Goal: Task Accomplishment & Management: Manage account settings

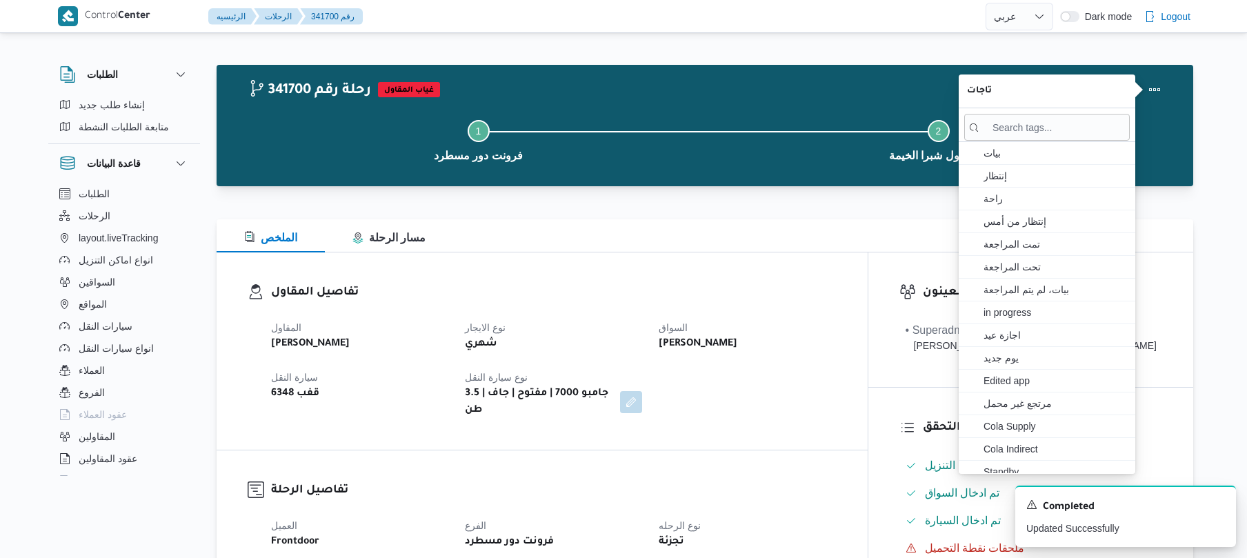
select select "ar"
click at [702, 284] on h3 "تفاصيل المقاول" at bounding box center [554, 293] width 566 height 19
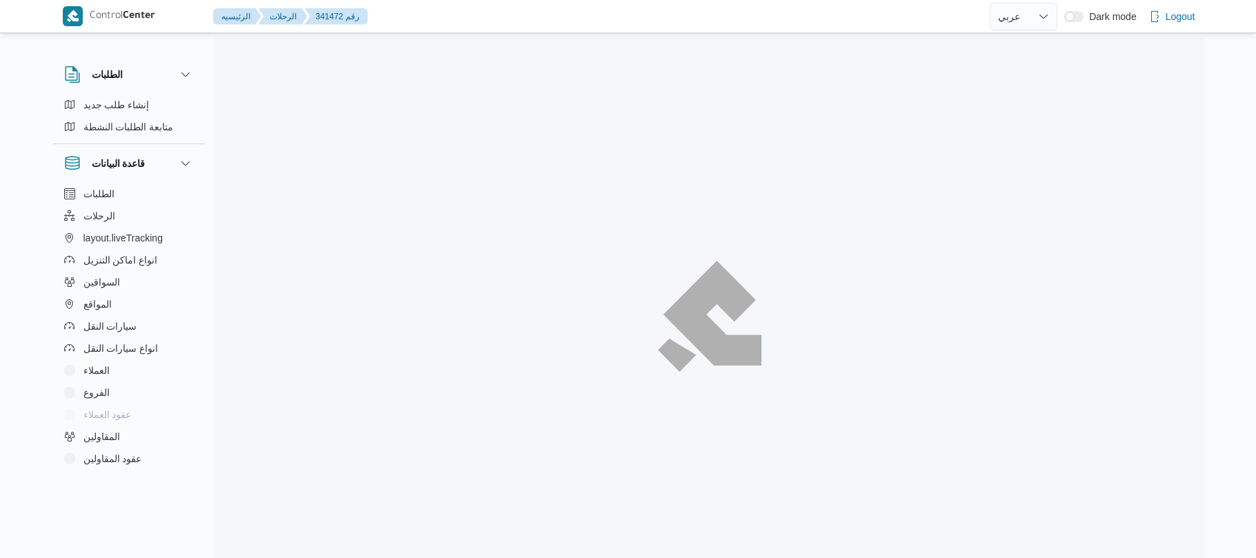
select select "ar"
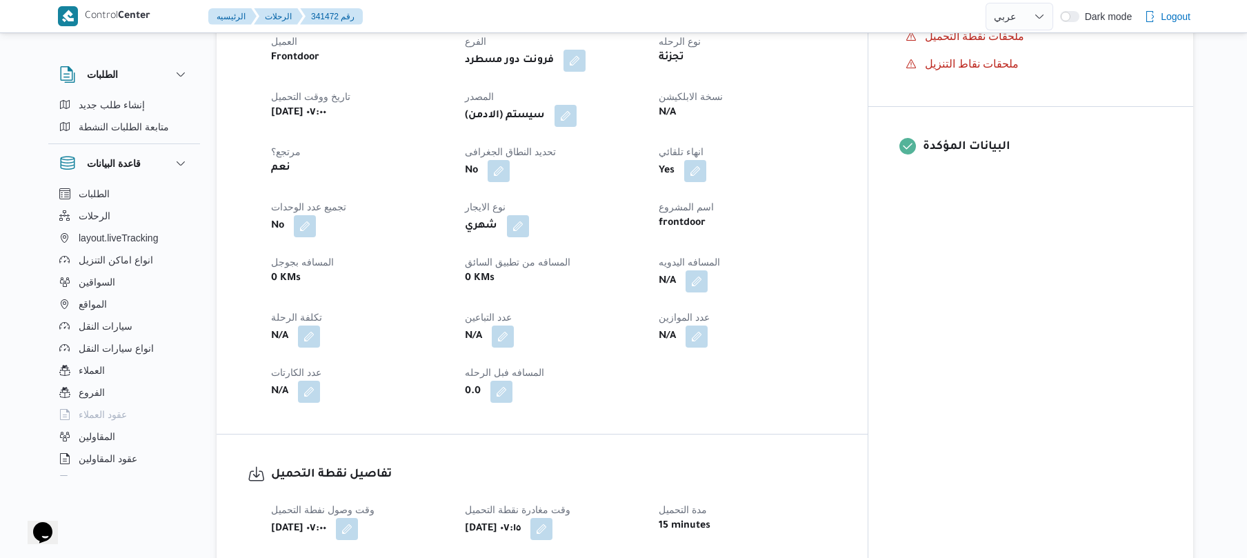
scroll to position [515, 0]
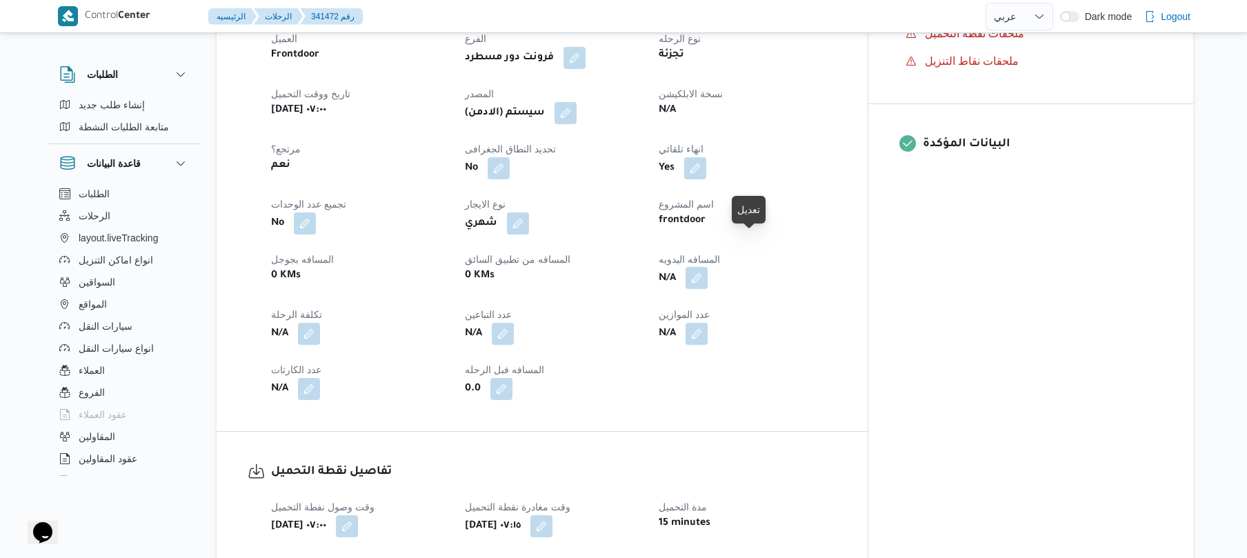
click at [708, 267] on button "button" at bounding box center [697, 278] width 22 height 22
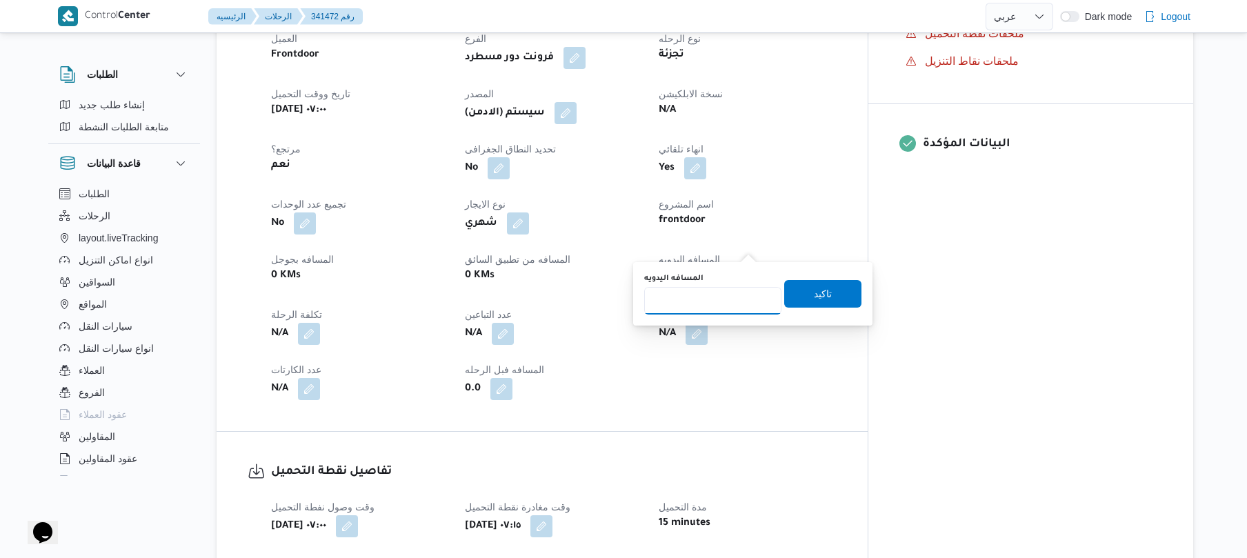
click at [693, 307] on input "المسافه اليدويه" at bounding box center [712, 301] width 137 height 28
type input "110"
click at [804, 304] on span "تاكيد" at bounding box center [822, 293] width 77 height 28
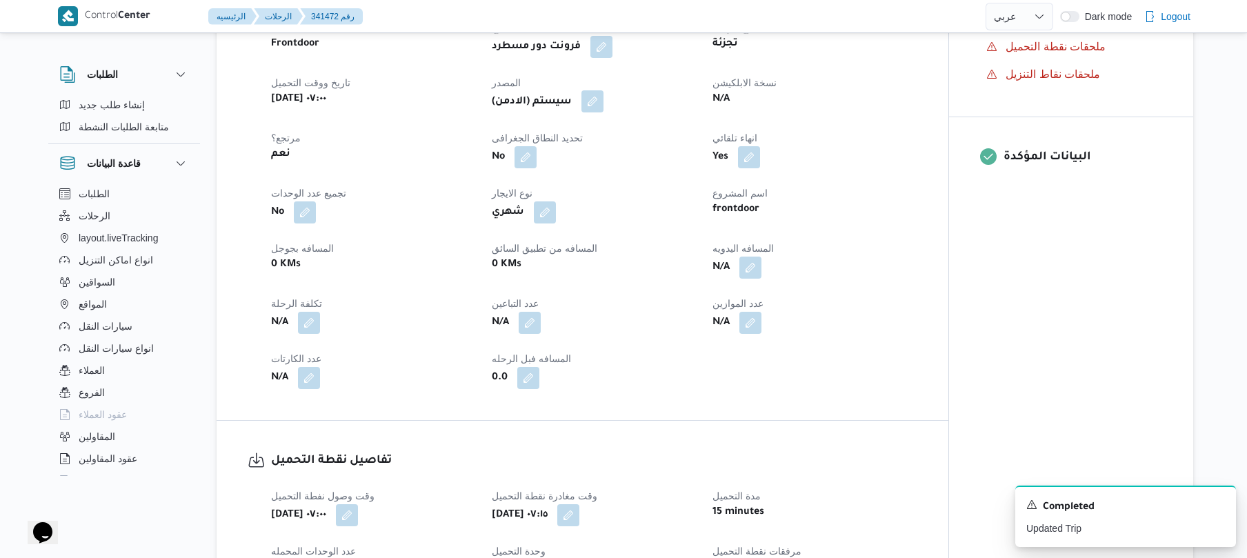
click at [604, 90] on button "button" at bounding box center [593, 101] width 22 height 22
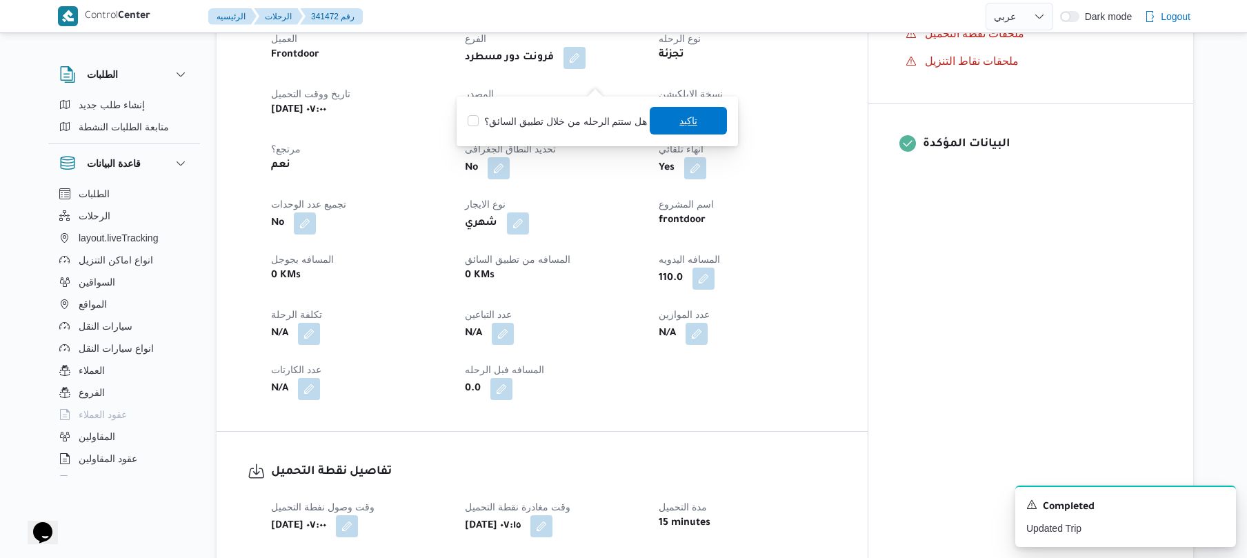
click at [673, 121] on span "تاكيد" at bounding box center [688, 121] width 77 height 28
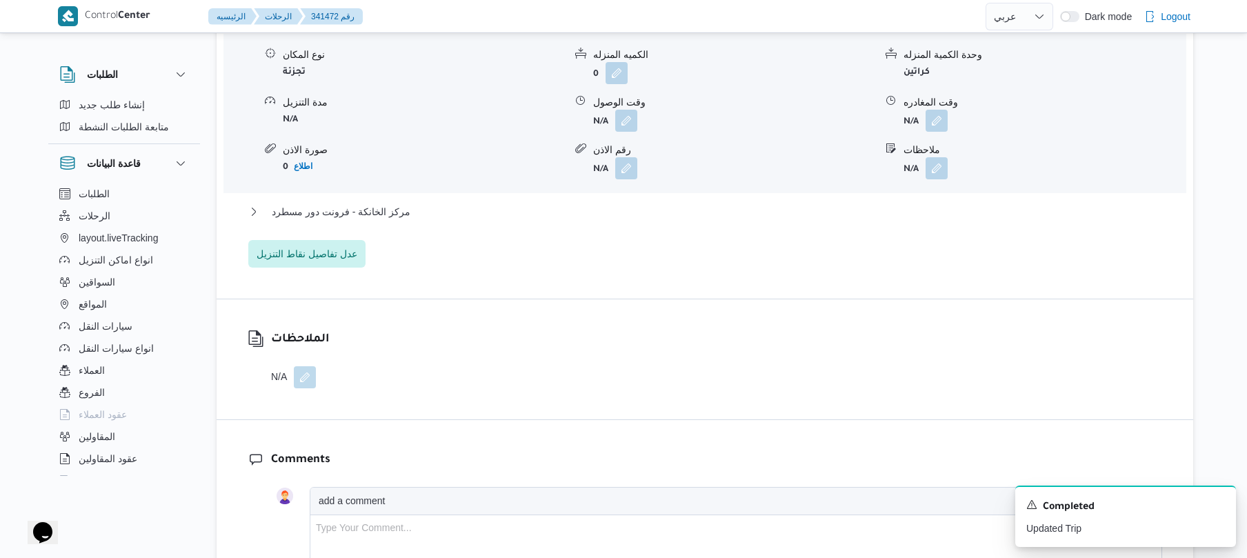
scroll to position [1287, 0]
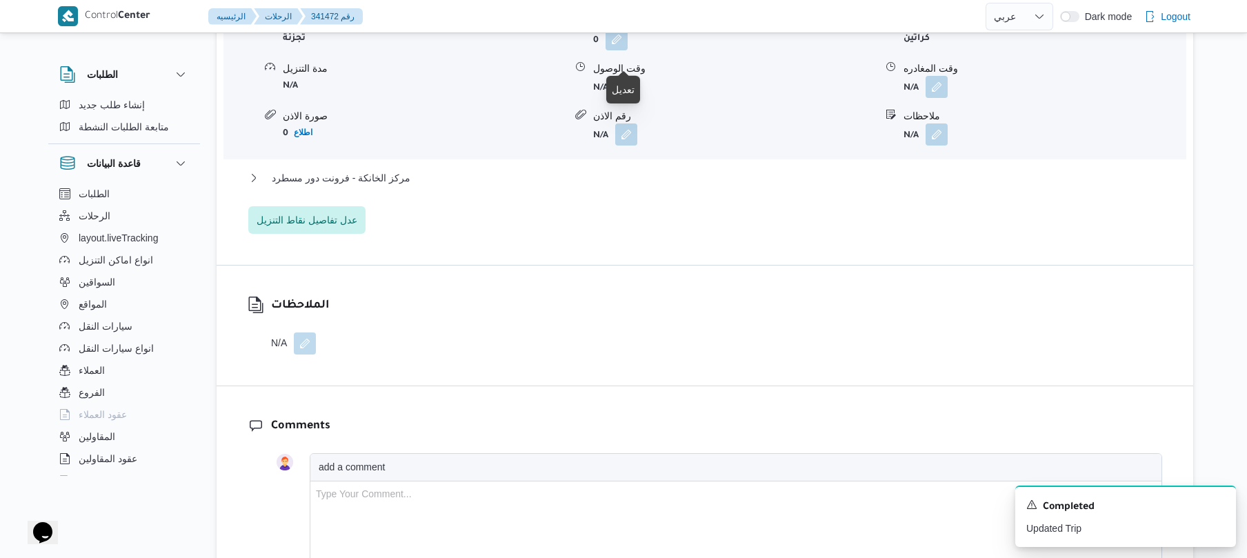
click at [625, 75] on button "button" at bounding box center [626, 86] width 22 height 22
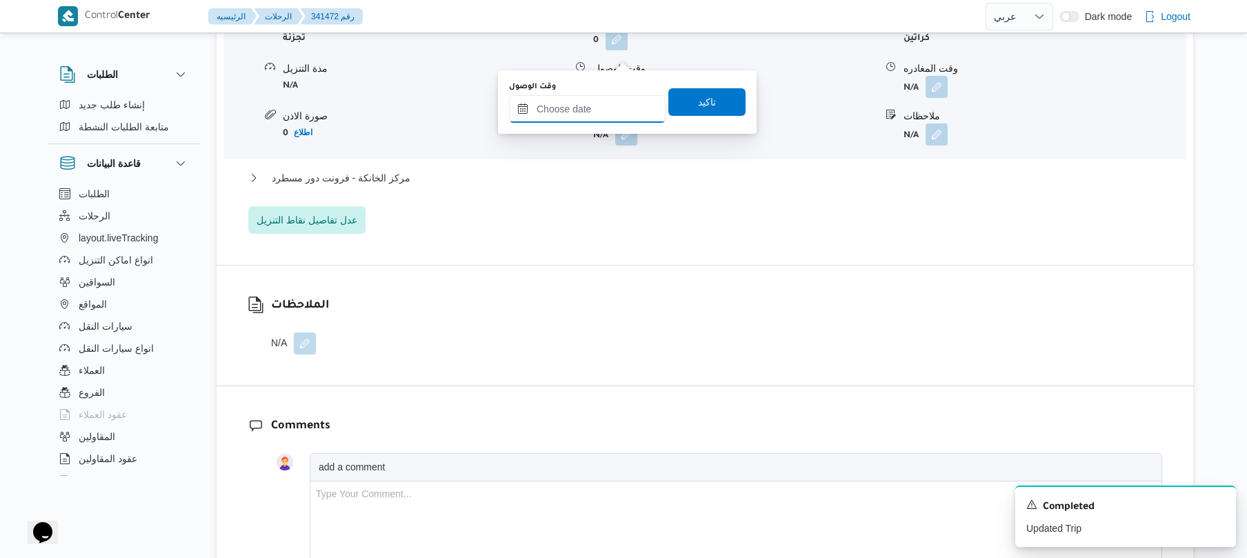
click at [573, 114] on input "وقت الوصول" at bounding box center [587, 109] width 157 height 28
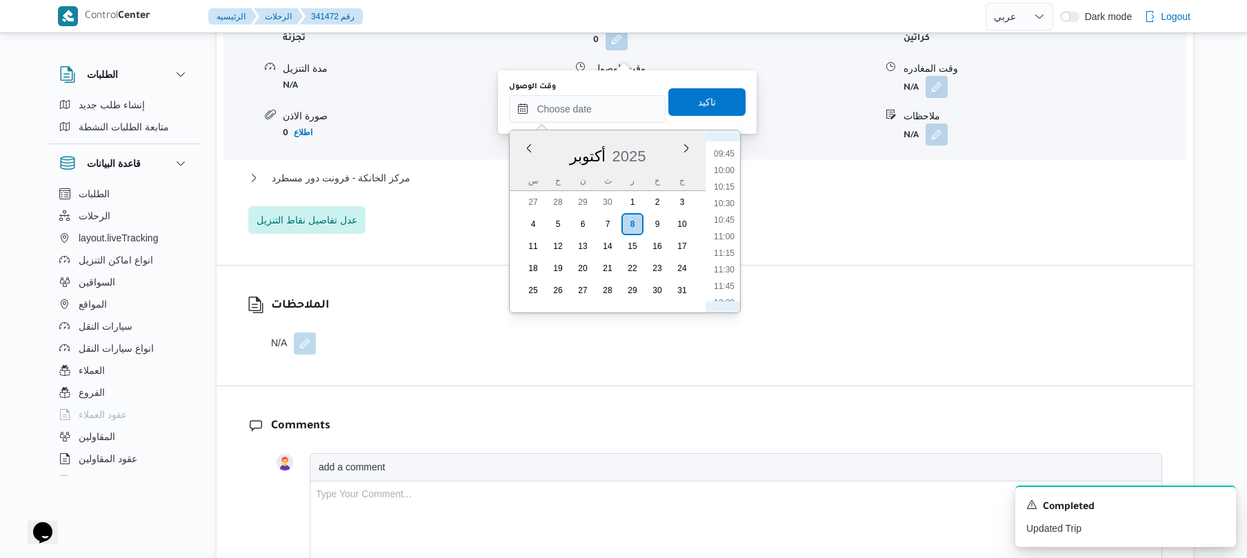
scroll to position [505, 0]
click at [727, 192] on li "08:15" at bounding box center [724, 190] width 32 height 14
type input "٠٨/١٠/٢٠٢٥ ٠٨:١٥"
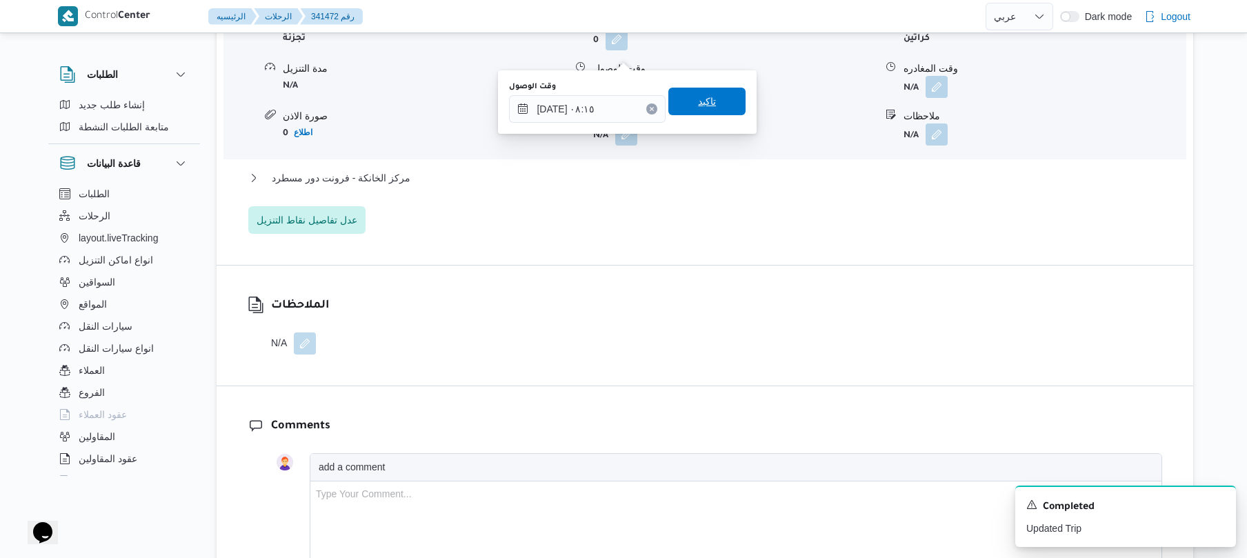
click at [698, 98] on span "تاكيد" at bounding box center [707, 101] width 18 height 17
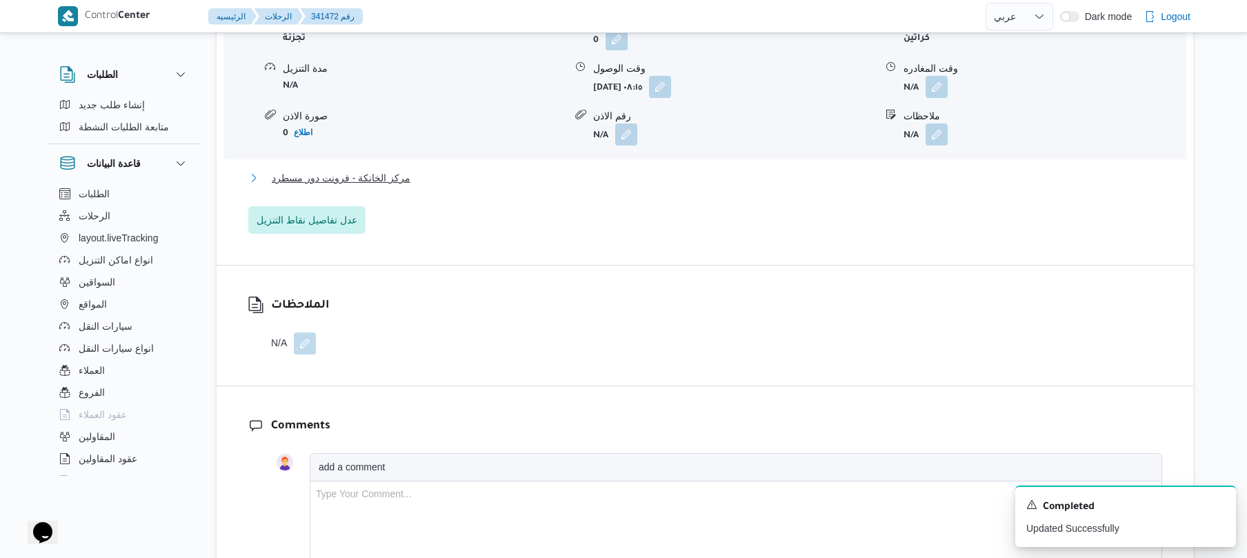
click at [603, 170] on button "مركز الخانكة - فرونت دور مسطرد" at bounding box center [705, 178] width 914 height 17
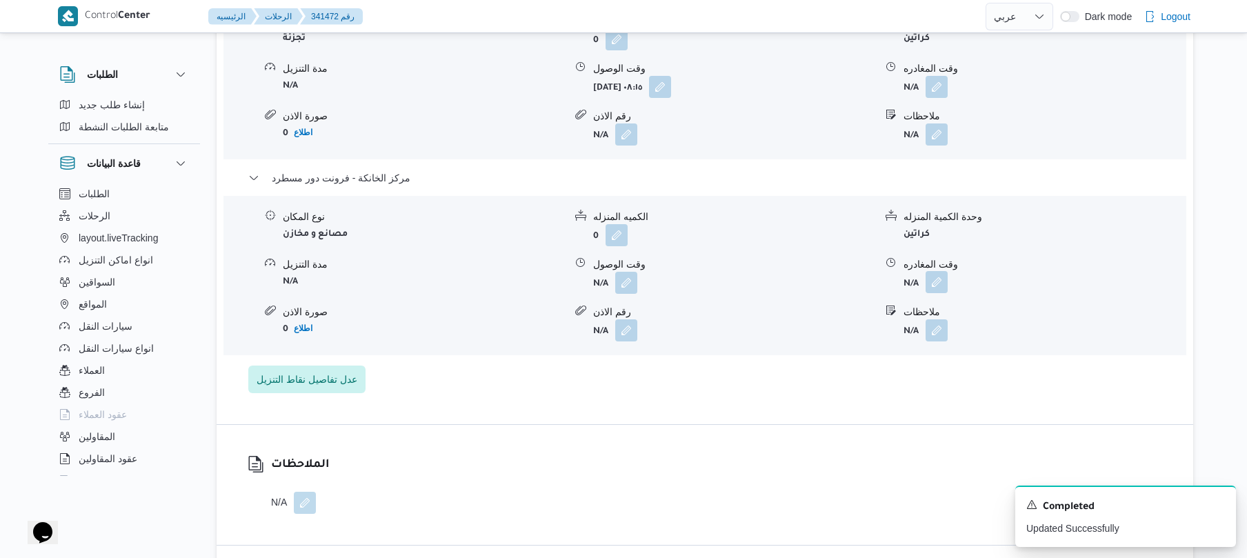
click at [938, 271] on button "button" at bounding box center [937, 282] width 22 height 22
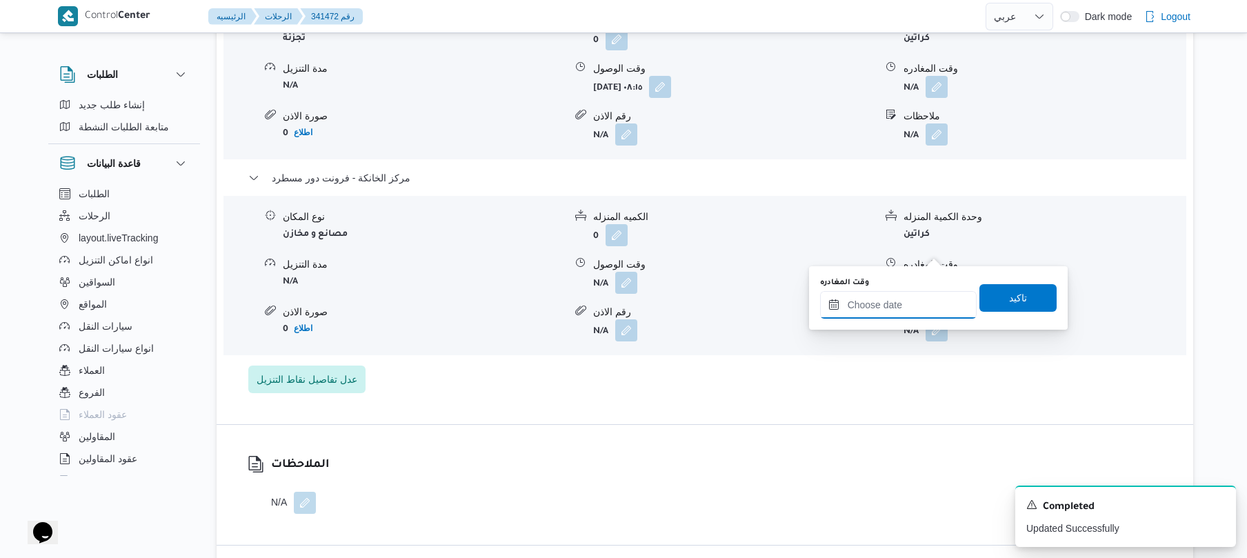
drag, startPoint x: 875, startPoint y: 305, endPoint x: 898, endPoint y: 301, distance: 23.1
click at [875, 305] on input "وقت المغادره" at bounding box center [898, 305] width 157 height 28
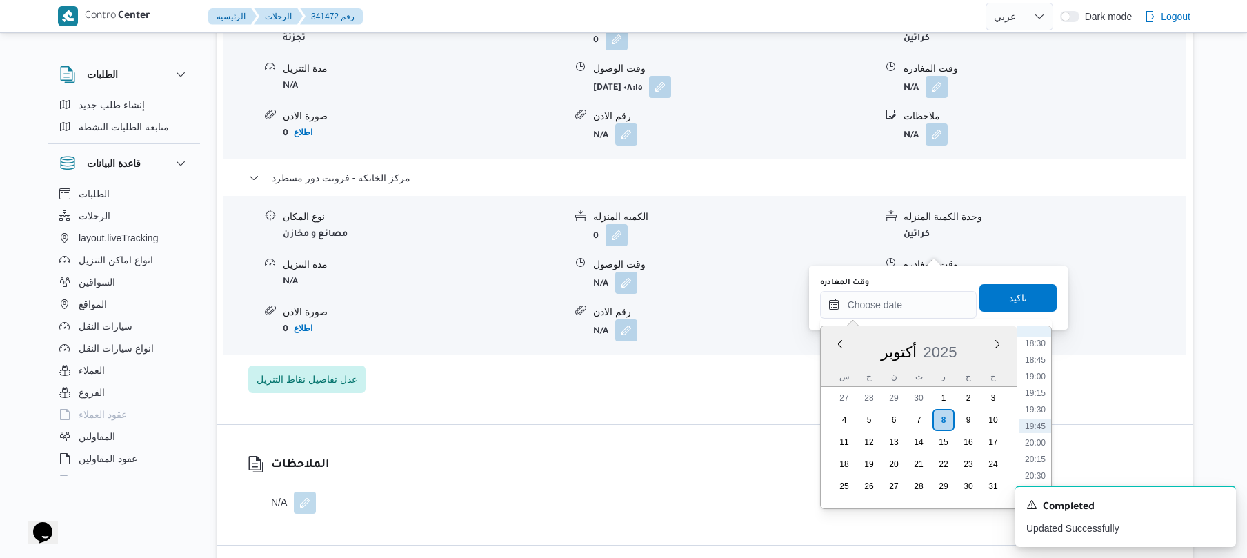
scroll to position [1091, 0]
click at [1035, 434] on li "17:45" at bounding box center [1036, 429] width 32 height 14
type input "٠٨/١٠/٢٠٢٥ ١٧:٤٥"
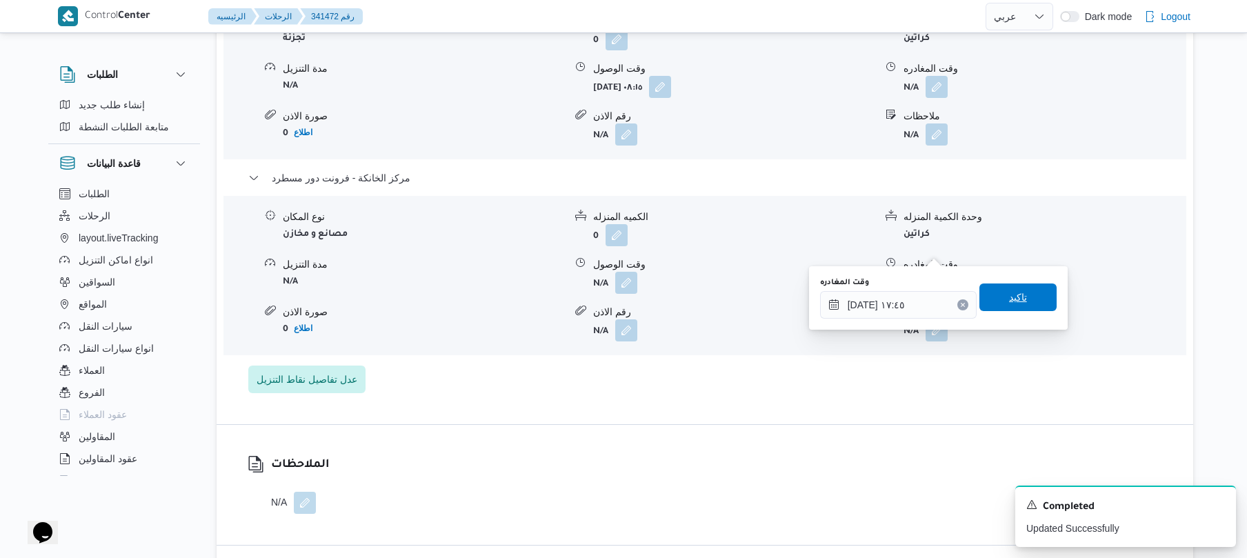
click at [1019, 307] on span "تاكيد" at bounding box center [1018, 298] width 77 height 28
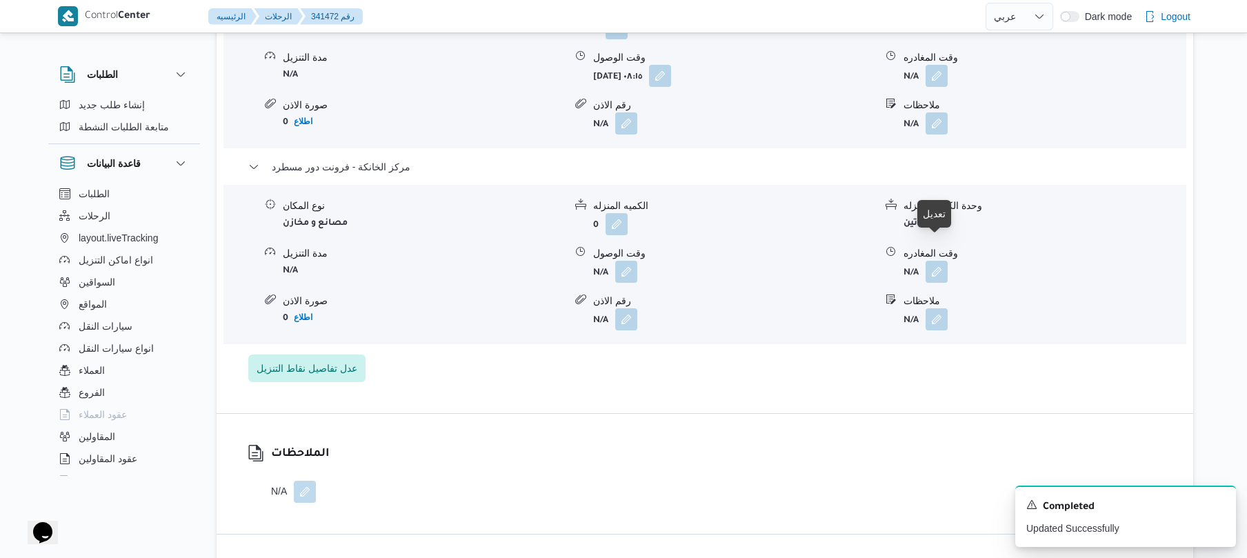
click at [919, 268] on b "N/A" at bounding box center [911, 273] width 15 height 10
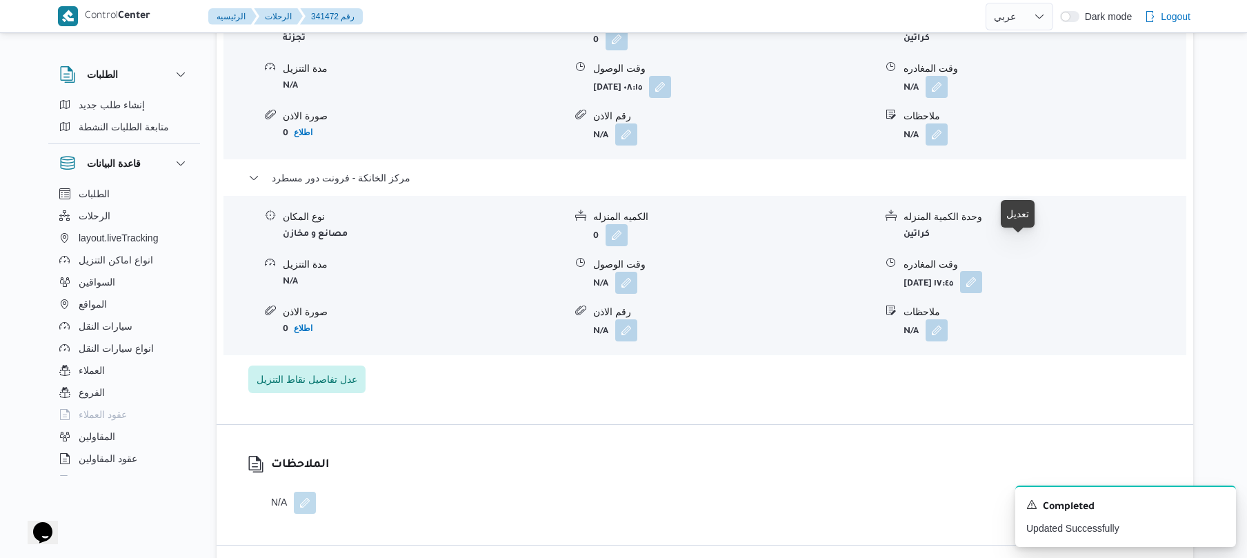
click at [982, 271] on button "button" at bounding box center [971, 282] width 22 height 22
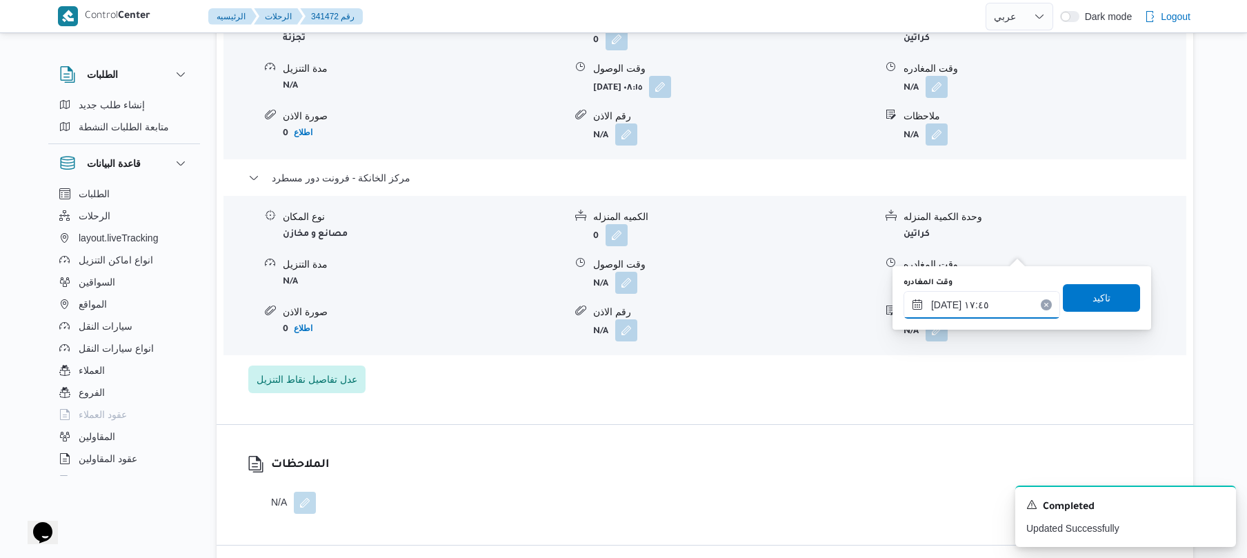
click at [944, 307] on input "[DATE] ١٧:٤٥" at bounding box center [982, 305] width 157 height 28
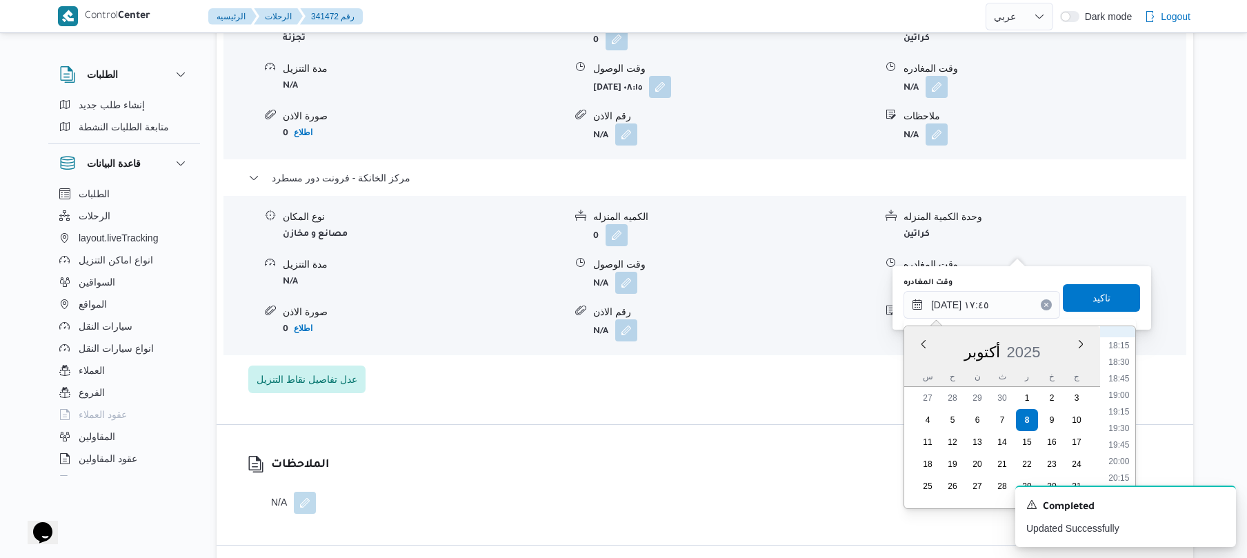
scroll to position [1229, 0]
click at [1129, 417] on li "19:45" at bounding box center [1119, 424] width 32 height 14
type input "٠٨/١٠/٢٠٢٥ ١٩:٤٥"
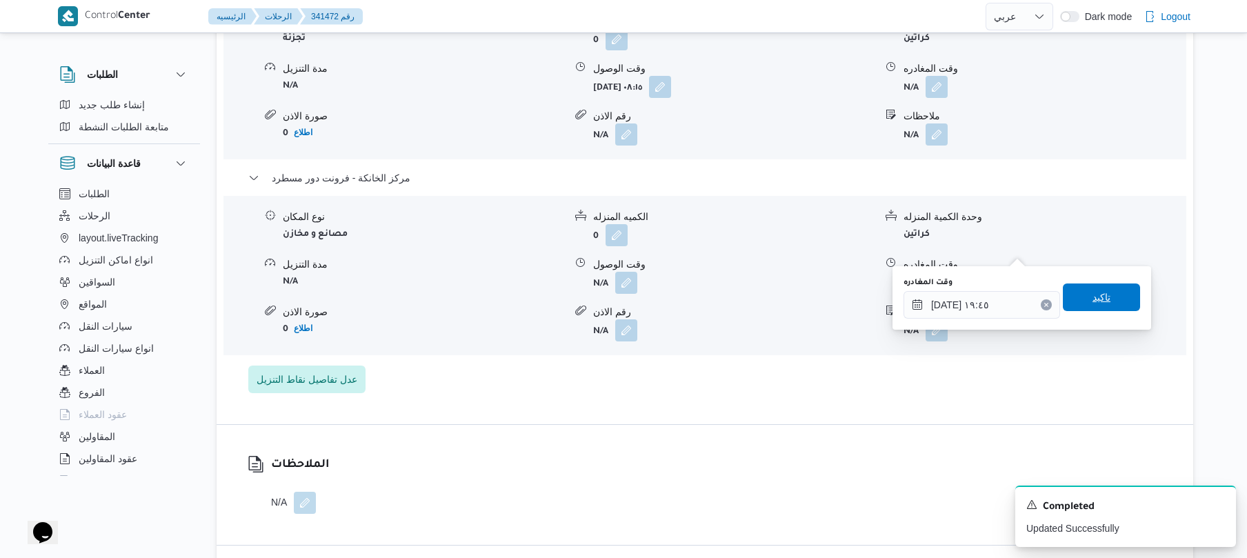
click at [1093, 299] on span "تاكيد" at bounding box center [1102, 297] width 18 height 17
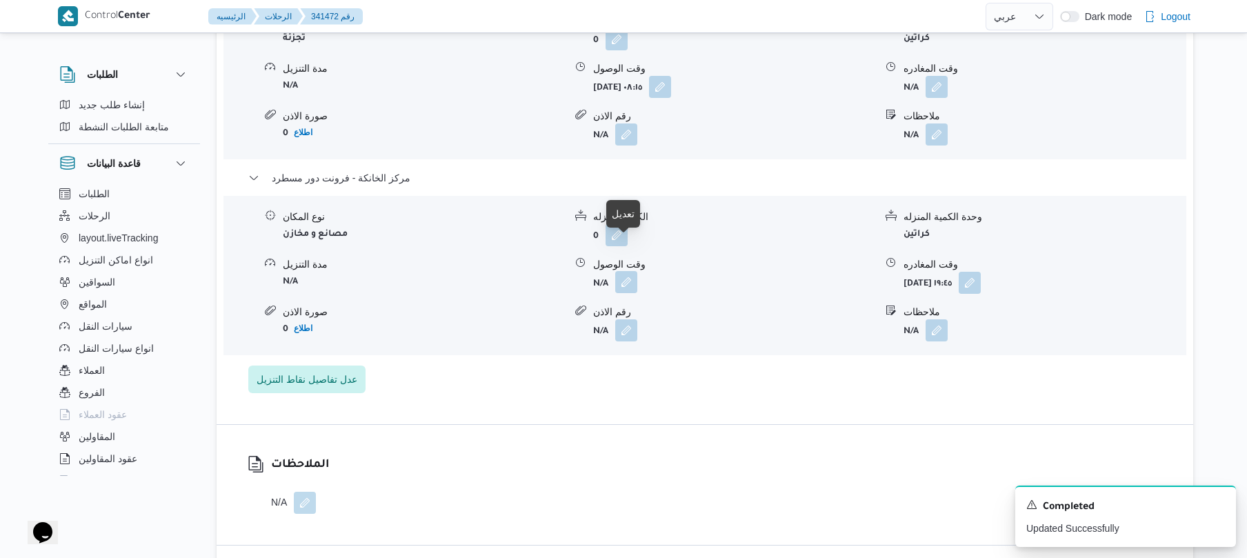
click at [624, 271] on button "button" at bounding box center [626, 282] width 22 height 22
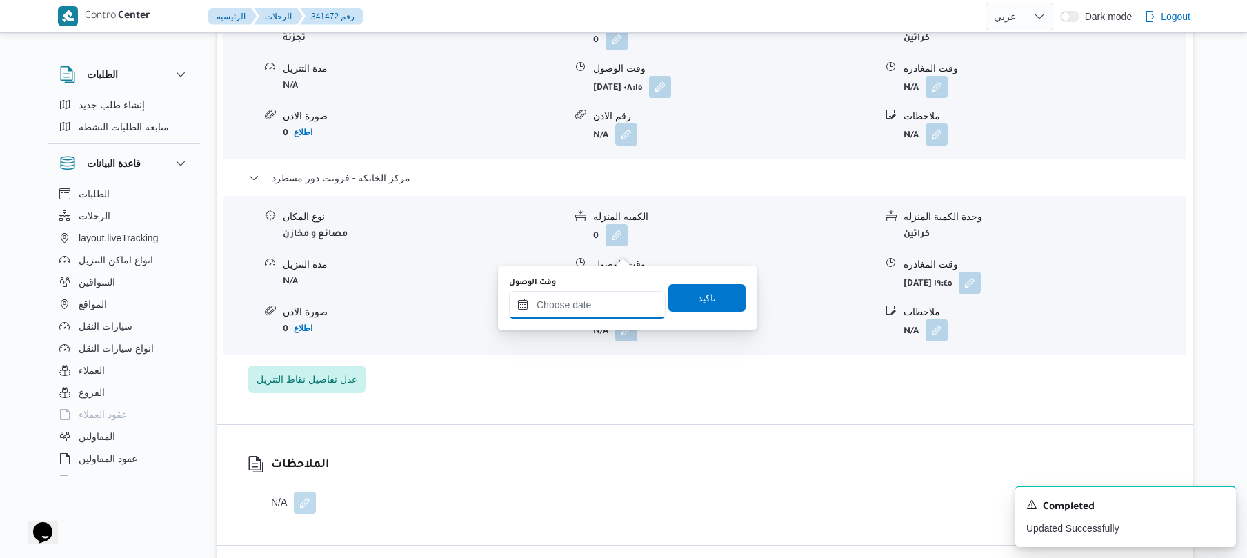
click at [571, 304] on input "وقت الوصول" at bounding box center [587, 305] width 157 height 28
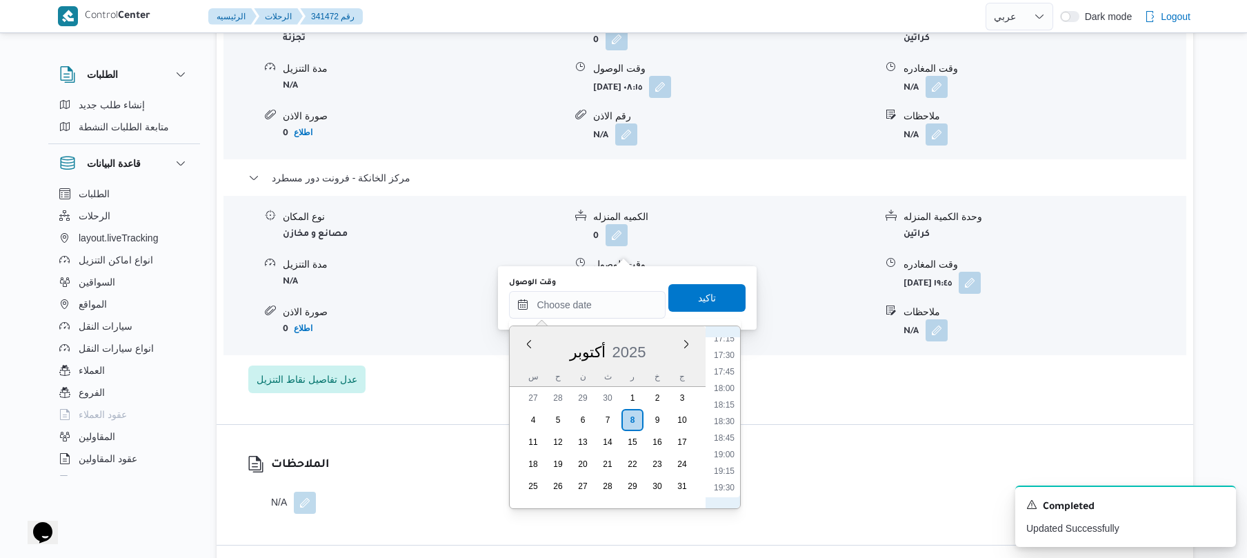
scroll to position [1091, 0]
click at [740, 459] on ul "00:00 00:15 00:30 00:45 01:00 01:15 01:30 01:45 02:00 02:15 02:30 02:45 03:00 0…" at bounding box center [724, 417] width 32 height 160
click at [732, 404] on li "19:30" at bounding box center [724, 410] width 32 height 14
type input "٠٨/١٠/٢٠٢٥ ١٩:٣٠"
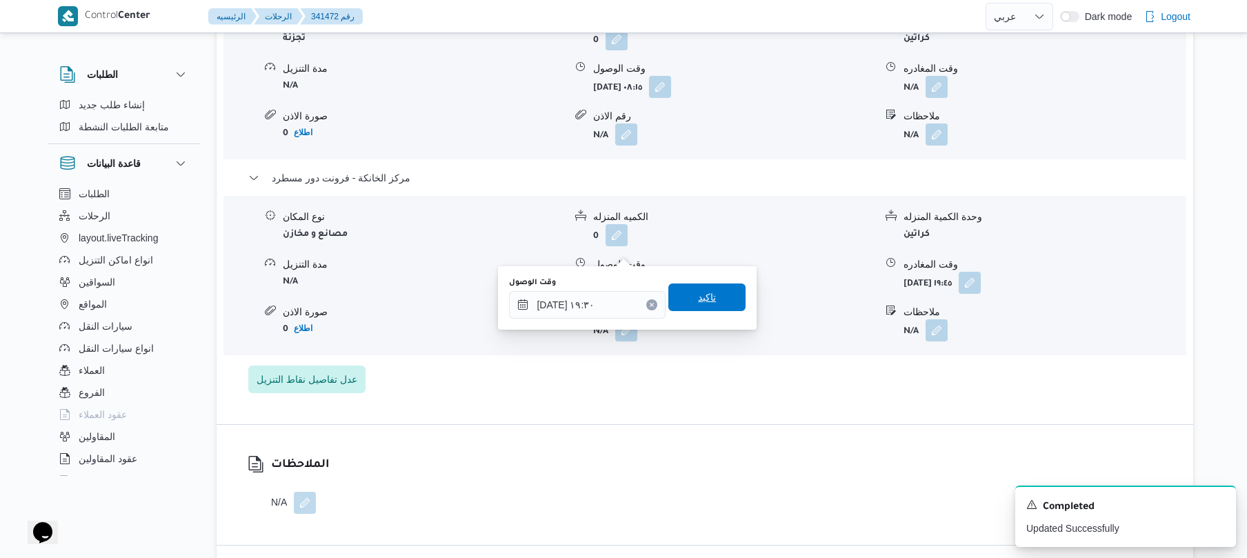
click at [711, 292] on span "تاكيد" at bounding box center [706, 298] width 77 height 28
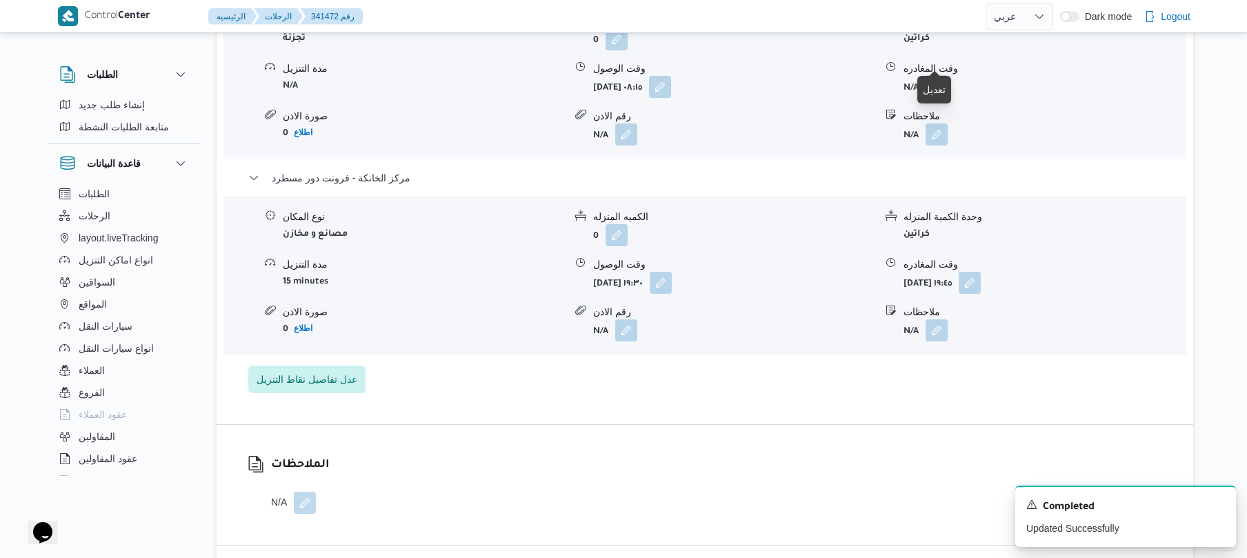
click at [936, 75] on button "button" at bounding box center [937, 86] width 22 height 22
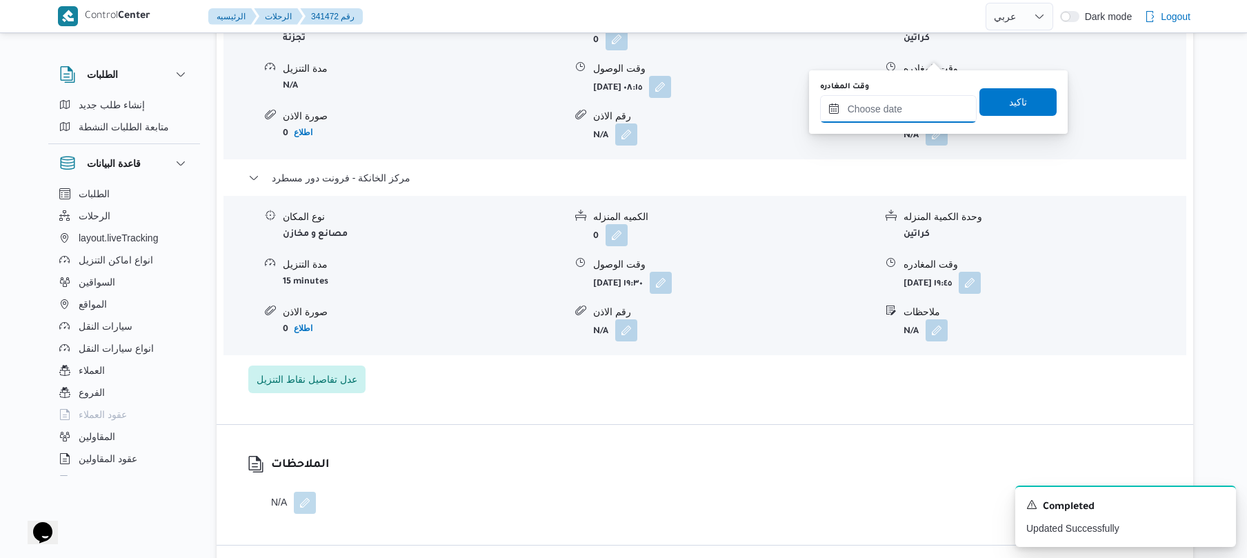
click at [886, 111] on input "وقت المغادره" at bounding box center [898, 109] width 157 height 28
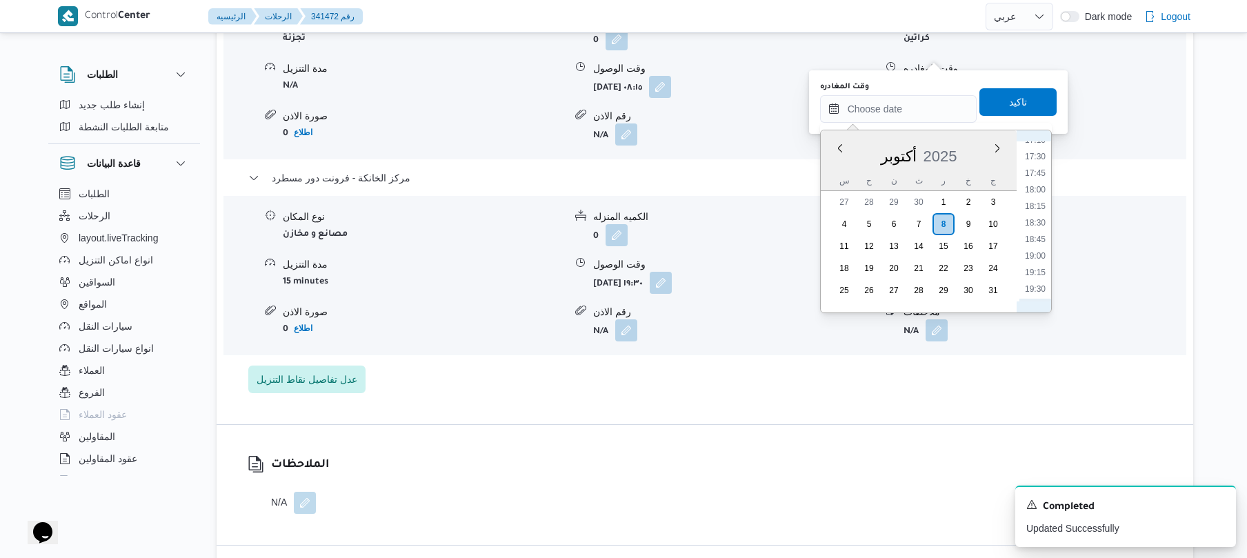
scroll to position [1091, 0]
click at [1033, 279] on li "18:30" at bounding box center [1036, 283] width 32 height 14
type input "[DATE] ١٨:٣٠"
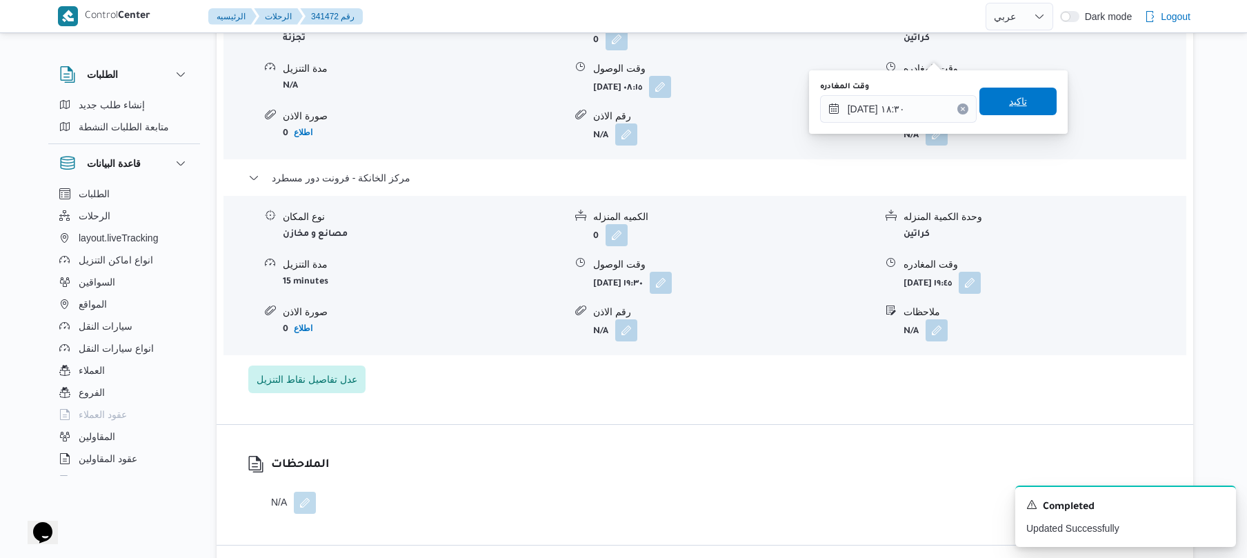
click at [1029, 109] on span "تاكيد" at bounding box center [1018, 102] width 77 height 28
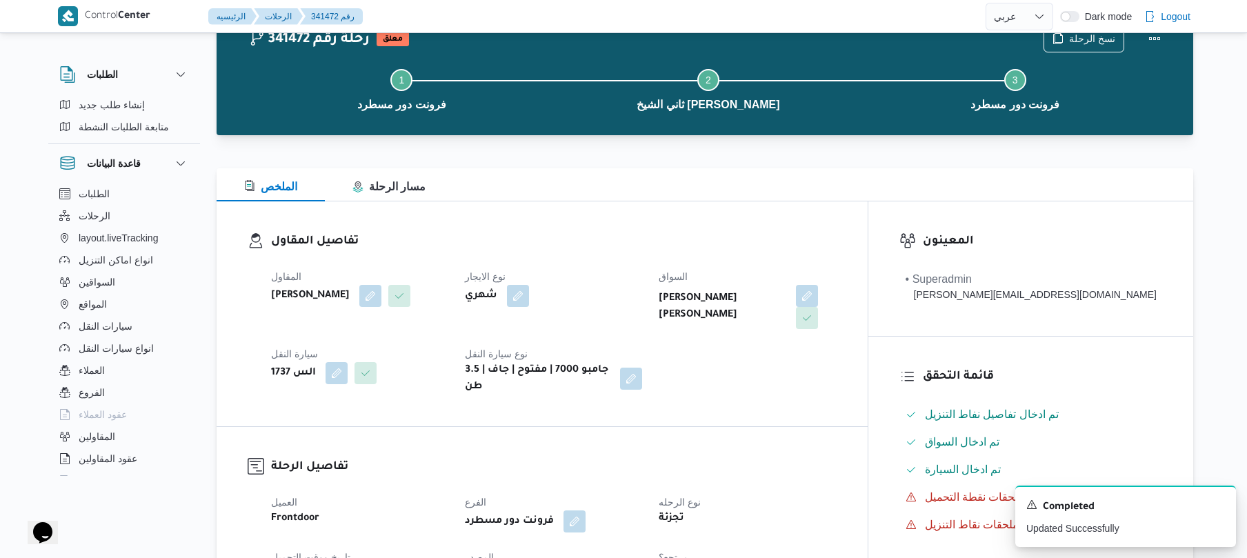
scroll to position [0, 0]
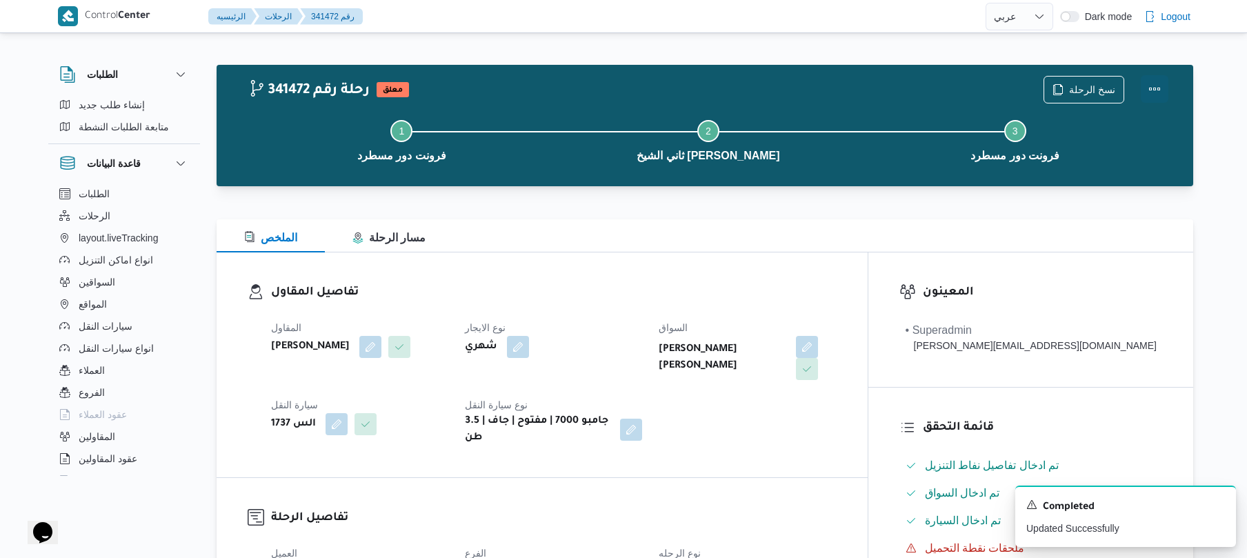
click at [1160, 91] on button "Actions" at bounding box center [1155, 89] width 28 height 28
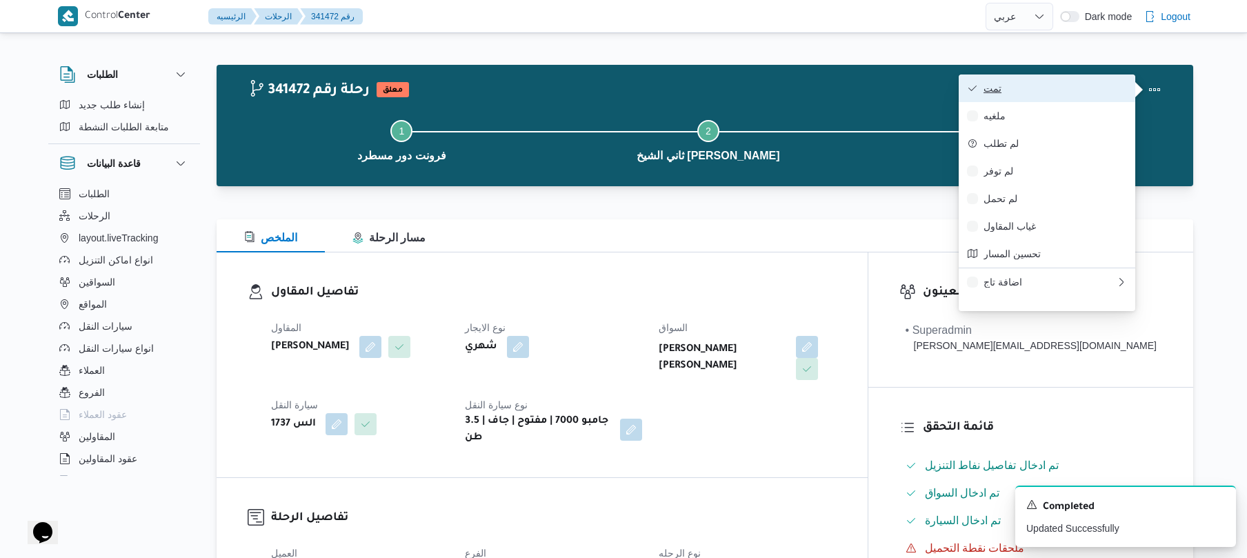
click at [1102, 91] on span "تمت" at bounding box center [1055, 88] width 143 height 11
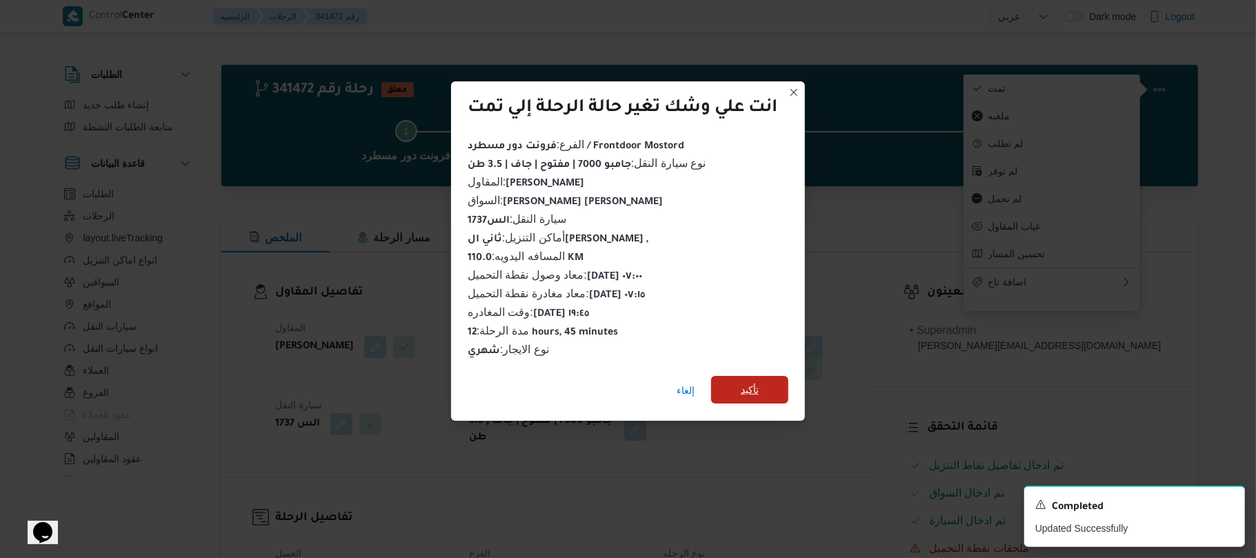
click at [748, 385] on span "تأكيد" at bounding box center [750, 389] width 18 height 17
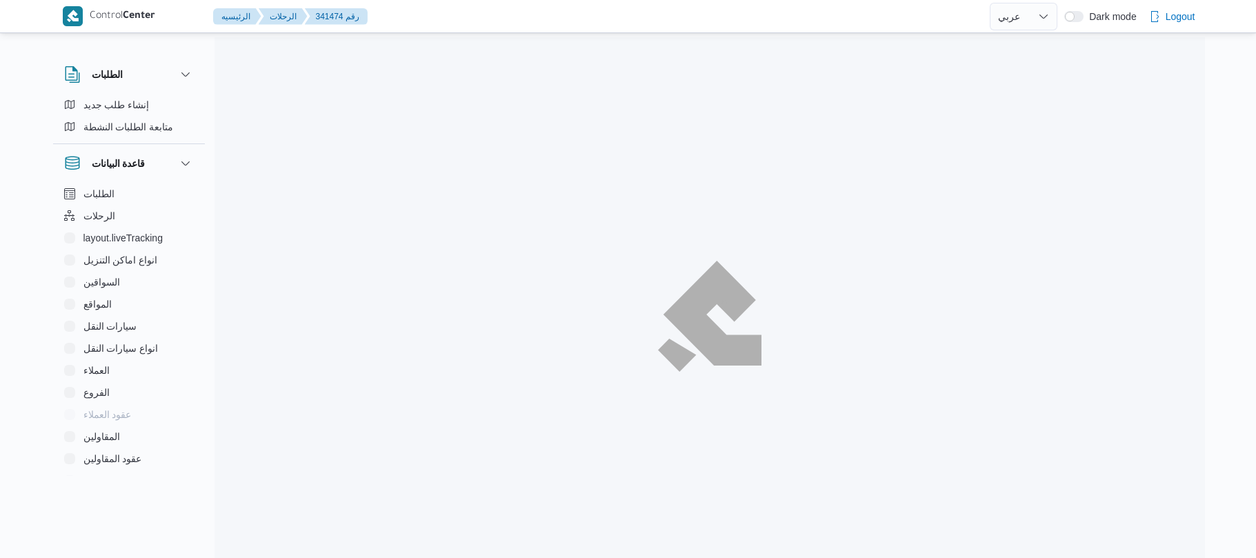
select select "ar"
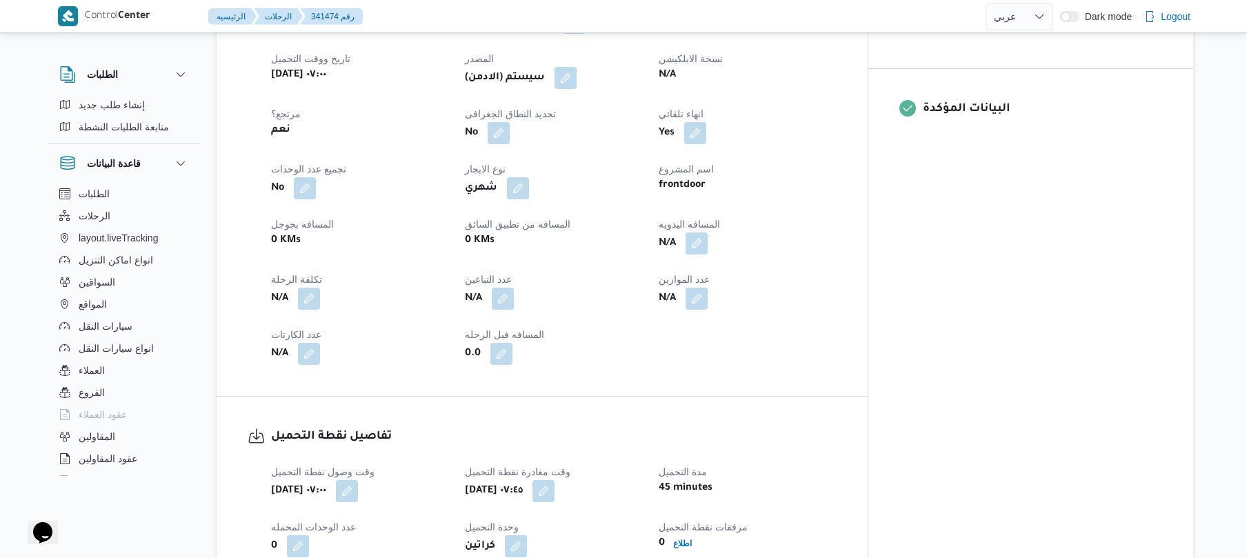
scroll to position [552, 0]
click at [708, 230] on button "button" at bounding box center [697, 241] width 22 height 22
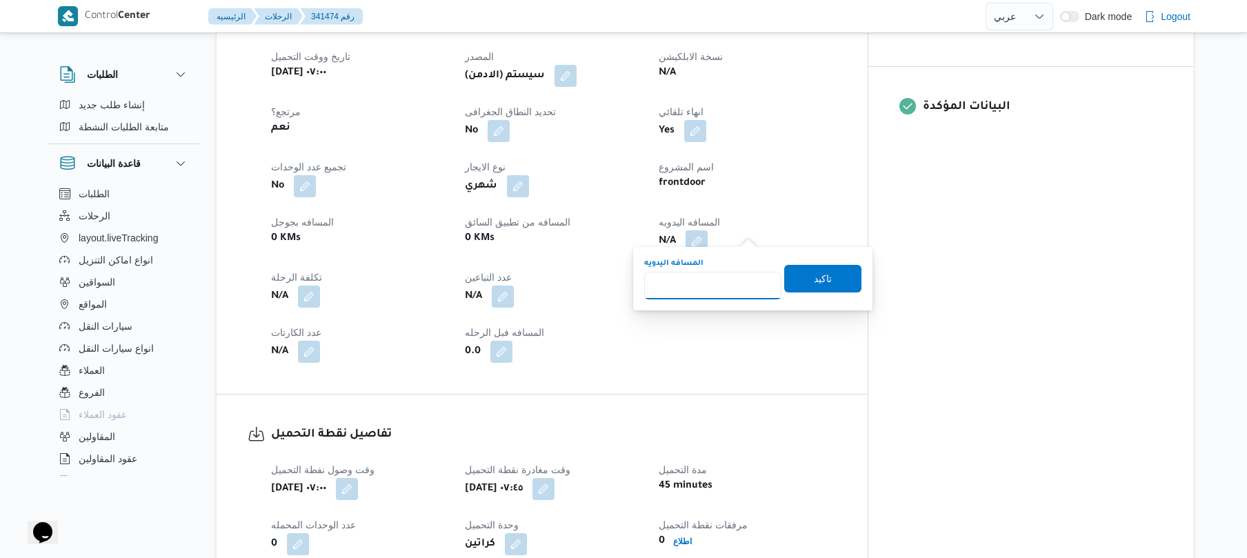
click at [711, 288] on input "المسافه اليدويه" at bounding box center [712, 286] width 137 height 28
type input "75"
click at [814, 279] on span "تاكيد" at bounding box center [823, 278] width 18 height 17
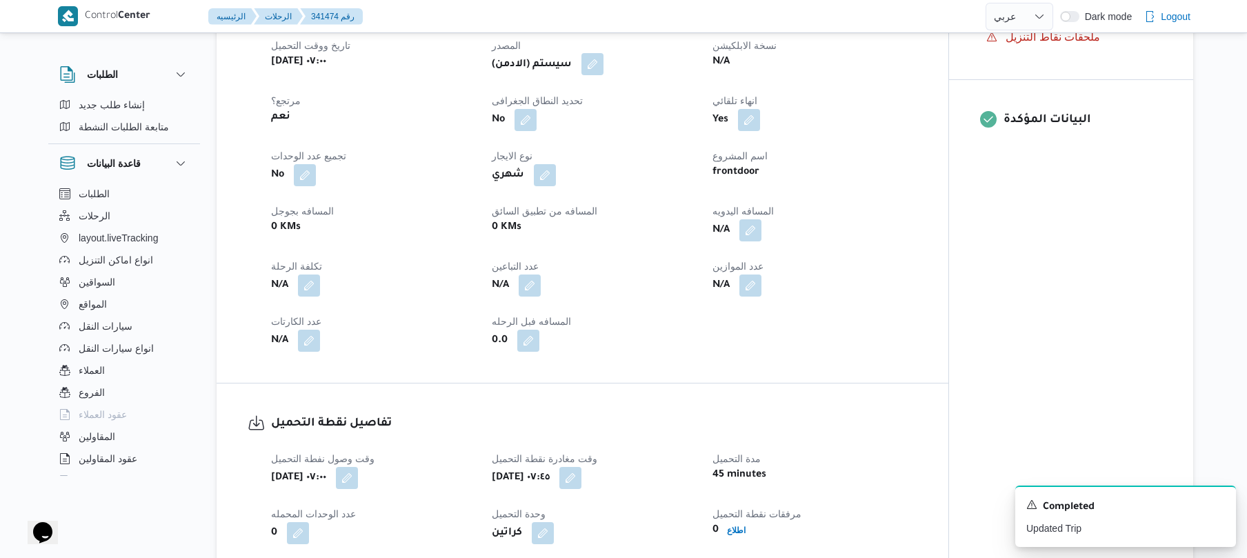
click at [597, 65] on button "button" at bounding box center [593, 64] width 22 height 22
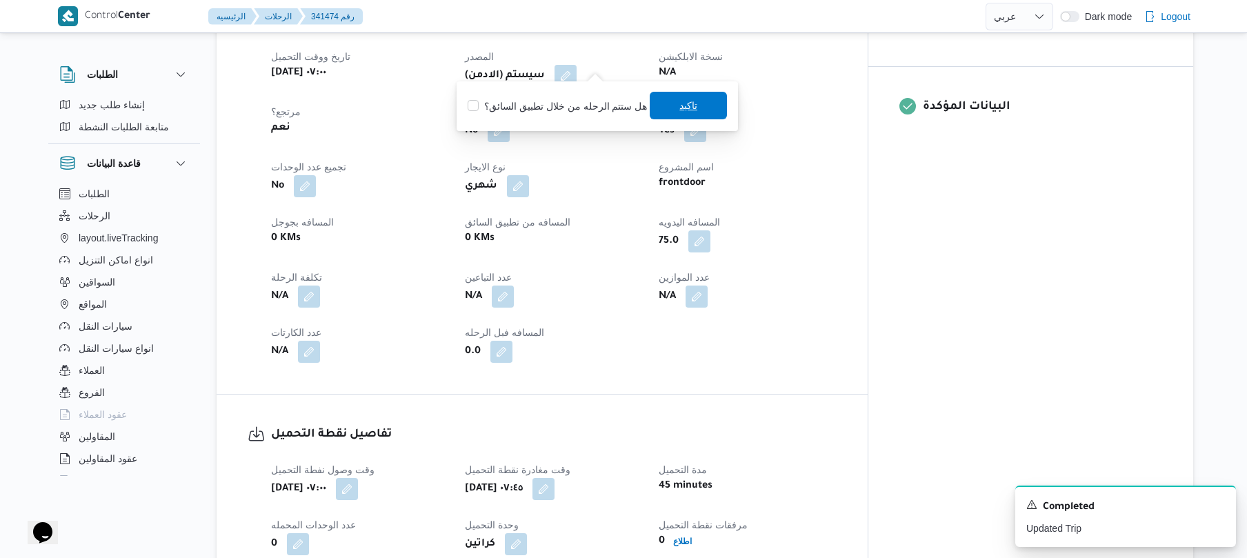
click at [669, 108] on span "تاكيد" at bounding box center [688, 106] width 77 height 28
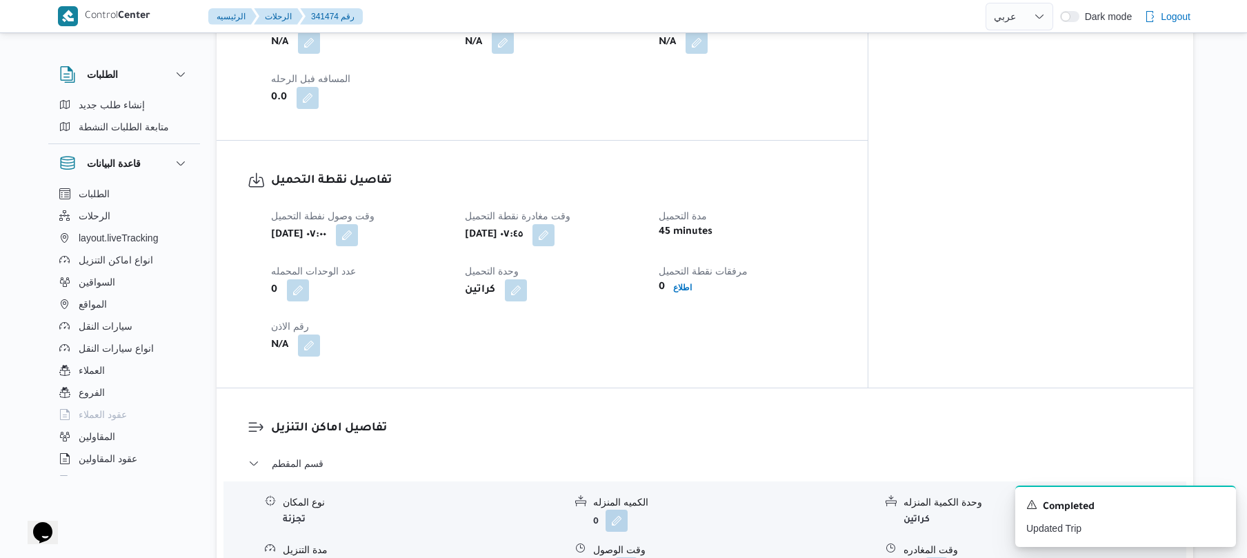
scroll to position [1030, 0]
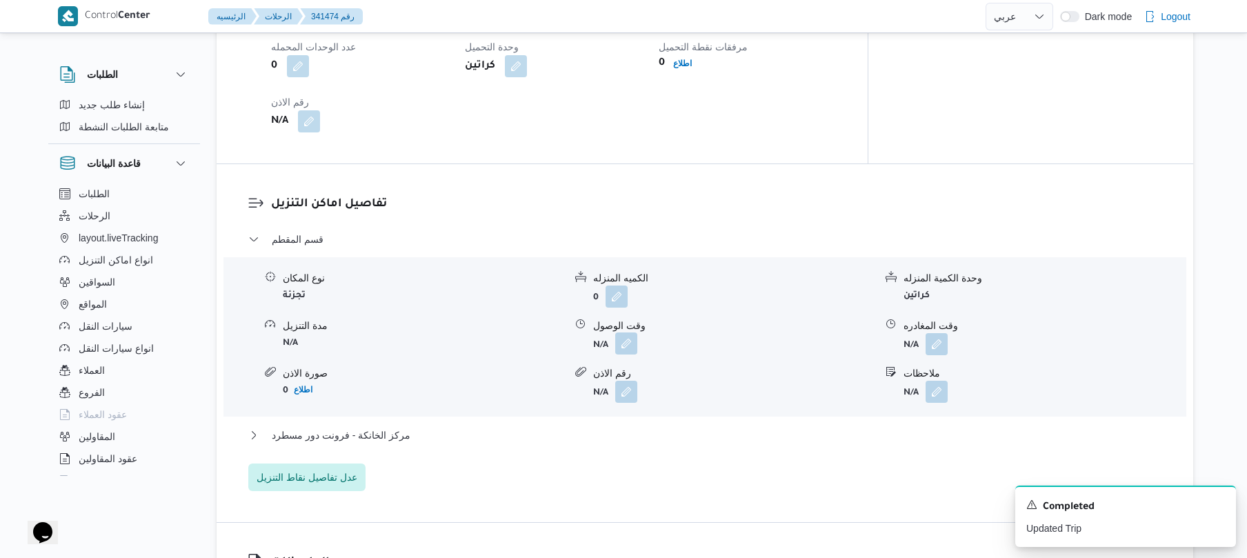
click at [622, 339] on button "button" at bounding box center [626, 344] width 22 height 22
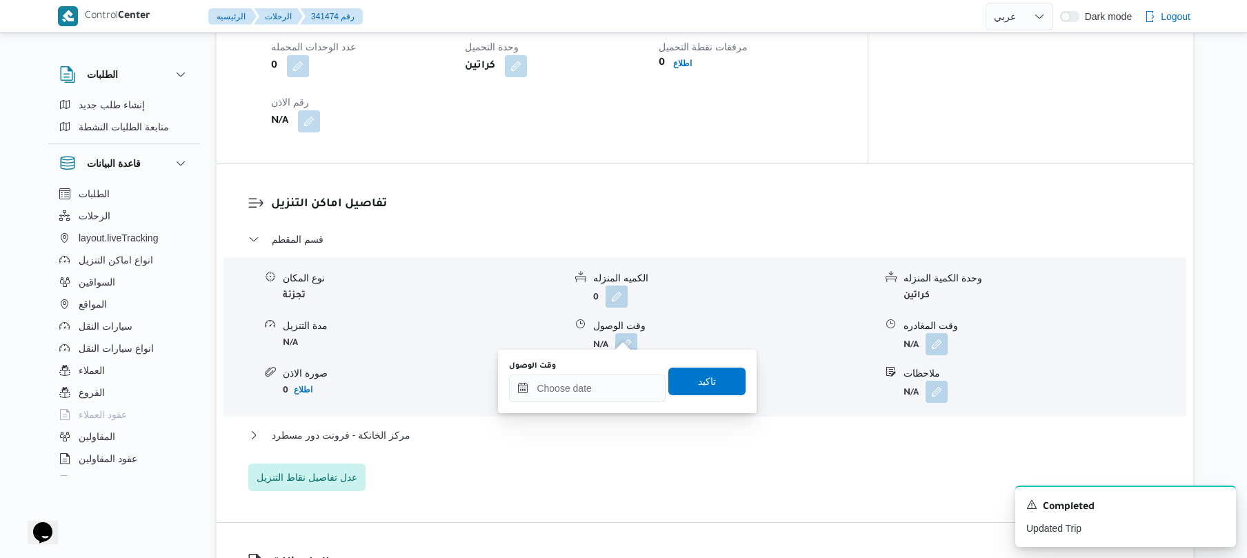
click at [578, 403] on div "وقت الوصول تاكيد" at bounding box center [627, 381] width 239 height 44
click at [584, 384] on input "وقت الوصول" at bounding box center [587, 389] width 157 height 28
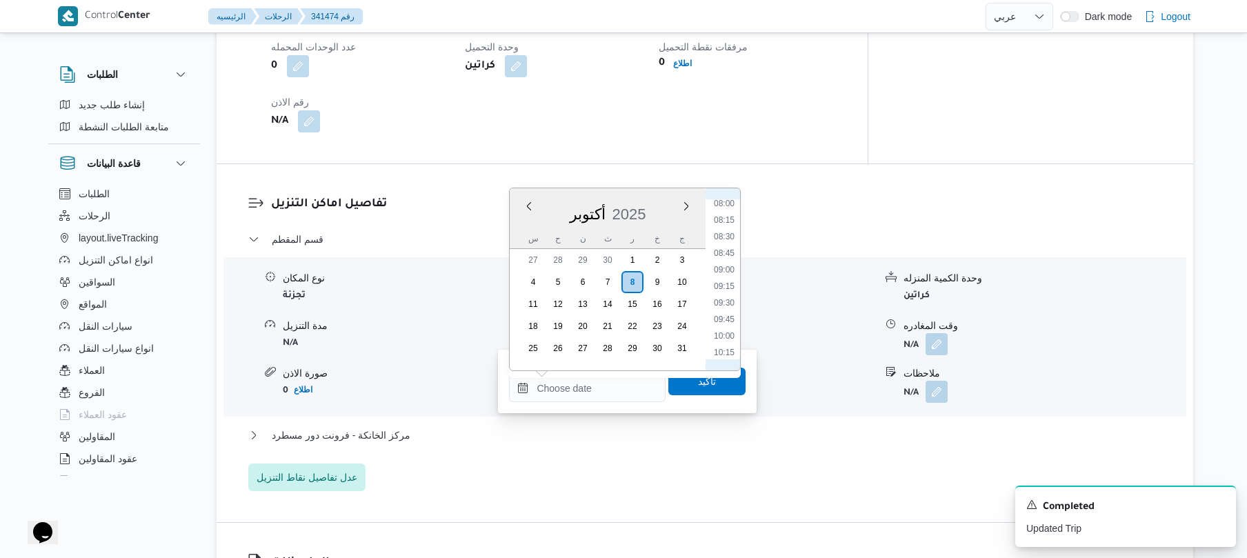
scroll to position [470, 0]
click at [730, 310] on li "08:45" at bounding box center [724, 315] width 32 height 14
type input "٠٨/١٠/٢٠٢٥ ٠٨:٤٥"
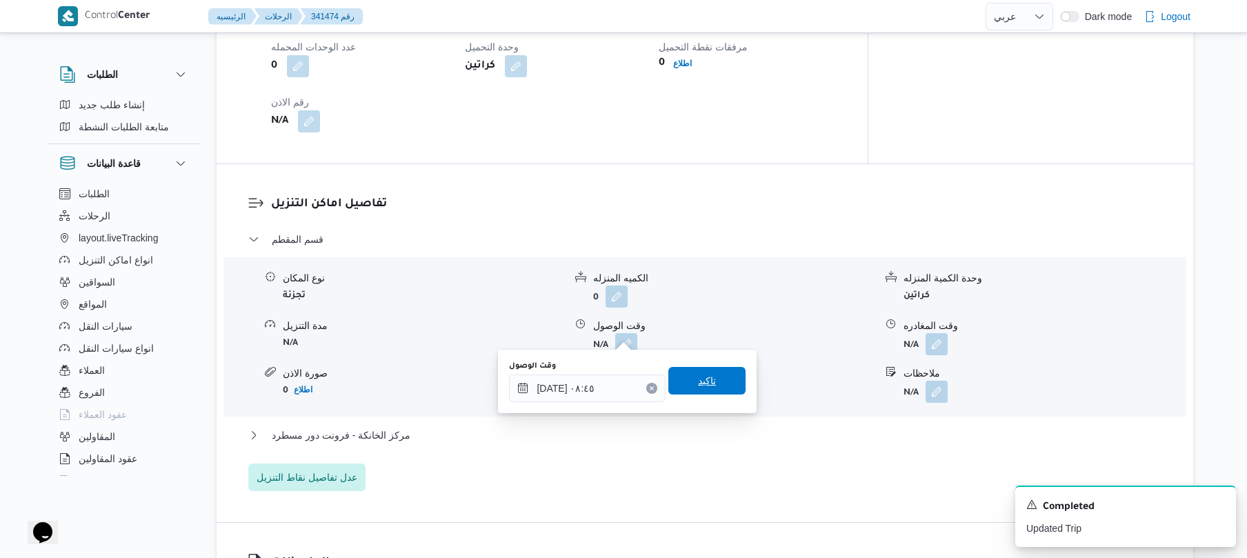
click at [698, 385] on span "تاكيد" at bounding box center [707, 381] width 18 height 17
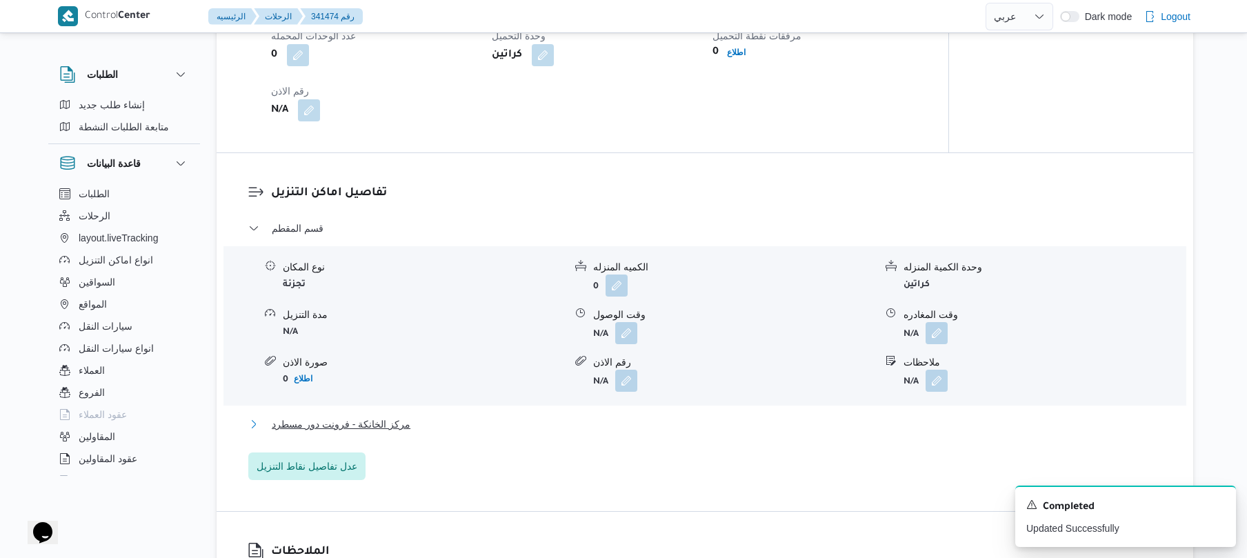
click at [562, 417] on button "مركز الخانكة - فرونت دور مسطرد" at bounding box center [705, 424] width 914 height 17
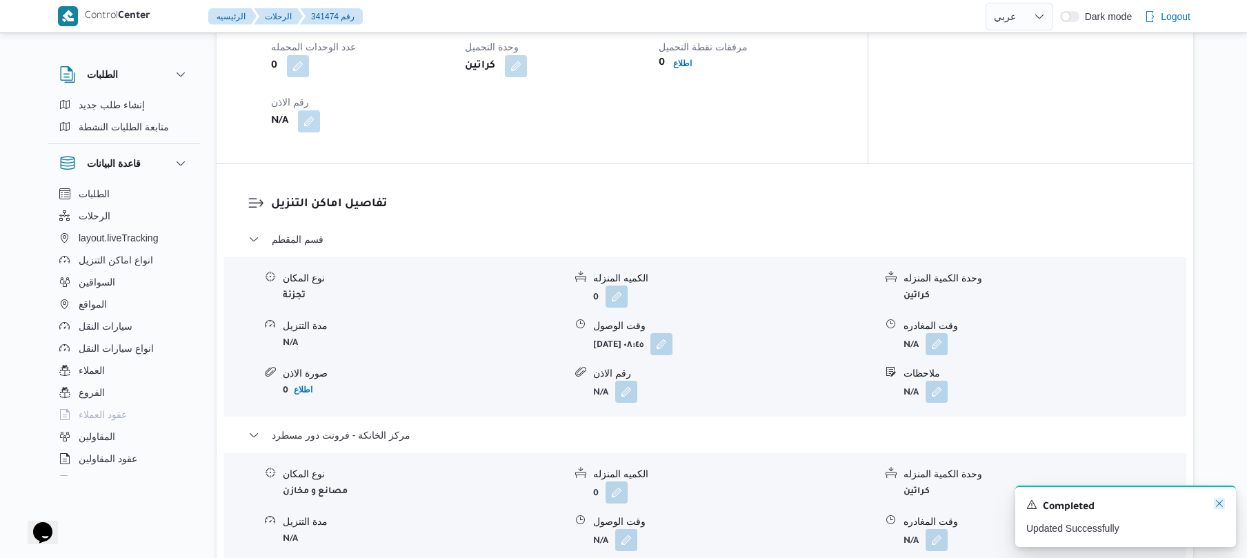
click at [1218, 499] on icon "Dismiss toast" at bounding box center [1219, 503] width 11 height 11
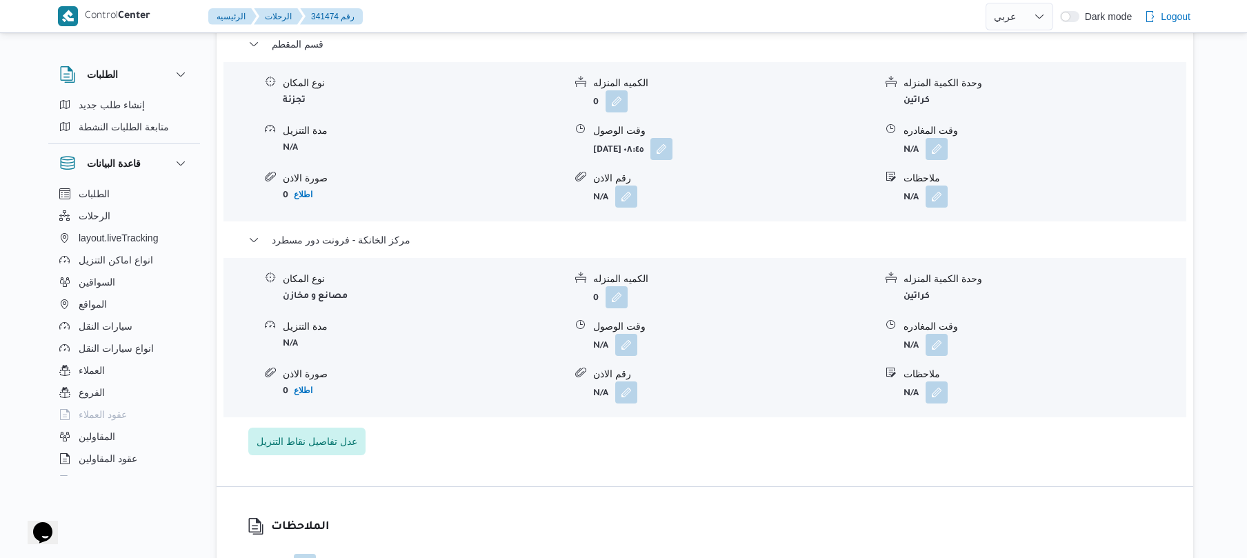
scroll to position [1325, 0]
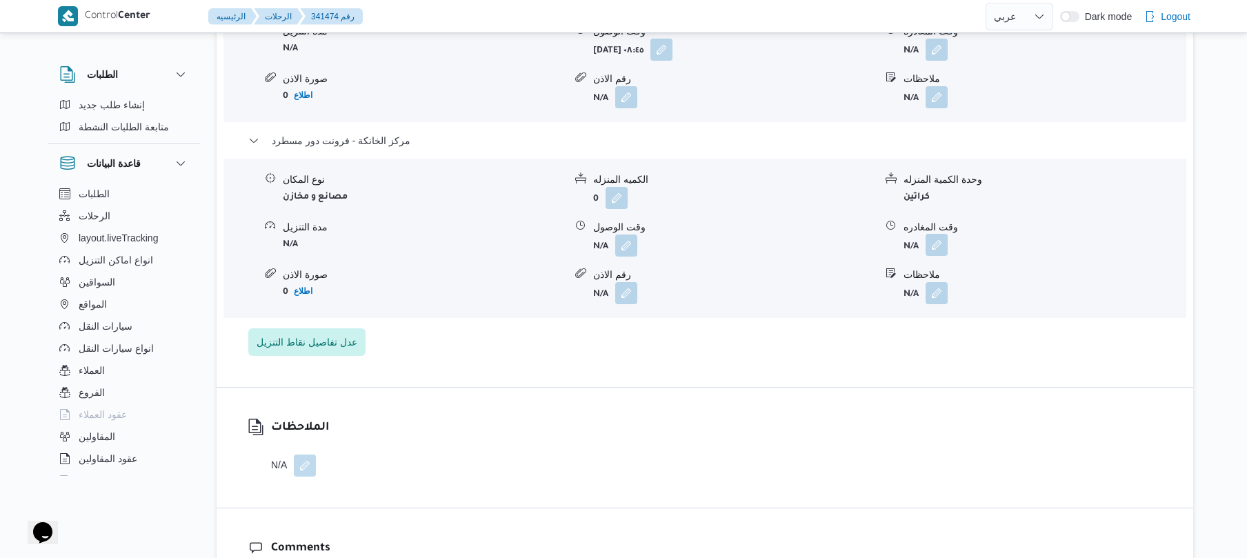
click at [934, 235] on button "button" at bounding box center [937, 245] width 22 height 22
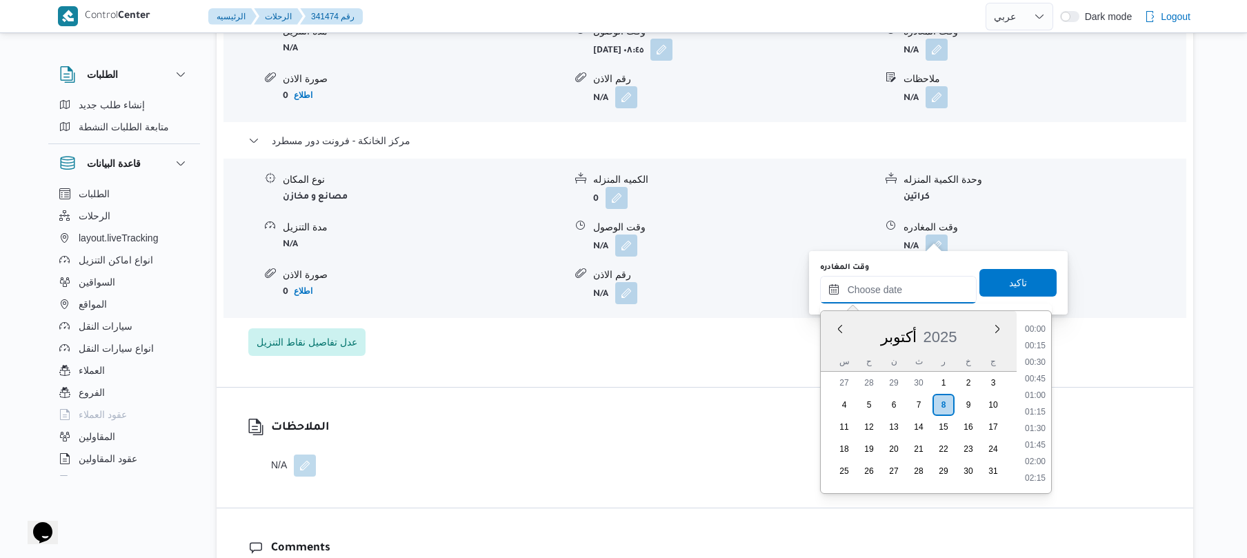
drag, startPoint x: 877, startPoint y: 294, endPoint x: 900, endPoint y: 287, distance: 23.1
click at [877, 294] on input "وقت المغادره" at bounding box center [898, 290] width 157 height 28
click at [1038, 328] on li "18:45" at bounding box center [1036, 328] width 32 height 14
type input "[DATE] ١٨:٤٥"
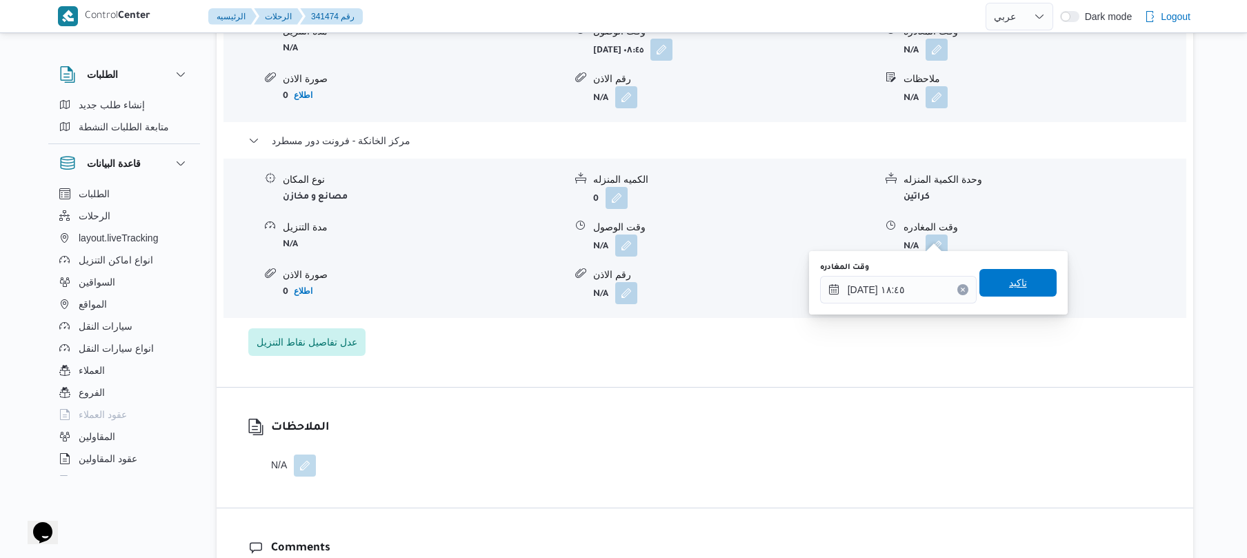
click at [1029, 276] on span "تاكيد" at bounding box center [1018, 283] width 77 height 28
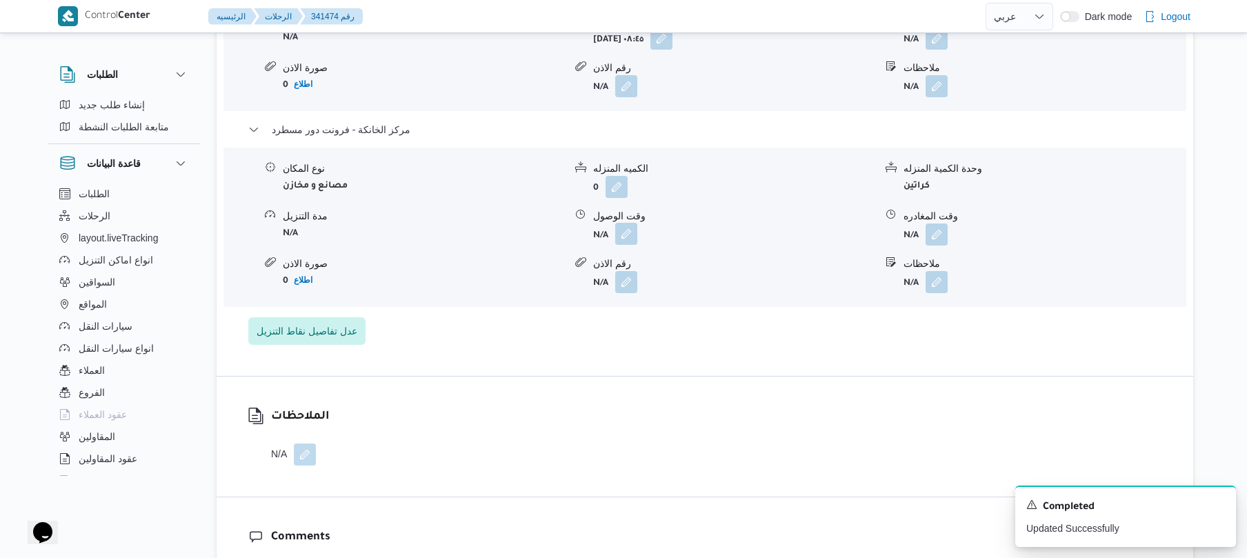
click at [632, 232] on button "button" at bounding box center [626, 234] width 22 height 22
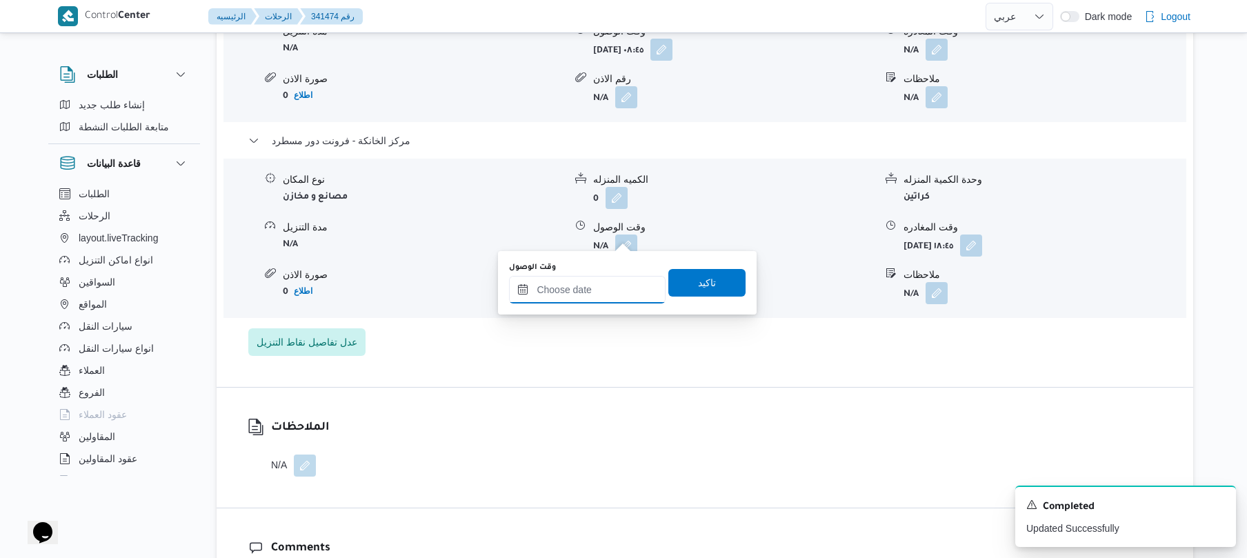
click at [617, 280] on input "وقت الوصول" at bounding box center [587, 290] width 157 height 28
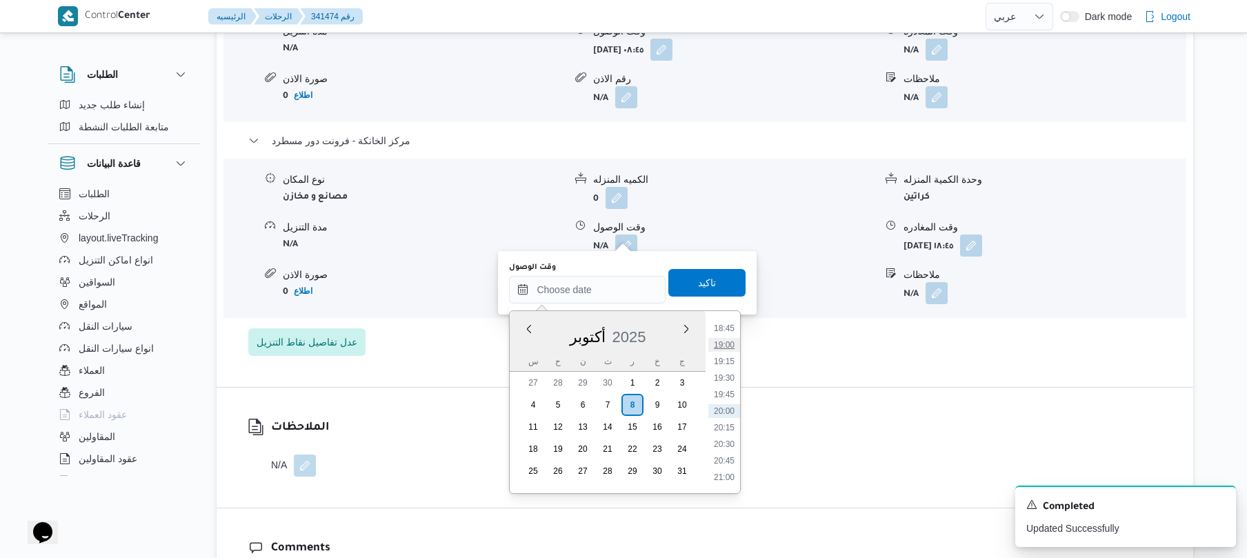
click at [738, 339] on li "19:00" at bounding box center [724, 345] width 32 height 14
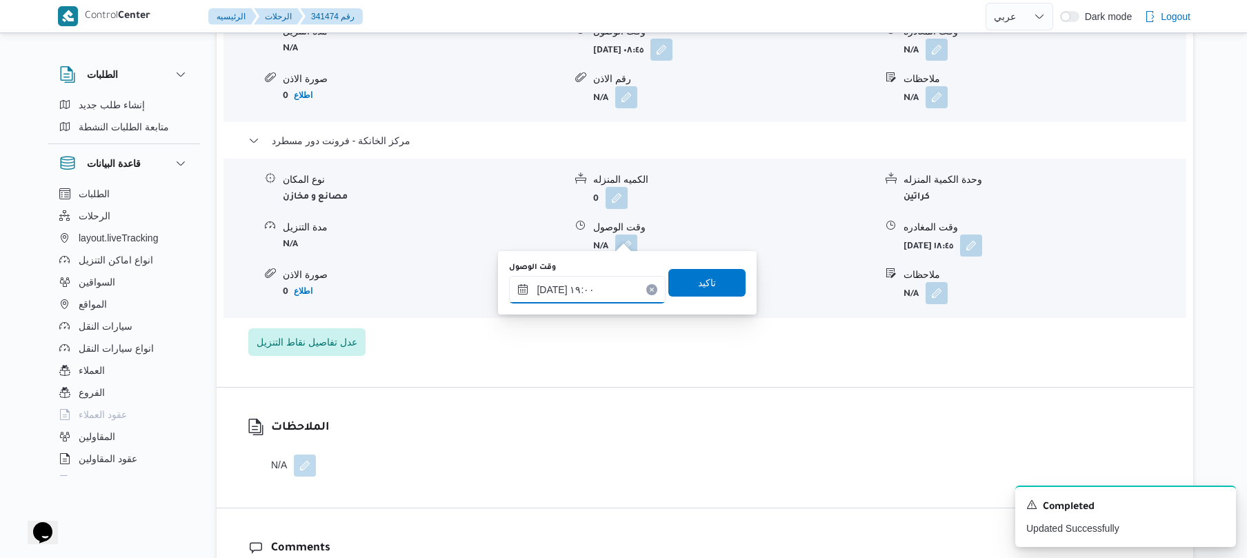
click at [614, 295] on input "٠٨/١٠/٢٠٢٥ ١٩:٠٠" at bounding box center [587, 290] width 157 height 28
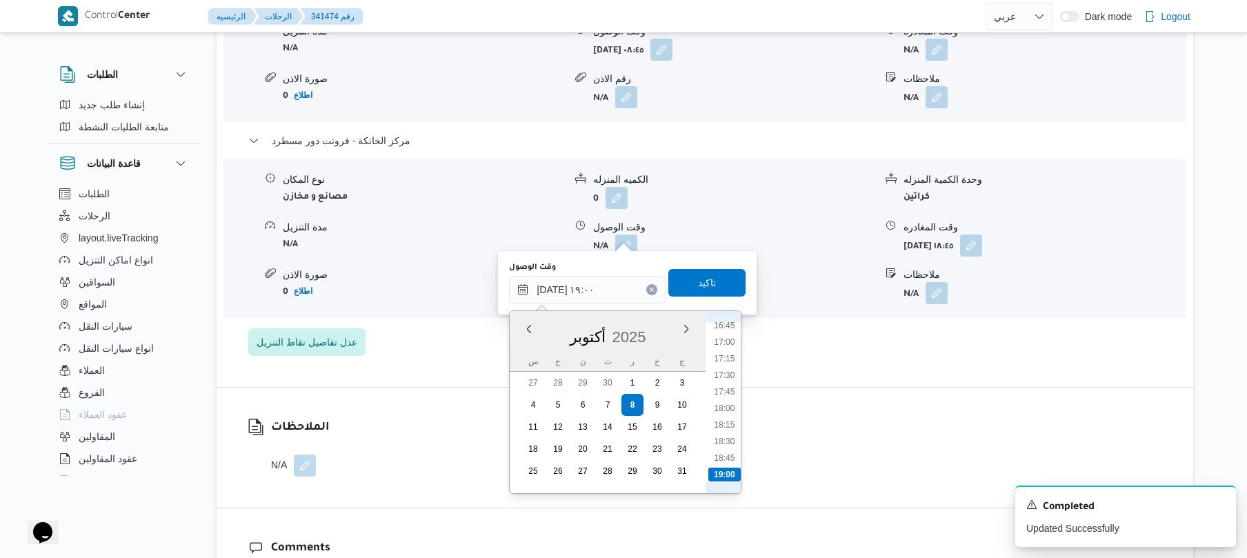
scroll to position [1176, 0]
click at [726, 377] on li "18:30" at bounding box center [725, 379] width 32 height 14
type input "٠٨/١٠/٢٠٢٥ ١٨:٣٠"
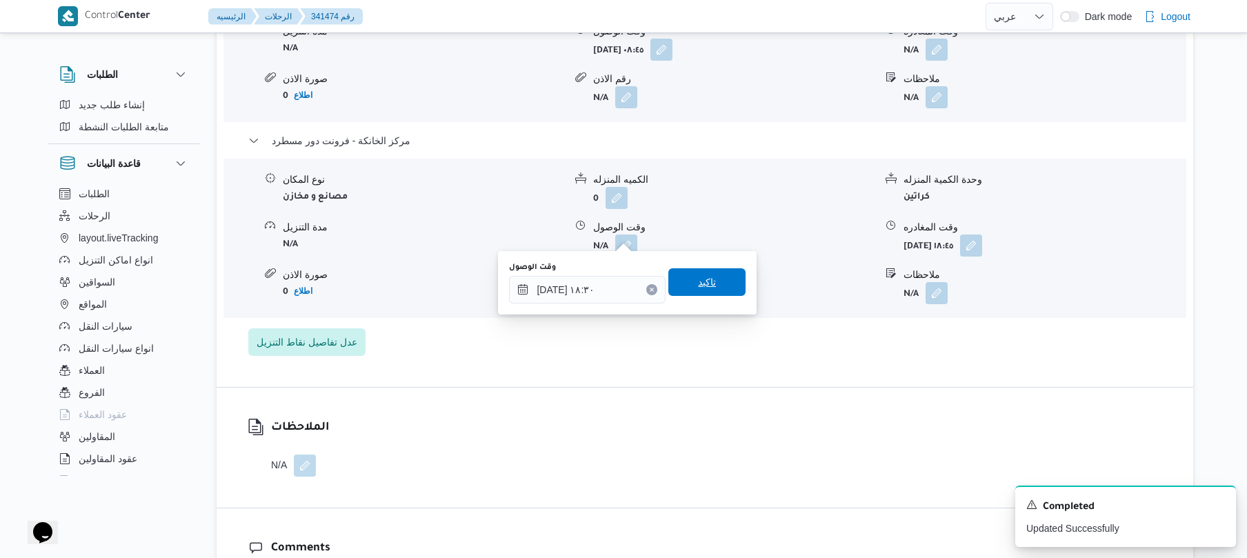
click at [702, 271] on span "تاكيد" at bounding box center [706, 282] width 77 height 28
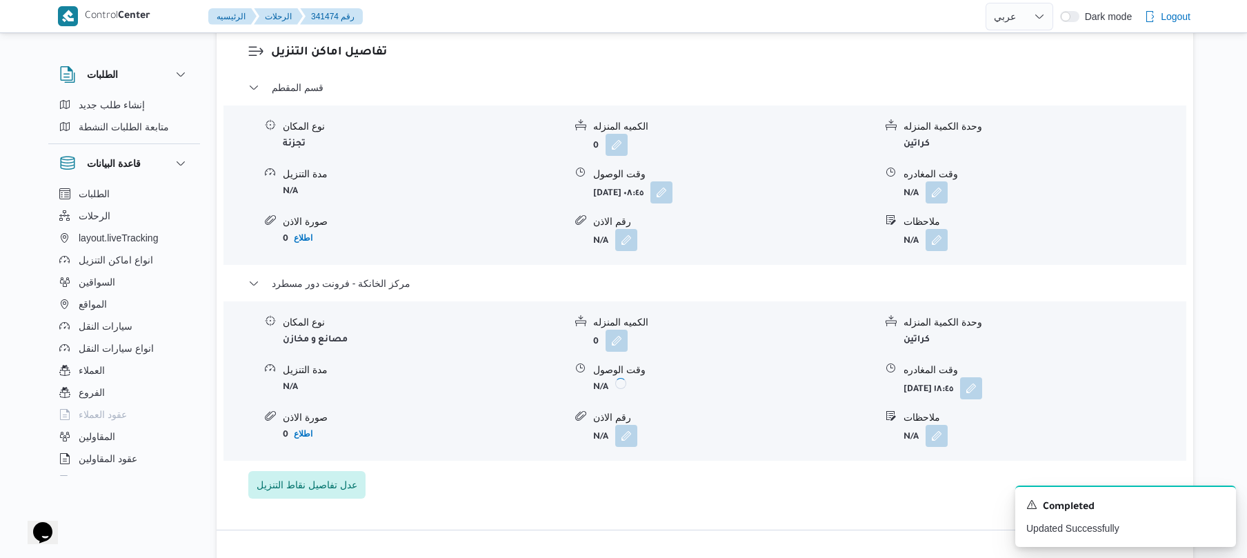
scroll to position [1177, 0]
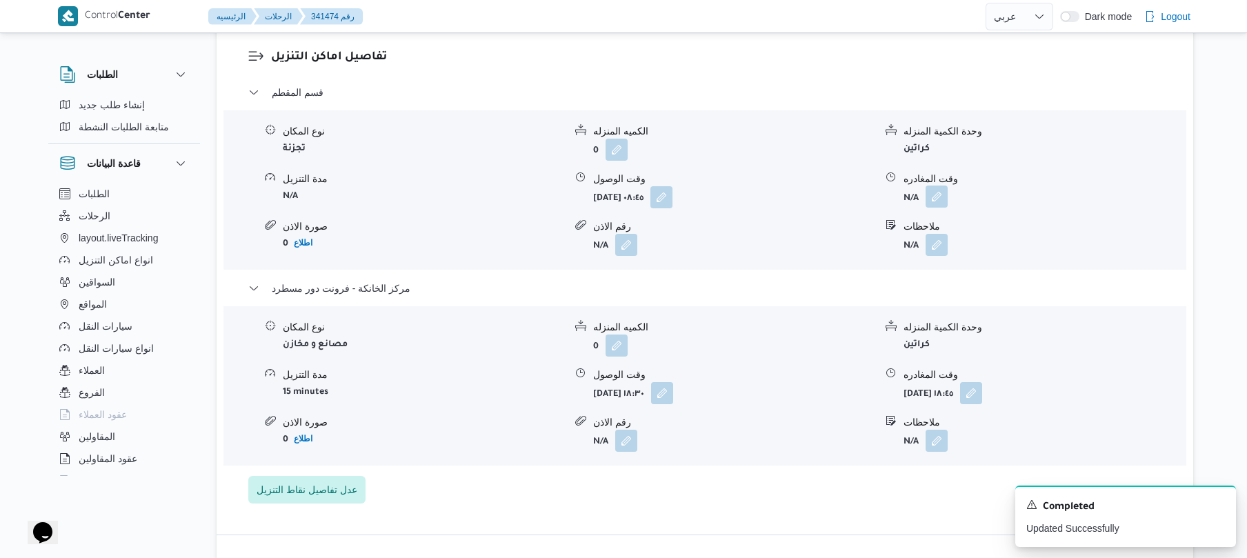
click at [933, 186] on button "button" at bounding box center [937, 197] width 22 height 22
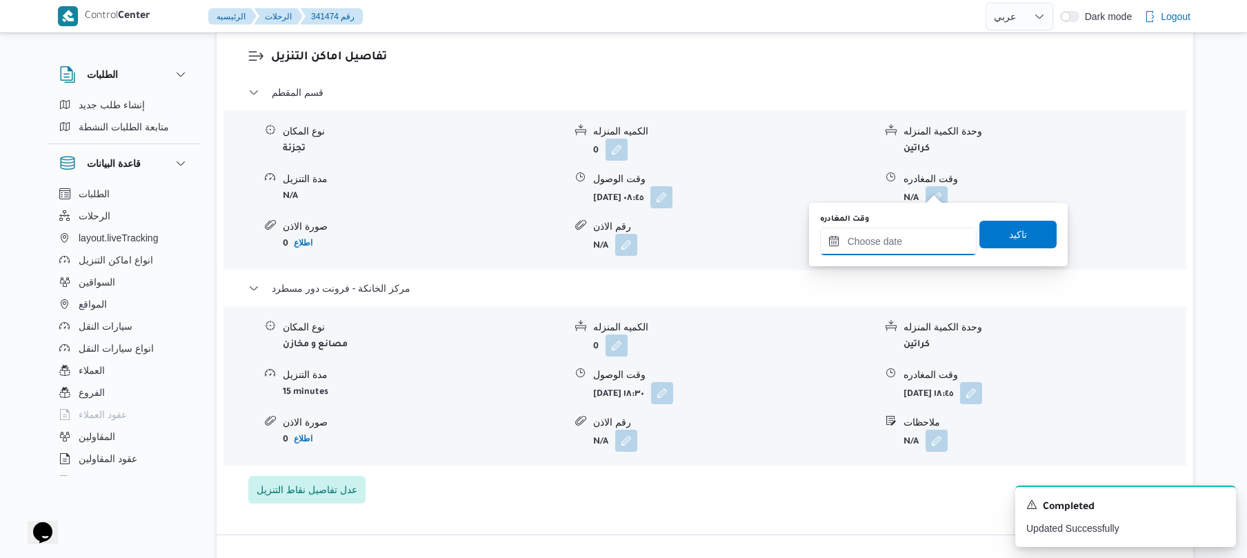
click at [920, 236] on input "وقت المغادره" at bounding box center [898, 242] width 157 height 28
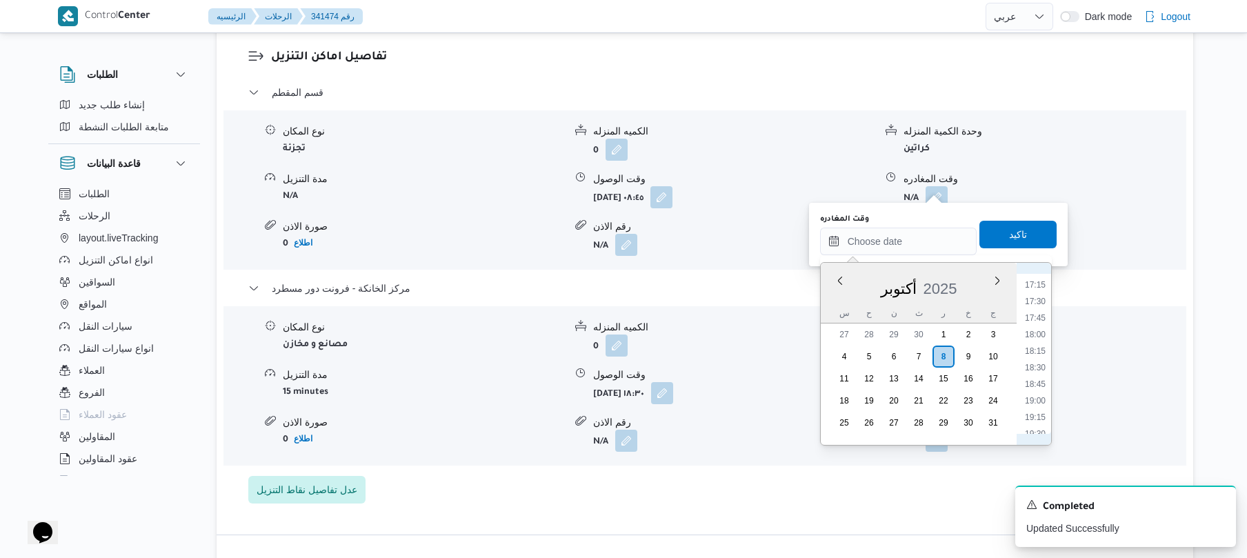
scroll to position [1107, 0]
click at [1039, 331] on li "17:30" at bounding box center [1036, 333] width 32 height 14
type input "٠٨/١٠/٢٠٢٥ ١٧:٣٠"
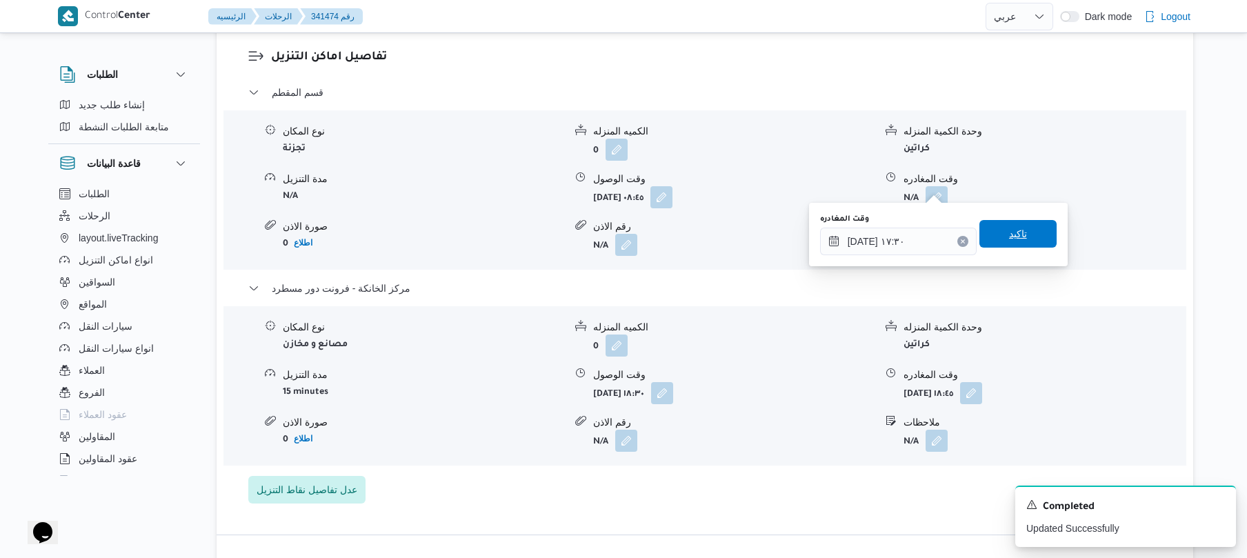
click at [1009, 228] on span "تاكيد" at bounding box center [1018, 234] width 18 height 17
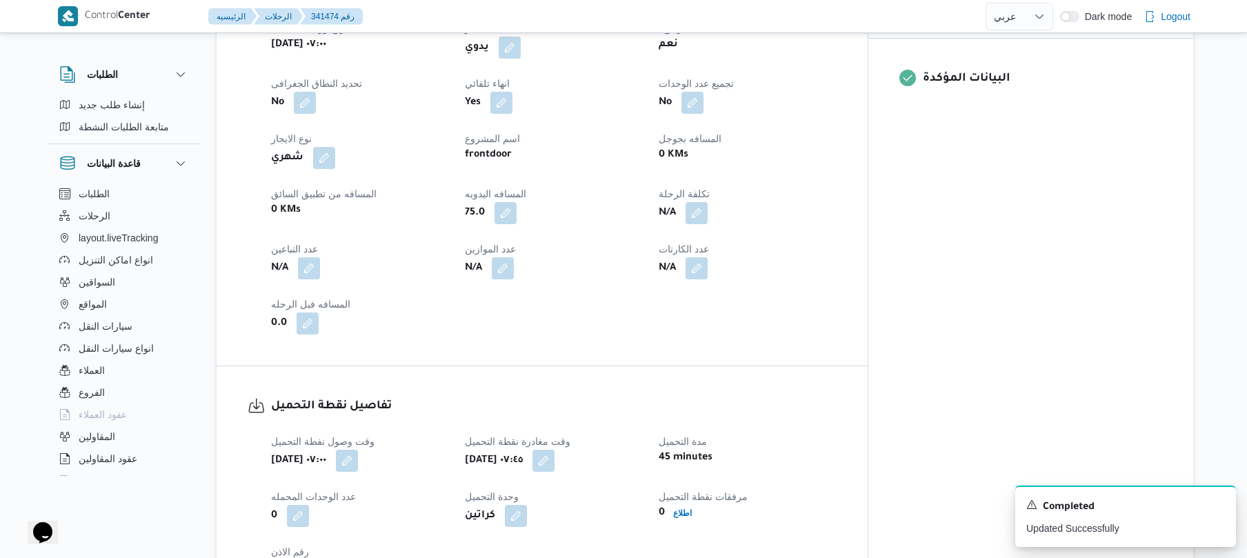
scroll to position [0, 0]
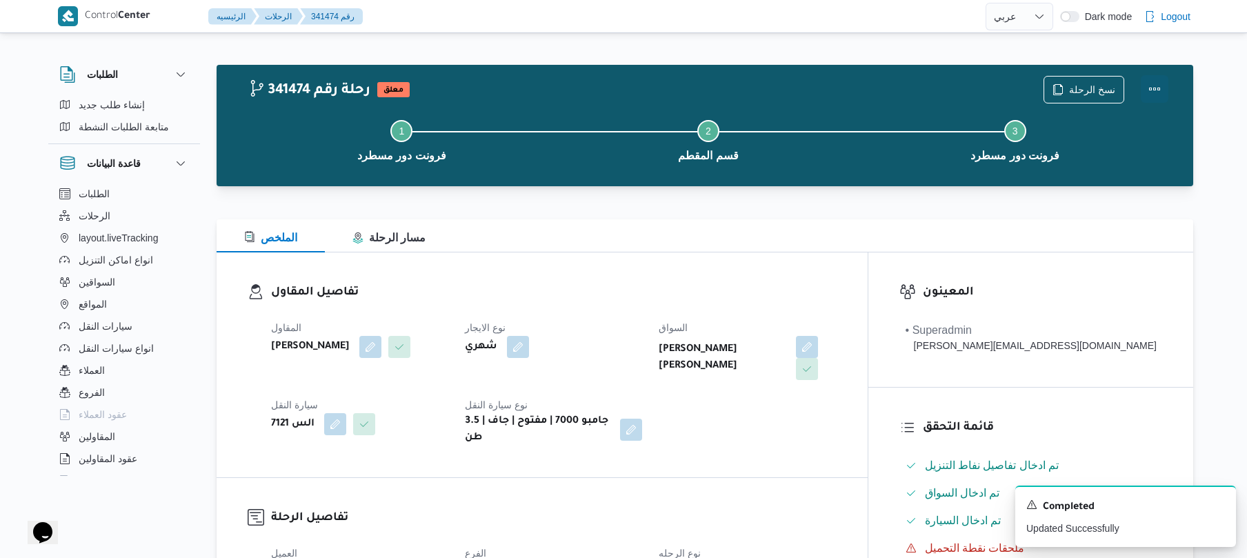
click at [1154, 86] on button "Actions" at bounding box center [1155, 89] width 28 height 28
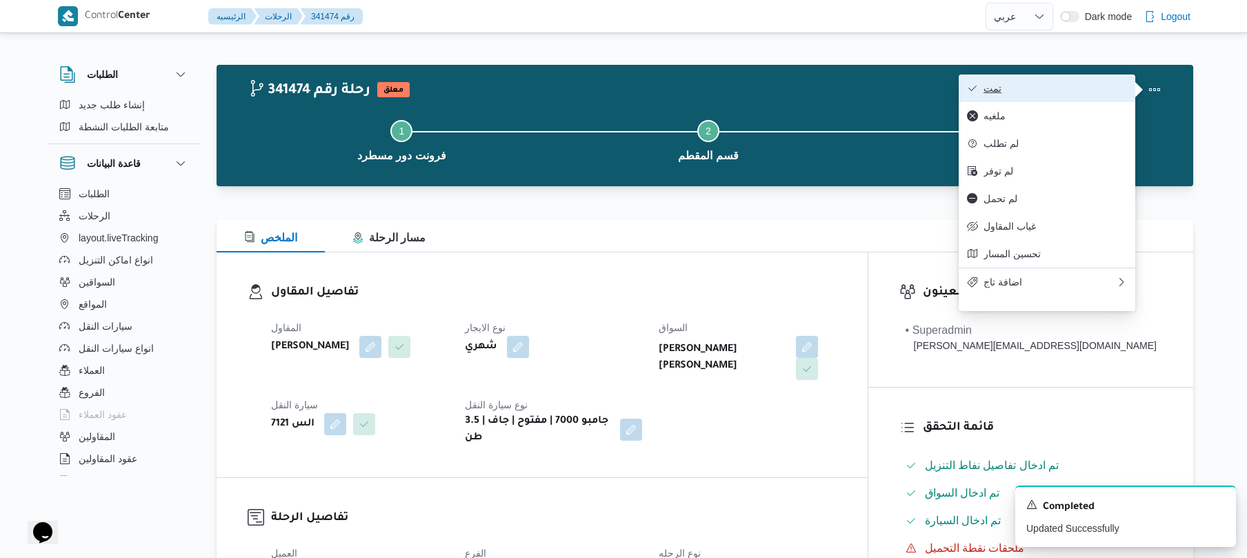
click at [1083, 88] on span "تمت" at bounding box center [1055, 88] width 143 height 11
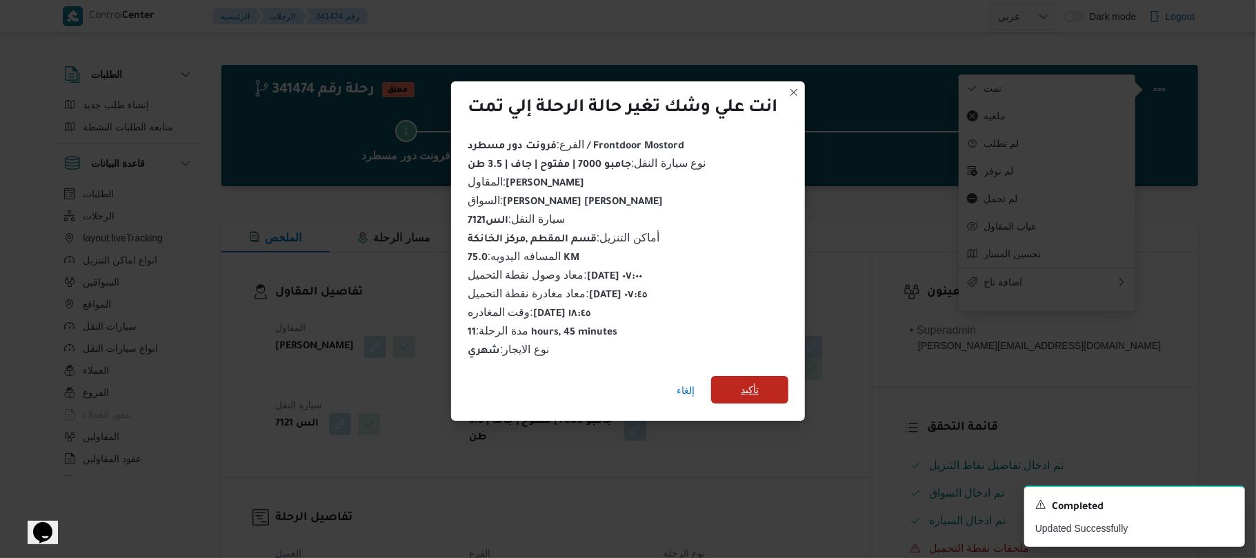
click at [743, 382] on span "تأكيد" at bounding box center [750, 389] width 18 height 17
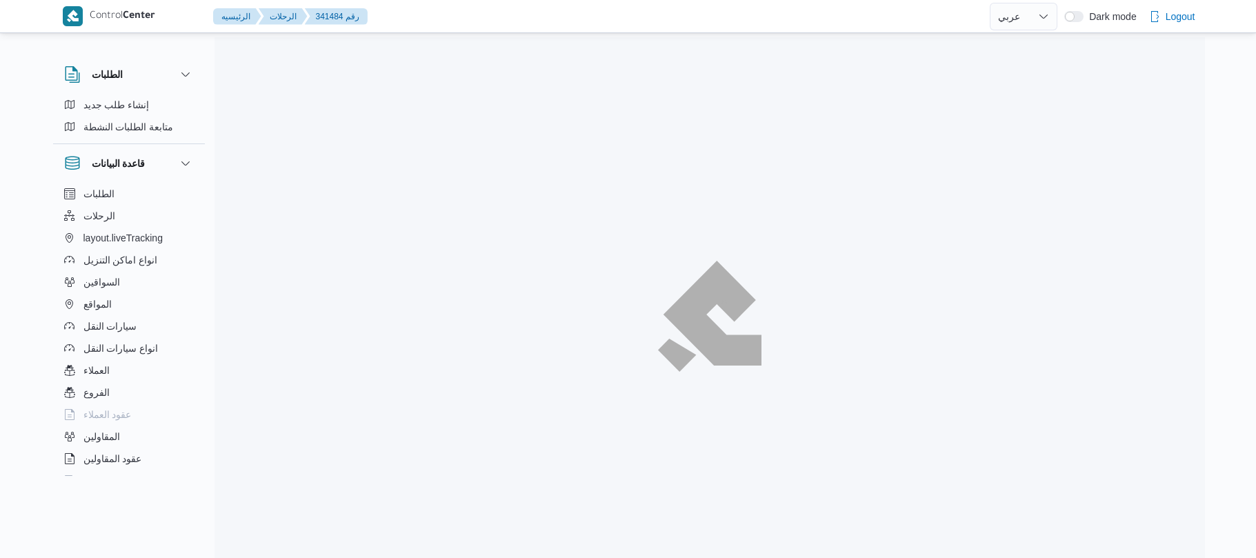
select select "ar"
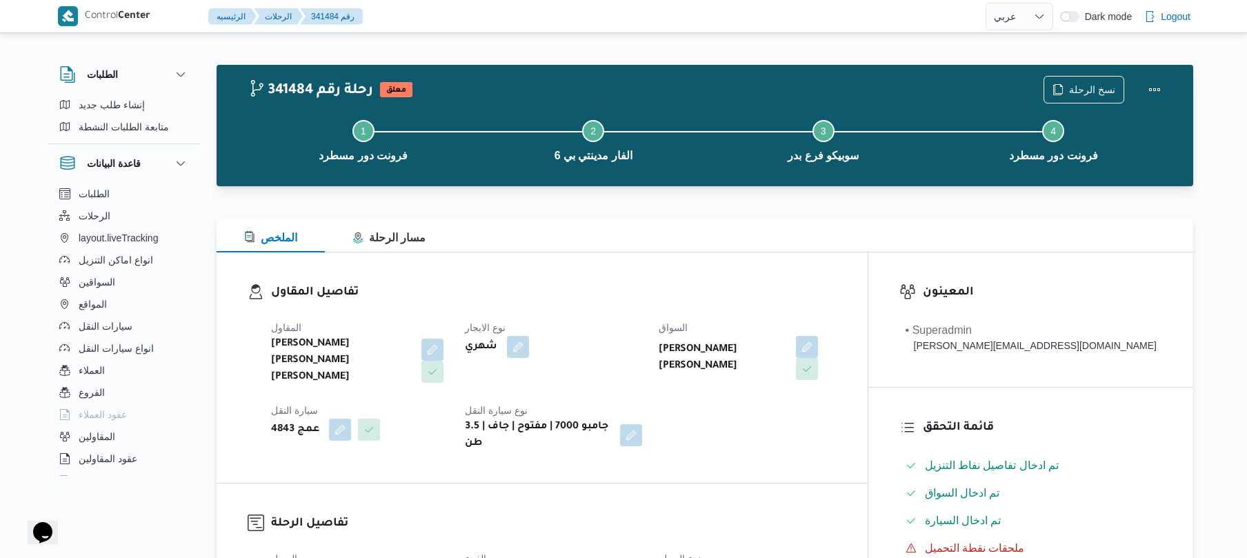
click at [648, 288] on h3 "تفاصيل المقاول" at bounding box center [554, 293] width 566 height 19
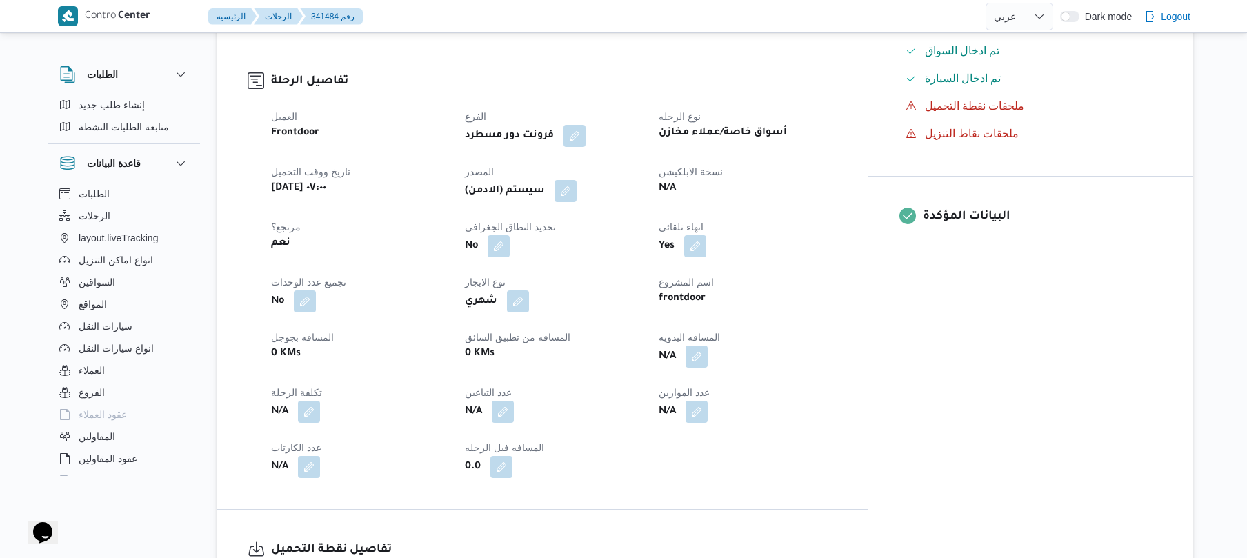
scroll to position [478, 0]
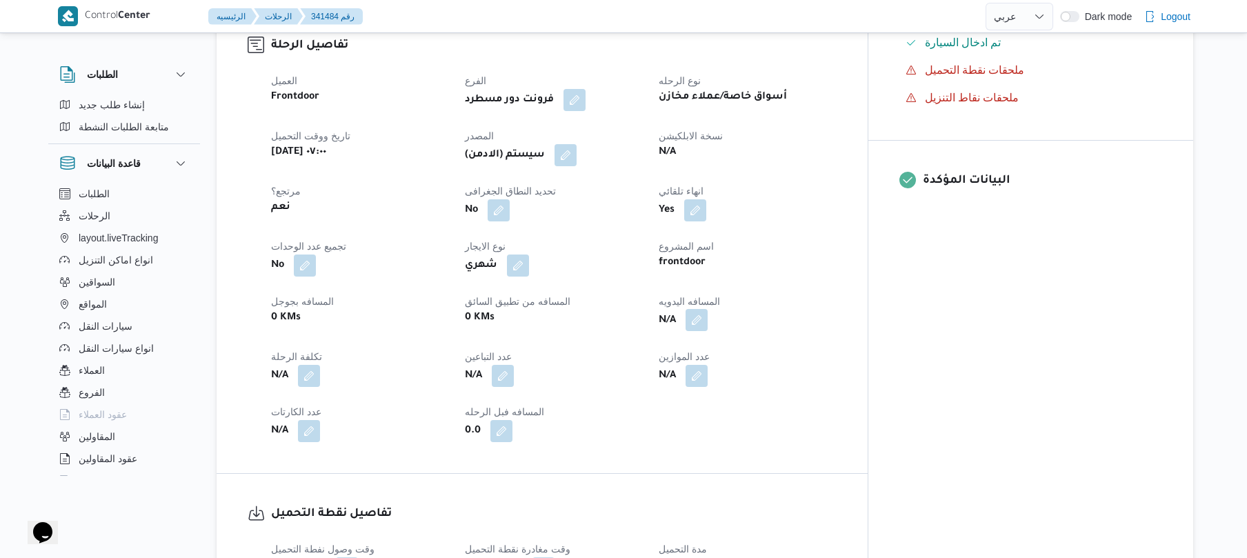
click at [708, 309] on button "button" at bounding box center [697, 320] width 22 height 22
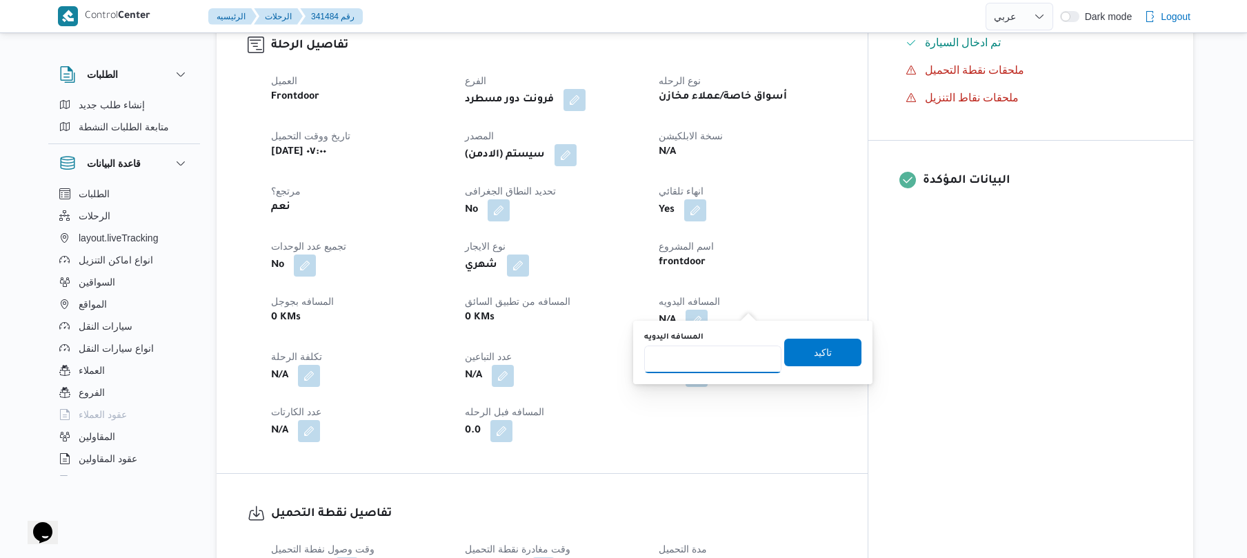
click at [691, 359] on input "المسافه اليدويه" at bounding box center [712, 360] width 137 height 28
type input "120"
click at [803, 357] on span "تاكيد" at bounding box center [822, 352] width 77 height 28
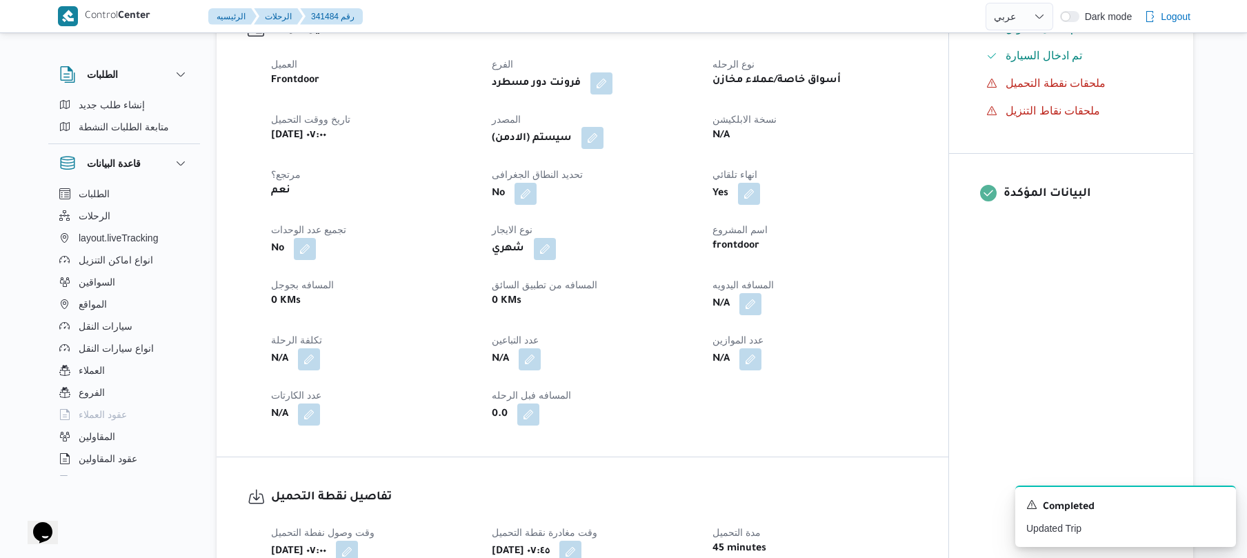
click at [602, 138] on button "button" at bounding box center [593, 138] width 22 height 22
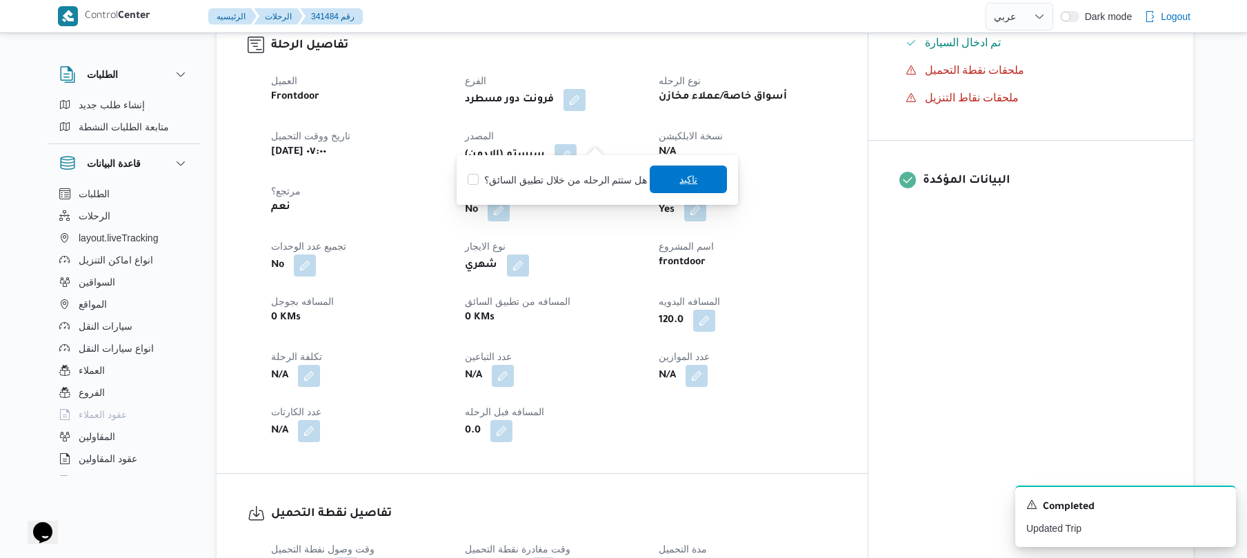
click at [680, 188] on span "تاكيد" at bounding box center [688, 180] width 77 height 28
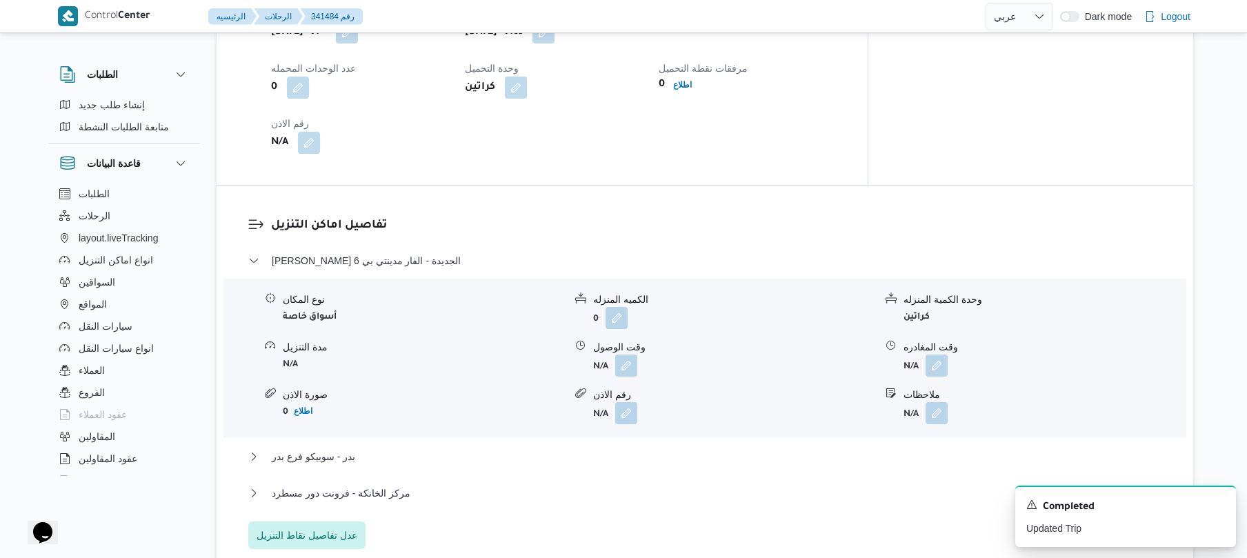
scroll to position [1104, 0]
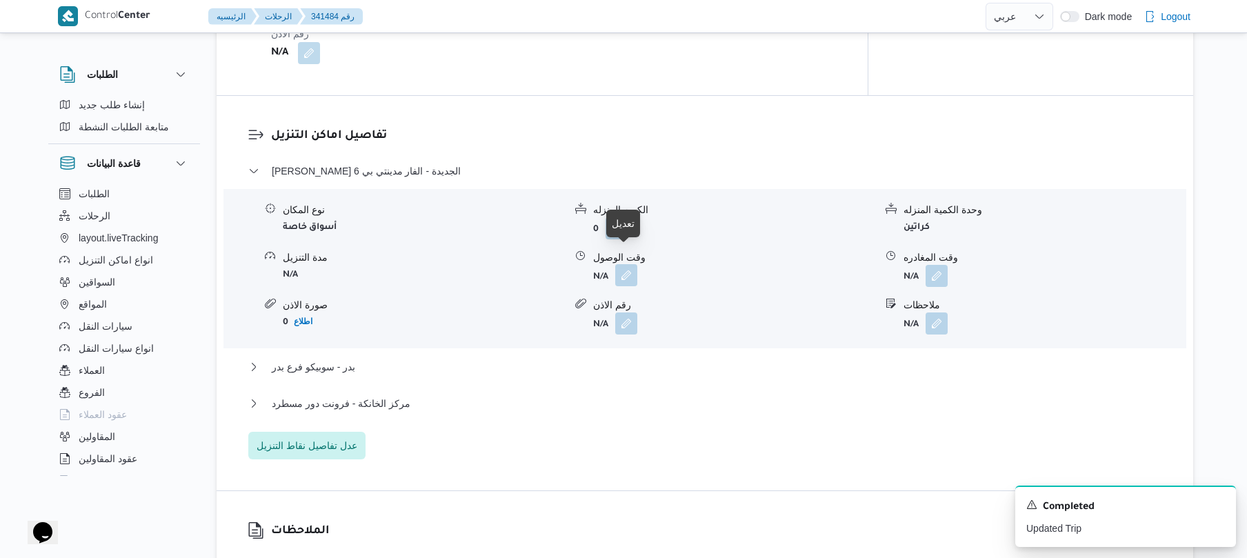
click at [622, 264] on button "button" at bounding box center [626, 275] width 22 height 22
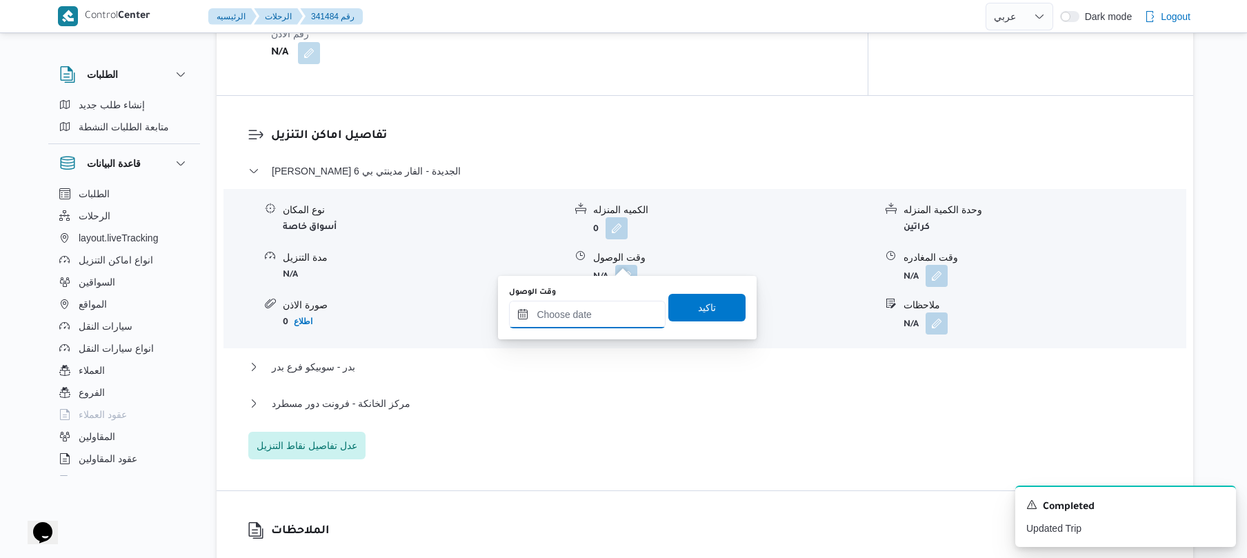
click at [575, 315] on input "وقت الوصول" at bounding box center [587, 315] width 157 height 28
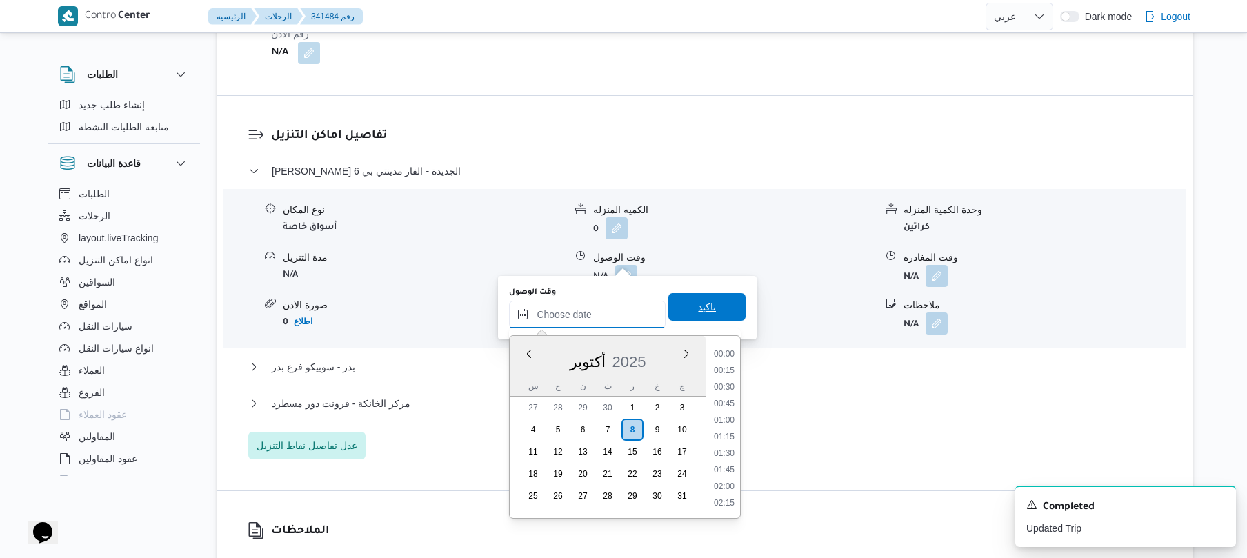
scroll to position [1242, 0]
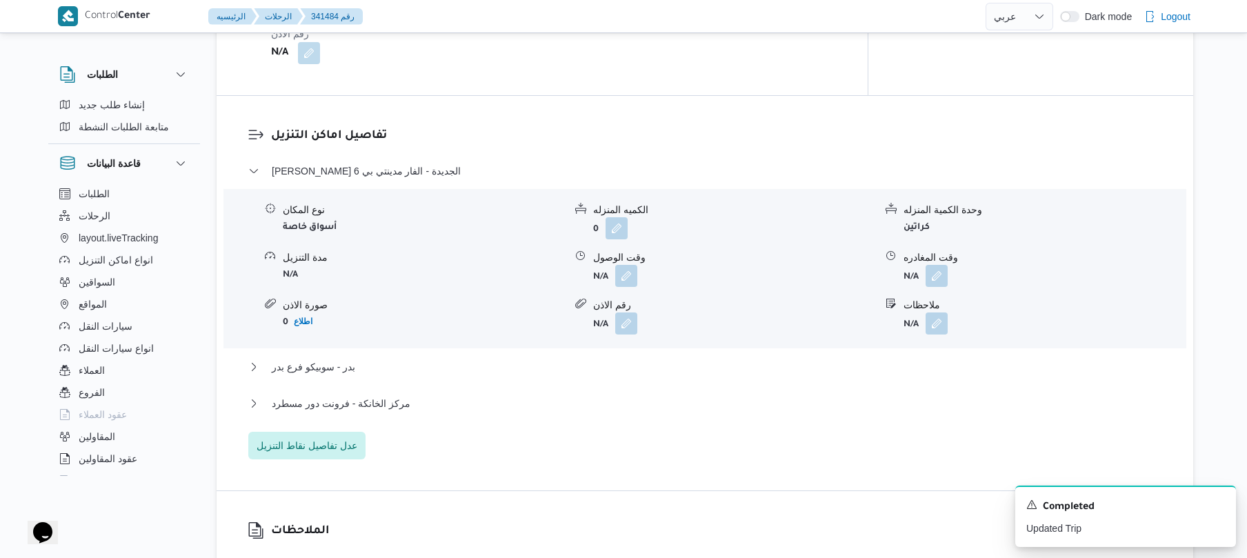
click at [752, 365] on div "بدر - سوبيكو فرع بدر" at bounding box center [705, 372] width 914 height 26
click at [632, 264] on button "button" at bounding box center [626, 275] width 22 height 22
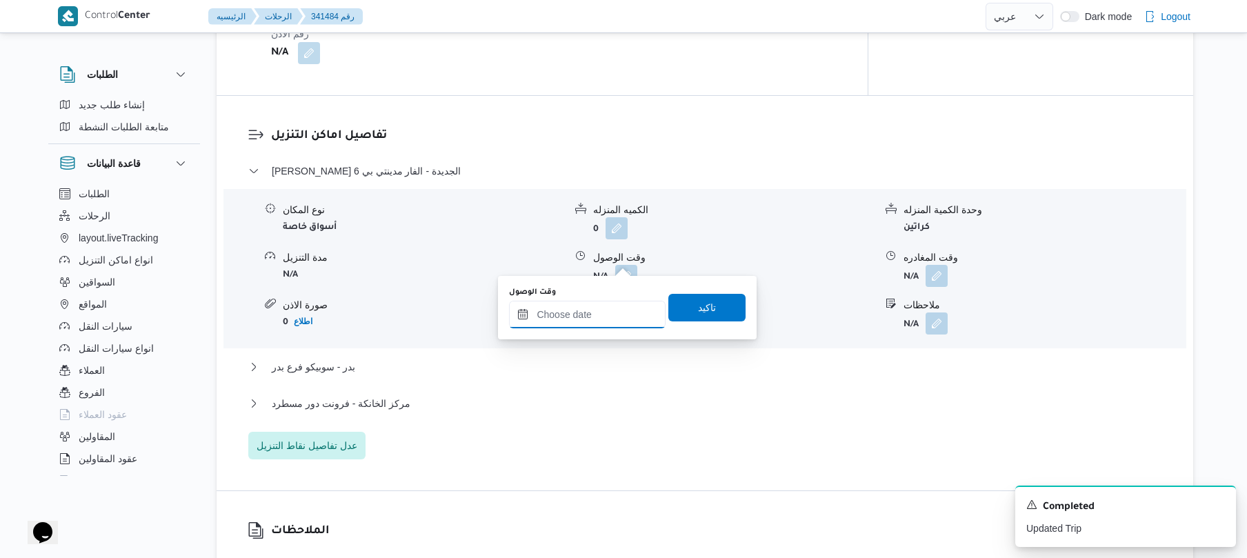
click at [624, 309] on input "وقت الوصول" at bounding box center [587, 315] width 157 height 28
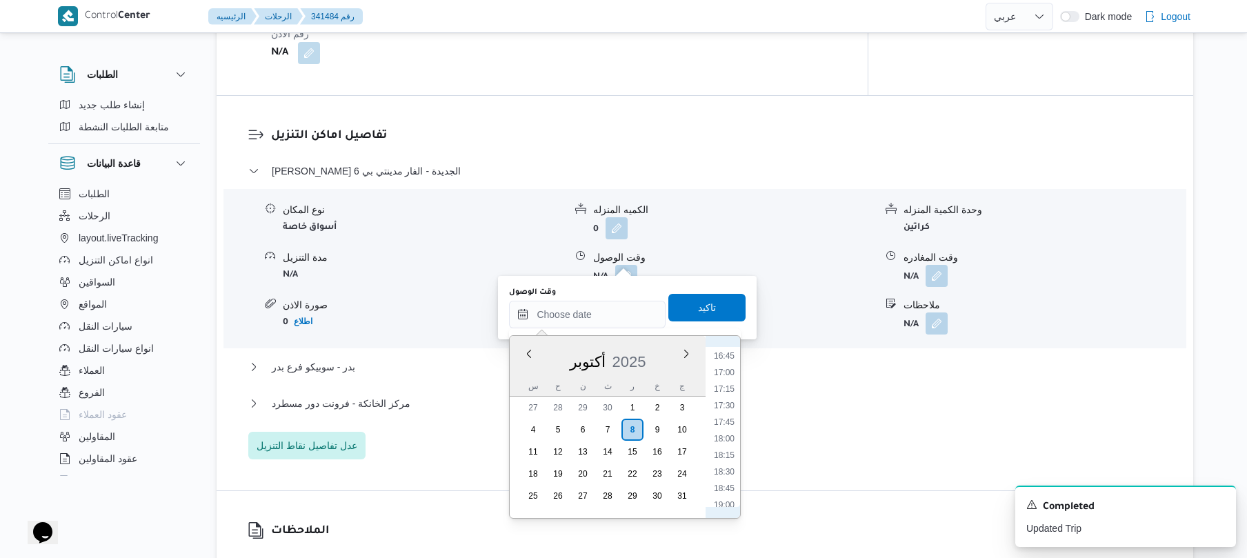
scroll to position [476, 0]
click at [728, 442] on li "08:30" at bounding box center [724, 441] width 32 height 14
type input "٠٨/١٠/٢٠٢٥ ٠٨:٣٠"
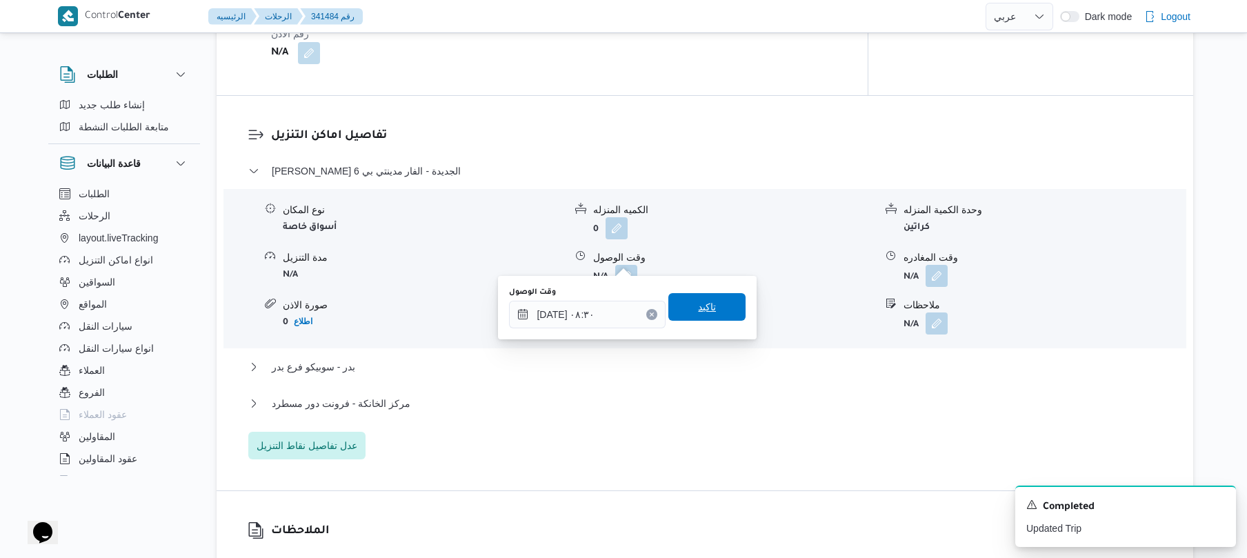
click at [717, 306] on span "تاكيد" at bounding box center [706, 307] width 77 height 28
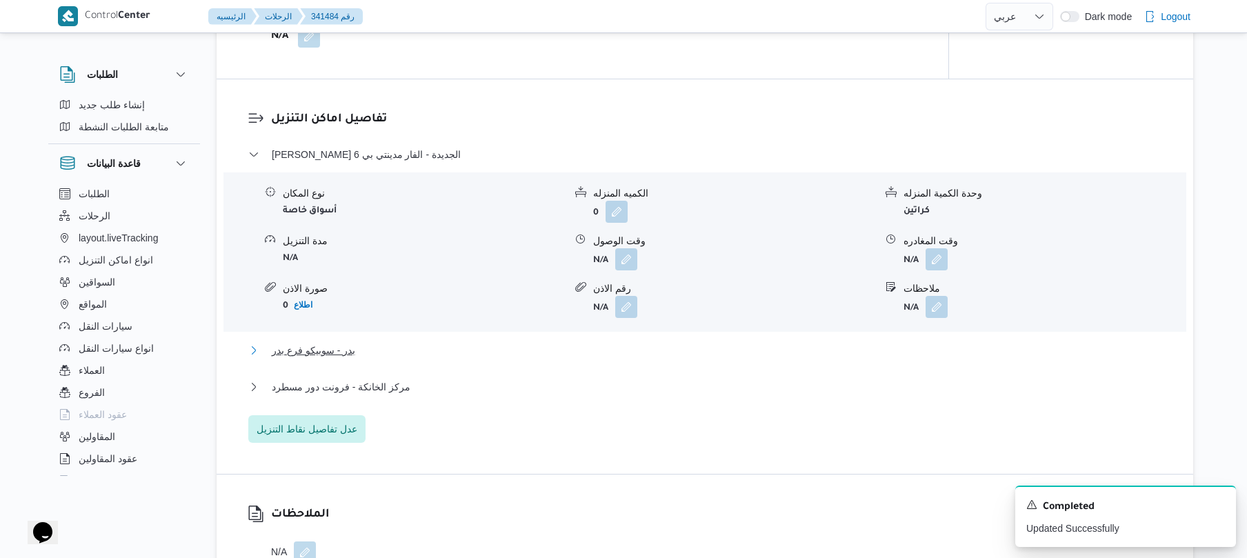
click at [668, 350] on button "بدر - سوبيكو فرع بدر" at bounding box center [705, 350] width 914 height 17
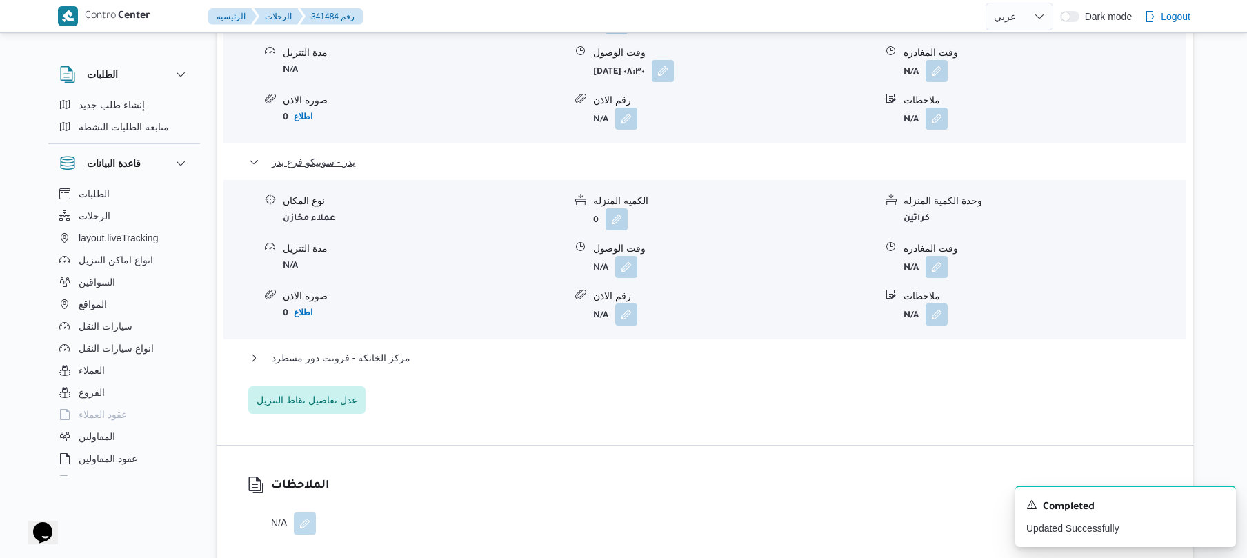
scroll to position [1325, 0]
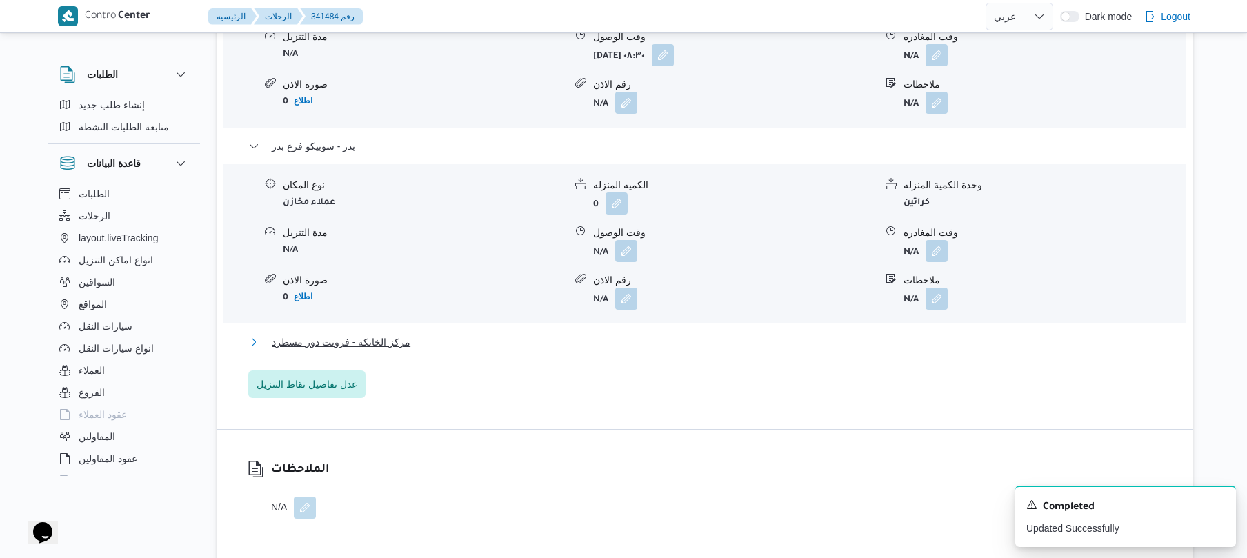
click at [728, 334] on button "مركز الخانكة - فرونت دور مسطرد" at bounding box center [705, 342] width 914 height 17
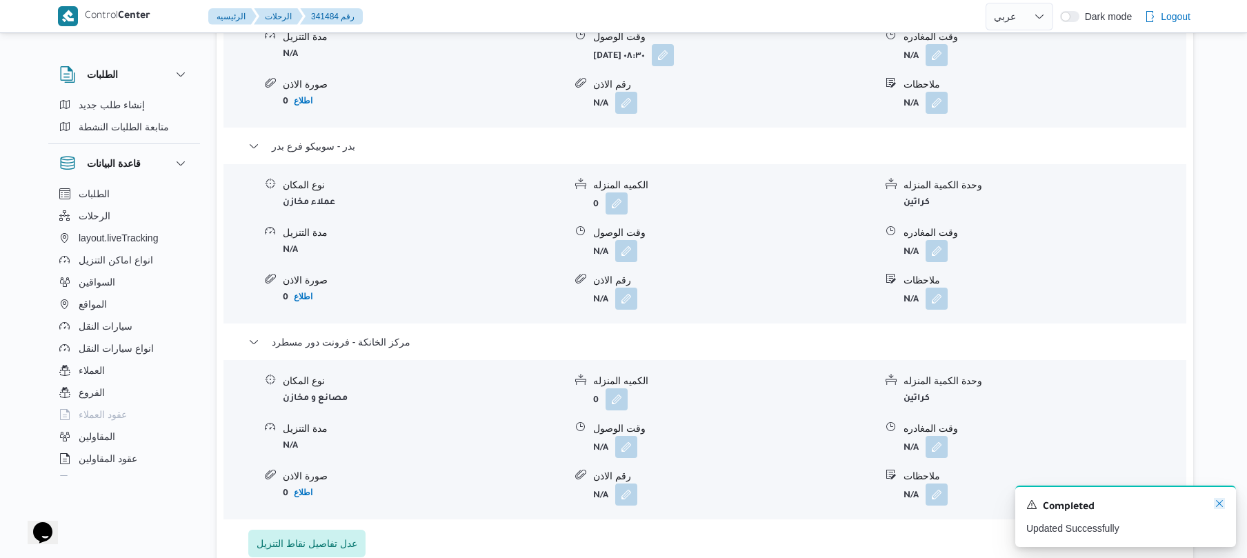
click at [1215, 506] on icon "Dismiss toast" at bounding box center [1219, 503] width 11 height 11
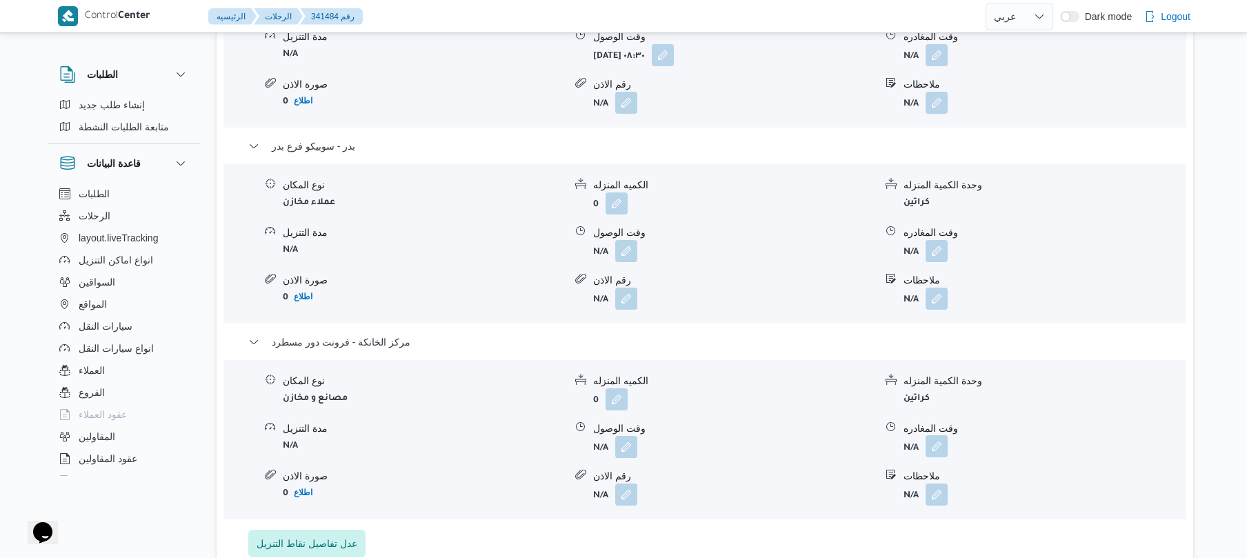
click at [933, 435] on button "button" at bounding box center [937, 446] width 22 height 22
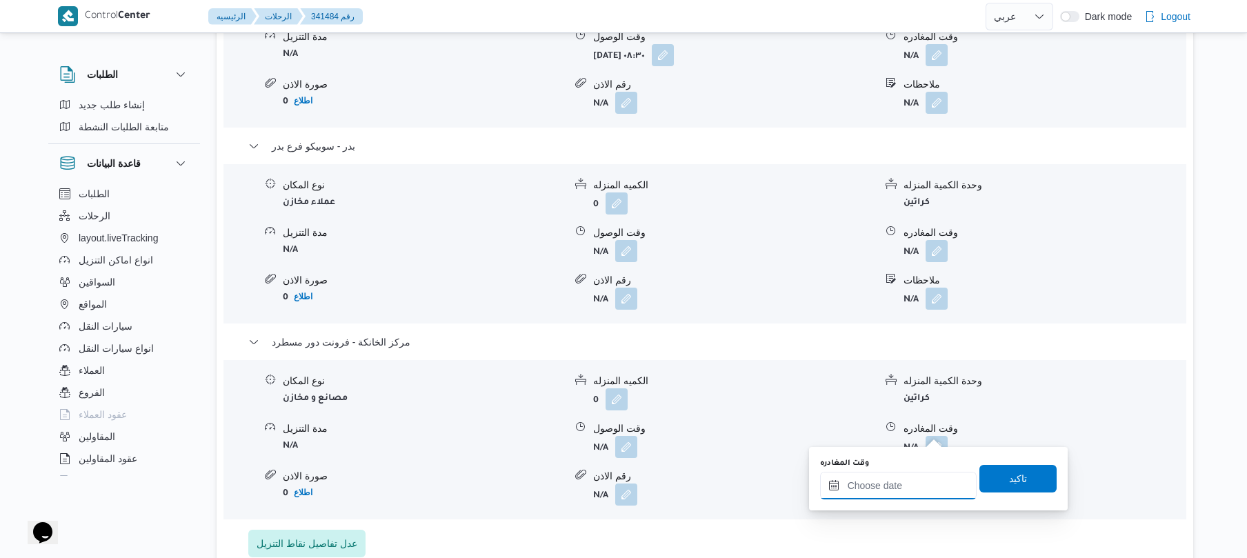
click at [871, 493] on input "وقت المغادره" at bounding box center [898, 486] width 157 height 28
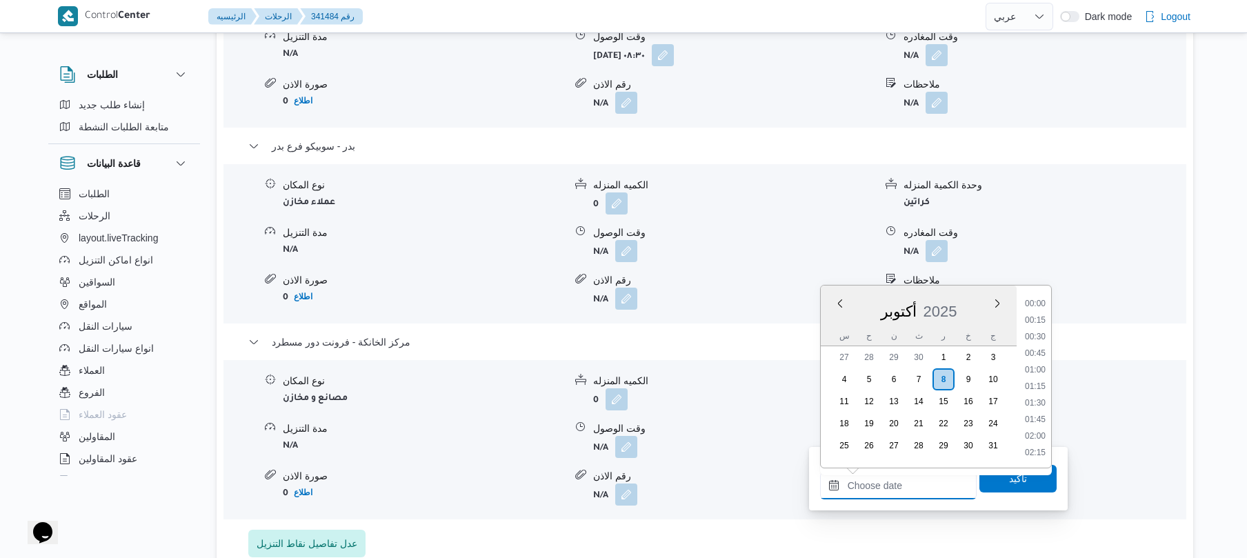
scroll to position [1242, 0]
click at [1030, 387] on li "20:00" at bounding box center [1036, 386] width 32 height 14
type input "٠٨/١٠/٢٠٢٥ ٢٠:٠٠"
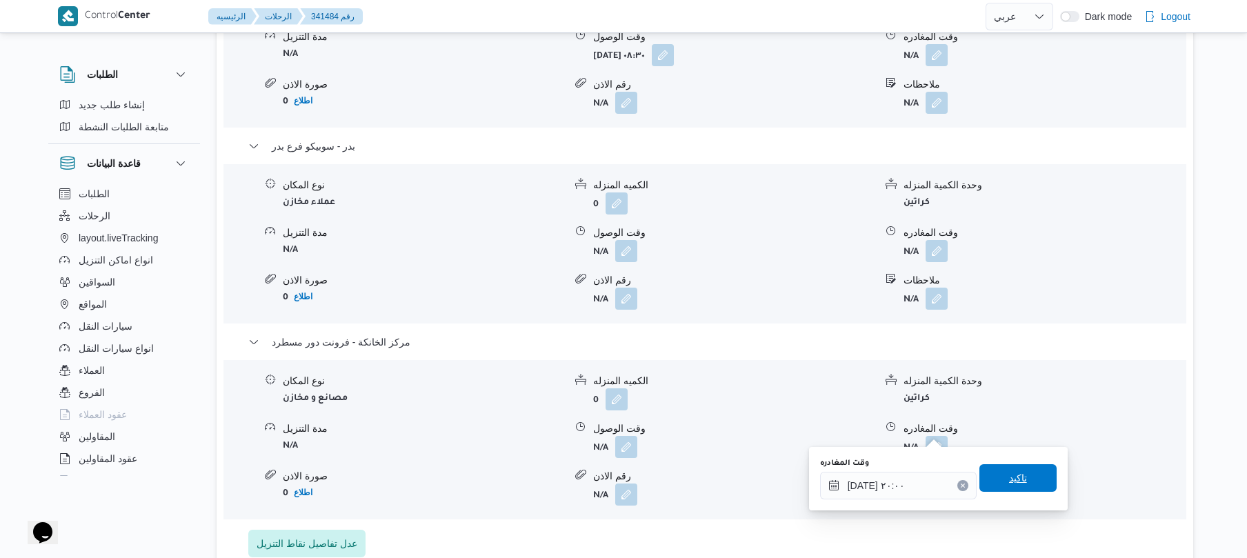
click at [996, 483] on span "تاكيد" at bounding box center [1018, 478] width 77 height 28
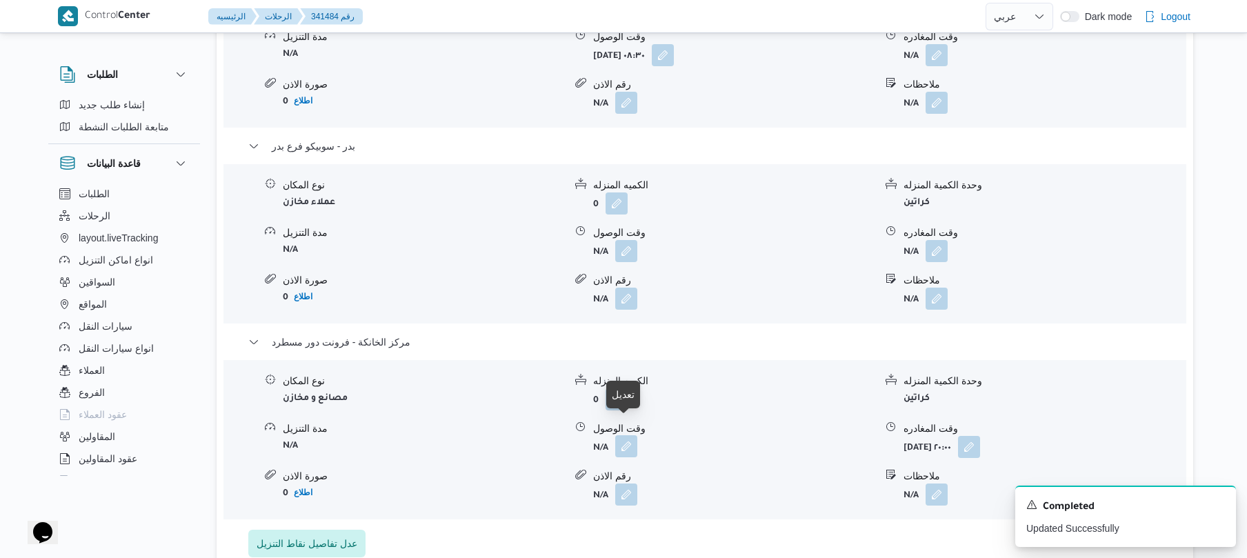
click at [625, 435] on button "button" at bounding box center [626, 446] width 22 height 22
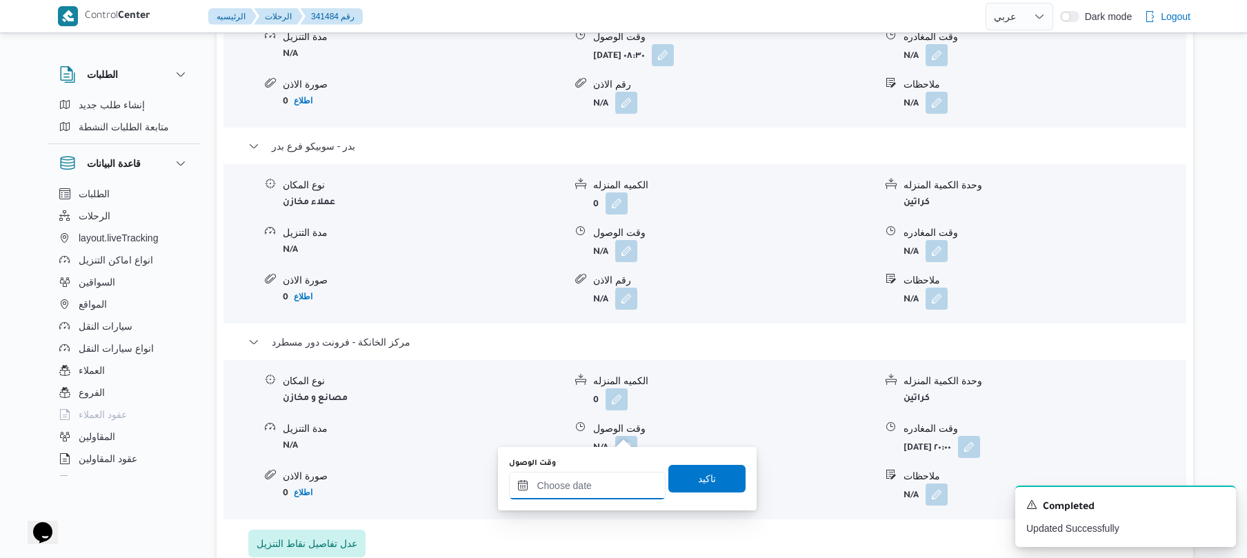
click at [579, 486] on input "وقت الوصول" at bounding box center [587, 486] width 157 height 28
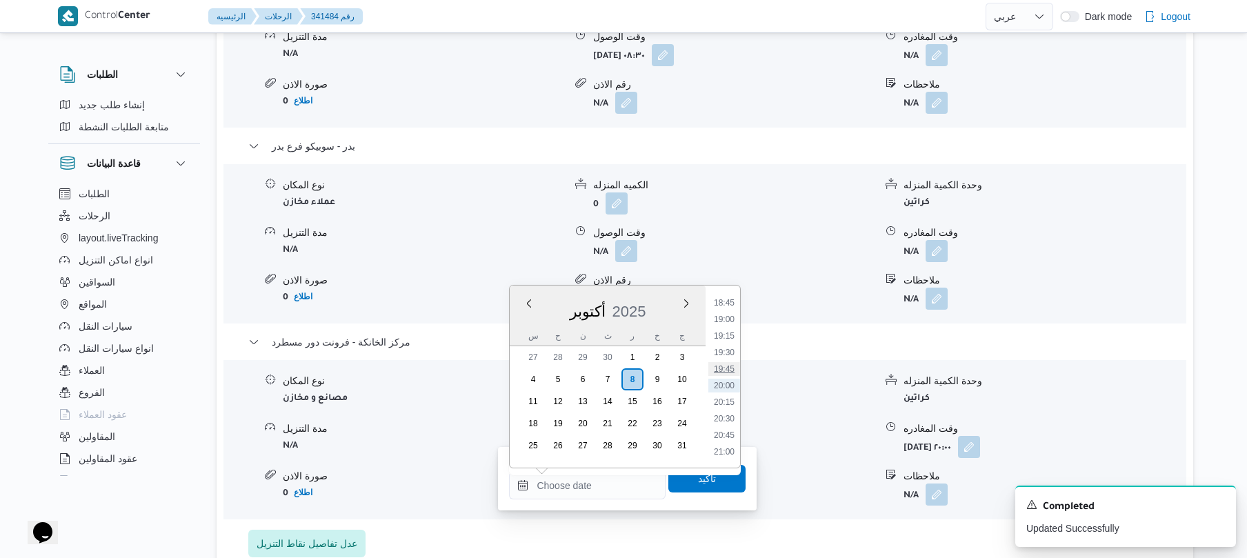
click at [722, 370] on li "19:45" at bounding box center [724, 369] width 32 height 14
type input "٠٨/١٠/٢٠٢٥ ١٩:٤٥"
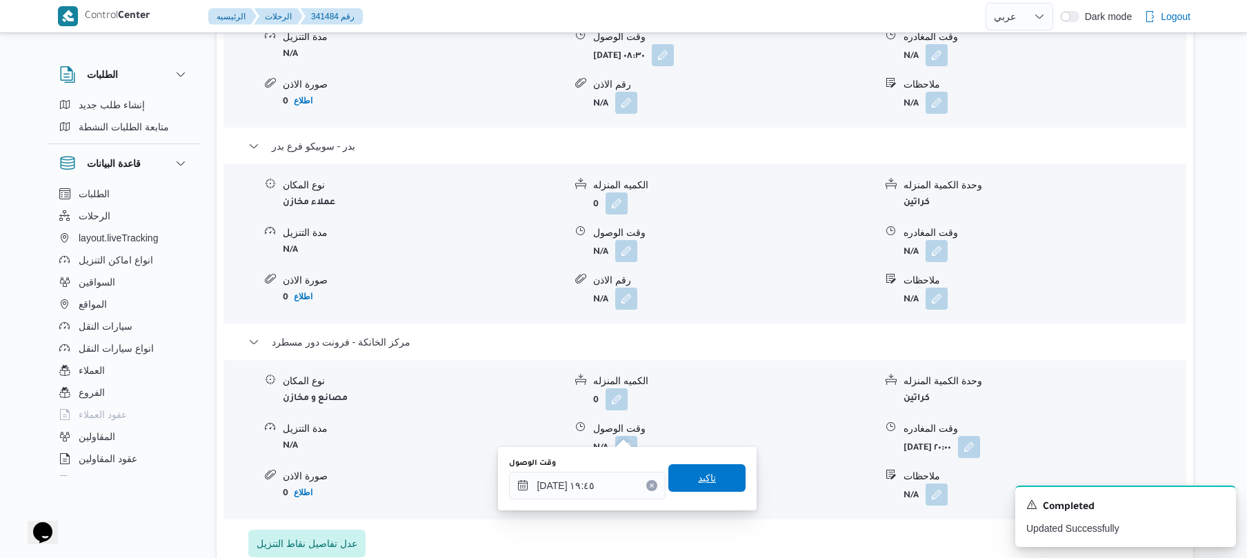
click at [698, 480] on span "تاكيد" at bounding box center [707, 478] width 18 height 17
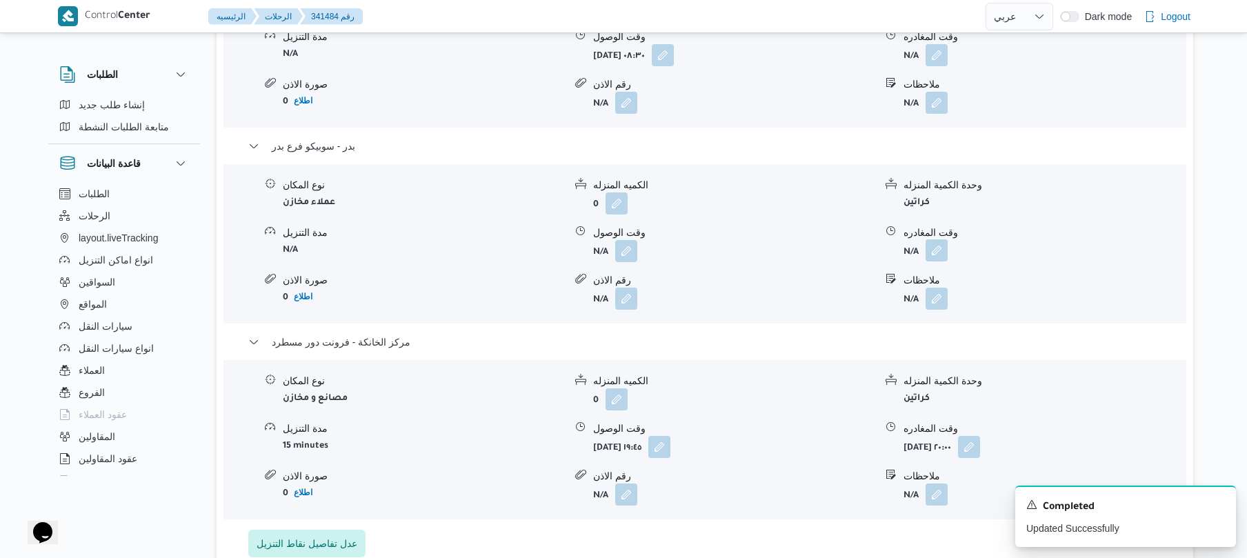
click at [938, 239] on button "button" at bounding box center [937, 250] width 22 height 22
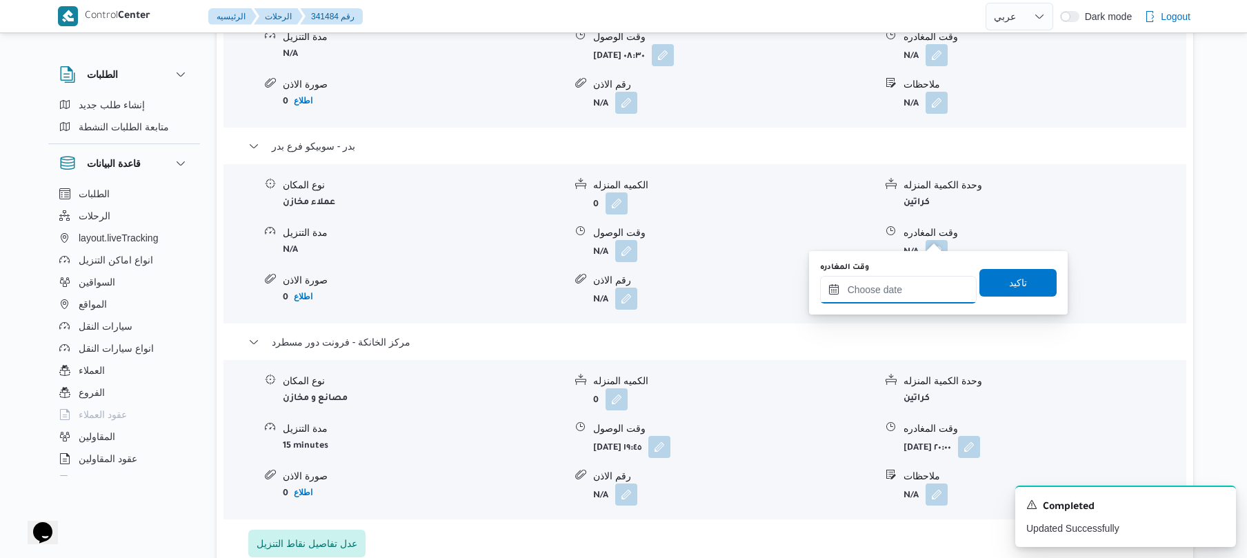
click at [881, 288] on input "وقت المغادره" at bounding box center [898, 290] width 157 height 28
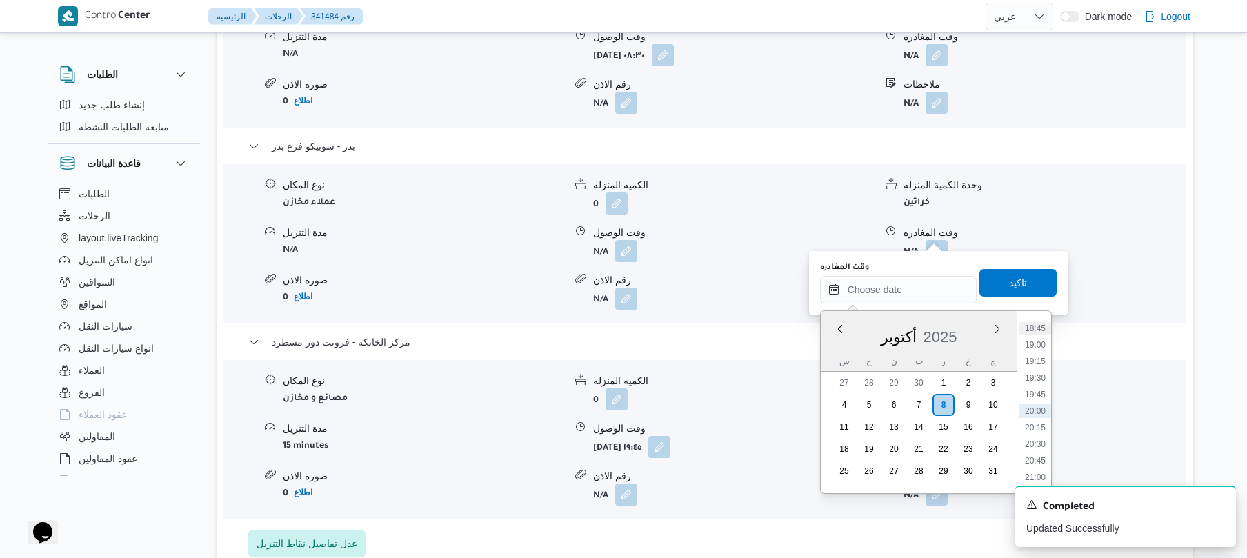
click at [1035, 326] on li "18:45" at bounding box center [1036, 328] width 32 height 14
type input "[DATE] ١٨:٤٥"
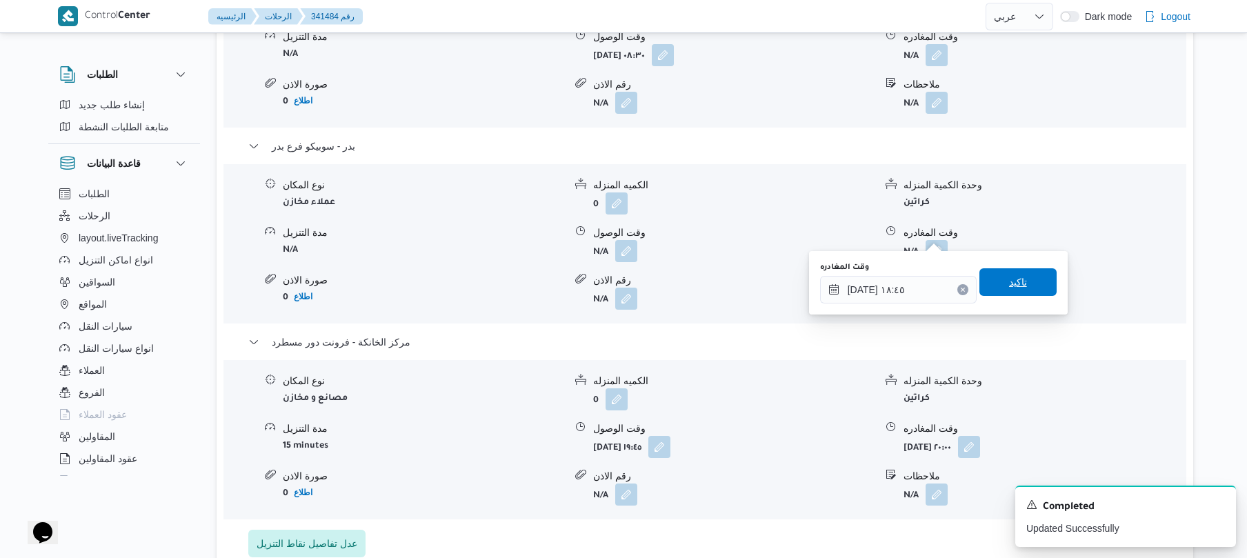
click at [1027, 284] on span "تاكيد" at bounding box center [1018, 282] width 77 height 28
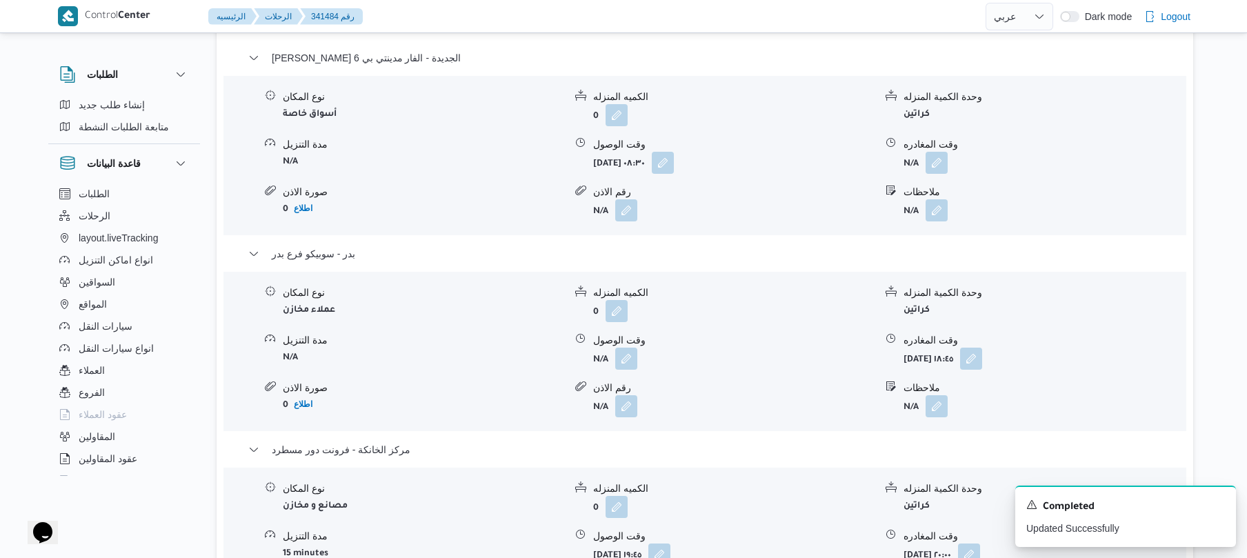
scroll to position [1177, 0]
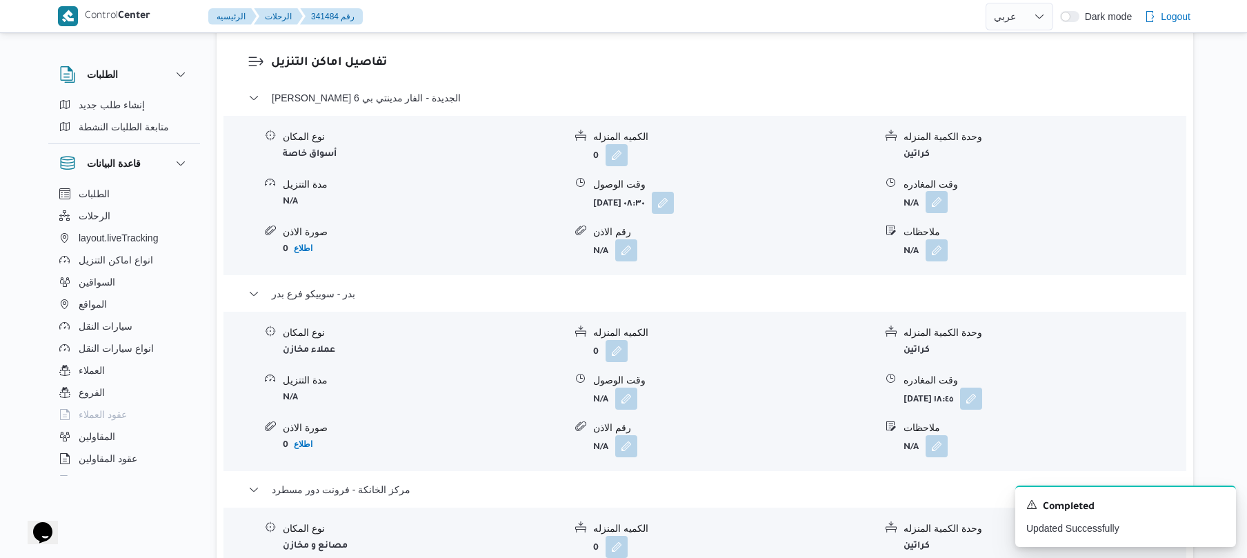
click at [940, 191] on button "button" at bounding box center [937, 202] width 22 height 22
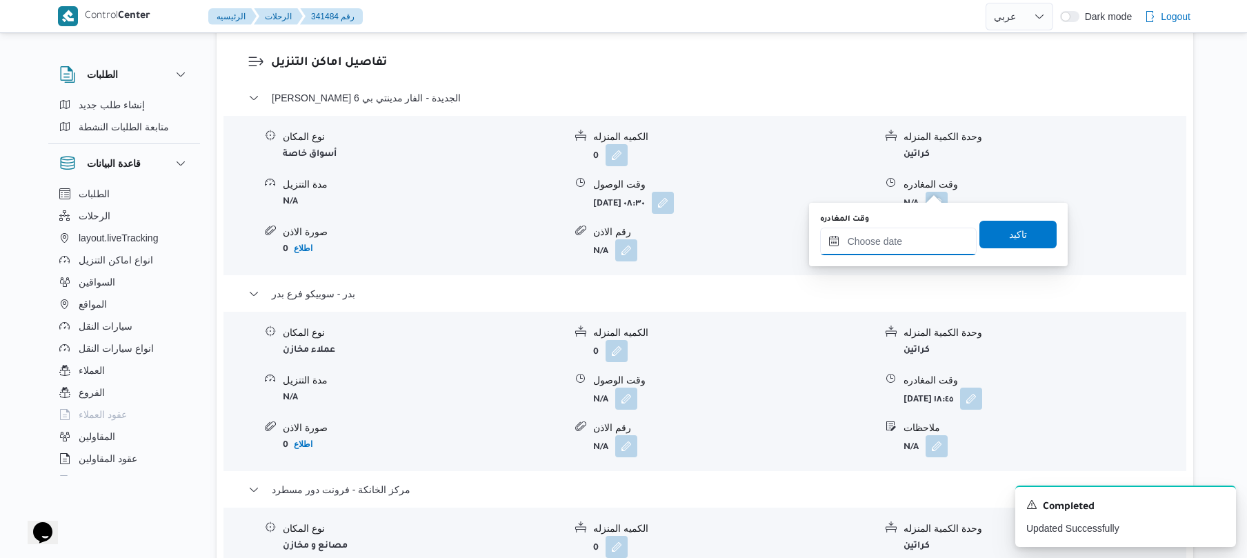
click at [880, 247] on input "وقت المغادره" at bounding box center [898, 242] width 157 height 28
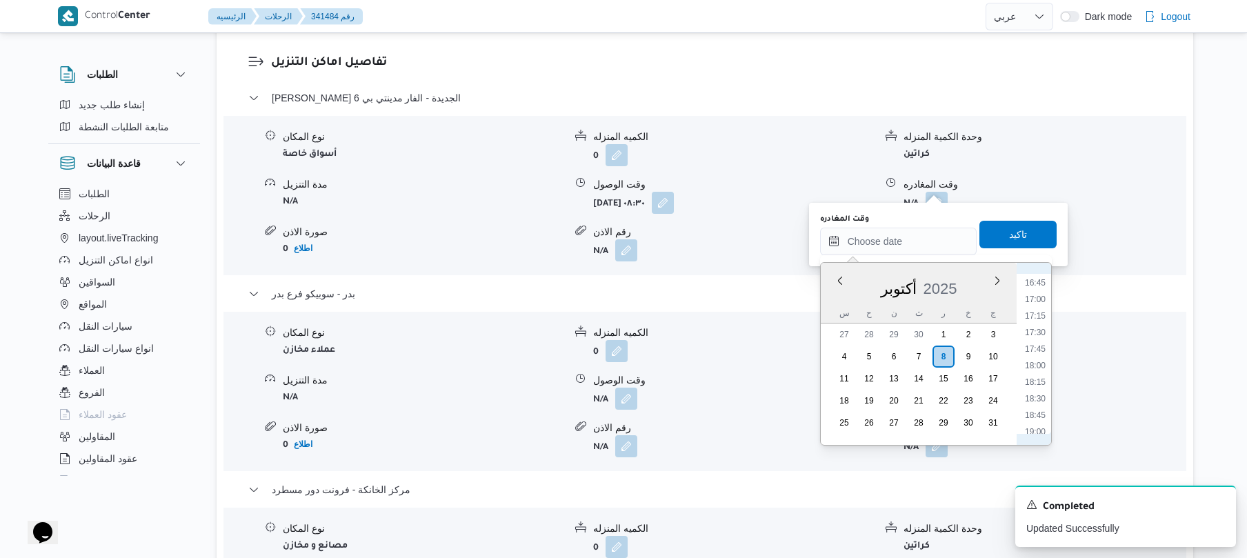
scroll to position [792, 0]
click at [1039, 299] on li "12:15" at bounding box center [1036, 300] width 32 height 14
type input "٠٨/١٠/٢٠٢٥ ١٢:١٥"
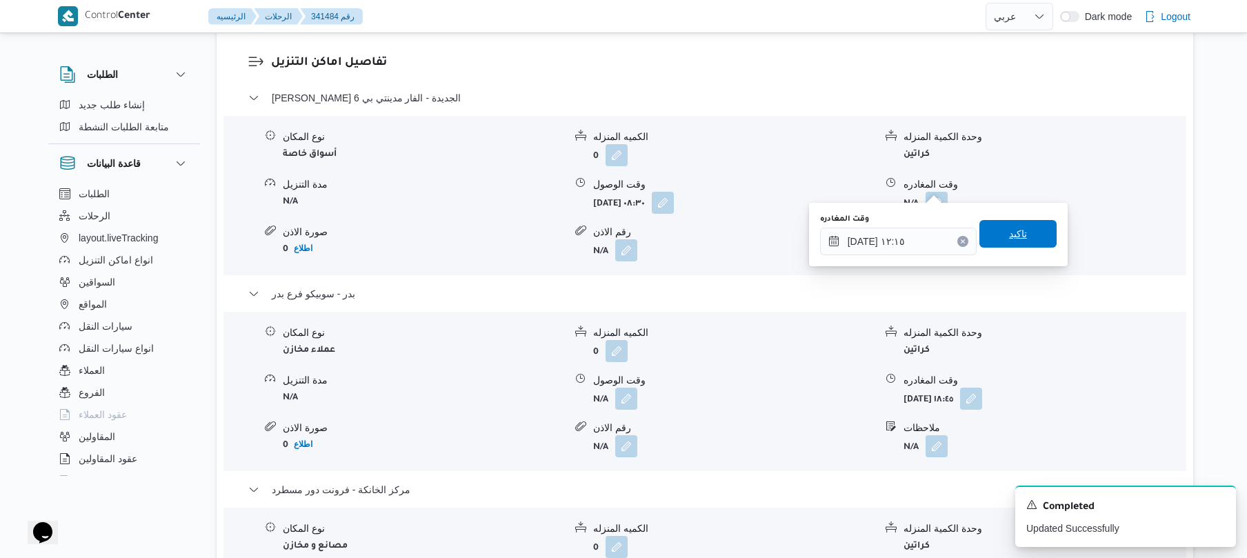
click at [1031, 236] on span "تاكيد" at bounding box center [1018, 234] width 77 height 28
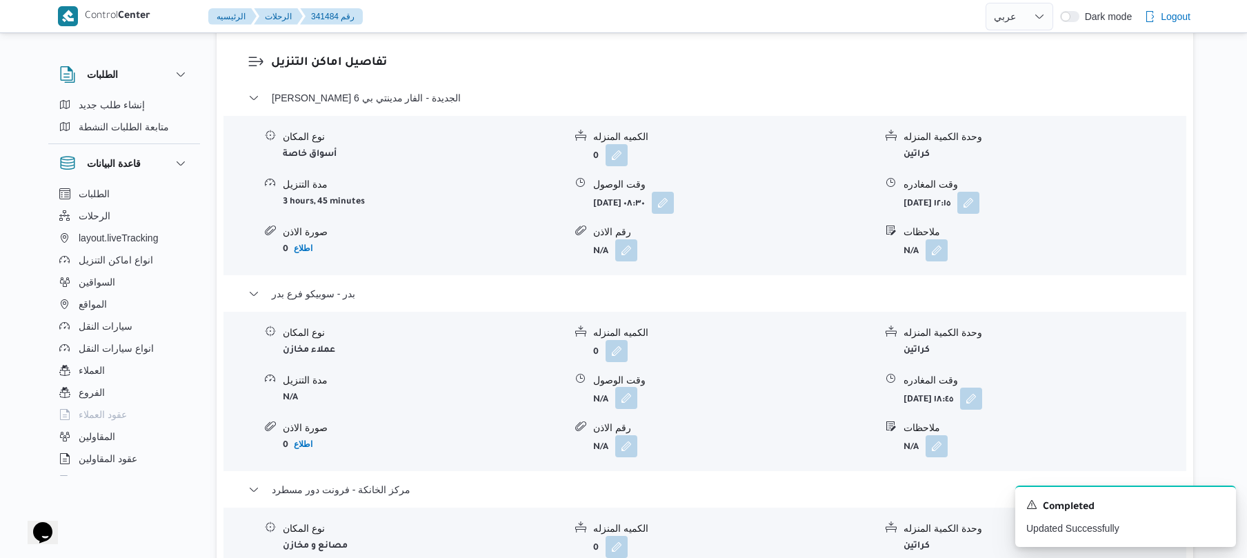
click at [624, 387] on button "button" at bounding box center [626, 398] width 22 height 22
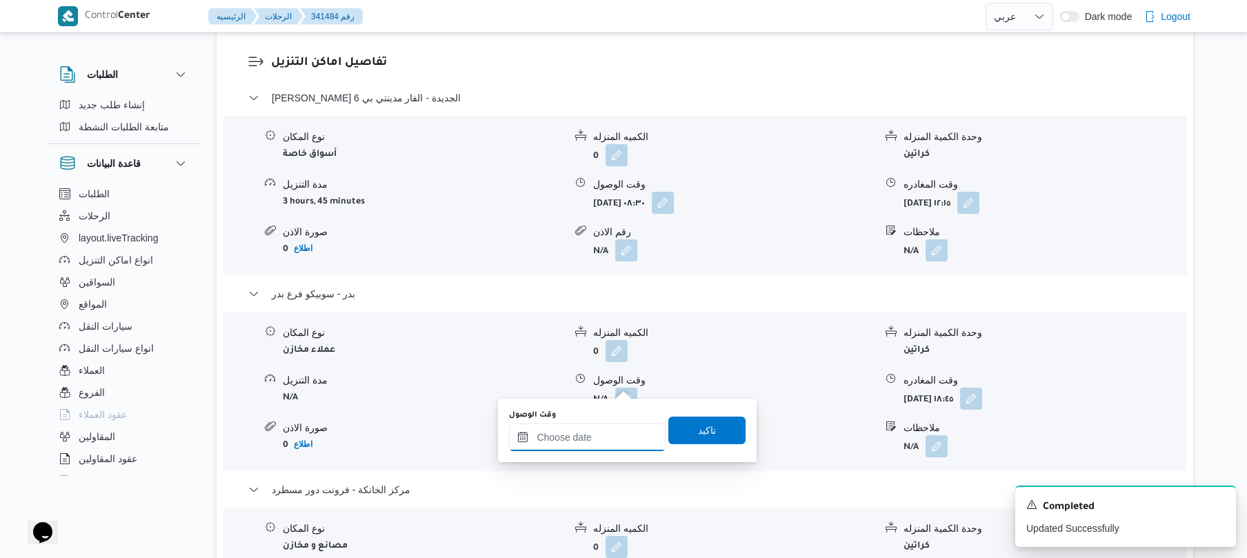
click at [591, 439] on input "وقت الوصول" at bounding box center [587, 438] width 157 height 28
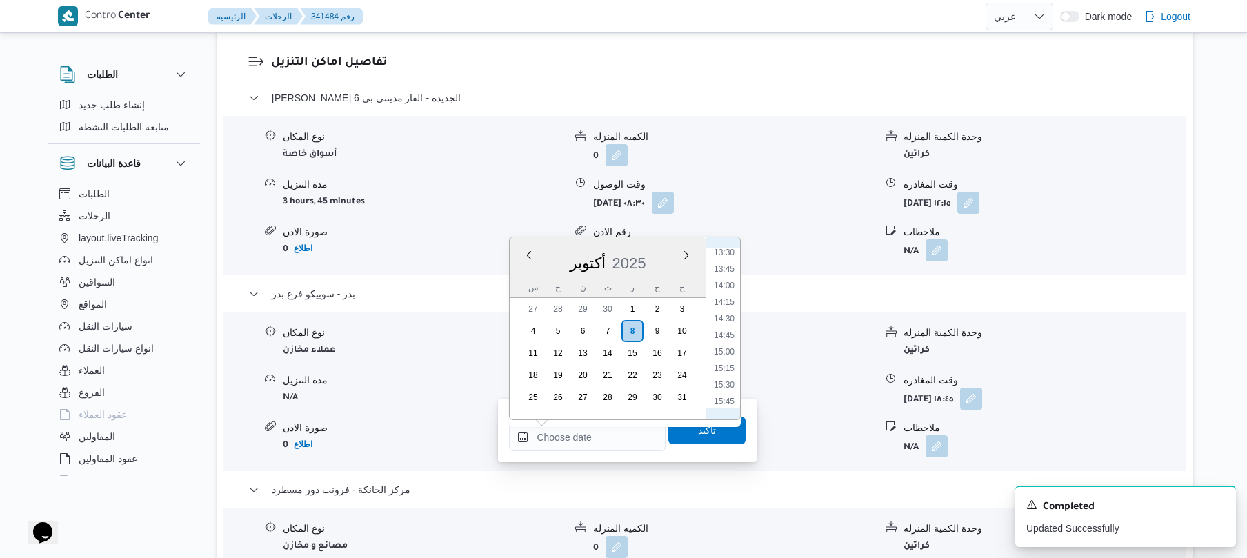
scroll to position [760, 0]
click at [723, 330] on ul "00:00 00:15 00:30 00:45 01:00 01:15 01:30 01:45 02:00 02:15 02:30 02:45 03:00 0…" at bounding box center [724, 328] width 32 height 160
click at [723, 323] on li "12:30" at bounding box center [724, 323] width 32 height 14
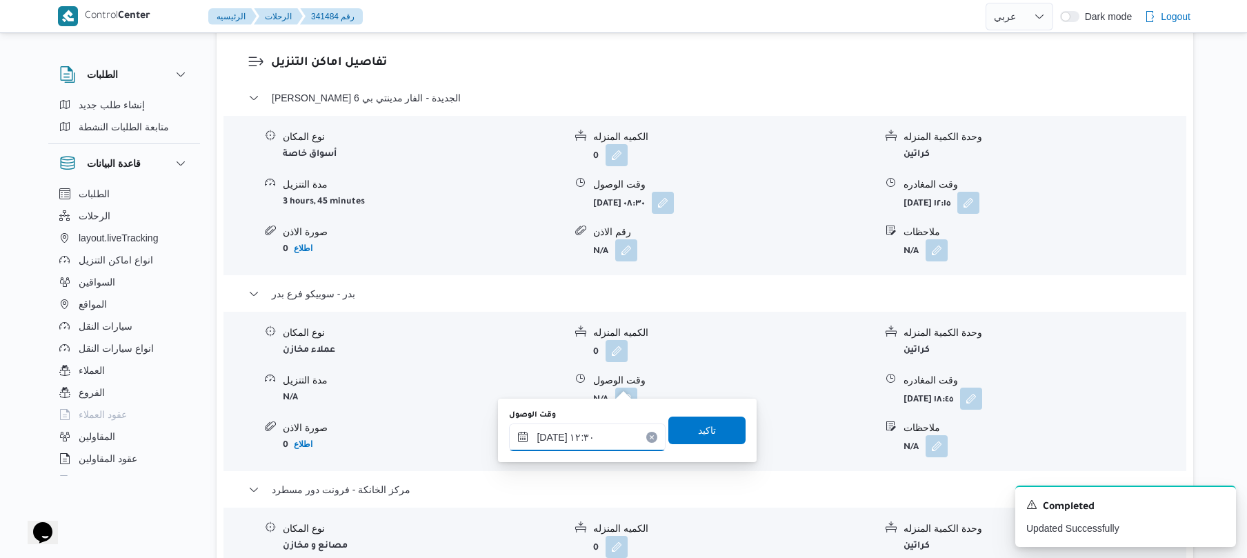
click at [549, 431] on input "٠٨/١٠/٢٠٢٥ ١٢:٣٠" at bounding box center [587, 438] width 157 height 28
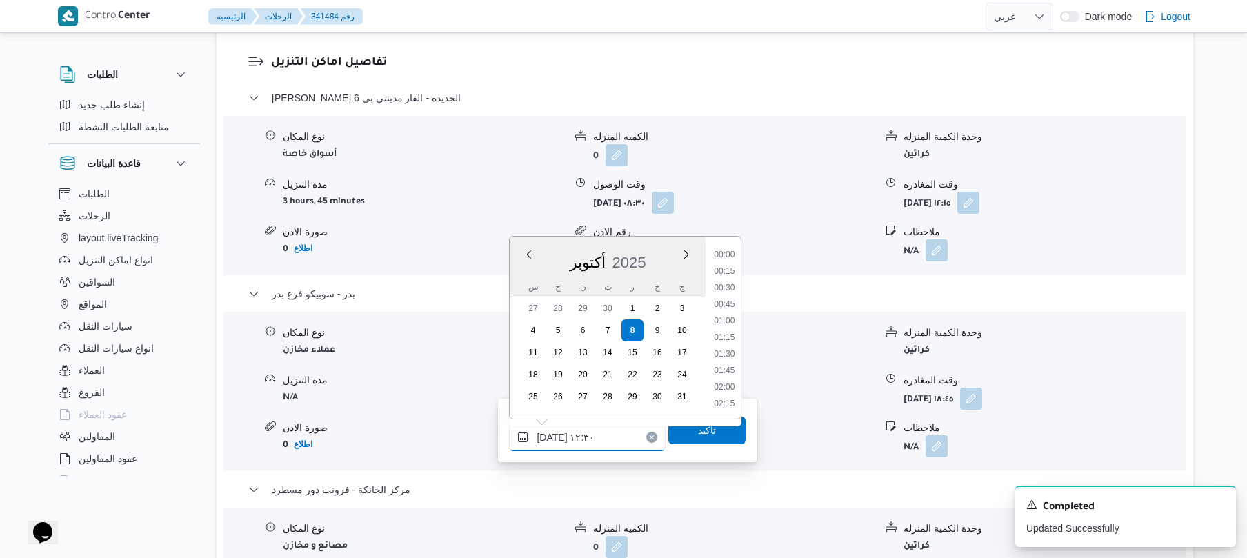
click at [549, 431] on input "٠٨/١٠/٢٠٢٥ ١٢:٣٠" at bounding box center [587, 438] width 157 height 28
type input "٠٨/١٠/٢٠٢٥ ١٢:٣٥"
click at [671, 436] on span "تاكيد" at bounding box center [706, 430] width 77 height 28
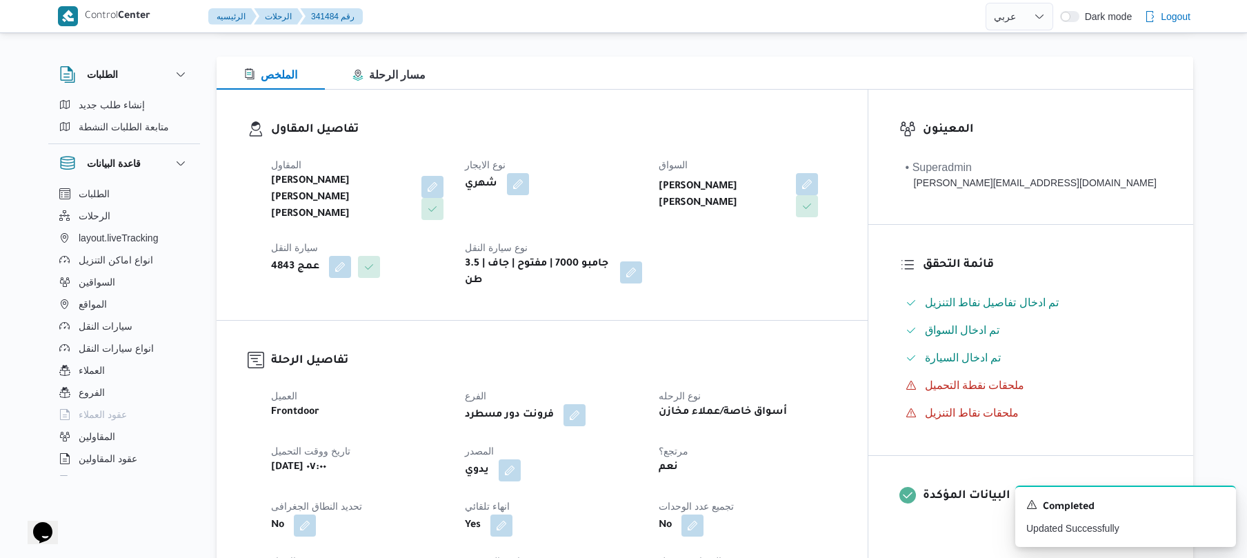
scroll to position [0, 0]
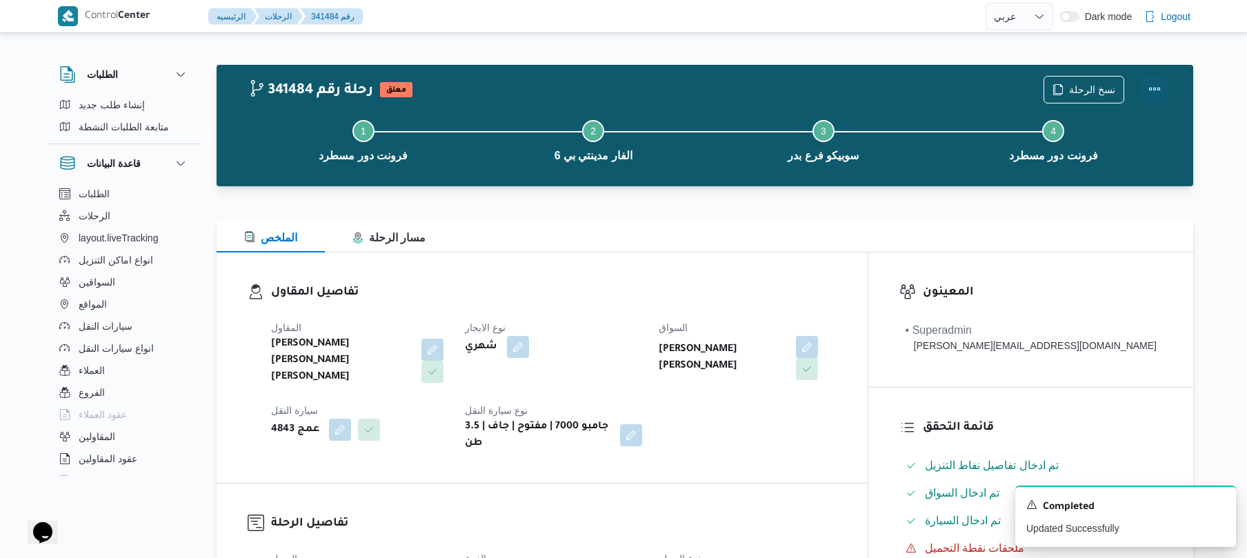
click at [1151, 84] on button "Actions" at bounding box center [1155, 89] width 28 height 28
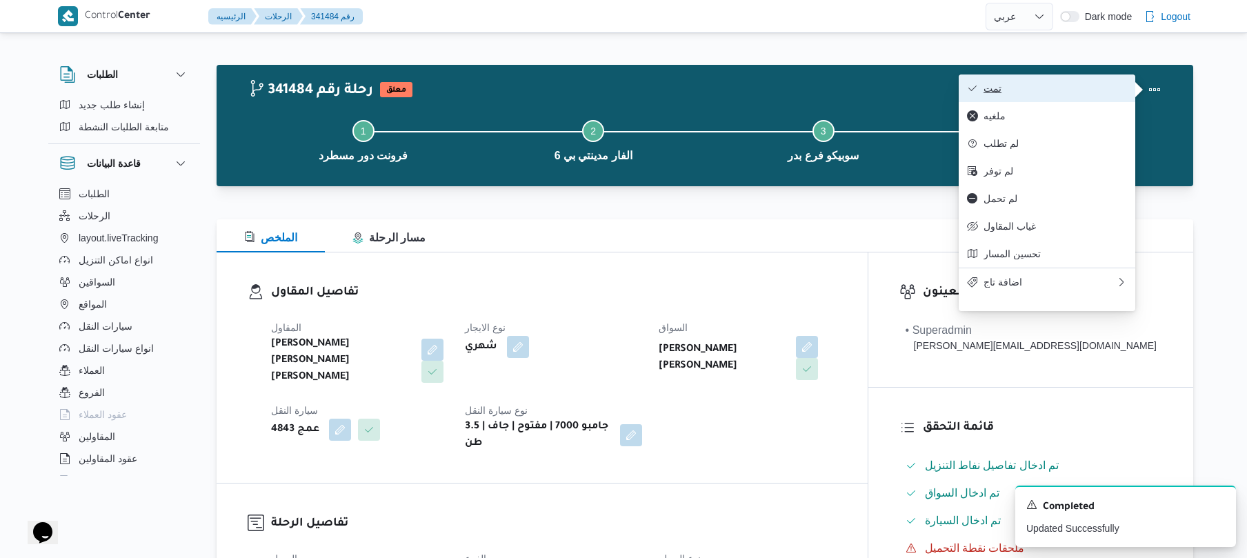
click at [1076, 84] on span "تمت" at bounding box center [1055, 88] width 143 height 11
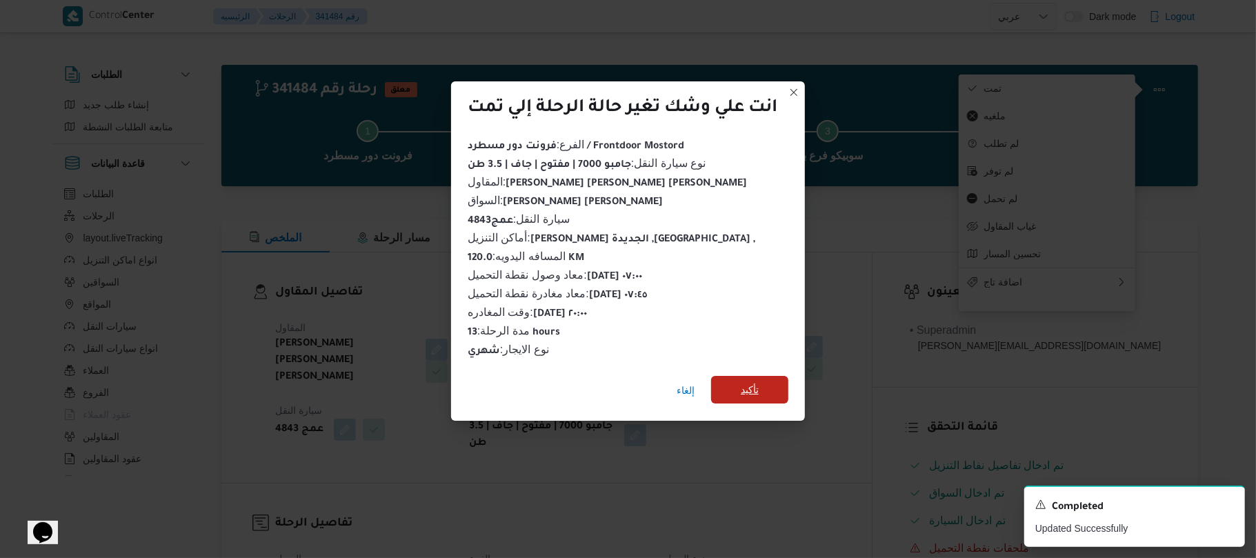
click at [735, 384] on span "تأكيد" at bounding box center [749, 390] width 77 height 28
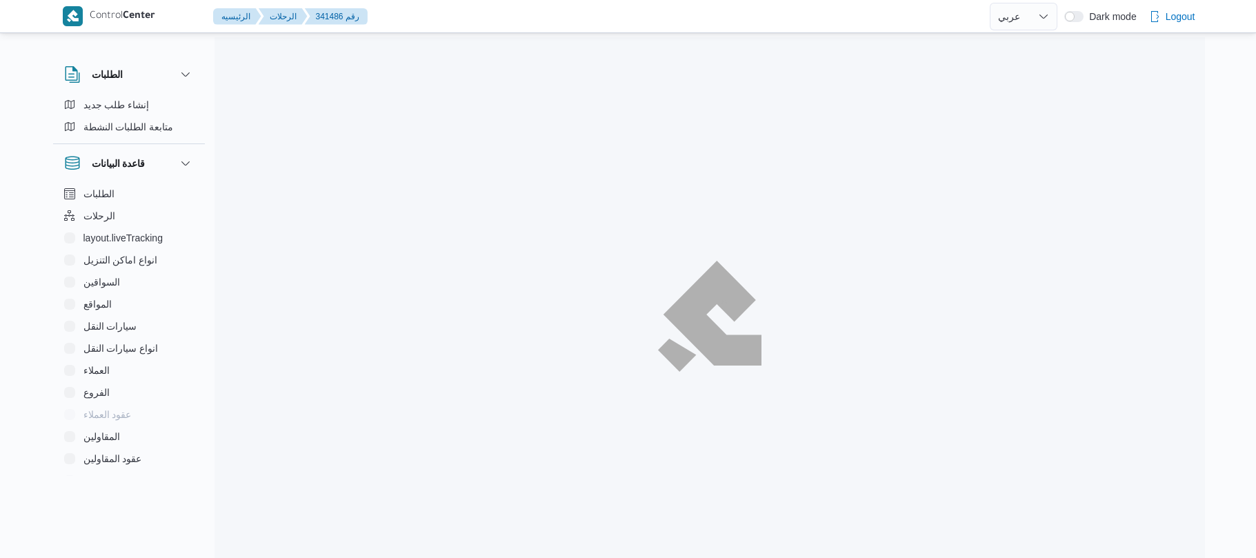
select select "ar"
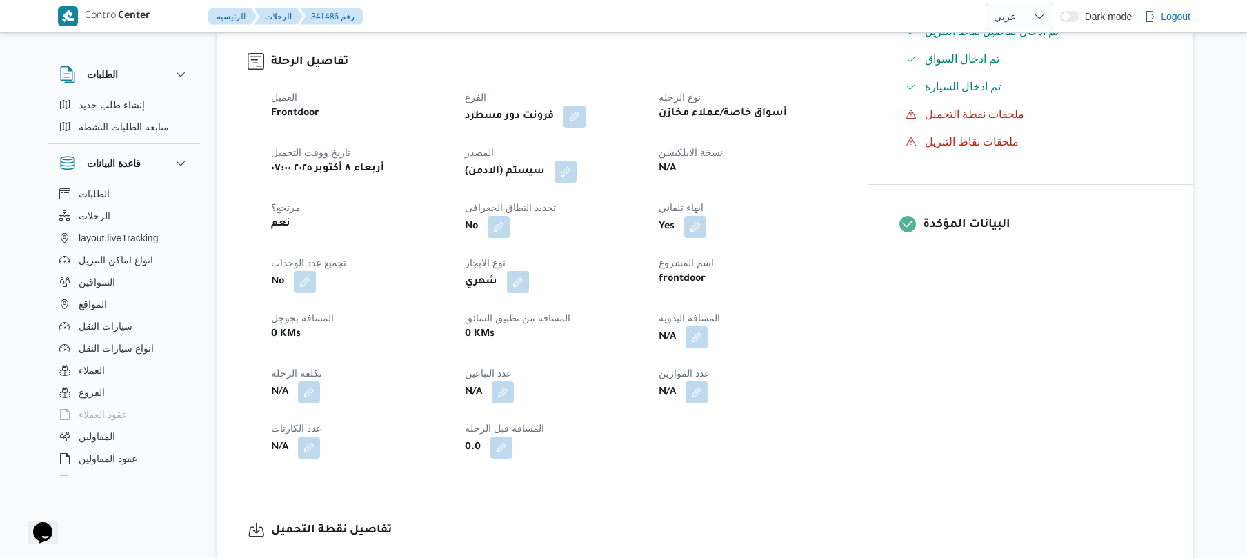
scroll to position [442, 0]
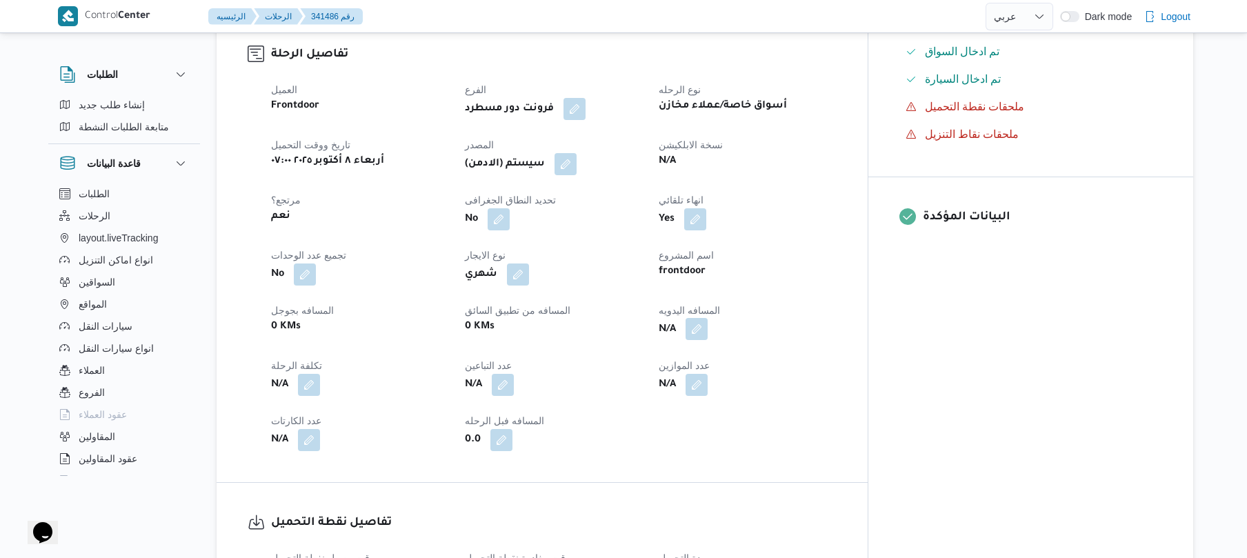
click at [708, 340] on button "button" at bounding box center [697, 329] width 22 height 22
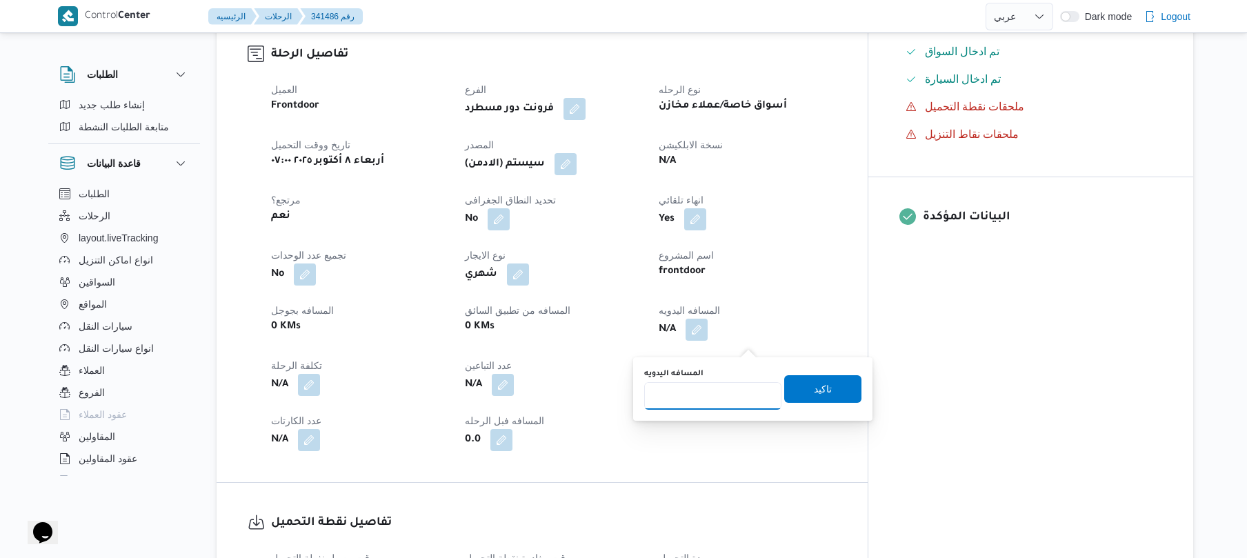
click at [706, 392] on input "المسافه اليدويه" at bounding box center [712, 396] width 137 height 28
type input "120"
click at [784, 390] on span "تاكيد" at bounding box center [822, 389] width 77 height 28
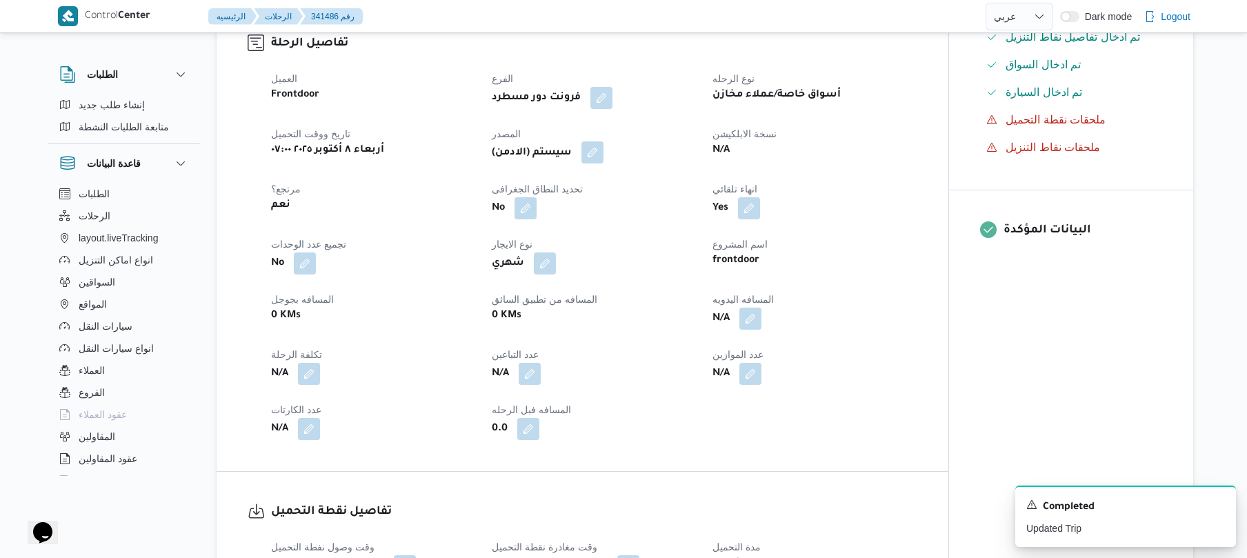
click at [594, 163] on button "button" at bounding box center [593, 152] width 22 height 22
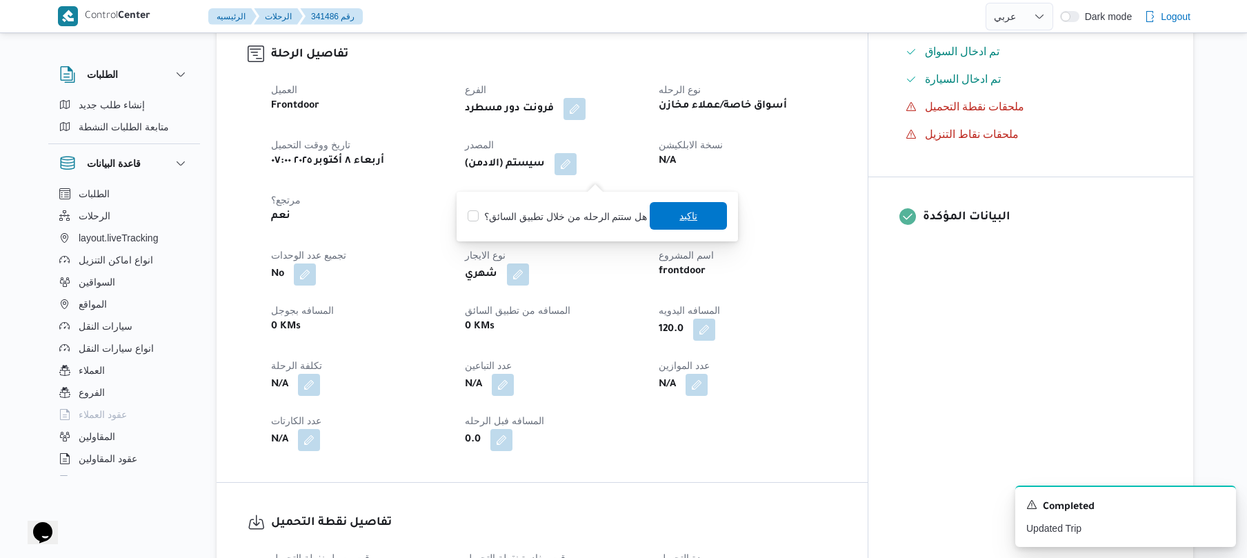
click at [677, 226] on span "تاكيد" at bounding box center [688, 216] width 77 height 28
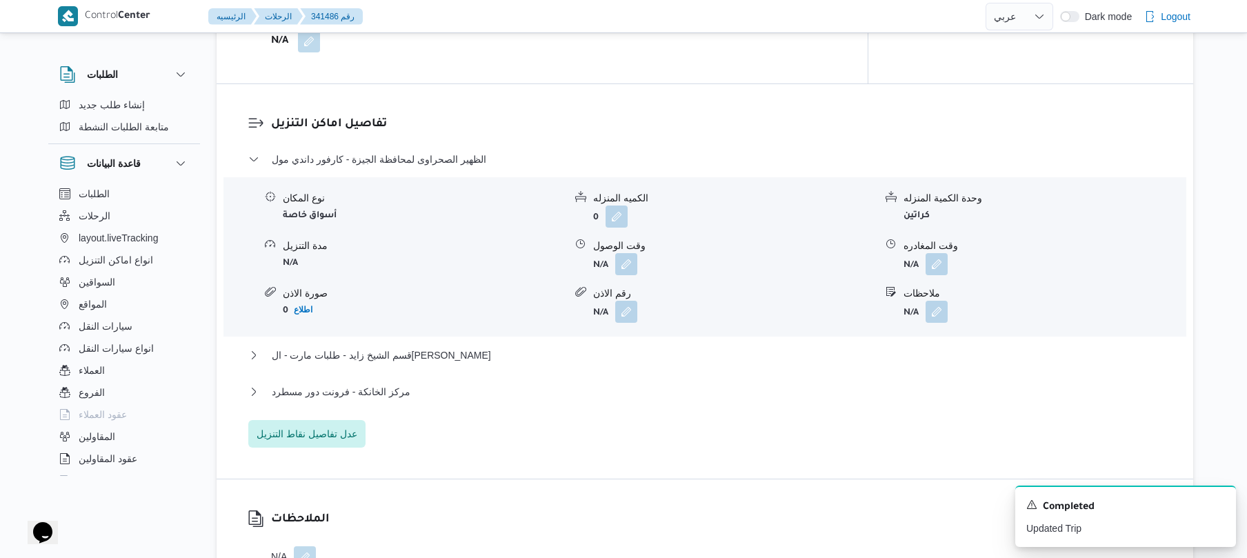
scroll to position [1104, 0]
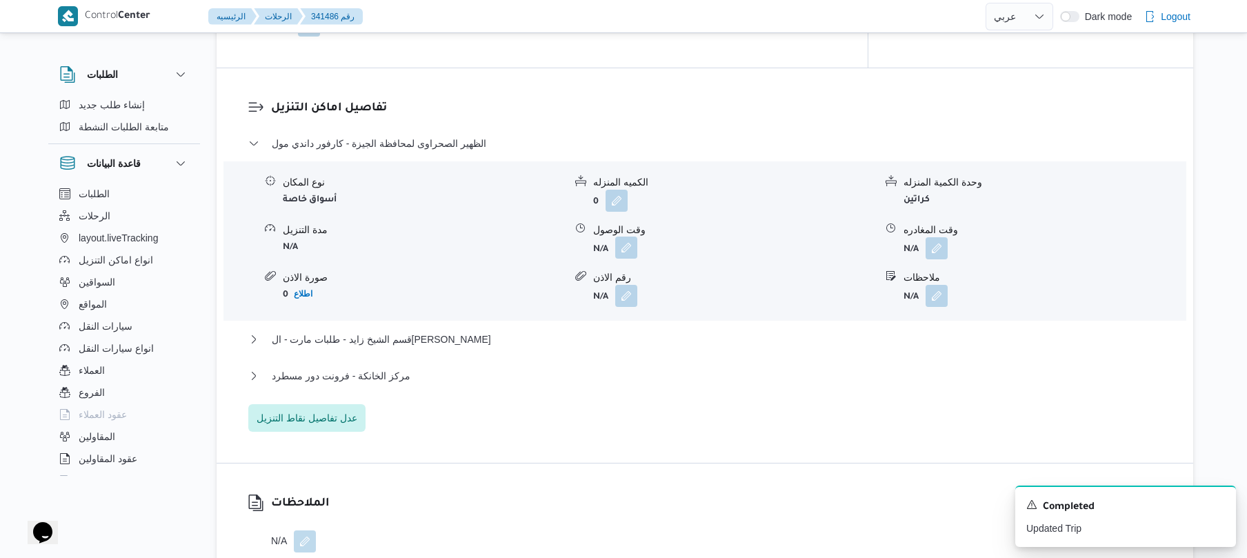
click at [625, 259] on button "button" at bounding box center [626, 248] width 22 height 22
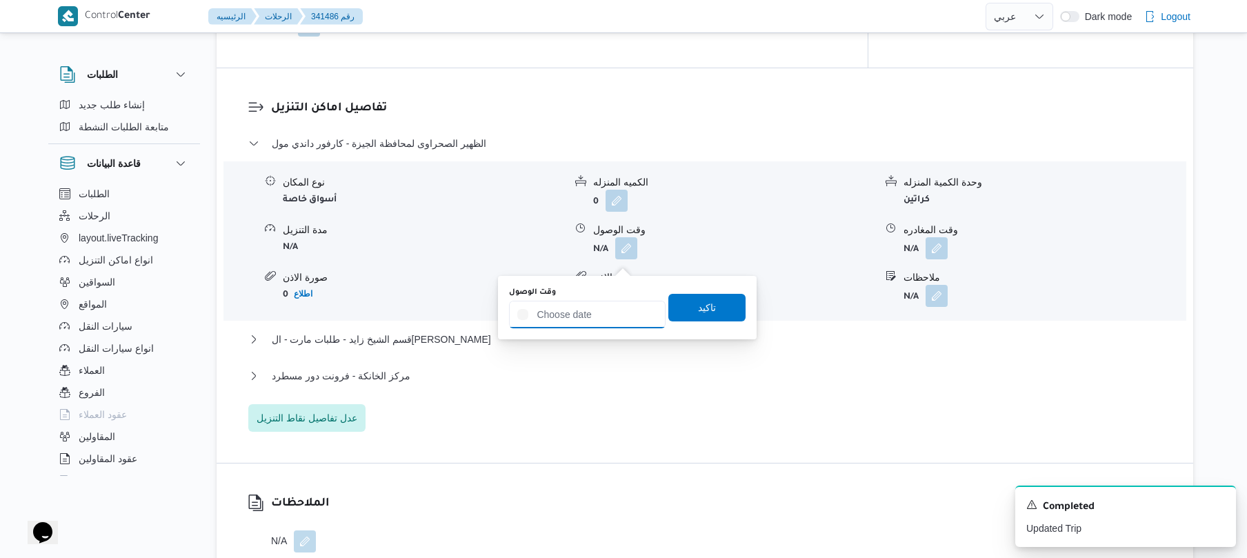
click at [577, 309] on input "وقت الوصول" at bounding box center [587, 315] width 157 height 28
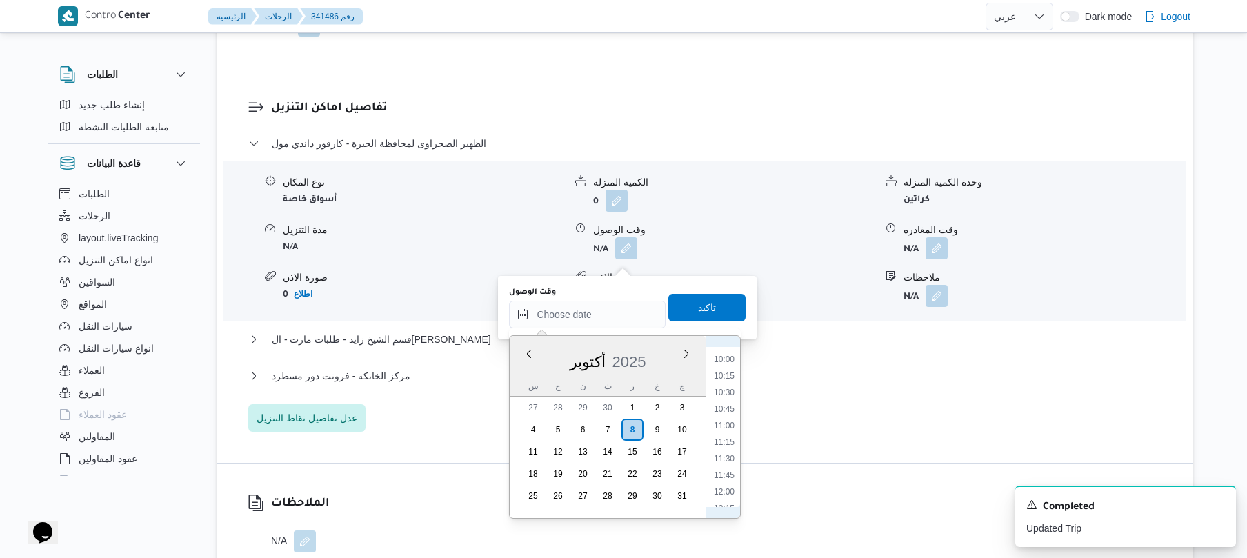
scroll to position [522, 0]
click at [724, 413] on li "08:45" at bounding box center [724, 412] width 32 height 14
type input "٠٨/١٠/٢٠٢٥ ٠٨:٤٥"
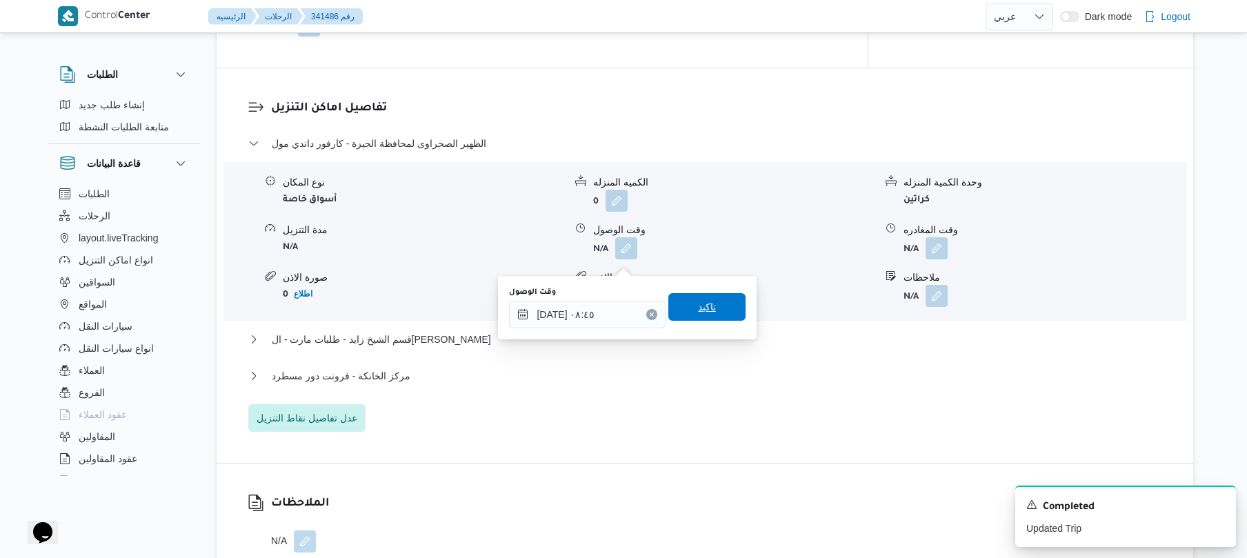
click at [715, 305] on span "تاكيد" at bounding box center [706, 307] width 77 height 28
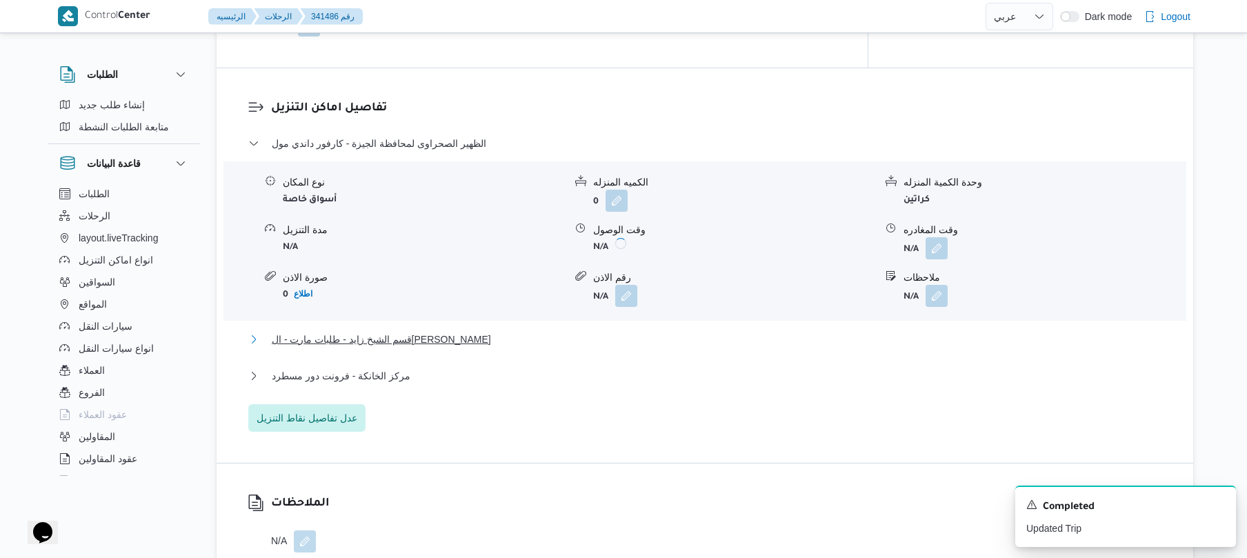
click at [658, 346] on button "قسم الشيخ زايد - طلبات مارت - الشيخ زايد" at bounding box center [705, 339] width 914 height 17
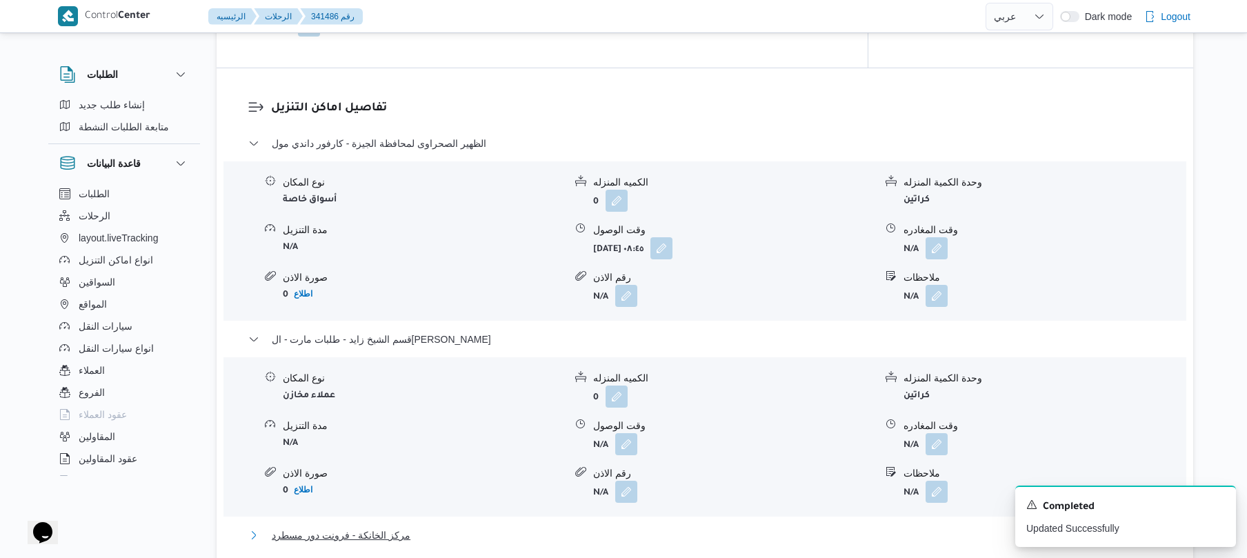
click at [494, 544] on button "مركز الخانكة - فرونت دور مسطرد" at bounding box center [705, 535] width 914 height 17
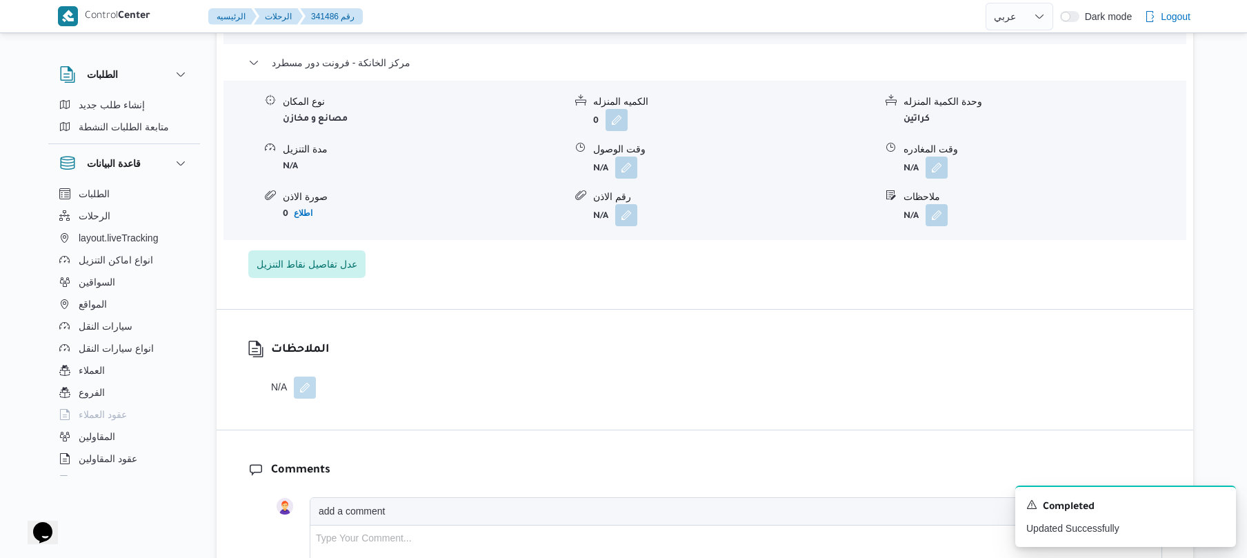
scroll to position [1574, 0]
click at [933, 181] on button "button" at bounding box center [937, 170] width 22 height 22
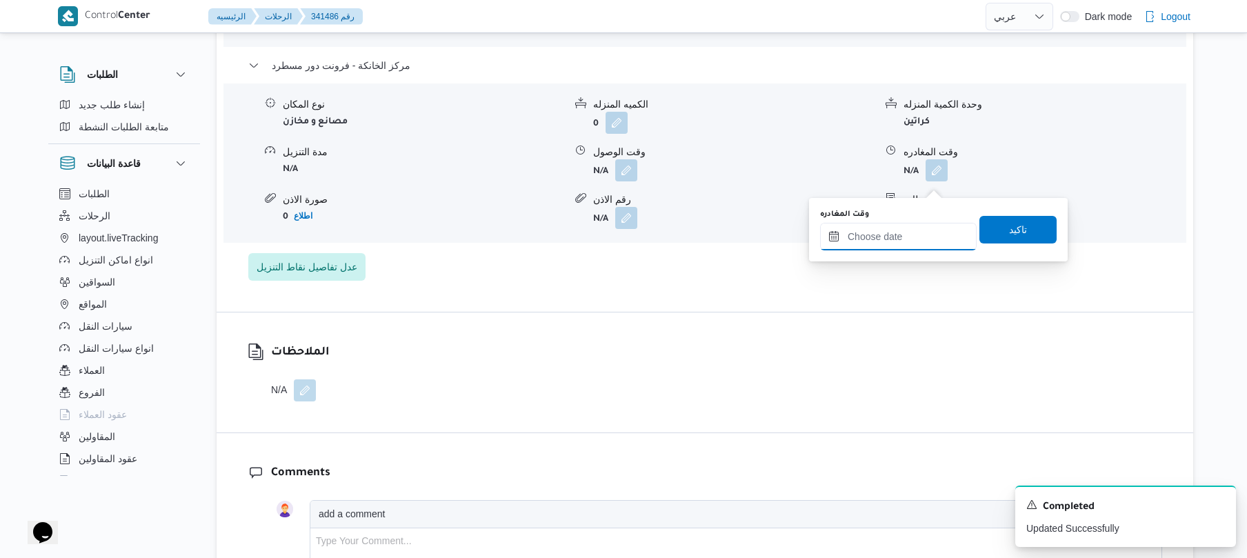
click at [876, 240] on input "وقت المغادره" at bounding box center [898, 237] width 157 height 28
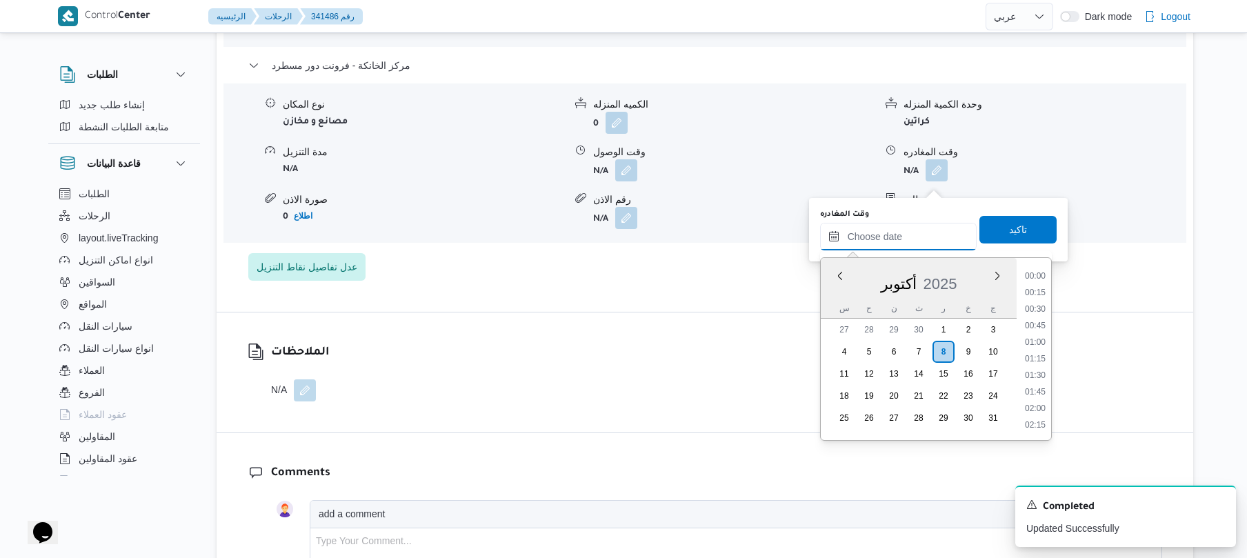
scroll to position [1242, 0]
click at [1033, 361] on li "20:00" at bounding box center [1036, 358] width 32 height 14
type input "[DATE] ٢٠:٠٠"
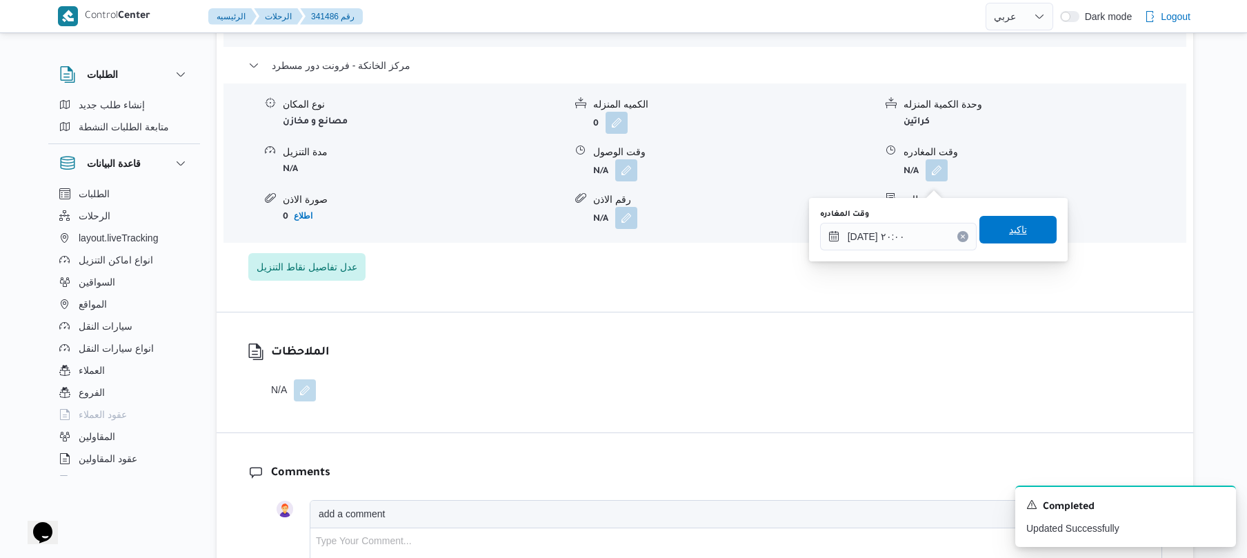
click at [1025, 225] on span "تاكيد" at bounding box center [1018, 230] width 77 height 28
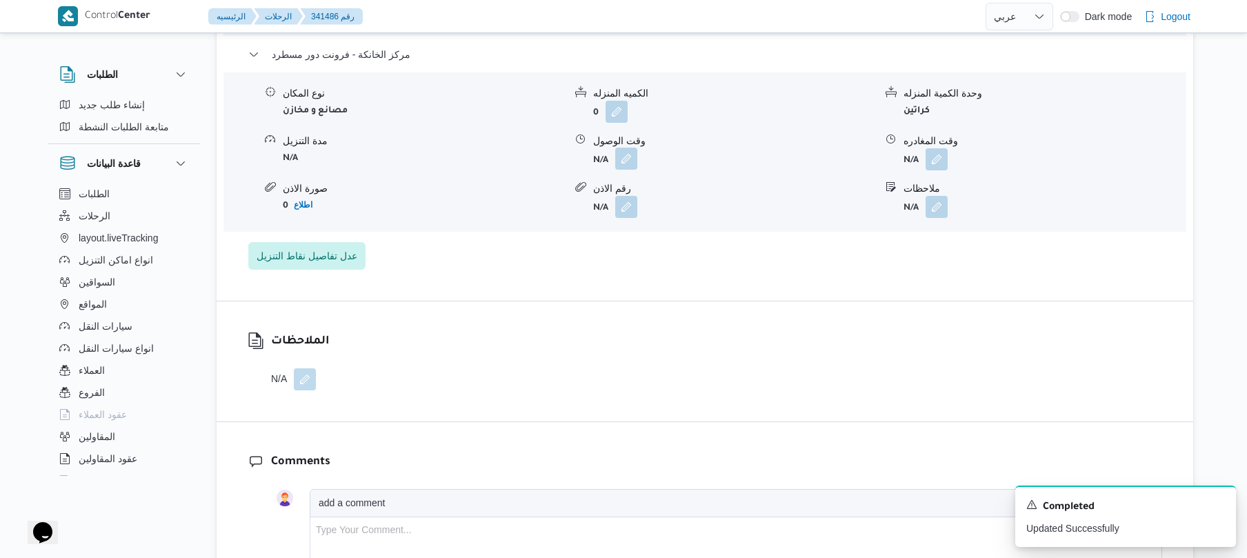
click at [635, 170] on button "button" at bounding box center [626, 159] width 22 height 22
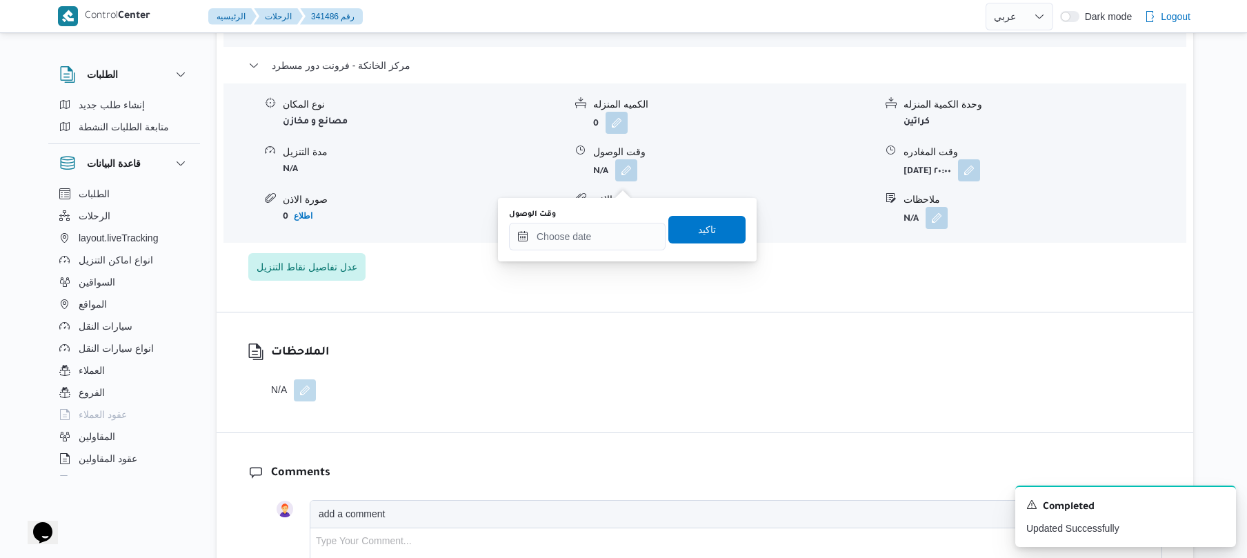
click at [594, 250] on div "وقت الوصول تاكيد" at bounding box center [627, 230] width 239 height 44
click at [607, 249] on input "وقت الوصول" at bounding box center [587, 237] width 157 height 28
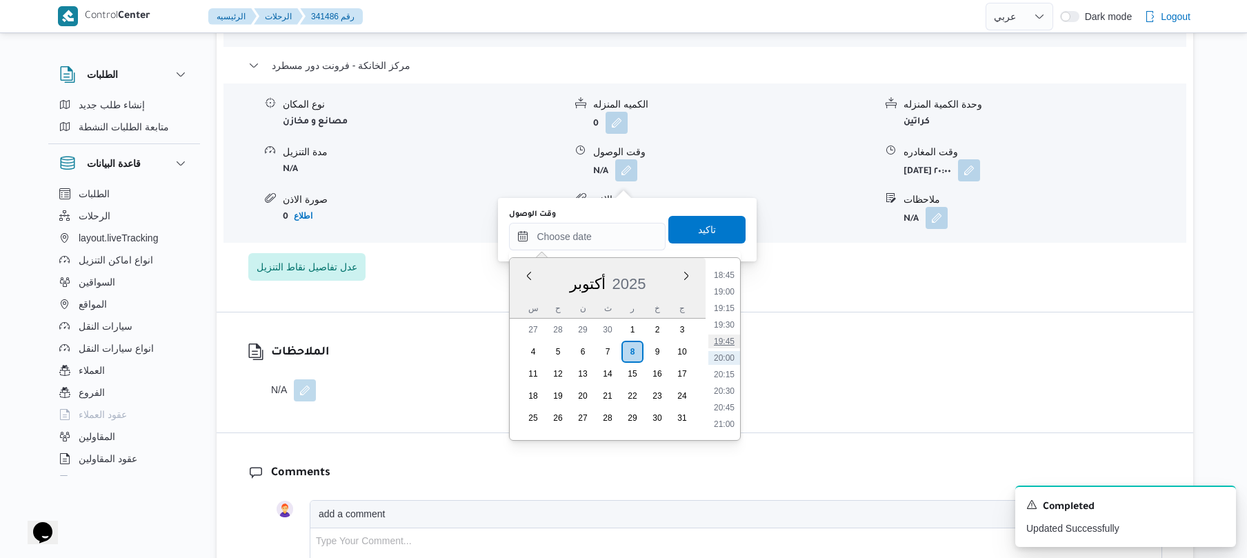
click at [728, 340] on li "19:45" at bounding box center [724, 342] width 32 height 14
type input "٠٨/١٠/٢٠٢٥ ١٩:٤٥"
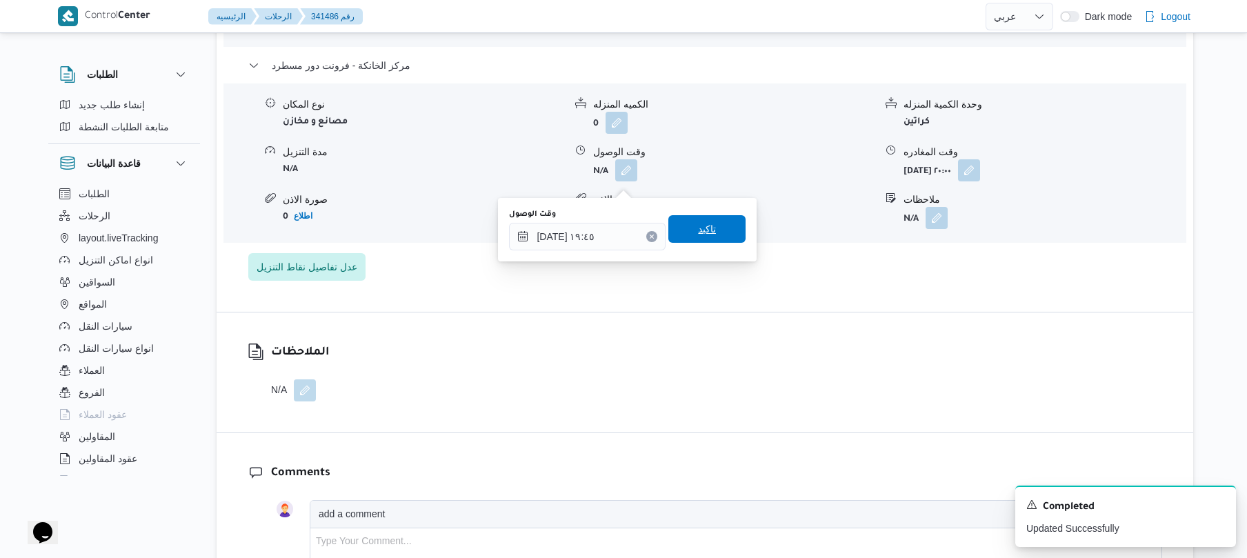
click at [715, 232] on span "تاكيد" at bounding box center [706, 229] width 77 height 28
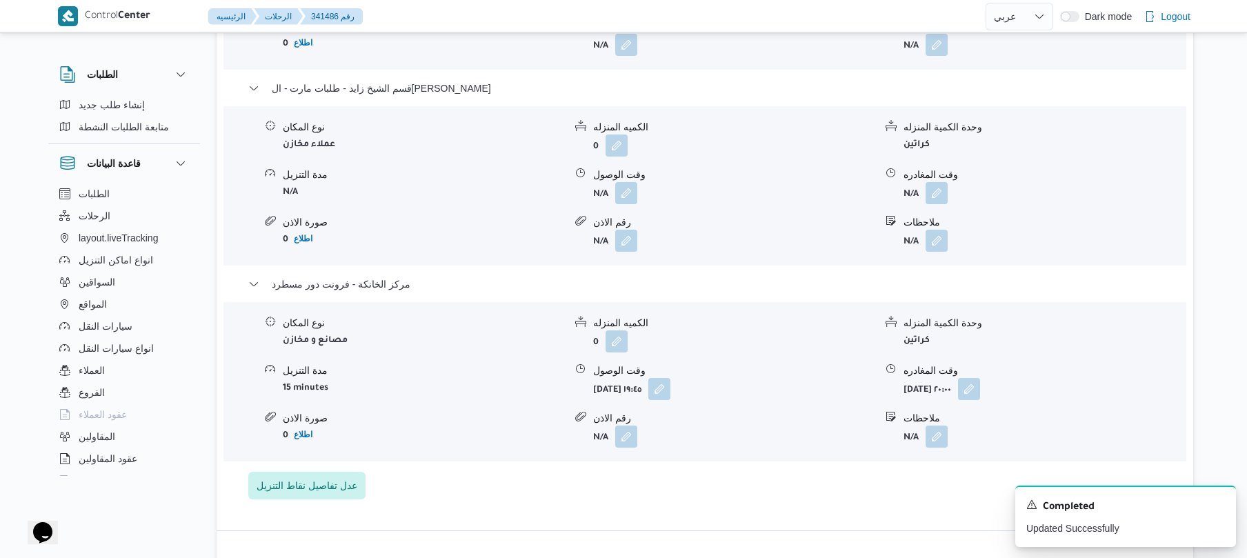
scroll to position [1353, 0]
click at [938, 205] on button "button" at bounding box center [937, 194] width 22 height 22
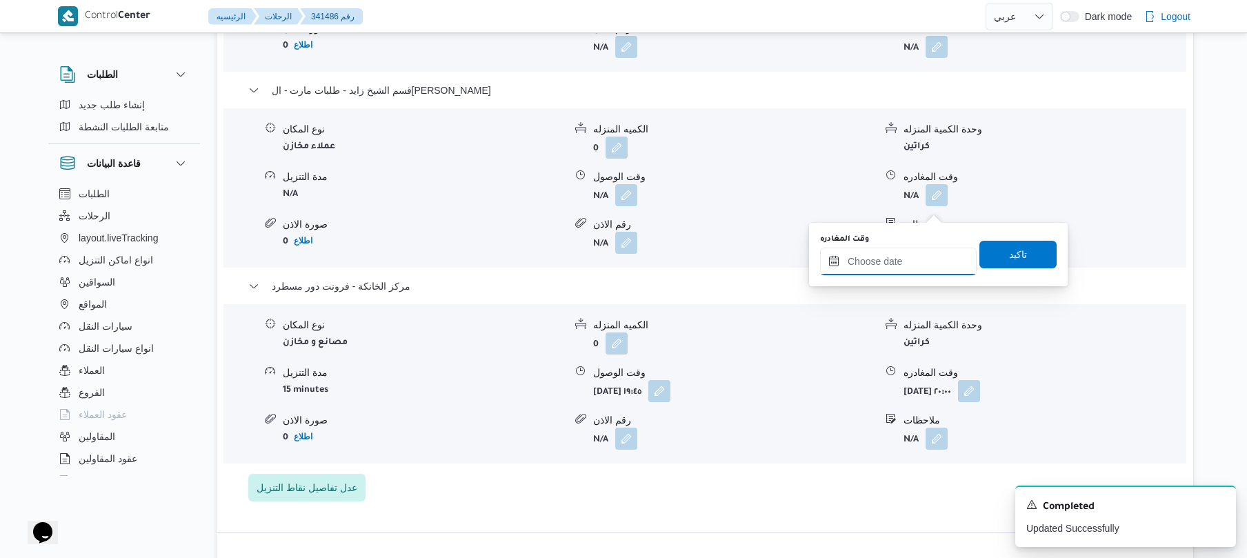
click at [889, 255] on input "وقت المغادره" at bounding box center [898, 262] width 157 height 28
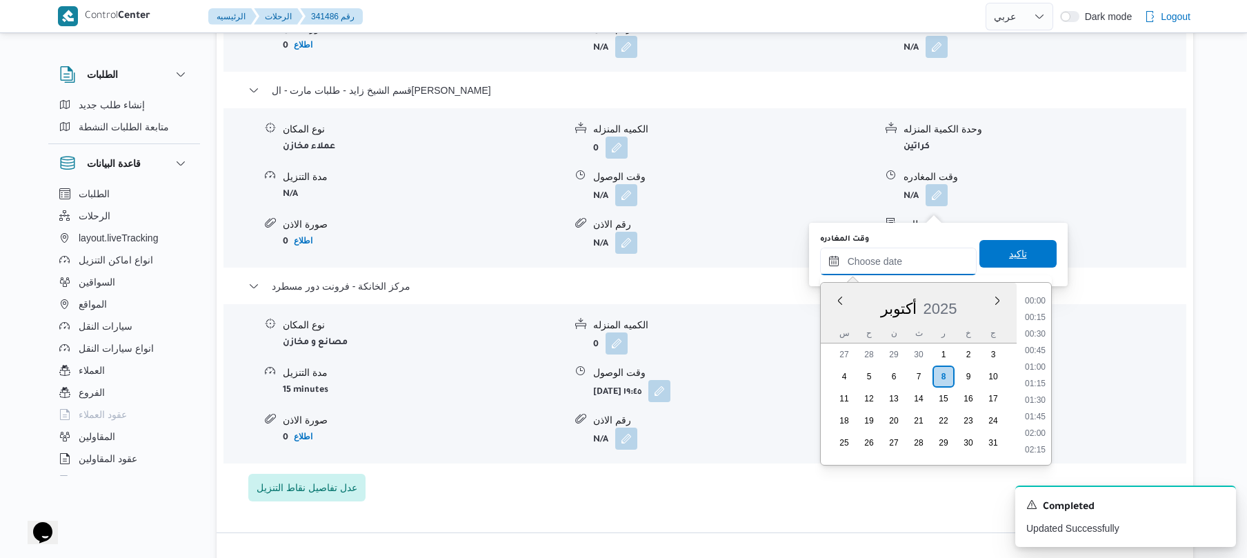
scroll to position [1242, 0]
click at [1038, 304] on li "18:45" at bounding box center [1036, 300] width 32 height 14
type input "[DATE] ١٨:٤٥"
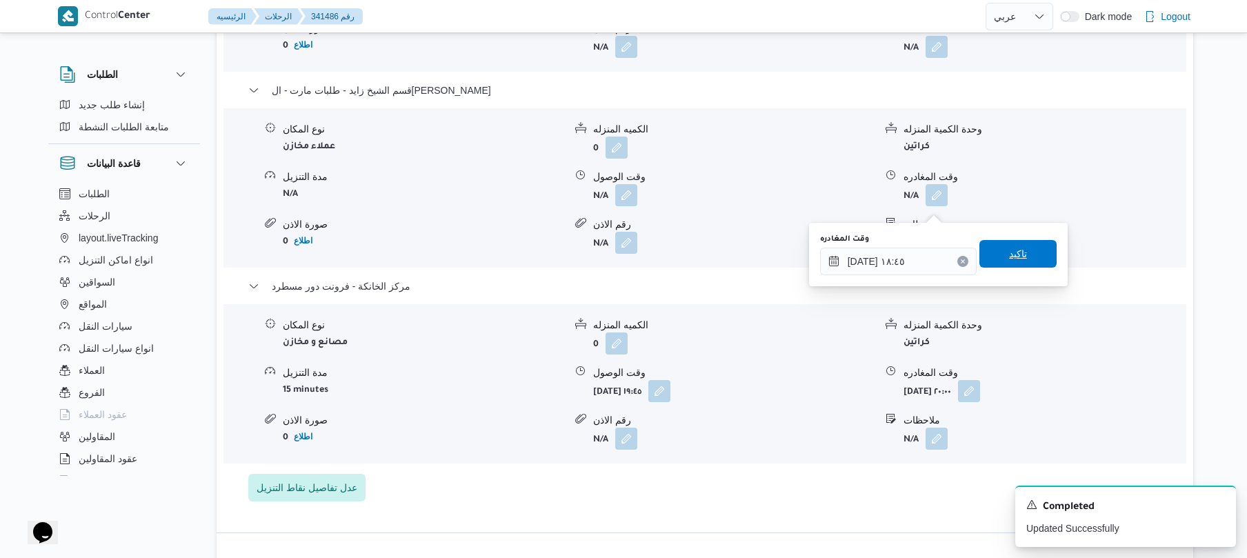
click at [1026, 250] on span "تاكيد" at bounding box center [1018, 254] width 77 height 28
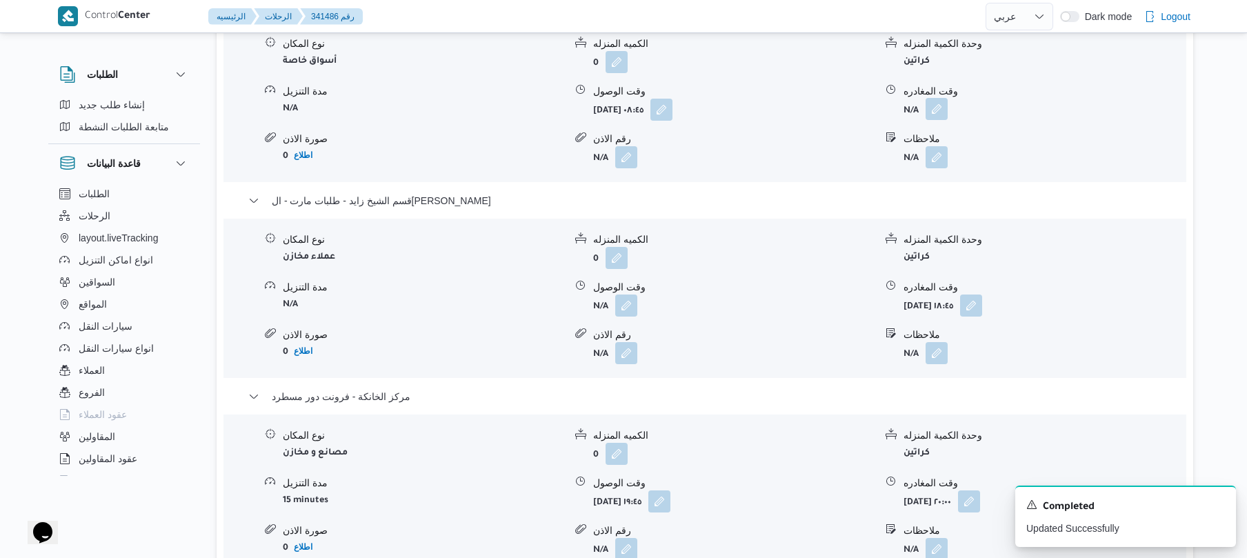
click at [944, 120] on button "button" at bounding box center [937, 109] width 22 height 22
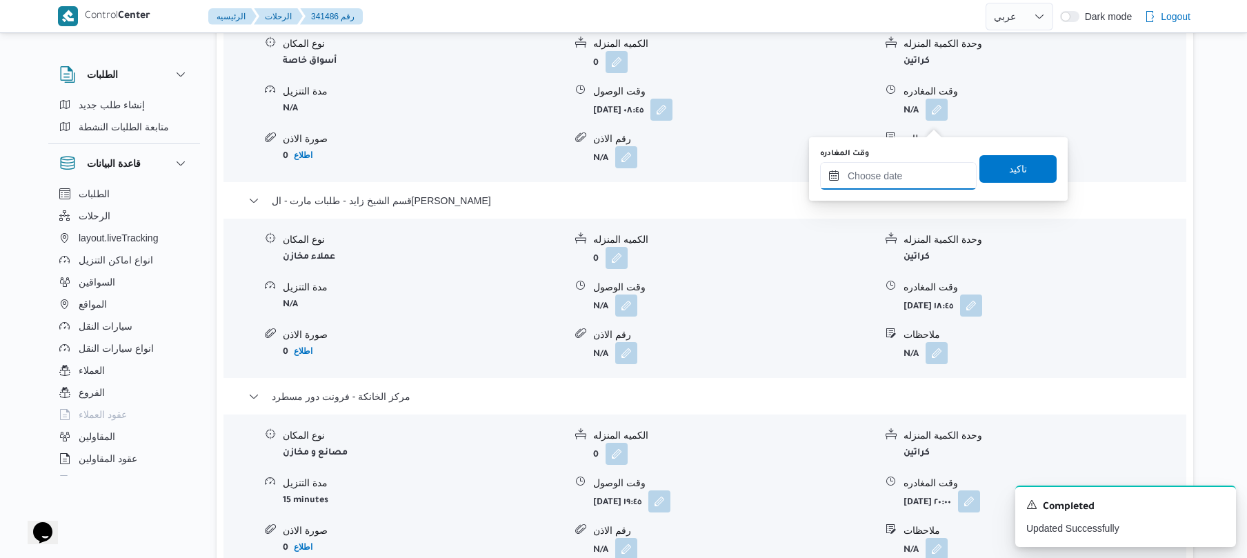
click at [904, 166] on input "وقت المغادره" at bounding box center [898, 176] width 157 height 28
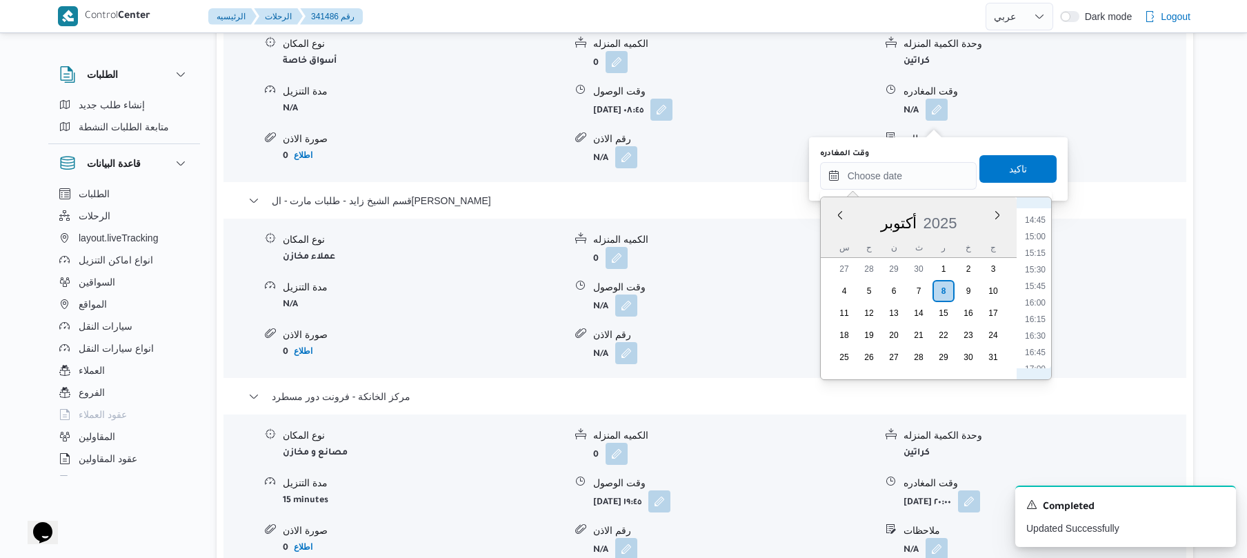
scroll to position [837, 0]
click at [1038, 239] on li "13:00" at bounding box center [1036, 239] width 32 height 14
type input "[DATE] ١٣:٠٠"
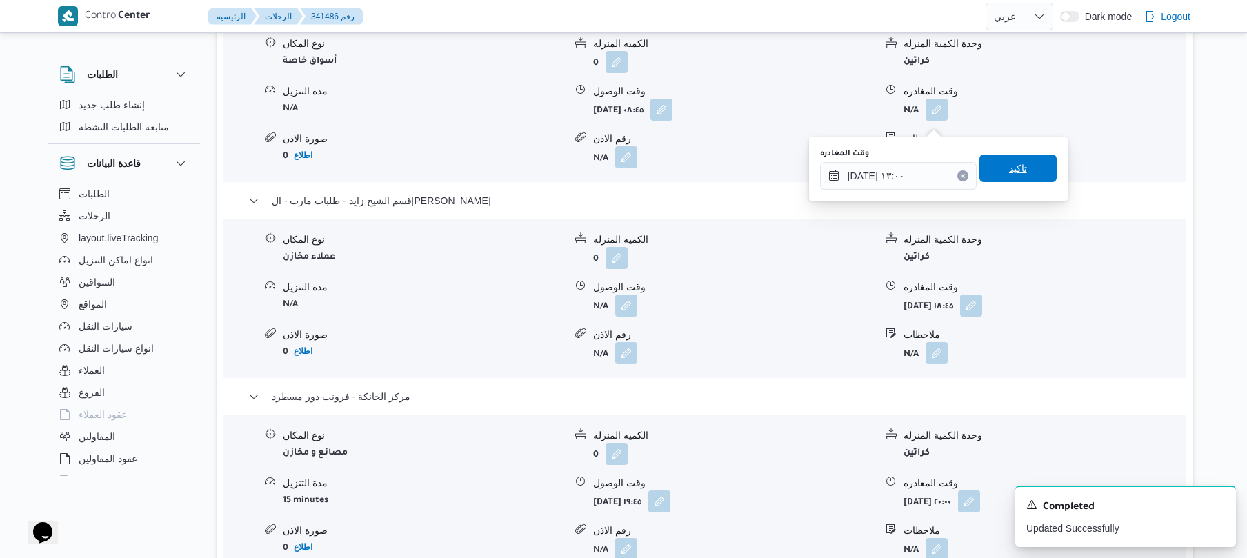
click at [1028, 171] on span "تاكيد" at bounding box center [1018, 169] width 77 height 28
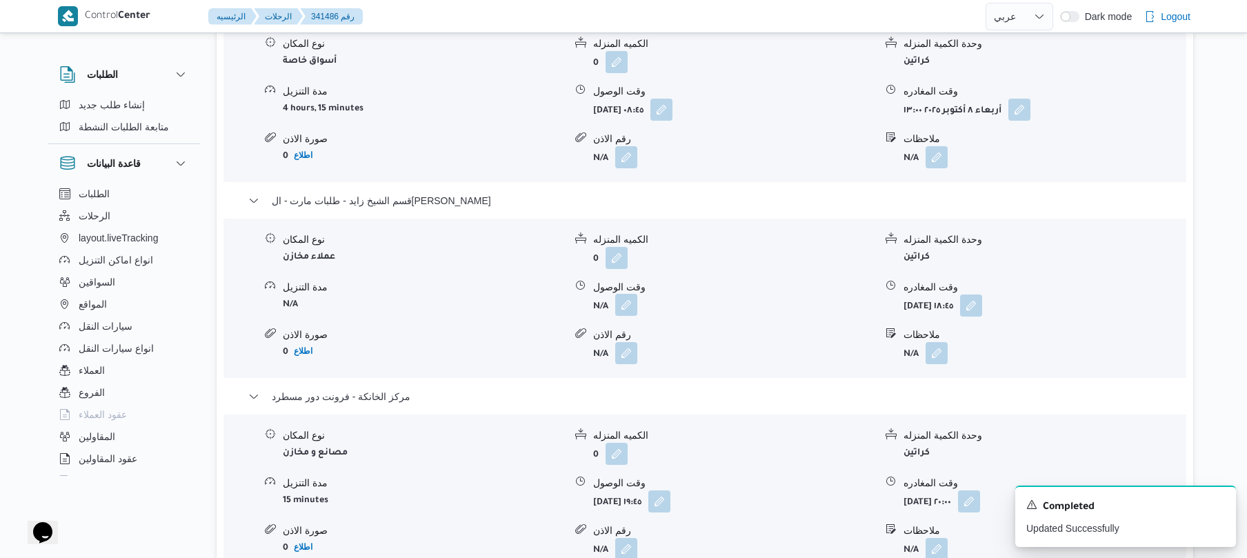
click at [632, 316] on button "button" at bounding box center [626, 305] width 22 height 22
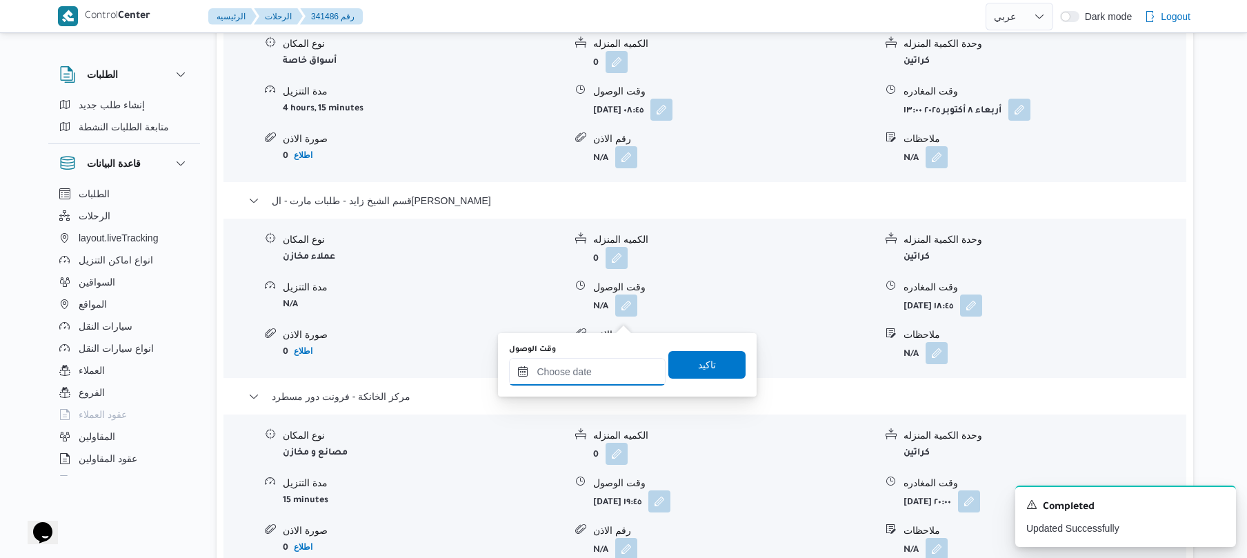
click at [622, 373] on input "وقت الوصول" at bounding box center [587, 372] width 157 height 28
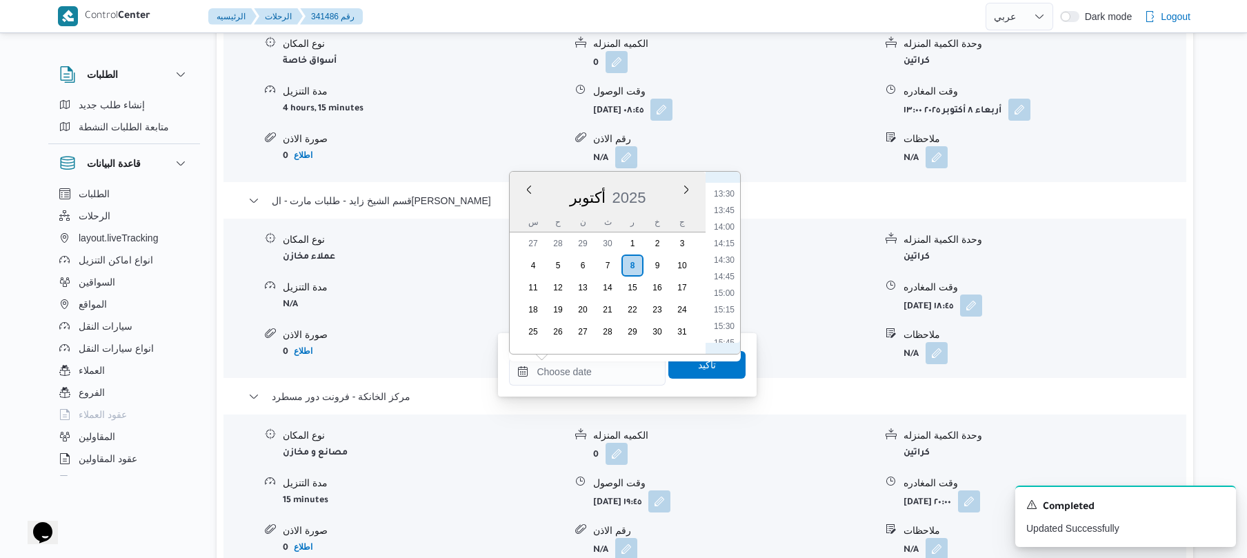
scroll to position [834, 0]
click at [727, 249] on li "13:30" at bounding box center [724, 250] width 32 height 14
type input "٠٨/١٠/٢٠٢٥ ١٣:٣٠"
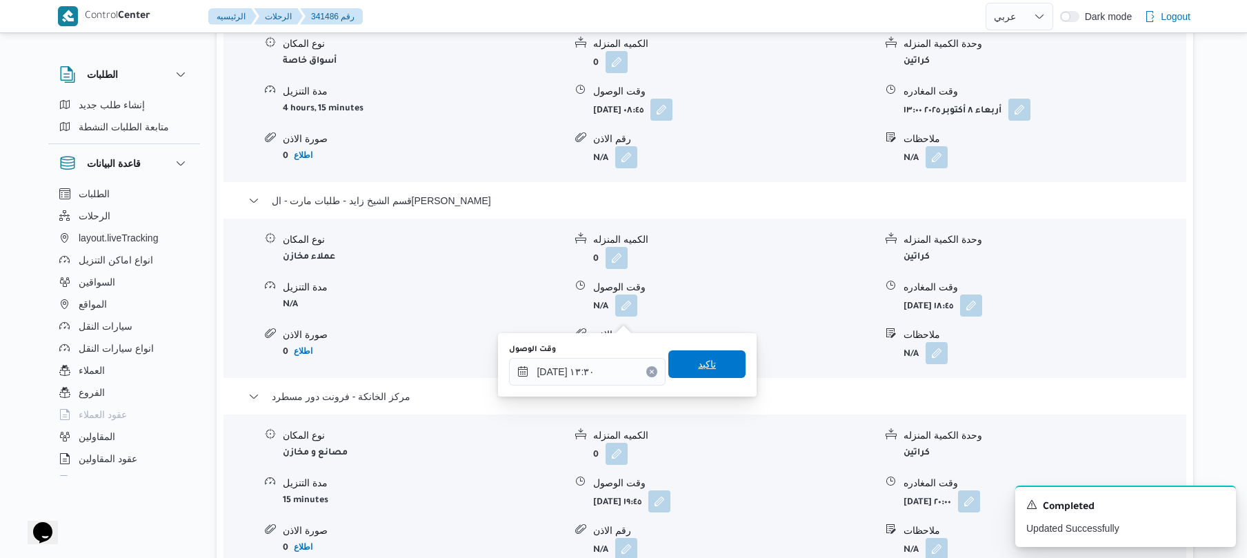
click at [698, 367] on span "تاكيد" at bounding box center [707, 364] width 18 height 17
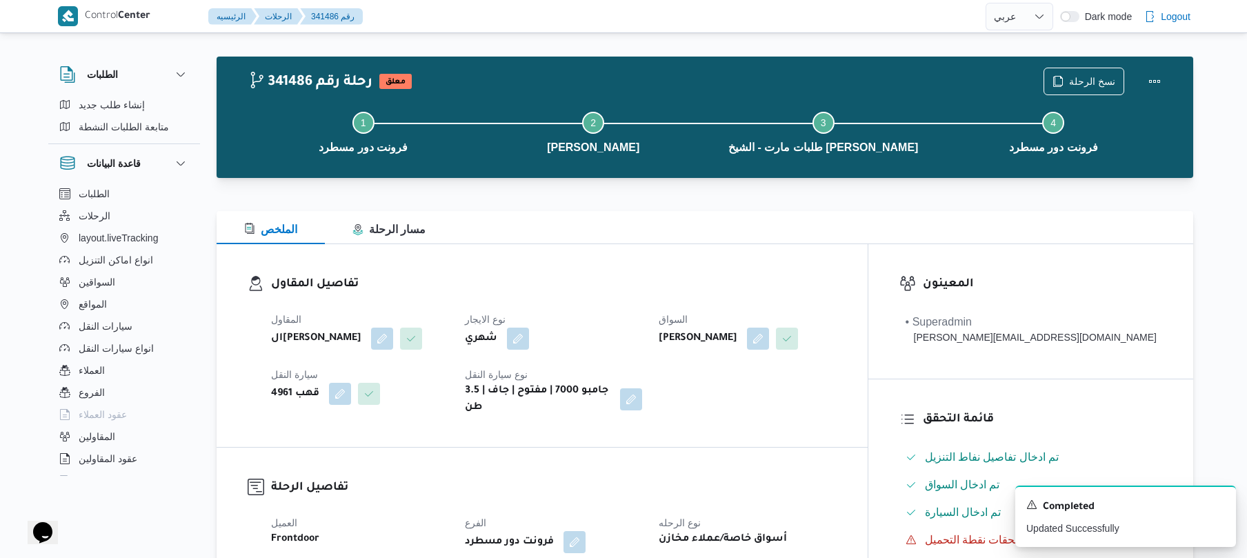
scroll to position [0, 0]
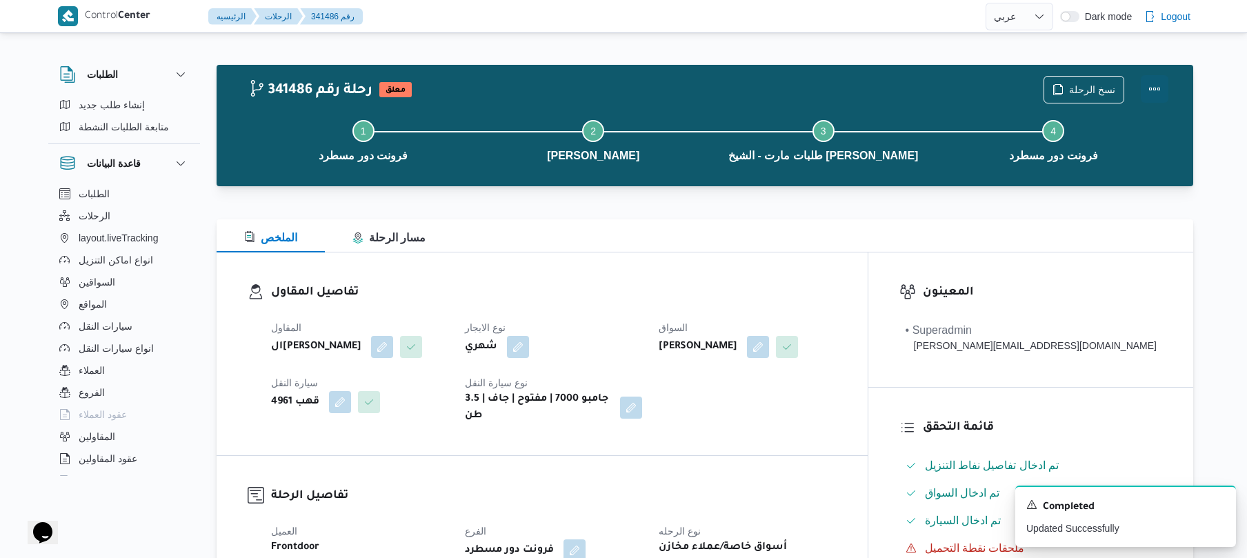
click at [1155, 87] on button "Actions" at bounding box center [1155, 89] width 28 height 28
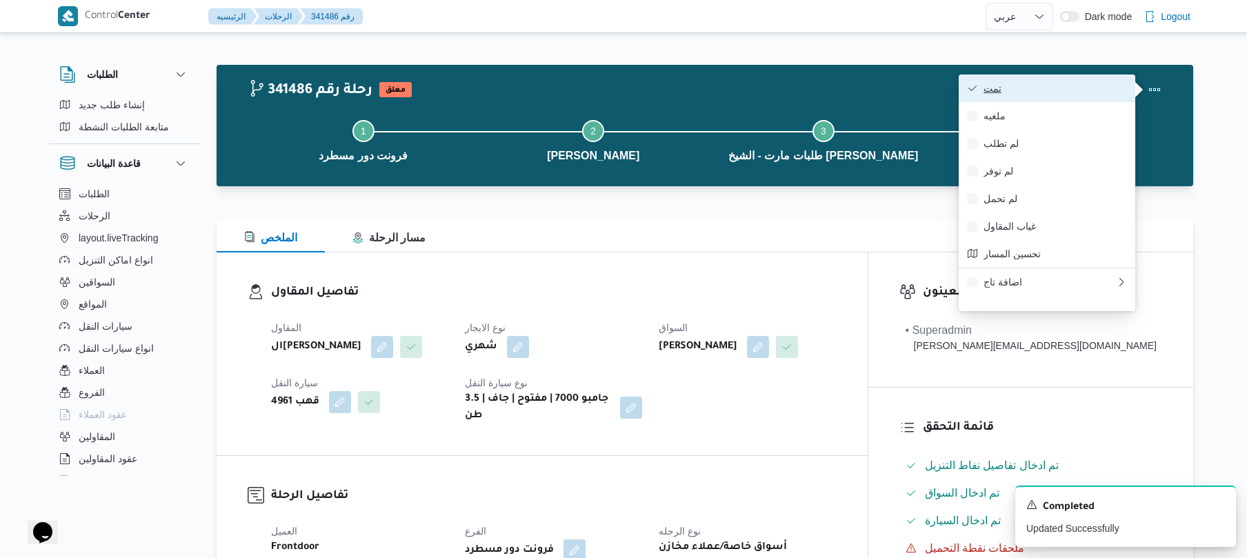
click at [1093, 83] on span "تمت" at bounding box center [1055, 88] width 143 height 11
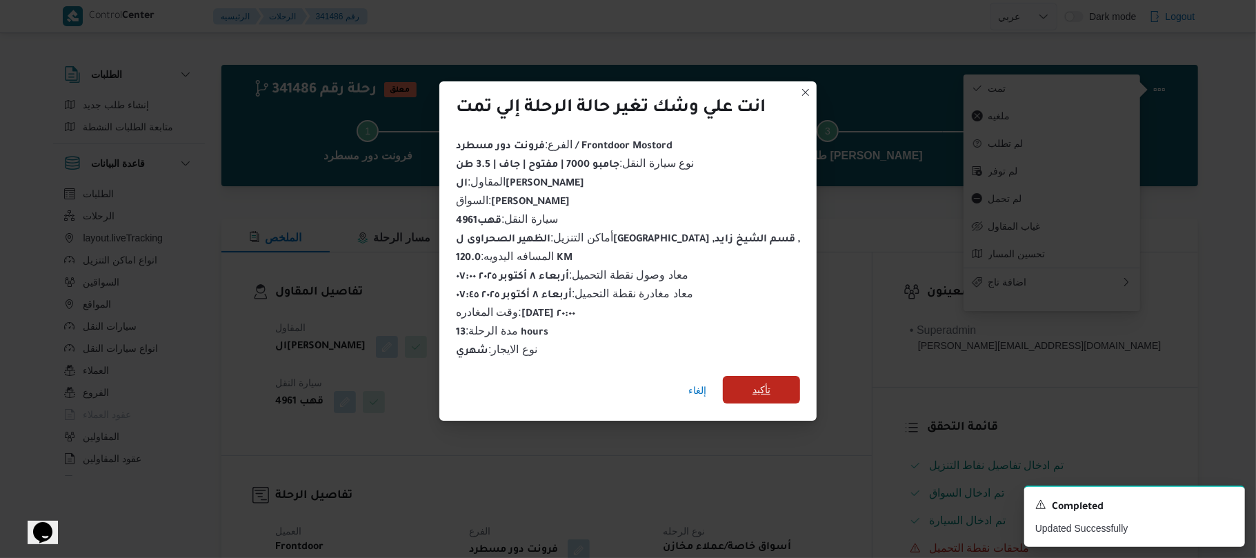
click at [773, 379] on span "تأكيد" at bounding box center [761, 390] width 77 height 28
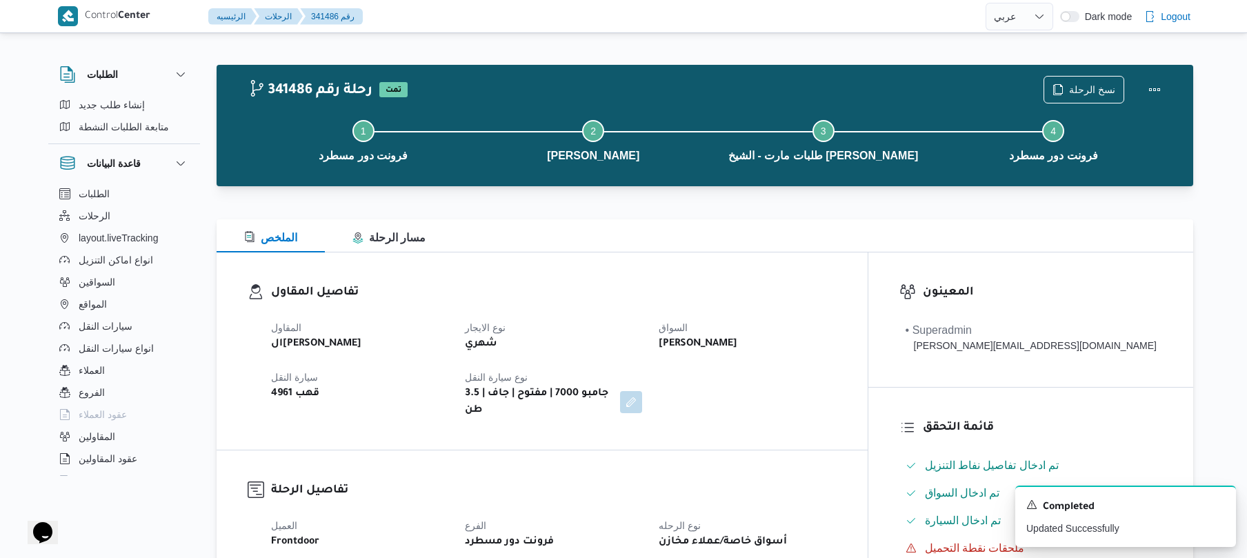
click at [709, 309] on dl "تفاصيل المقاول المقاول الهامي محمد خالد علي نوع الايجار شهري السواق محمد ناصر س…" at bounding box center [554, 351] width 566 height 135
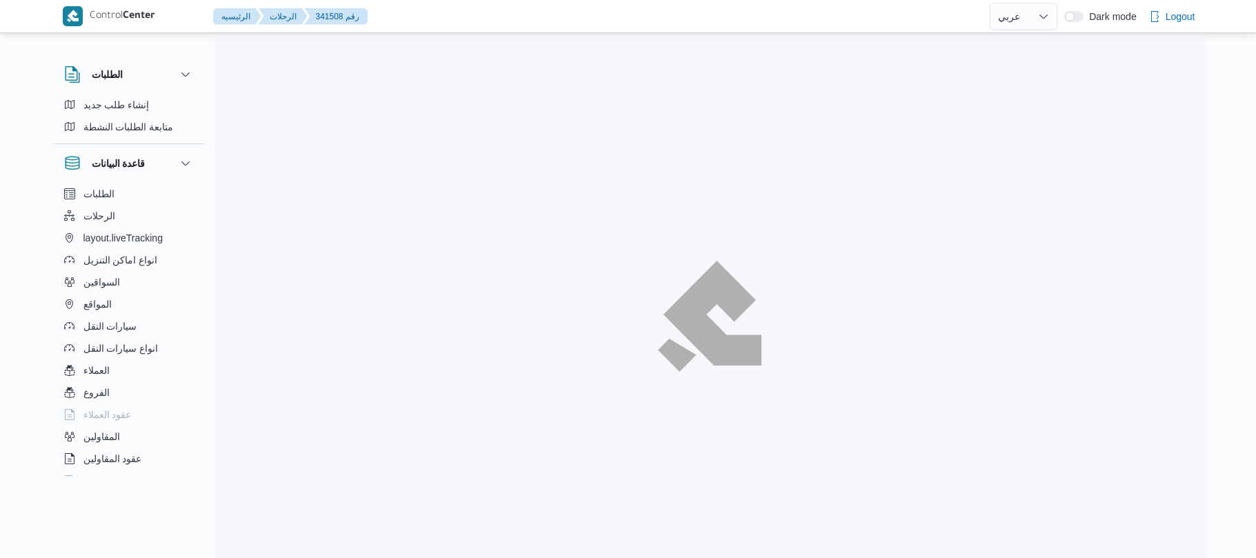
select select "ar"
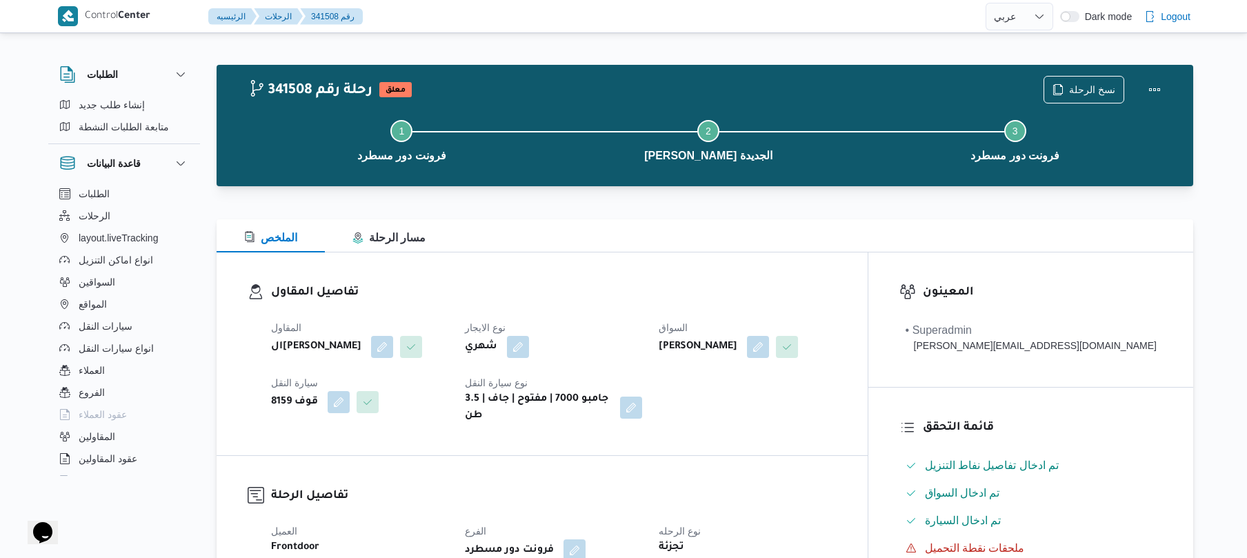
click at [655, 292] on h3 "تفاصيل المقاول" at bounding box center [554, 293] width 566 height 19
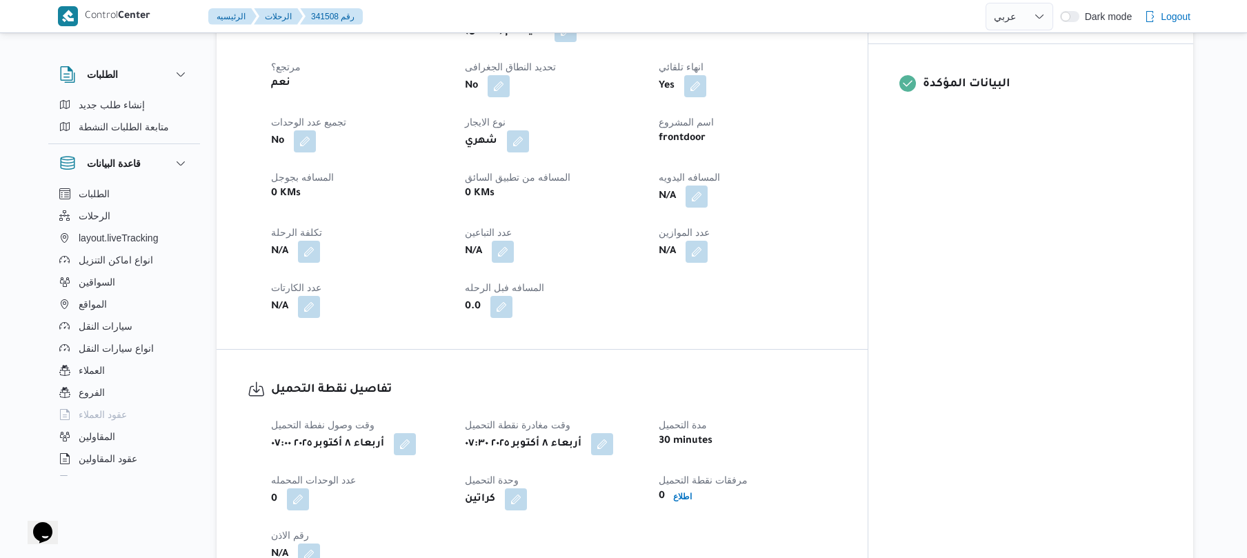
scroll to position [552, 0]
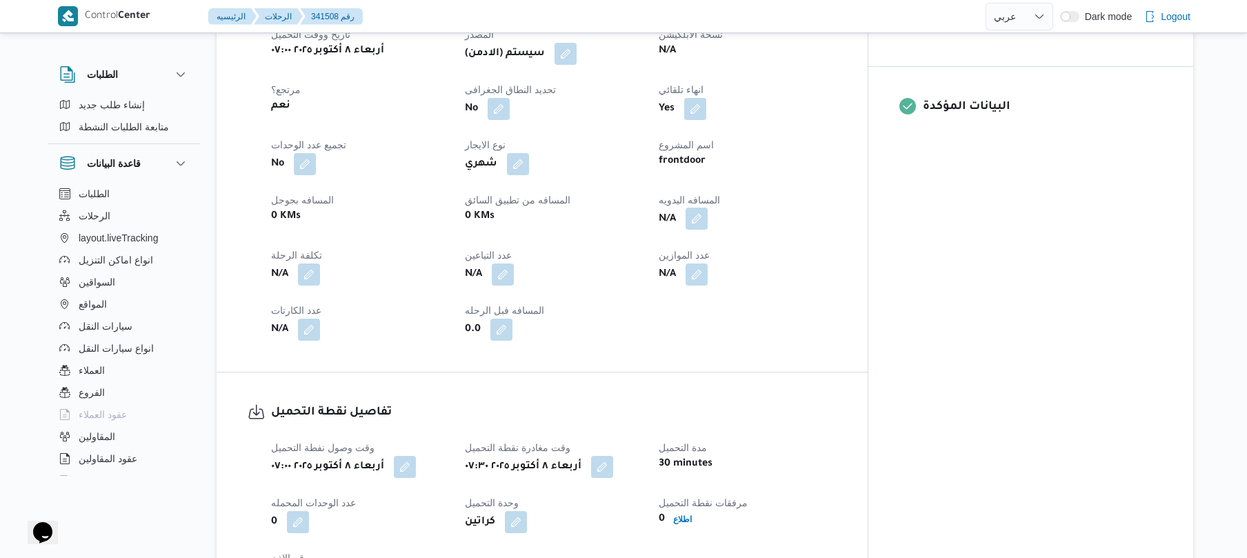
click at [708, 210] on button "button" at bounding box center [697, 219] width 22 height 22
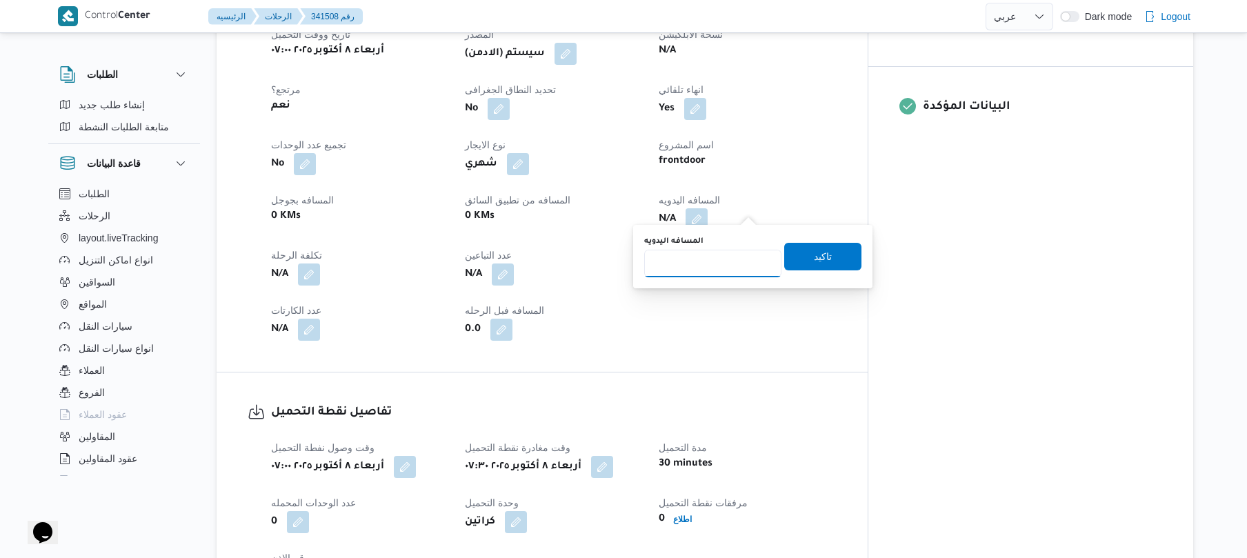
click at [724, 257] on input "المسافه اليدويه" at bounding box center [712, 264] width 137 height 28
type input "95"
click at [804, 251] on span "تاكيد" at bounding box center [822, 256] width 77 height 28
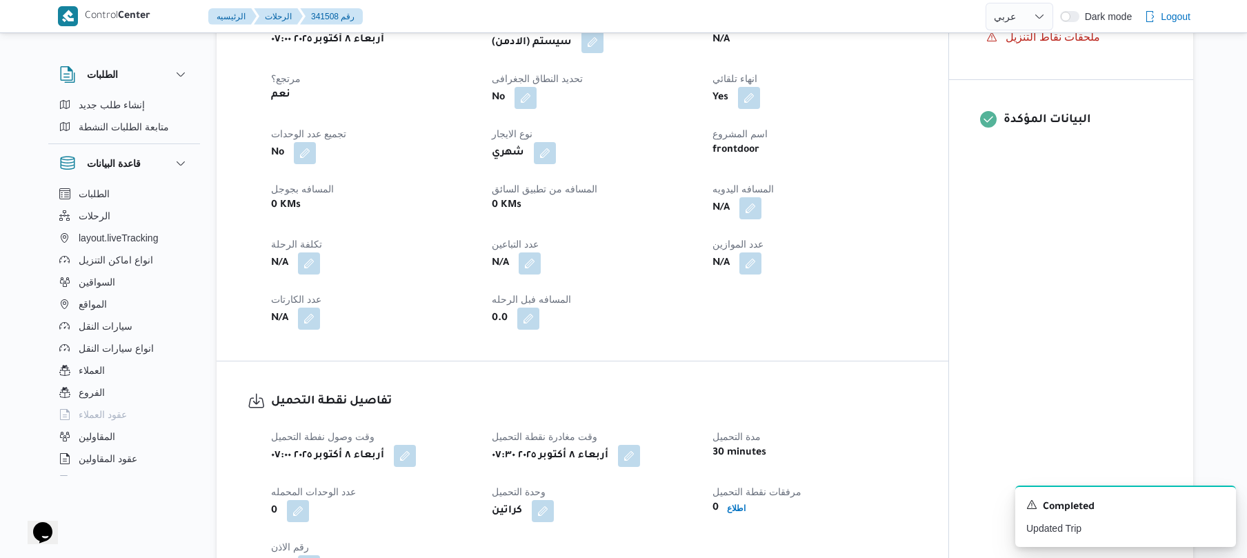
click at [596, 48] on button "button" at bounding box center [593, 42] width 22 height 22
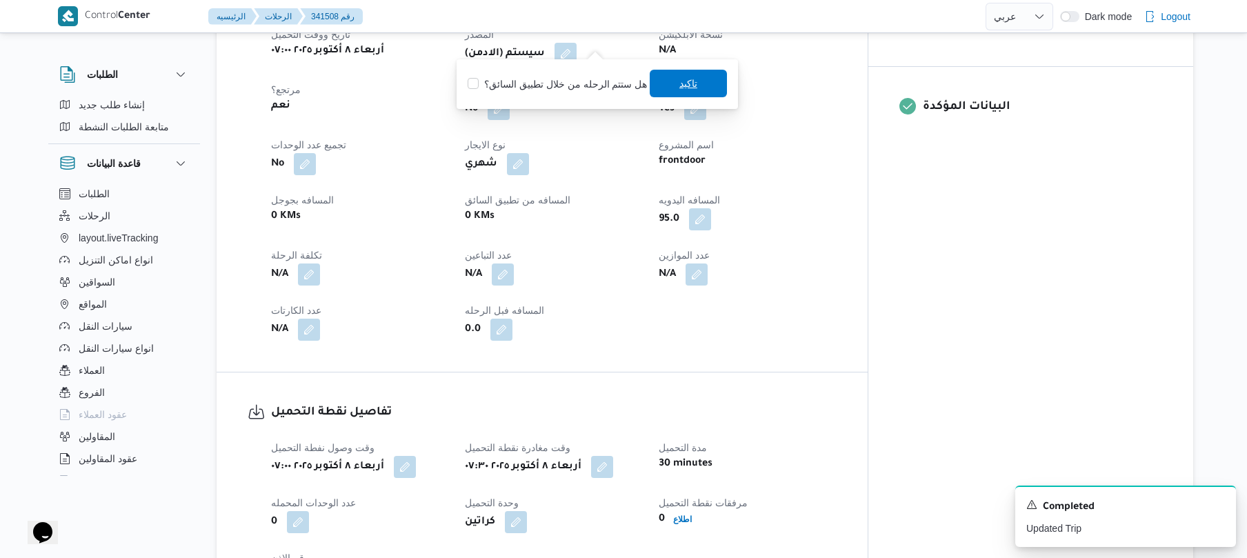
click at [665, 77] on span "تاكيد" at bounding box center [688, 84] width 77 height 28
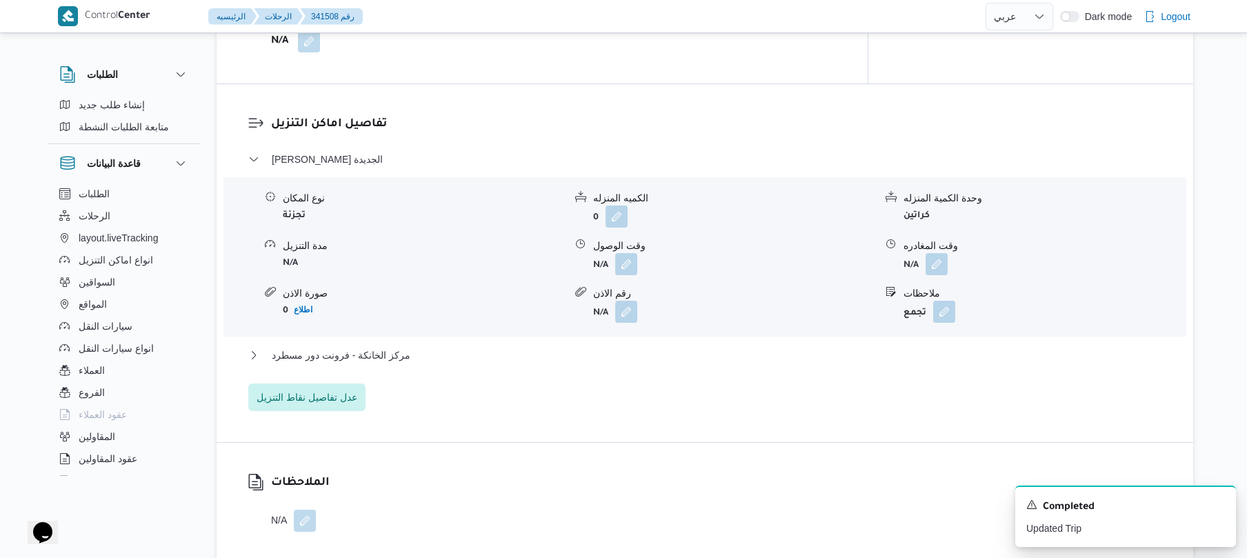
scroll to position [1140, 0]
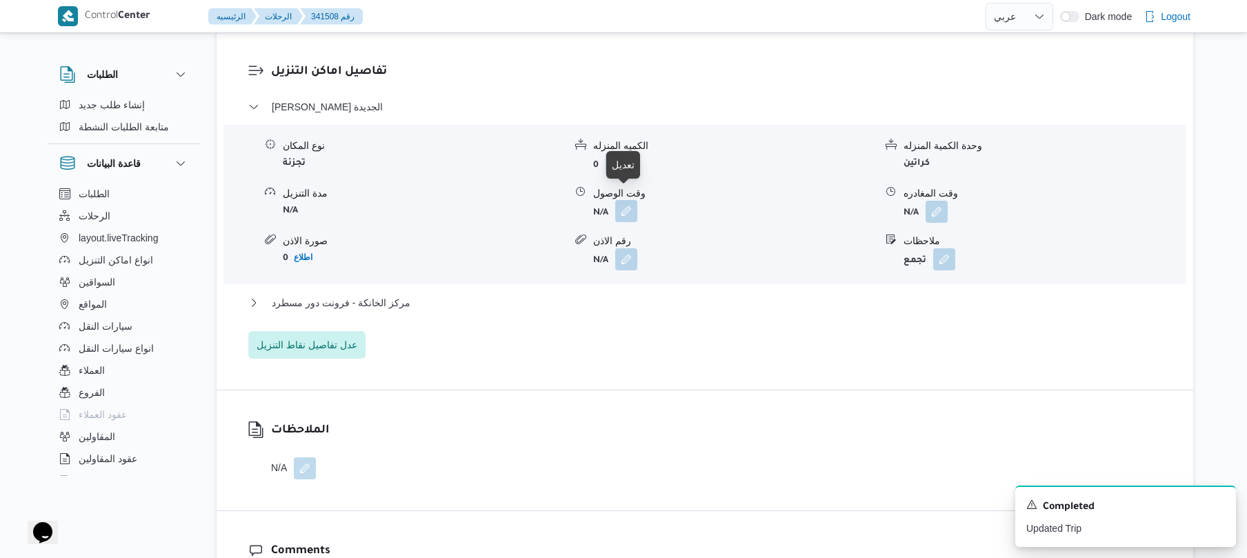
click at [622, 205] on button "button" at bounding box center [626, 211] width 22 height 22
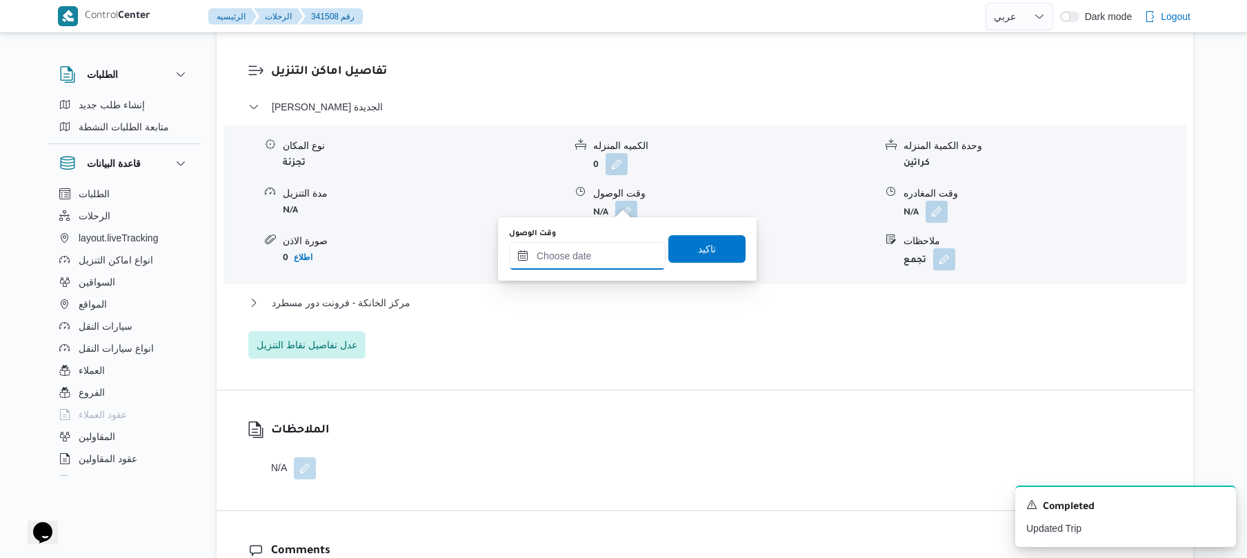
click at [586, 257] on input "وقت الوصول" at bounding box center [587, 256] width 157 height 28
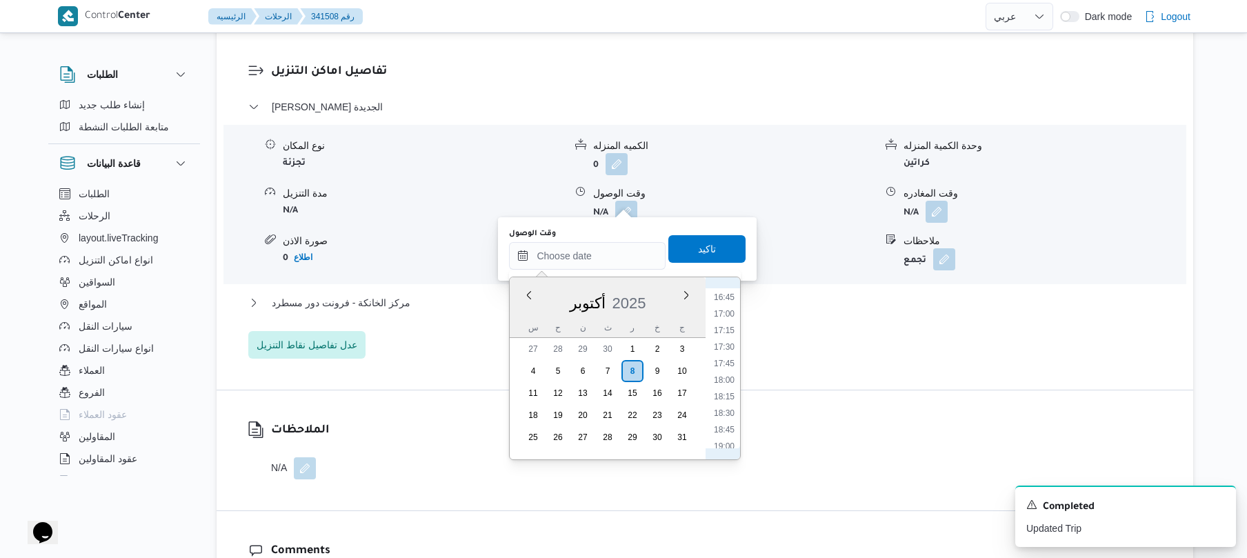
scroll to position [476, 0]
click at [726, 370] on li "08:15" at bounding box center [724, 366] width 32 height 14
type input "٠٨/١٠/٢٠٢٥ ٠٨:١٥"
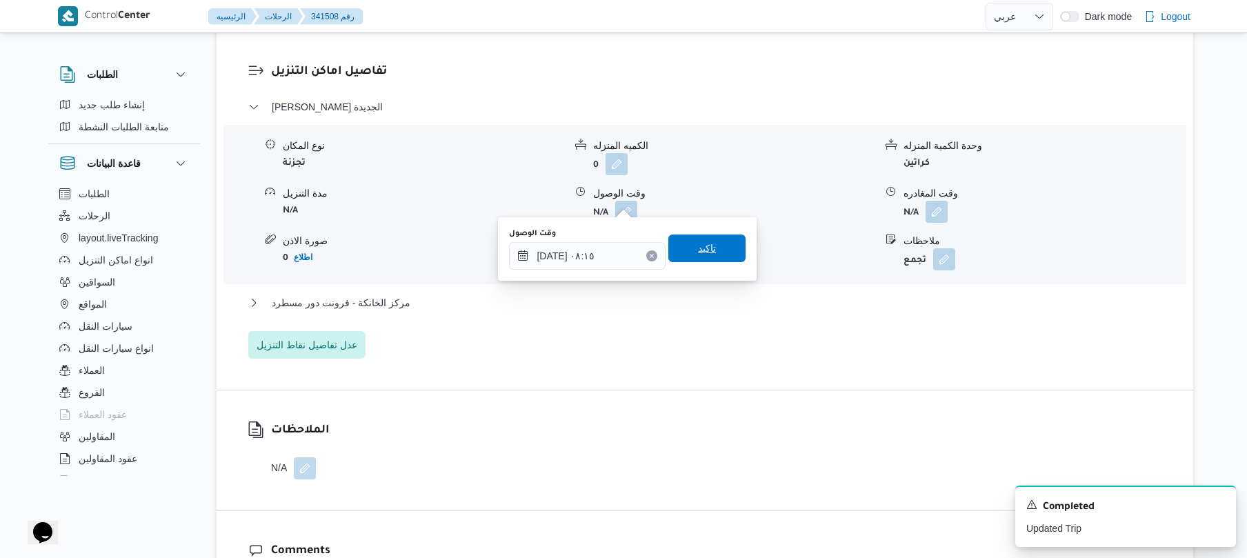
click at [705, 262] on span "تاكيد" at bounding box center [706, 249] width 77 height 28
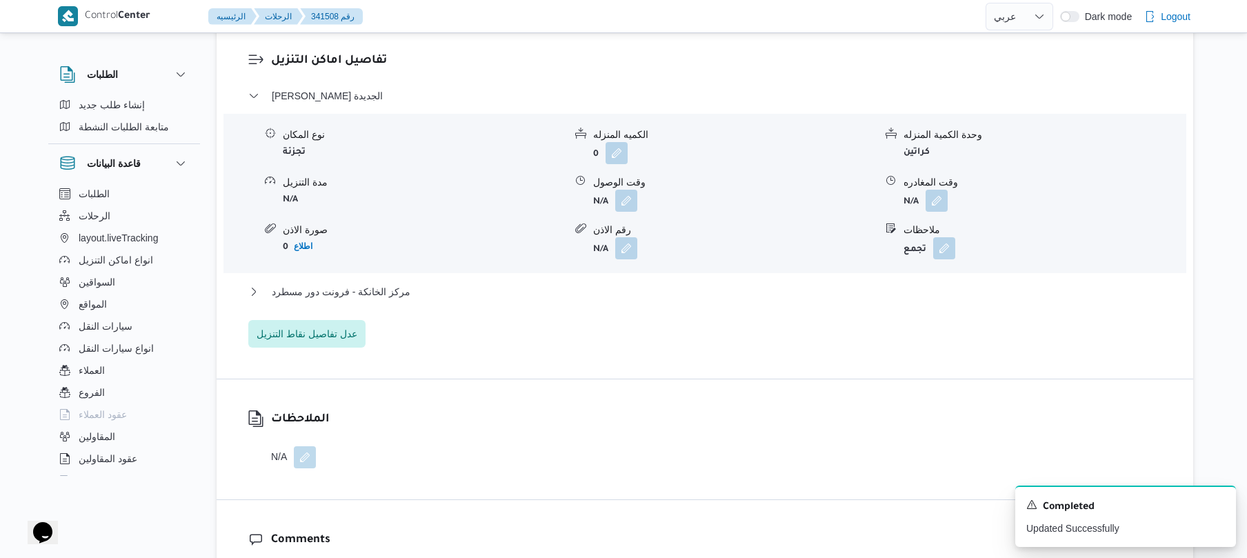
click at [632, 301] on div "مركز الخانكة - فرونت دور مسطرد" at bounding box center [705, 297] width 914 height 26
click at [668, 293] on button "مركز الخانكة - فرونت دور مسطرد" at bounding box center [705, 292] width 914 height 17
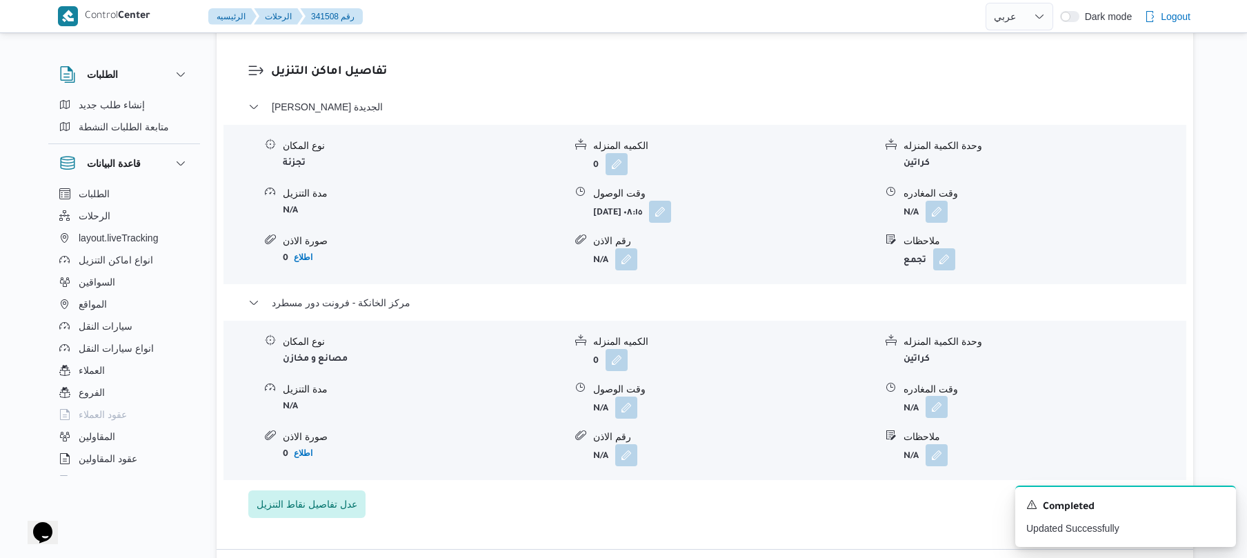
click at [940, 398] on button "button" at bounding box center [937, 407] width 22 height 22
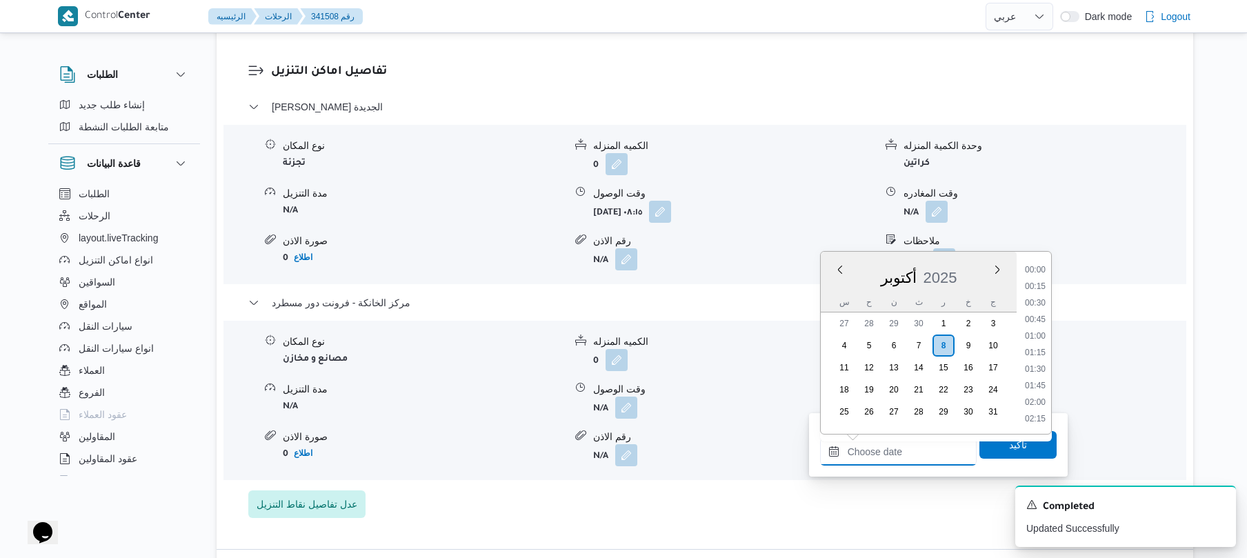
click at [886, 453] on input "وقت المغادره" at bounding box center [898, 452] width 157 height 28
click at [1044, 268] on li "18:45" at bounding box center [1036, 269] width 32 height 14
type input "٠٨/١٠/٢٠٢٥ ١٨:٤٥"
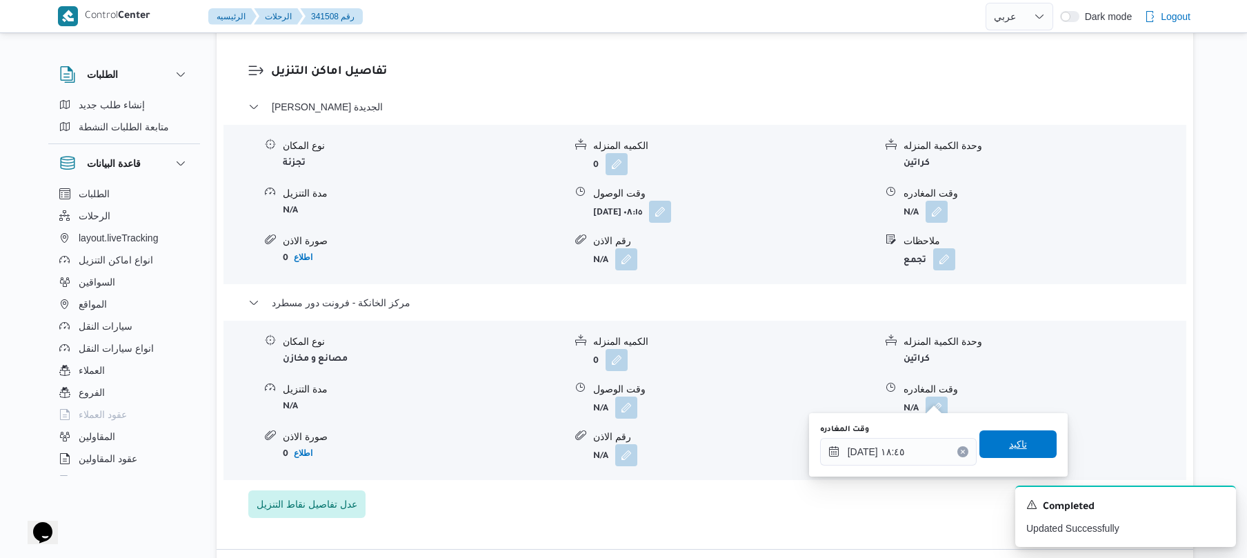
click at [991, 446] on span "تاكيد" at bounding box center [1018, 444] width 77 height 28
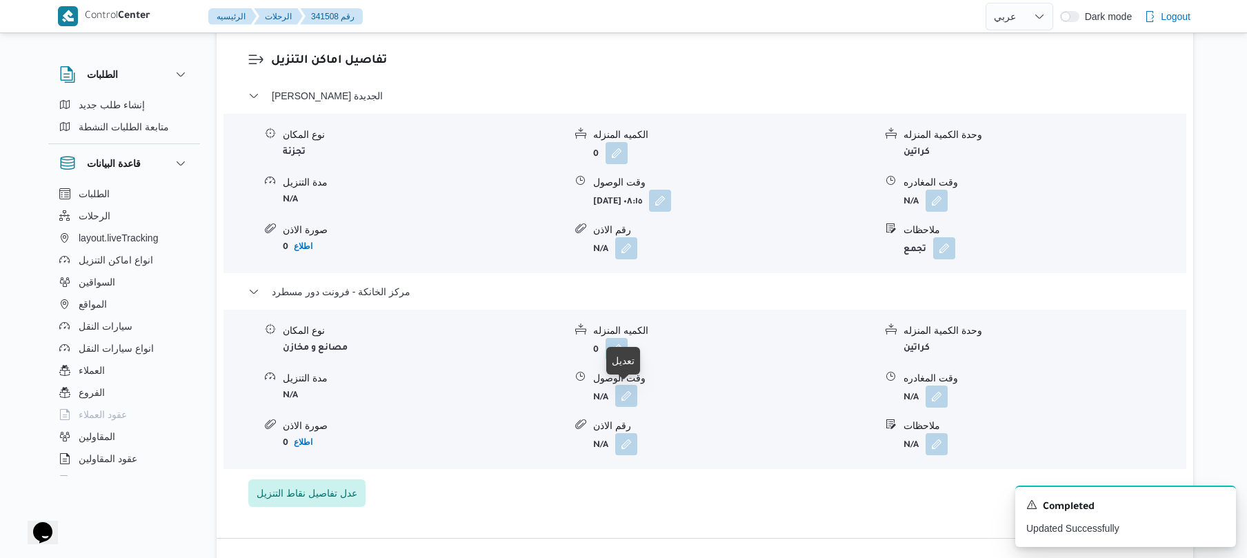
click at [626, 390] on button "button" at bounding box center [626, 396] width 22 height 22
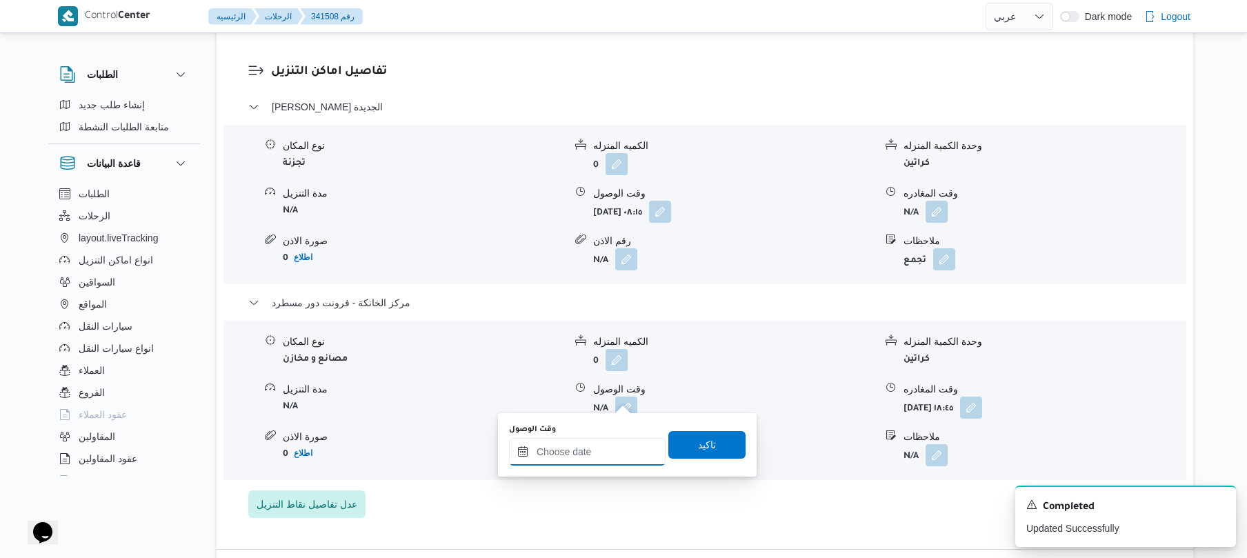
click at [600, 442] on input "وقت الوصول" at bounding box center [587, 452] width 157 height 28
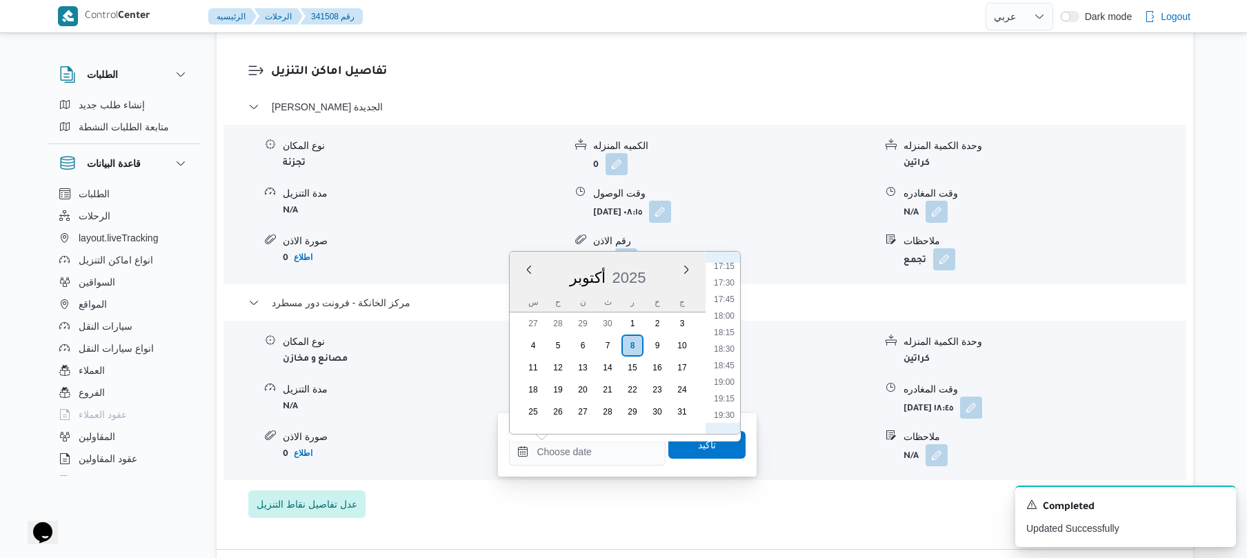
scroll to position [1107, 0]
click at [726, 393] on li "18:30" at bounding box center [724, 388] width 32 height 14
type input "٠٨/١٠/٢٠٢٥ ١٨:٣٠"
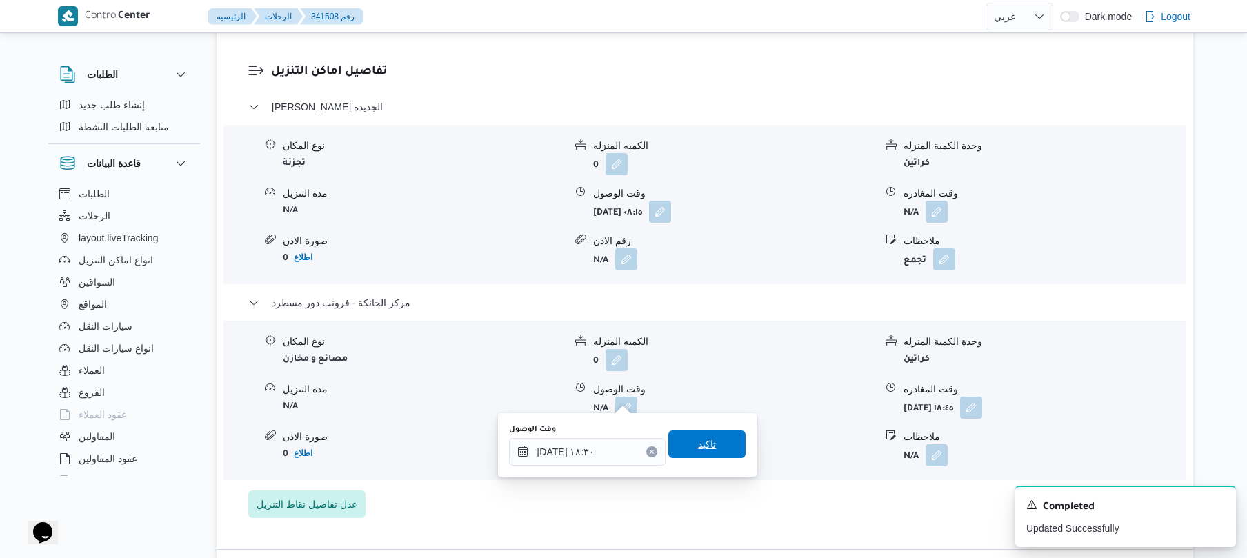
click at [713, 434] on span "تاكيد" at bounding box center [706, 444] width 77 height 28
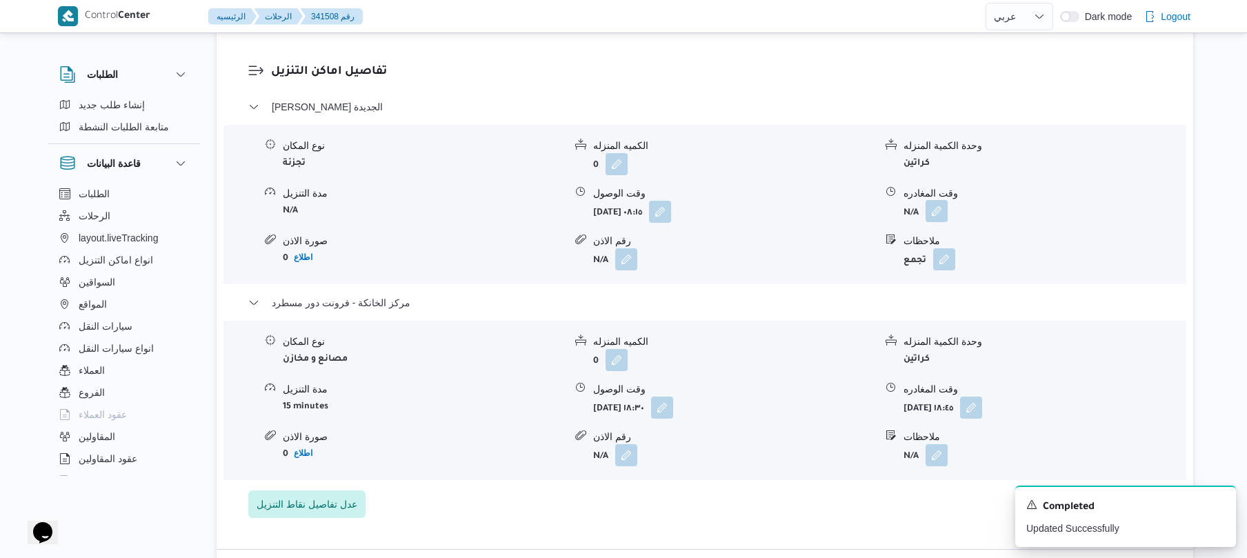
click at [939, 200] on button "button" at bounding box center [937, 211] width 22 height 22
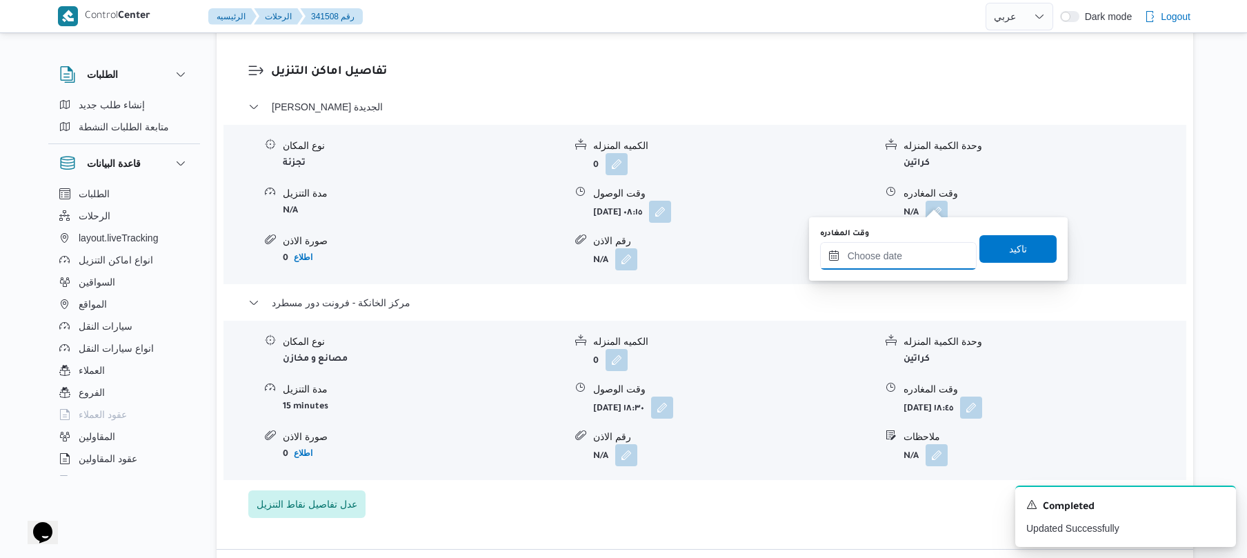
click at [914, 254] on input "وقت المغادره" at bounding box center [898, 256] width 157 height 28
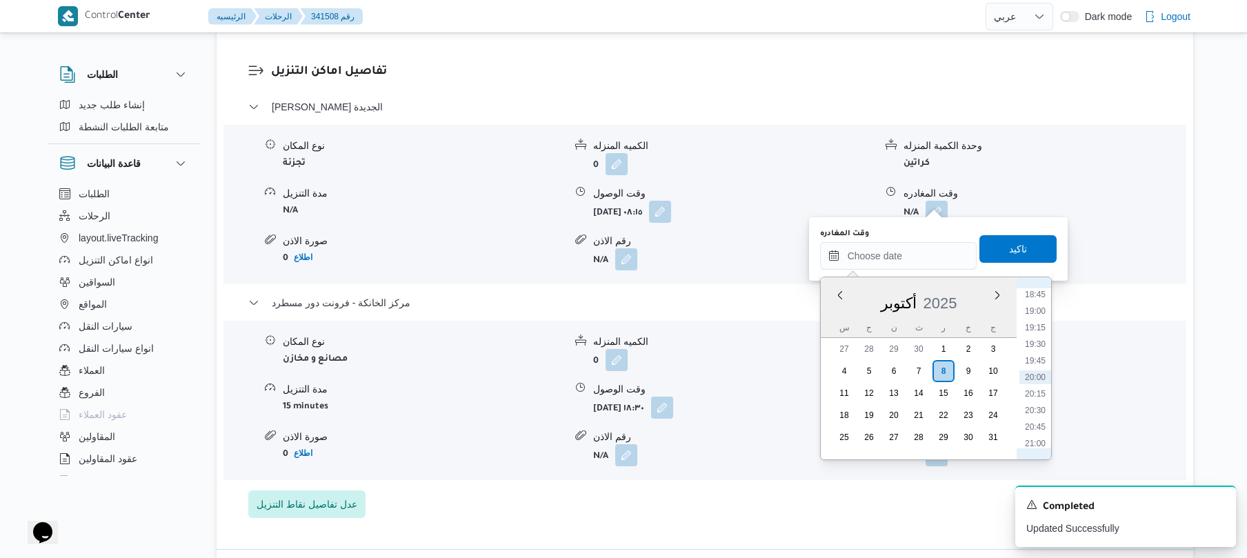
scroll to position [1107, 0]
click at [1036, 361] on li "17:45" at bounding box center [1036, 364] width 32 height 14
type input "٠٨/١٠/٢٠٢٥ ١٧:٤٥"
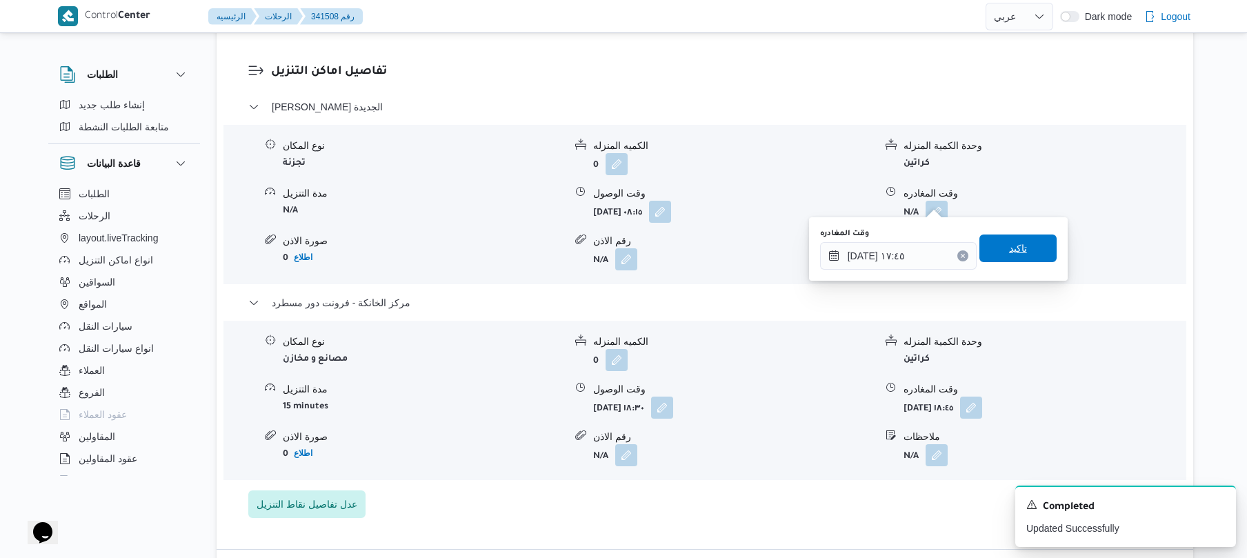
click at [1022, 244] on span "تاكيد" at bounding box center [1018, 249] width 77 height 28
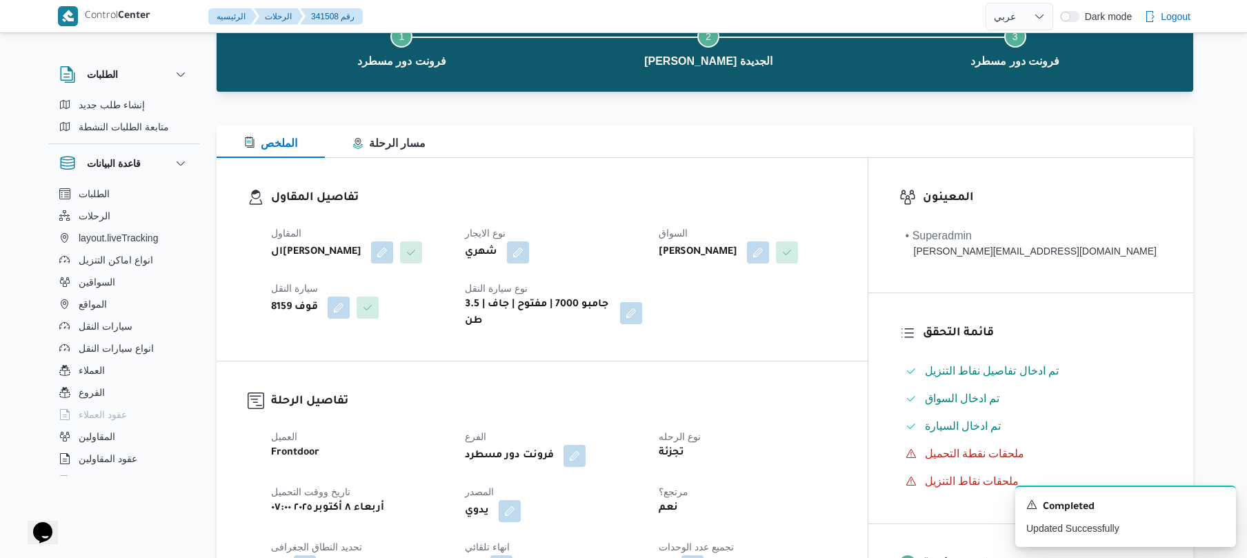
scroll to position [0, 0]
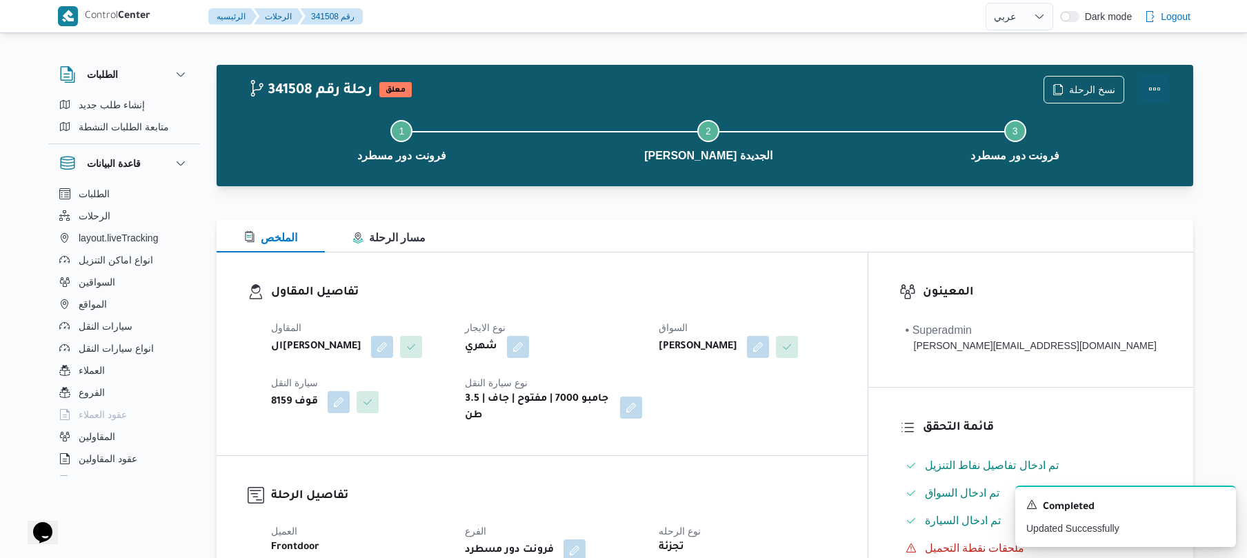
click at [1158, 87] on button "Actions" at bounding box center [1155, 89] width 28 height 28
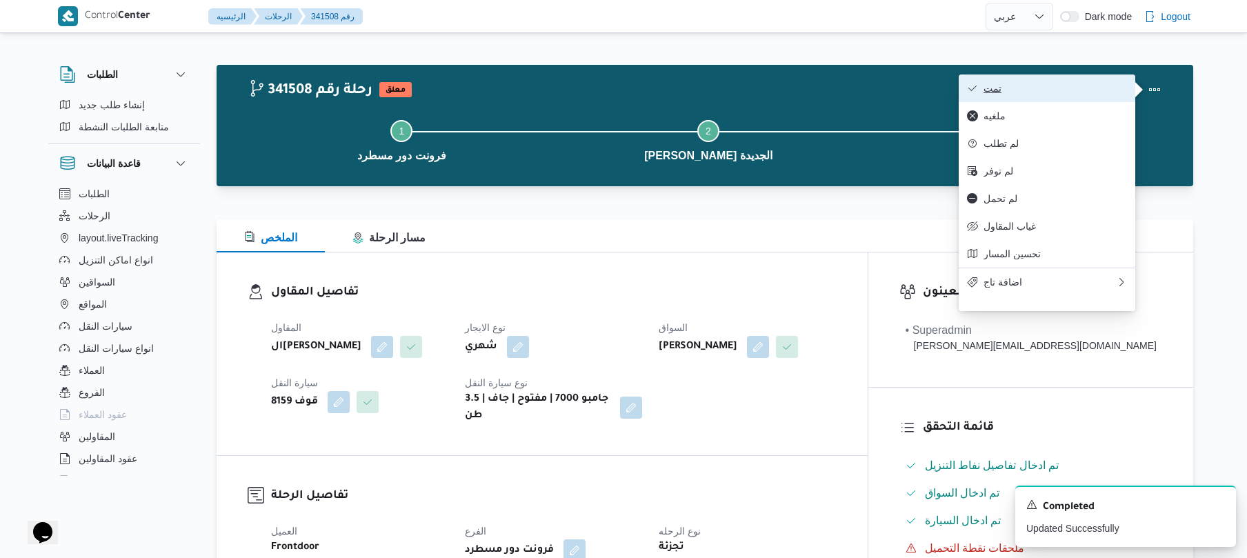
click at [1093, 92] on span "تمت" at bounding box center [1055, 88] width 143 height 11
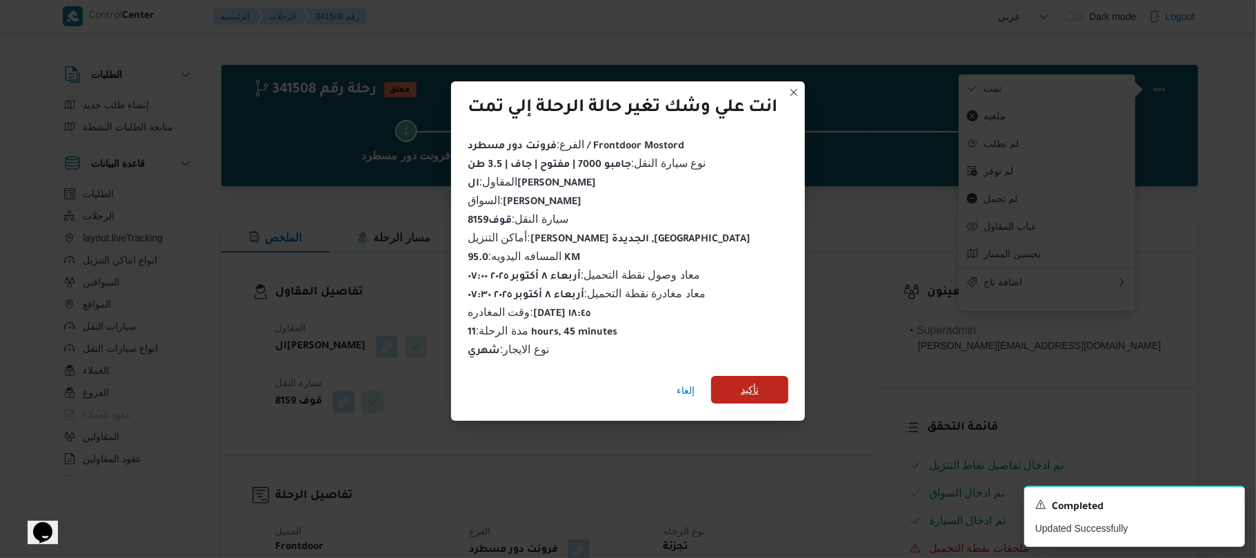
click at [771, 382] on span "تأكيد" at bounding box center [749, 390] width 77 height 28
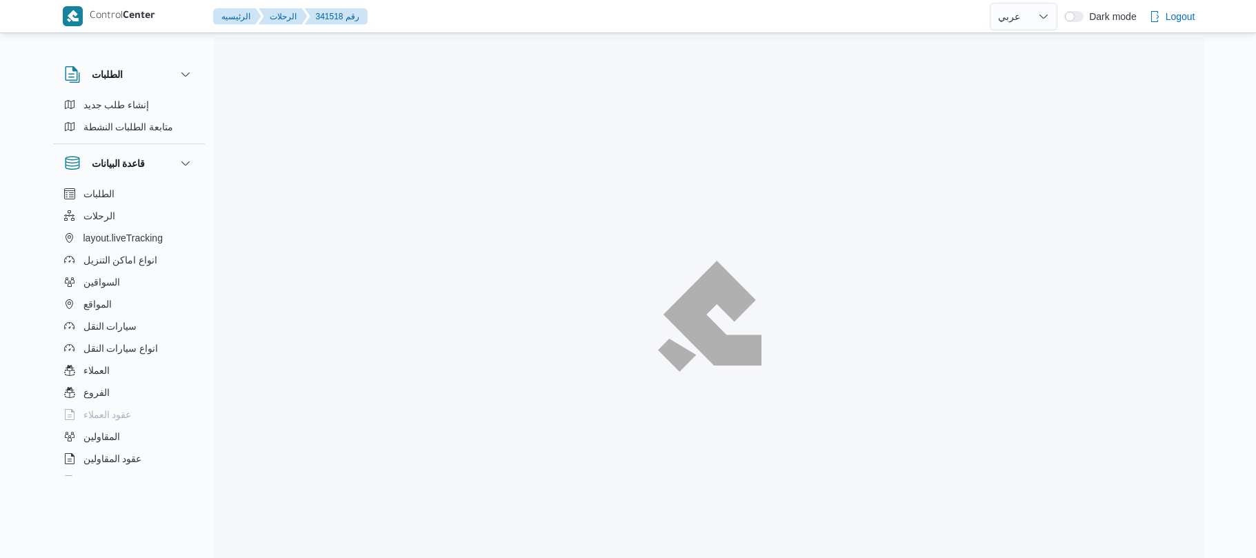
select select "ar"
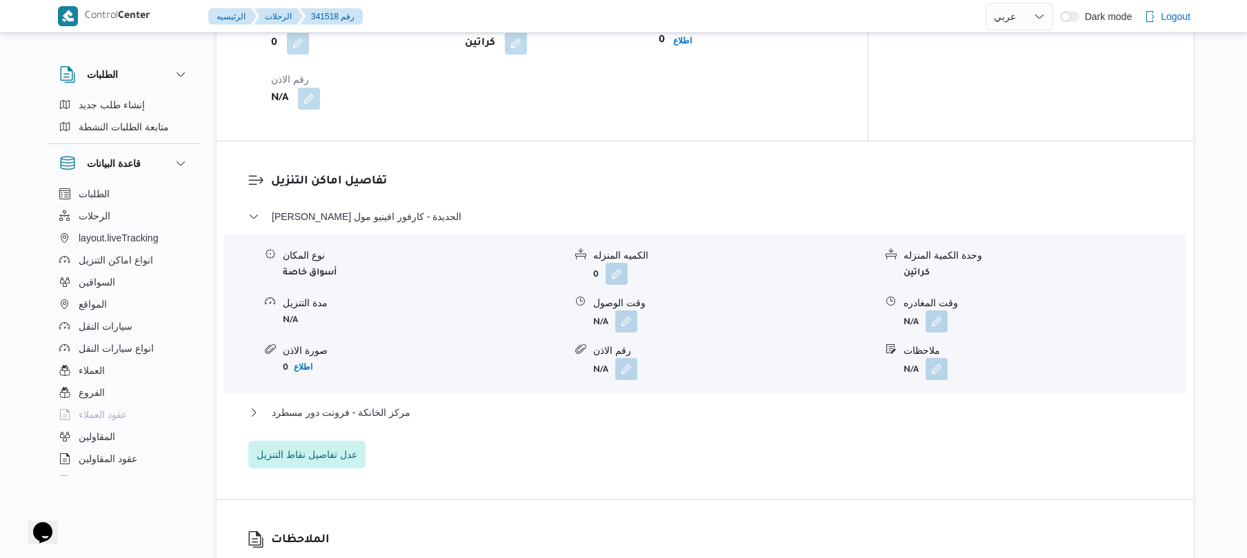
scroll to position [1030, 0]
click at [459, 421] on button "مركز الخانكة - فرونت دور مسطرد" at bounding box center [705, 413] width 914 height 17
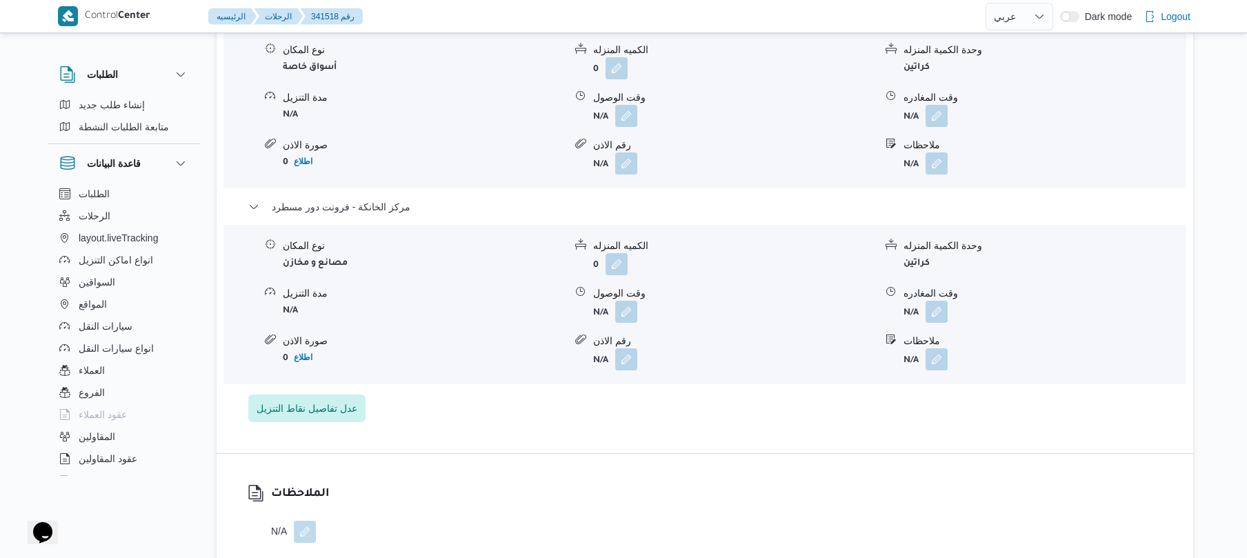
scroll to position [1251, 0]
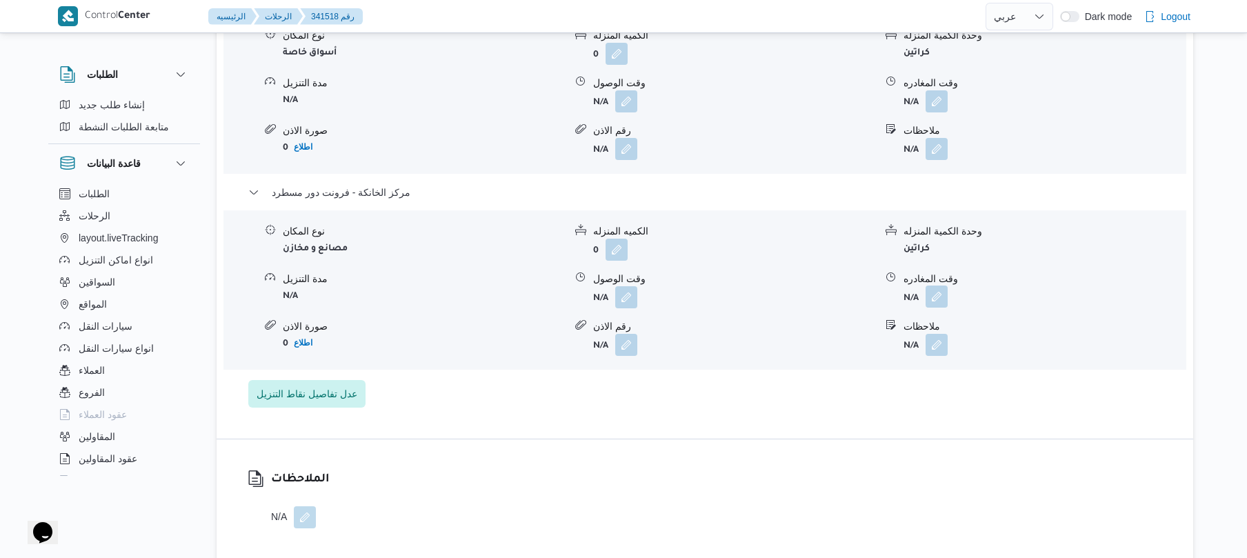
click at [935, 308] on button "button" at bounding box center [937, 297] width 22 height 22
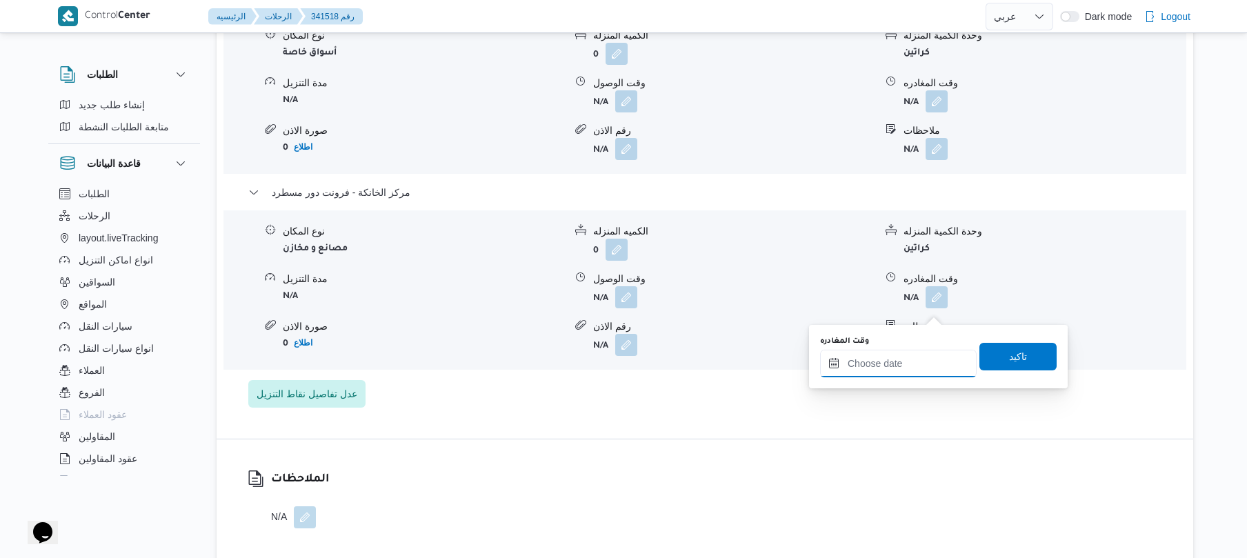
click at [890, 362] on input "وقت المغادره" at bounding box center [898, 364] width 157 height 28
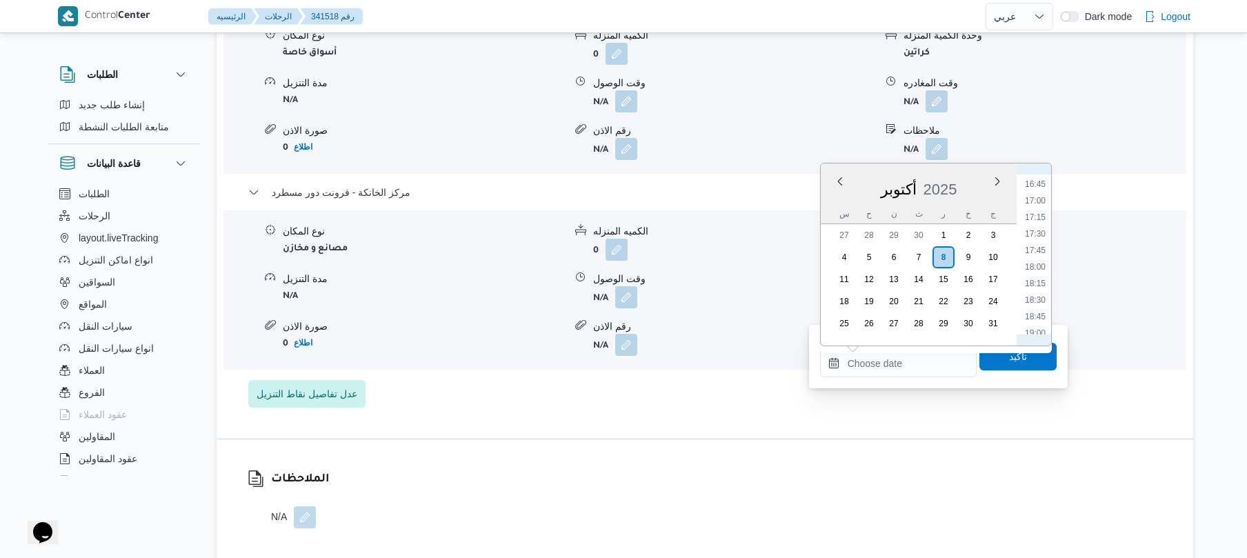
scroll to position [970, 0]
click at [1047, 235] on li "15:30" at bounding box center [1036, 238] width 32 height 14
type input "[DATE] ١٥:٣٠"
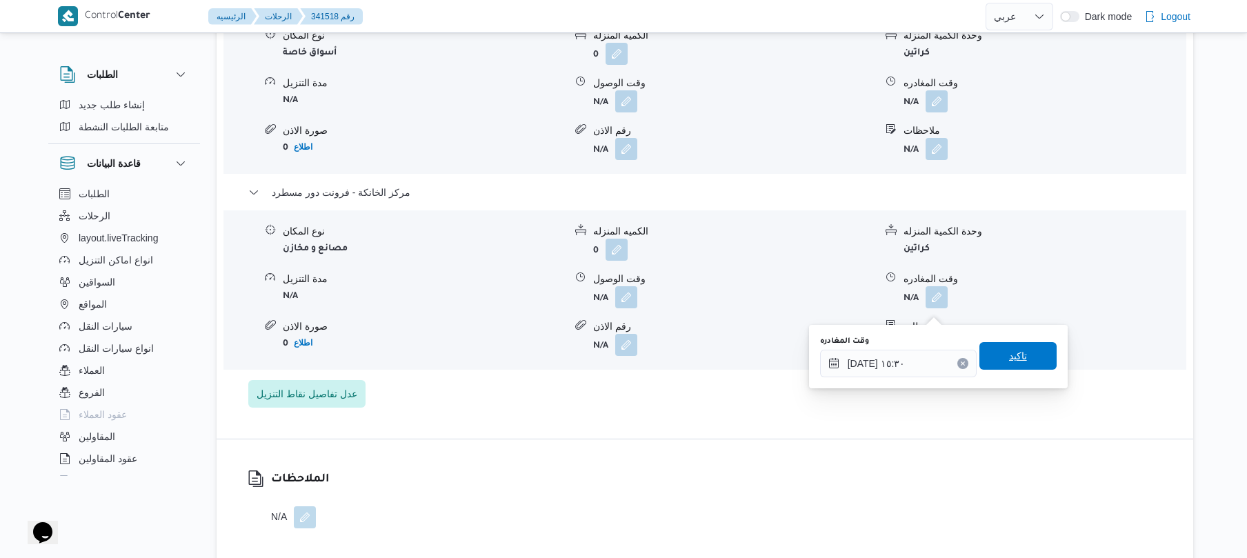
click at [1013, 353] on span "تاكيد" at bounding box center [1018, 356] width 18 height 17
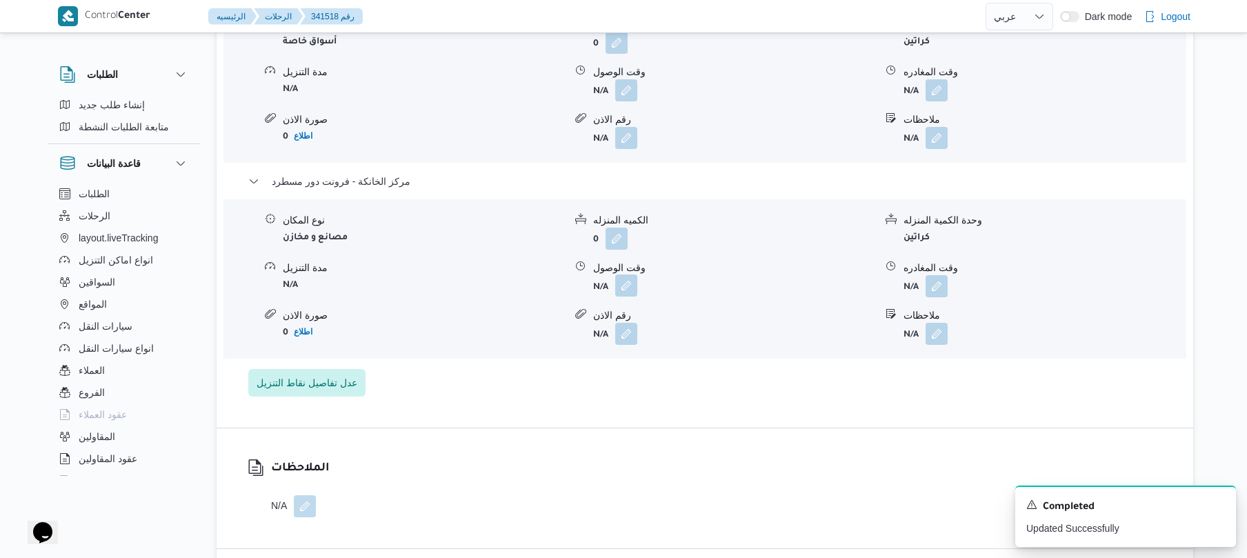
click at [621, 297] on button "button" at bounding box center [626, 286] width 22 height 22
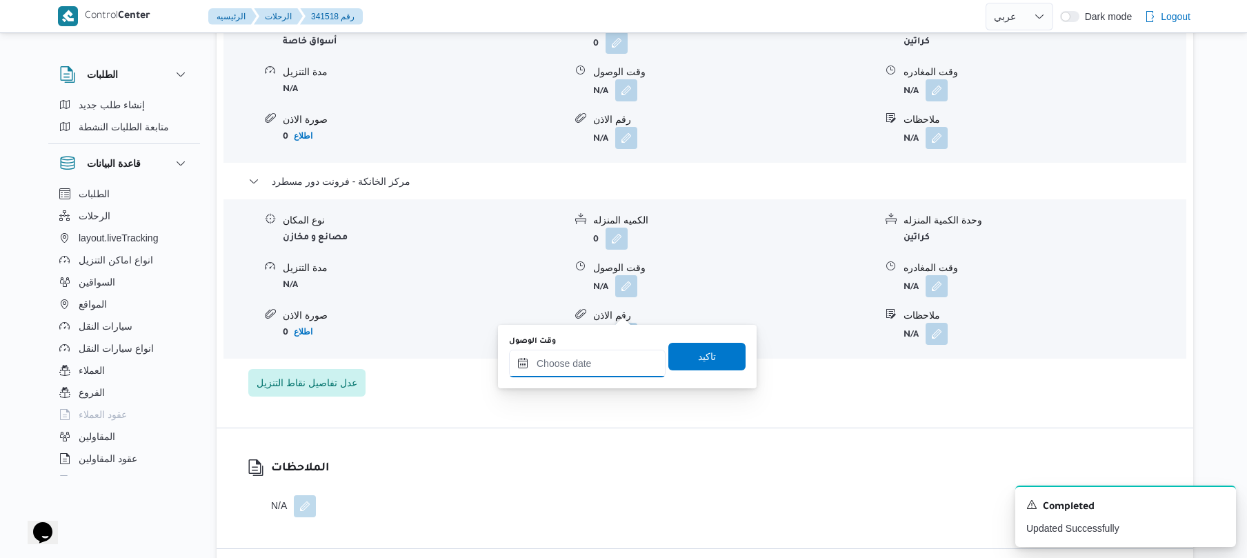
click at [619, 366] on input "وقت الوصول" at bounding box center [587, 364] width 157 height 28
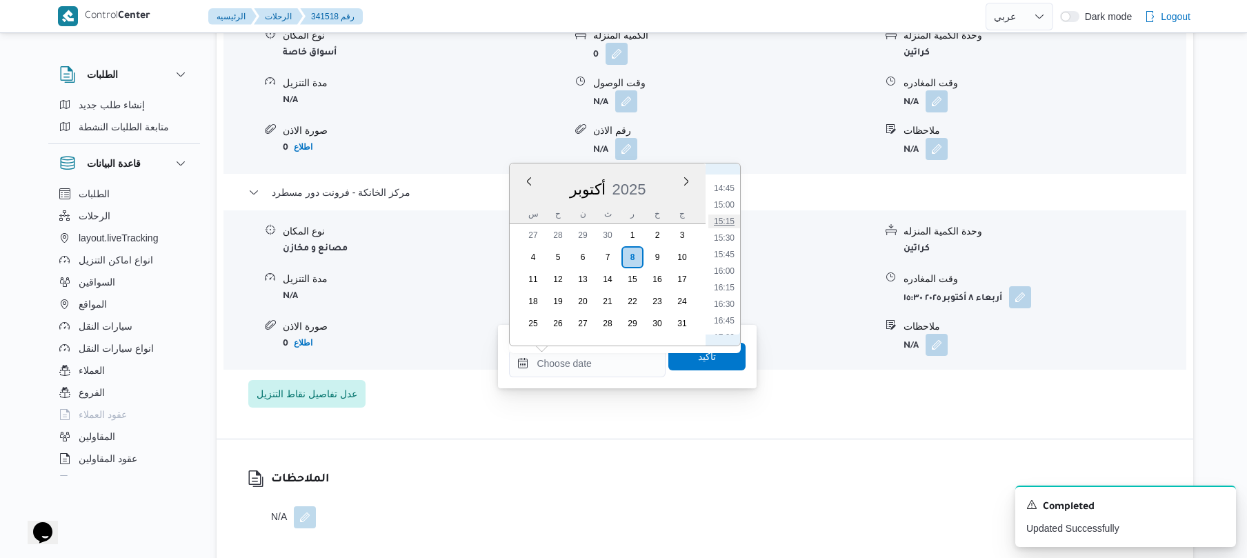
click at [722, 217] on li "15:15" at bounding box center [724, 222] width 32 height 14
type input "٠٨/١٠/٢٠٢٥ ١٥:١٥"
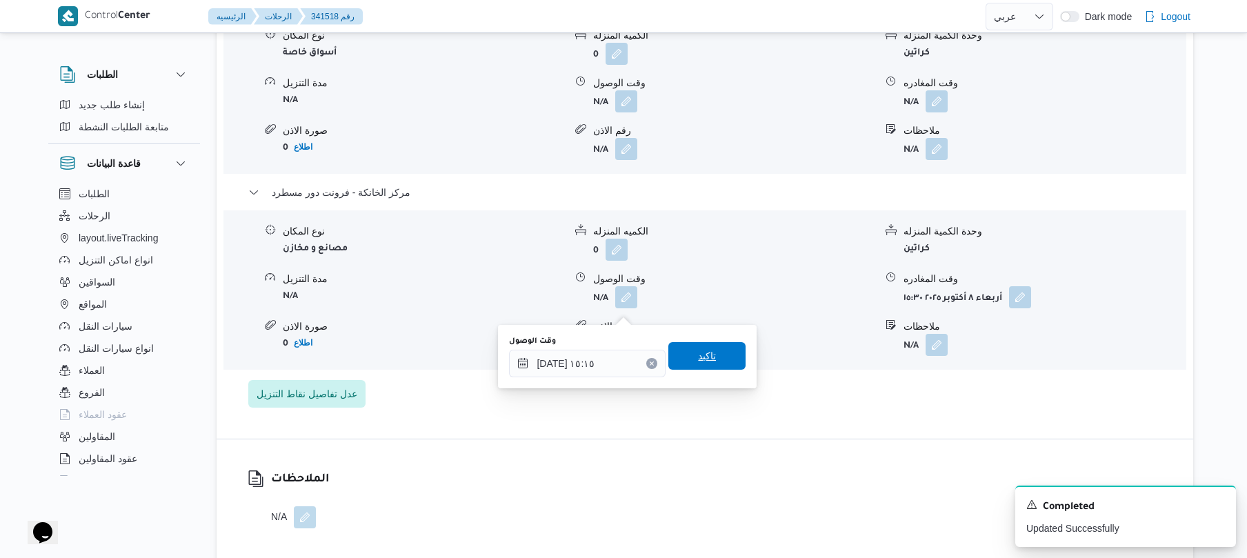
click at [679, 355] on span "تاكيد" at bounding box center [706, 356] width 77 height 28
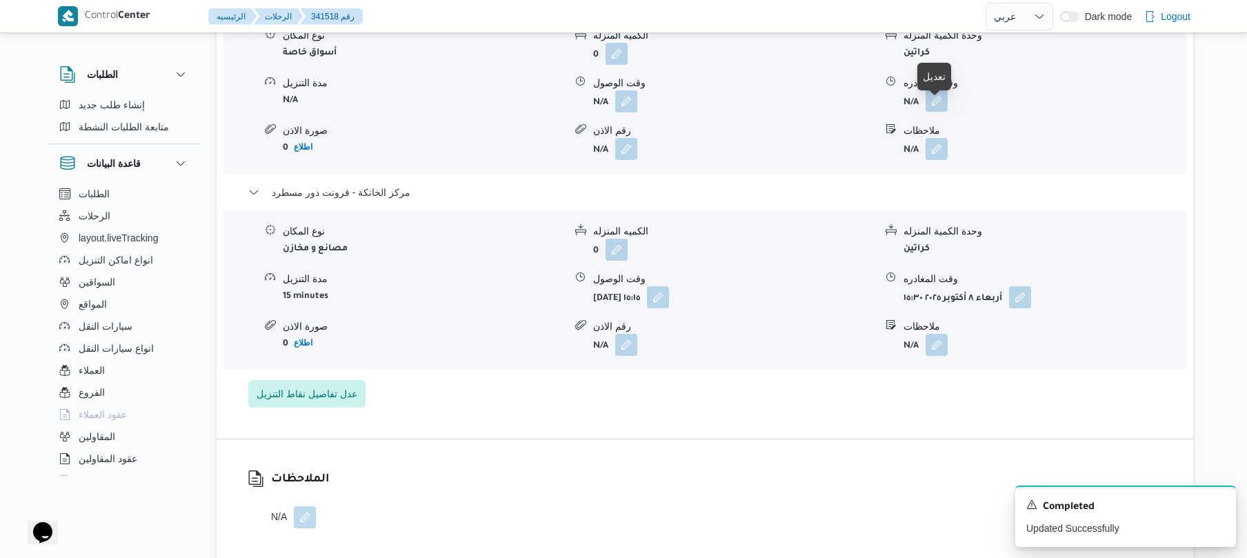
click at [944, 112] on button "button" at bounding box center [937, 101] width 22 height 22
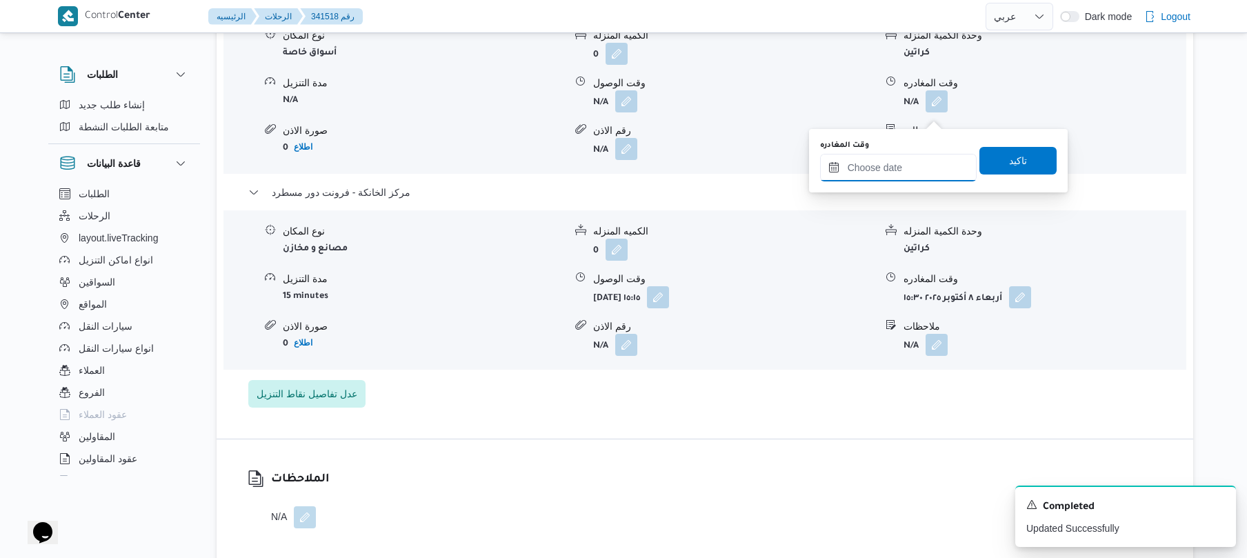
click at [894, 164] on input "وقت المغادره" at bounding box center [898, 168] width 157 height 28
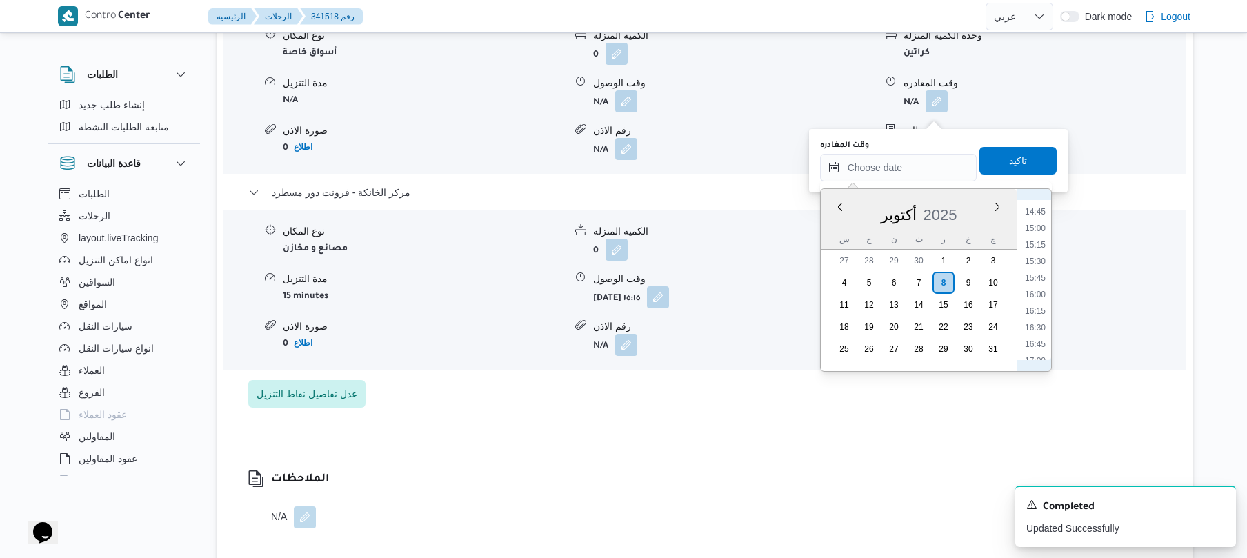
scroll to position [837, 0]
click at [1040, 324] on li "14:30" at bounding box center [1036, 331] width 32 height 14
type input "٠٨/١٠/٢٠٢٥ ١٤:٣٠"
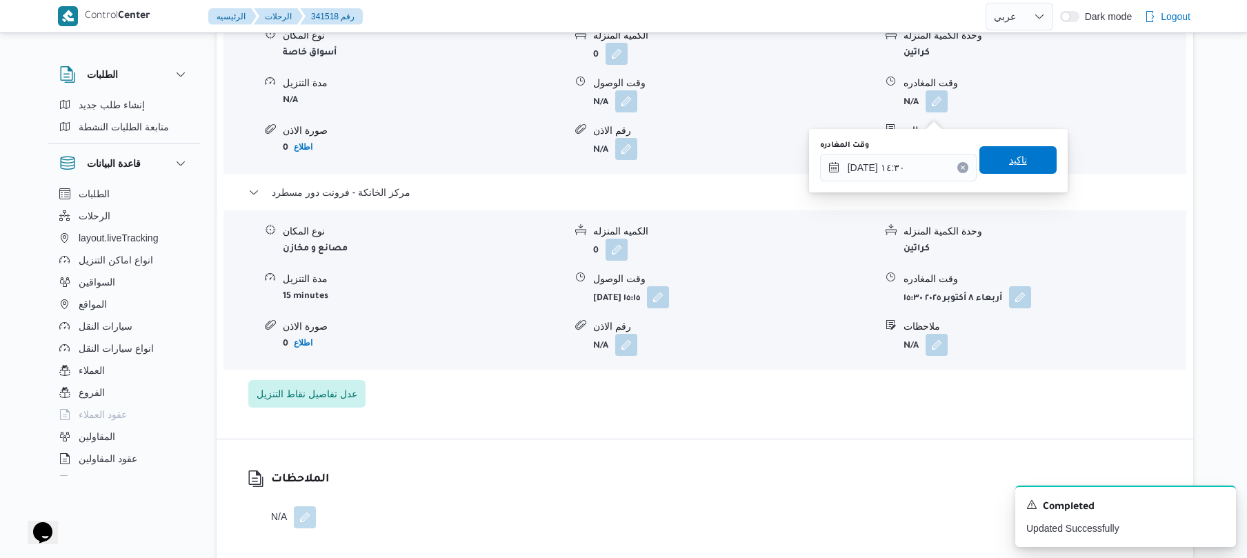
click at [1015, 161] on span "تاكيد" at bounding box center [1018, 160] width 18 height 17
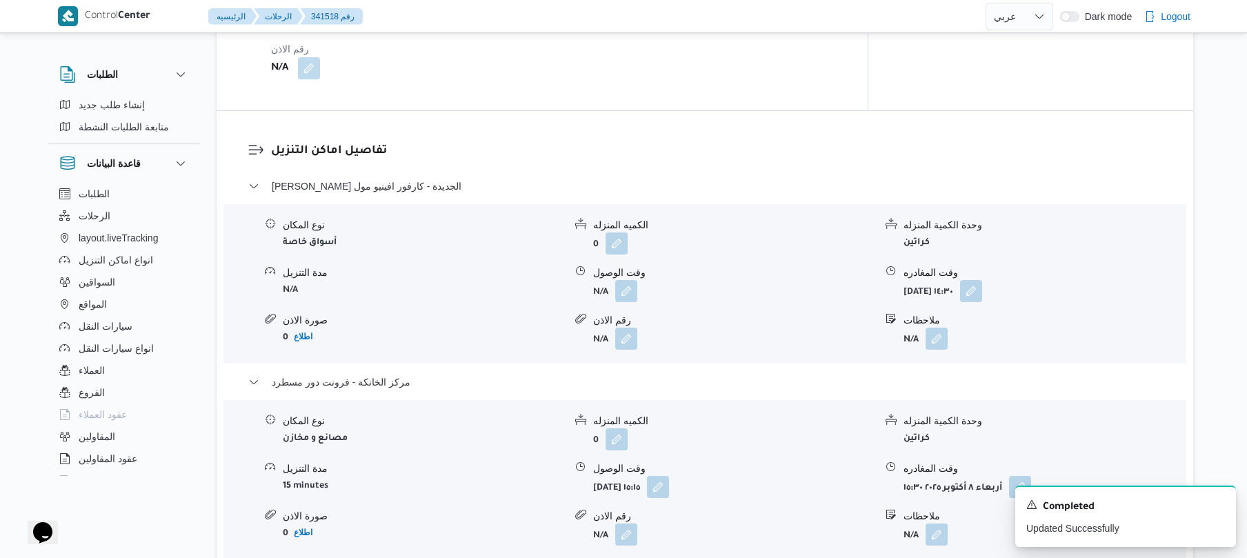
scroll to position [1140, 0]
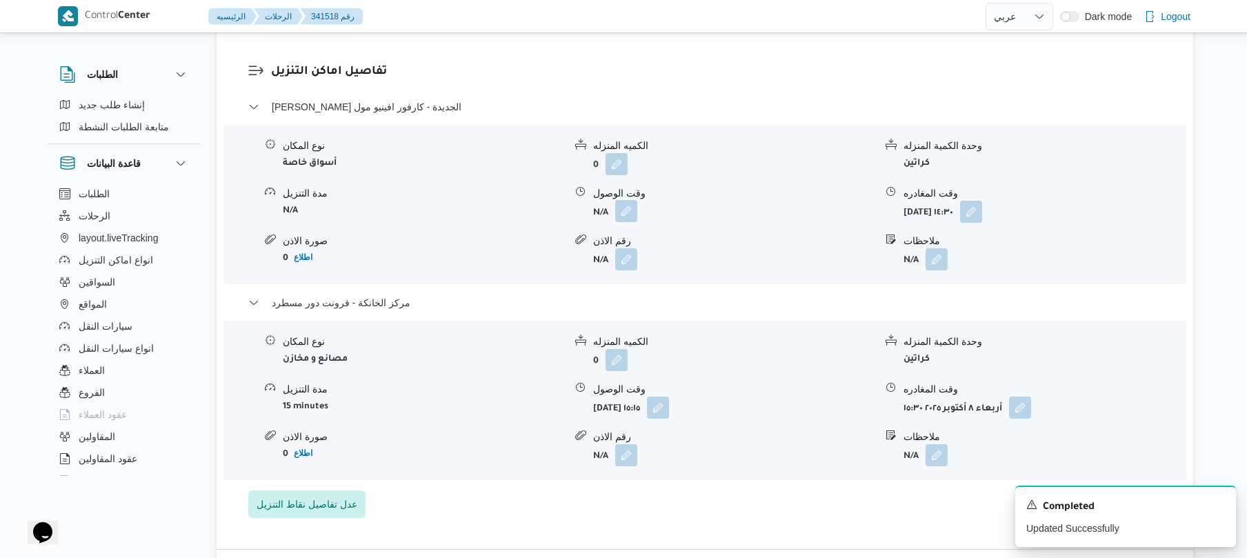
click at [619, 218] on button "button" at bounding box center [626, 211] width 22 height 22
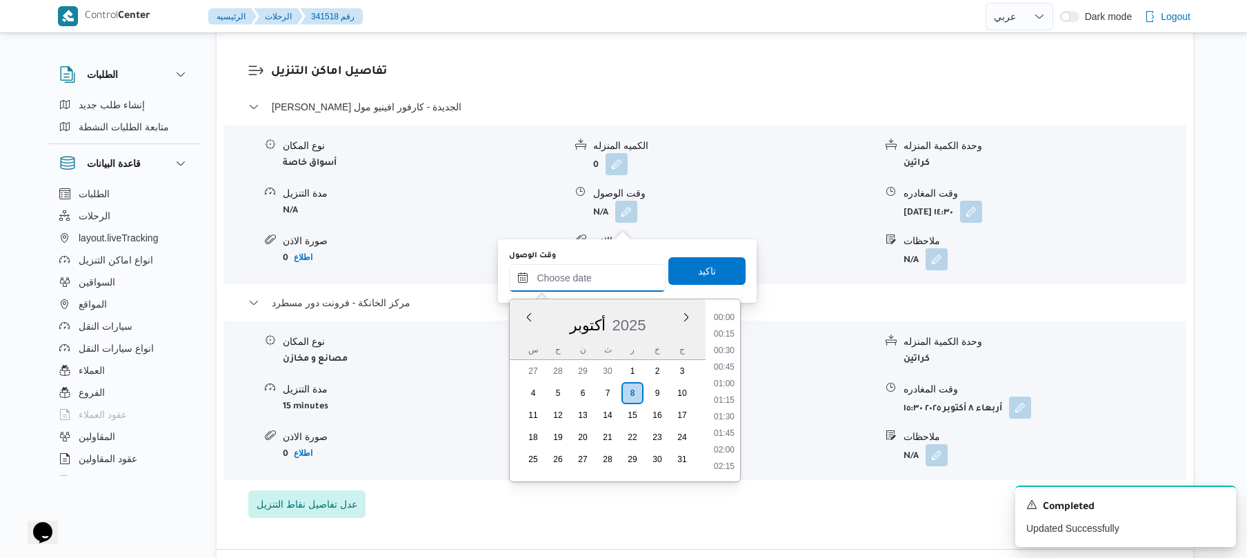
click at [602, 266] on input "وقت الوصول" at bounding box center [587, 278] width 157 height 28
click at [729, 368] on li "09:15" at bounding box center [724, 364] width 32 height 14
type input "٠٨/١٠/٢٠٢٥ ٠٩:١٥"
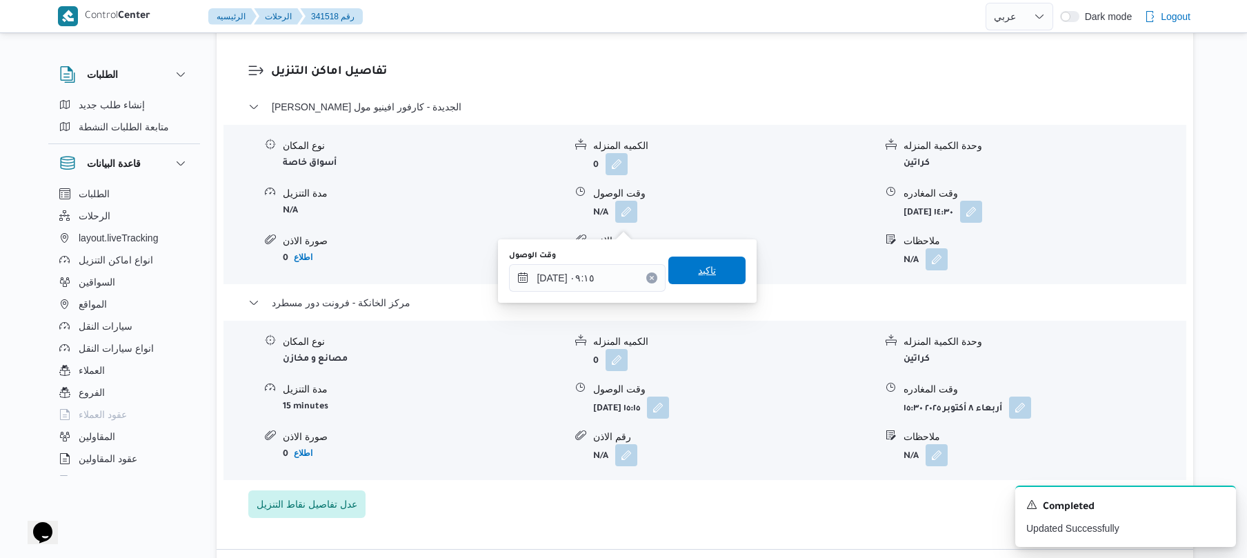
click at [719, 266] on span "تاكيد" at bounding box center [706, 271] width 77 height 28
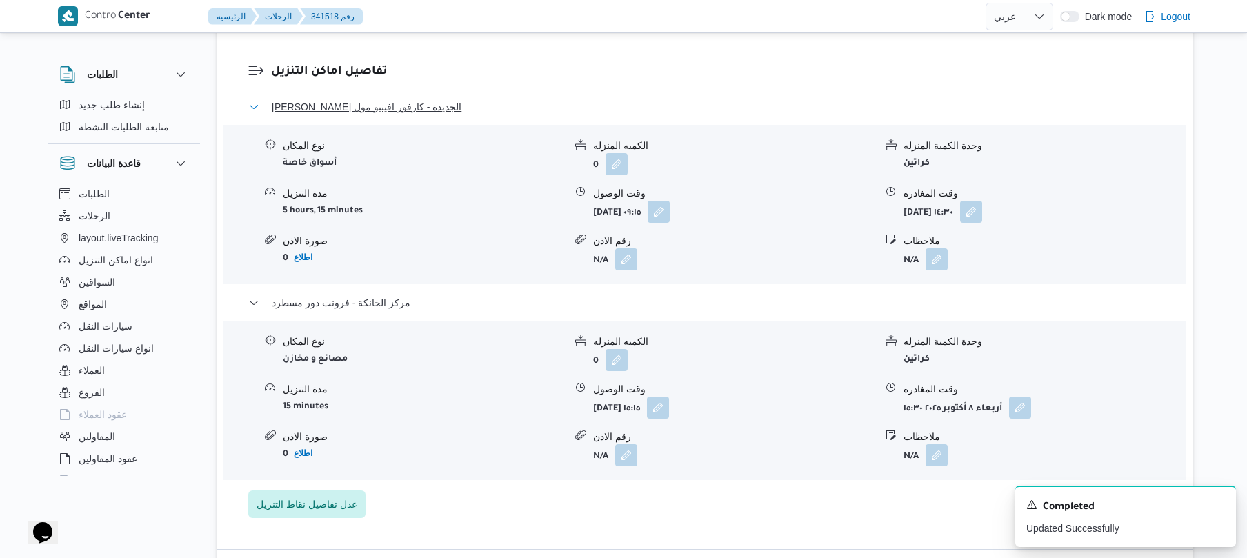
drag, startPoint x: 435, startPoint y: 117, endPoint x: 346, endPoint y: 130, distance: 90.0
click at [346, 125] on div "ثانى القاهرة الجديدة - كارفور افينيو مول" at bounding box center [705, 112] width 914 height 26
drag, startPoint x: 448, startPoint y: 113, endPoint x: 337, endPoint y: 114, distance: 110.4
click at [337, 114] on button "ثانى القاهرة الجديدة - كارفور افينيو مول" at bounding box center [705, 107] width 914 height 17
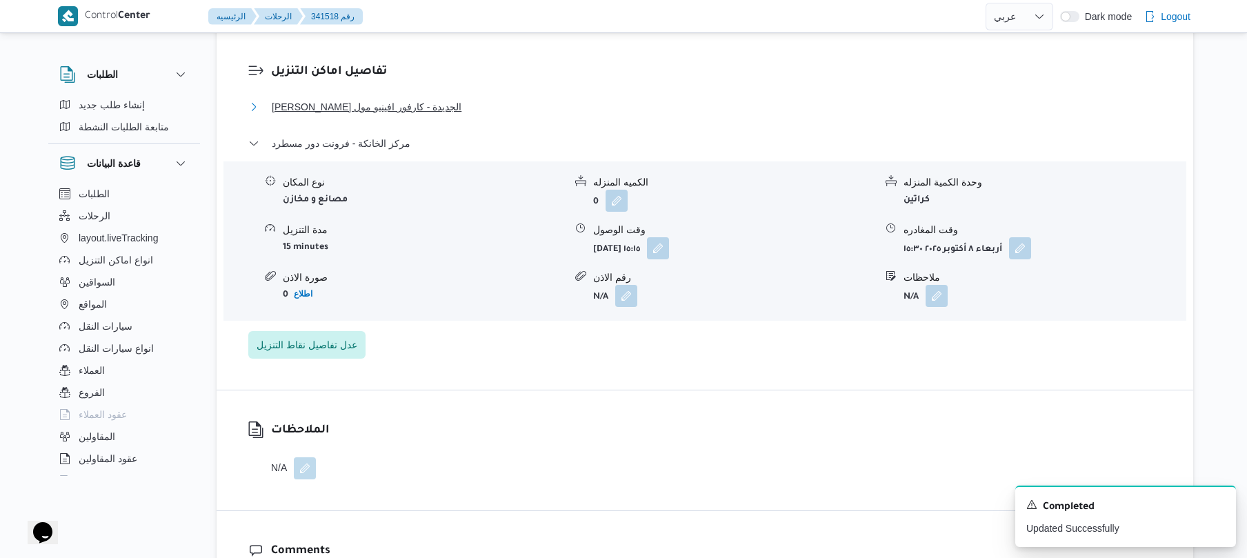
drag, startPoint x: 433, startPoint y: 110, endPoint x: 363, endPoint y: 116, distance: 70.6
click at [363, 115] on button "ثانى القاهرة الجديدة - كارفور افينيو مول" at bounding box center [705, 107] width 914 height 17
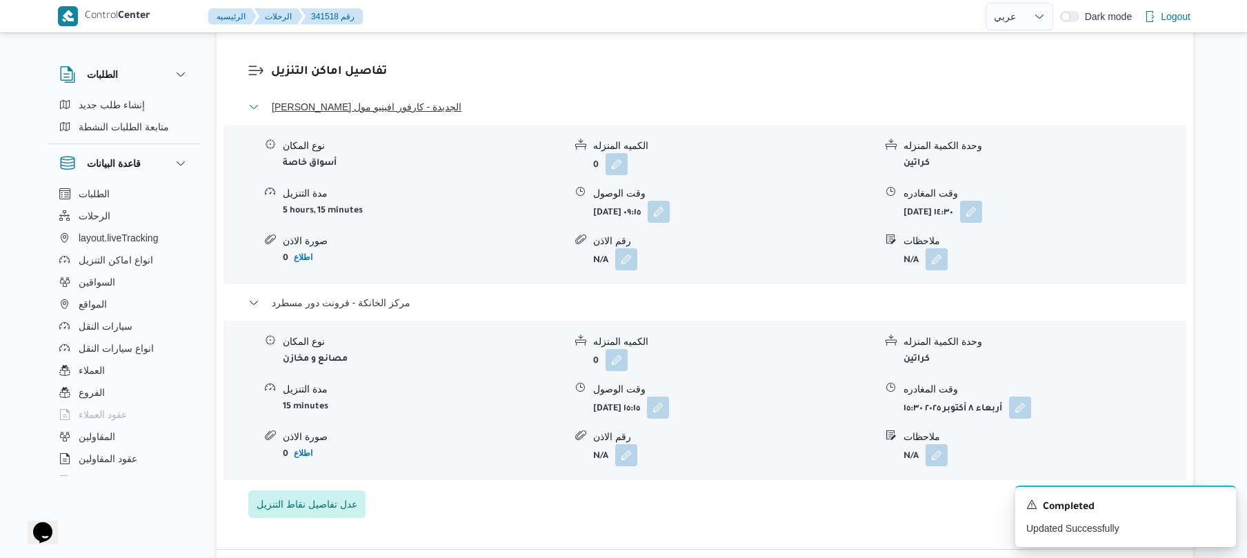
drag, startPoint x: 444, startPoint y: 110, endPoint x: 379, endPoint y: 120, distance: 65.6
click at [379, 115] on button "ثانى القاهرة الجديدة - كارفور افينيو مول" at bounding box center [705, 107] width 914 height 17
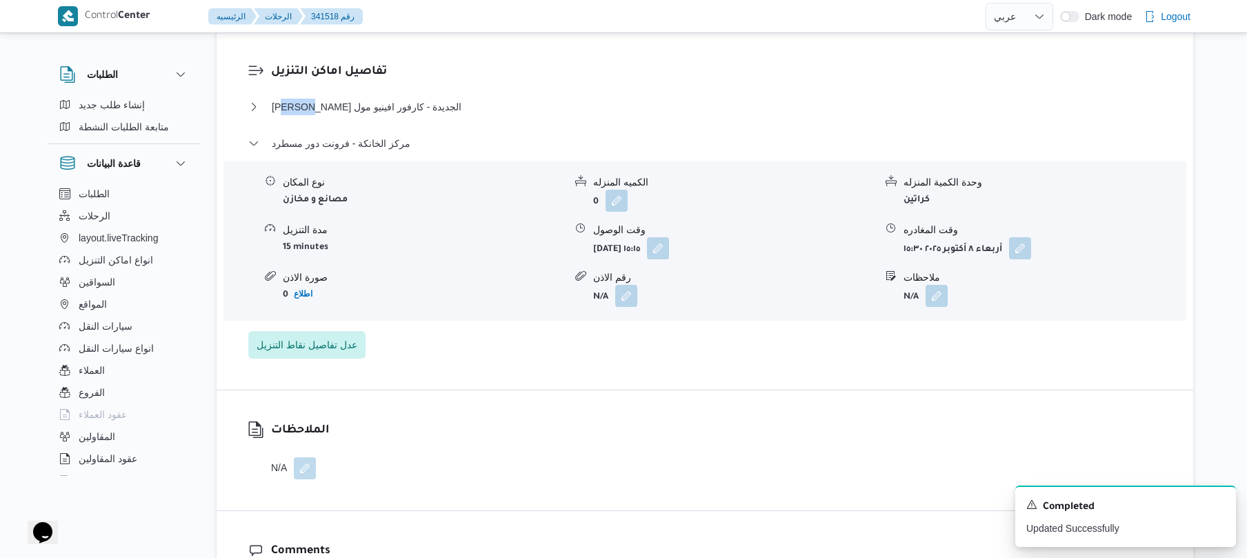
drag, startPoint x: 422, startPoint y: 97, endPoint x: 437, endPoint y: 89, distance: 17.0
click at [429, 91] on dl "تفاصيل اماكن التنزيل ثانى القاهرة الجديدة - كارفور افينيو مول نوع المكان أسواق …" at bounding box center [716, 211] width 891 height 296
click at [451, 95] on dl "تفاصيل اماكن التنزيل ثانى القاهرة الجديدة - كارفور افينيو مول نوع المكان أسواق …" at bounding box center [716, 211] width 891 height 296
drag, startPoint x: 434, startPoint y: 100, endPoint x: 251, endPoint y: 117, distance: 183.6
click at [271, 117] on dl "تفاصيل اماكن التنزيل ثانى القاهرة الجديدة - كارفور افينيو مول نوع المكان أسواق …" at bounding box center [716, 211] width 891 height 296
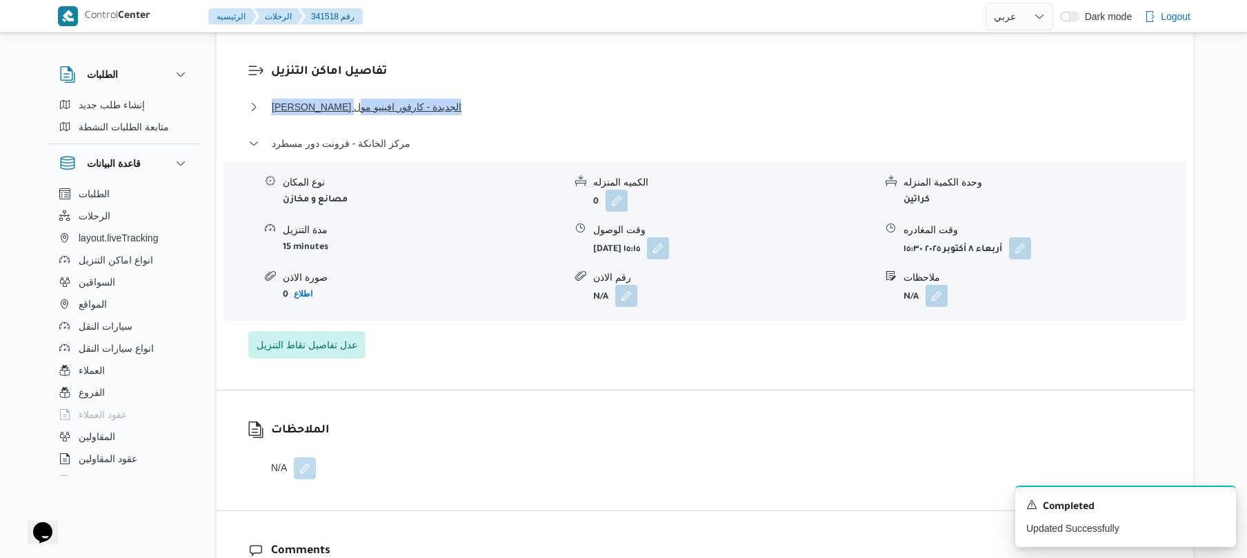
copy span "ثانى القاهرة الجديدة - كارفور افينيو مول"
click at [448, 106] on dl "تفاصيل اماكن التنزيل ثانى القاهرة الجديدة - كارفور افينيو مول نوع المكان أسواق …" at bounding box center [716, 211] width 891 height 296
drag, startPoint x: 439, startPoint y: 101, endPoint x: 329, endPoint y: 119, distance: 111.1
click at [329, 119] on dl "تفاصيل اماكن التنزيل ثانى القاهرة الجديدة - كارفور افينيو مول نوع المكان أسواق …" at bounding box center [716, 211] width 891 height 296
click at [442, 68] on div "تفاصيل اماكن التنزيل ثانى القاهرة الجديدة - كارفور افينيو مول نوع المكان أسواق …" at bounding box center [705, 211] width 977 height 358
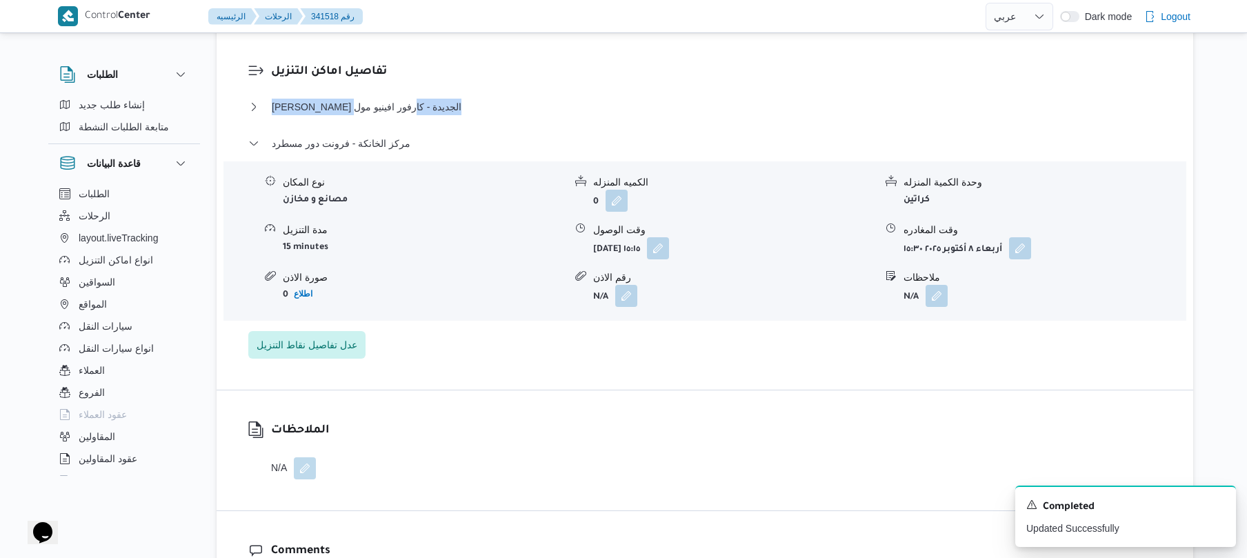
drag, startPoint x: 431, startPoint y: 90, endPoint x: 382, endPoint y: 88, distance: 49.0
click at [375, 81] on h3 "تفاصيل اماكن التنزيل" at bounding box center [716, 72] width 891 height 19
click at [421, 81] on h3 "تفاصيل اماكن التنزيل" at bounding box center [716, 72] width 891 height 19
drag, startPoint x: 439, startPoint y: 106, endPoint x: 274, endPoint y: 117, distance: 165.2
click at [274, 117] on dl "تفاصيل اماكن التنزيل ثانى القاهرة الجديدة - كارفور افينيو مول نوع المكان أسواق …" at bounding box center [716, 211] width 891 height 296
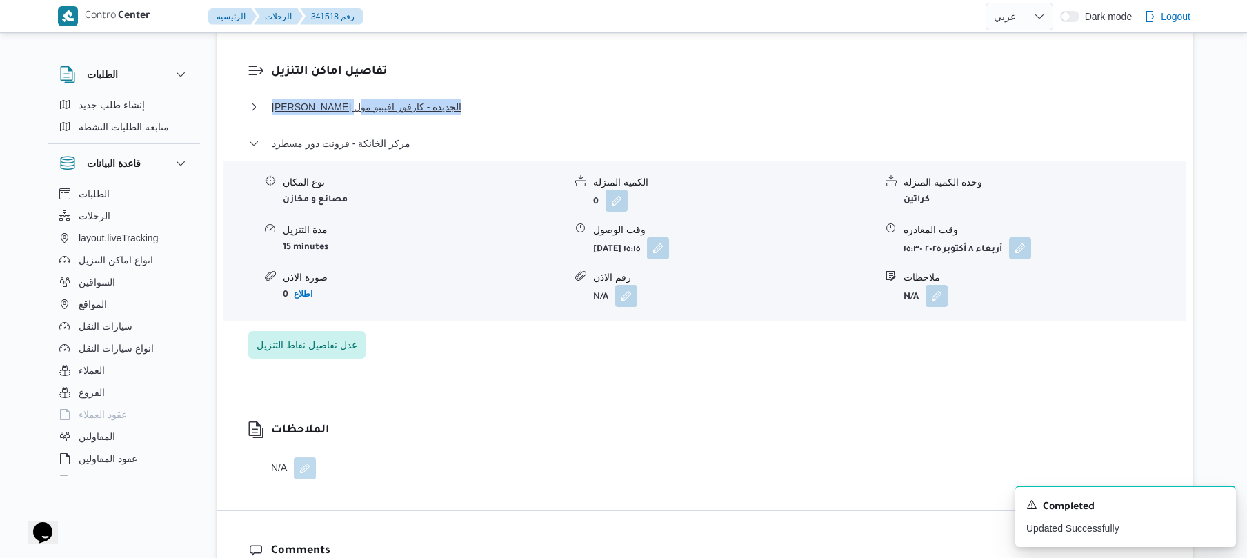
copy span "ثانى القاهرة الجديدة - كارفور افينيو مول"
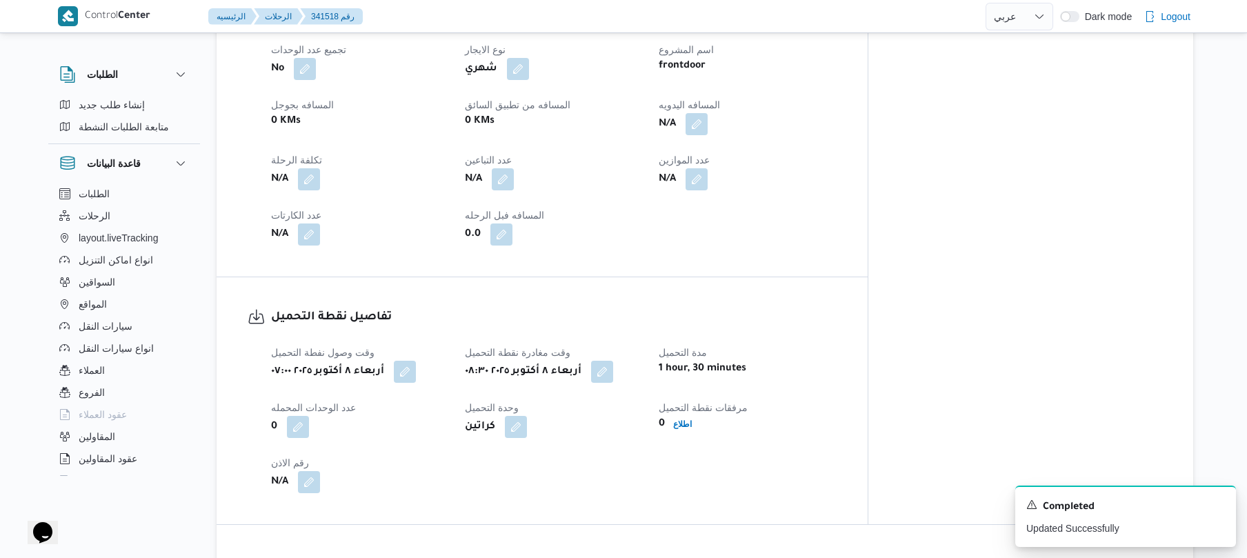
scroll to position [625, 0]
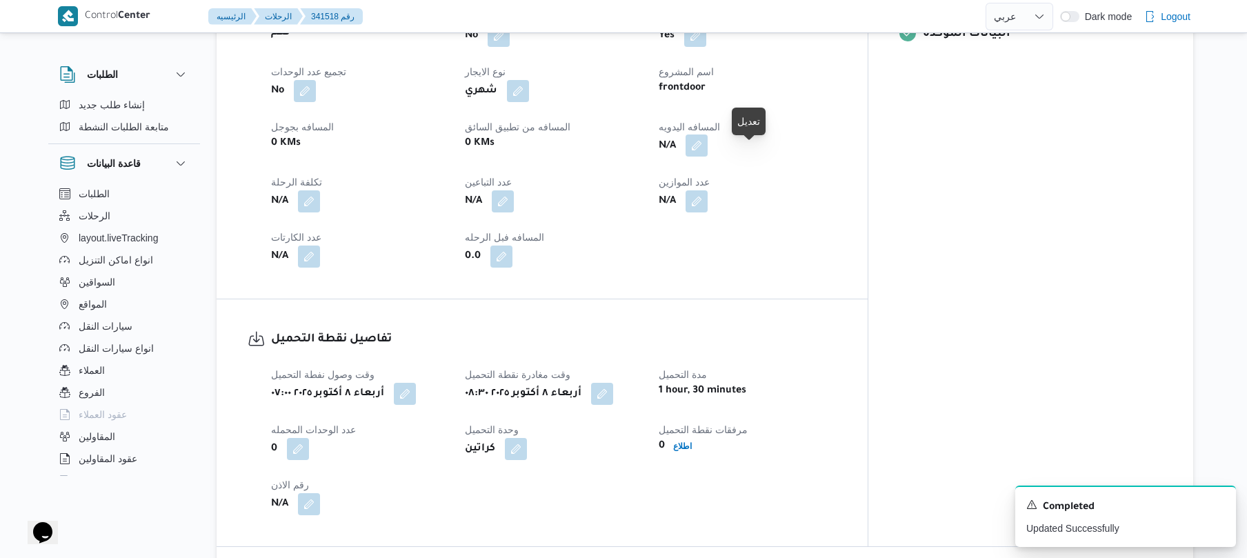
click at [708, 146] on button "button" at bounding box center [697, 146] width 22 height 22
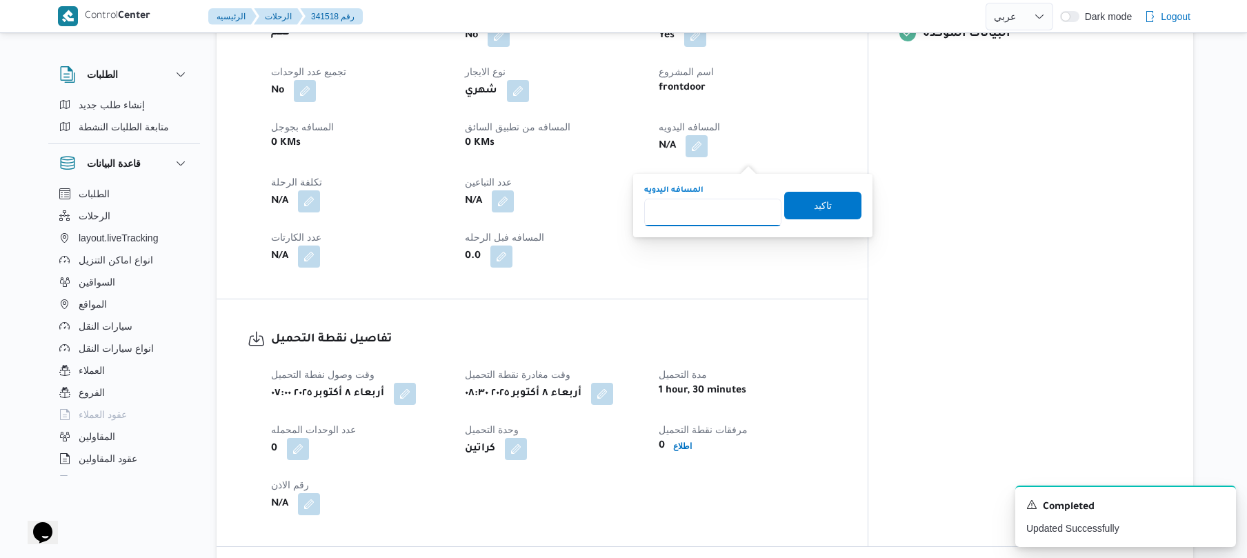
click at [721, 215] on input "المسافه اليدويه" at bounding box center [712, 213] width 137 height 28
type input "90"
click at [824, 210] on span "تاكيد" at bounding box center [822, 205] width 77 height 28
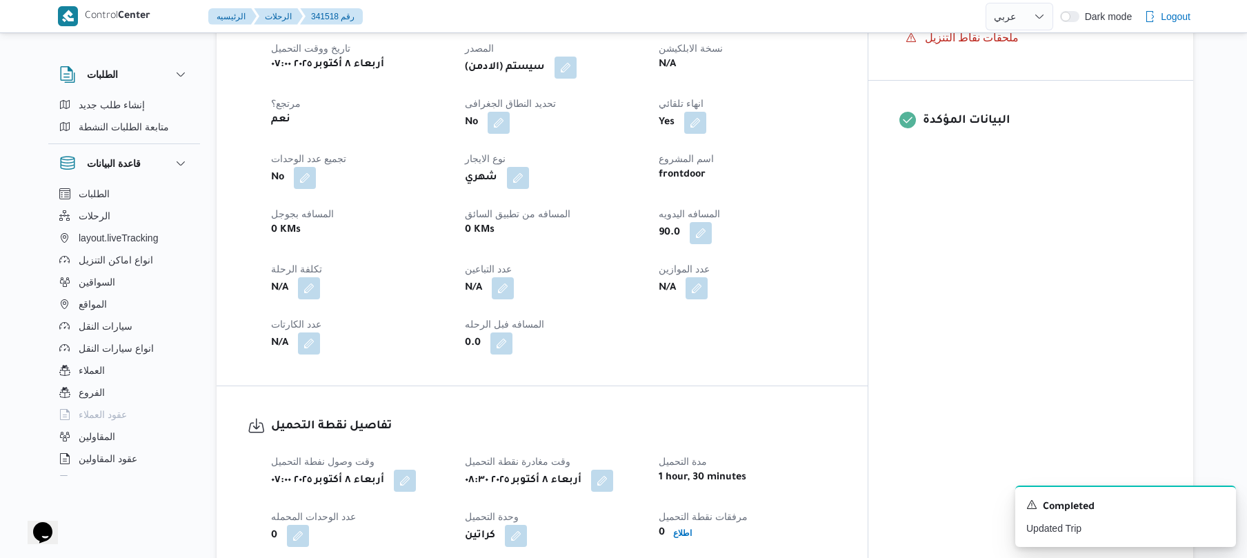
scroll to position [368, 0]
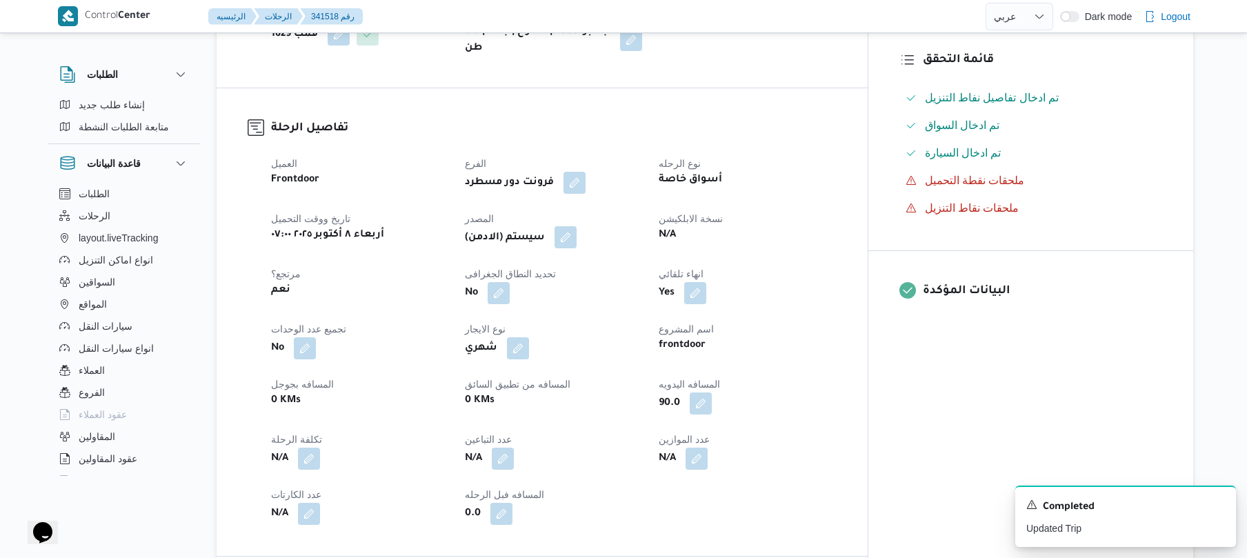
click at [577, 248] on button "button" at bounding box center [566, 237] width 22 height 22
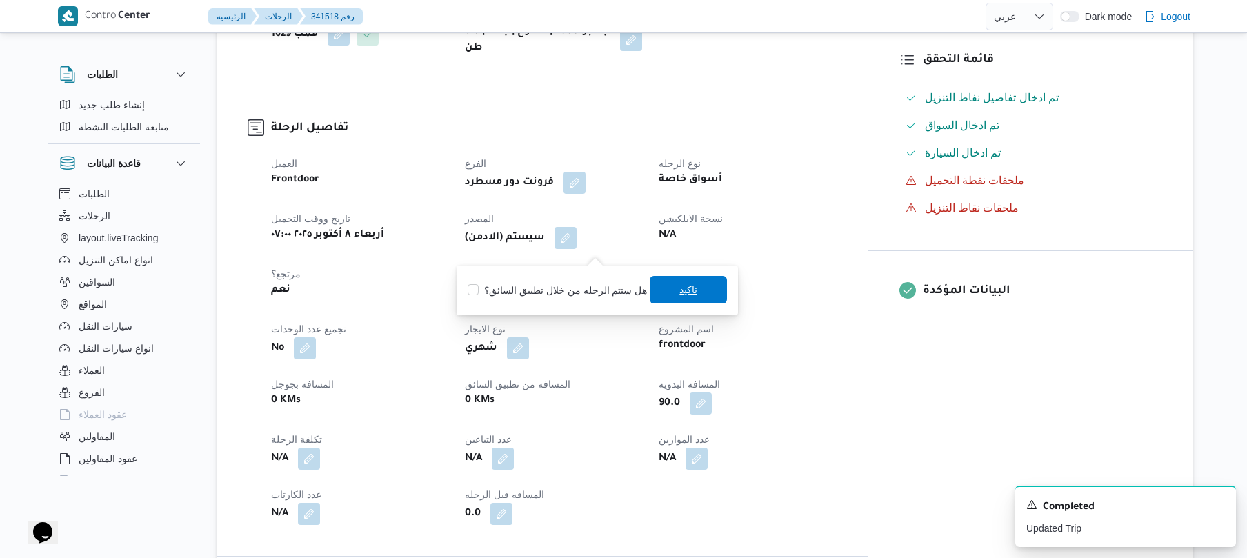
click at [688, 292] on span "تاكيد" at bounding box center [689, 289] width 18 height 17
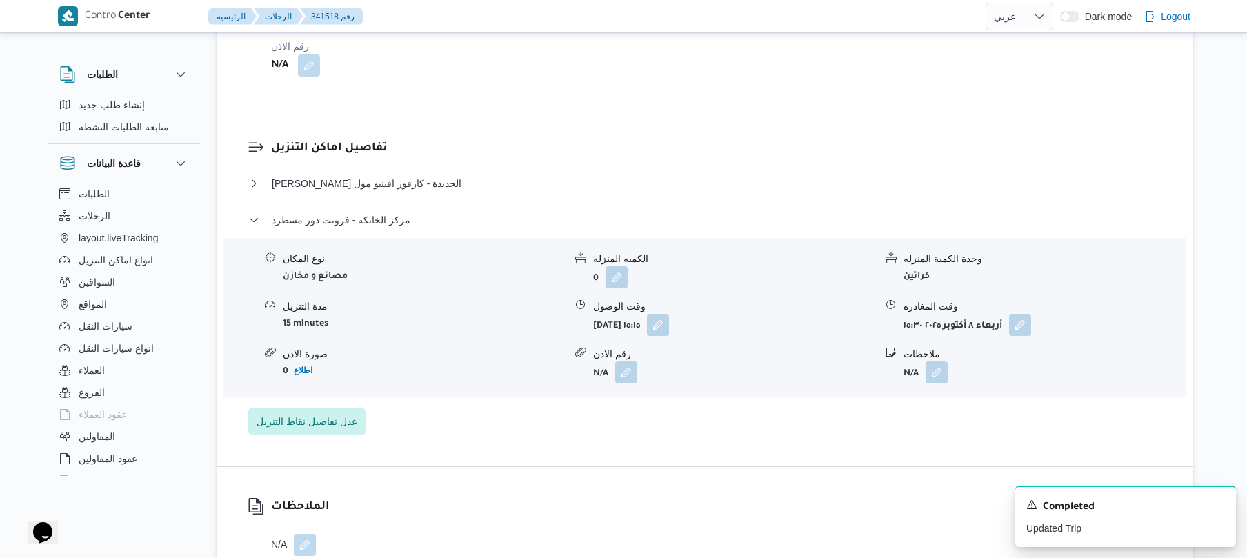
scroll to position [1067, 0]
click at [659, 186] on button "ثانى القاهرة الجديدة - كارفور افينيو مول" at bounding box center [705, 180] width 914 height 17
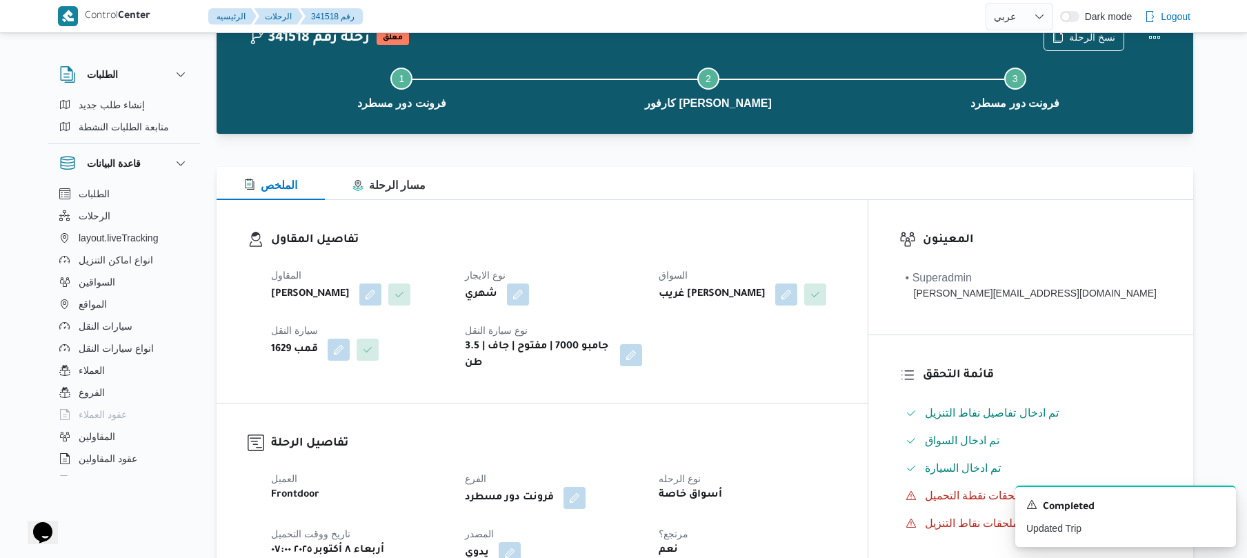
scroll to position [0, 0]
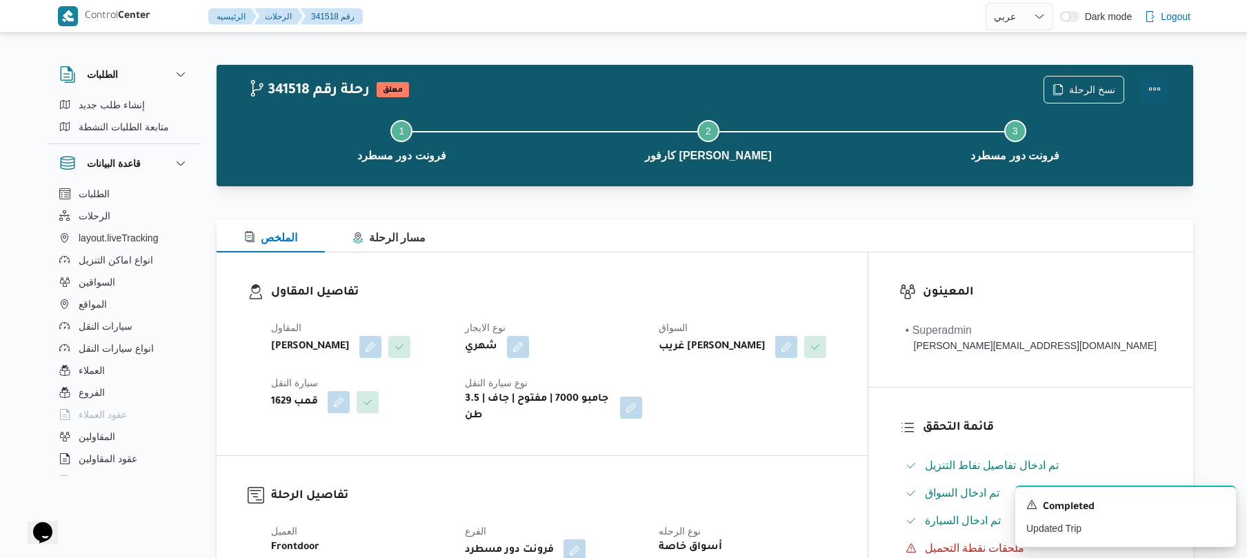
click at [1158, 81] on button "Actions" at bounding box center [1155, 89] width 28 height 28
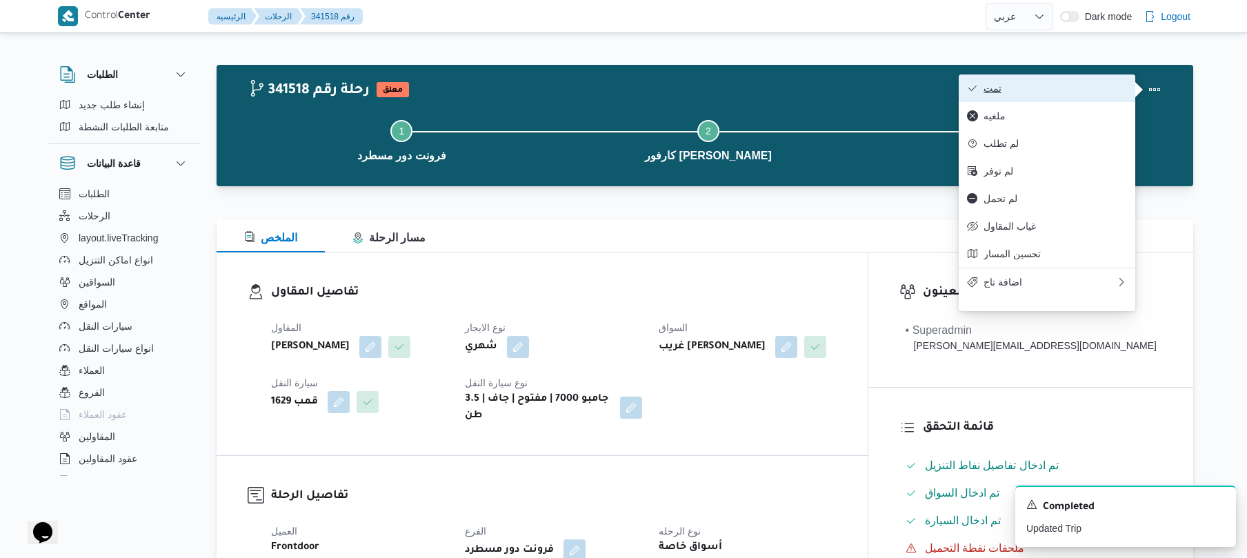
click at [1073, 92] on span "تمت" at bounding box center [1055, 88] width 143 height 11
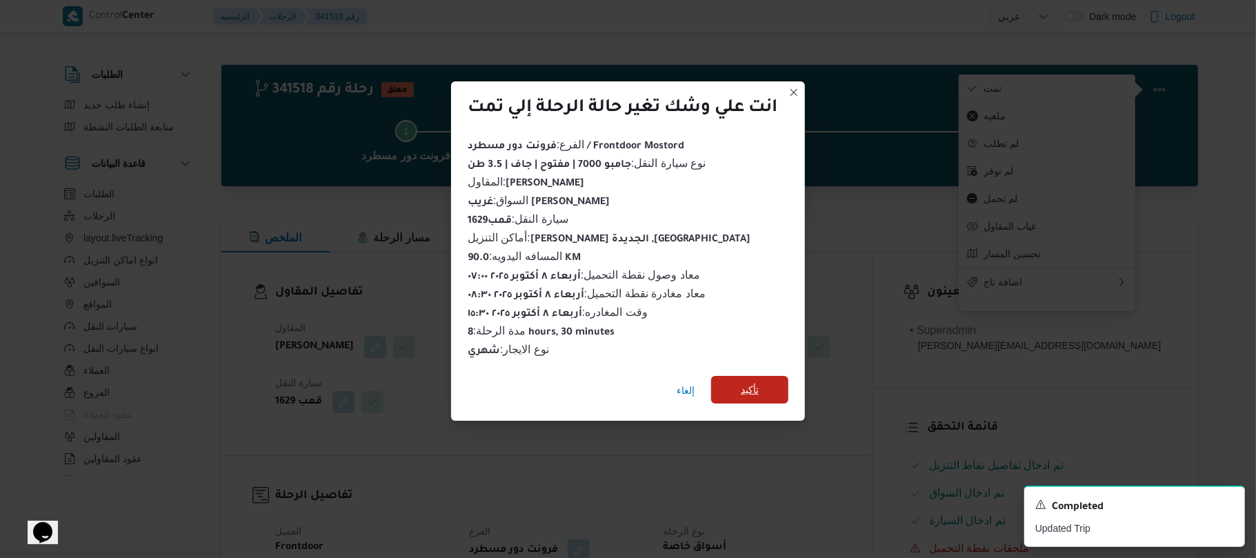
click at [776, 381] on span "تأكيد" at bounding box center [749, 390] width 77 height 28
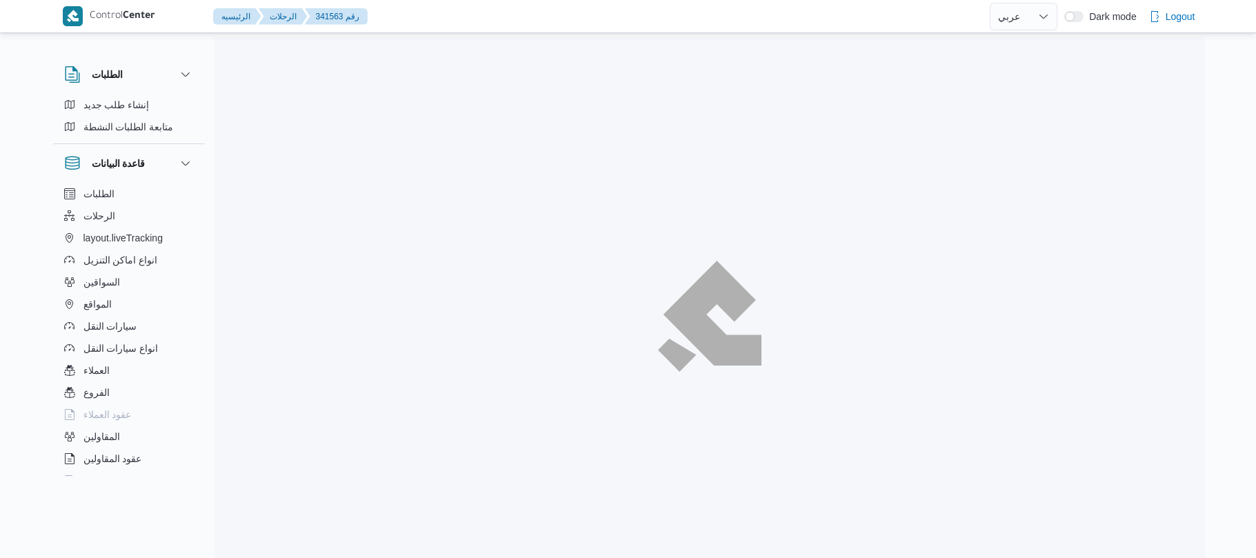
select select "ar"
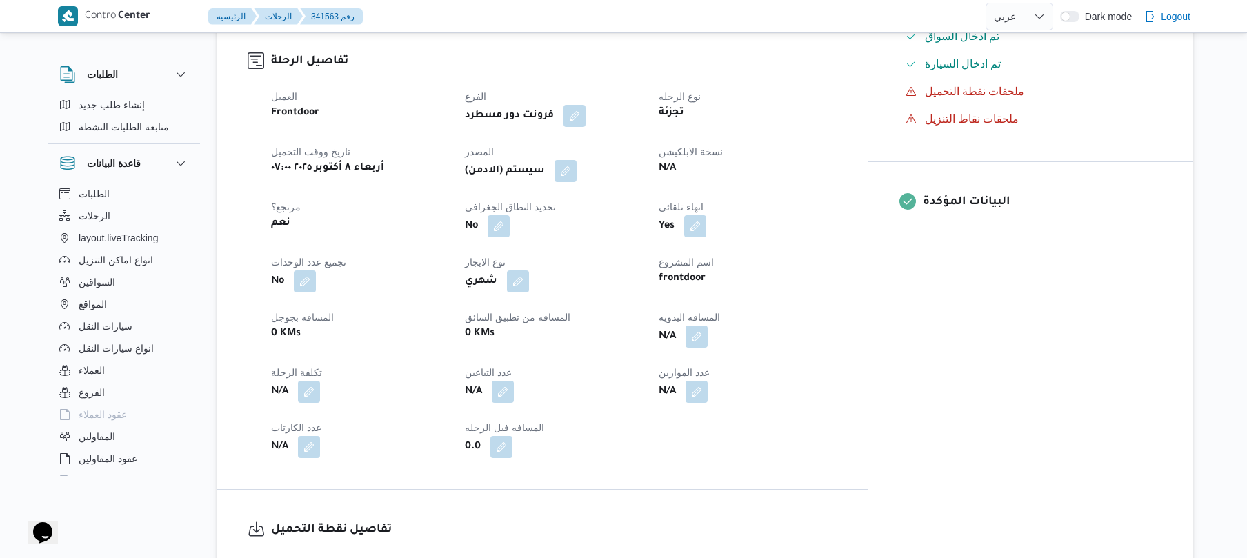
scroll to position [442, 0]
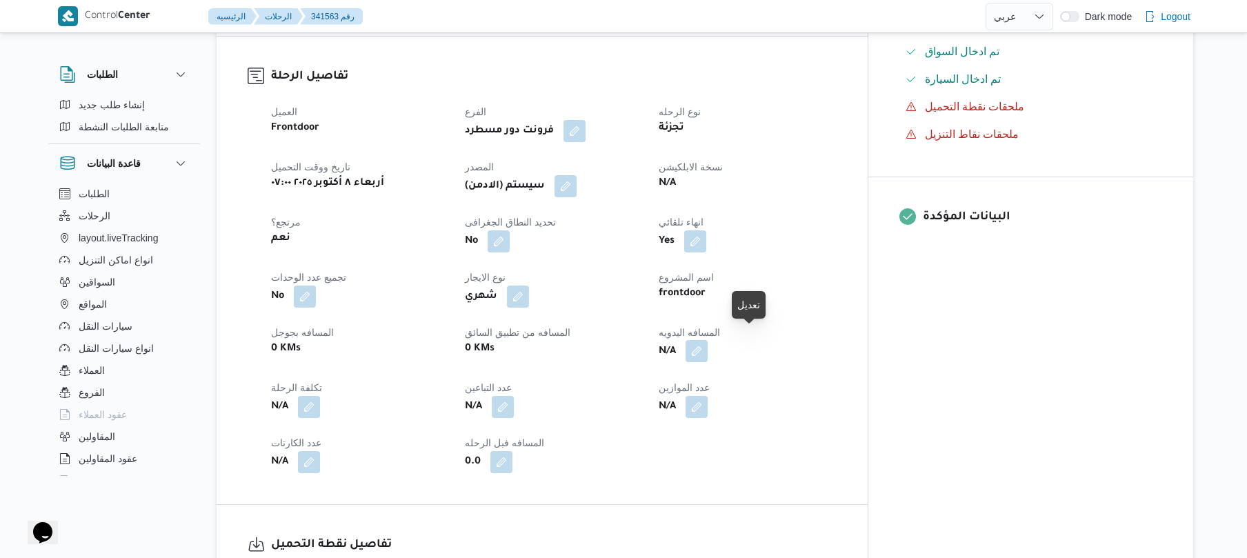
click at [708, 345] on button "button" at bounding box center [697, 351] width 22 height 22
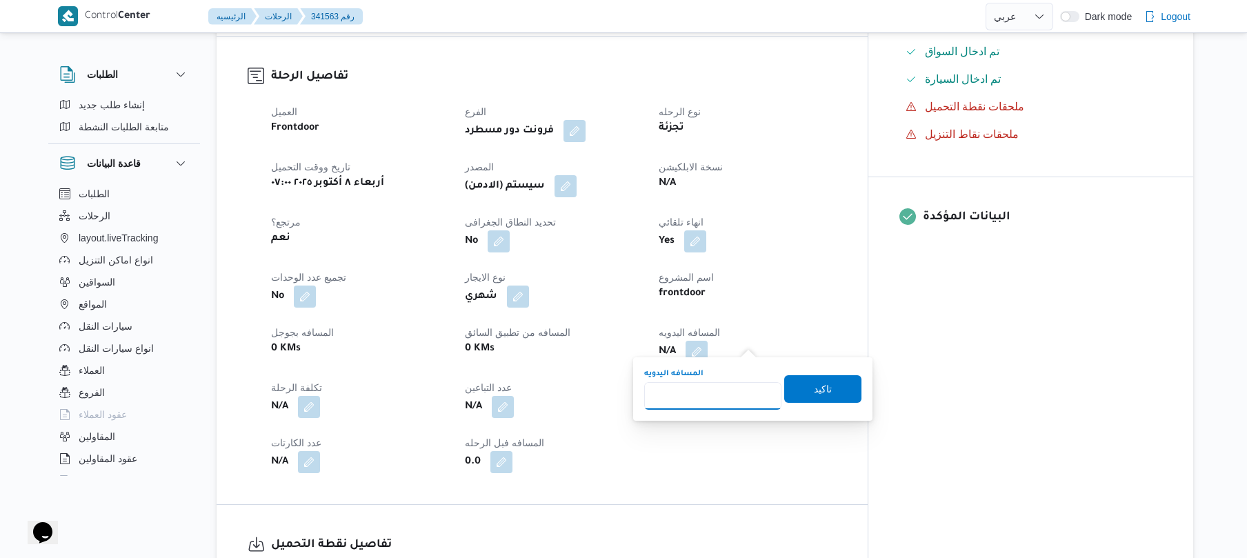
click at [702, 401] on input "المسافه اليدويه" at bounding box center [712, 396] width 137 height 28
type input "95"
click at [804, 390] on span "تاكيد" at bounding box center [822, 389] width 77 height 28
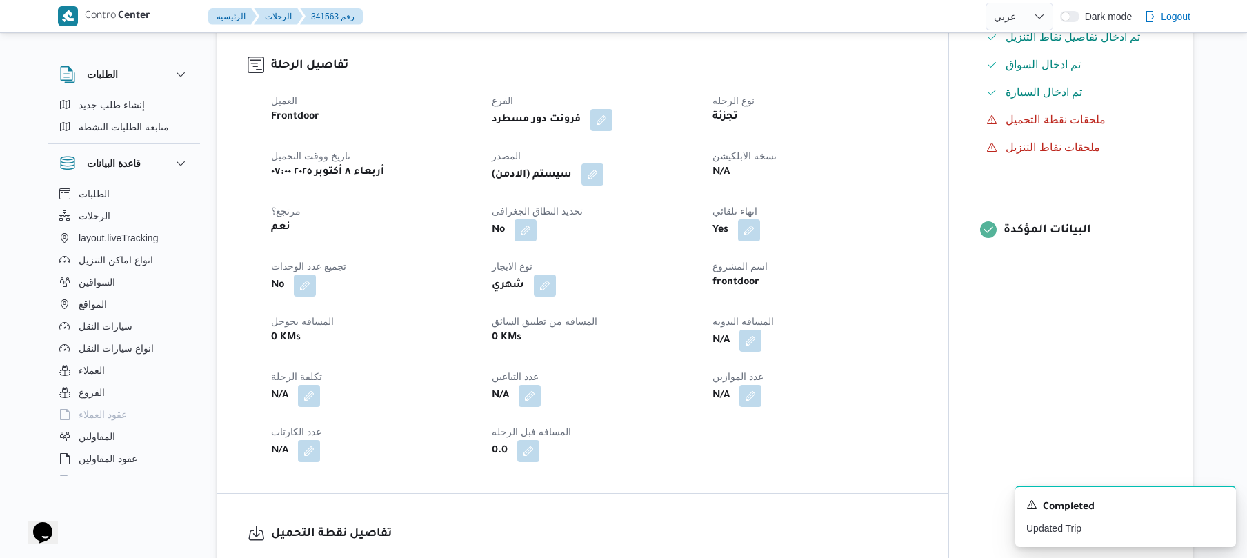
click at [597, 179] on button "button" at bounding box center [593, 174] width 22 height 22
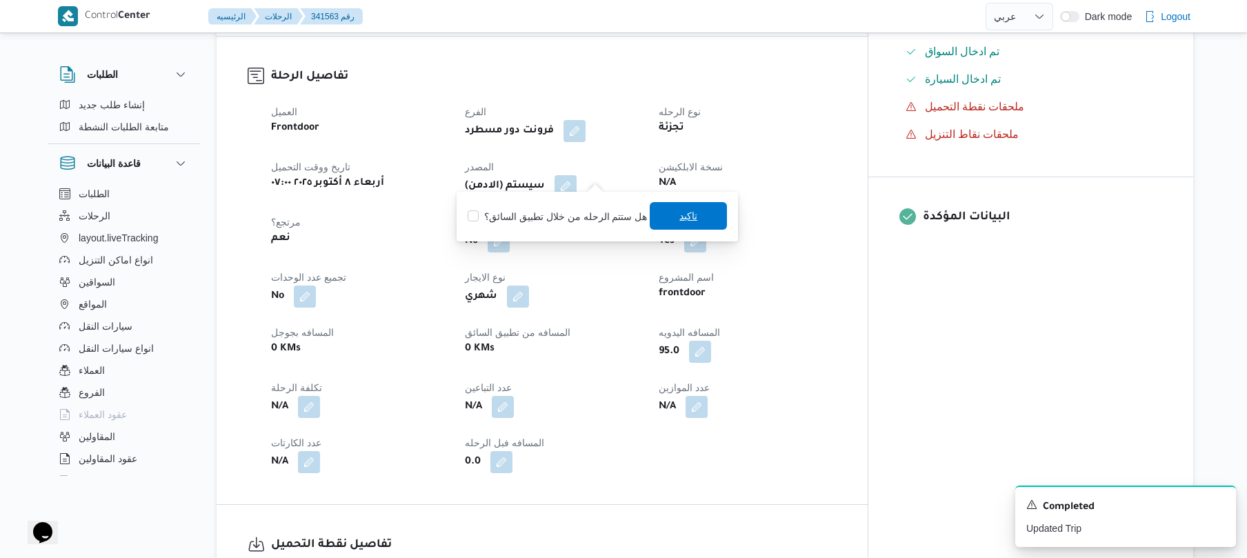
click at [661, 215] on span "تاكيد" at bounding box center [688, 216] width 77 height 28
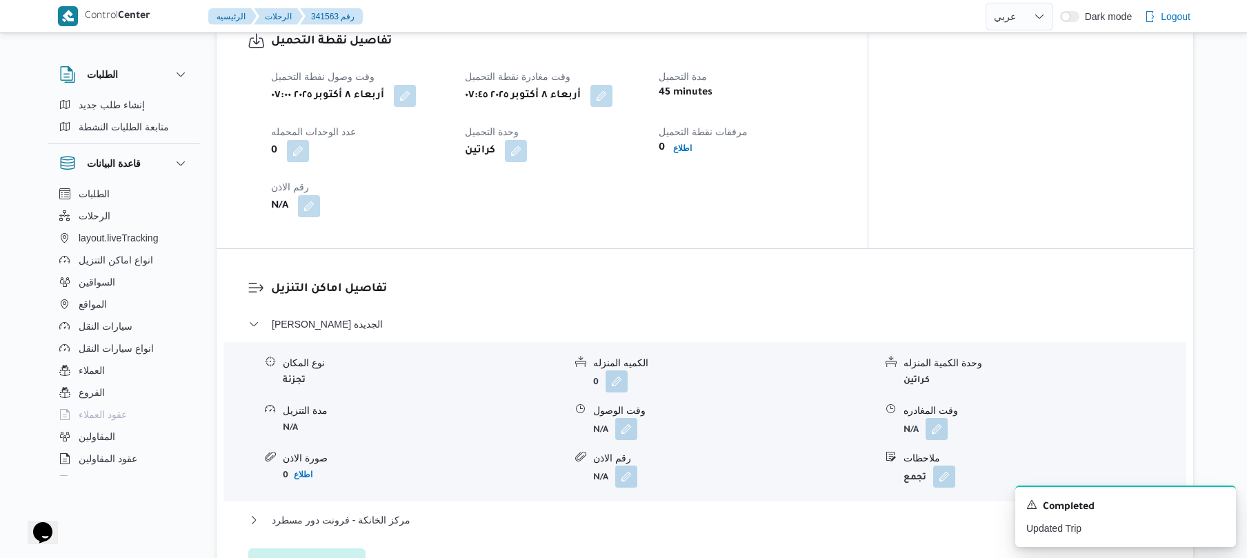
scroll to position [956, 0]
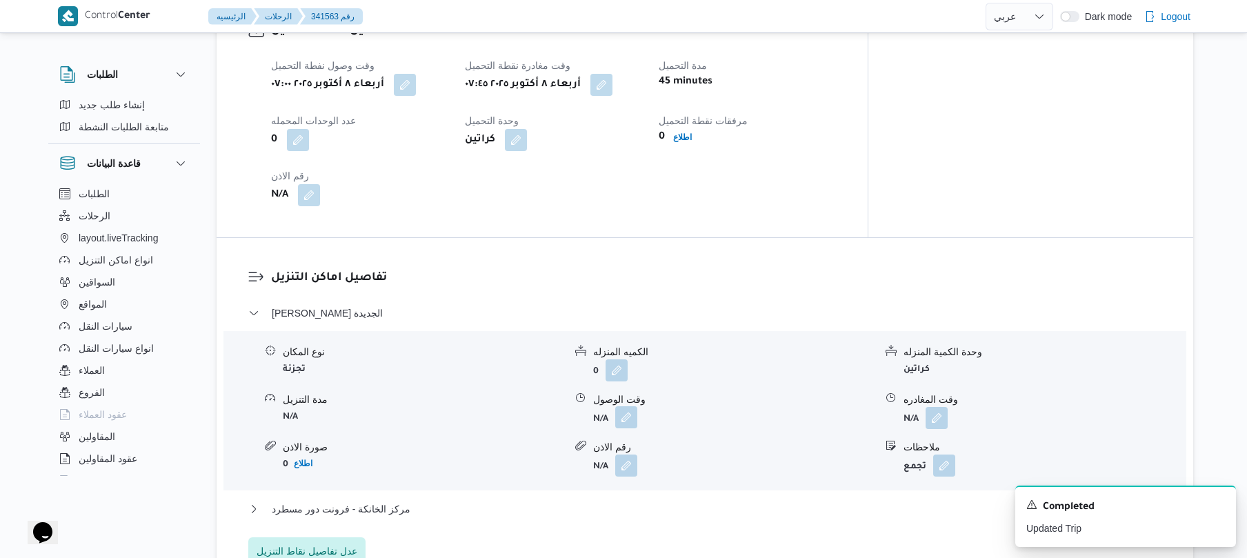
click at [619, 409] on button "button" at bounding box center [626, 417] width 22 height 22
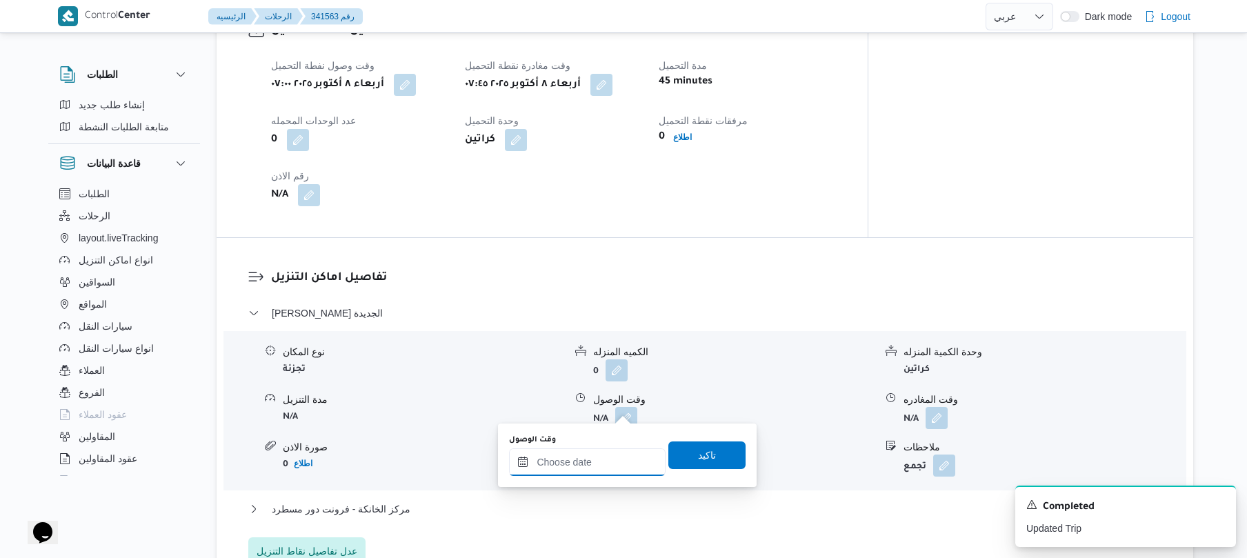
click at [588, 457] on input "وقت الوصول" at bounding box center [587, 462] width 157 height 28
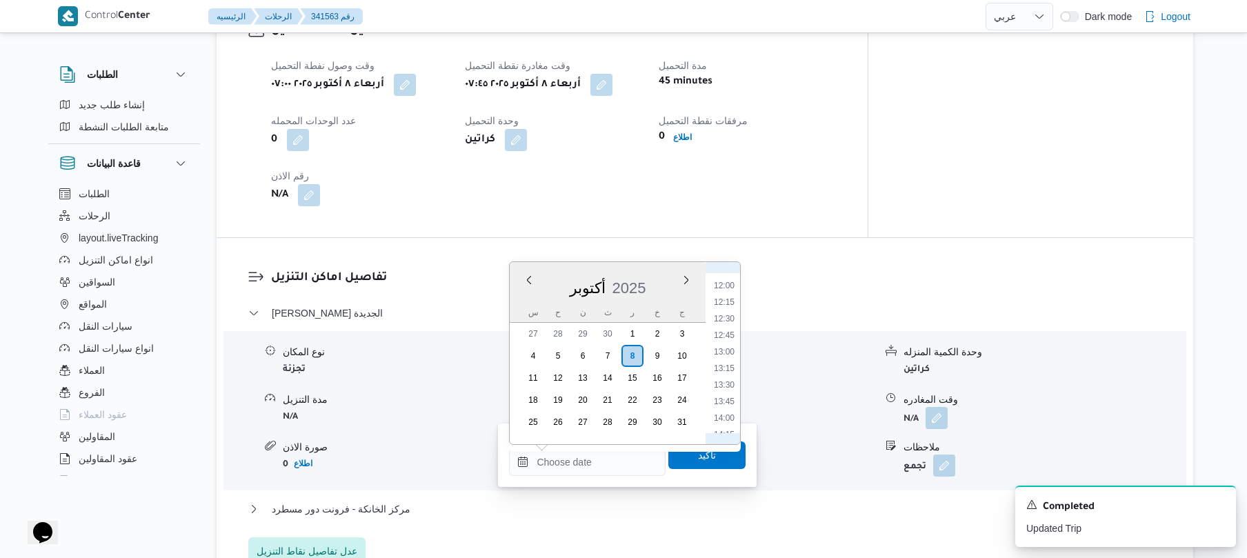
scroll to position [517, 0]
click at [728, 324] on li "08:30" at bounding box center [724, 326] width 32 height 14
type input "٠٨/١٠/٢٠٢٥ ٠٨:٣٠"
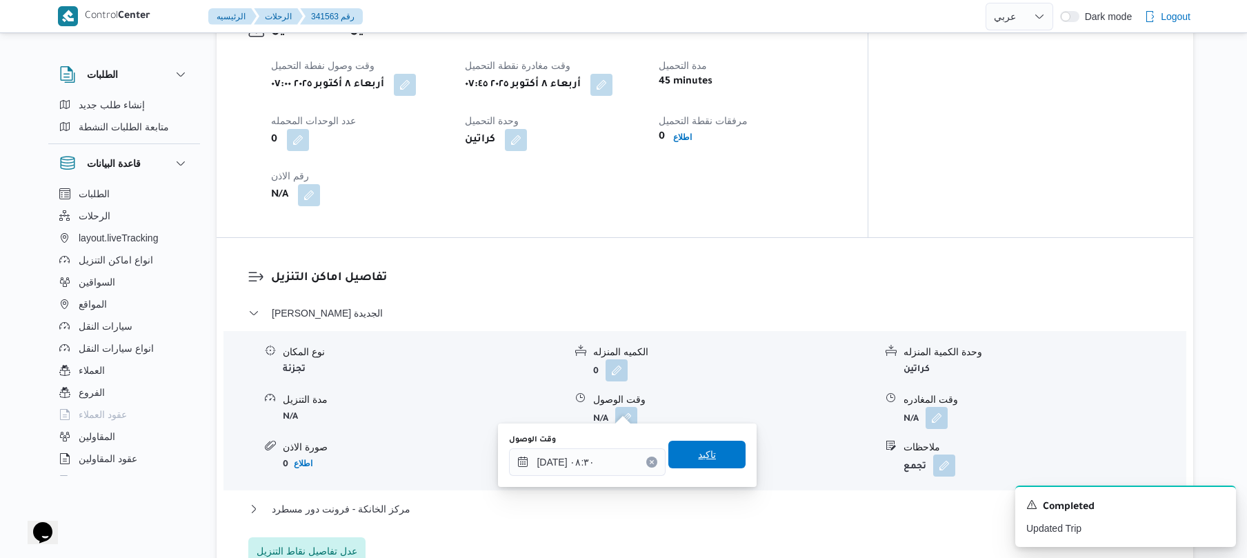
click at [686, 461] on span "تاكيد" at bounding box center [706, 455] width 77 height 28
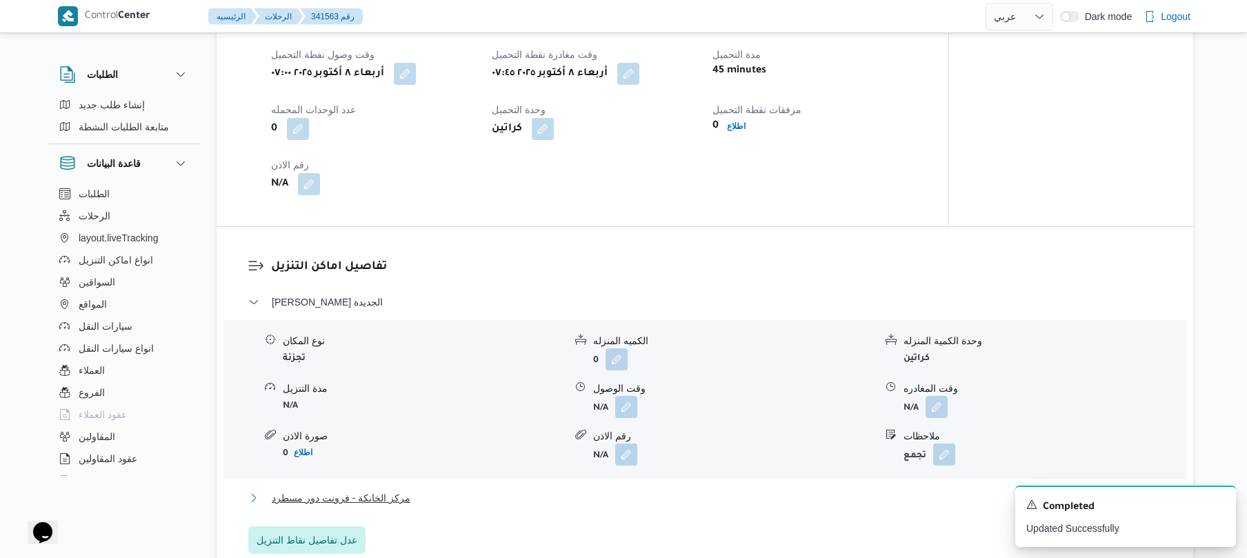
click at [588, 502] on button "مركز الخانكة - فرونت دور مسطرد" at bounding box center [705, 498] width 914 height 17
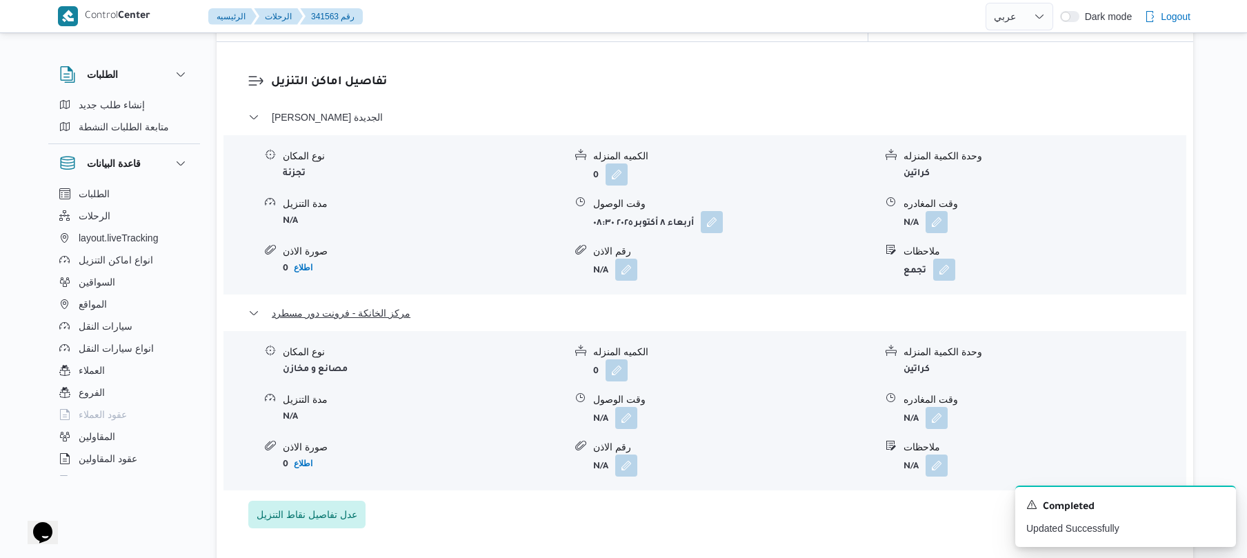
scroll to position [1361, 0]
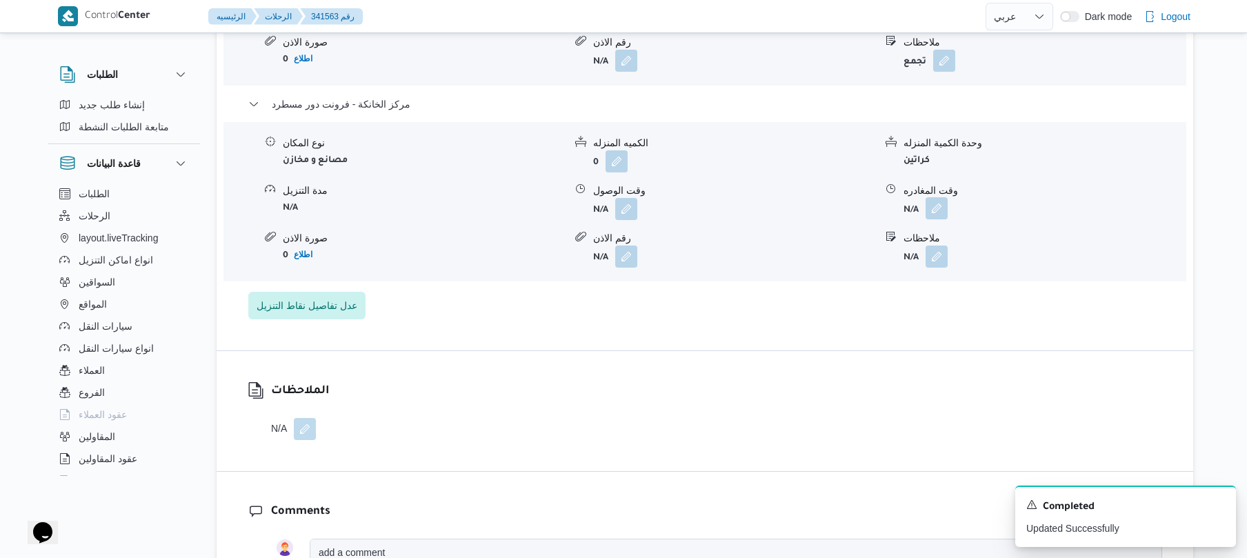
click at [931, 199] on button "button" at bounding box center [937, 208] width 22 height 22
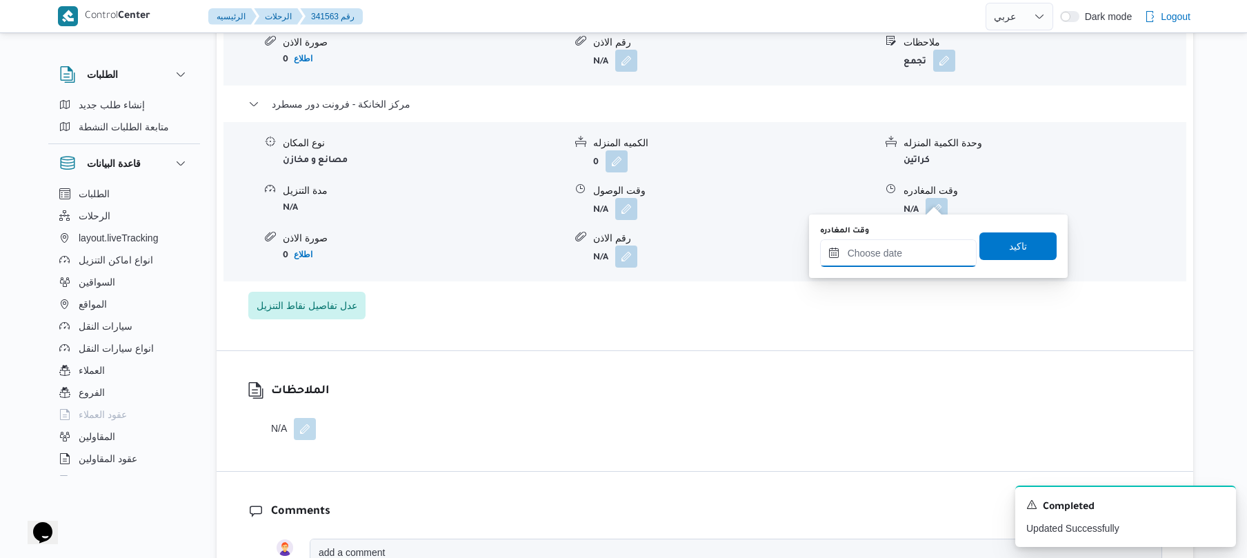
click at [890, 251] on input "وقت المغادره" at bounding box center [898, 253] width 157 height 28
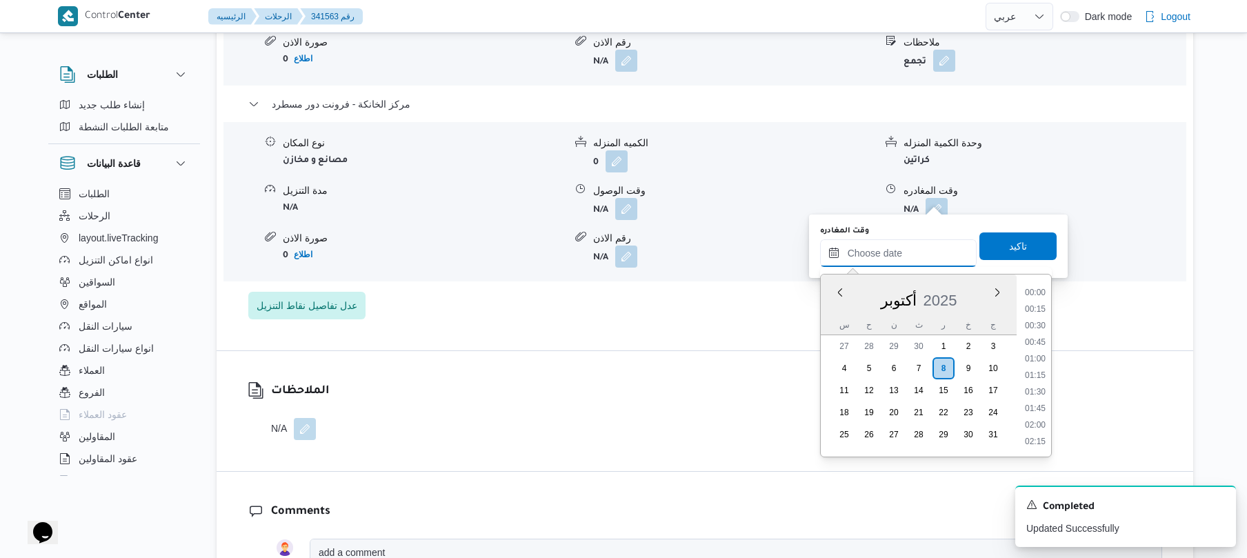
scroll to position [1242, 0]
click at [1041, 308] on li "19:00" at bounding box center [1036, 308] width 32 height 14
type input "[DATE] ١٩:٠٠"
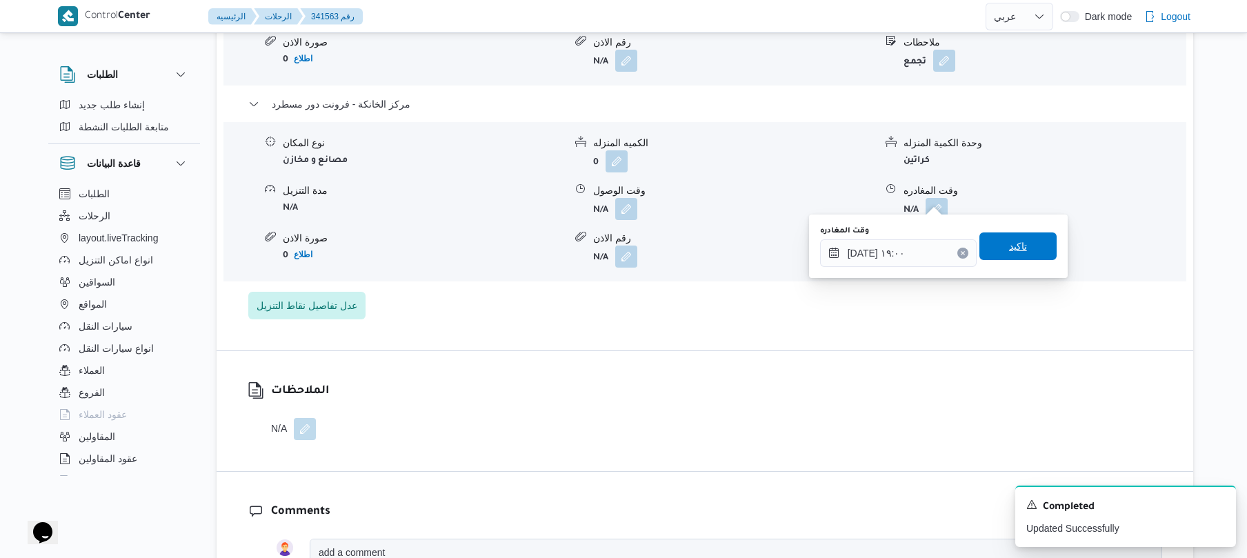
click at [1031, 241] on span "تاكيد" at bounding box center [1018, 246] width 77 height 28
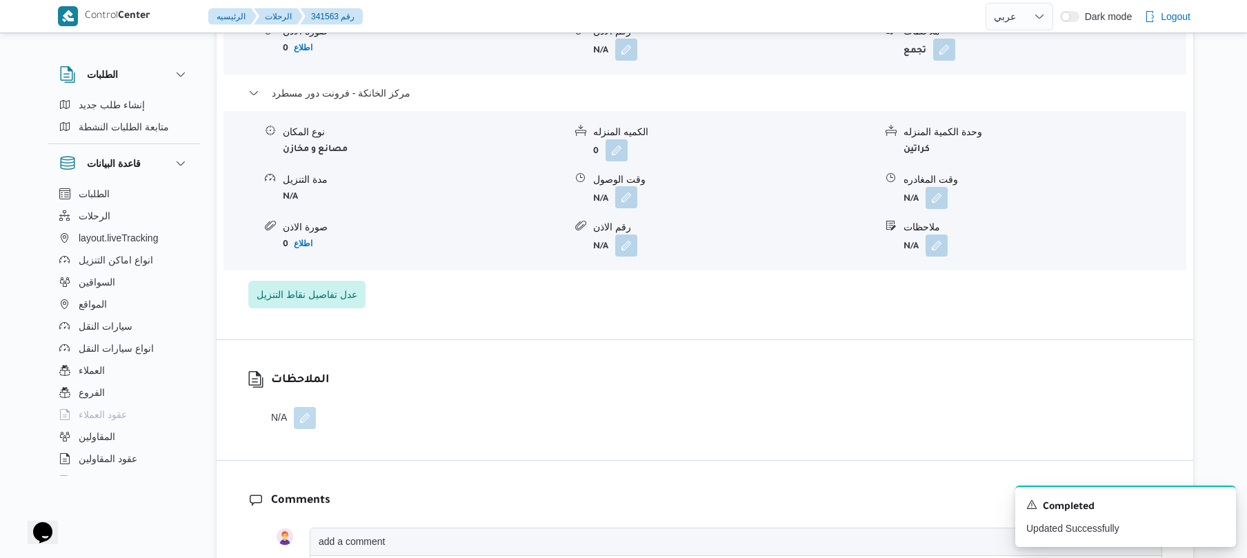
click at [624, 197] on button "button" at bounding box center [626, 197] width 22 height 22
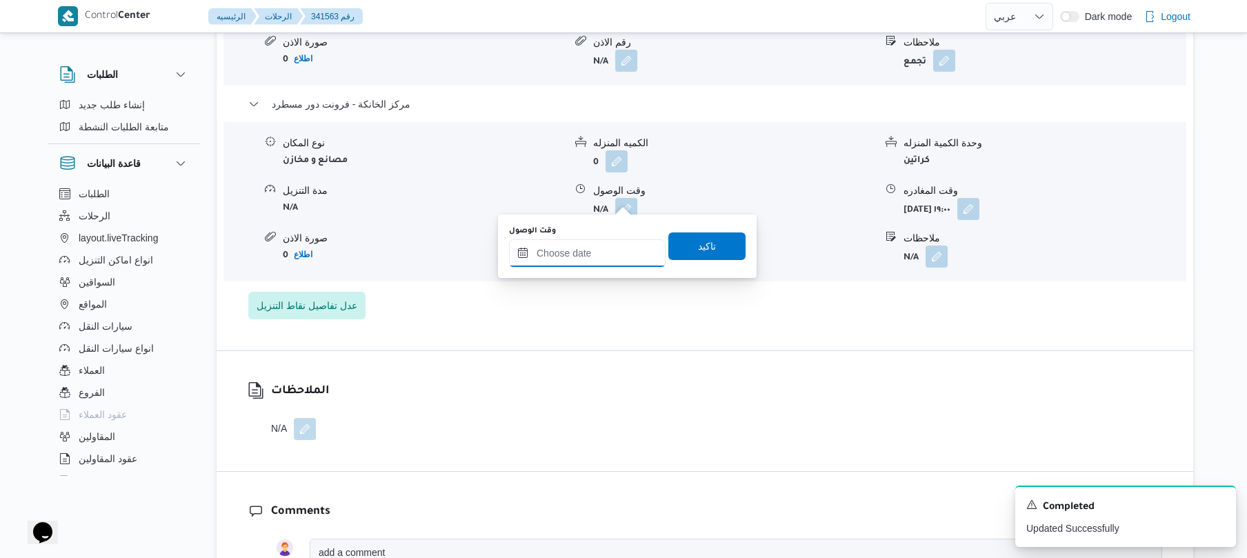
click at [607, 252] on input "وقت الوصول" at bounding box center [587, 253] width 157 height 28
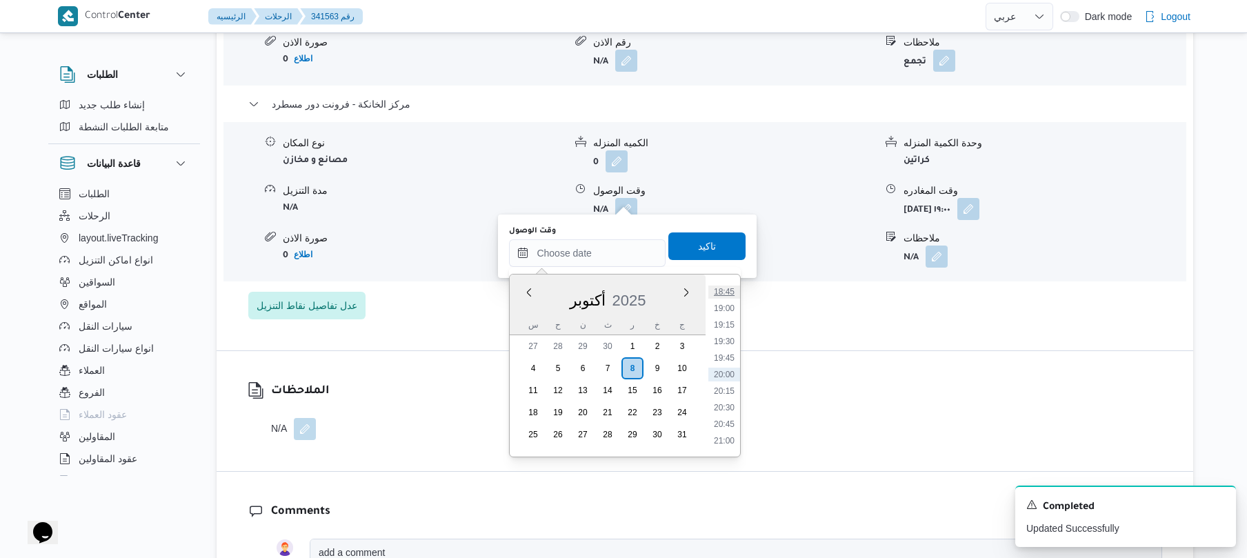
click at [730, 293] on li "18:45" at bounding box center [724, 292] width 32 height 14
type input "٠٨/١٠/٢٠٢٥ ١٨:٤٥"
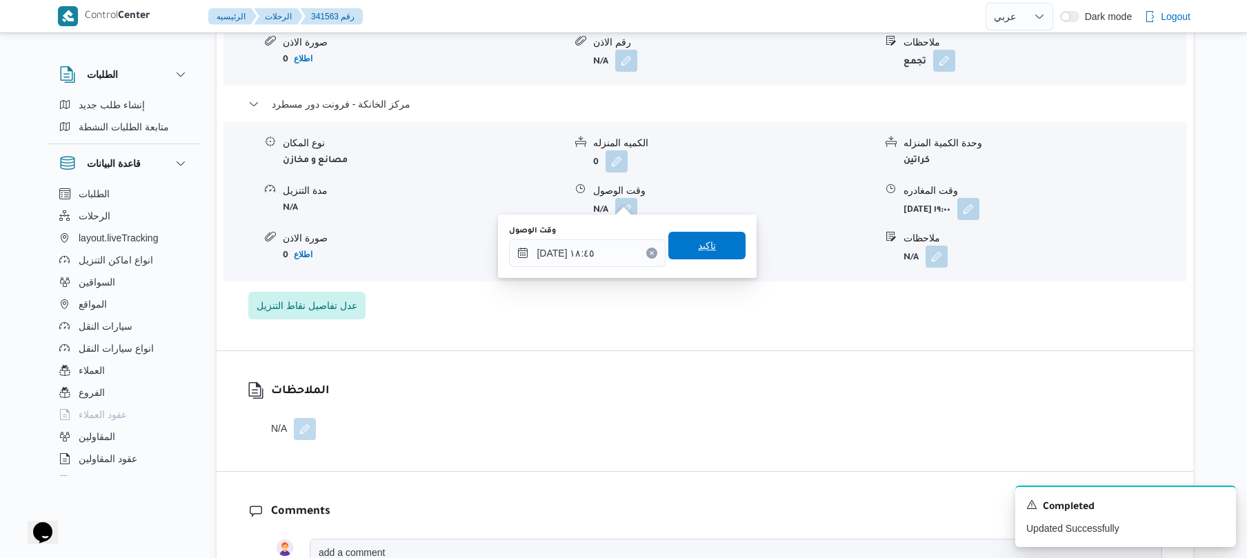
click at [713, 228] on div "وقت الوصول ٠٨/١٠/٢٠٢٥ ١٨:٤٥ تاكيد" at bounding box center [627, 246] width 239 height 44
click at [709, 243] on span "تاكيد" at bounding box center [706, 246] width 77 height 28
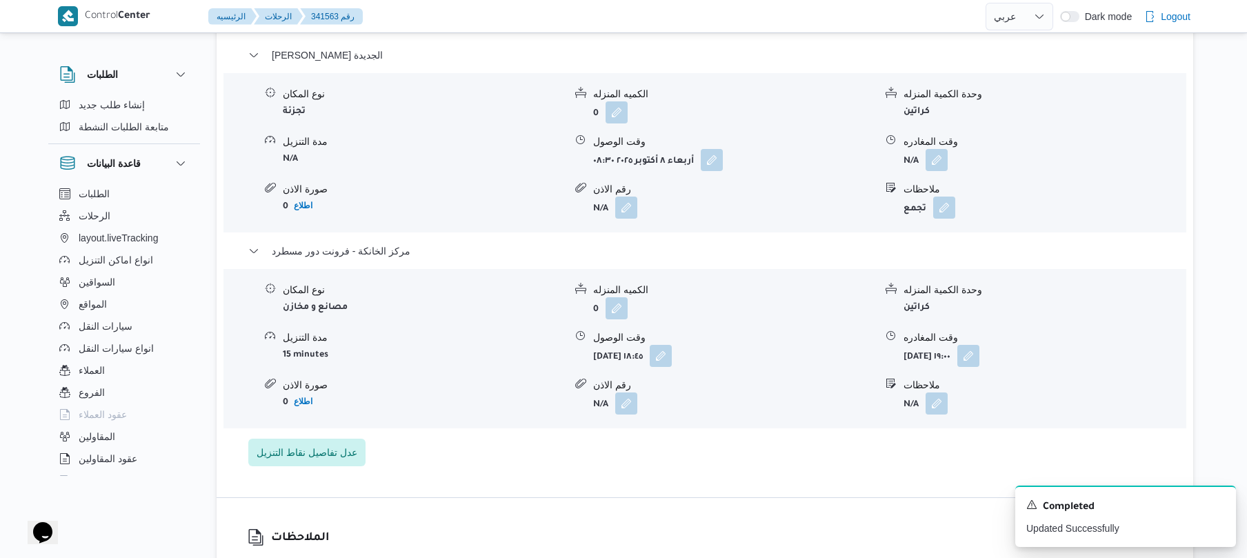
scroll to position [1177, 0]
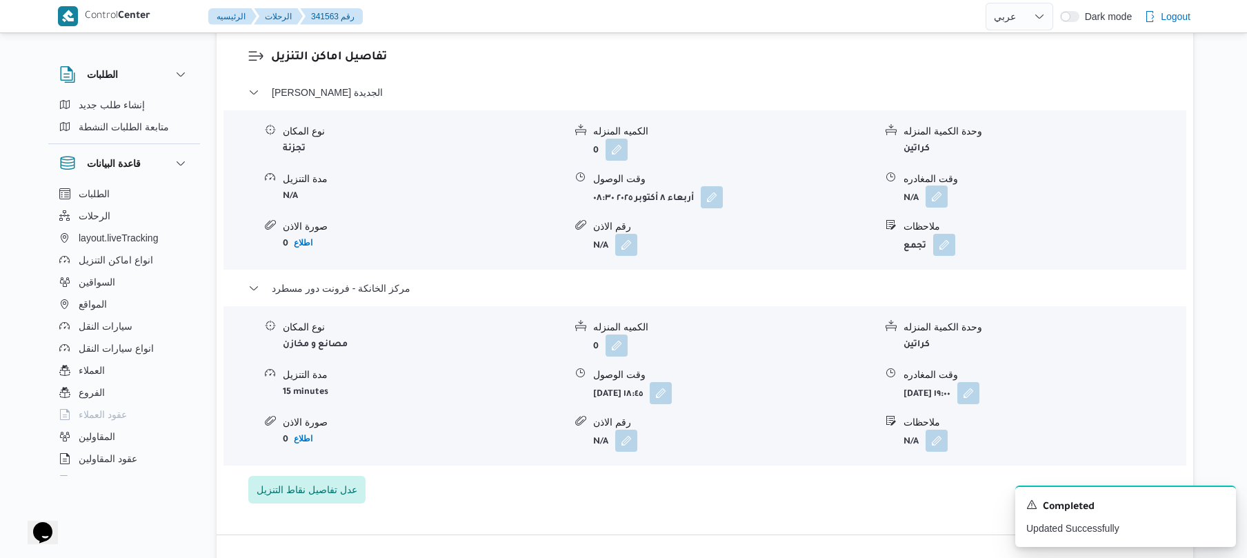
click at [944, 189] on button "button" at bounding box center [937, 197] width 22 height 22
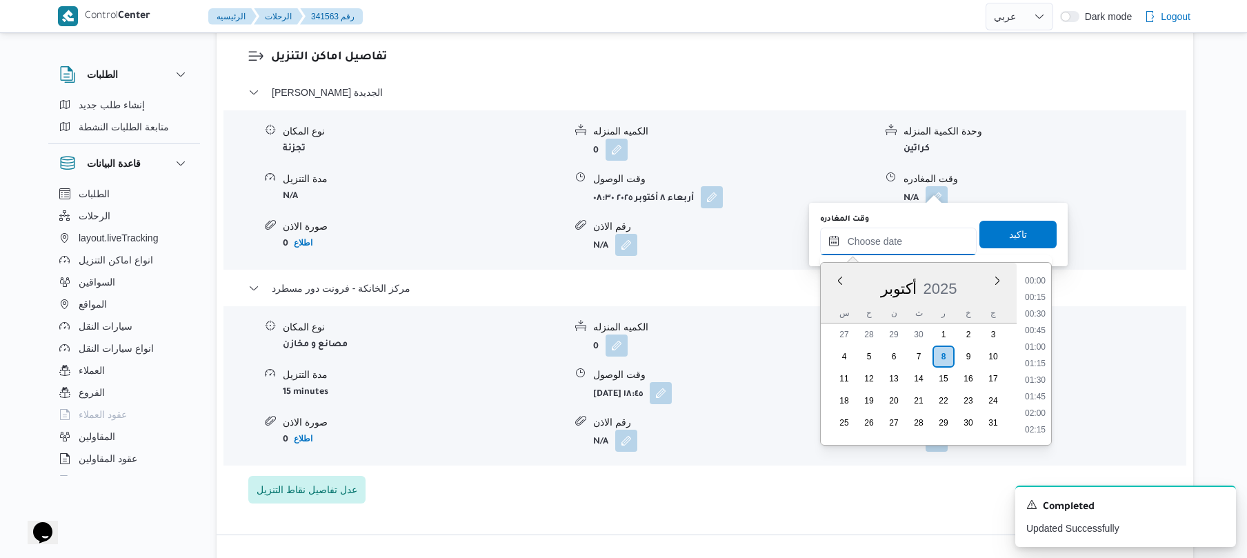
click at [897, 239] on input "وقت المغادره" at bounding box center [898, 242] width 157 height 28
click at [1035, 411] on li "18:00" at bounding box center [1036, 411] width 32 height 14
type input "٠٨/١٠/٢٠٢٥ ١٨:٠٠"
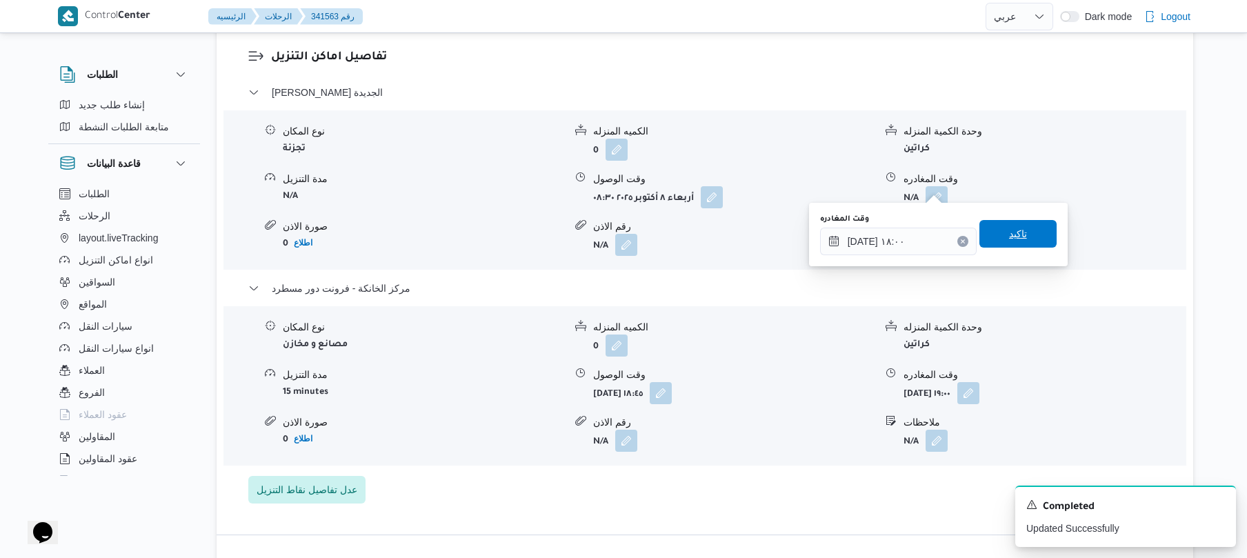
click at [1021, 241] on span "تاكيد" at bounding box center [1018, 234] width 77 height 28
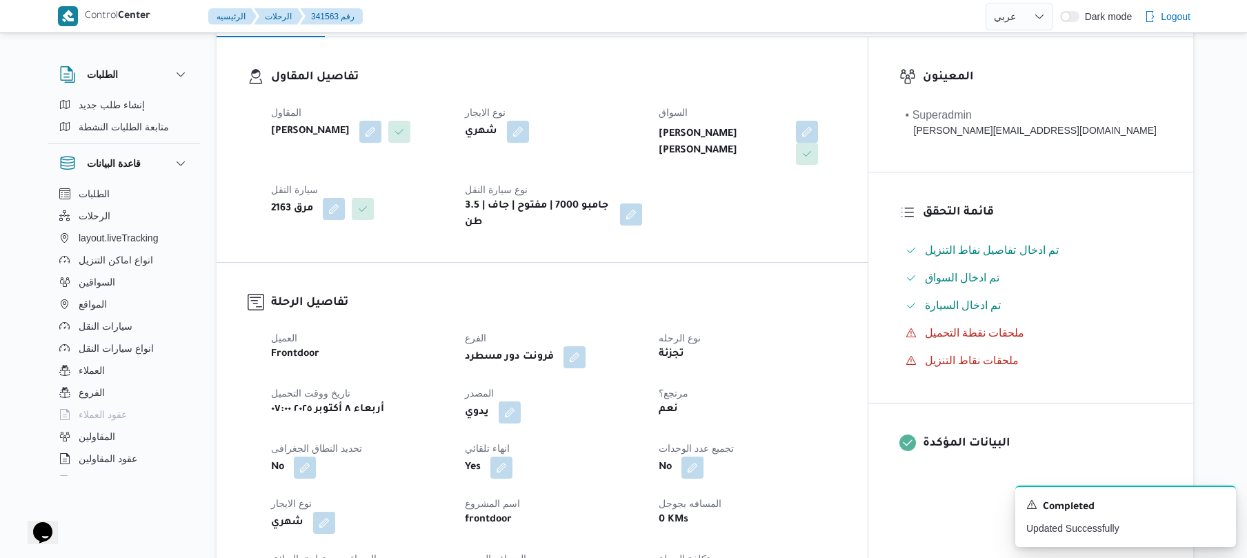
scroll to position [0, 0]
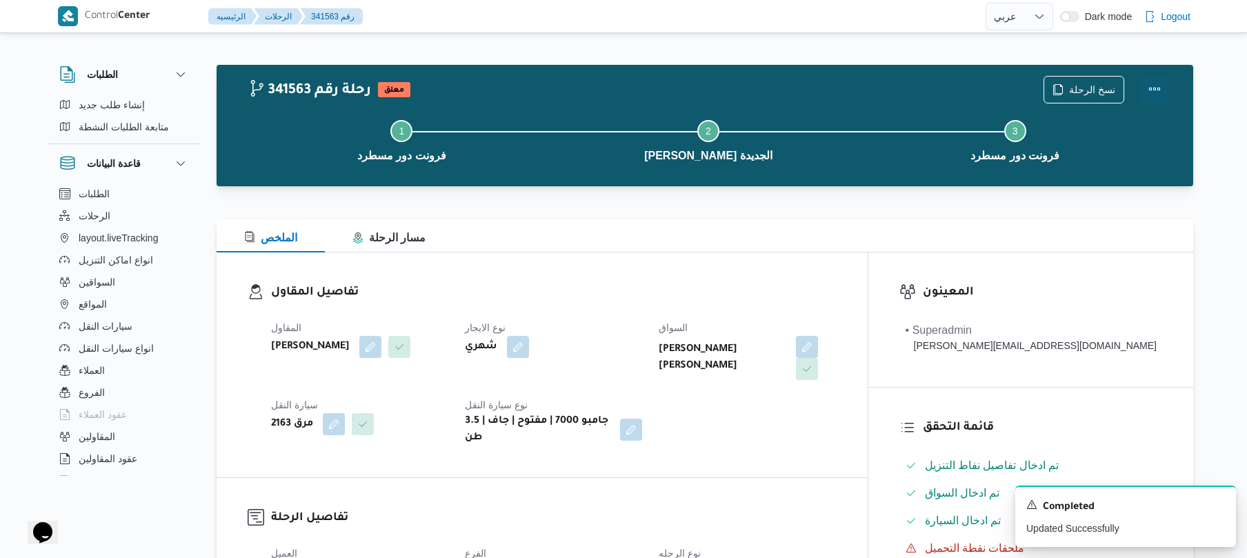
click at [1151, 88] on button "Actions" at bounding box center [1155, 89] width 28 height 28
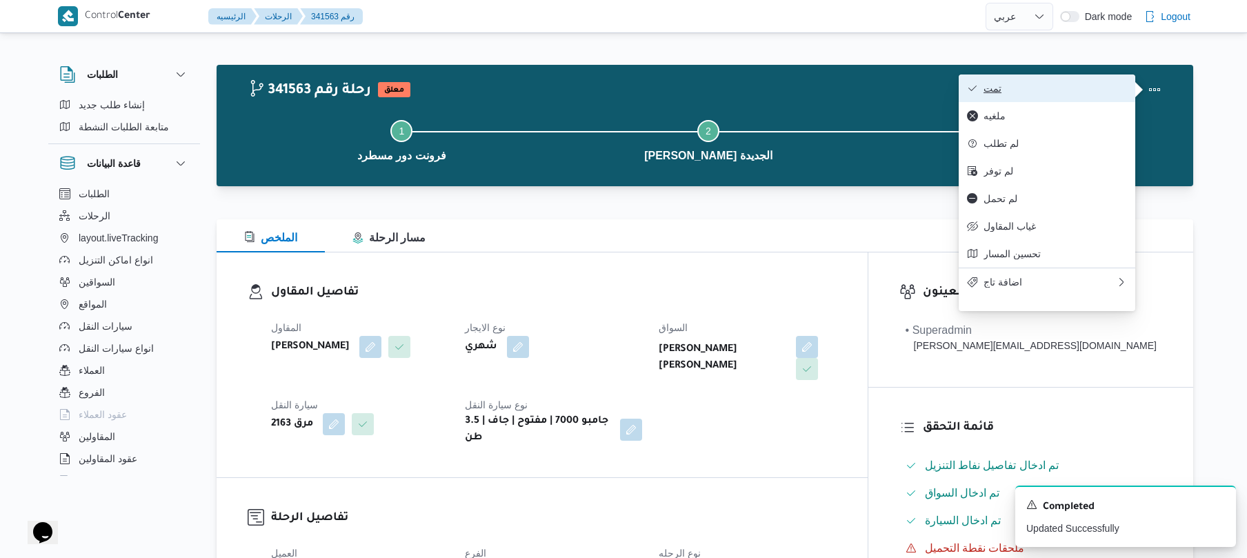
click at [1101, 90] on span "تمت" at bounding box center [1055, 88] width 143 height 11
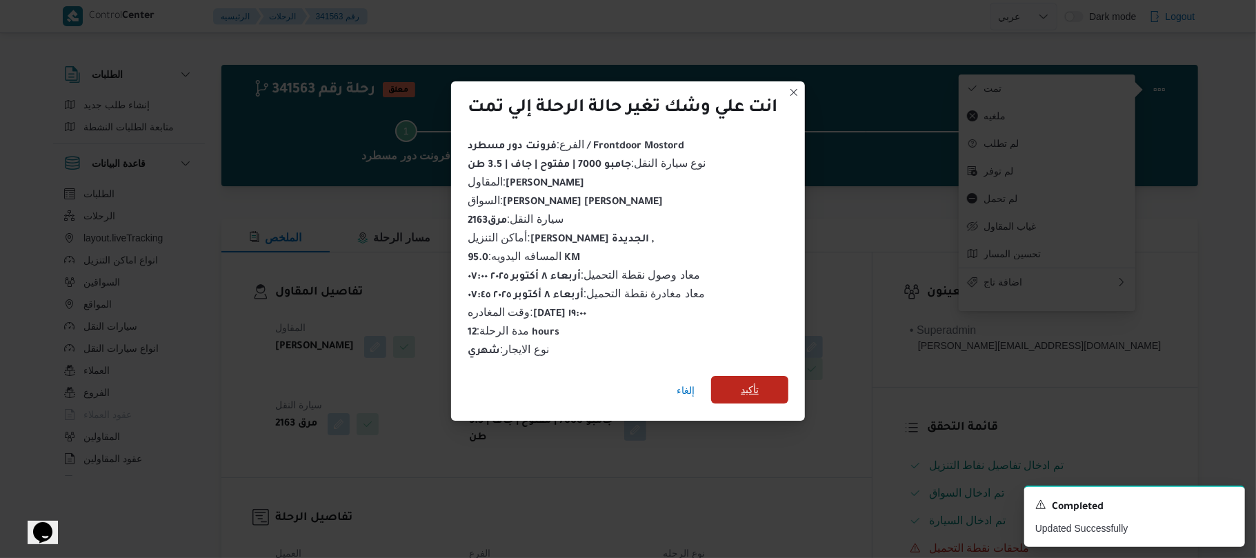
click at [759, 381] on span "تأكيد" at bounding box center [750, 389] width 18 height 17
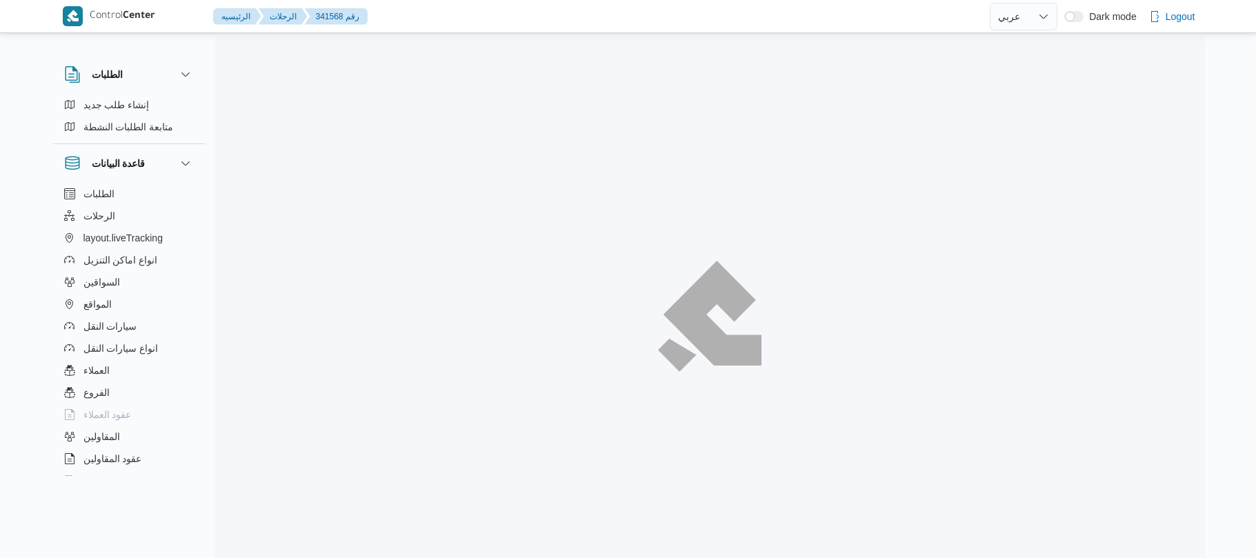
select select "ar"
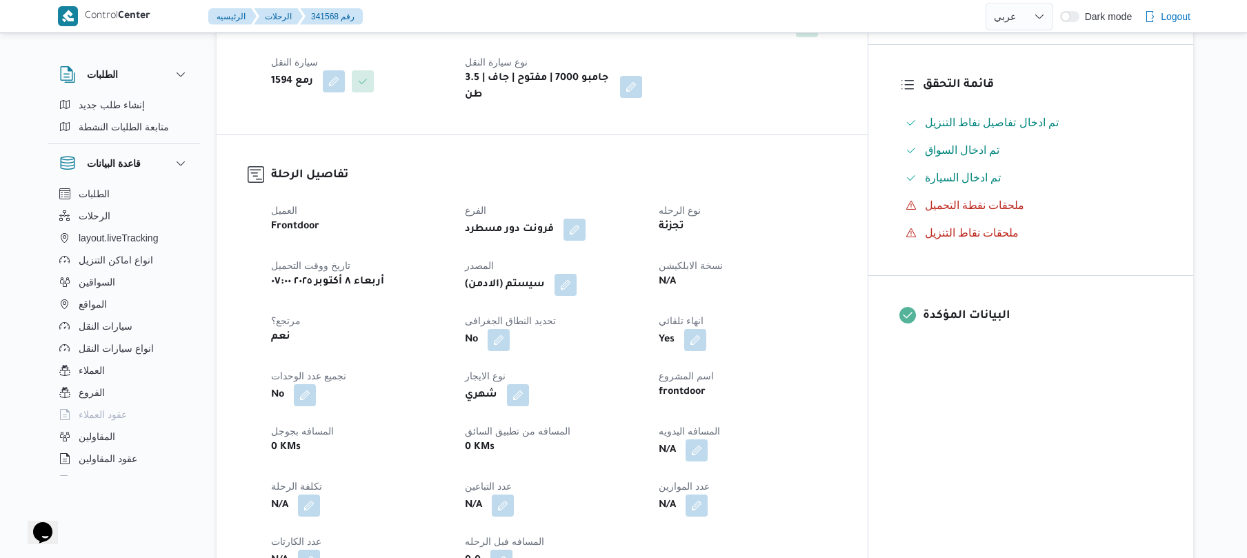
scroll to position [478, 0]
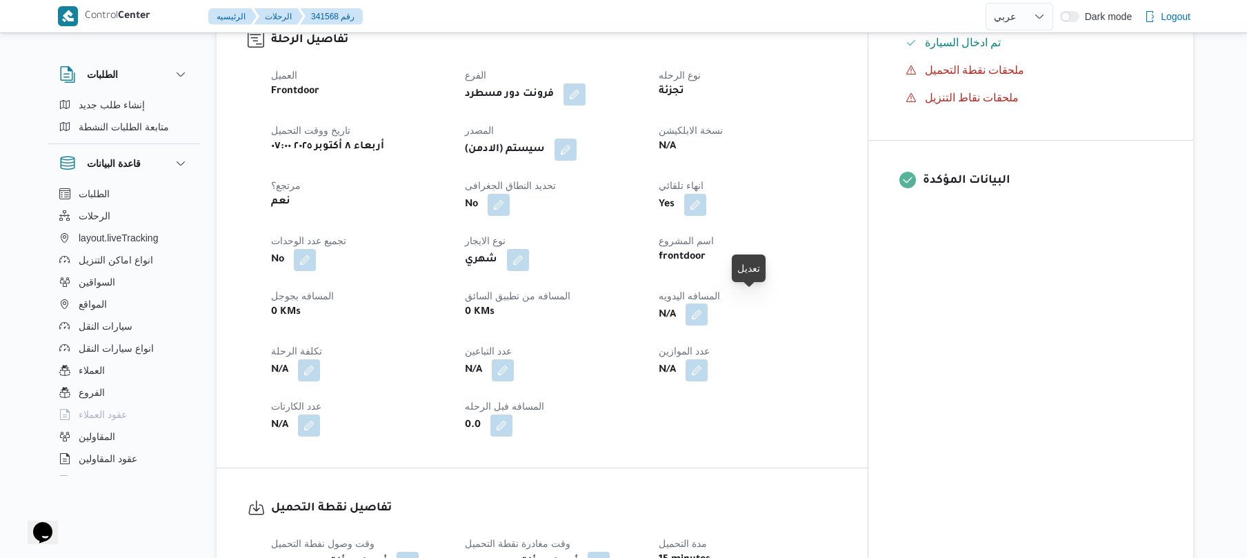
click at [708, 312] on button "button" at bounding box center [697, 315] width 22 height 22
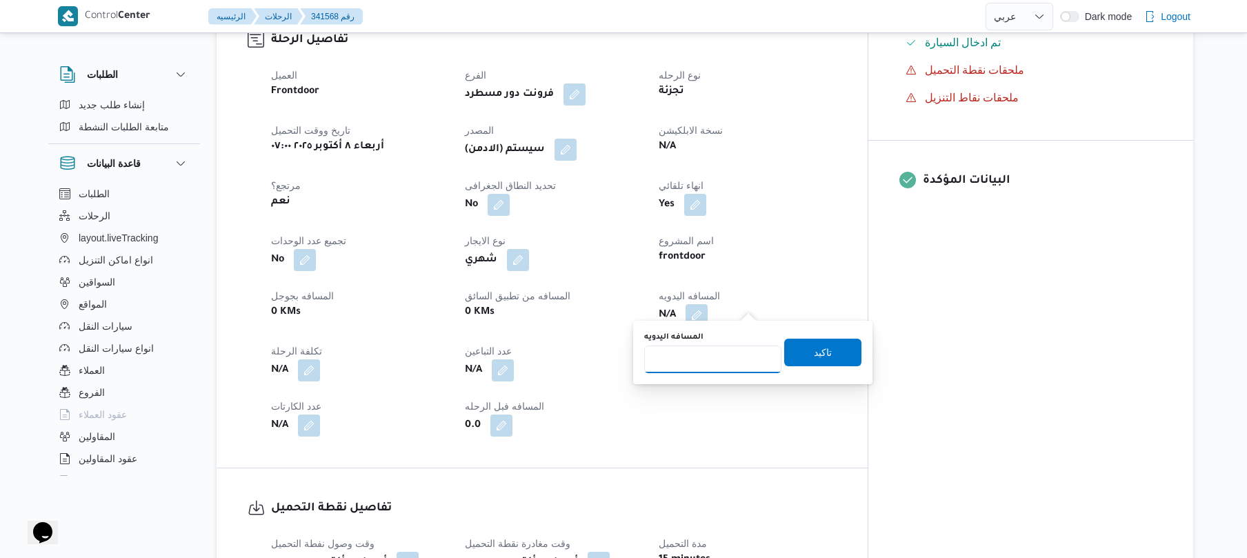
click at [719, 352] on input "المسافه اليدويه" at bounding box center [712, 360] width 137 height 28
type input "100"
click at [839, 348] on span "تاكيد" at bounding box center [822, 352] width 77 height 28
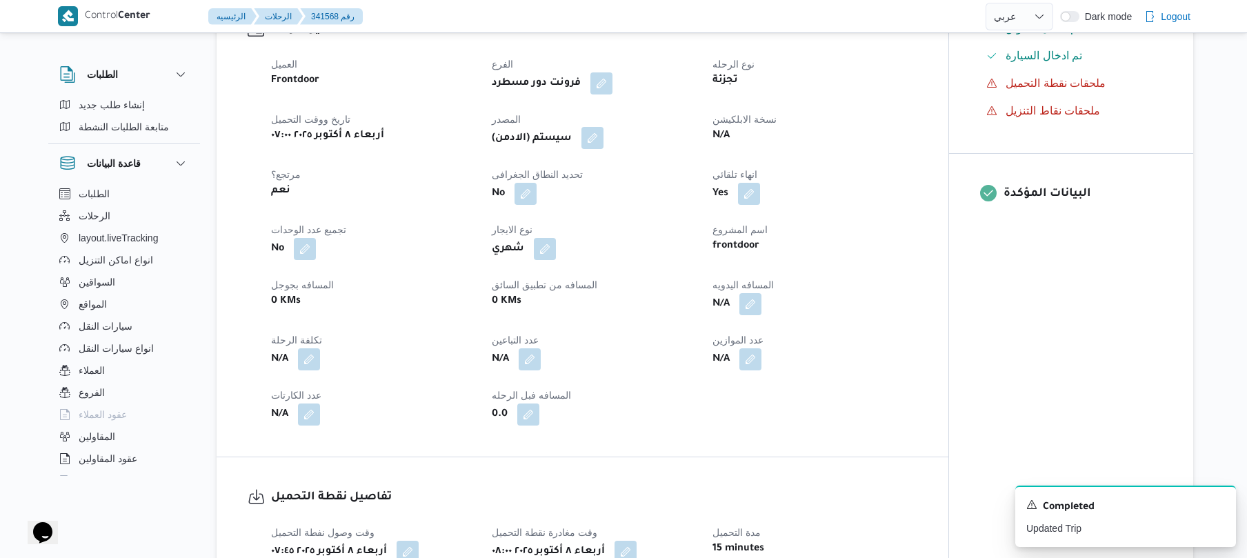
click at [602, 139] on button "button" at bounding box center [593, 138] width 22 height 22
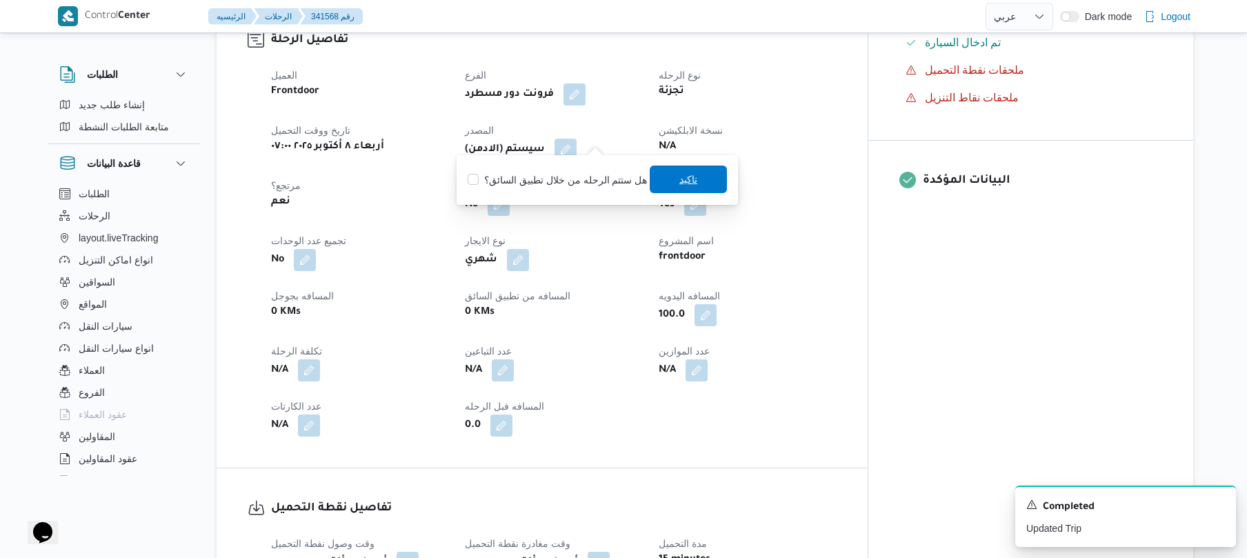
click at [669, 175] on span "تاكيد" at bounding box center [688, 180] width 77 height 28
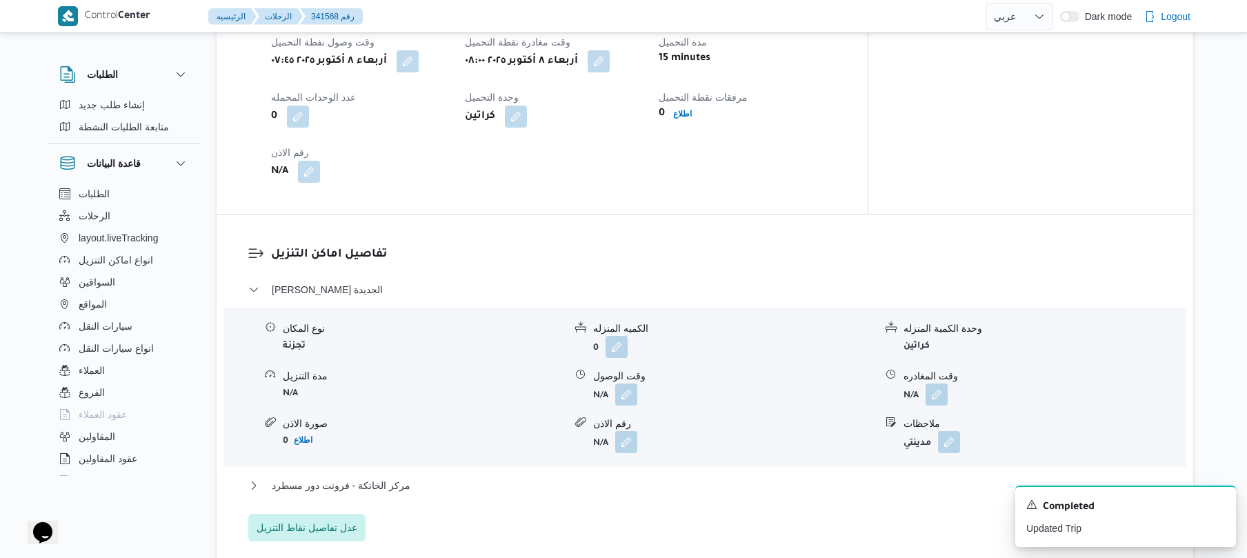
scroll to position [1140, 0]
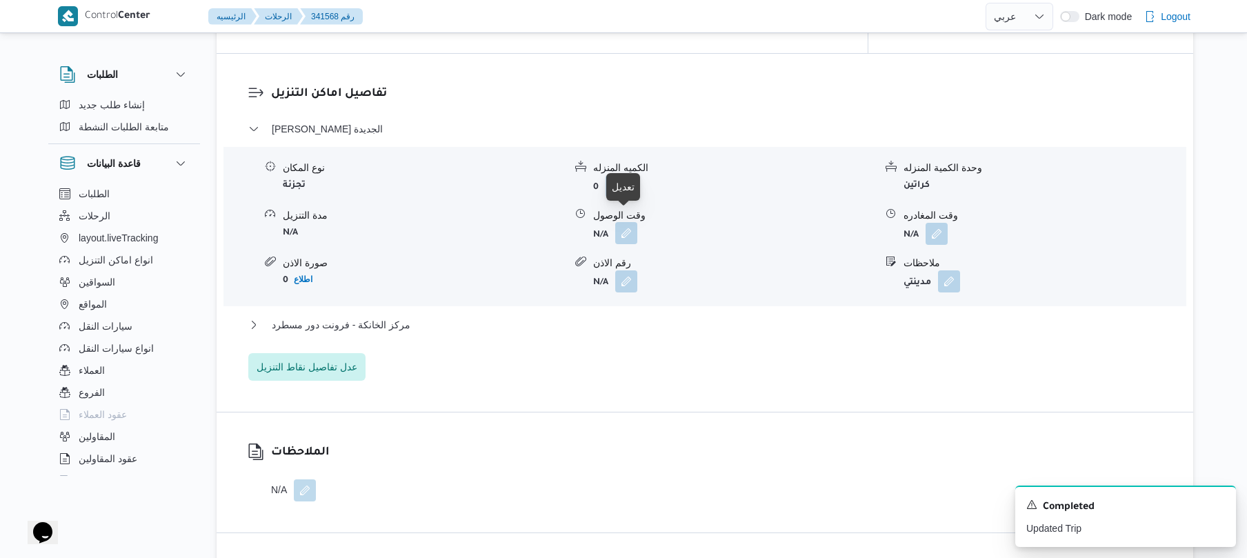
click at [621, 225] on button "button" at bounding box center [626, 233] width 22 height 22
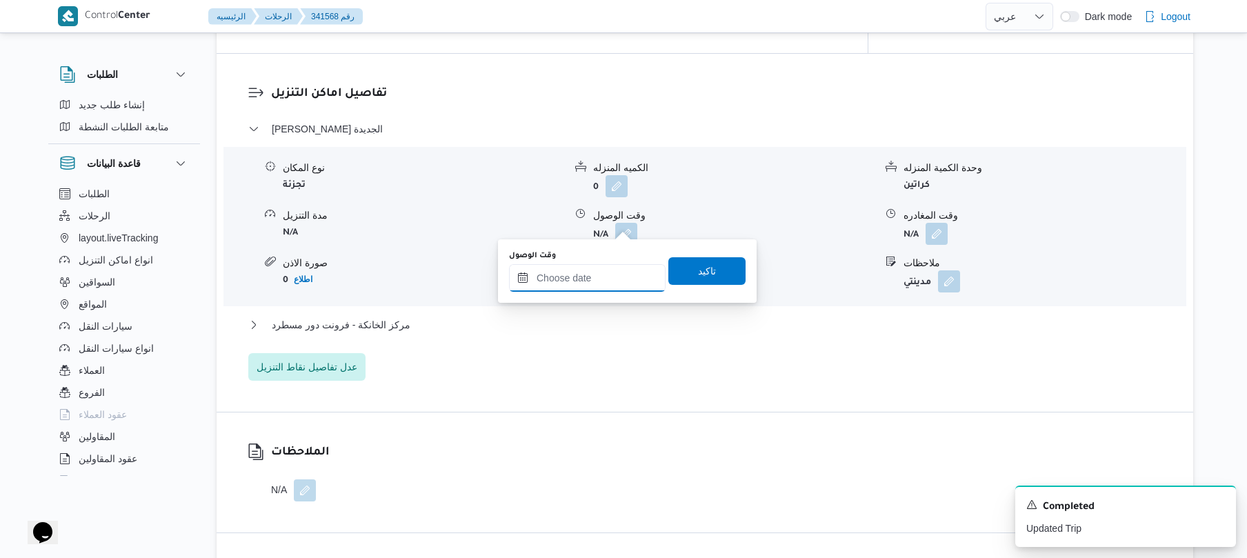
click at [585, 276] on input "وقت الوصول" at bounding box center [587, 278] width 157 height 28
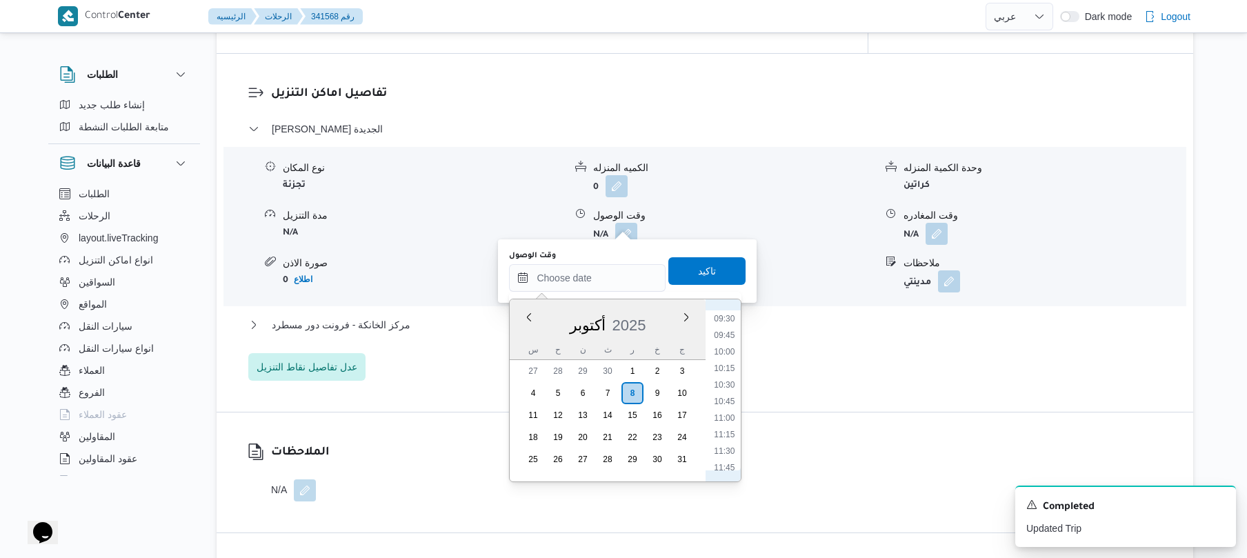
scroll to position [493, 0]
click at [729, 404] on li "08:45" at bounding box center [725, 404] width 32 height 14
type input "[DATE] ٠٨:٤٥"
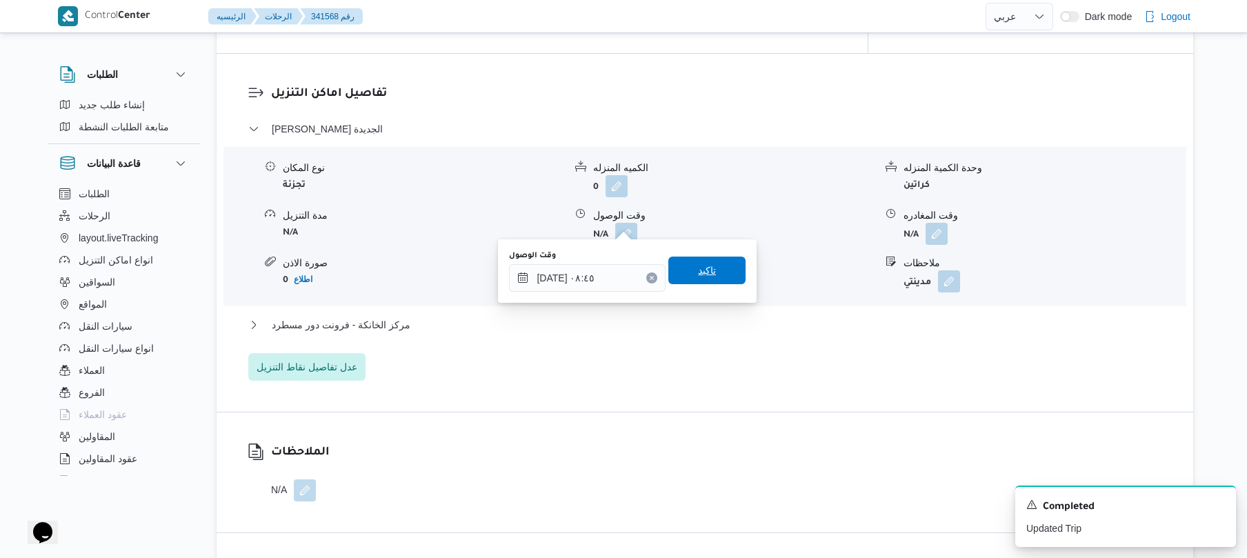
click at [707, 275] on span "تاكيد" at bounding box center [707, 270] width 18 height 17
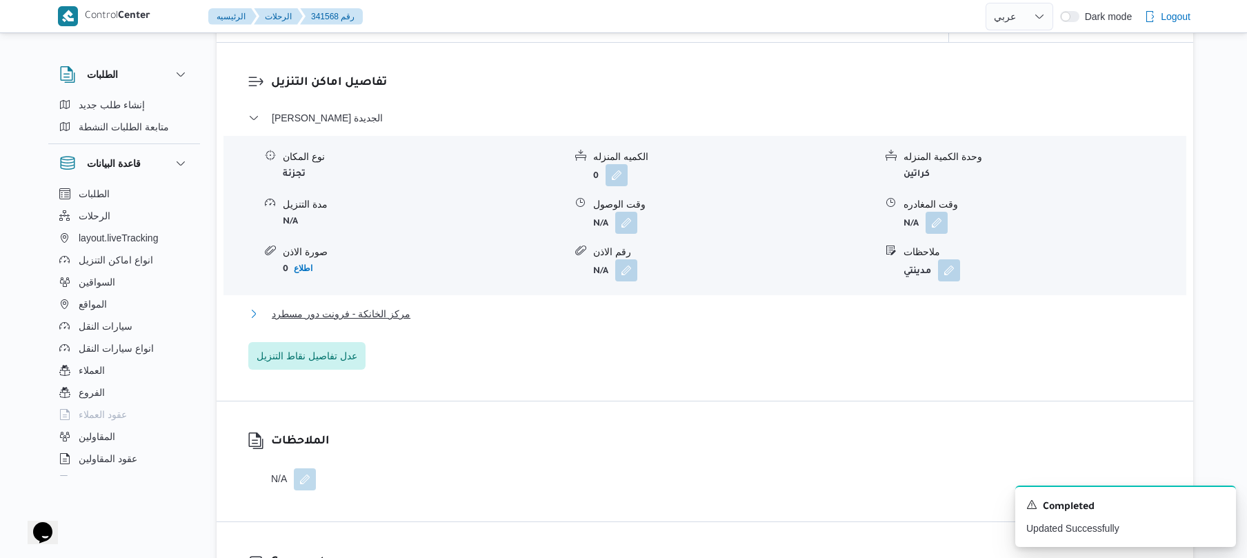
click at [593, 308] on button "مركز الخانكة - فرونت دور مسطرد" at bounding box center [705, 314] width 914 height 17
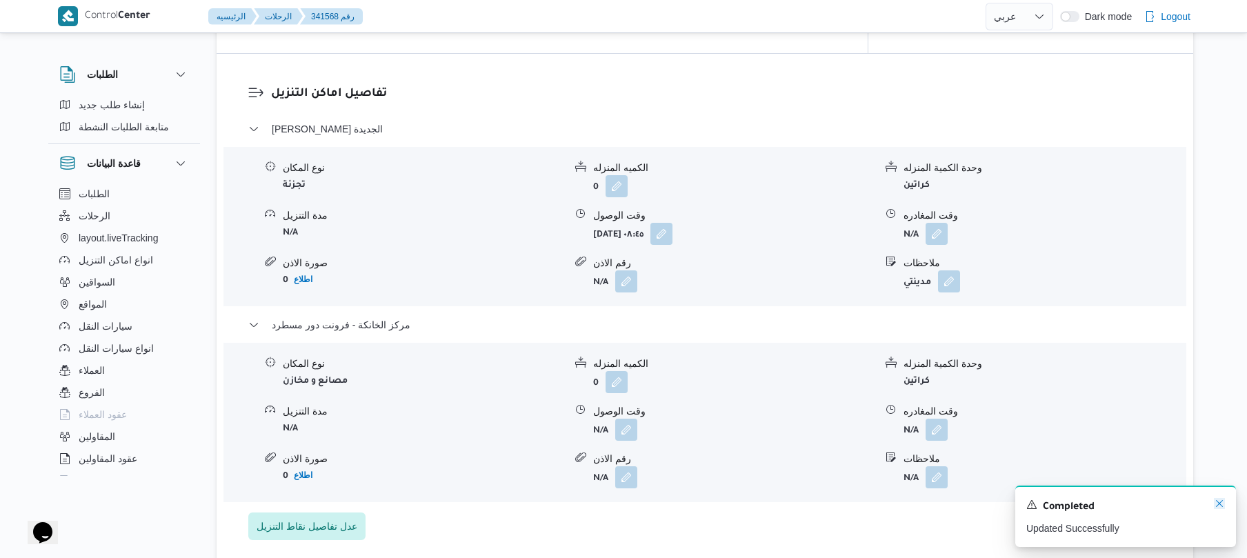
click at [1217, 506] on icon "Dismiss toast" at bounding box center [1219, 503] width 11 height 11
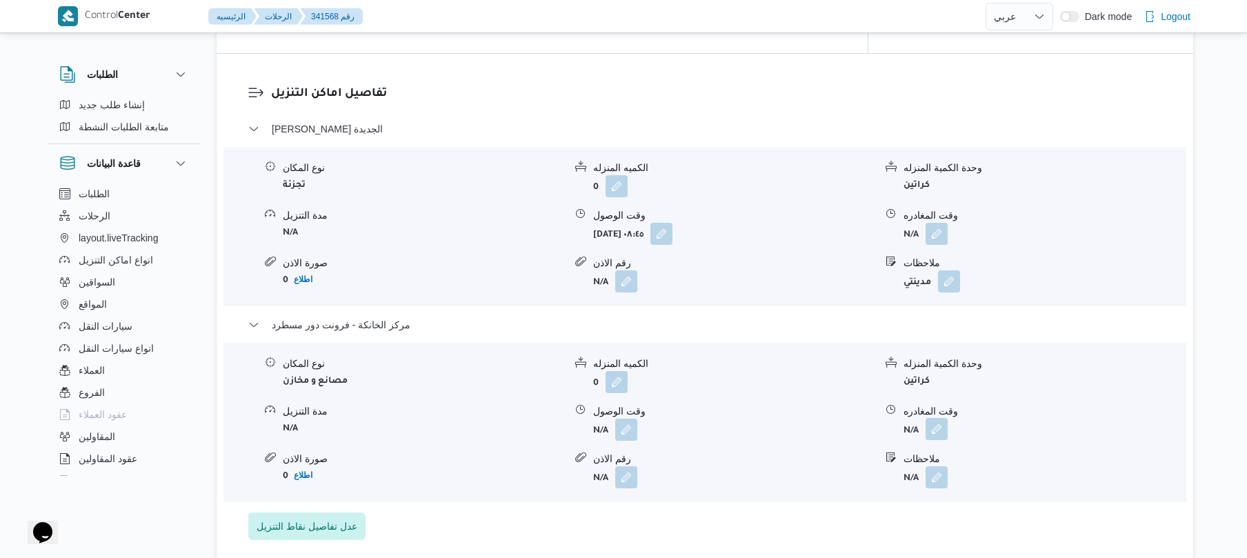
click at [941, 419] on button "button" at bounding box center [937, 429] width 22 height 22
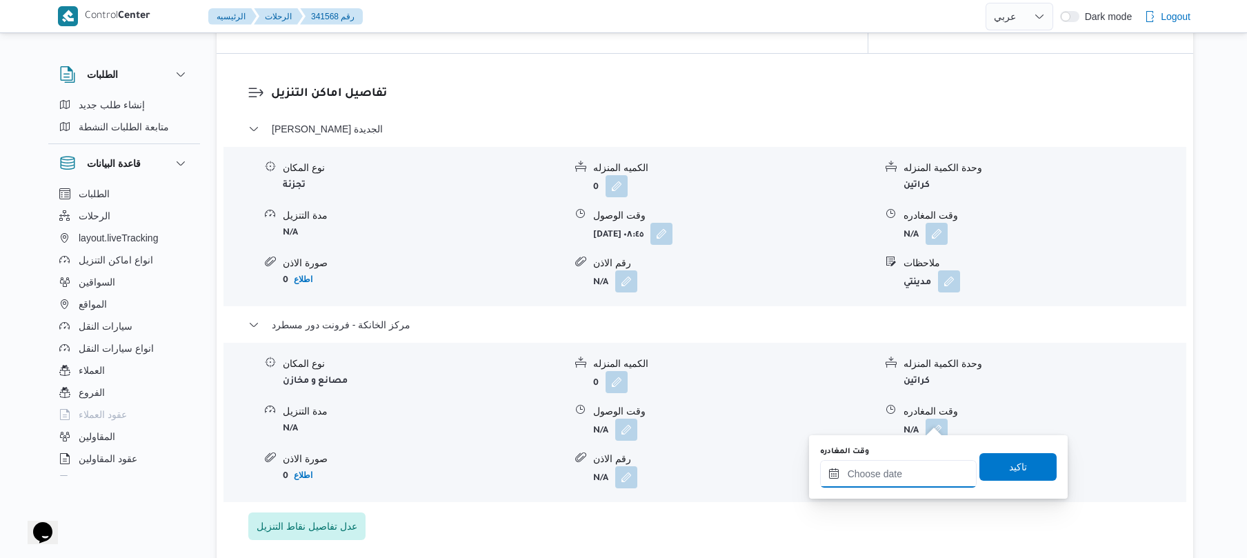
click at [914, 479] on input "وقت المغادره" at bounding box center [898, 474] width 157 height 28
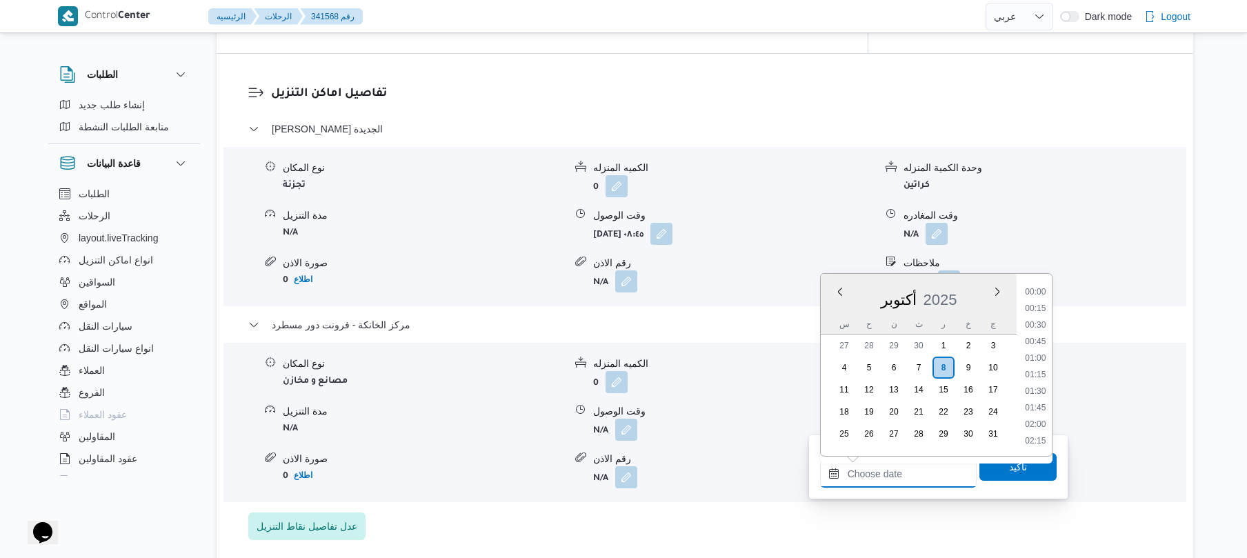
scroll to position [1259, 0]
click at [1038, 291] on li "19:00" at bounding box center [1036, 291] width 32 height 14
type input "[DATE] ١٩:٠٠"
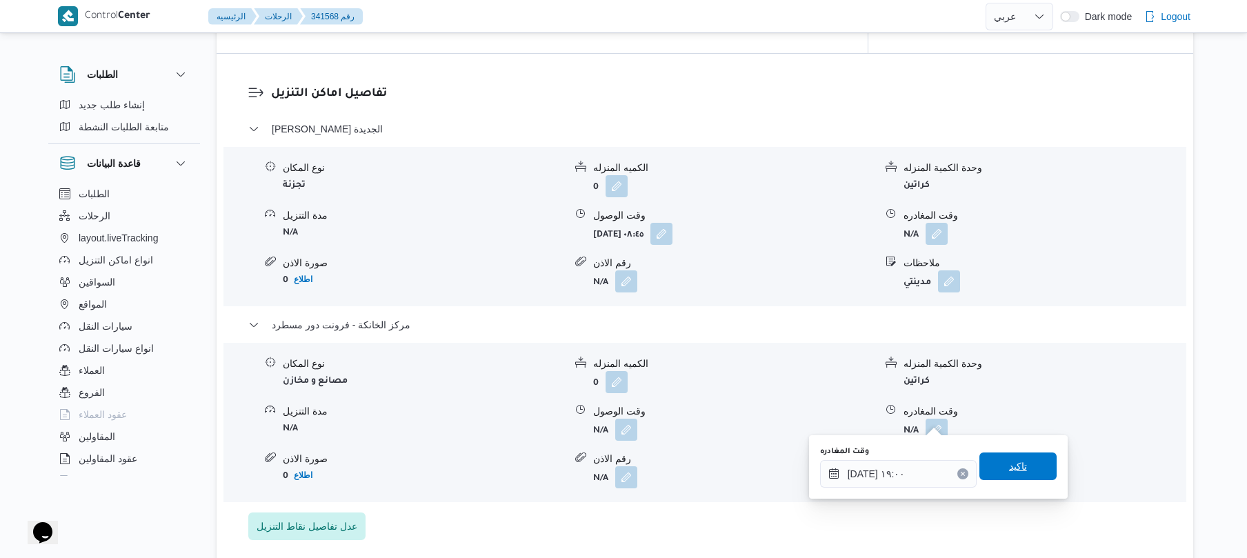
click at [991, 464] on span "تاكيد" at bounding box center [1018, 467] width 77 height 28
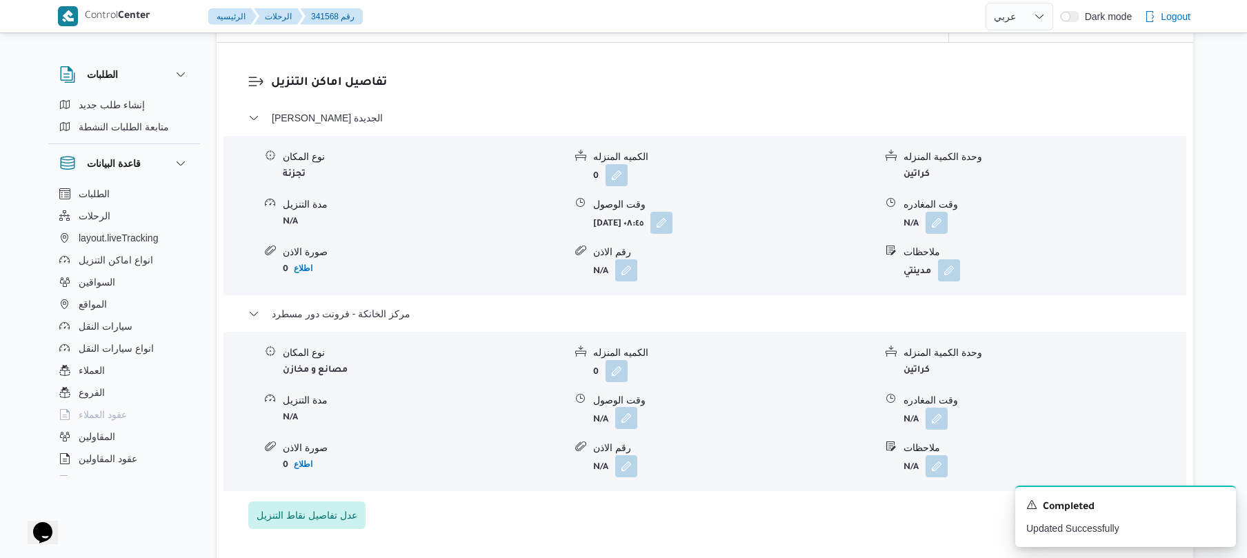
click at [632, 414] on button "button" at bounding box center [626, 418] width 22 height 22
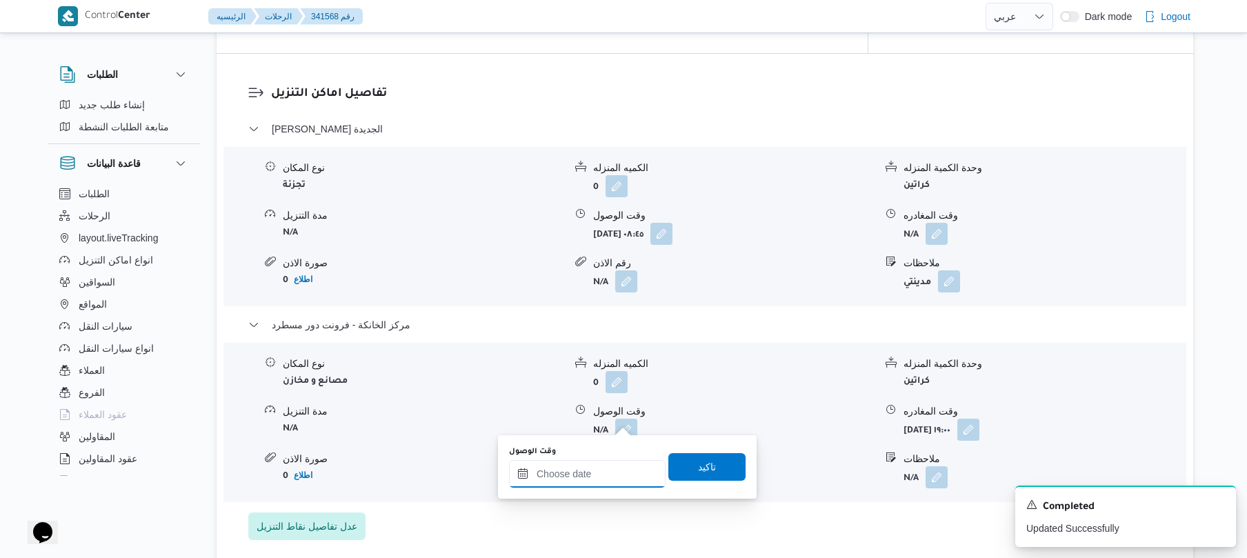
click at [635, 473] on input "وقت الوصول" at bounding box center [587, 474] width 157 height 28
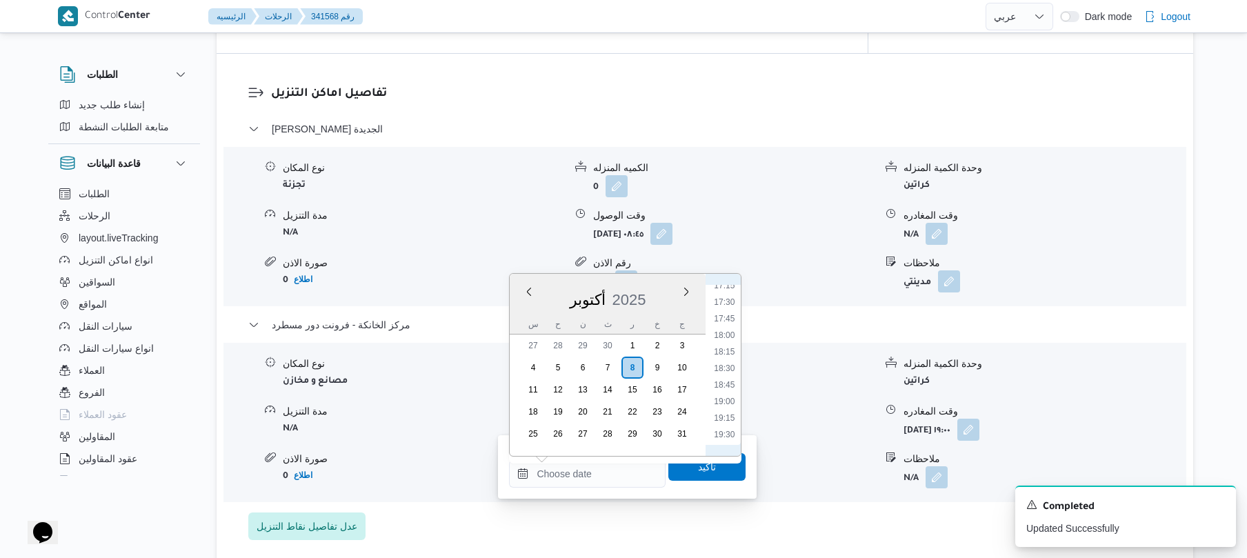
scroll to position [1123, 0]
click at [727, 407] on li "18:45" at bounding box center [725, 411] width 32 height 14
type input "[DATE] ١٨:٤٥"
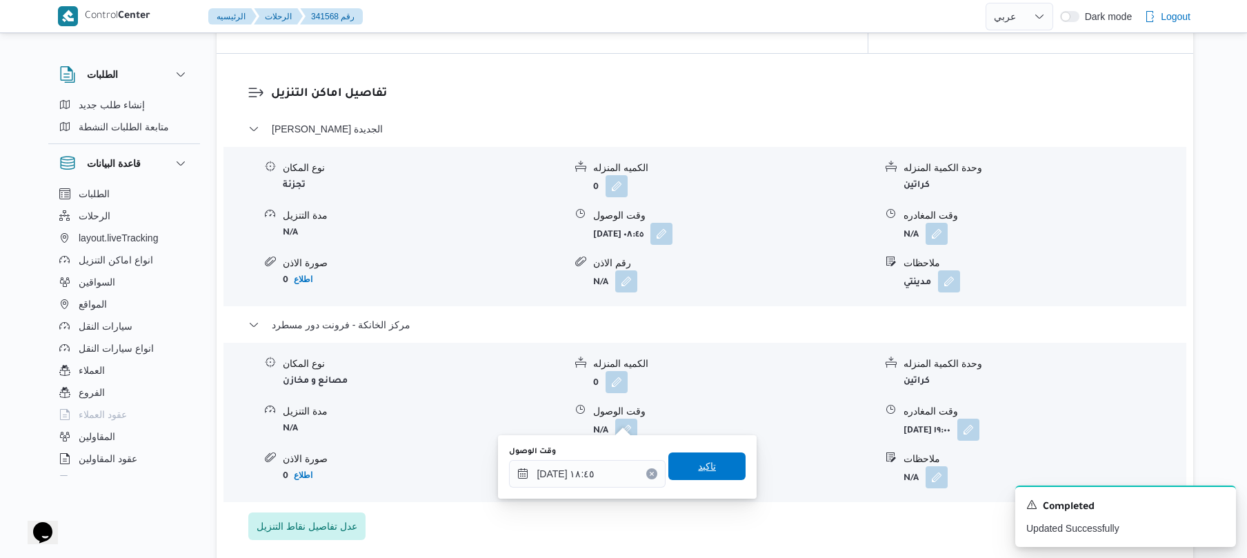
click at [706, 469] on span "تاكيد" at bounding box center [707, 466] width 18 height 17
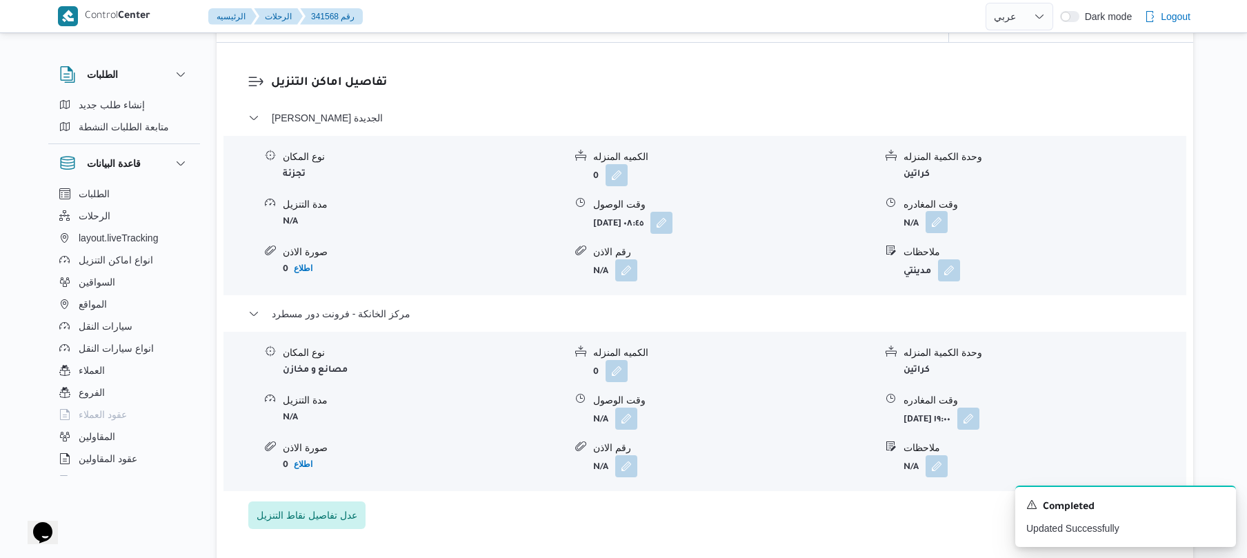
click at [935, 221] on button "button" at bounding box center [937, 222] width 22 height 22
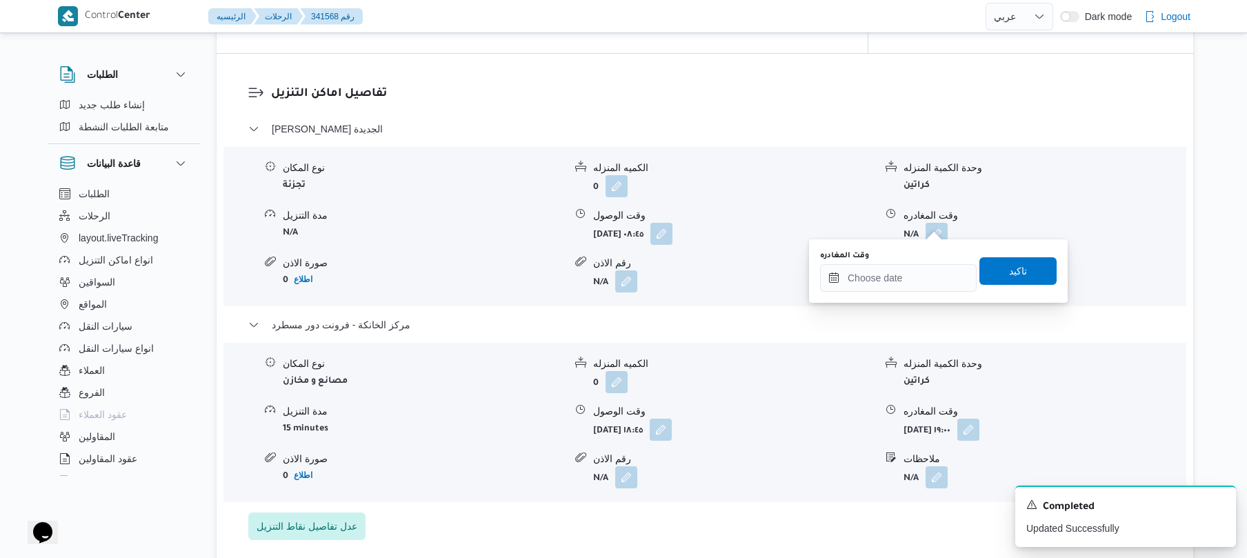
click at [884, 295] on div "You are in a dialog. To close this dialog, hit escape. وقت المغادره تاكيد" at bounding box center [938, 270] width 259 height 63
click at [891, 284] on input "وقت المغادره" at bounding box center [898, 278] width 157 height 28
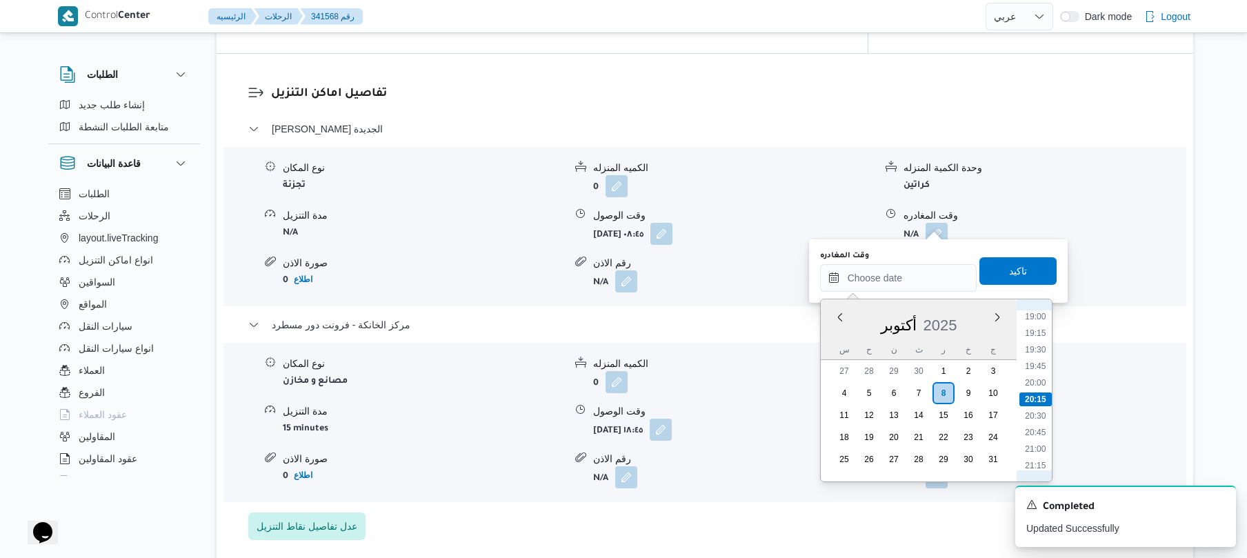
scroll to position [1124, 0]
click at [1038, 417] on li "18:30" at bounding box center [1036, 419] width 32 height 14
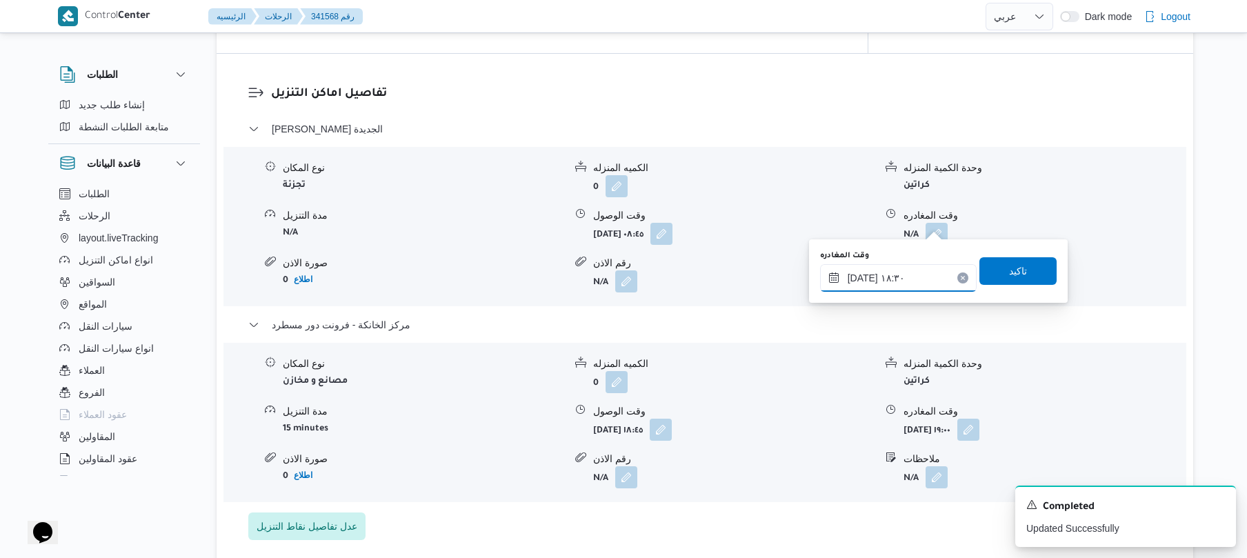
click at [895, 282] on input "[DATE] ١٨:٣٠" at bounding box center [898, 278] width 157 height 28
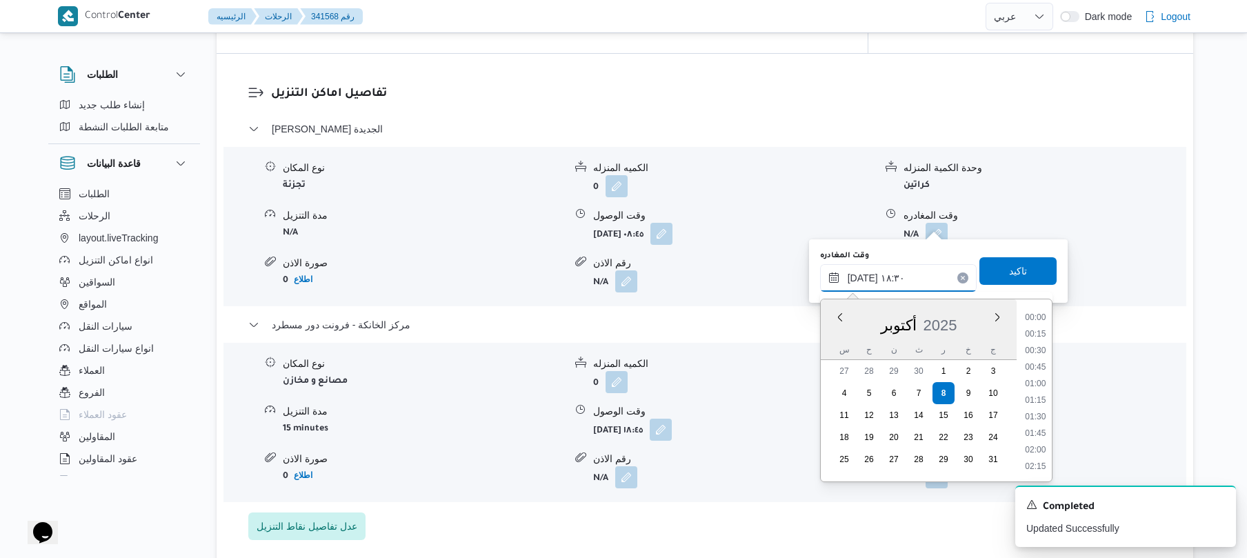
scroll to position [1142, 0]
click at [1038, 361] on li "18:00" at bounding box center [1036, 367] width 32 height 14
type input "[DATE] ١٨:٠٠"
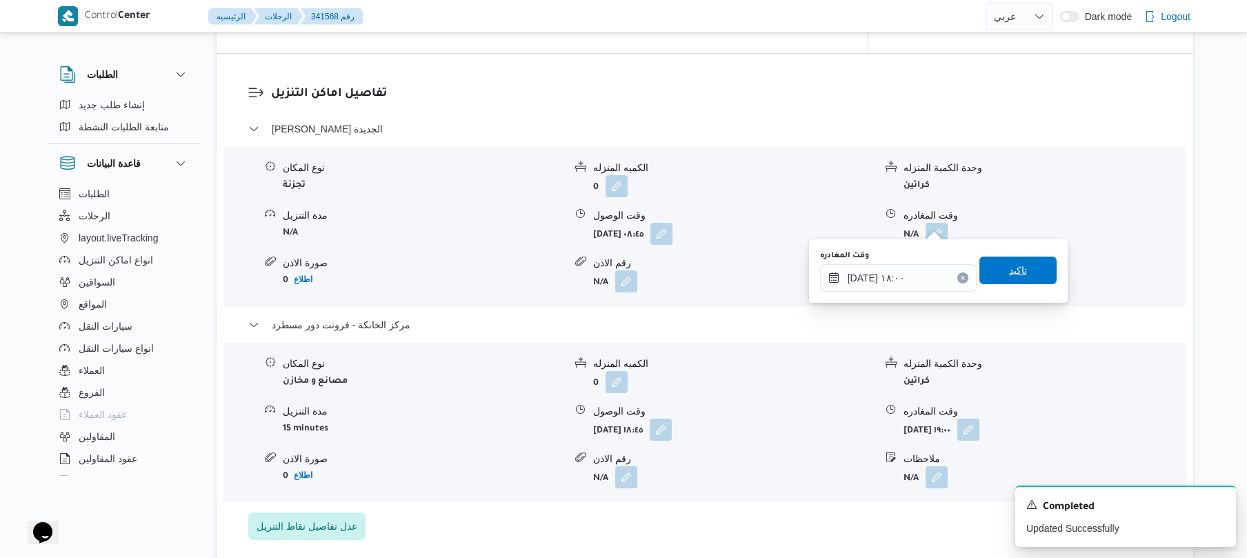
click at [1013, 269] on span "تاكيد" at bounding box center [1018, 270] width 18 height 17
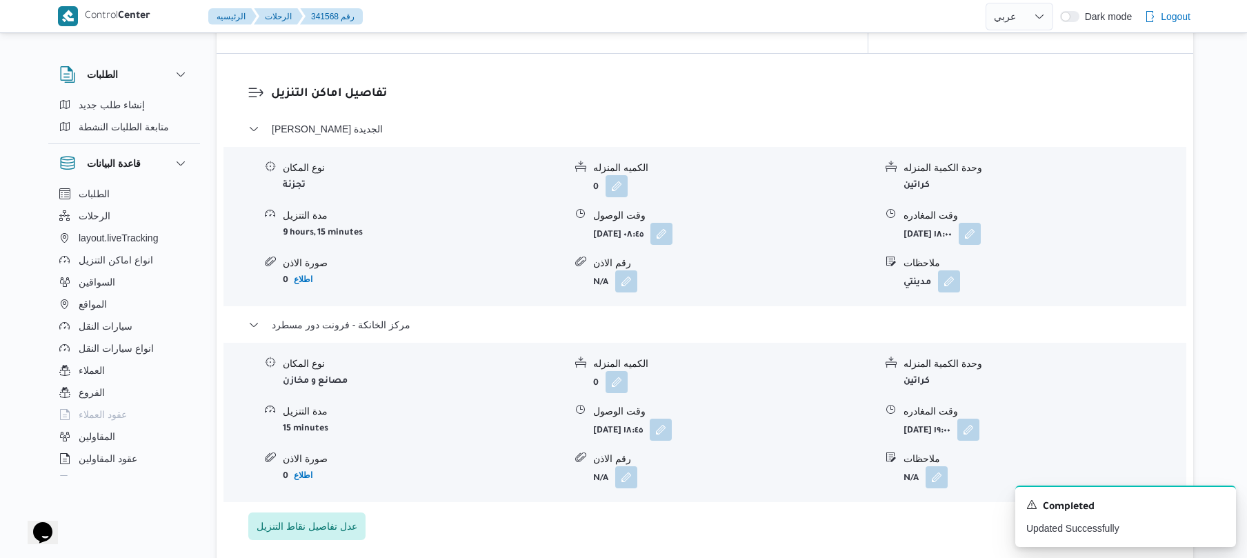
scroll to position [0, 0]
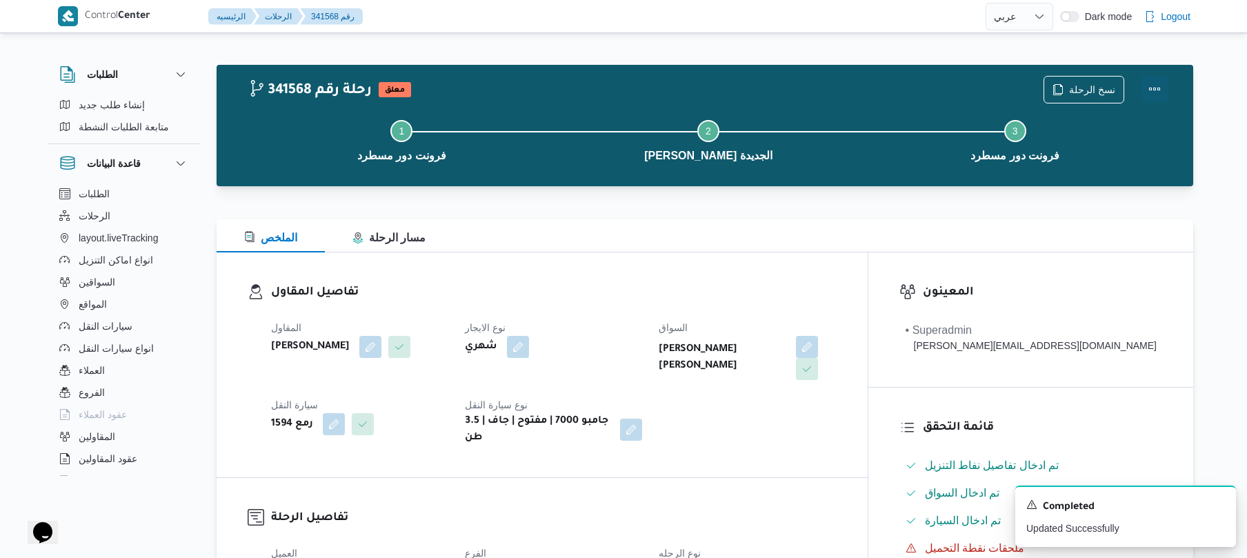
click at [1156, 90] on button "Actions" at bounding box center [1155, 89] width 28 height 28
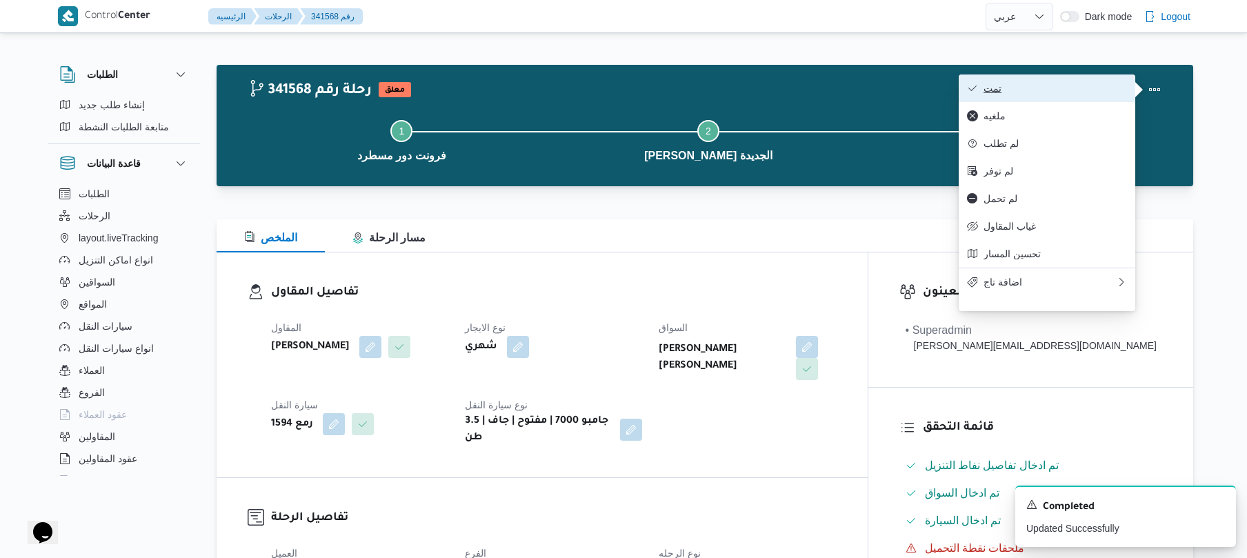
click at [1078, 86] on span "تمت" at bounding box center [1055, 88] width 143 height 11
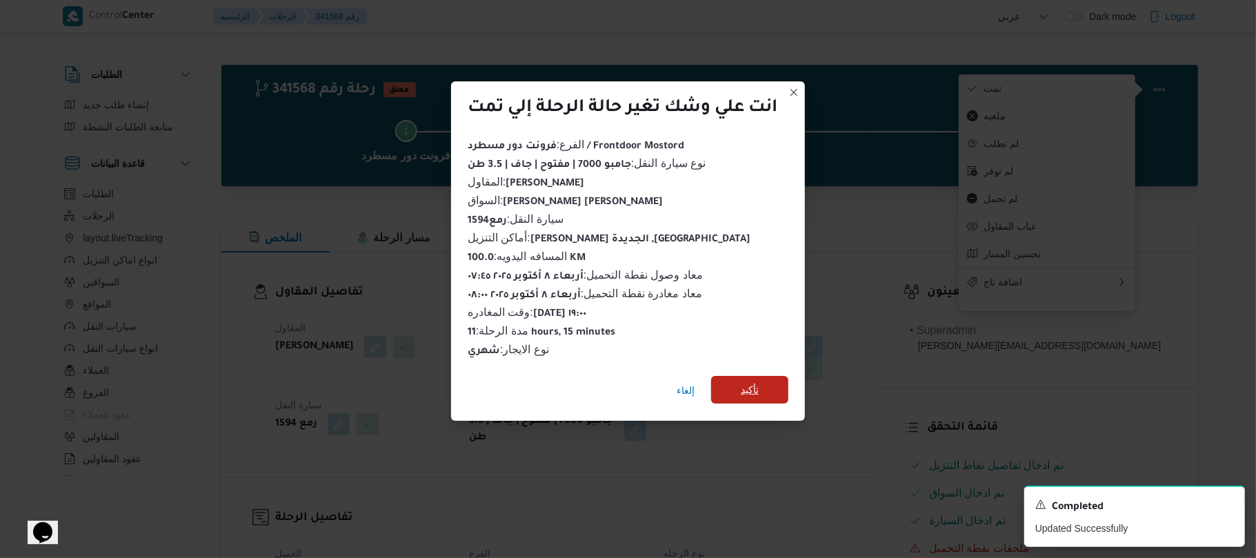
click at [754, 384] on span "تأكيد" at bounding box center [750, 389] width 18 height 17
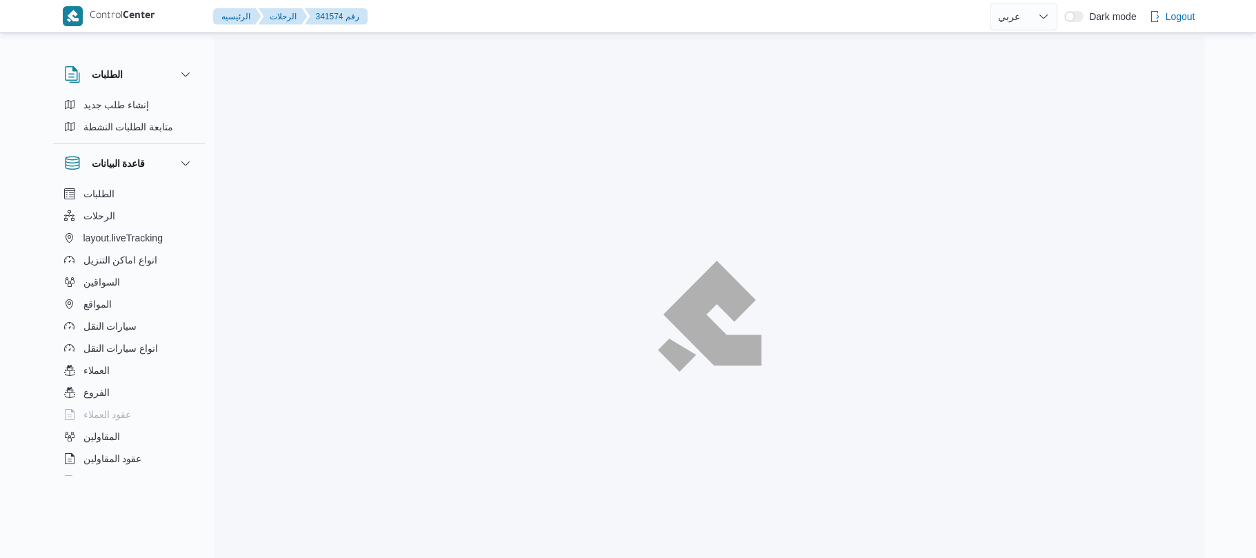
select select "ar"
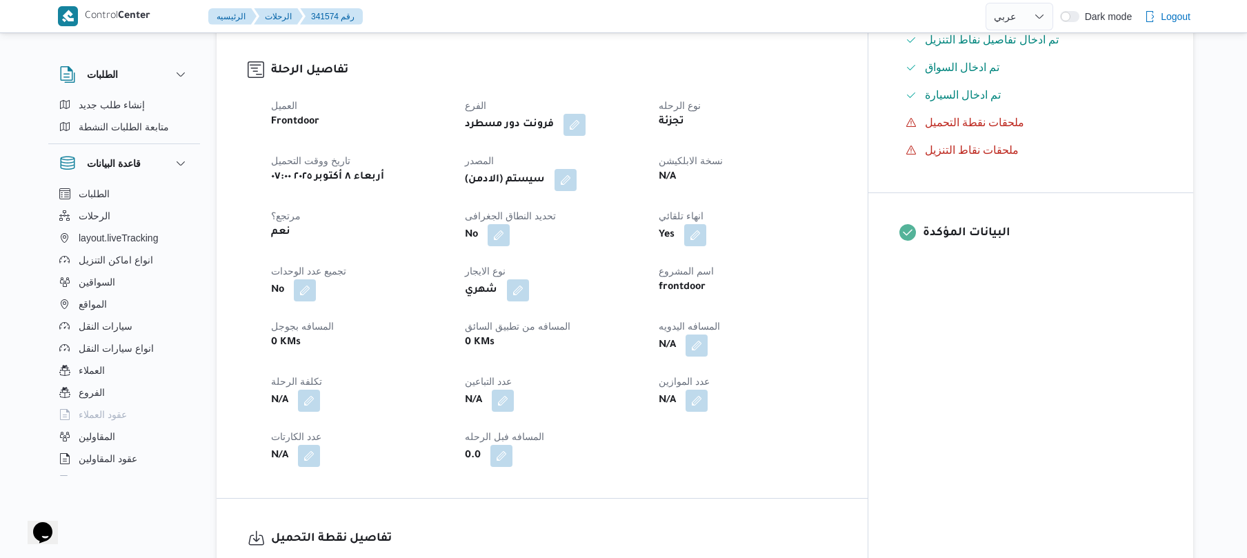
scroll to position [478, 0]
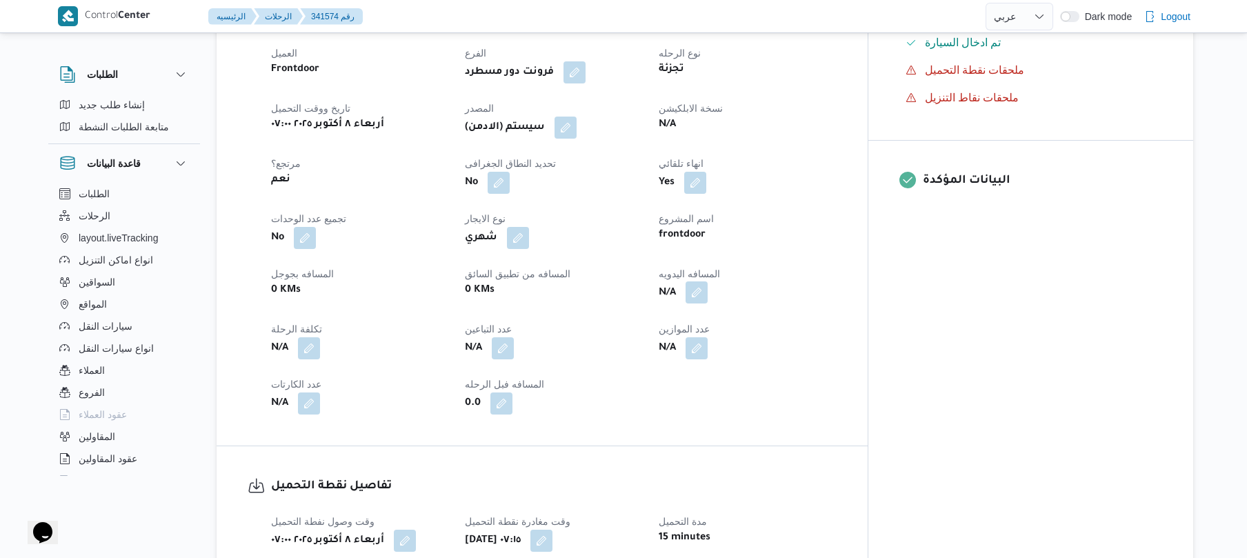
click at [708, 304] on button "button" at bounding box center [697, 292] width 22 height 22
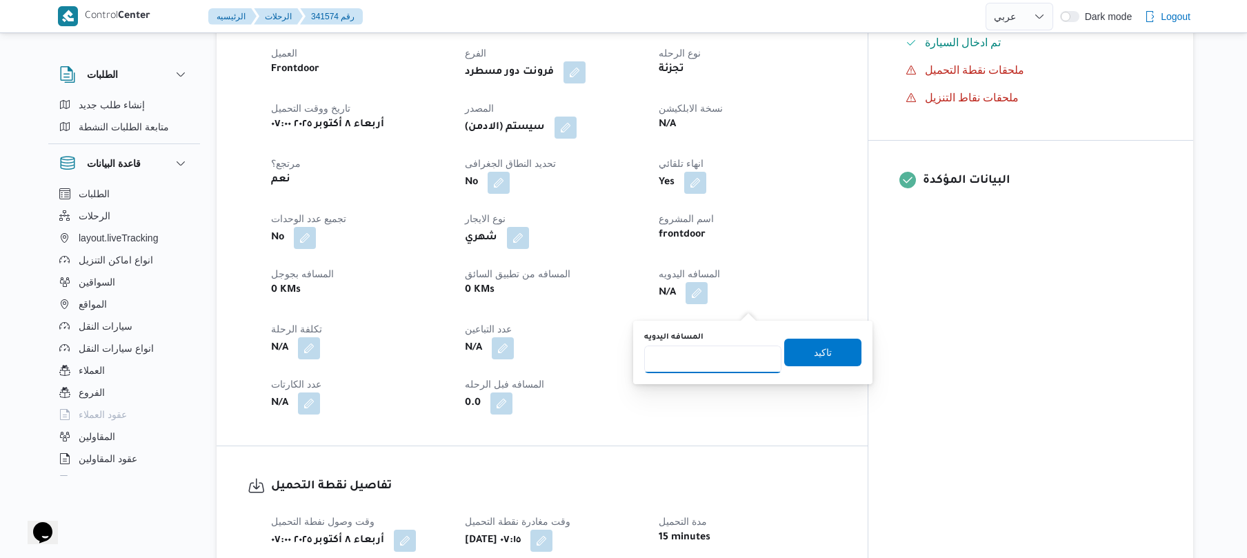
click at [713, 361] on input "المسافه اليدويه" at bounding box center [712, 360] width 137 height 28
type input "65"
click at [814, 350] on span "تاكيد" at bounding box center [823, 352] width 18 height 17
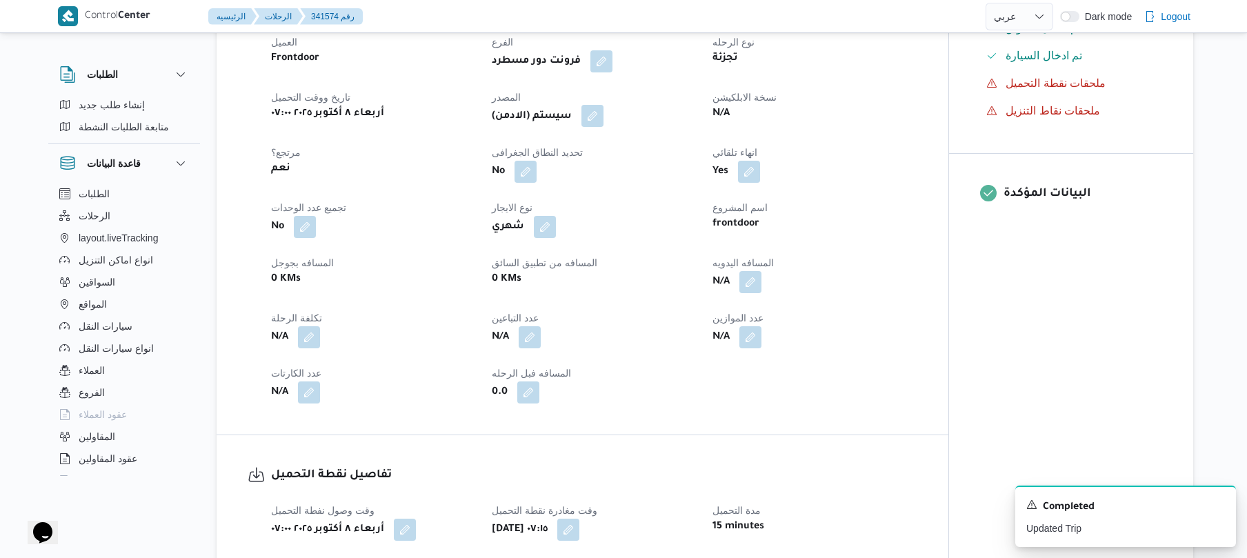
click at [602, 127] on button "button" at bounding box center [593, 116] width 22 height 22
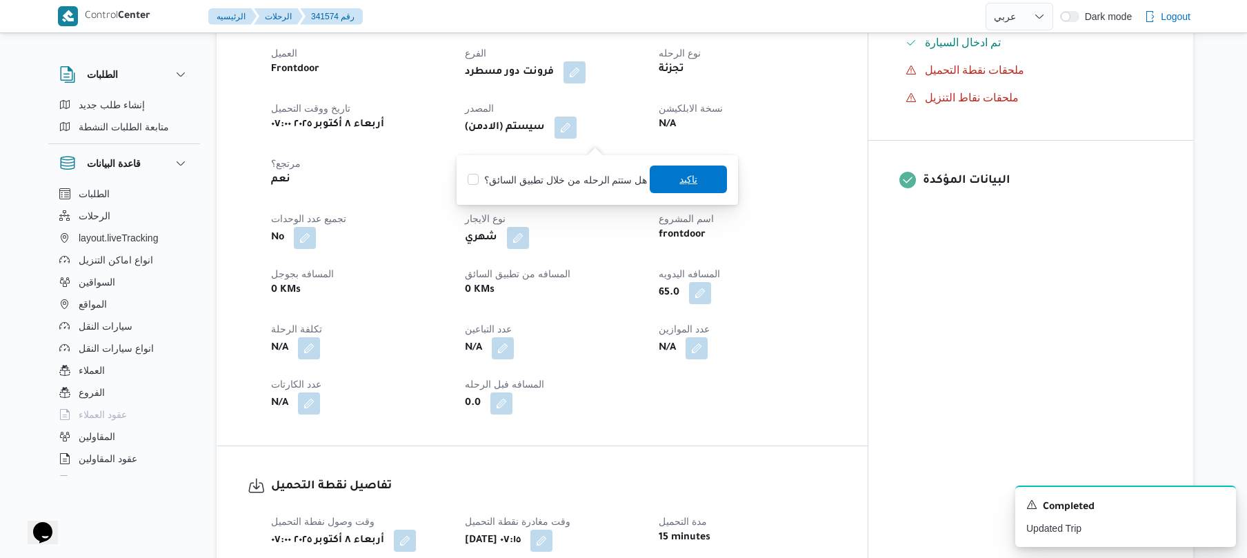
click at [663, 177] on span "تاكيد" at bounding box center [688, 180] width 77 height 28
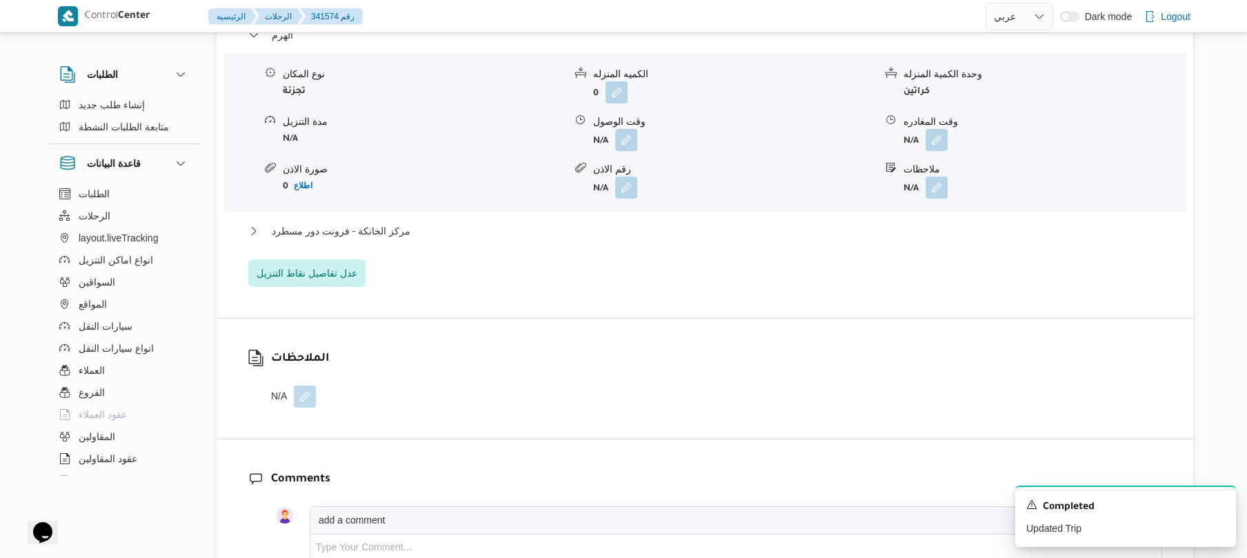
scroll to position [1214, 0]
click at [629, 143] on button "button" at bounding box center [626, 137] width 22 height 22
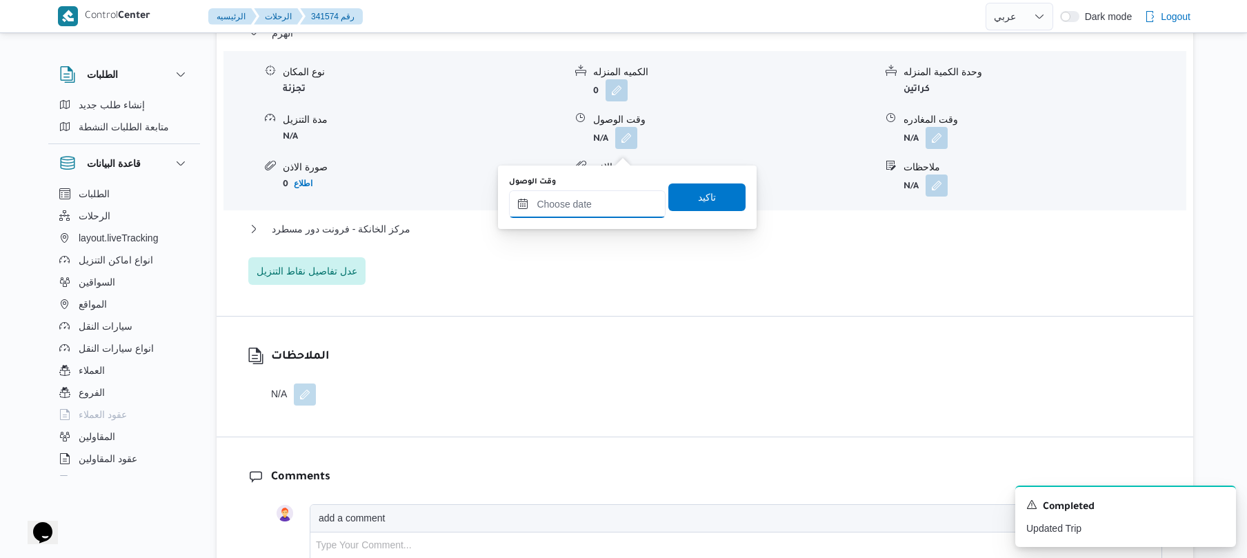
click at [596, 202] on input "وقت الوصول" at bounding box center [587, 204] width 157 height 28
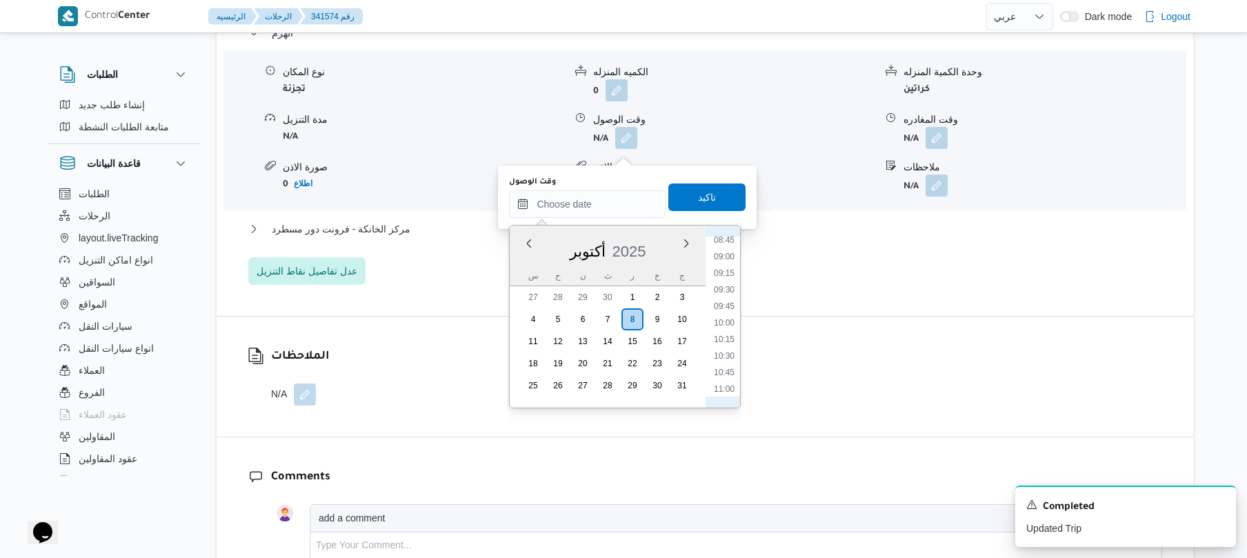
scroll to position [493, 0]
click at [724, 304] on ul "00:00 00:15 00:30 00:45 01:00 01:15 01:30 01:45 02:00 02:15 02:30 02:45 03:00 0…" at bounding box center [724, 317] width 32 height 160
click at [726, 297] on li "08:15" at bounding box center [724, 297] width 32 height 14
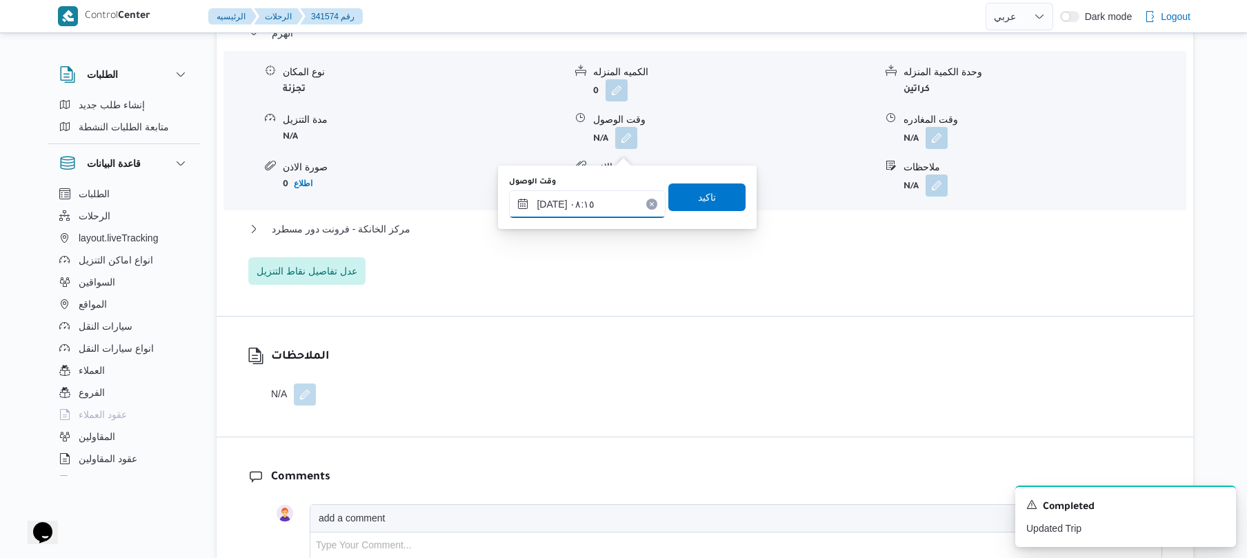
click at [555, 204] on input "[DATE] ٠٨:١٥" at bounding box center [587, 204] width 157 height 28
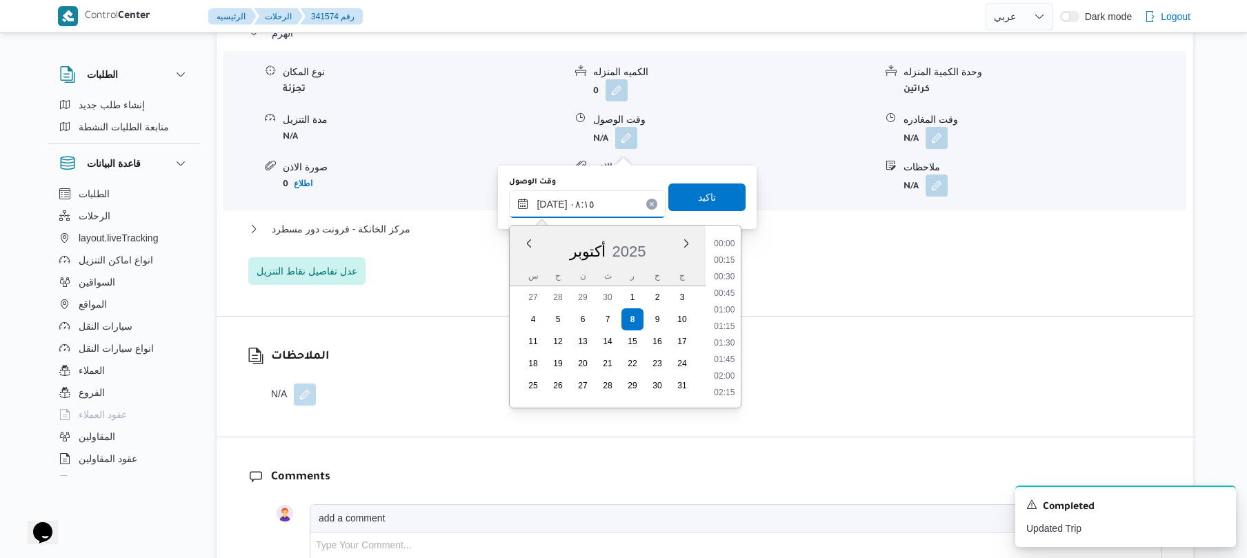
scroll to position [464, 0]
type input "[DATE] ٠٨:05"
click at [698, 194] on span "تاكيد" at bounding box center [707, 196] width 18 height 17
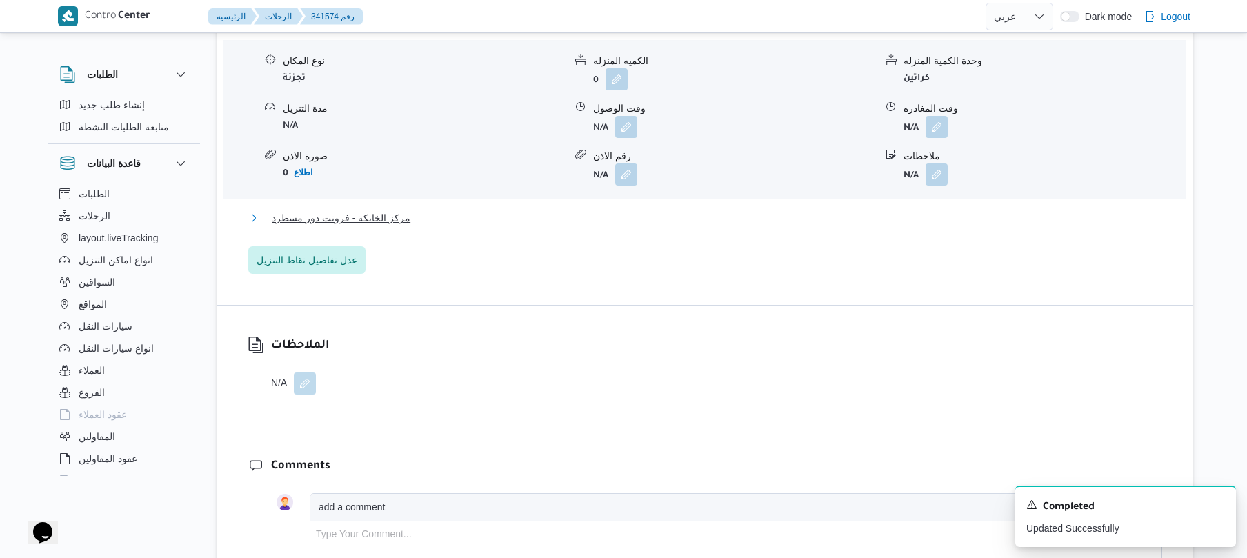
click at [563, 226] on button "مركز الخانكة - فرونت دور مسطرد" at bounding box center [705, 218] width 914 height 17
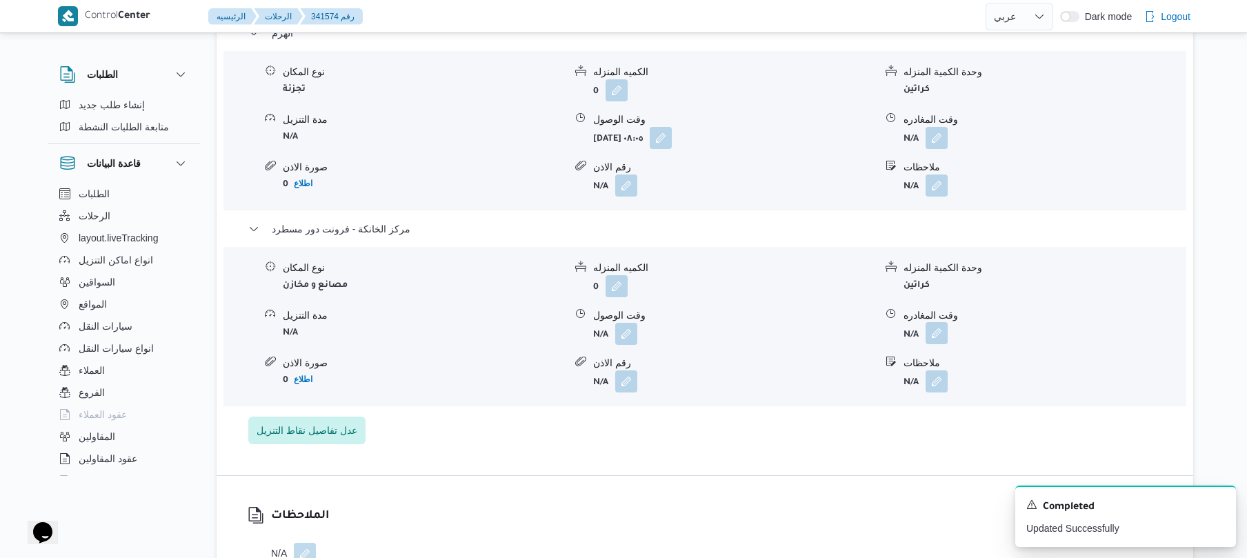
click at [930, 340] on button "button" at bounding box center [937, 333] width 22 height 22
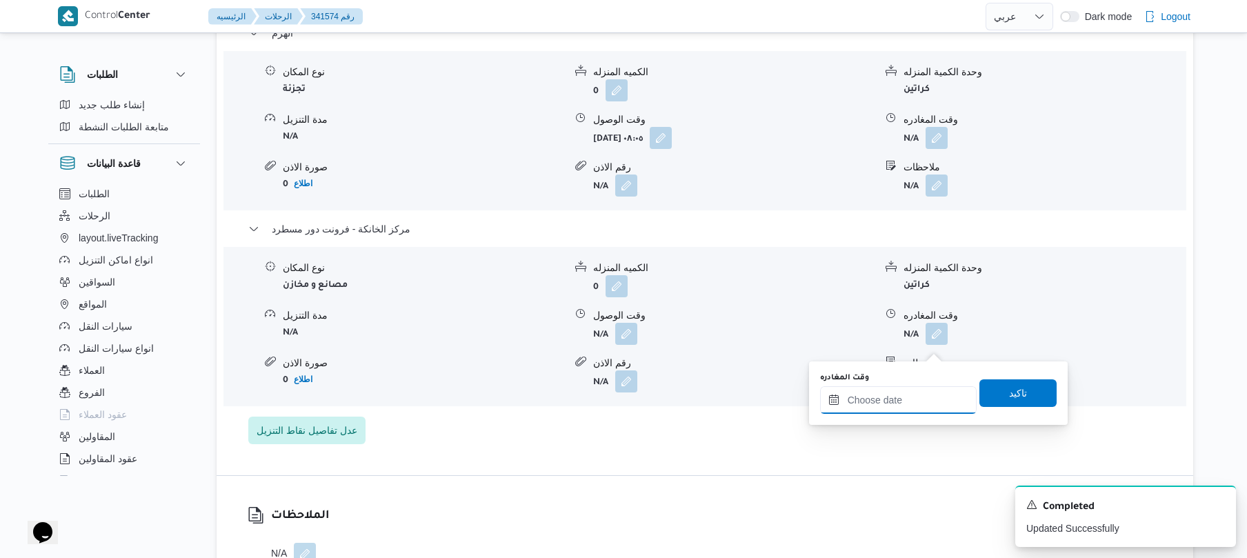
click at [894, 401] on input "وقت المغادره" at bounding box center [898, 400] width 157 height 28
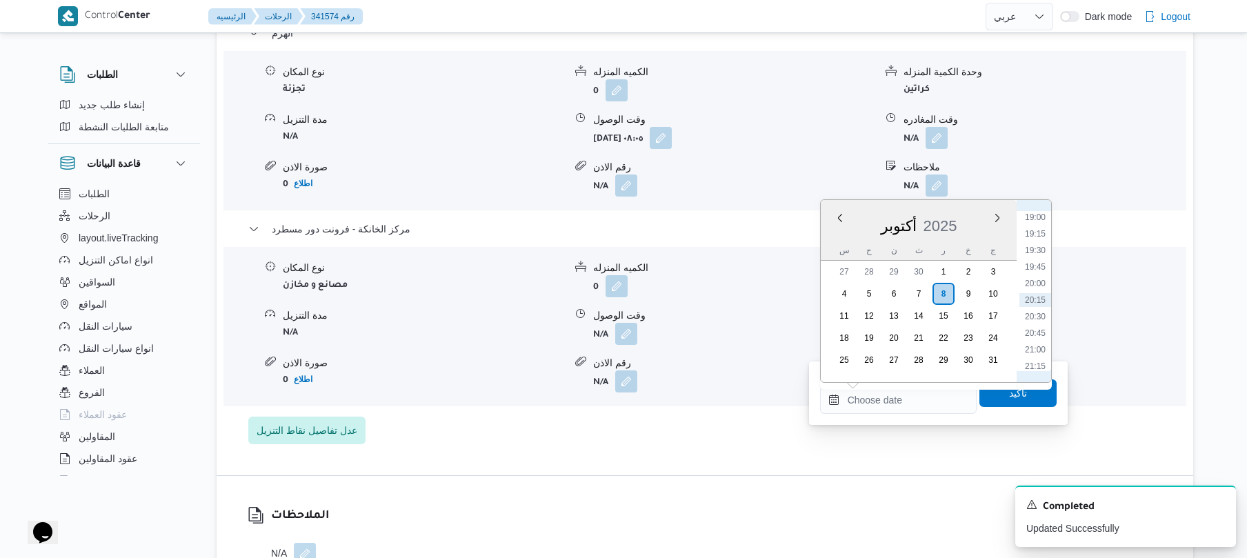
scroll to position [1123, 0]
click at [1039, 317] on li "18:30" at bounding box center [1036, 320] width 32 height 14
type input "٠٨/١٠/٢٠٢٥ ١٨:٣٠"
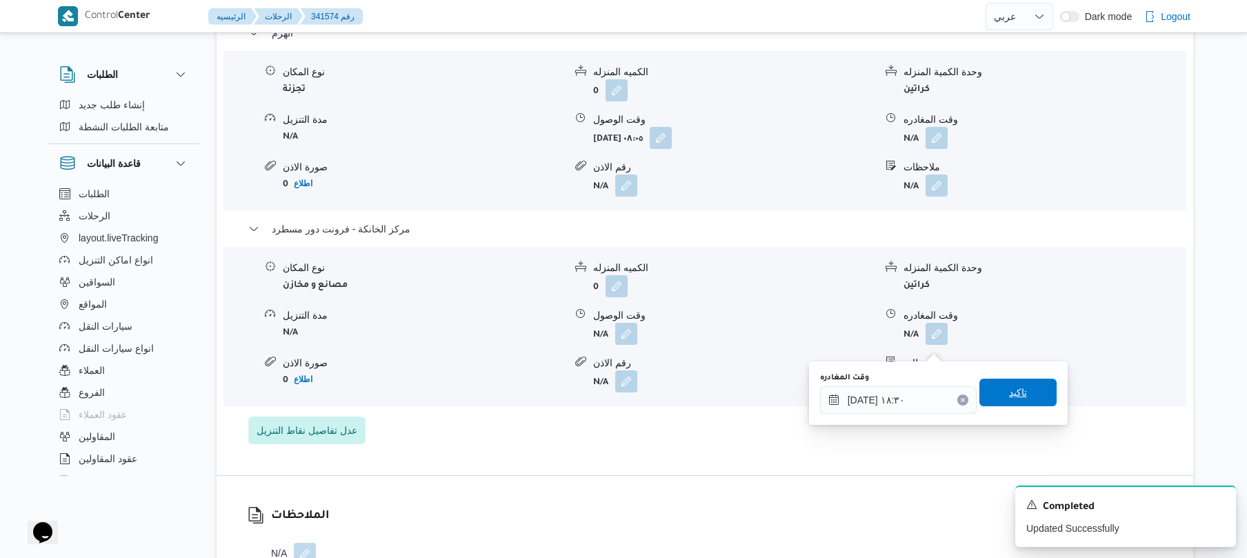
click at [1013, 386] on span "تاكيد" at bounding box center [1018, 392] width 18 height 17
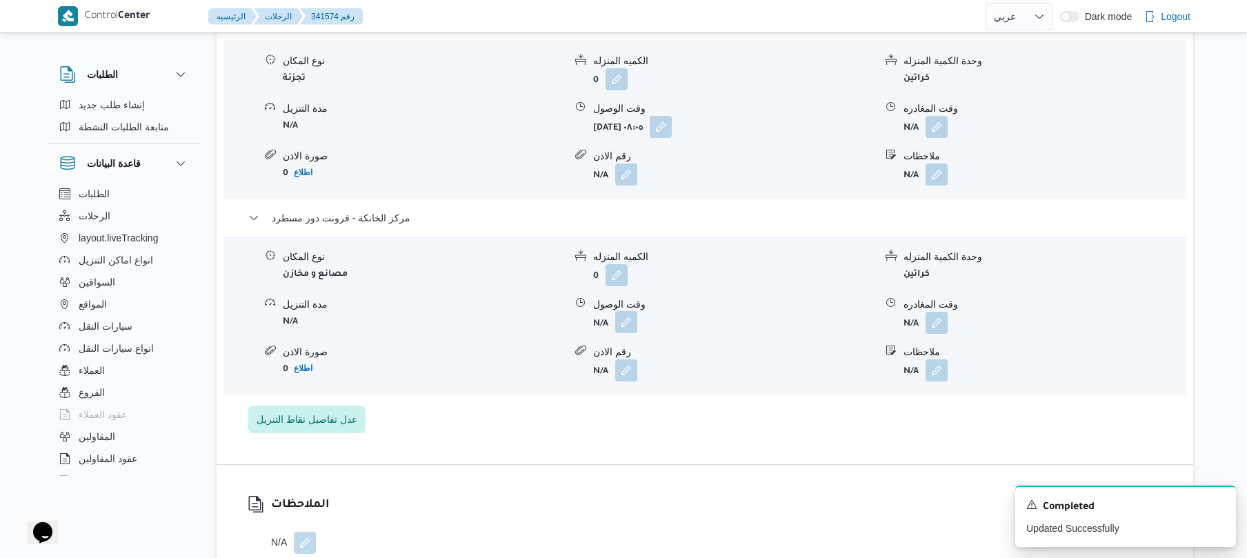
click at [619, 333] on button "button" at bounding box center [626, 322] width 22 height 22
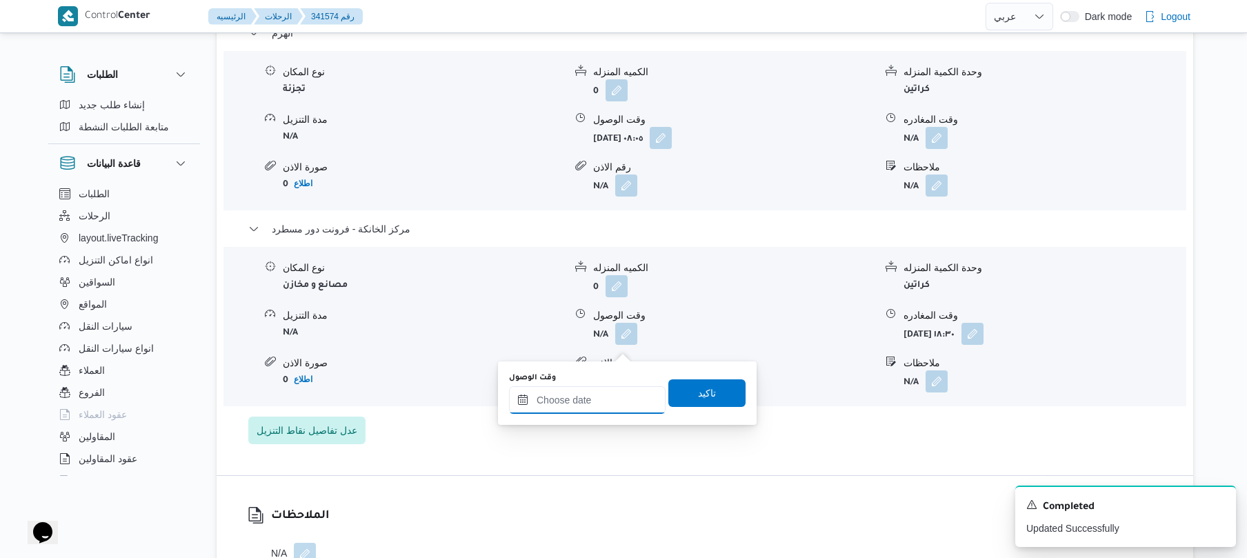
click at [607, 395] on input "وقت الوصول" at bounding box center [587, 400] width 157 height 28
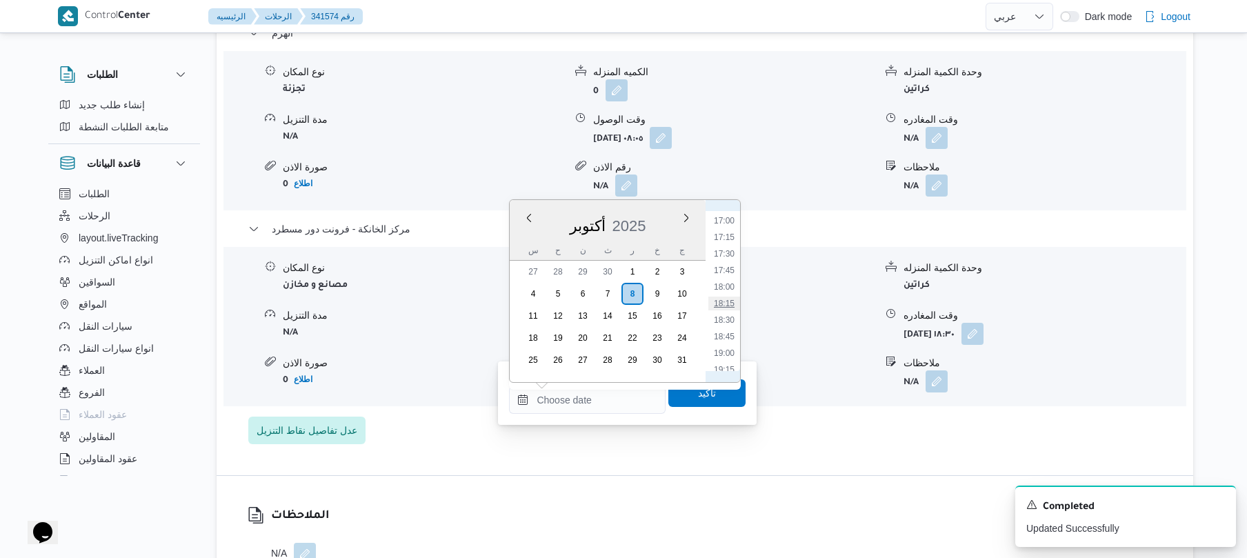
click at [724, 307] on li "18:15" at bounding box center [724, 304] width 32 height 14
type input "[DATE] ١٨:١٥"
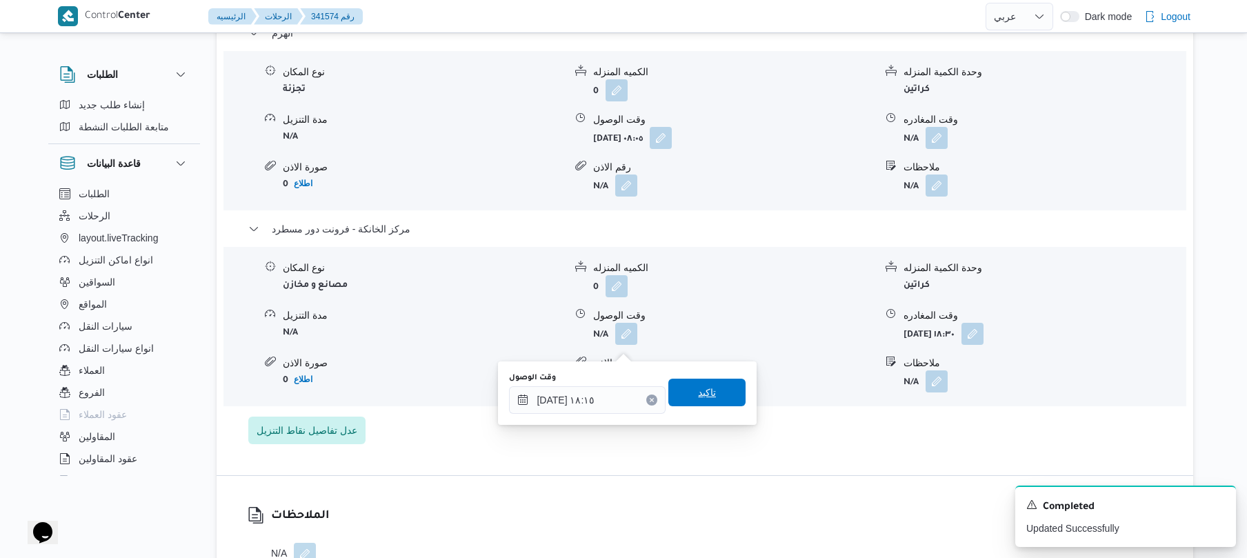
click at [699, 388] on span "تاكيد" at bounding box center [707, 392] width 18 height 17
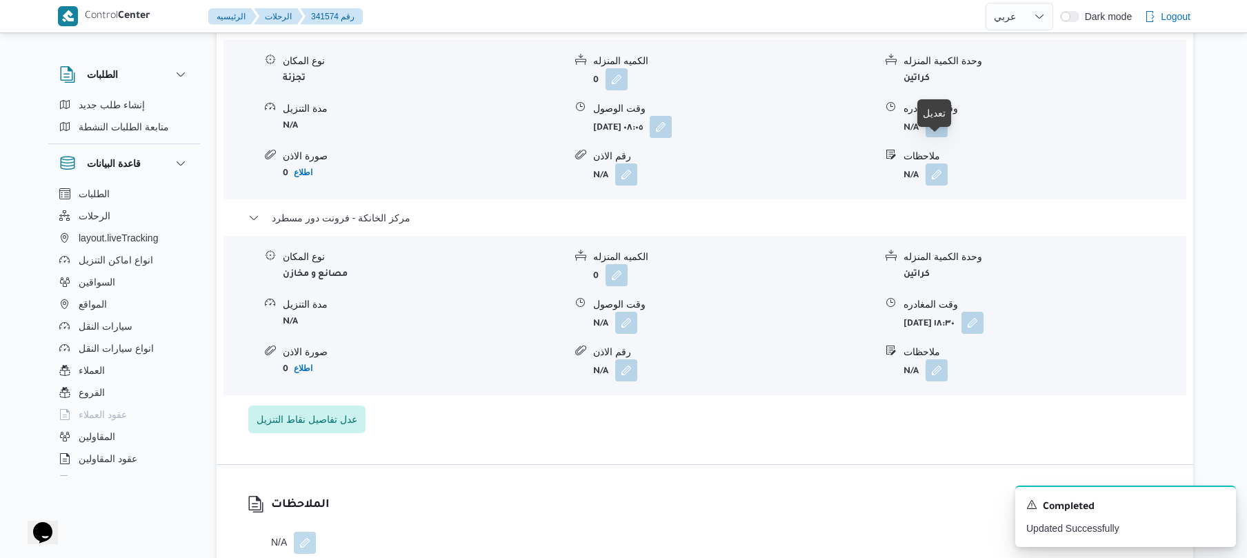
click at [933, 137] on button "button" at bounding box center [937, 126] width 22 height 22
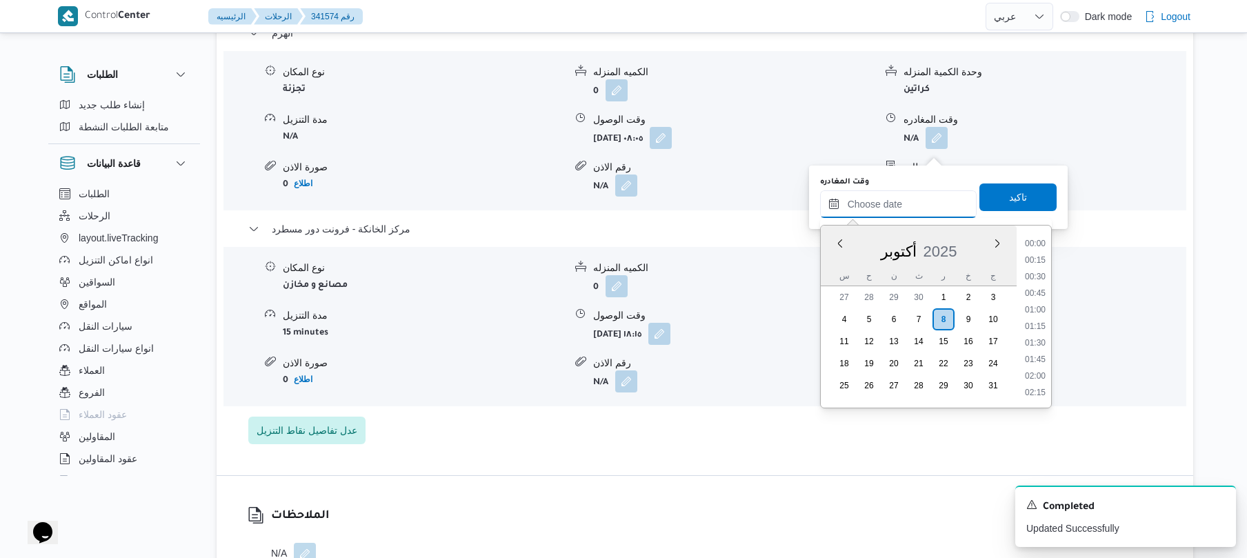
click at [887, 207] on input "وقت المغادره" at bounding box center [898, 204] width 157 height 28
click at [1038, 277] on li "17:30" at bounding box center [1036, 279] width 32 height 14
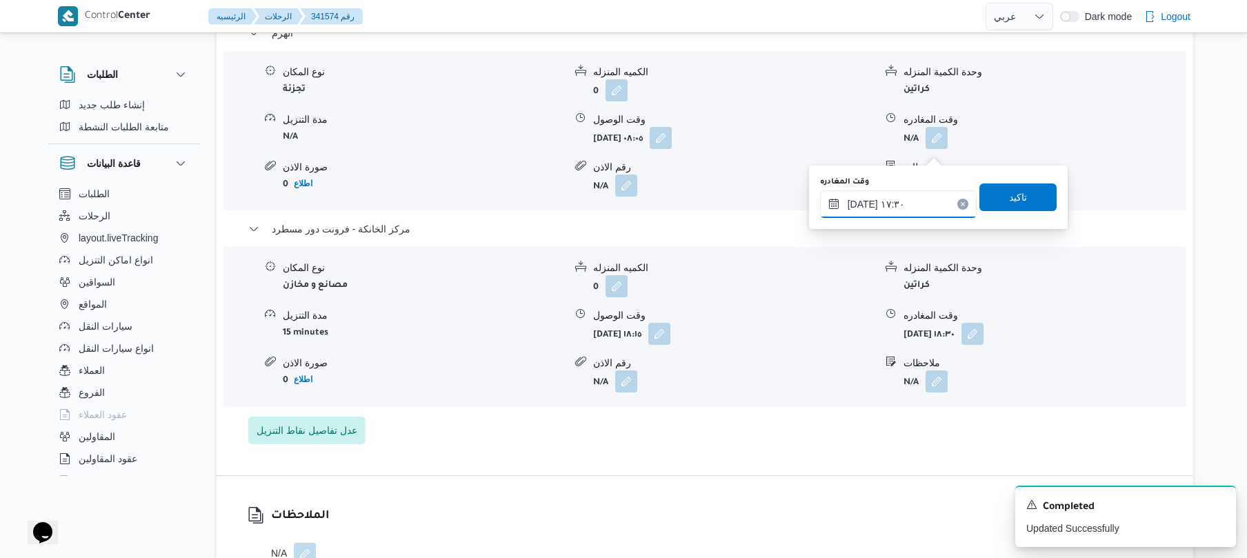
click at [862, 202] on input "٠٨/١٠/٢٠٢٥ ١٧:٣٠" at bounding box center [898, 204] width 157 height 28
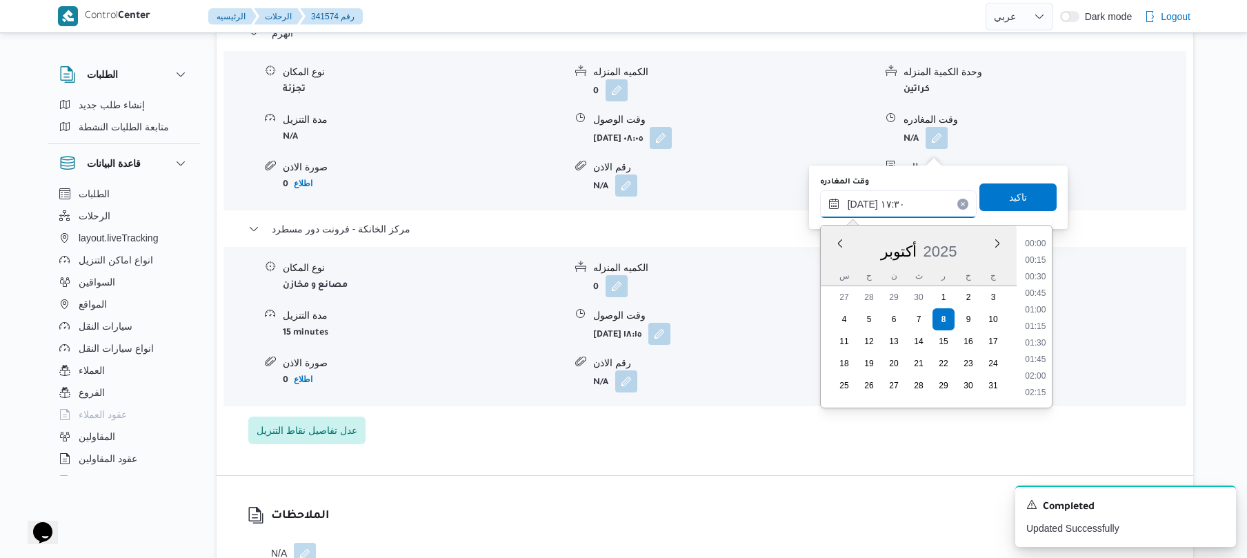
scroll to position [1076, 0]
type input "٠٨/١٠/٢٠٢٥ ١٧:٢٥"
click at [991, 197] on span "تاكيد" at bounding box center [1018, 197] width 77 height 28
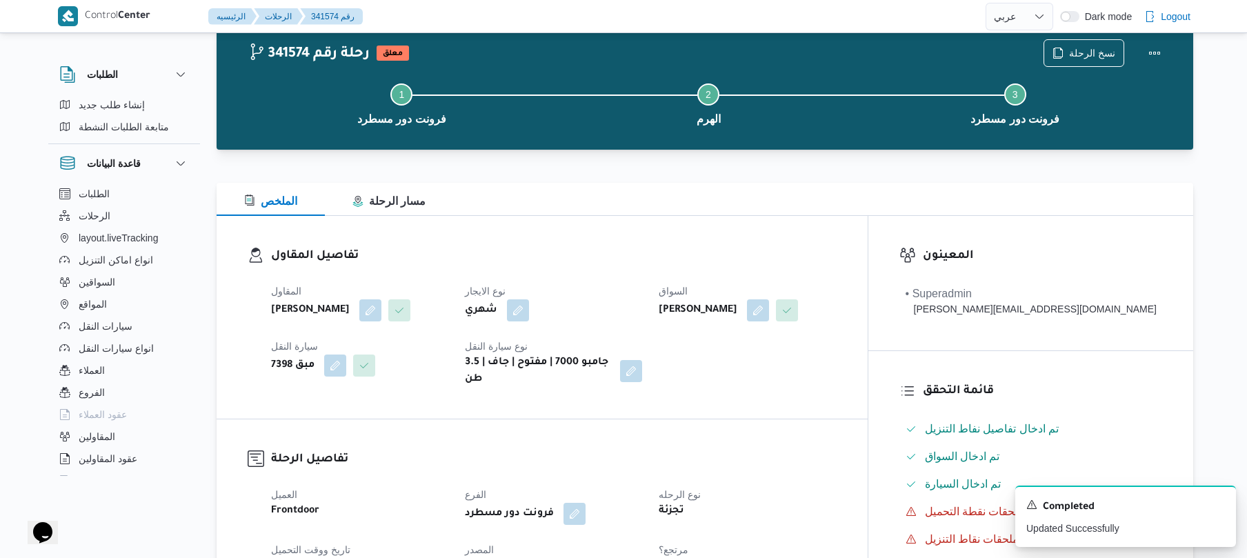
scroll to position [0, 0]
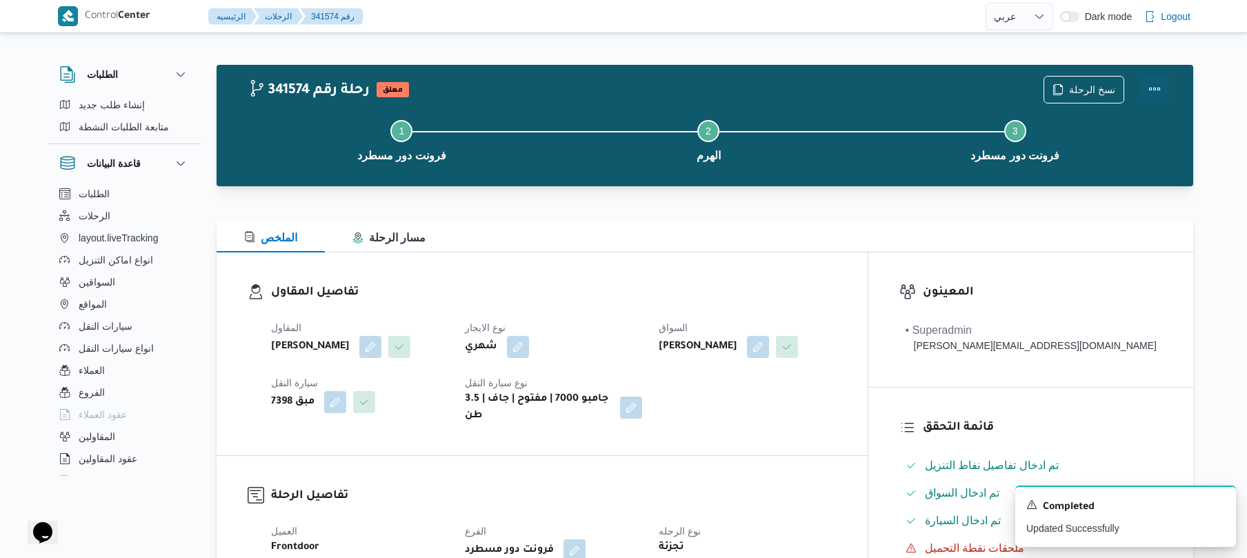
click at [1157, 83] on button "Actions" at bounding box center [1155, 89] width 28 height 28
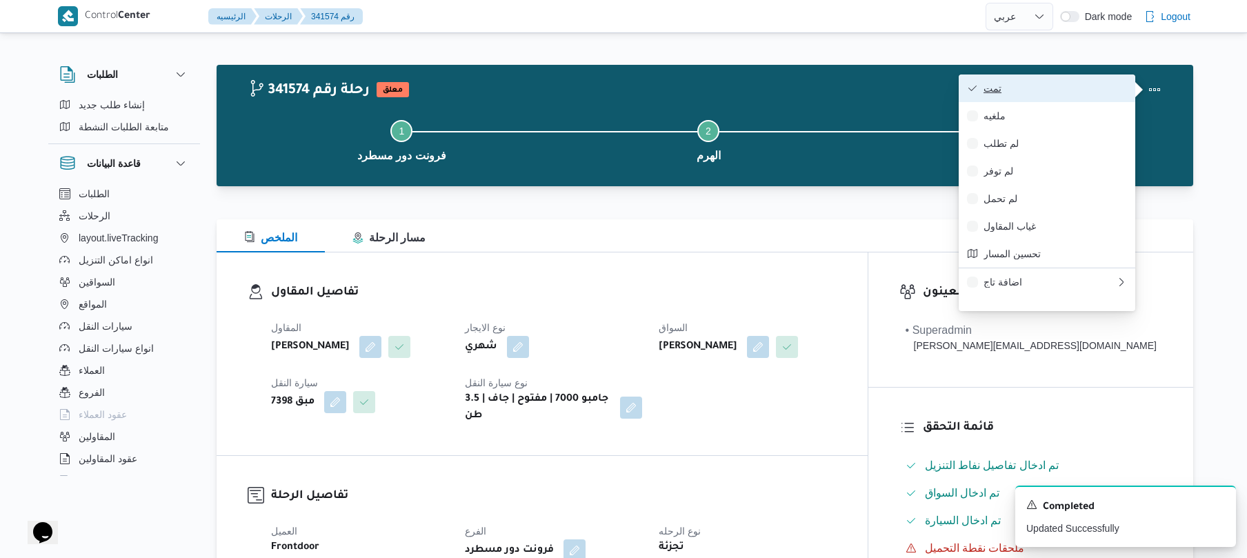
click at [1110, 90] on span "تمت" at bounding box center [1055, 88] width 143 height 11
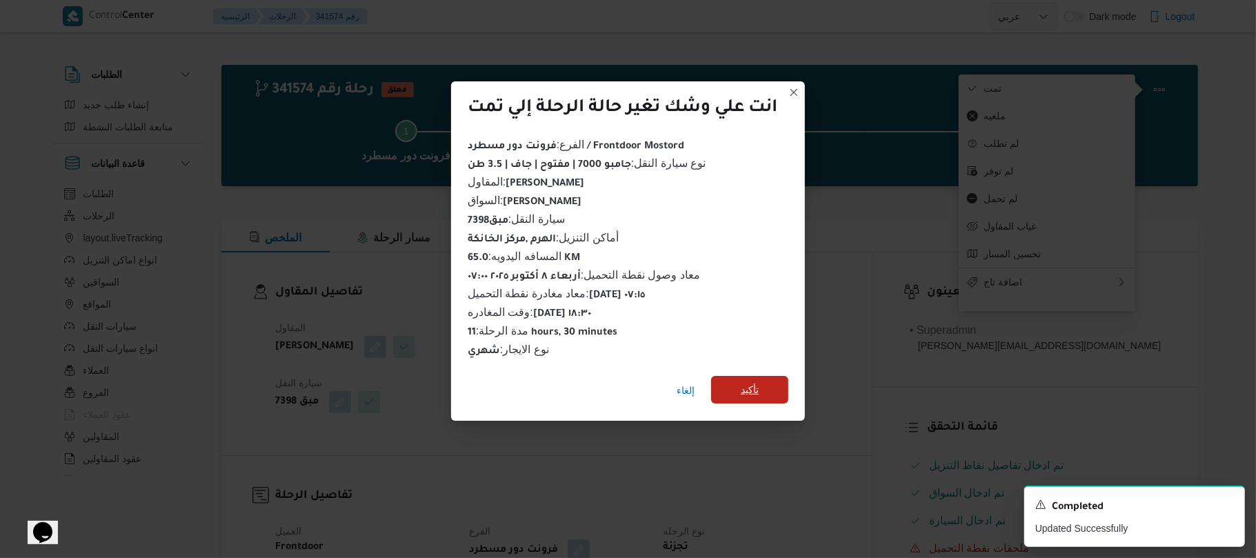
click at [771, 385] on span "تأكيد" at bounding box center [749, 390] width 77 height 28
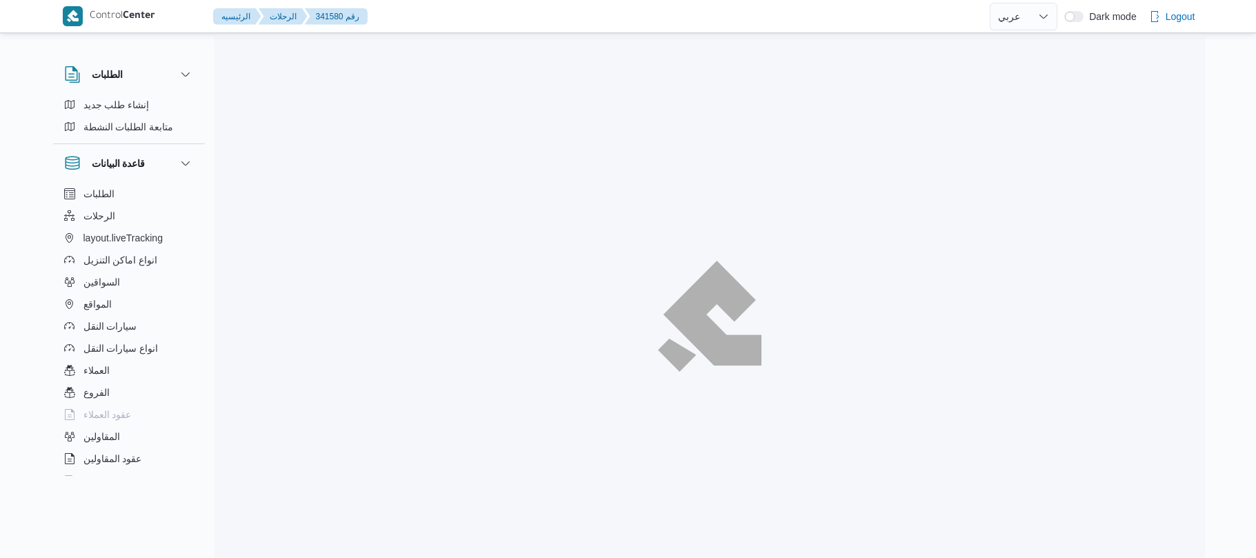
select select "ar"
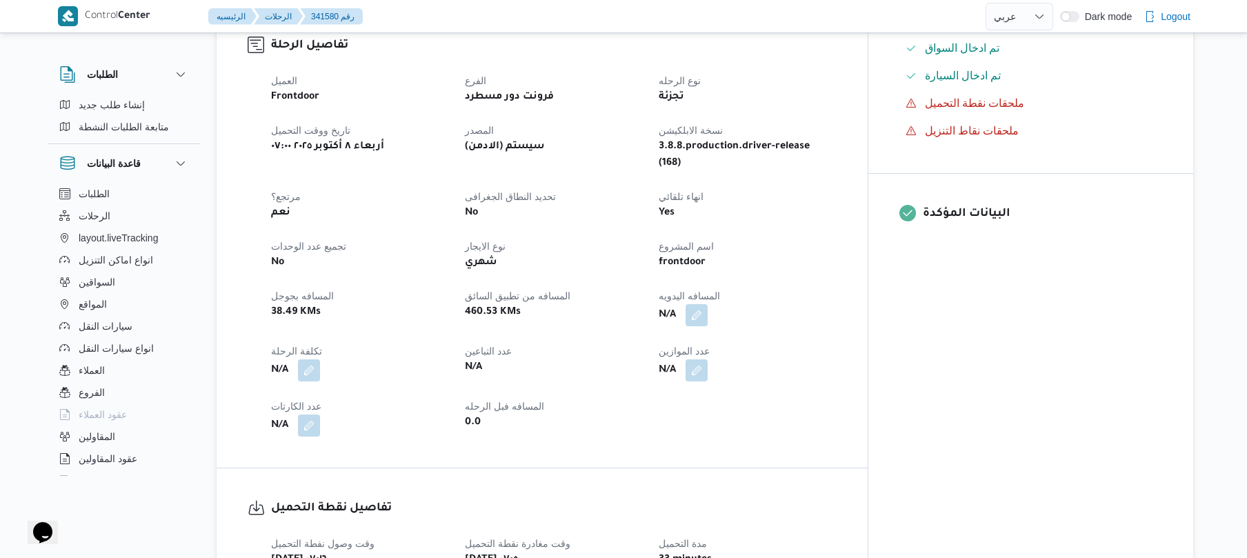
scroll to position [588, 0]
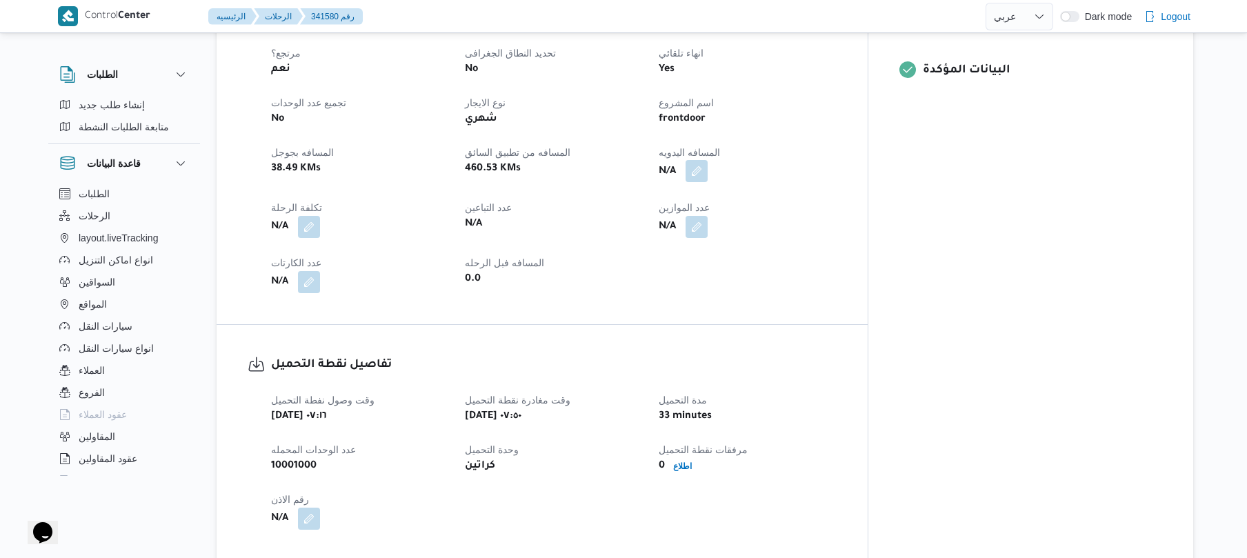
click at [708, 160] on button "button" at bounding box center [697, 171] width 22 height 22
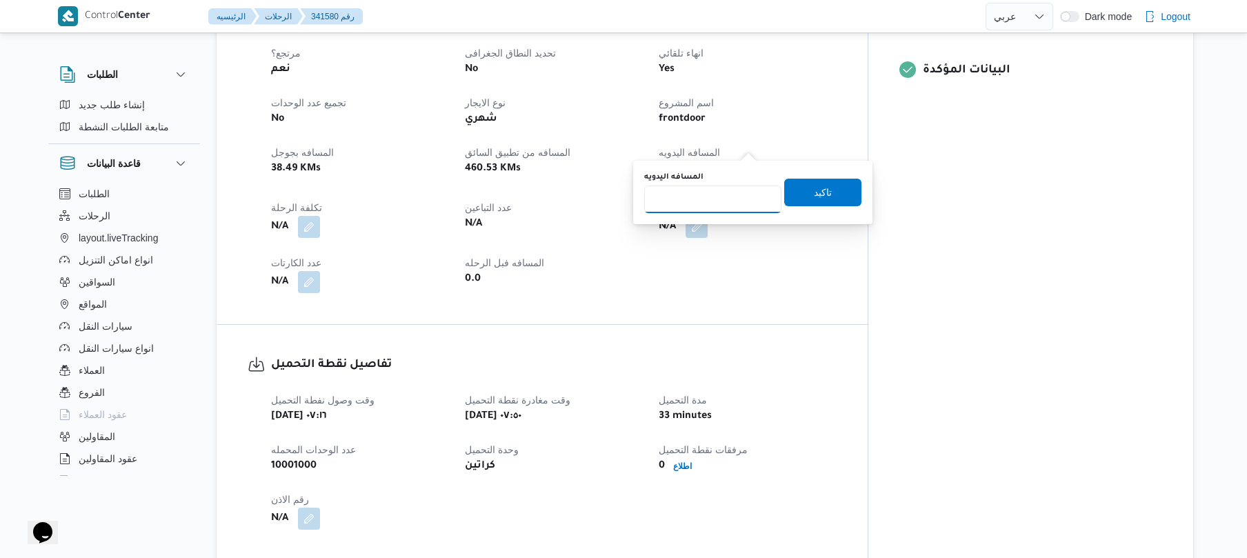
click at [702, 199] on input "المسافه اليدويه" at bounding box center [712, 200] width 137 height 28
type input "105"
click at [798, 183] on span "تاكيد" at bounding box center [822, 192] width 77 height 28
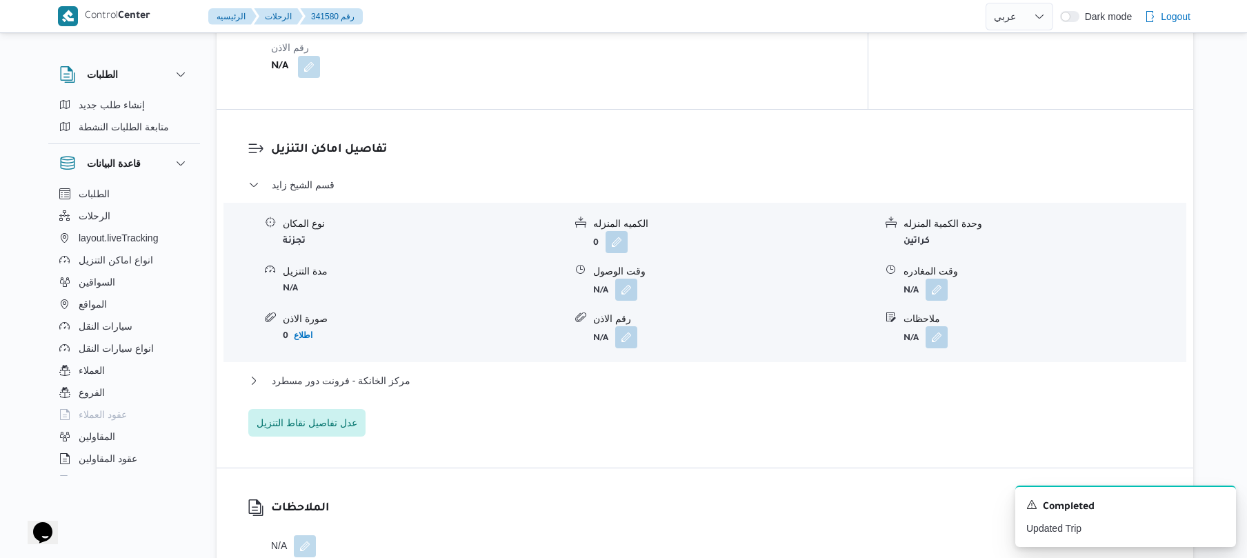
scroll to position [1067, 0]
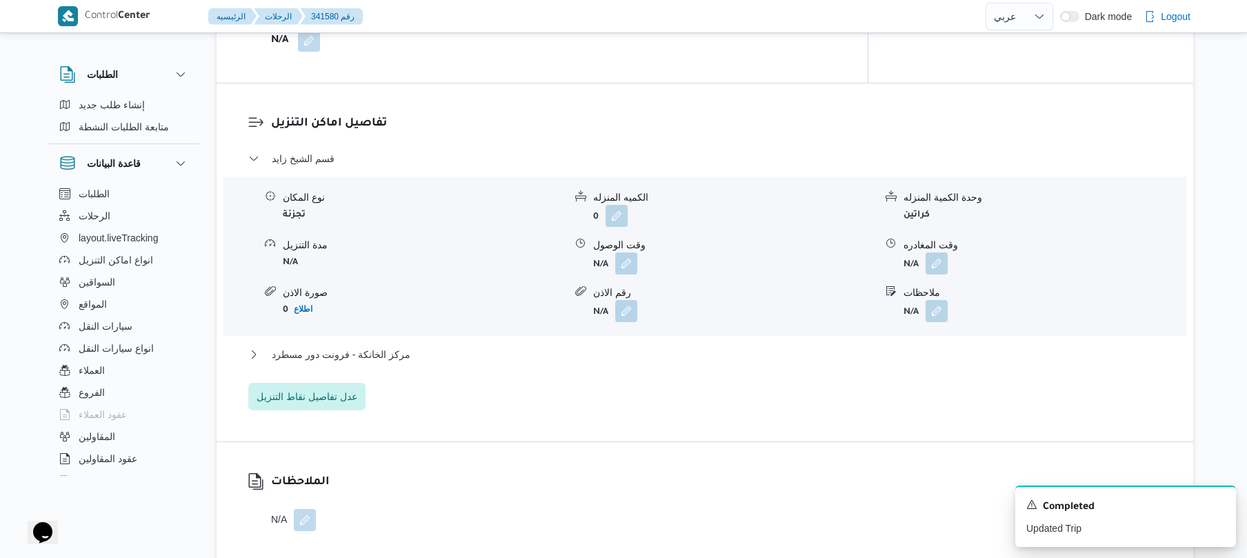
click at [688, 115] on h3 "تفاصيل اماكن التنزيل" at bounding box center [716, 124] width 891 height 19
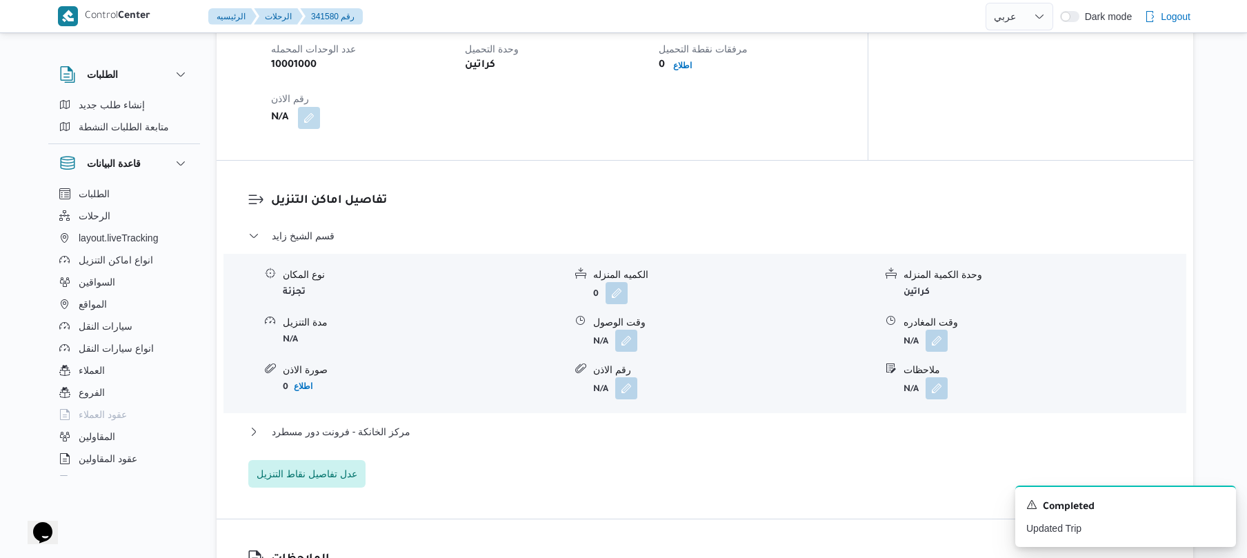
scroll to position [993, 0]
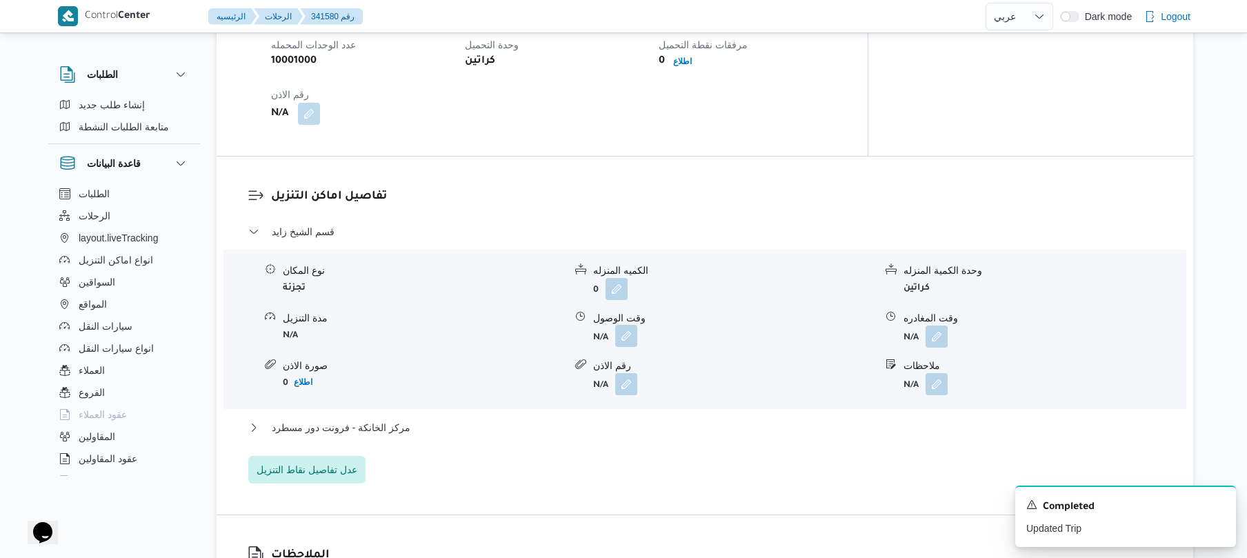
click at [624, 325] on button "button" at bounding box center [626, 336] width 22 height 22
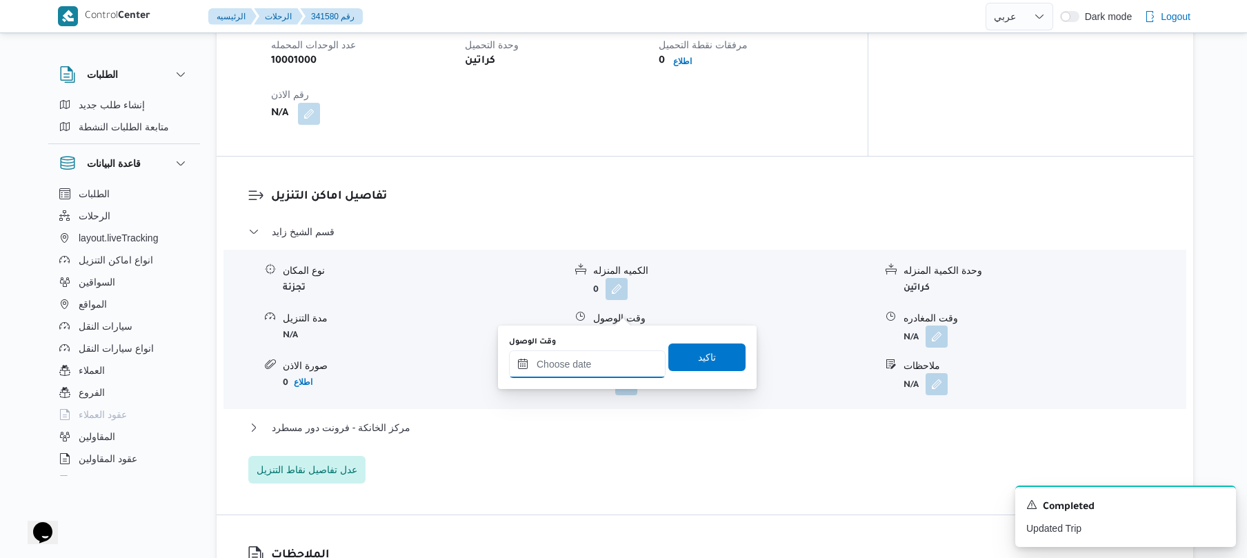
click at [573, 374] on input "وقت الوصول" at bounding box center [587, 364] width 157 height 28
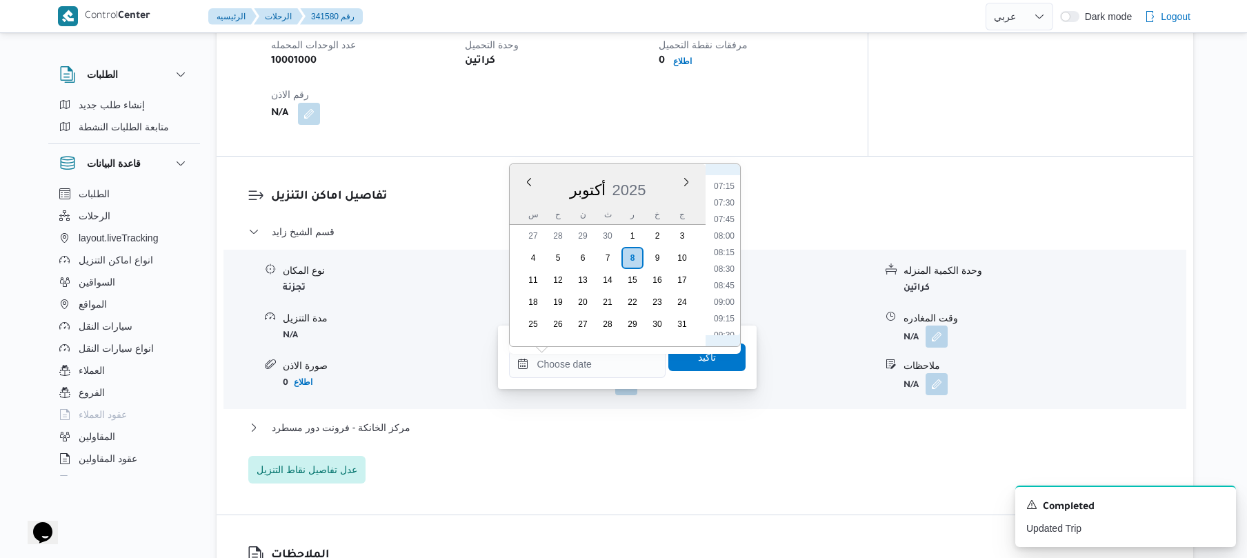
scroll to position [442, 0]
click at [727, 315] on li "08:45" at bounding box center [724, 320] width 32 height 14
type input "٠٨/١٠/٢٠٢٥ ٠٨:٤٥"
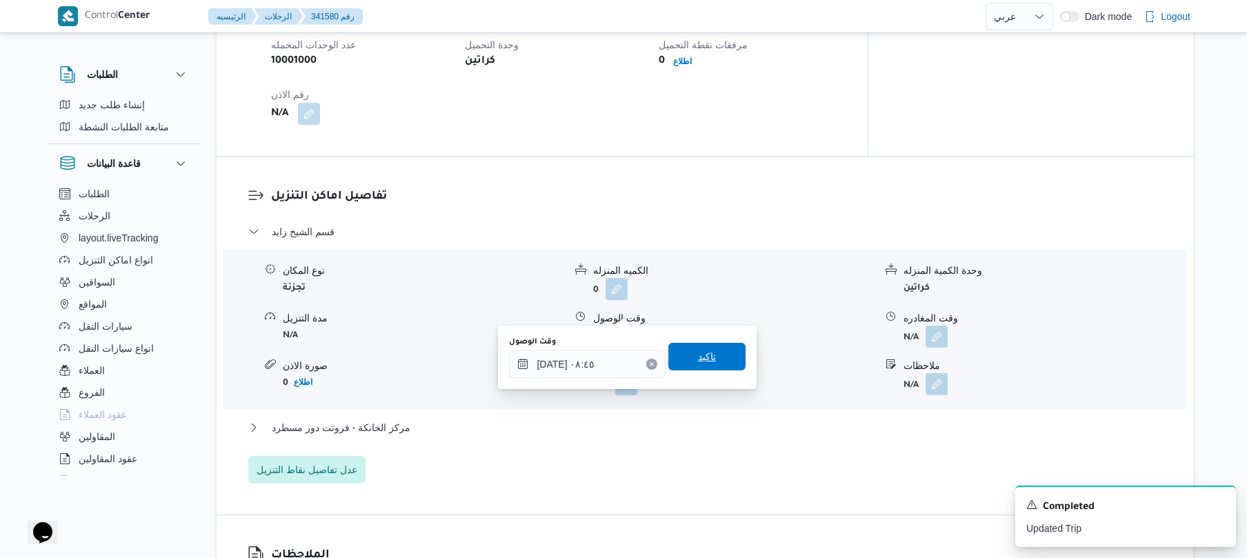
click at [698, 356] on span "تاكيد" at bounding box center [707, 356] width 18 height 17
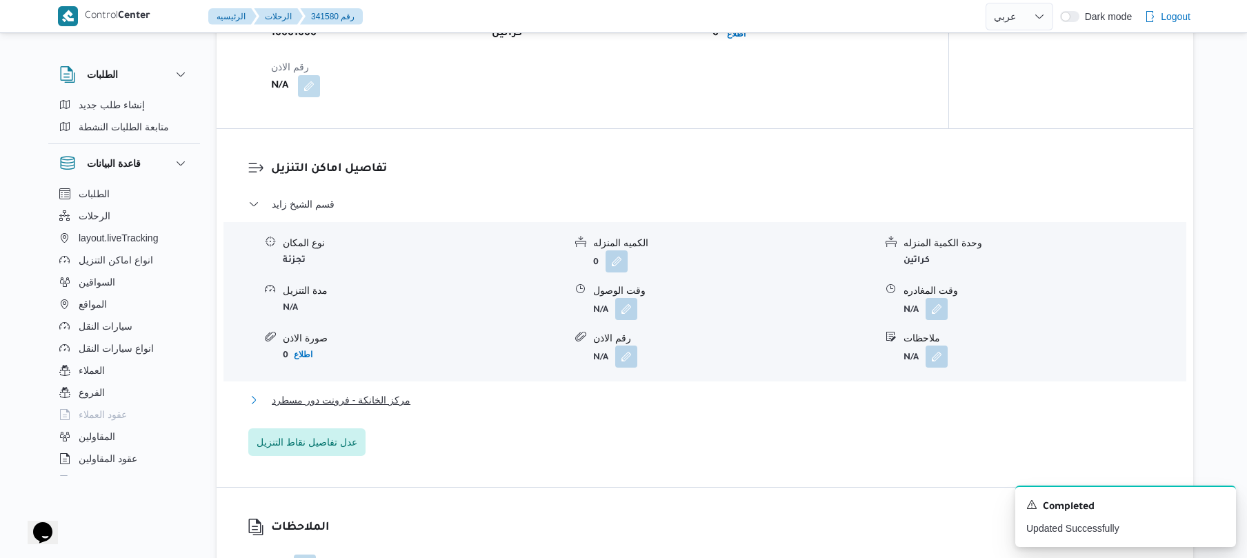
click at [578, 399] on button "مركز الخانكة - فرونت دور مسطرد" at bounding box center [705, 400] width 914 height 17
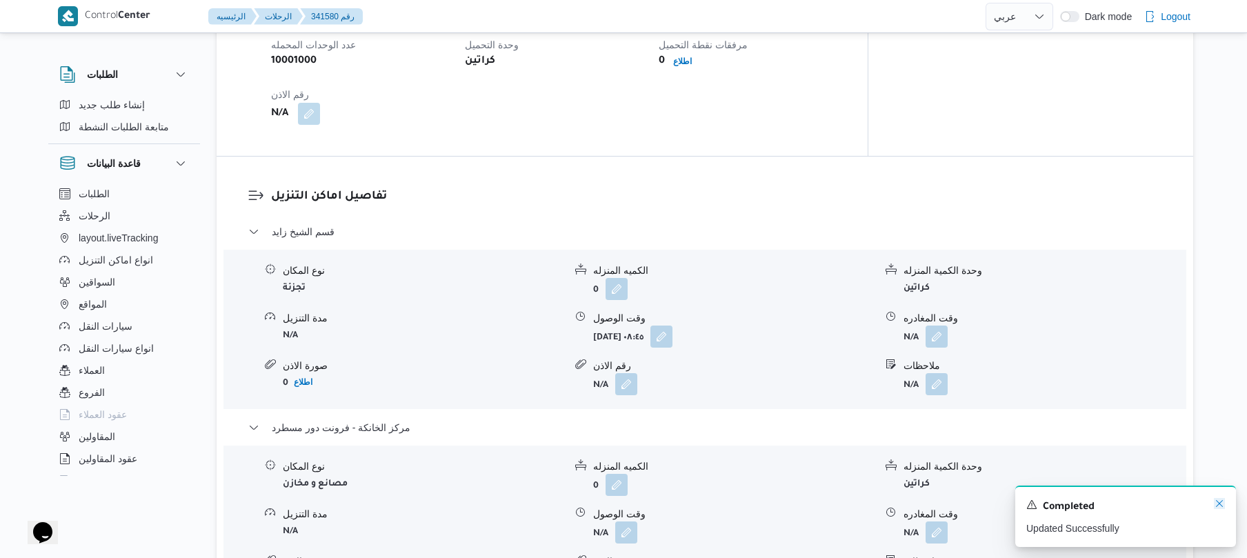
click at [1218, 500] on icon "Dismiss toast" at bounding box center [1219, 503] width 11 height 11
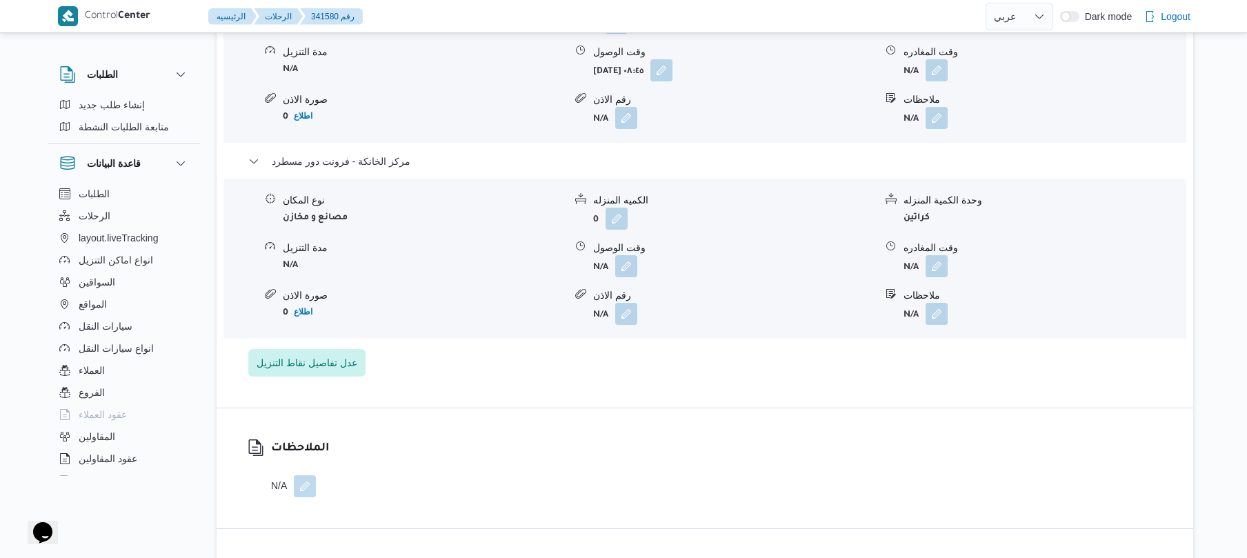
scroll to position [1287, 0]
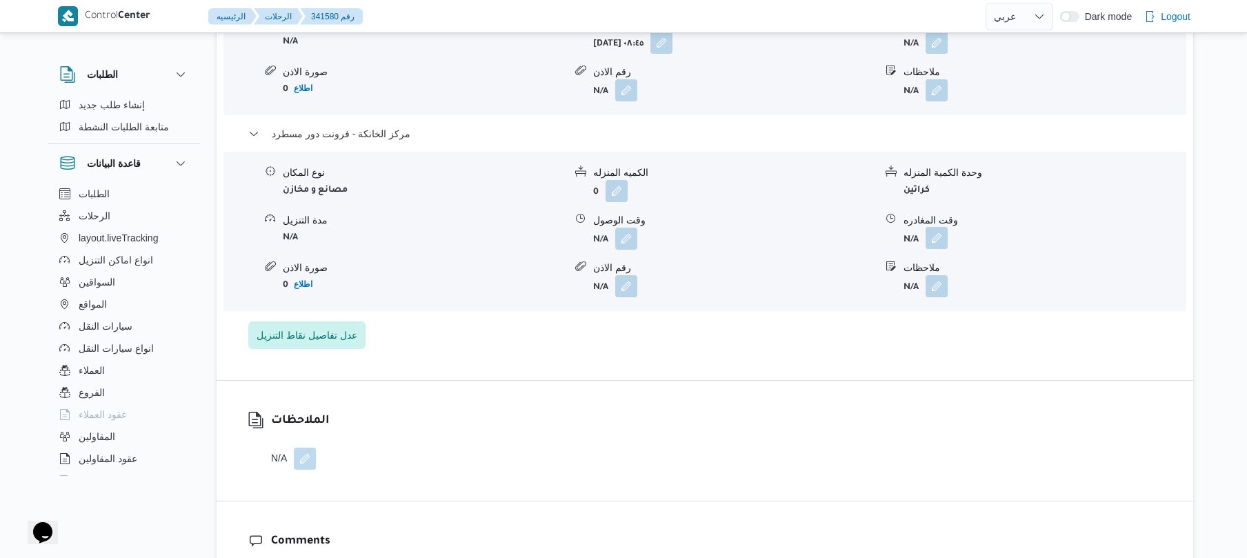
click at [942, 227] on button "button" at bounding box center [937, 238] width 22 height 22
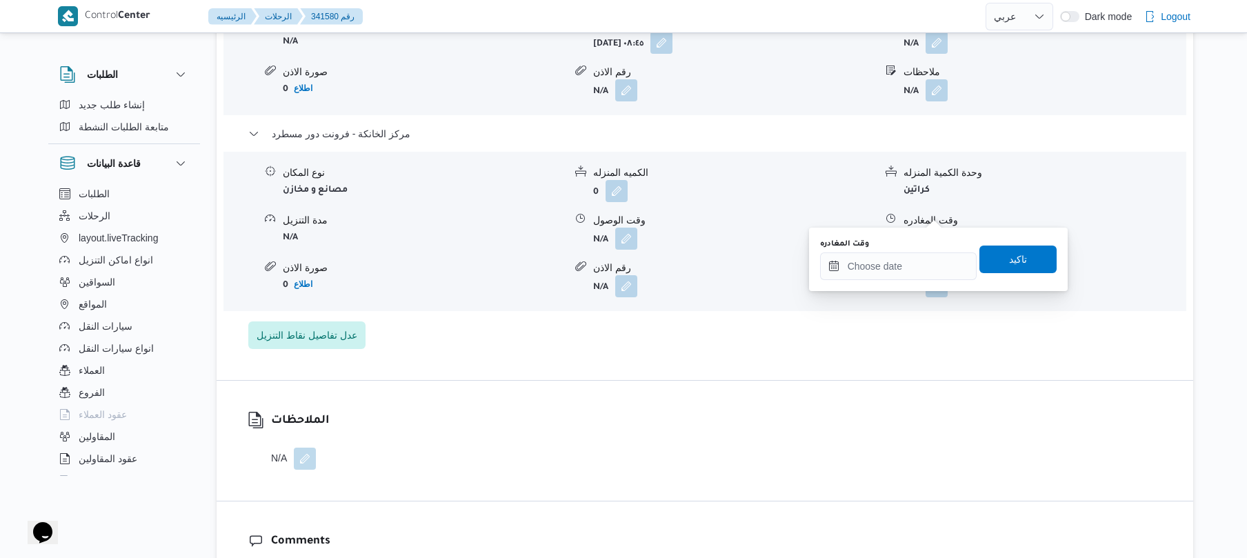
click at [909, 247] on div "وقت المغادره" at bounding box center [898, 244] width 157 height 11
click at [905, 266] on input "وقت المغادره" at bounding box center [898, 266] width 157 height 28
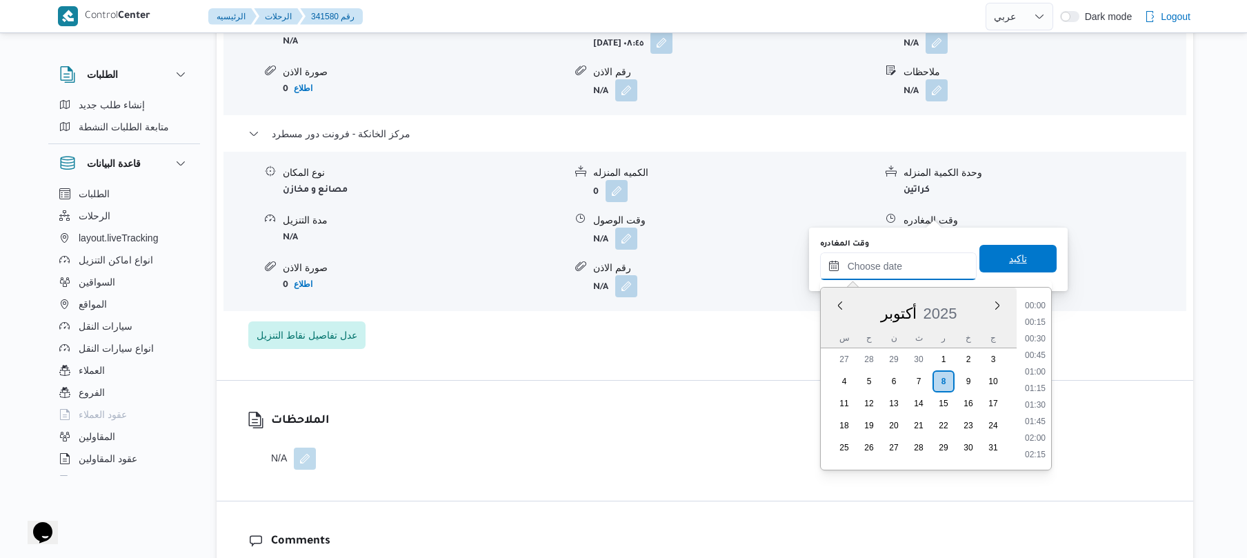
scroll to position [1259, 0]
click at [1038, 332] on li "19:30" at bounding box center [1036, 338] width 32 height 14
type input "٠٨/١٠/٢٠٢٥ ١٩:٣٠"
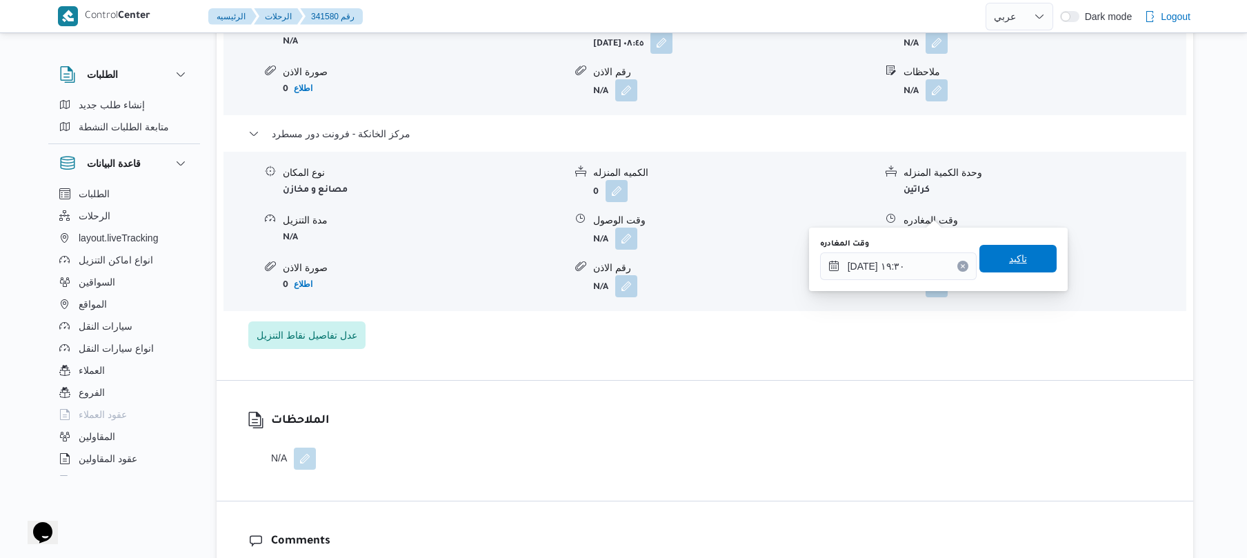
click at [999, 259] on span "تاكيد" at bounding box center [1018, 259] width 77 height 28
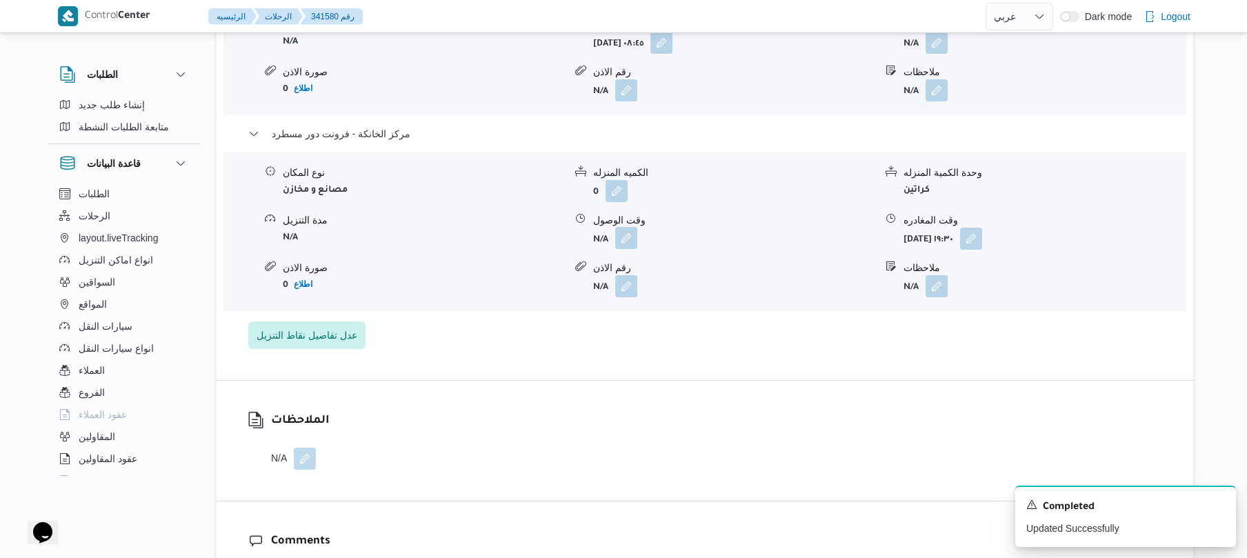
click at [629, 227] on button "button" at bounding box center [626, 238] width 22 height 22
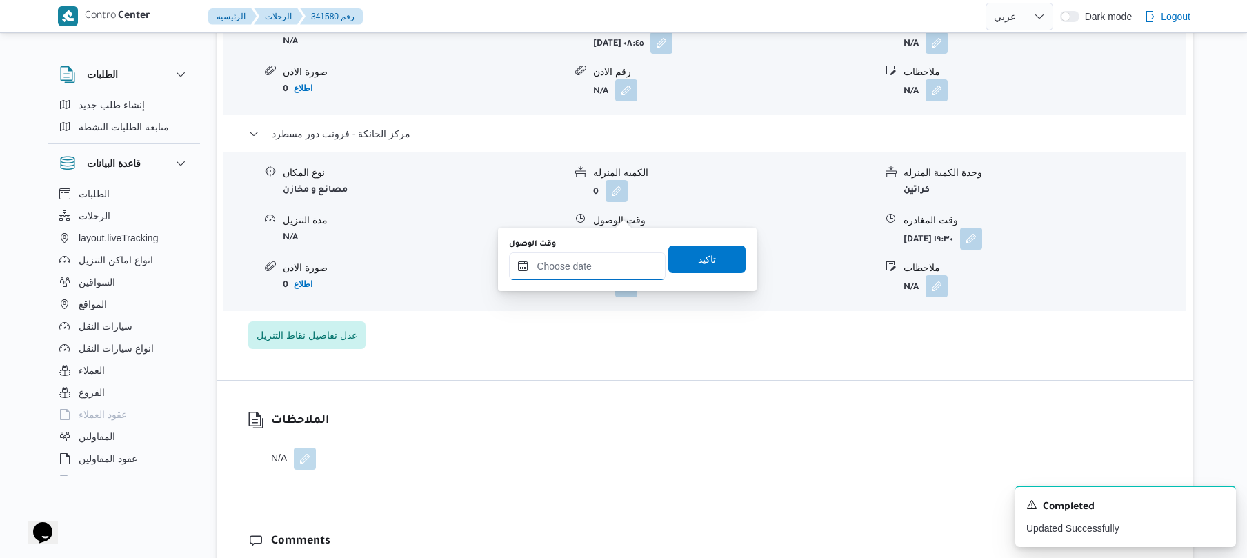
click at [597, 259] on input "وقت الوصول" at bounding box center [587, 266] width 157 height 28
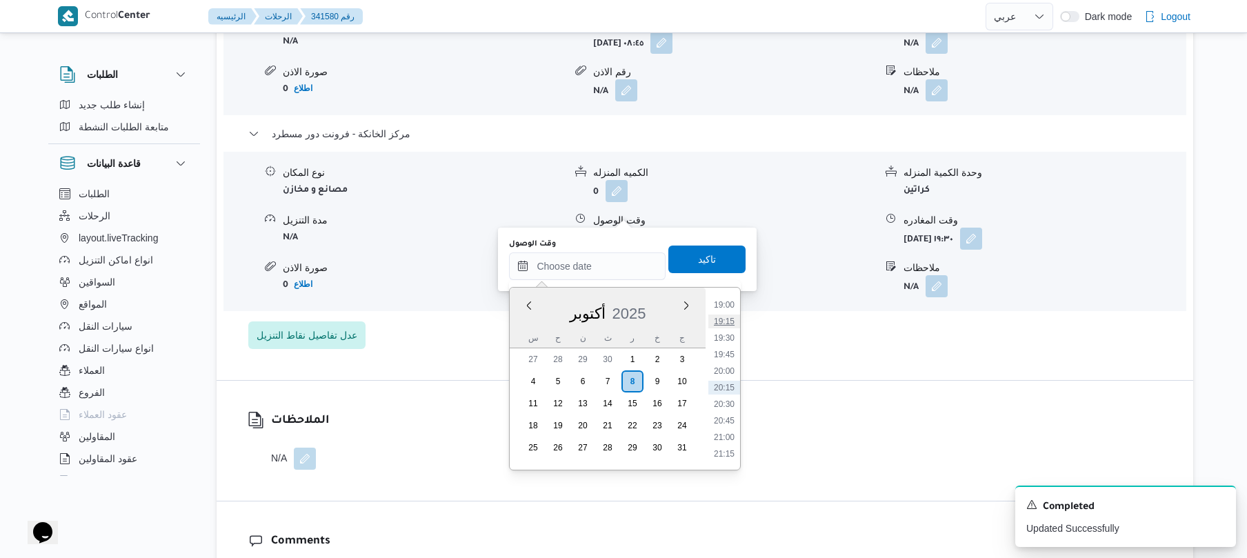
click at [732, 323] on li "19:15" at bounding box center [724, 322] width 32 height 14
type input "٠٨/١٠/٢٠٢٥ ١٩:١٥"
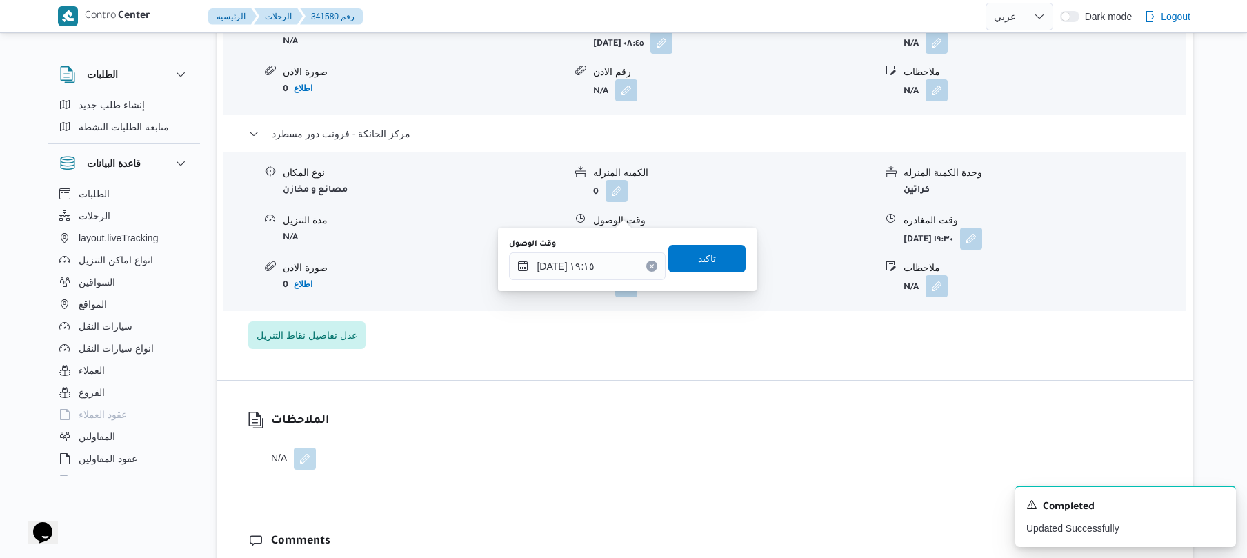
click at [710, 257] on span "تاكيد" at bounding box center [706, 259] width 77 height 28
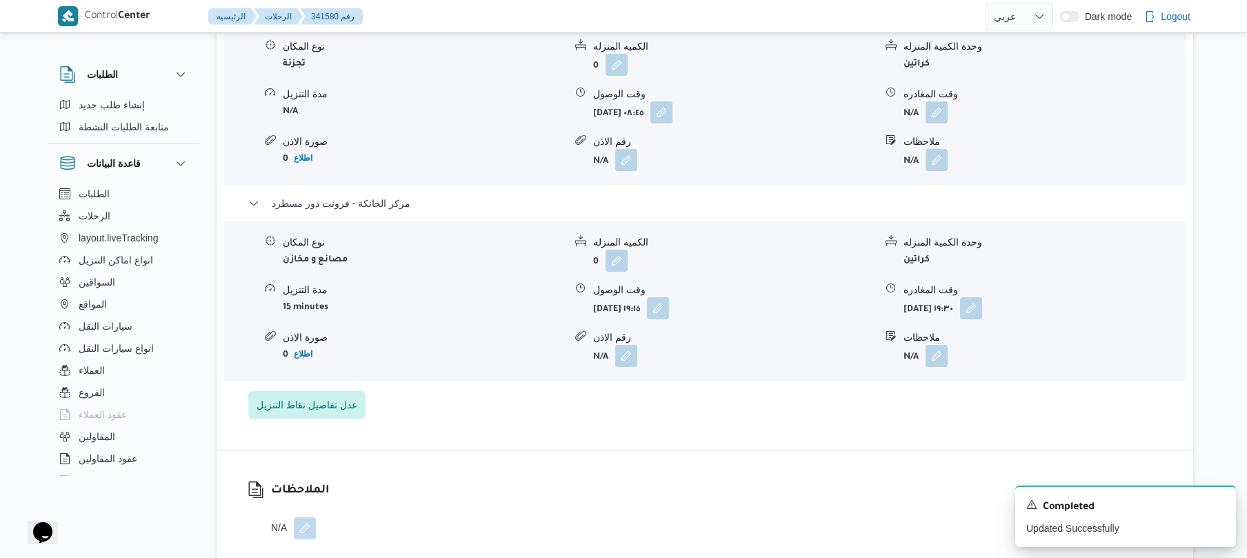
scroll to position [1140, 0]
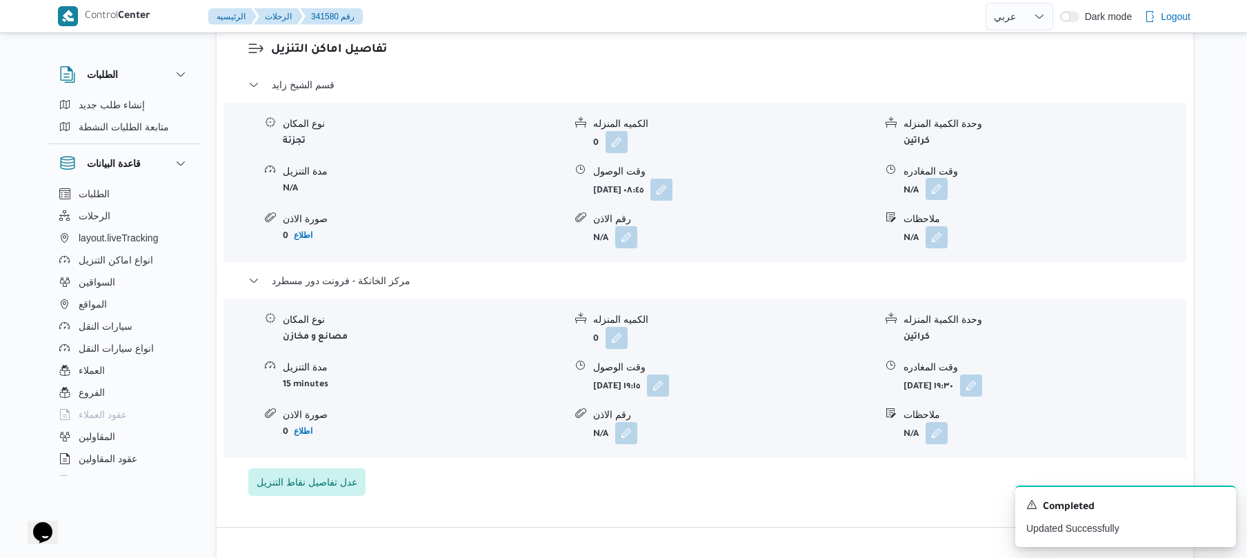
click at [945, 178] on button "button" at bounding box center [937, 189] width 22 height 22
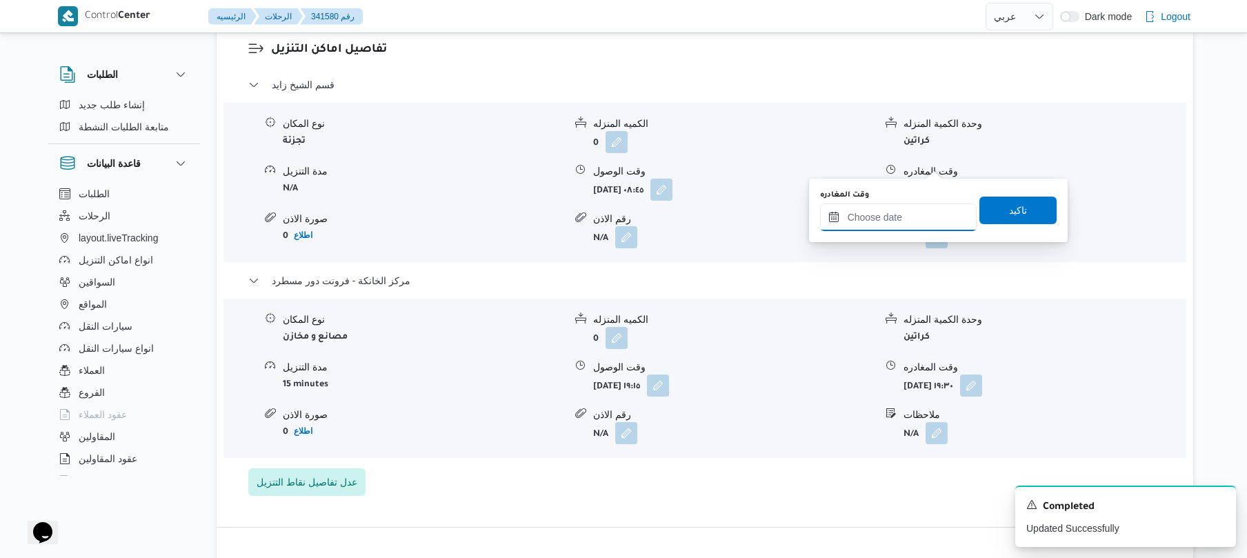
click at [878, 215] on input "وقت المغادره" at bounding box center [898, 218] width 157 height 28
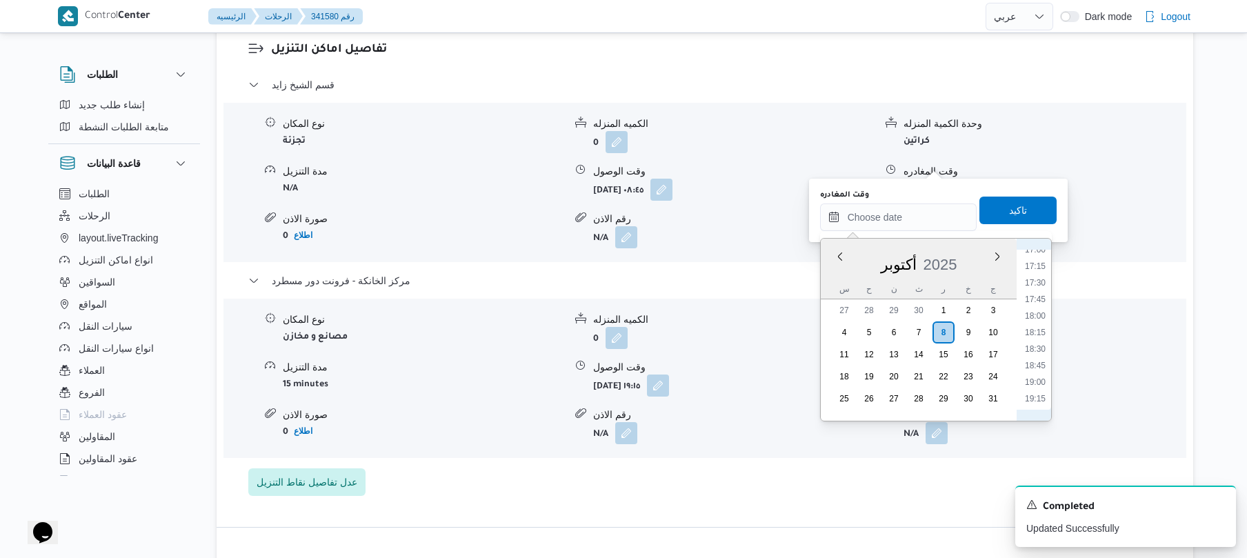
scroll to position [1124, 0]
click at [1040, 340] on li "18:15" at bounding box center [1036, 342] width 32 height 14
type input "٠٨/١٠/٢٠٢٥ ١٨:١٥"
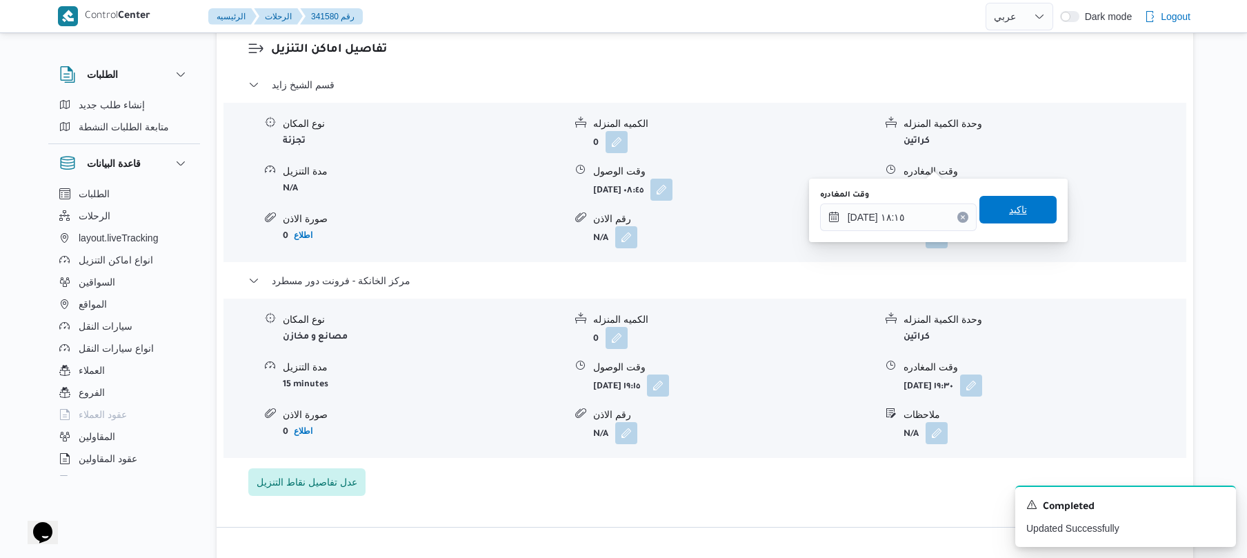
click at [1019, 215] on span "تاكيد" at bounding box center [1018, 210] width 77 height 28
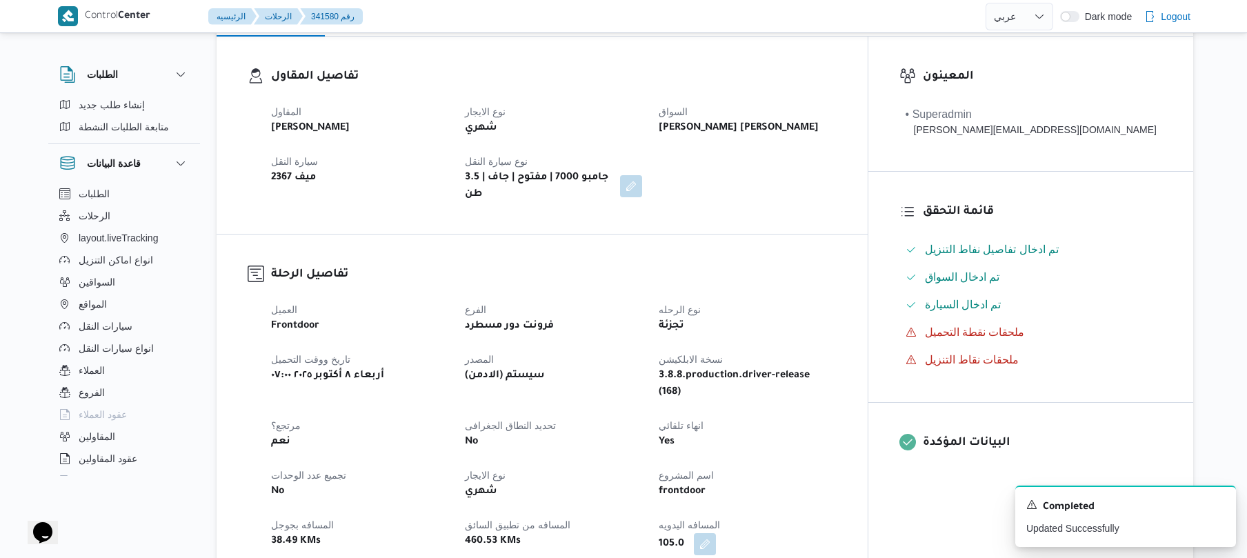
scroll to position [0, 0]
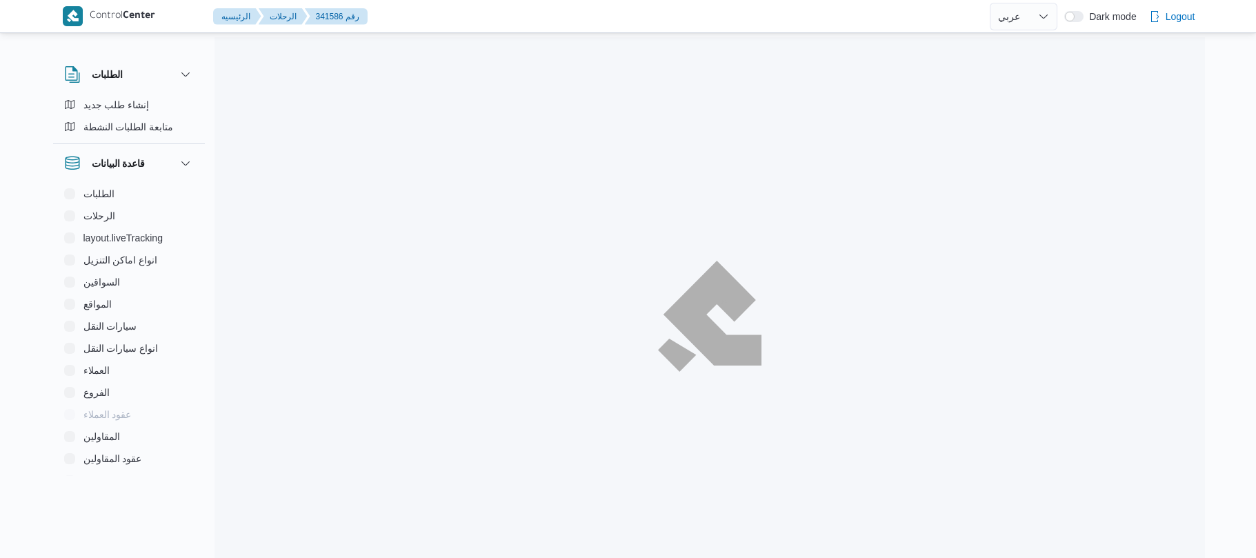
select select "ar"
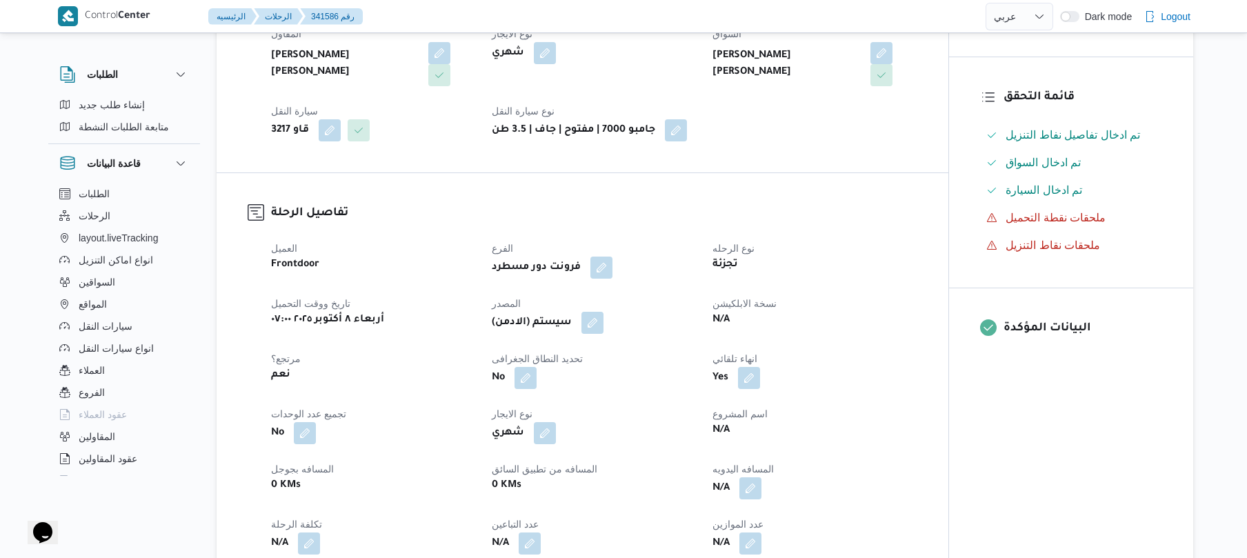
scroll to position [442, 0]
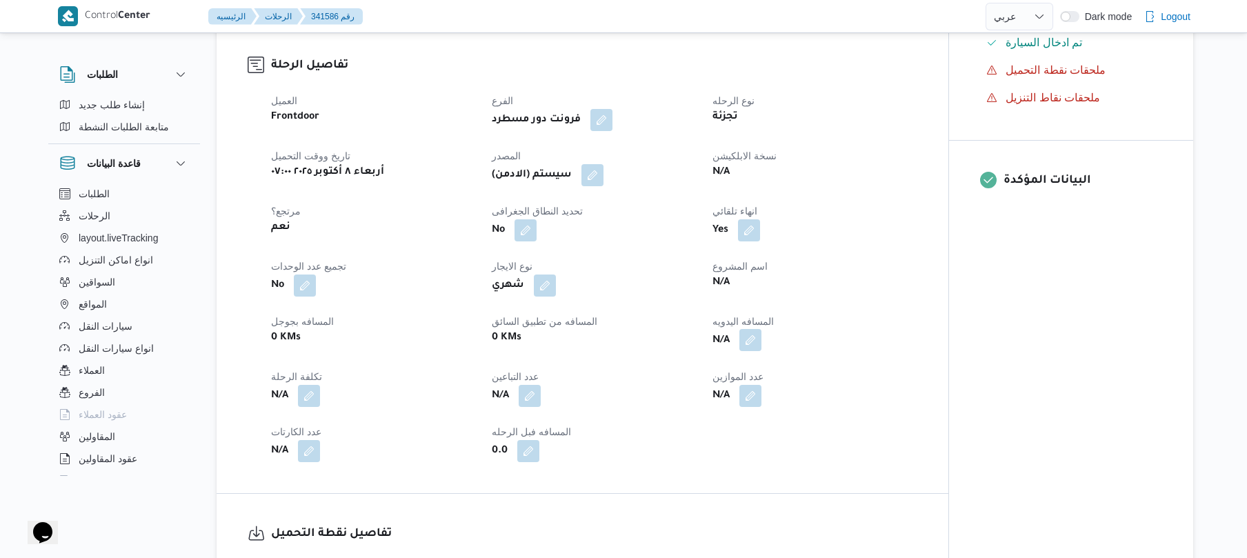
click at [748, 329] on button "button" at bounding box center [751, 340] width 22 height 22
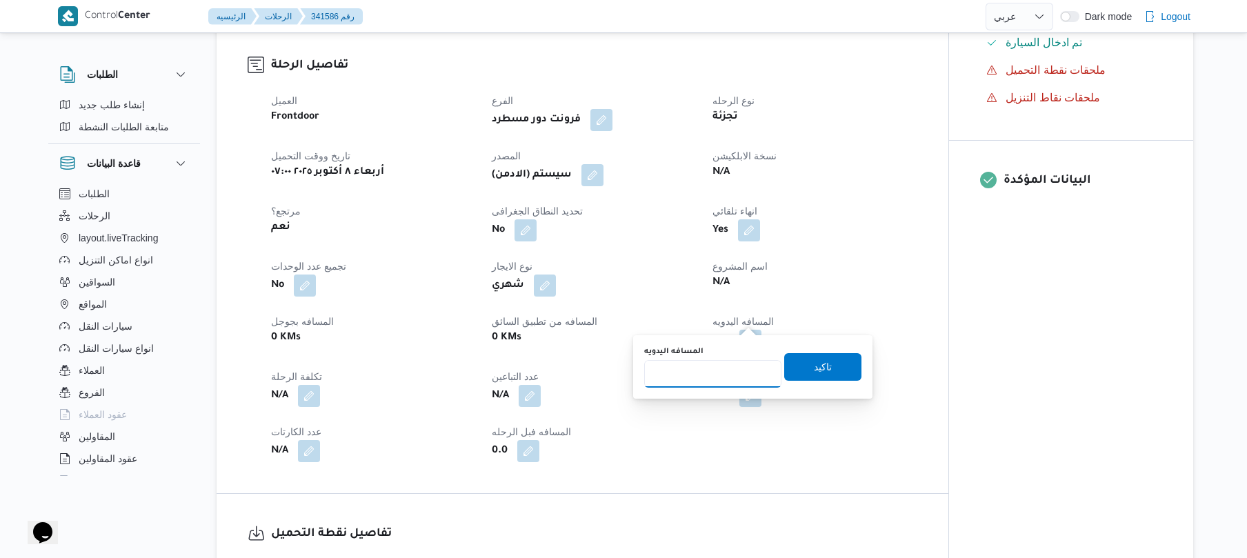
click at [688, 384] on input "المسافه اليدويه" at bounding box center [712, 374] width 137 height 28
type input "70"
click at [815, 363] on span "تاكيد" at bounding box center [823, 366] width 18 height 17
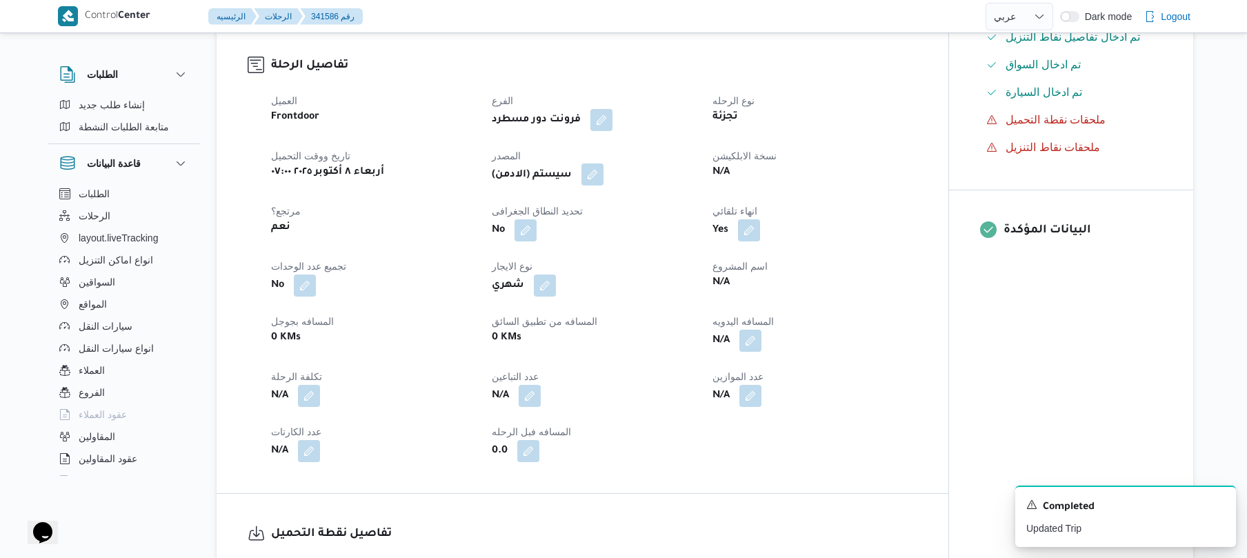
click at [600, 163] on button "button" at bounding box center [593, 174] width 22 height 22
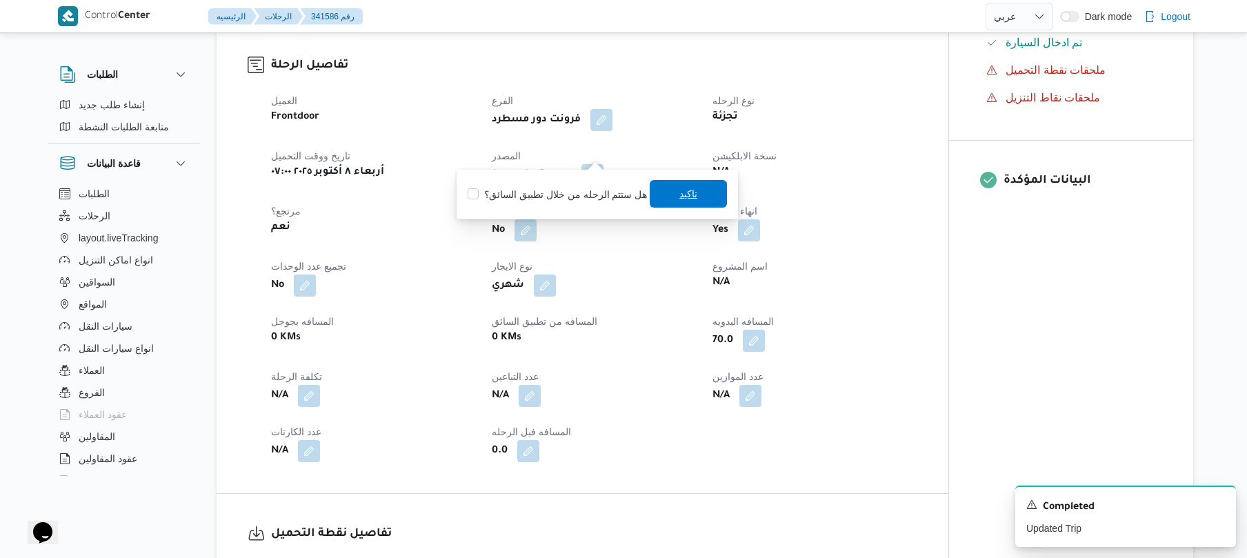
click at [663, 197] on span "تاكيد" at bounding box center [688, 194] width 77 height 28
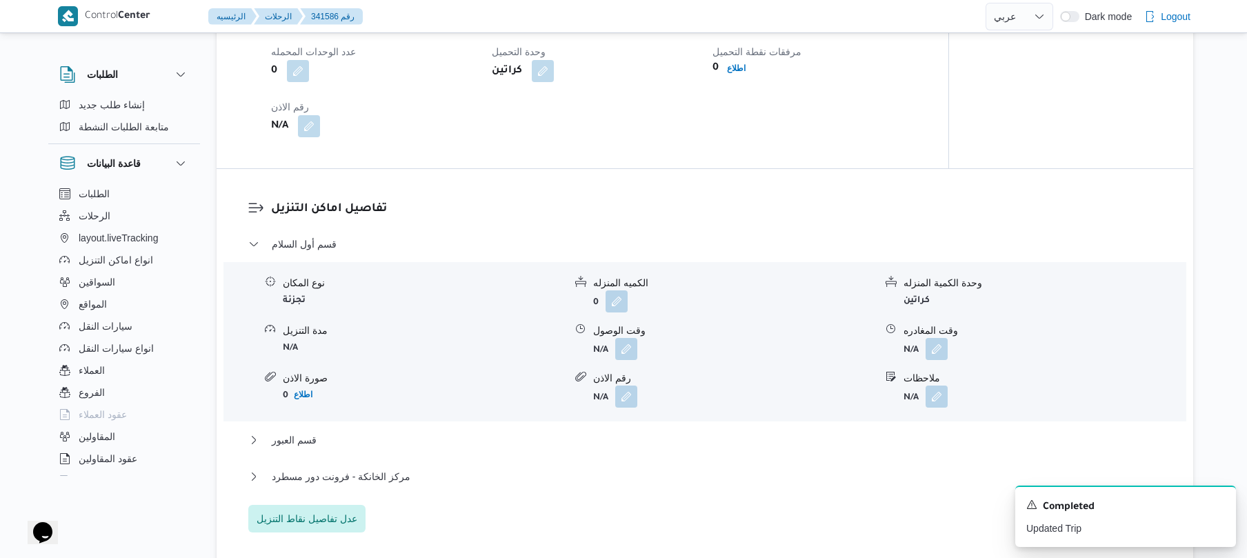
scroll to position [1067, 0]
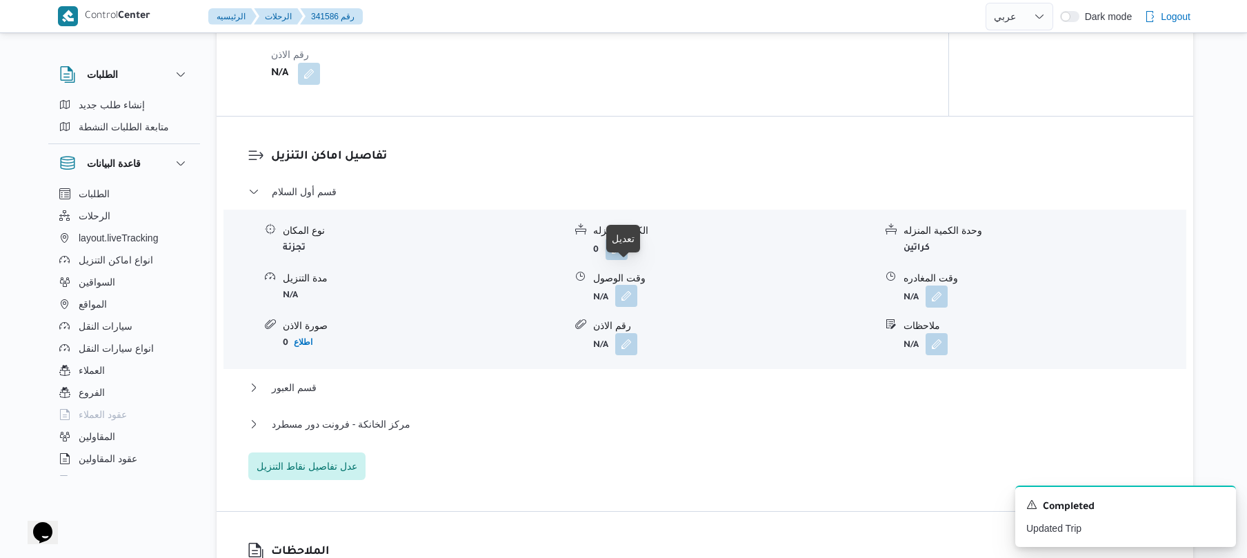
click at [621, 285] on button "button" at bounding box center [626, 296] width 22 height 22
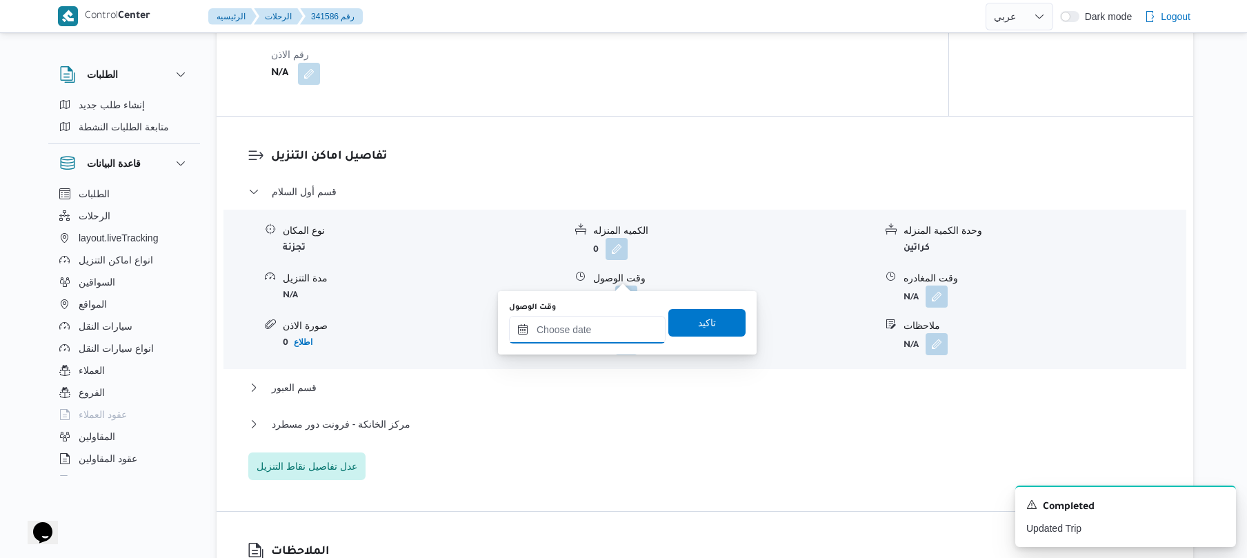
click at [582, 326] on input "وقت الوصول" at bounding box center [587, 330] width 157 height 28
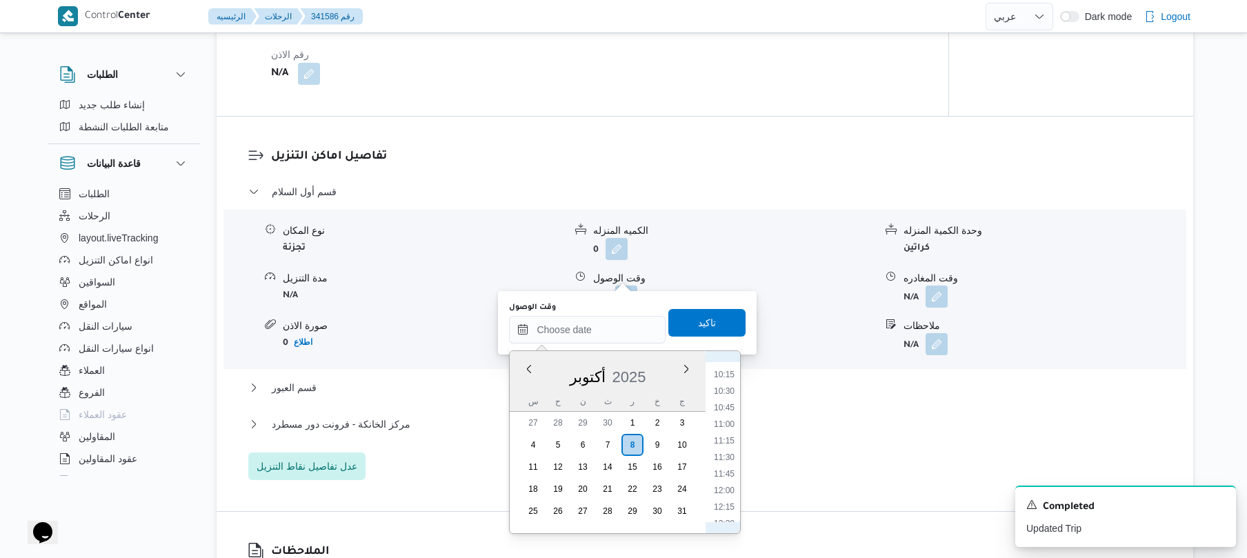
scroll to position [448, 0]
click at [724, 488] on li "08:30" at bounding box center [724, 484] width 32 height 14
type input "[DATE] ٠٨:٣٠"
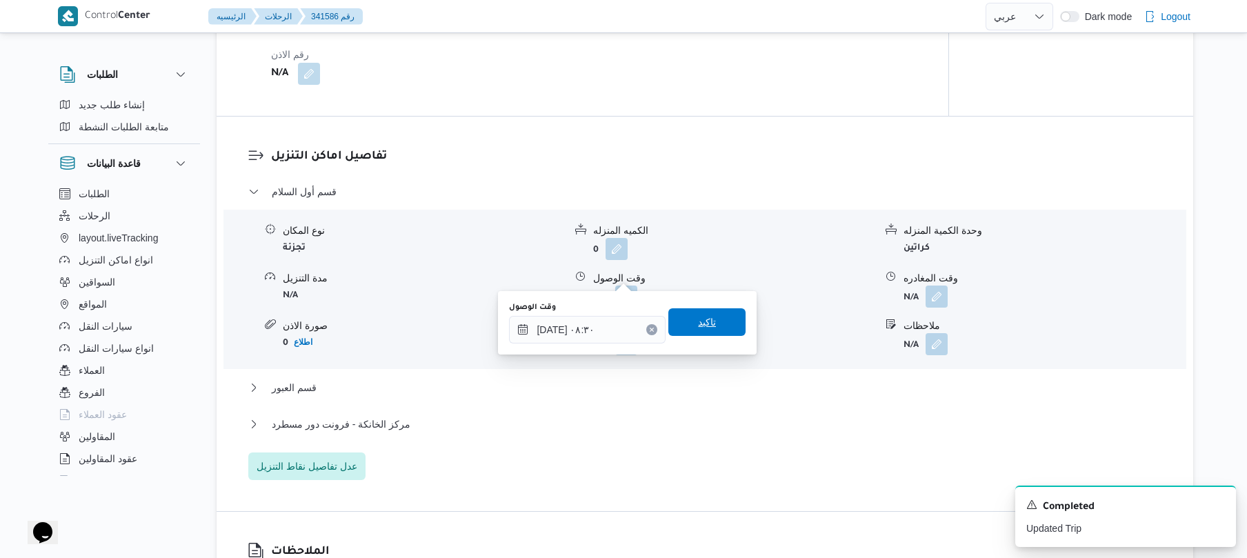
click at [706, 324] on span "تاكيد" at bounding box center [707, 322] width 18 height 17
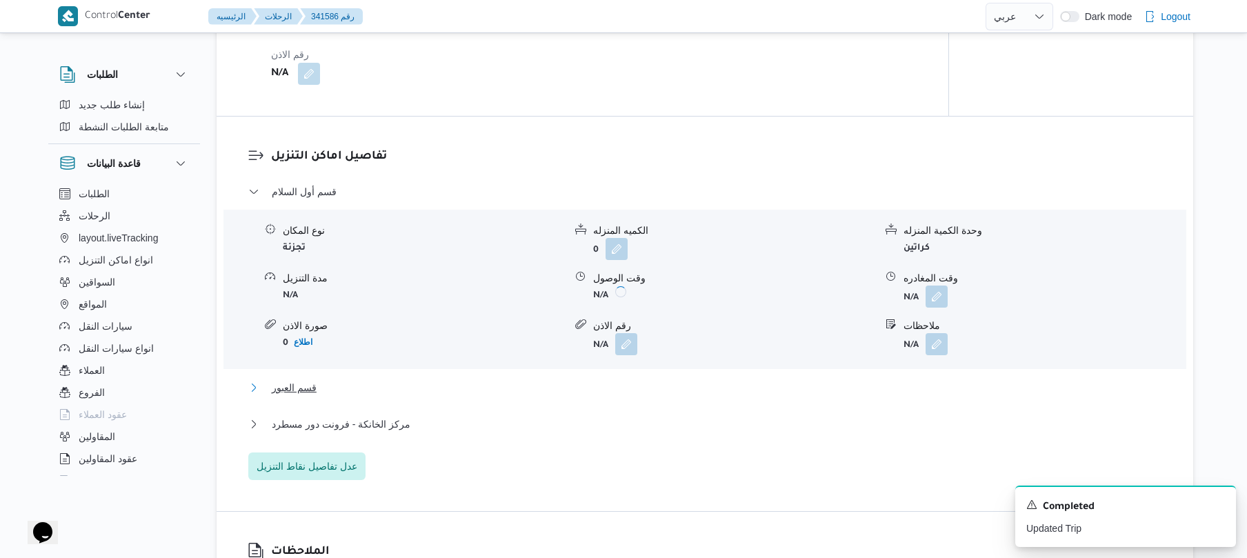
click at [617, 379] on button "قسم العبور" at bounding box center [705, 387] width 914 height 17
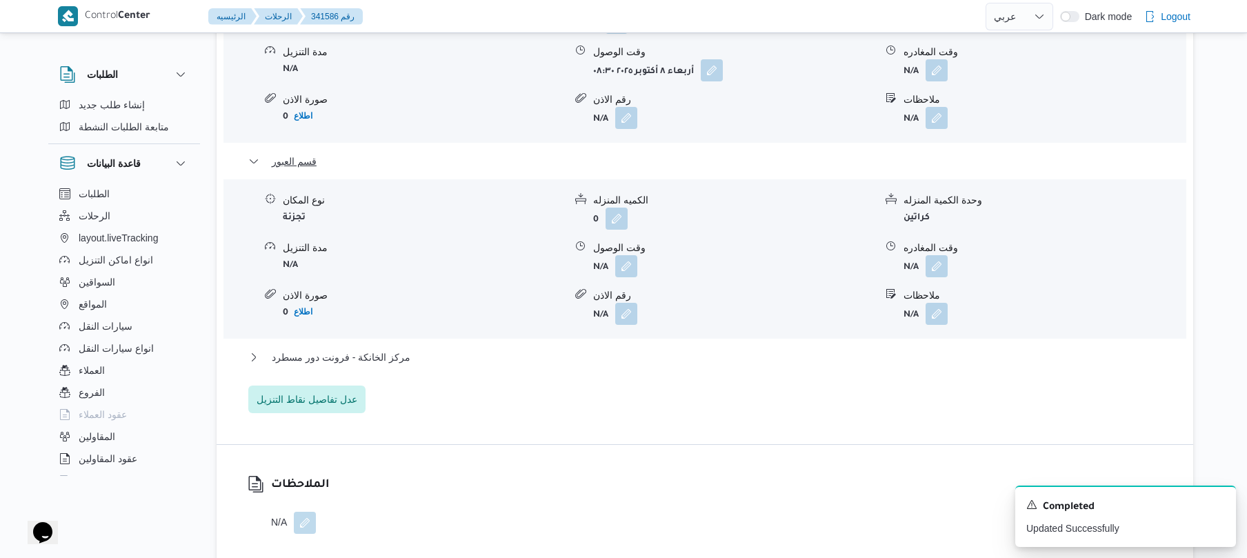
scroll to position [1325, 0]
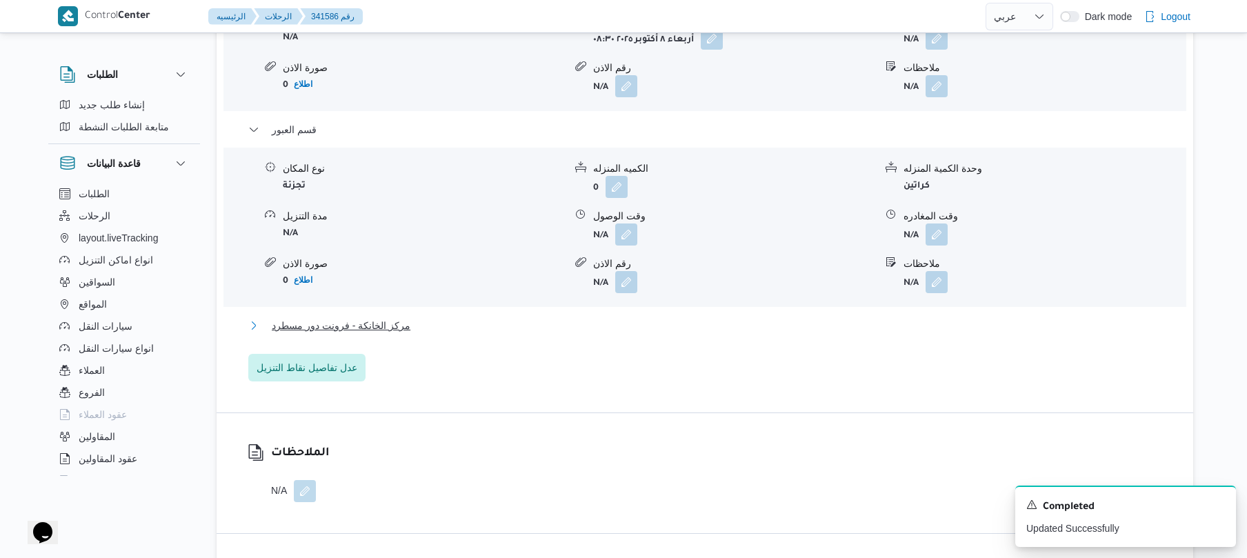
click at [628, 317] on button "مركز الخانكة - فرونت دور مسطرد" at bounding box center [705, 325] width 914 height 17
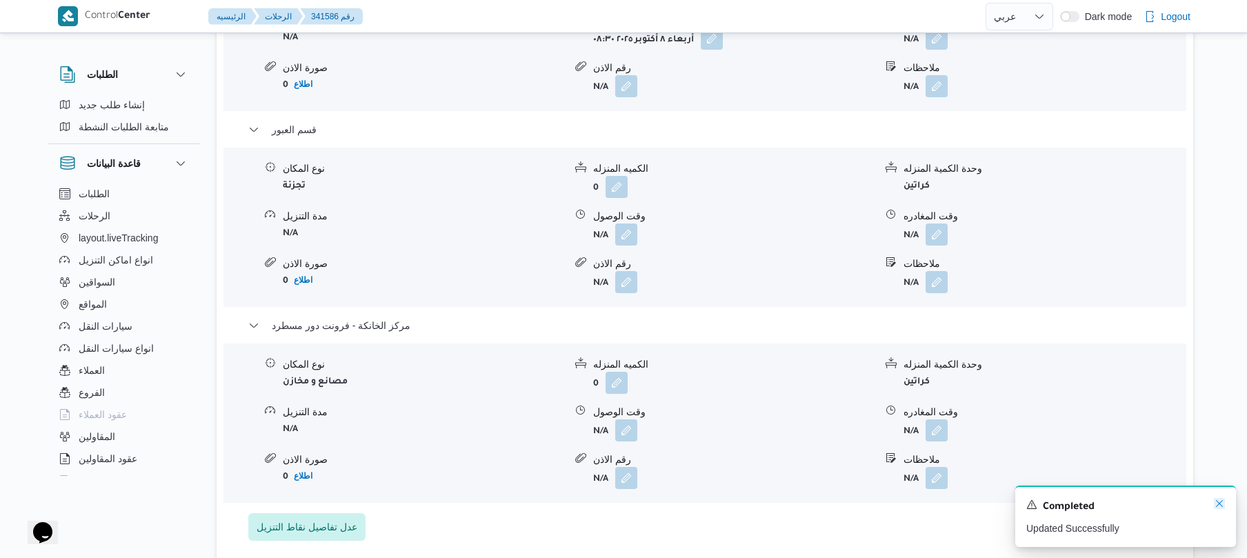
click at [1220, 505] on icon "Dismiss toast" at bounding box center [1219, 503] width 11 height 11
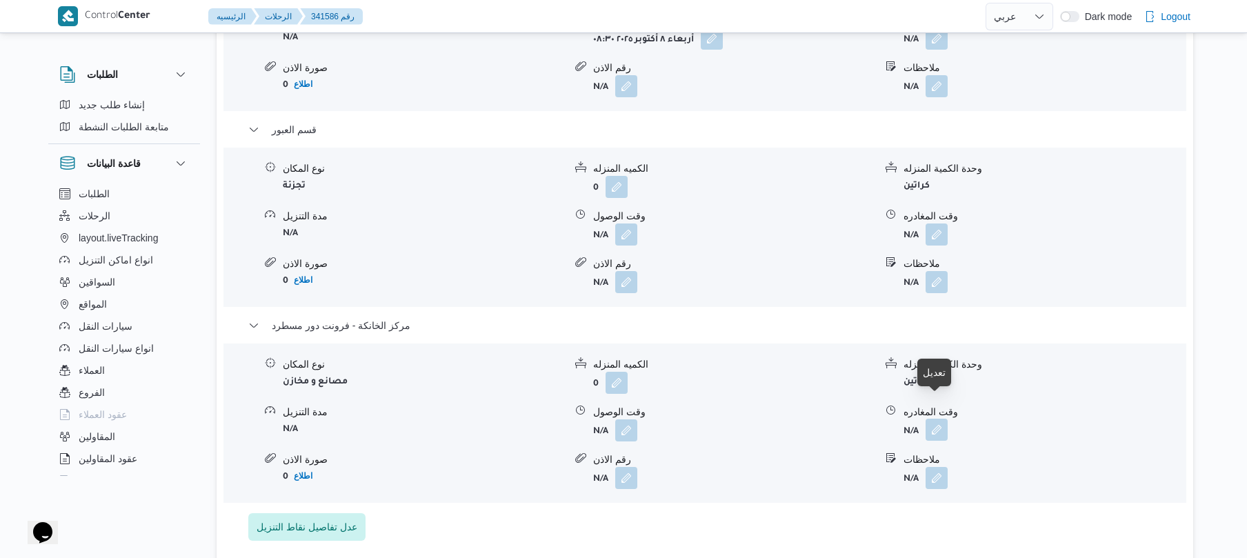
click at [937, 419] on button "button" at bounding box center [937, 430] width 22 height 22
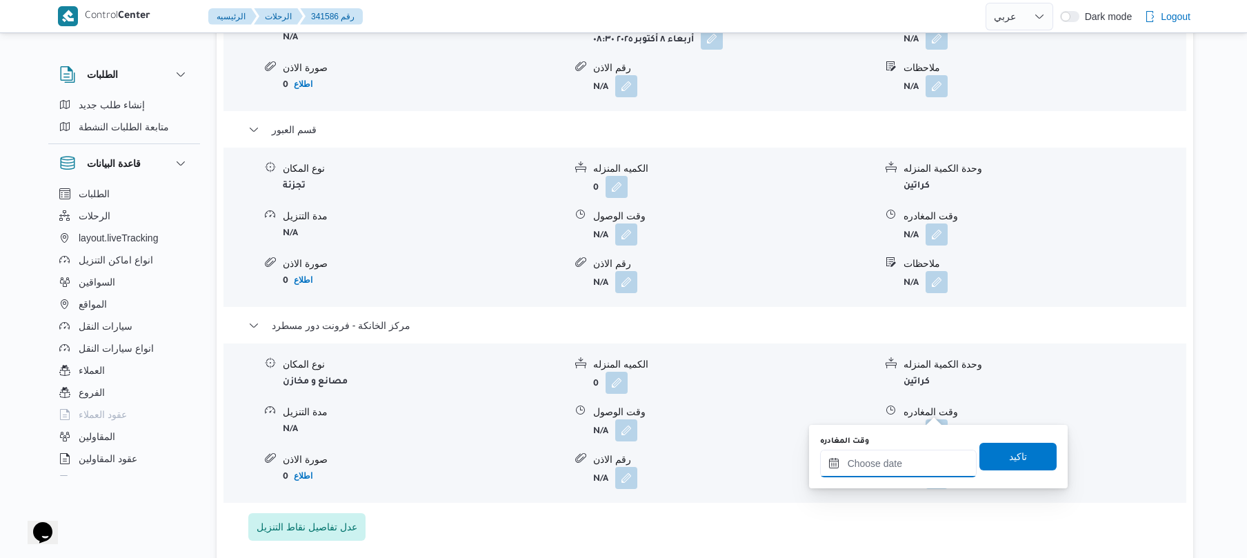
click at [884, 464] on input "وقت المغادره" at bounding box center [898, 464] width 157 height 28
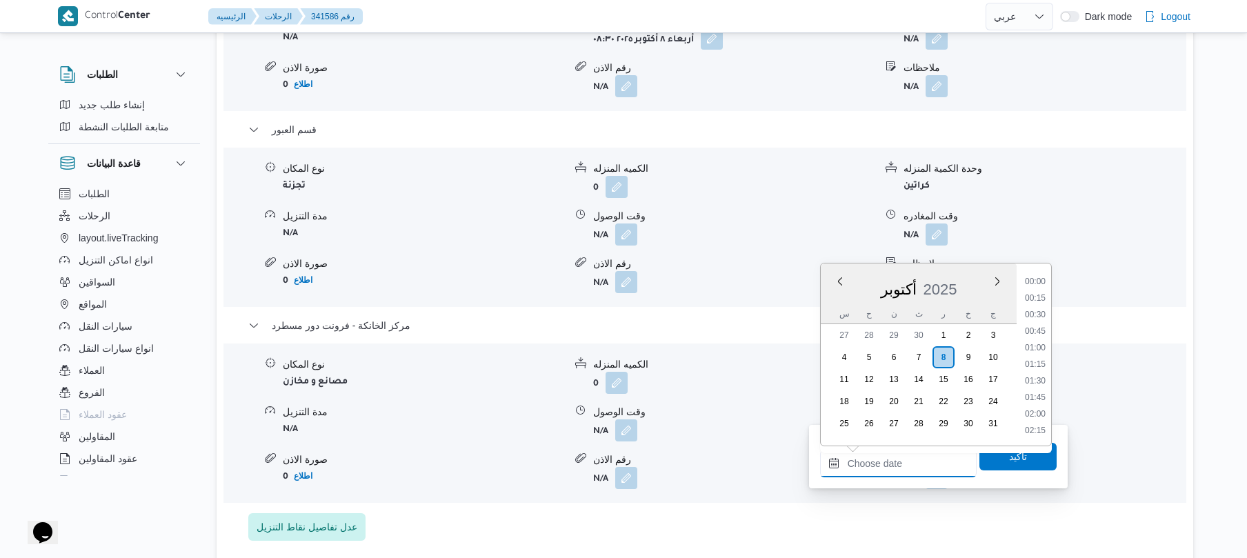
scroll to position [1259, 0]
click at [1042, 346] on li "20:00" at bounding box center [1036, 347] width 32 height 14
type input "[DATE] ٢٠:٠٠"
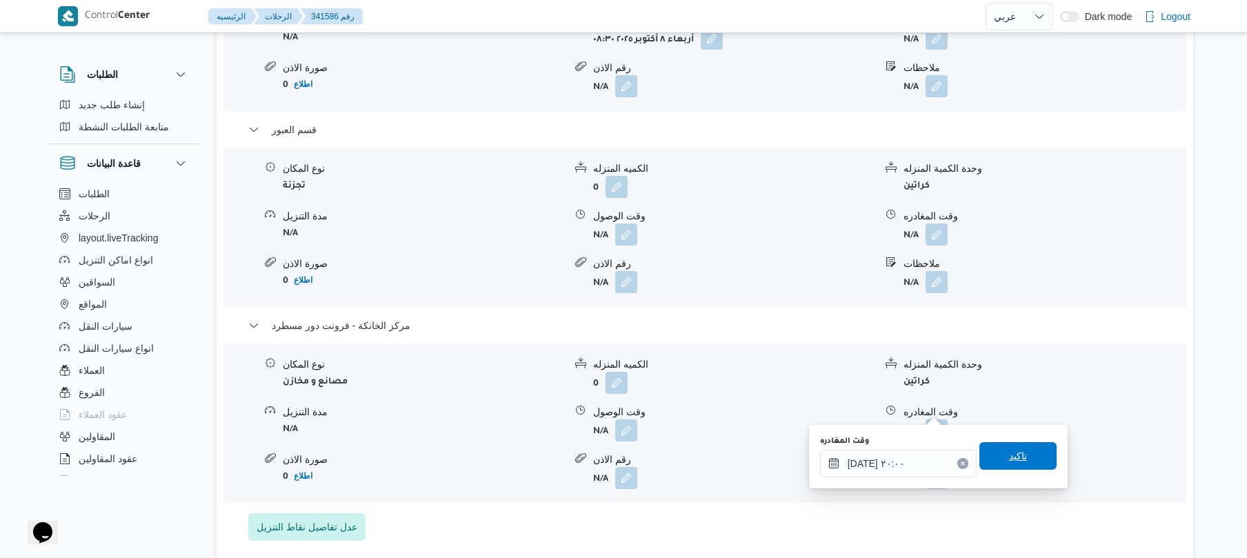
click at [991, 450] on span "تاكيد" at bounding box center [1018, 456] width 77 height 28
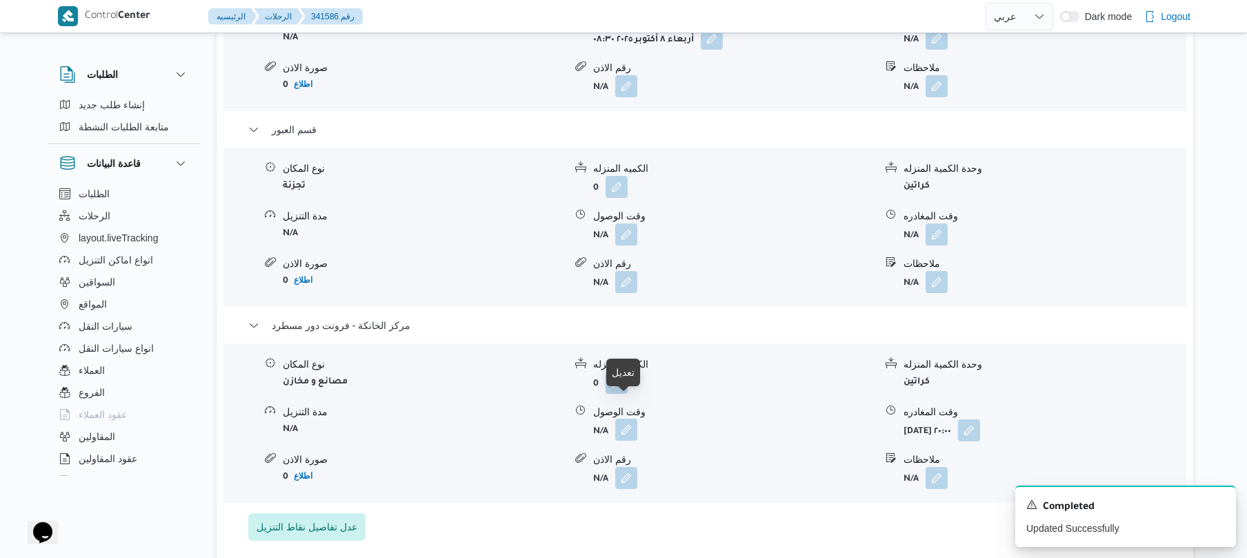
click at [624, 419] on button "button" at bounding box center [626, 430] width 22 height 22
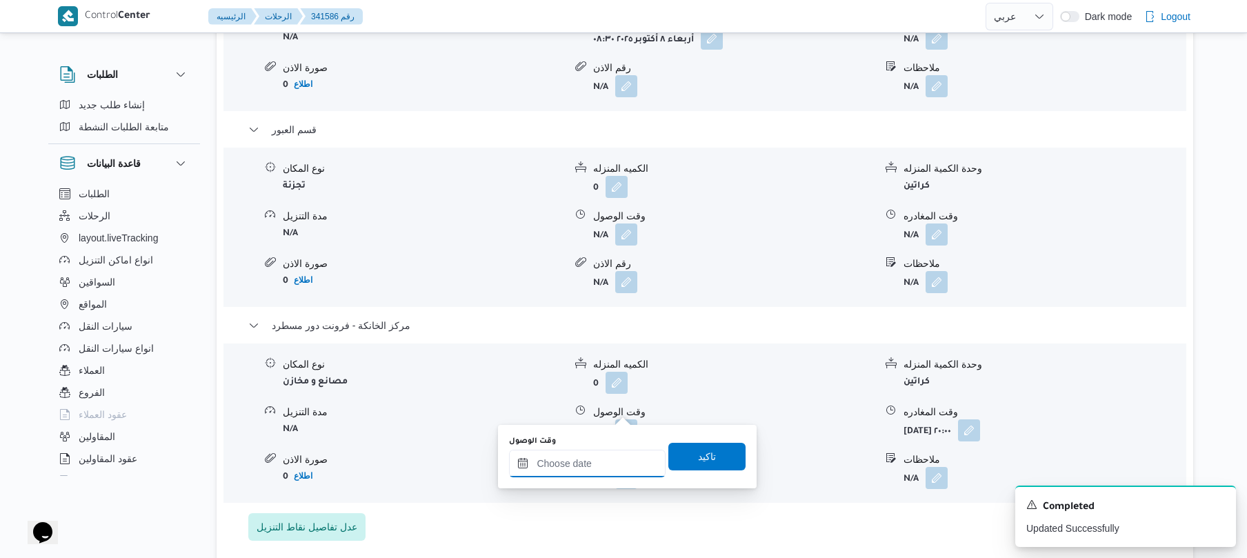
click at [588, 462] on input "وقت الوصول" at bounding box center [587, 464] width 157 height 28
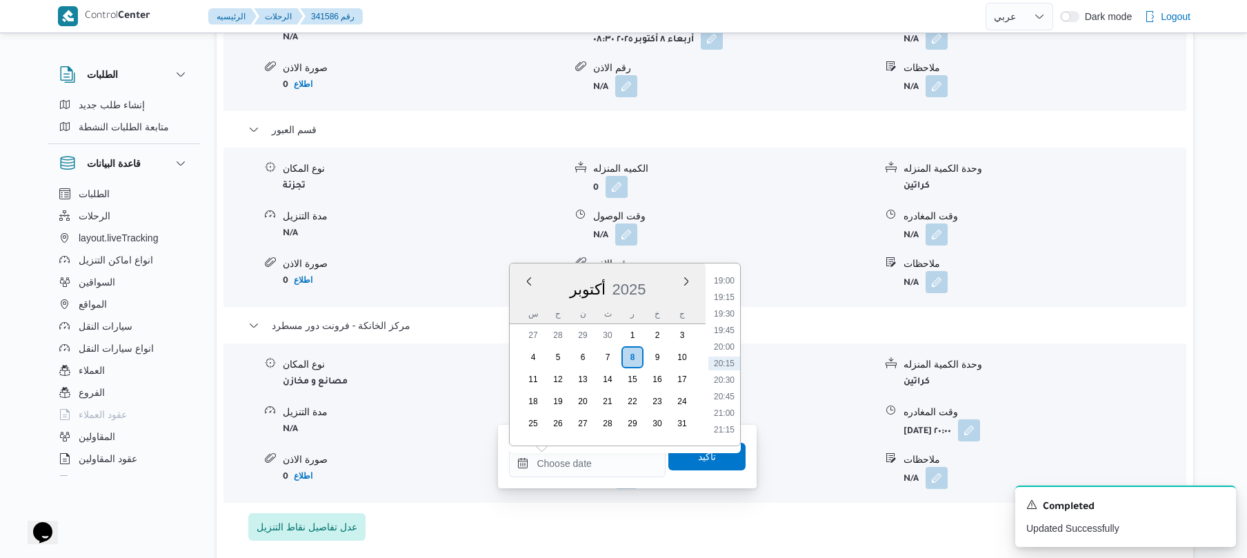
click at [731, 329] on li "19:45" at bounding box center [724, 331] width 32 height 14
type input "[DATE] ١٩:٤٥"
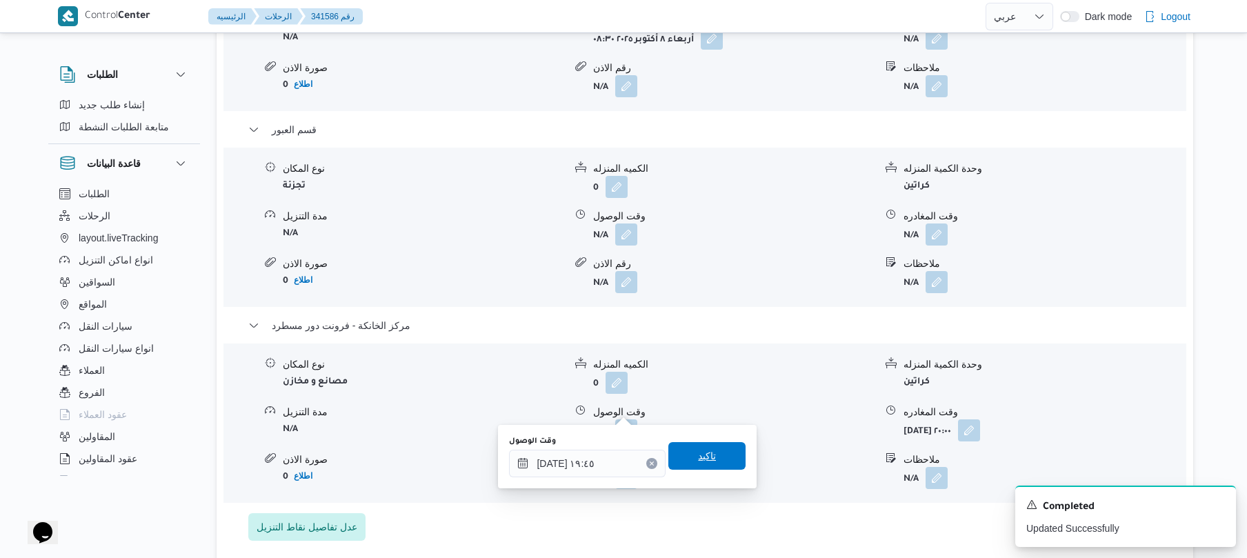
click at [698, 454] on span "تاكيد" at bounding box center [707, 456] width 18 height 17
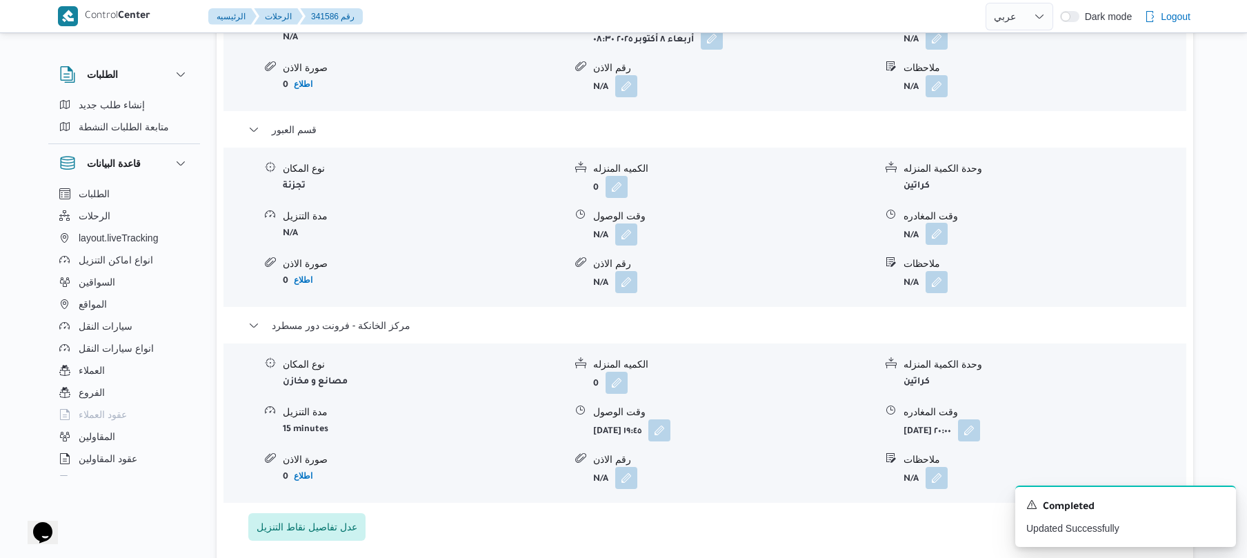
click at [934, 223] on button "button" at bounding box center [937, 234] width 22 height 22
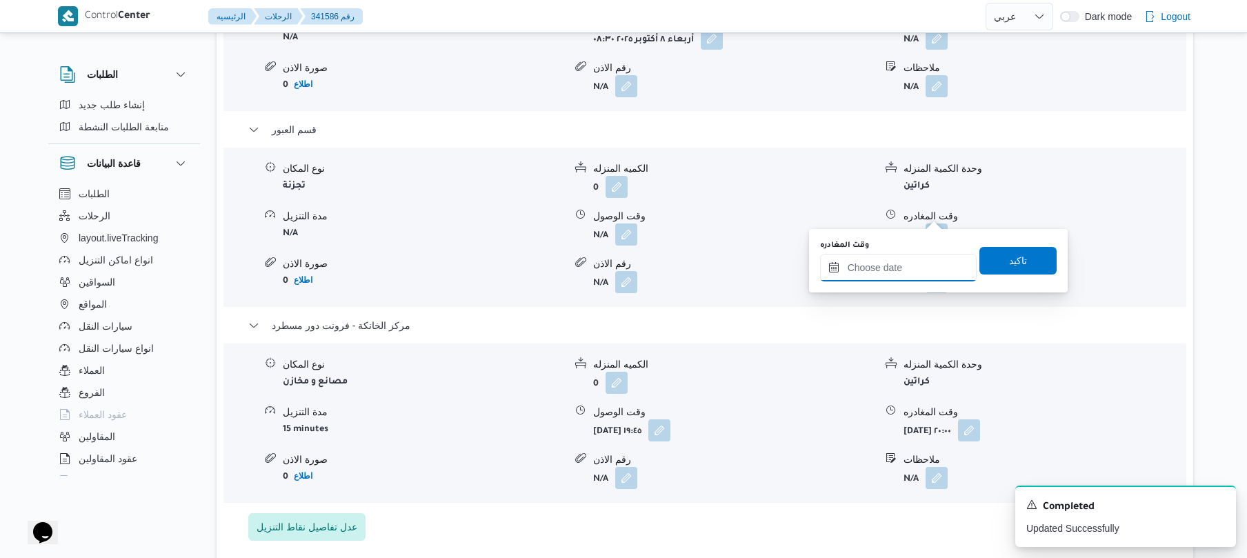
click at [889, 272] on input "وقت المغادره" at bounding box center [898, 268] width 157 height 28
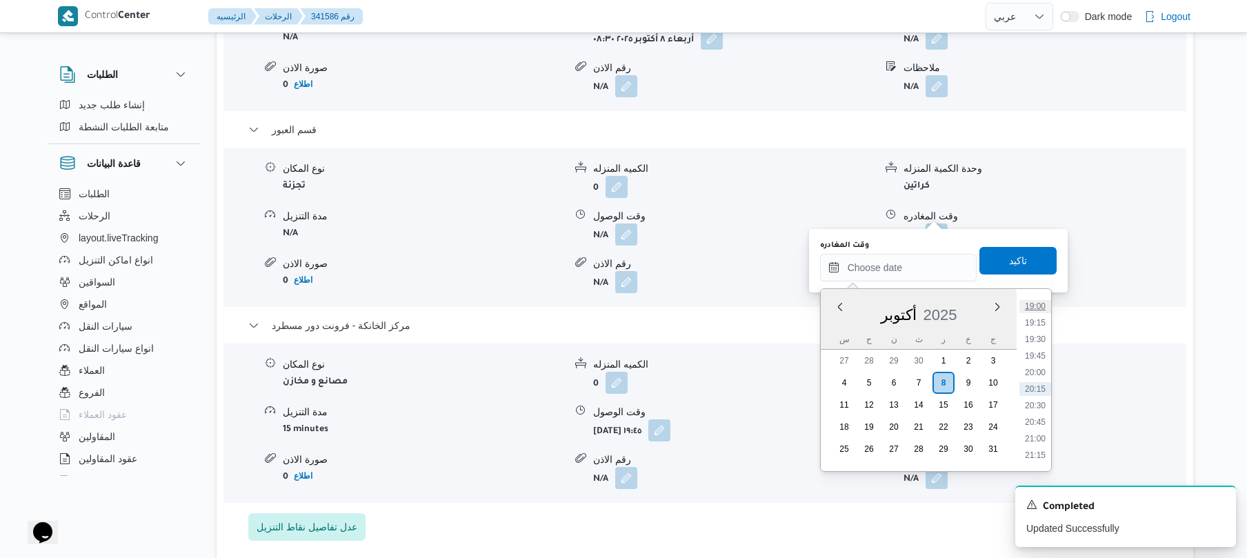
click at [1040, 307] on li "19:00" at bounding box center [1036, 306] width 32 height 14
type input "[DATE] ١٩:٠٠"
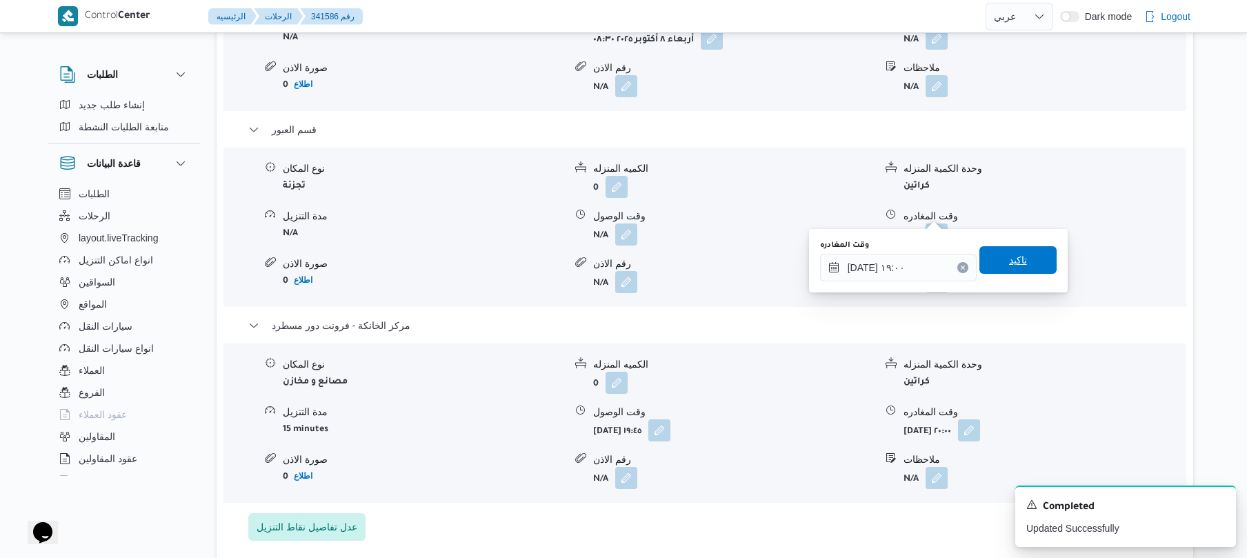
click at [1038, 268] on span "تاكيد" at bounding box center [1018, 260] width 77 height 28
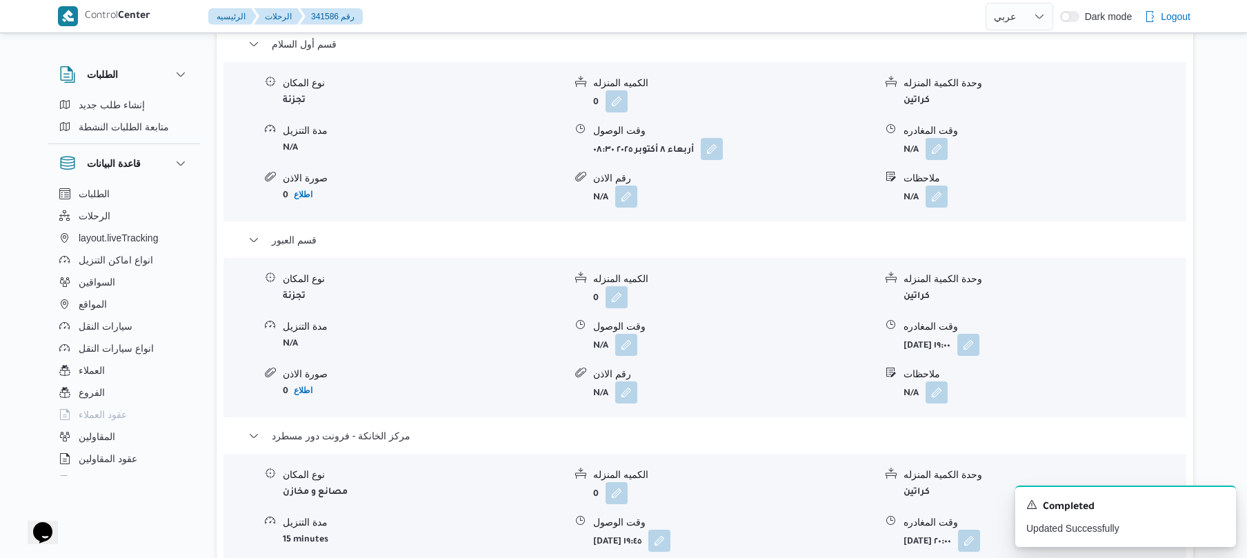
scroll to position [1177, 0]
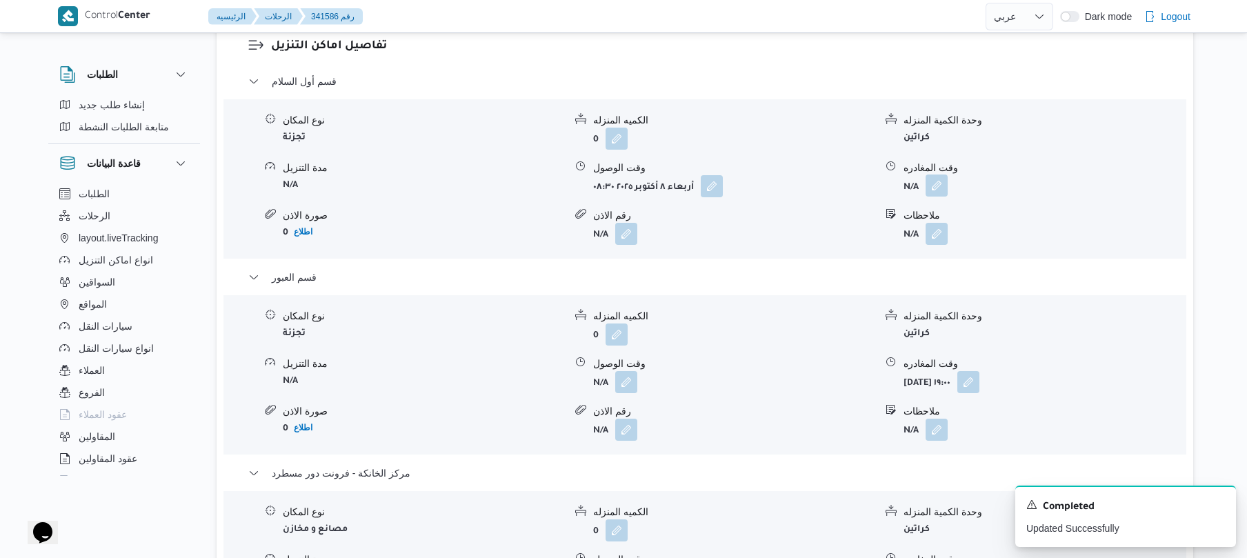
click at [939, 175] on button "button" at bounding box center [937, 186] width 22 height 22
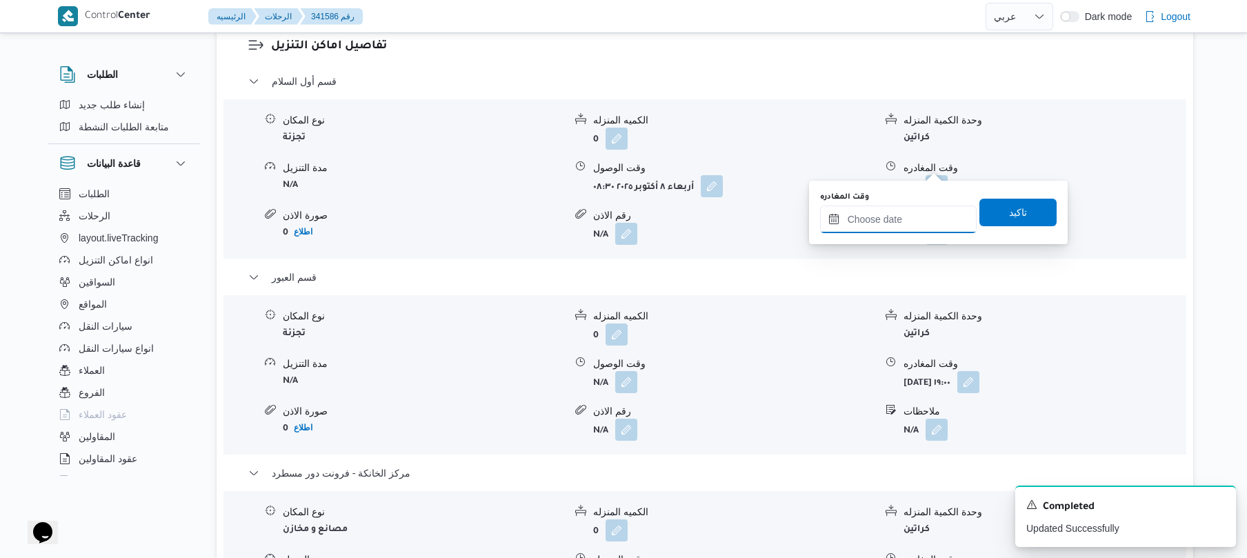
click at [875, 219] on input "وقت المغادره" at bounding box center [898, 220] width 157 height 28
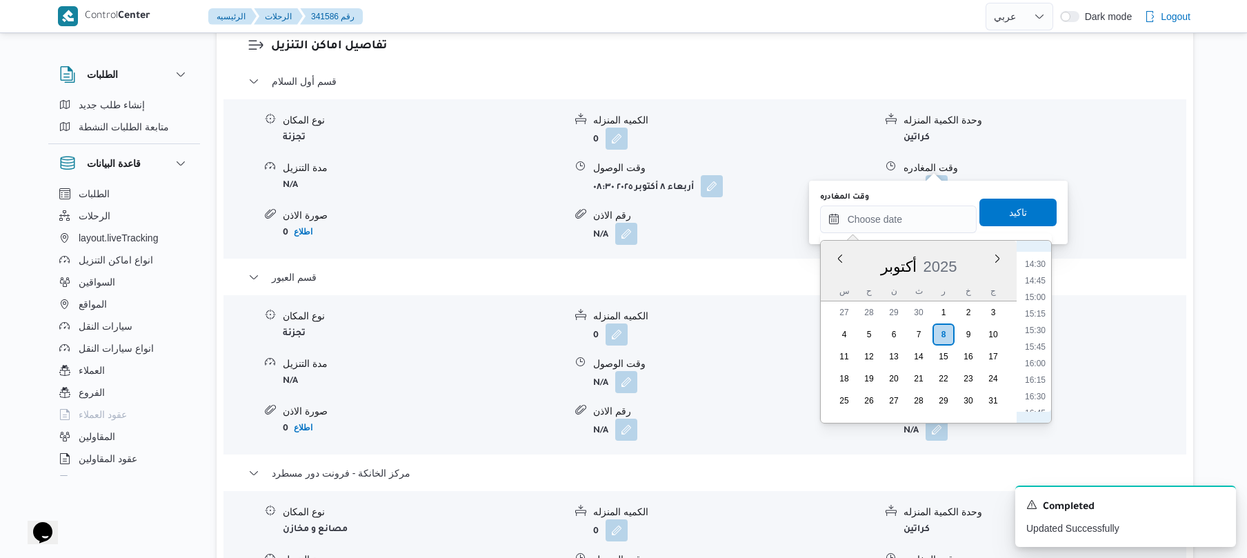
scroll to position [820, 0]
click at [1038, 301] on li "13:00" at bounding box center [1036, 300] width 32 height 14
type input "٠٨/١٠/٢٠٢٥ ١٣:٠٠"
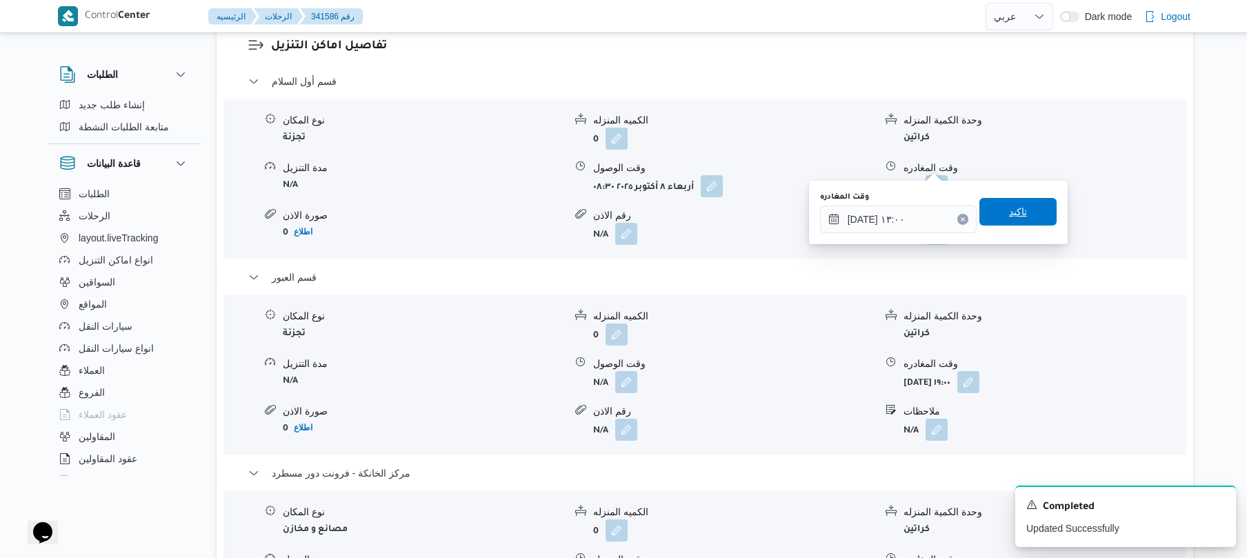
click at [1035, 214] on span "تاكيد" at bounding box center [1018, 212] width 77 height 28
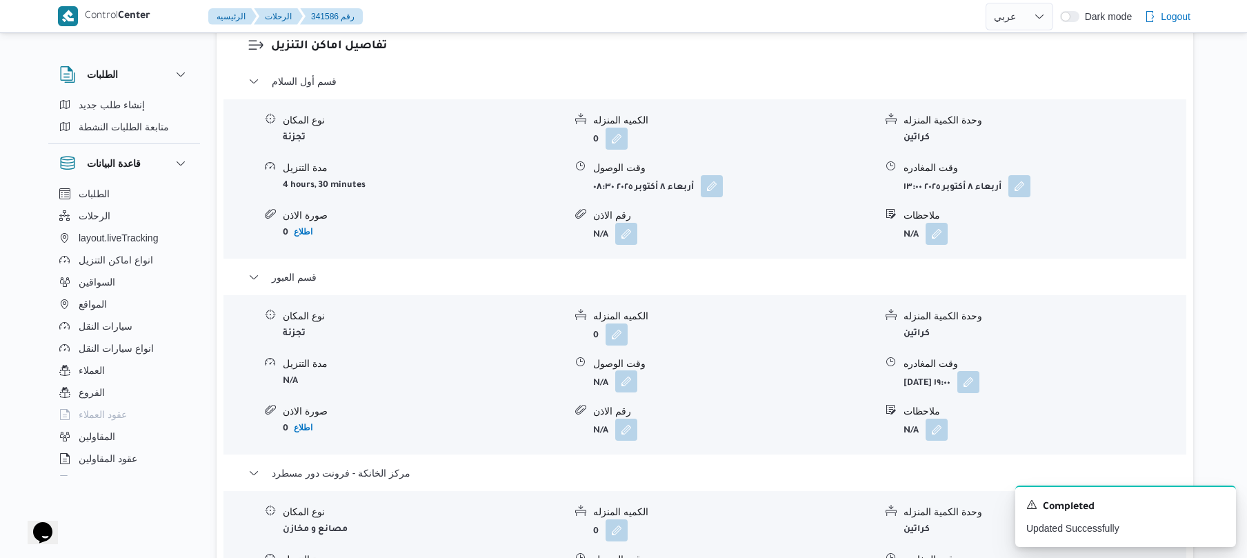
click at [622, 370] on button "button" at bounding box center [626, 381] width 22 height 22
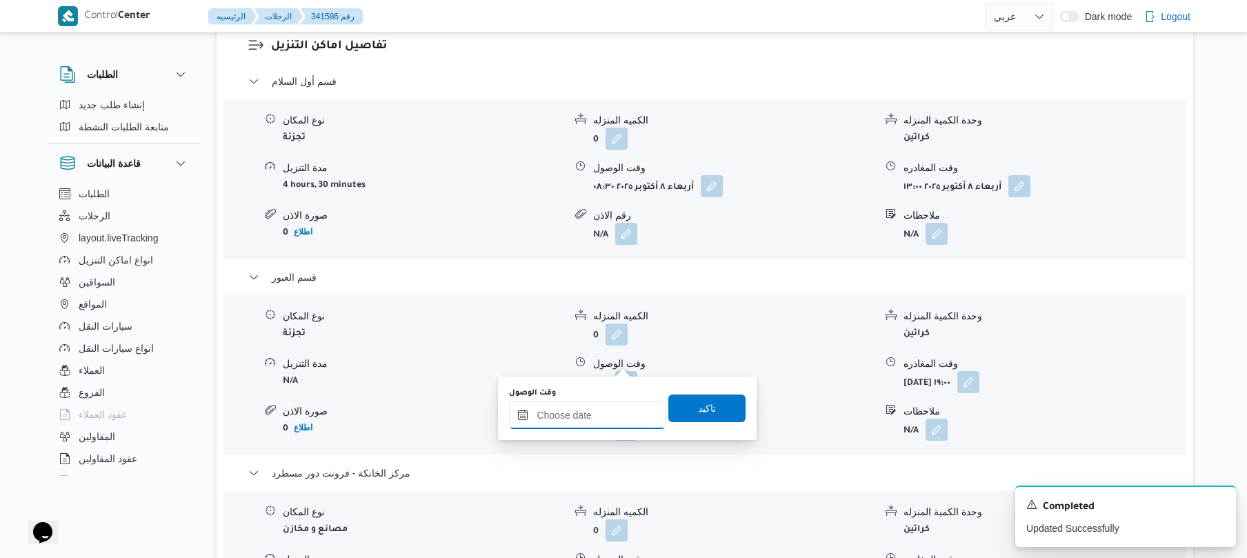
click at [579, 420] on input "وقت الوصول" at bounding box center [587, 415] width 157 height 28
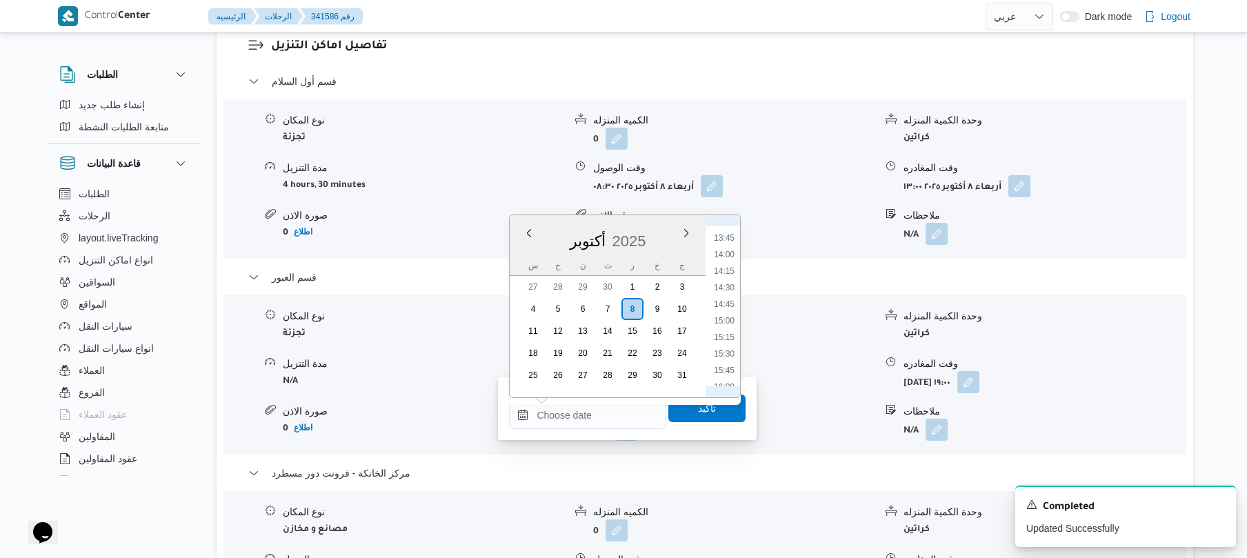
scroll to position [851, 0]
click at [726, 274] on li "13:30" at bounding box center [724, 277] width 32 height 14
type input "٠٨/١٠/٢٠٢٥ ١٣:٣٠"
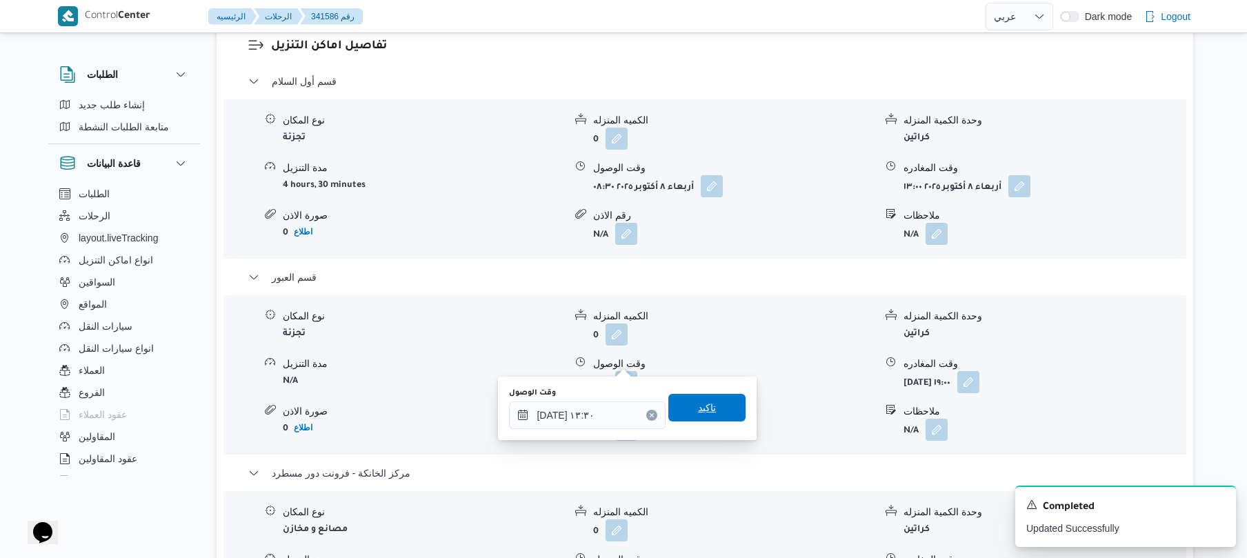
click at [677, 406] on span "تاكيد" at bounding box center [706, 408] width 77 height 28
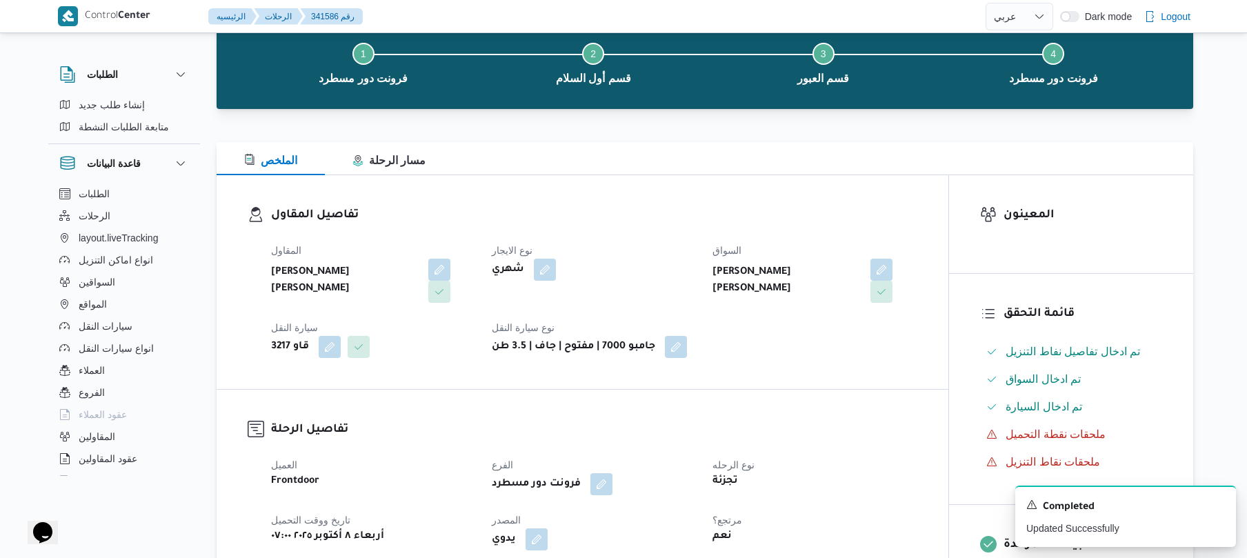
scroll to position [0, 0]
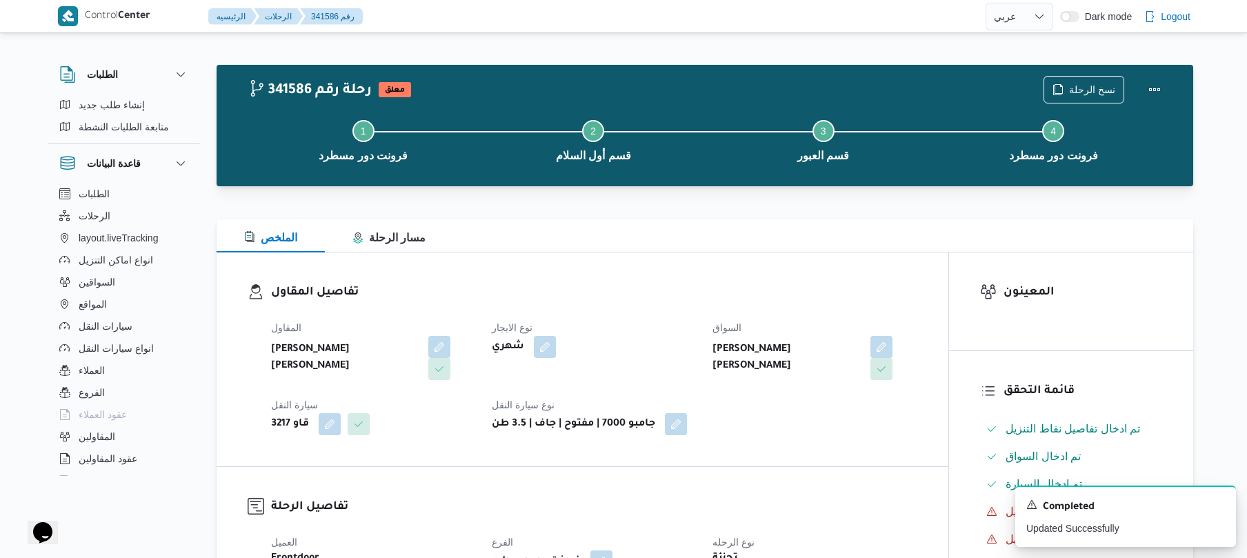
drag, startPoint x: 1159, startPoint y: 88, endPoint x: 1101, endPoint y: 95, distance: 58.3
click at [1101, 95] on div "Step 1 is incomplete 1 فرونت دور مسطرد Step 2 is incomplete 2 قسم أول السلام St…" at bounding box center [708, 139] width 937 height 88
click at [1149, 94] on button "Actions" at bounding box center [1155, 89] width 28 height 28
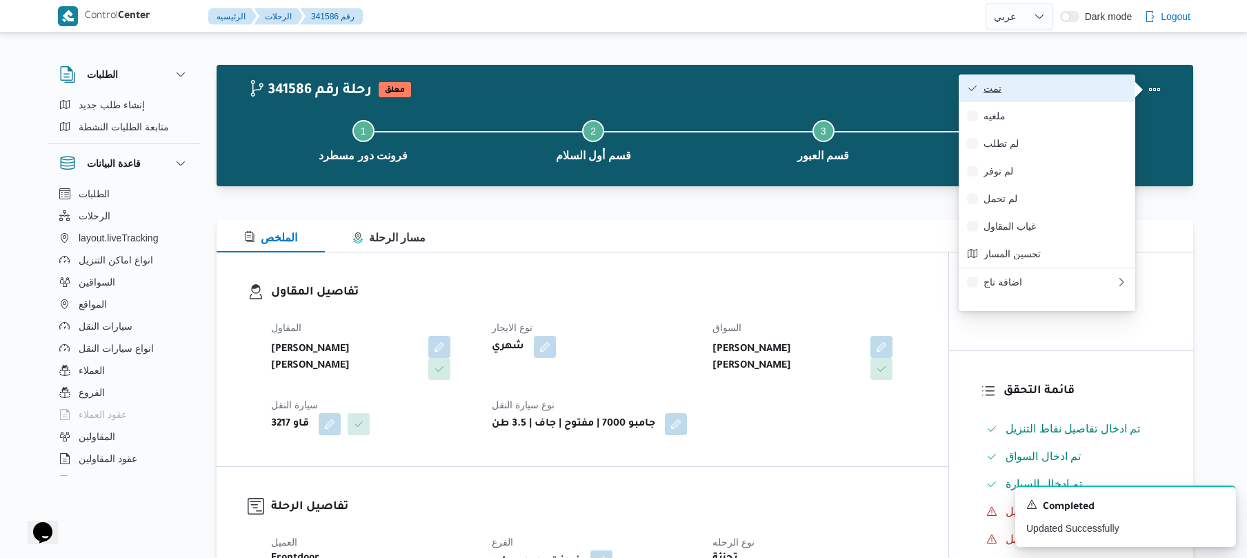
click at [1093, 92] on span "تمت" at bounding box center [1055, 88] width 143 height 11
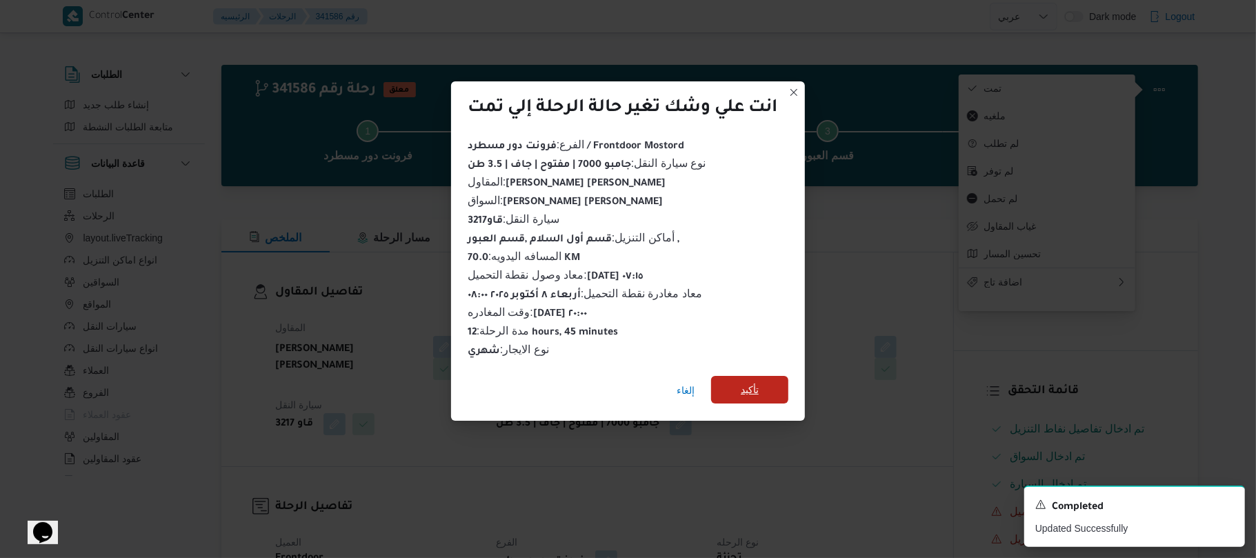
click at [757, 381] on span "تأكيد" at bounding box center [750, 389] width 18 height 17
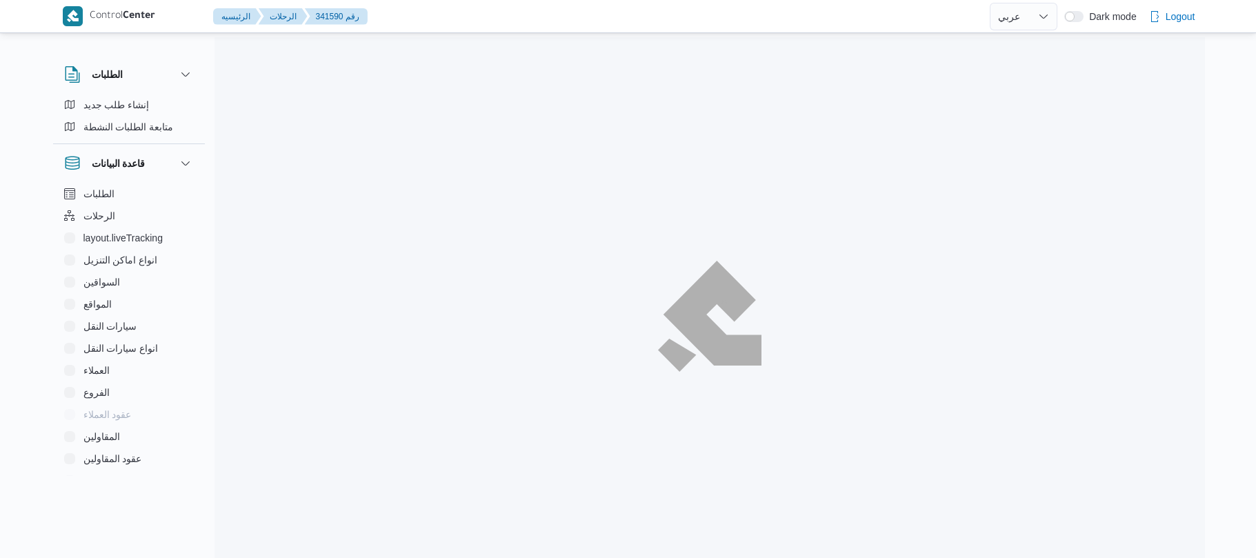
select select "ar"
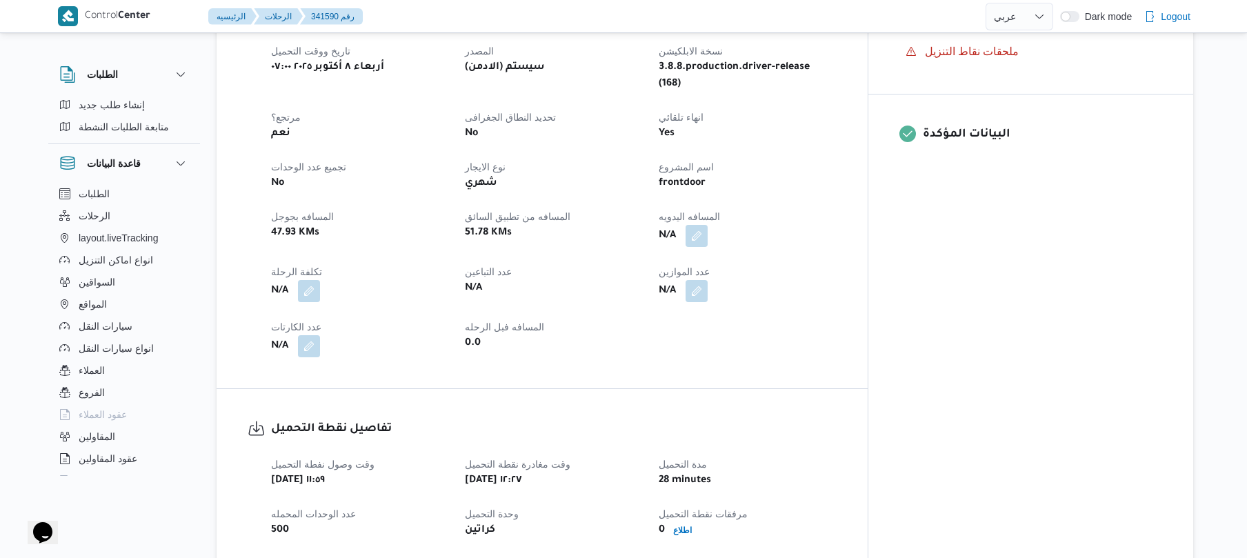
scroll to position [588, 0]
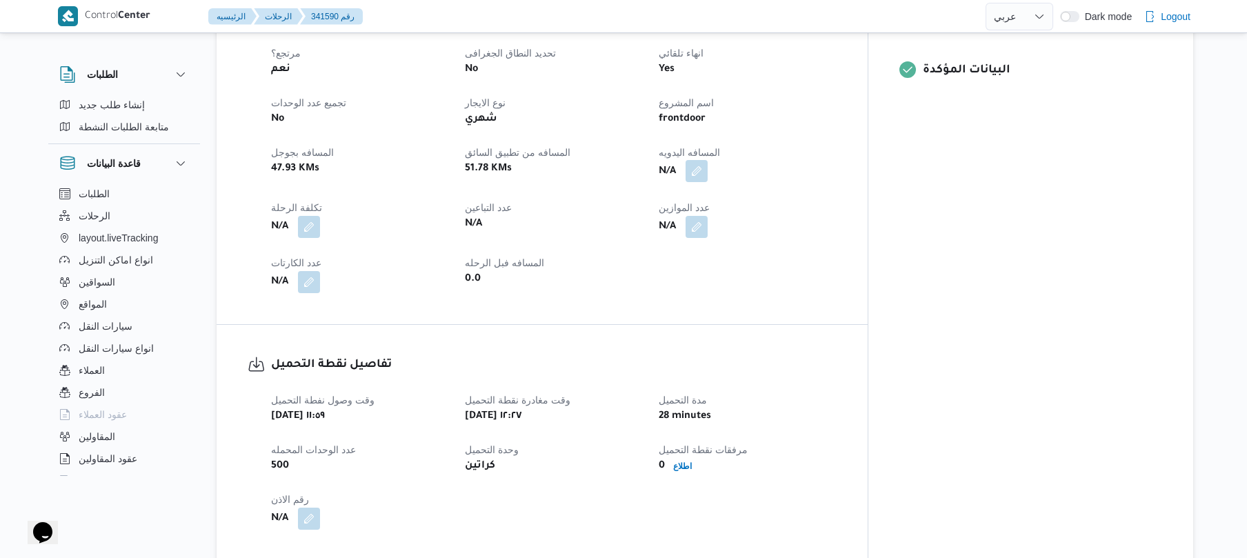
click at [708, 160] on button "button" at bounding box center [697, 171] width 22 height 22
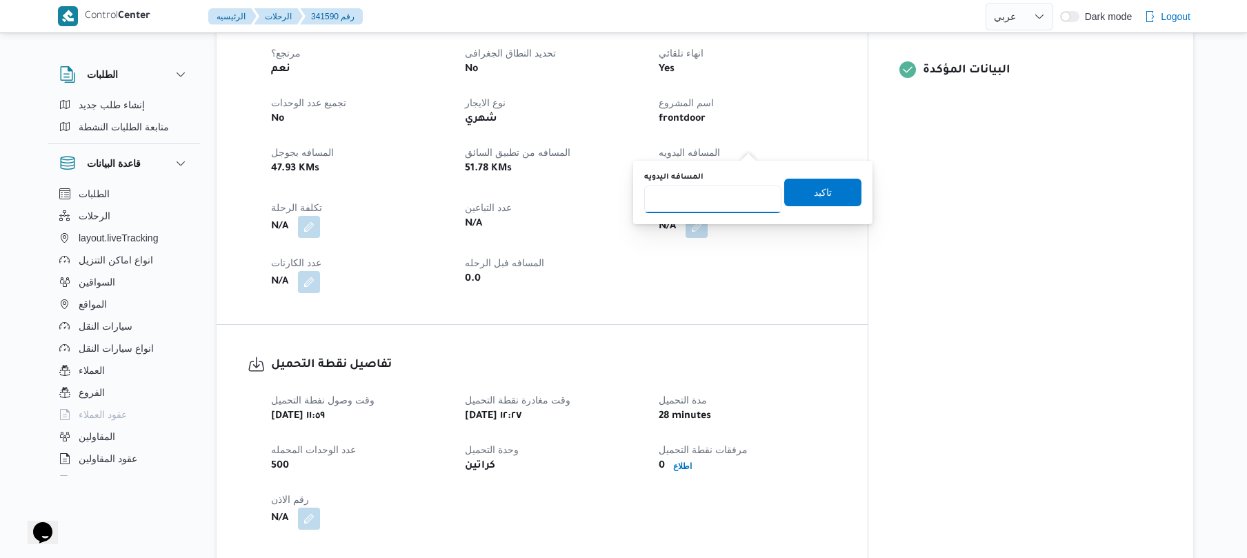
click at [697, 208] on input "المسافه اليدويه" at bounding box center [712, 200] width 137 height 28
type input "110"
click at [814, 191] on span "تاكيد" at bounding box center [823, 191] width 18 height 17
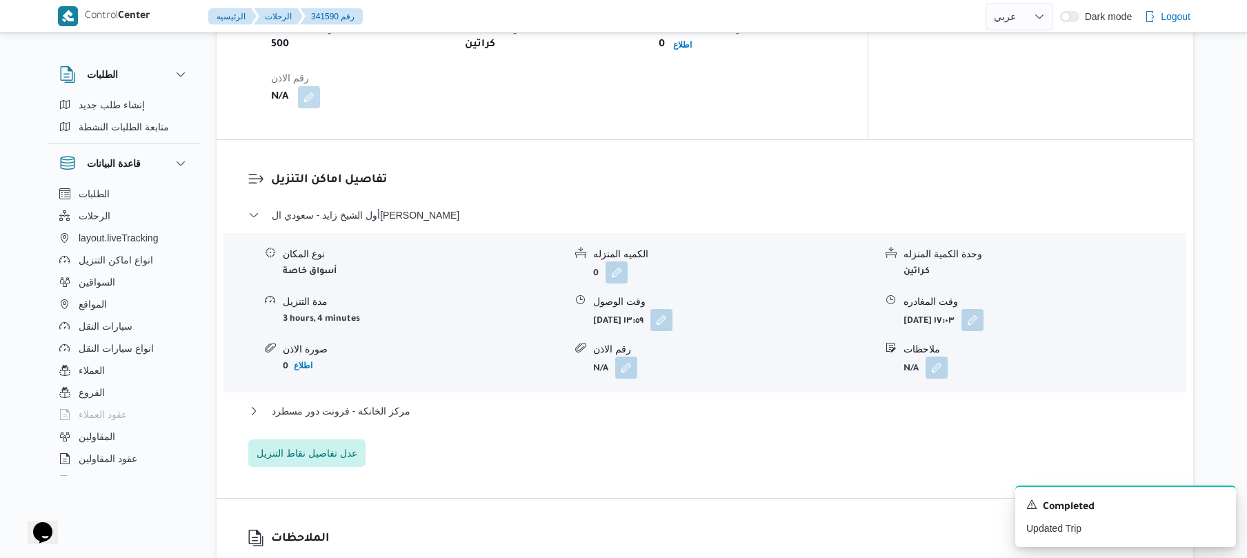
scroll to position [589, 0]
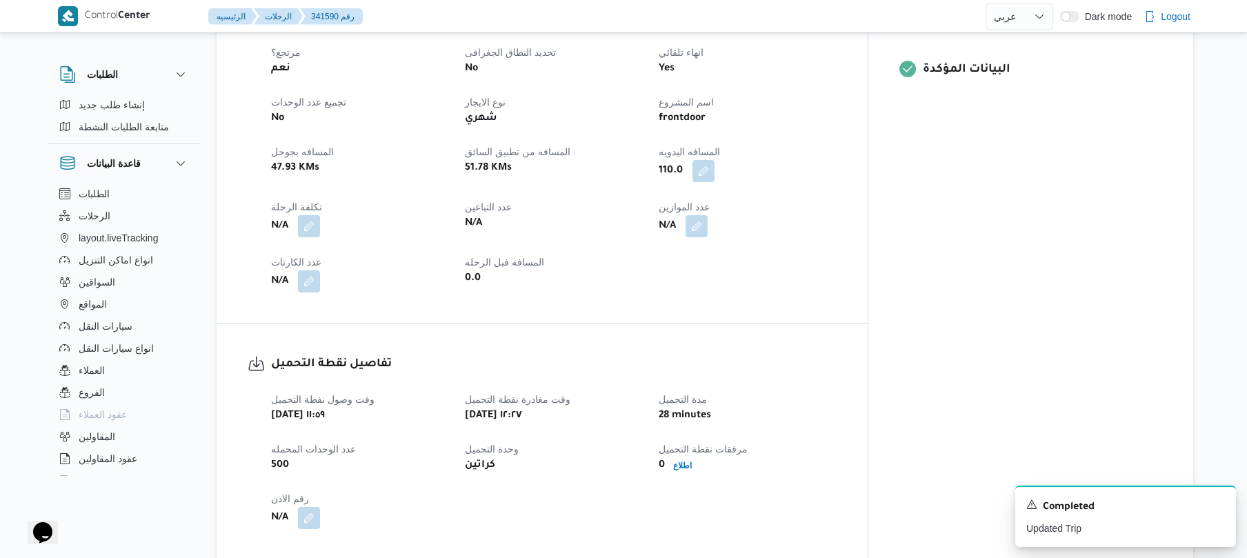
click at [720, 210] on div "العميل Frontdoor الفرع فرونت دور مسطرد نوع الرحله أسواق خاصة تاريخ ووقت التحميل…" at bounding box center [554, 110] width 582 height 381
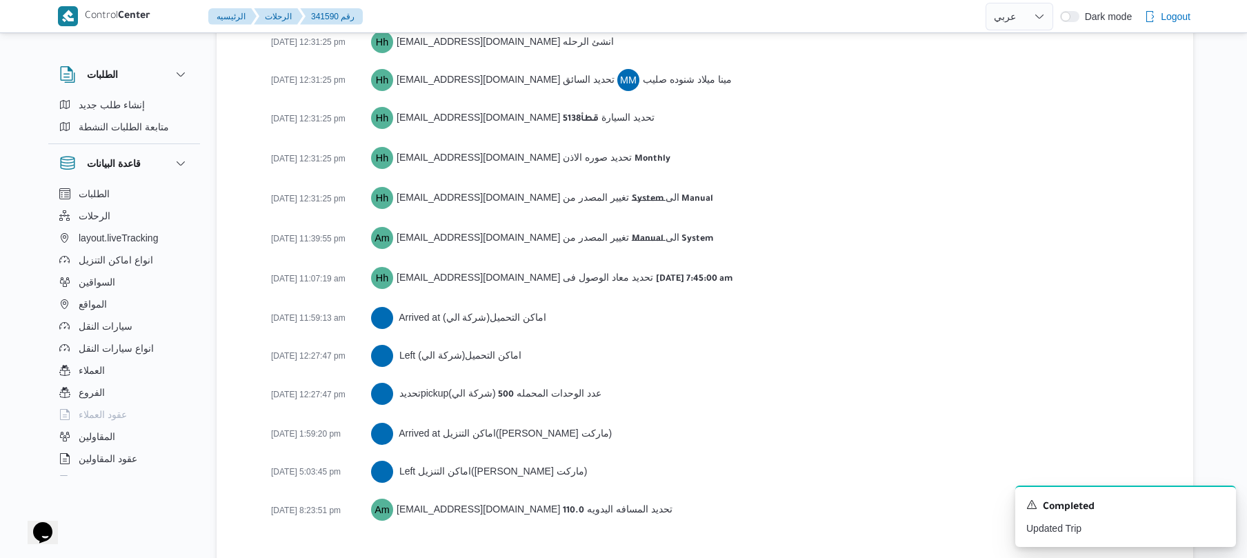
scroll to position [2018, 0]
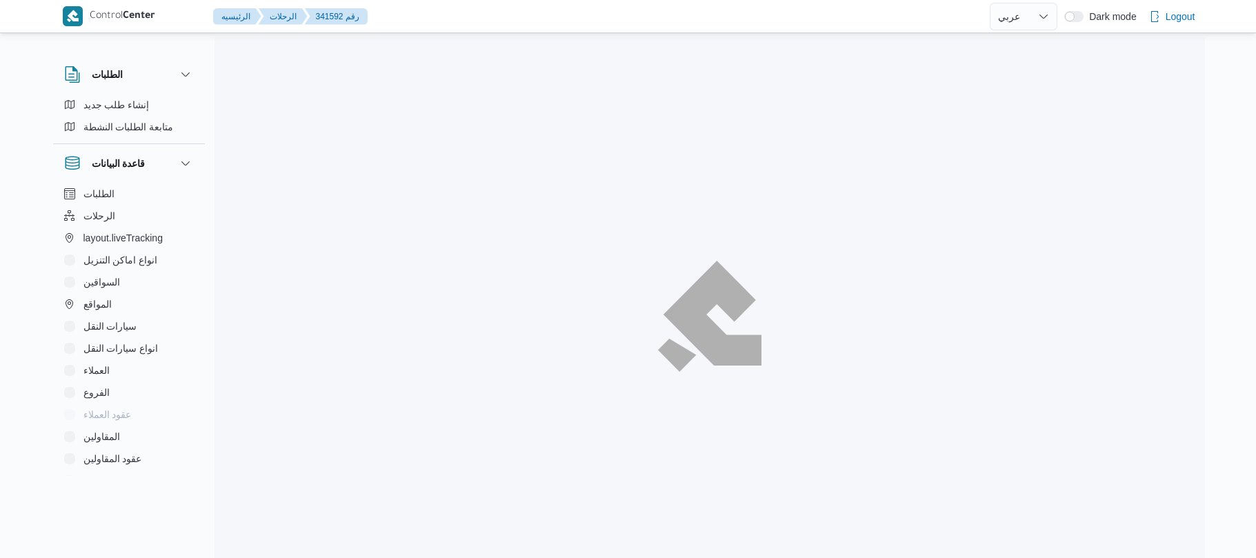
select select "ar"
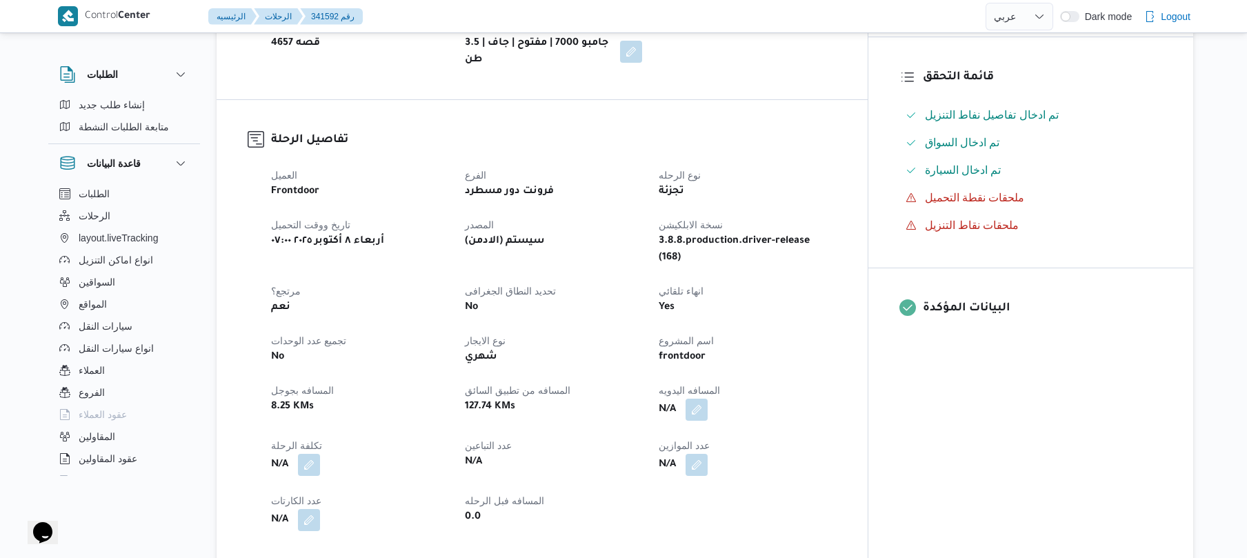
scroll to position [442, 0]
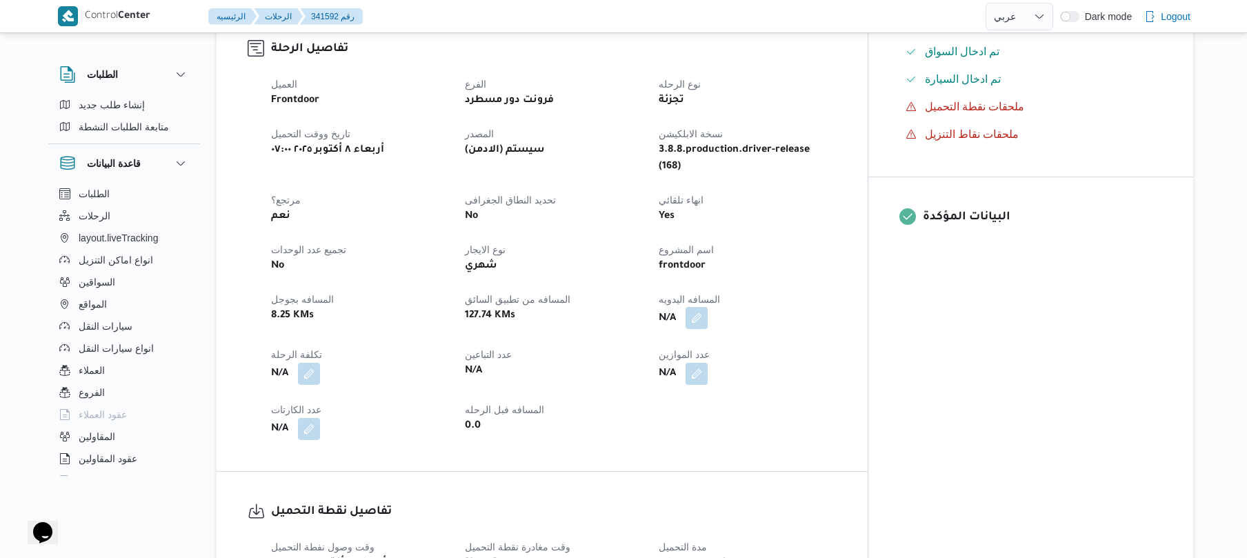
click at [708, 307] on button "button" at bounding box center [697, 318] width 22 height 22
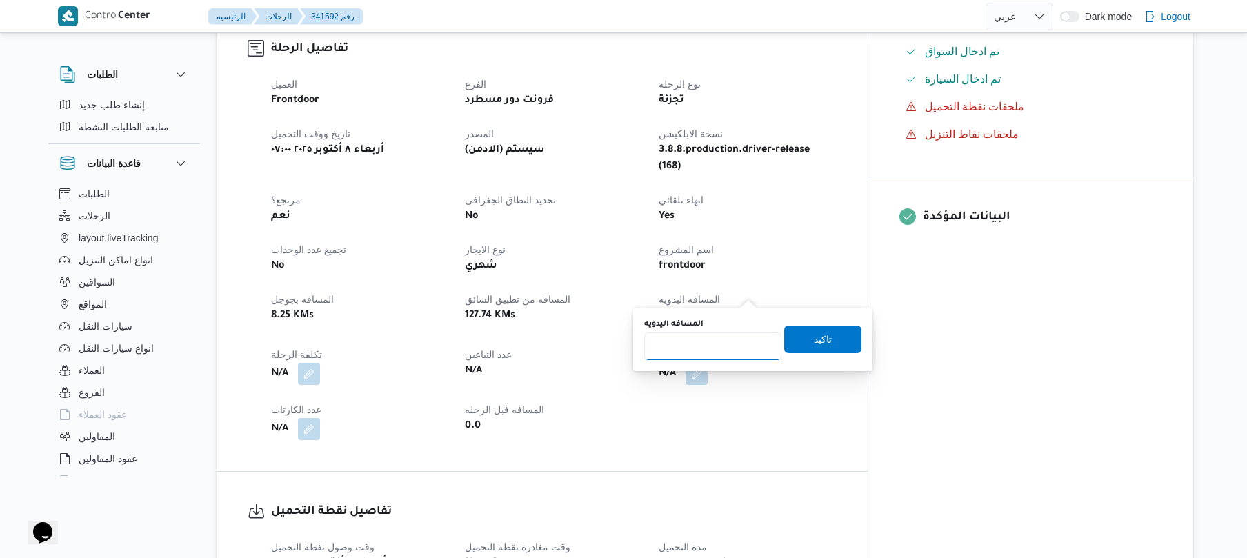
click at [701, 348] on input "المسافه اليدويه" at bounding box center [712, 347] width 137 height 28
type input "120"
click at [828, 344] on span "تاكيد" at bounding box center [822, 339] width 77 height 28
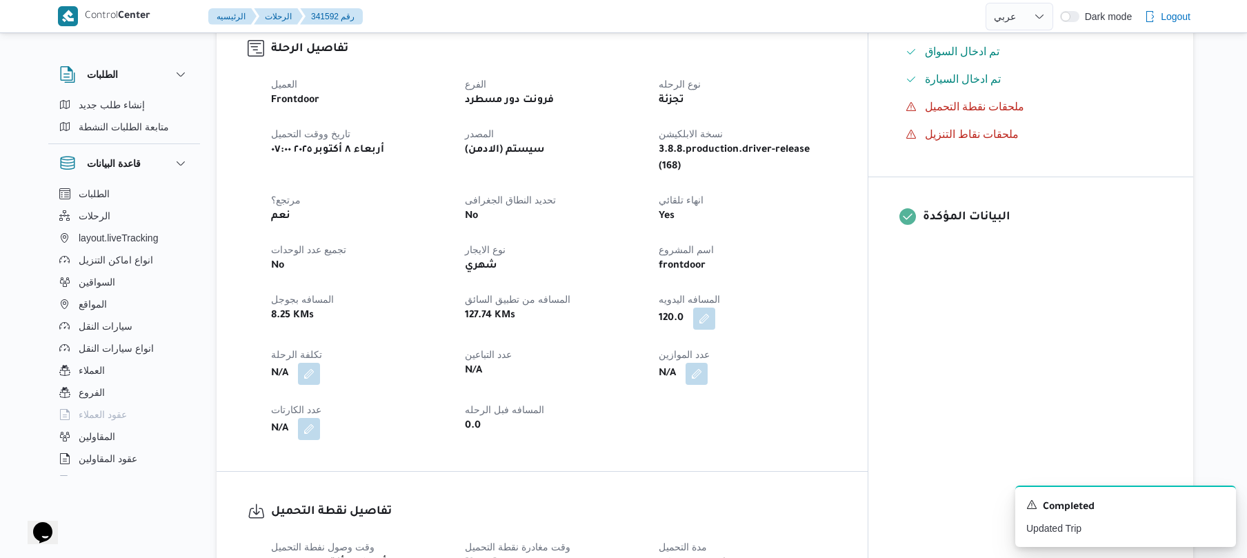
click at [644, 417] on div "0.0" at bounding box center [554, 426] width 180 height 19
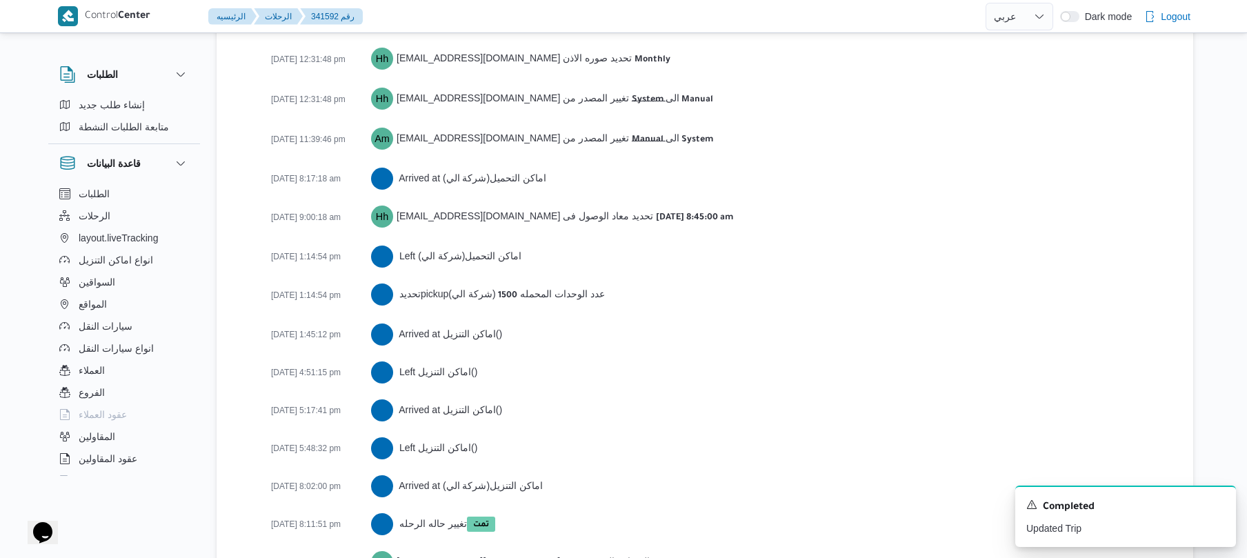
scroll to position [2234, 0]
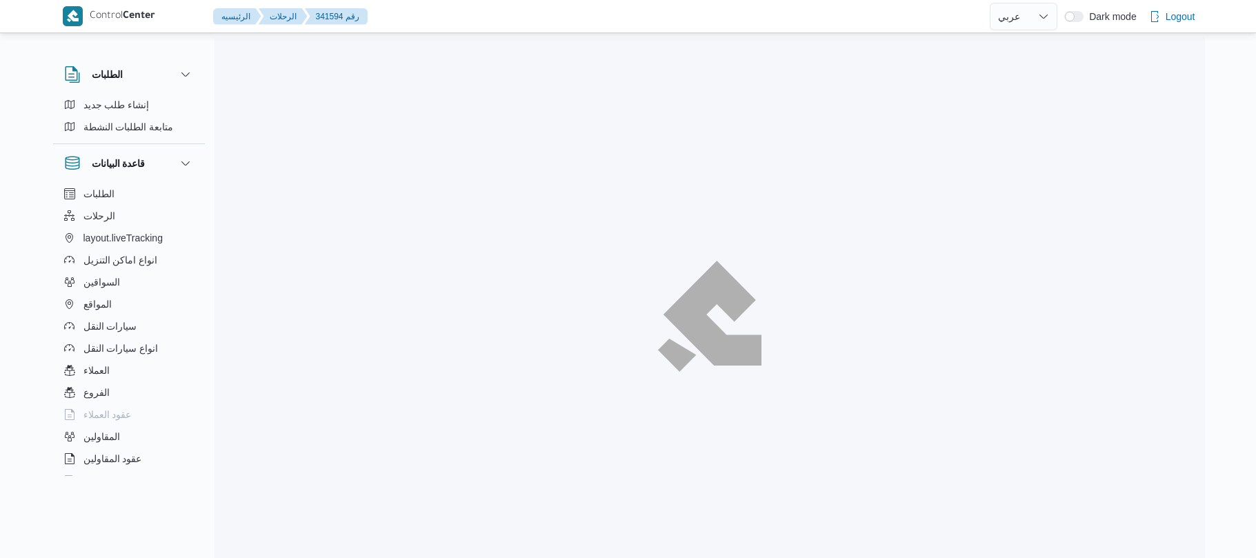
select select "ar"
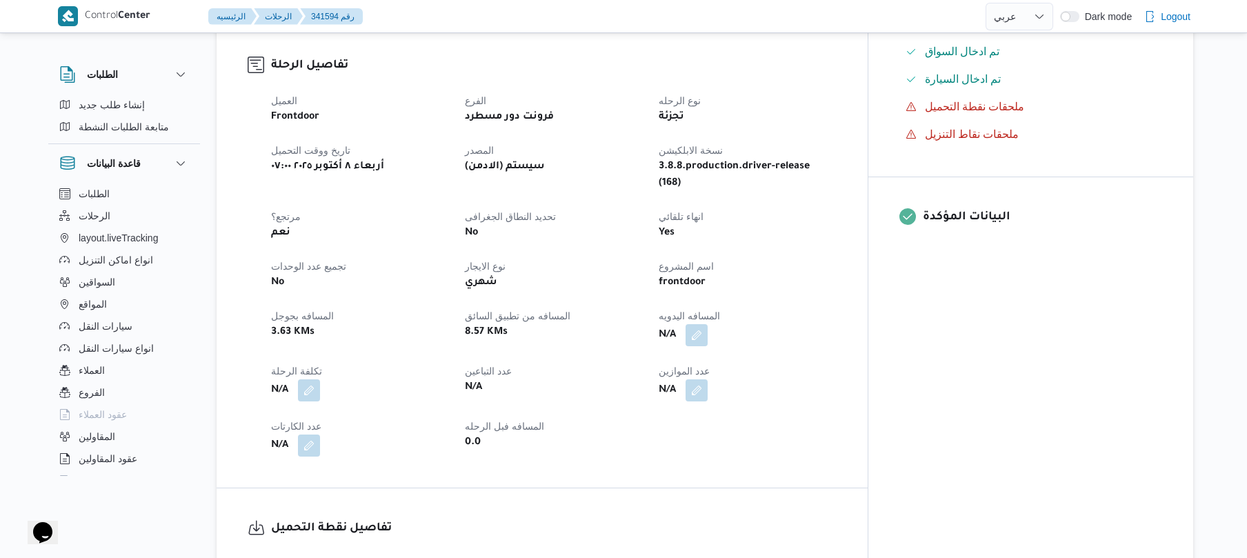
scroll to position [404, 0]
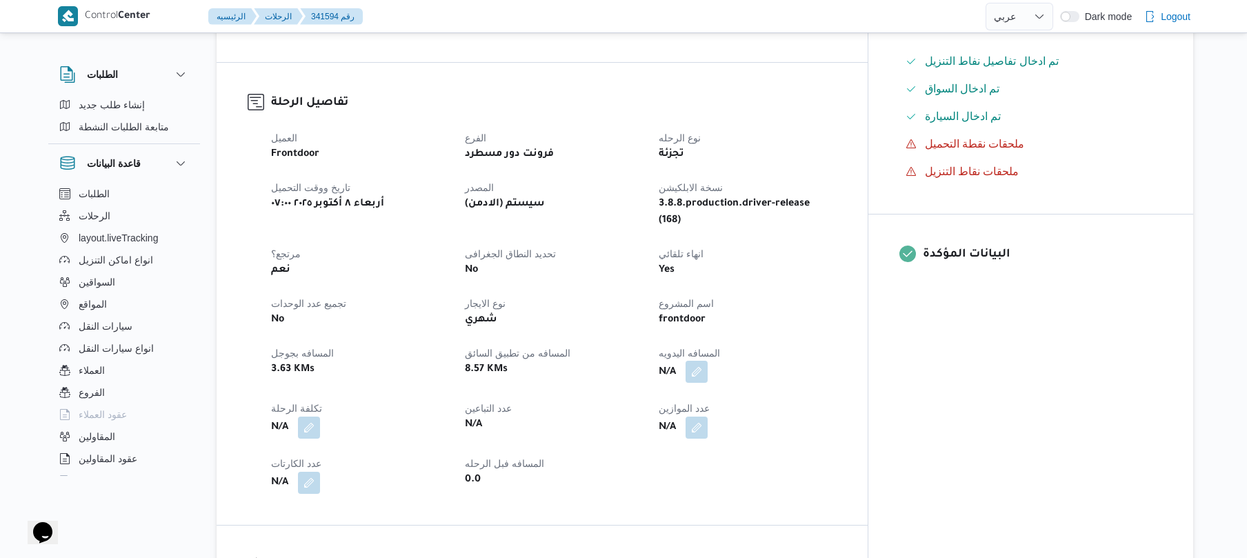
click at [708, 361] on button "button" at bounding box center [697, 372] width 22 height 22
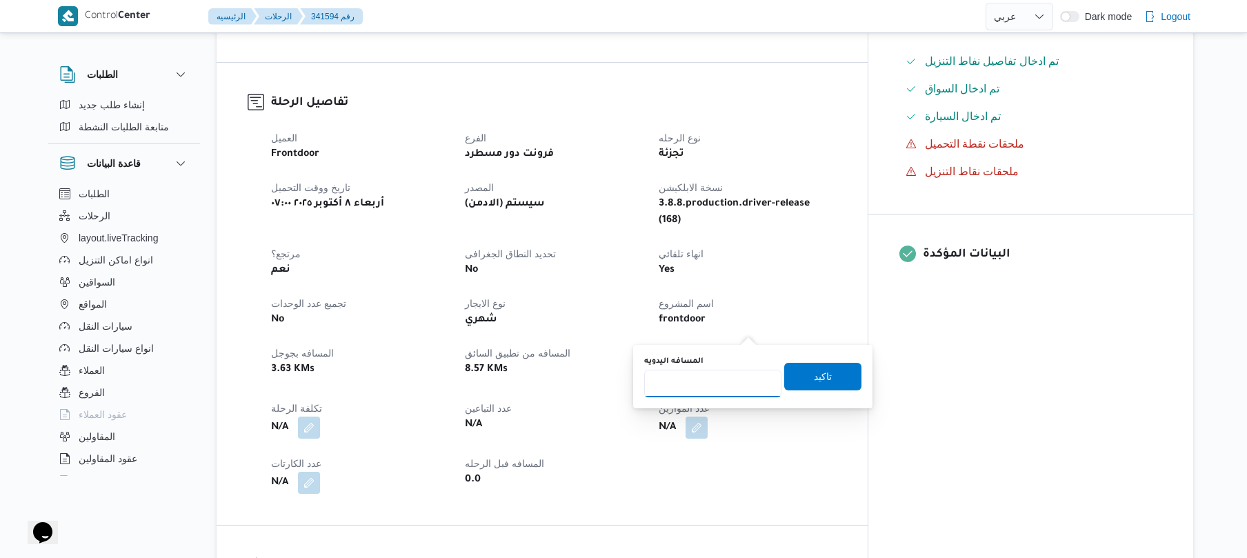
click at [735, 388] on input "المسافه اليدويه" at bounding box center [712, 384] width 137 height 28
type input "95"
click at [803, 368] on span "تاكيد" at bounding box center [822, 376] width 77 height 28
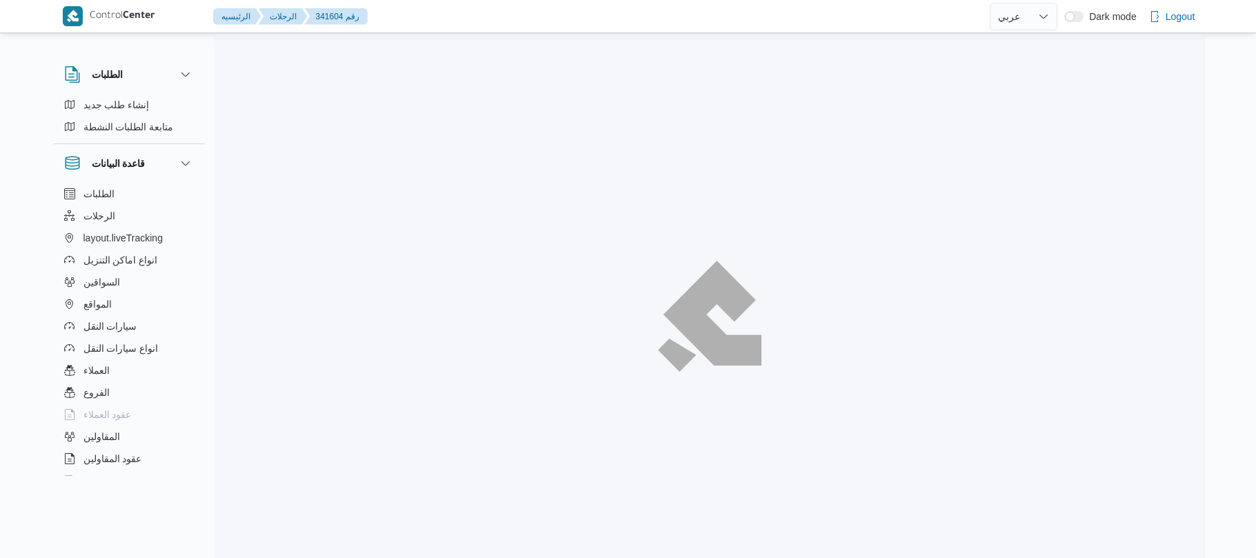
select select "ar"
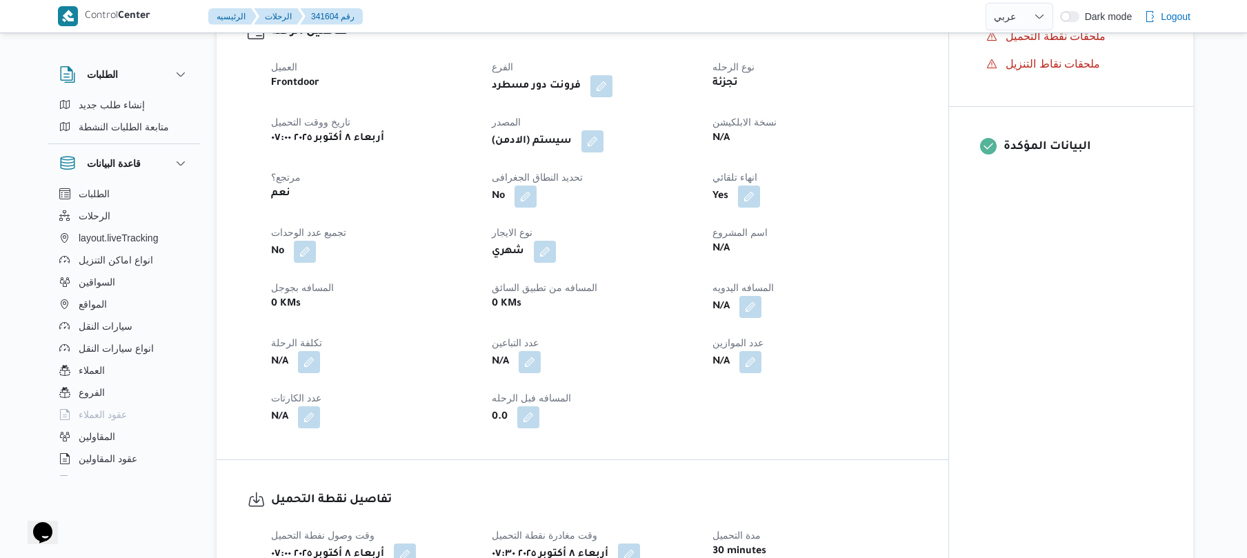
scroll to position [478, 0]
click at [755, 304] on button "button" at bounding box center [751, 303] width 22 height 22
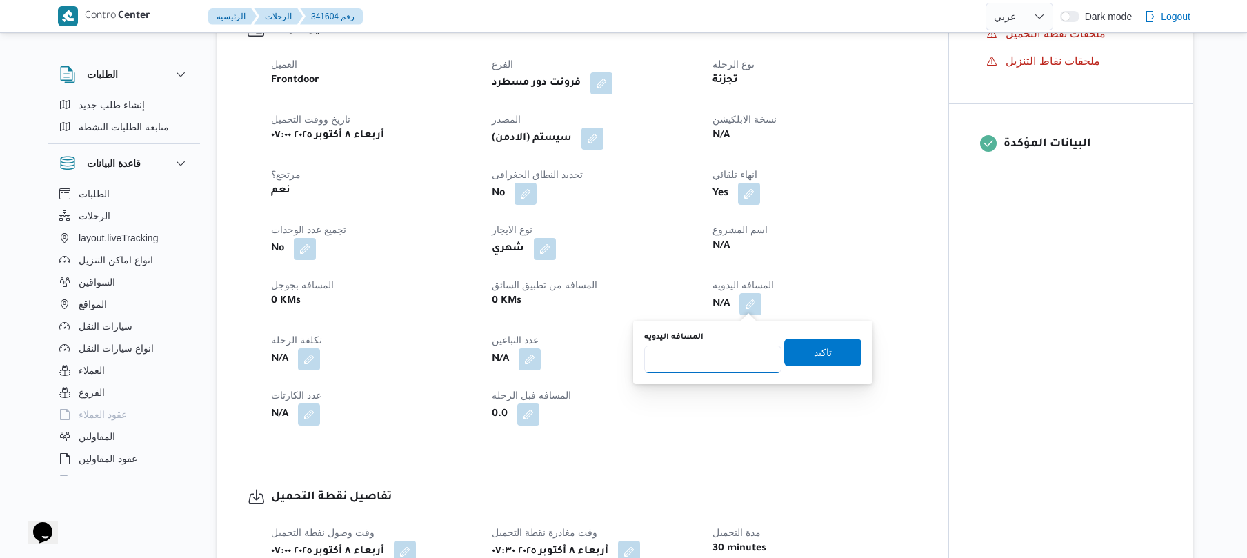
click at [712, 363] on input "المسافه اليدويه" at bounding box center [712, 360] width 137 height 28
type input "125"
click at [815, 354] on span "تاكيد" at bounding box center [823, 352] width 18 height 17
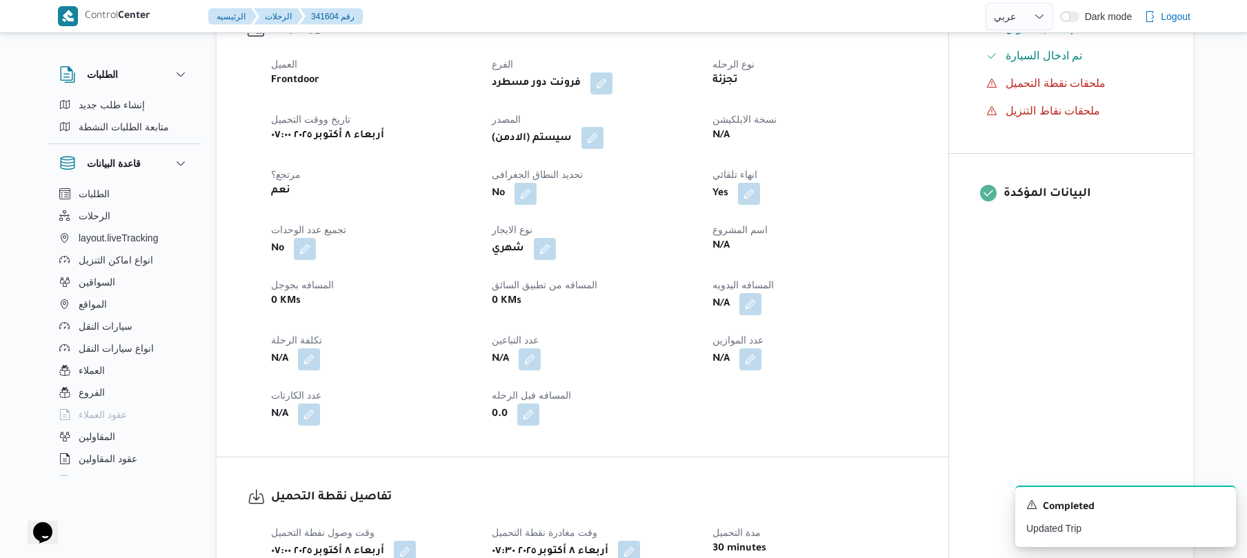
click at [604, 143] on button "button" at bounding box center [593, 138] width 22 height 22
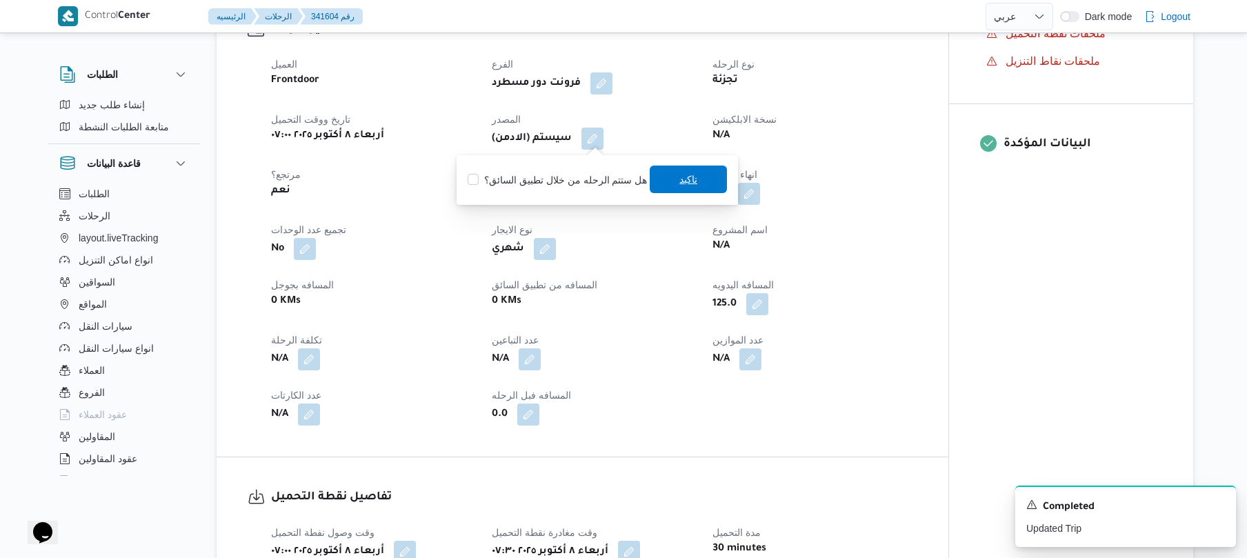
click at [687, 185] on span "تاكيد" at bounding box center [689, 179] width 18 height 17
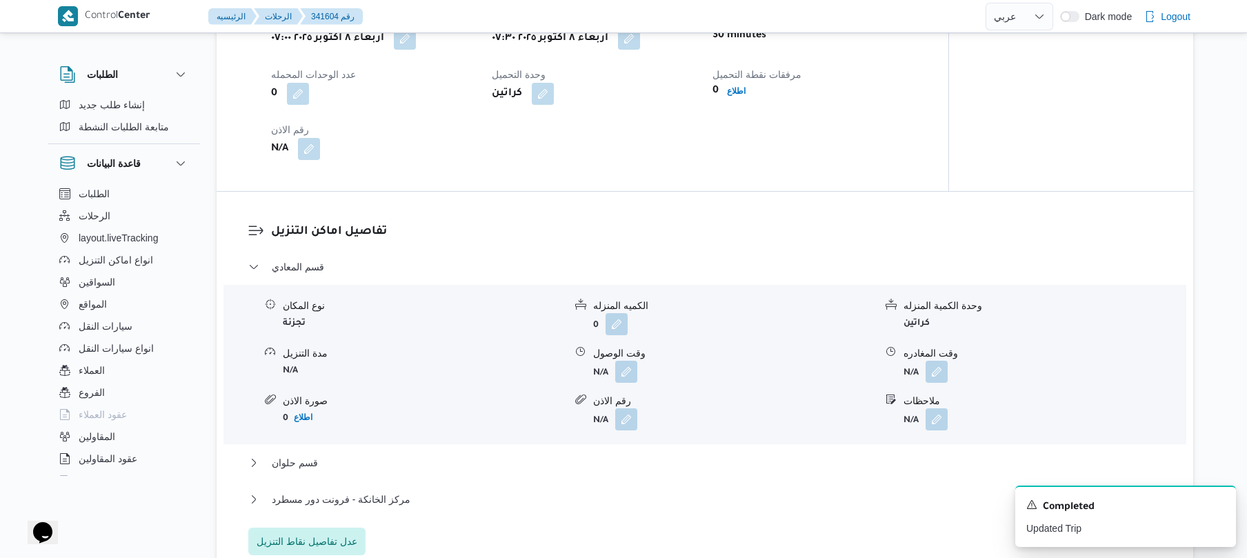
scroll to position [1030, 0]
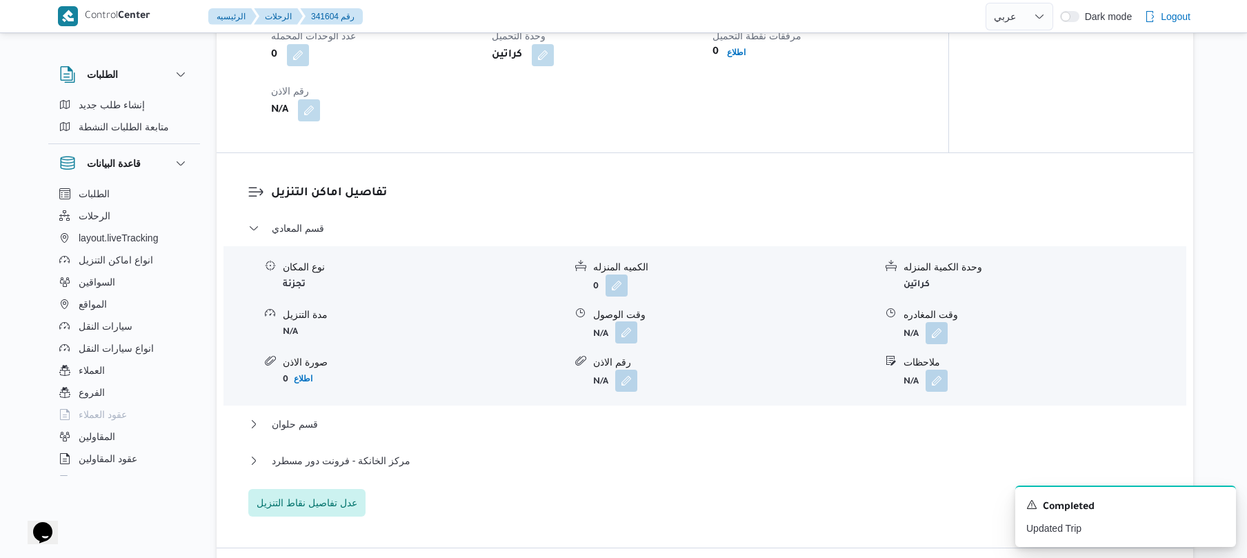
click at [626, 333] on button "button" at bounding box center [626, 332] width 22 height 22
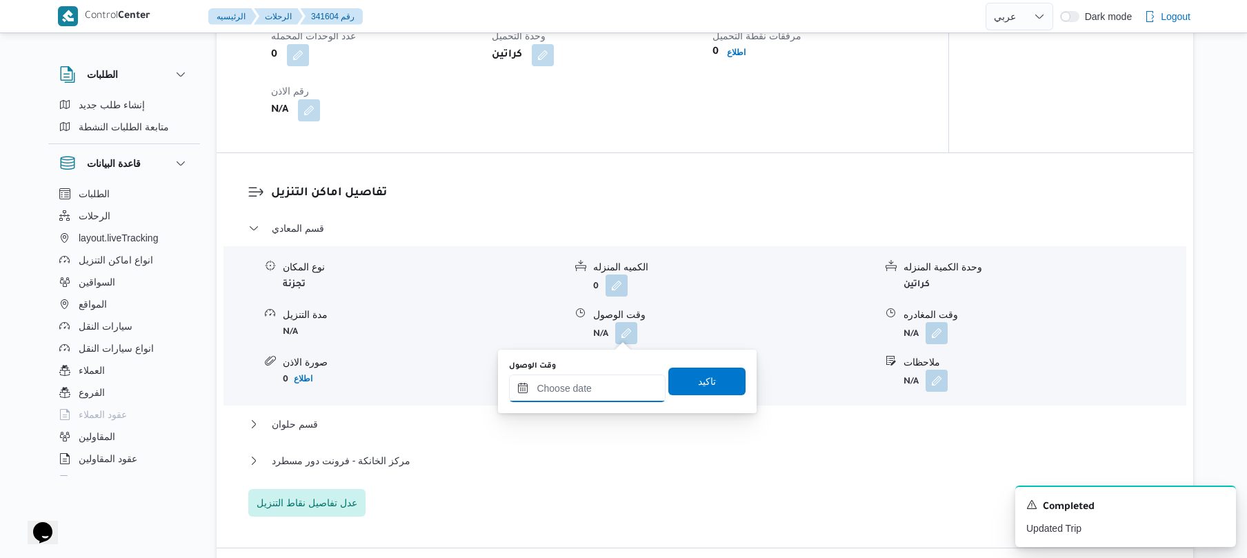
click at [564, 393] on input "وقت الوصول" at bounding box center [587, 389] width 157 height 28
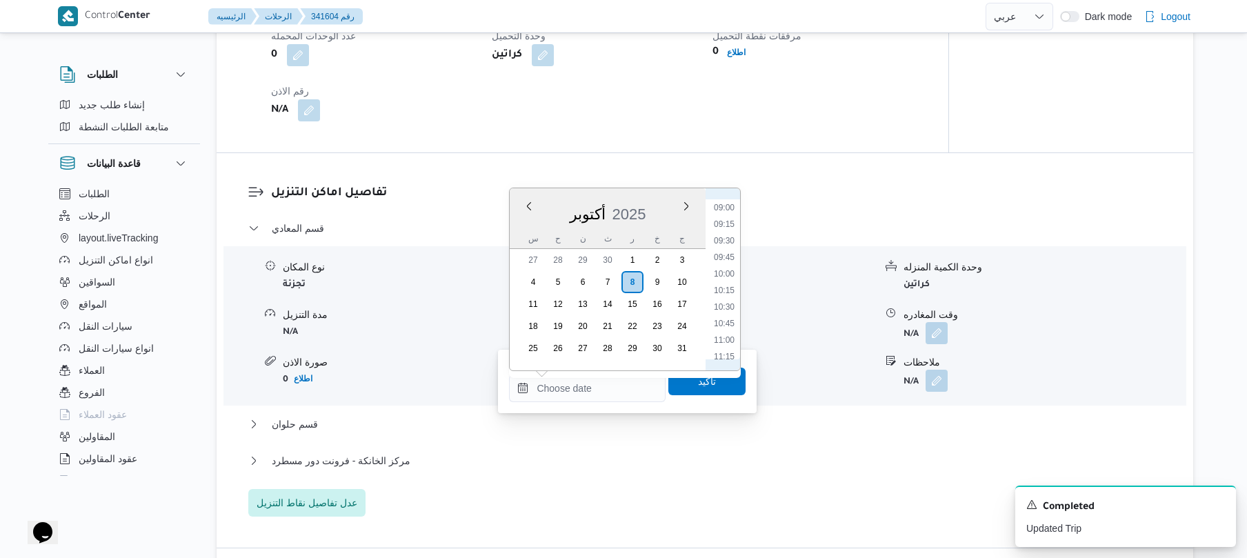
scroll to position [459, 0]
click at [728, 312] on li "08:30" at bounding box center [724, 311] width 32 height 14
type input "٠٨/١٠/٢٠٢٥ ٠٨:٣٠"
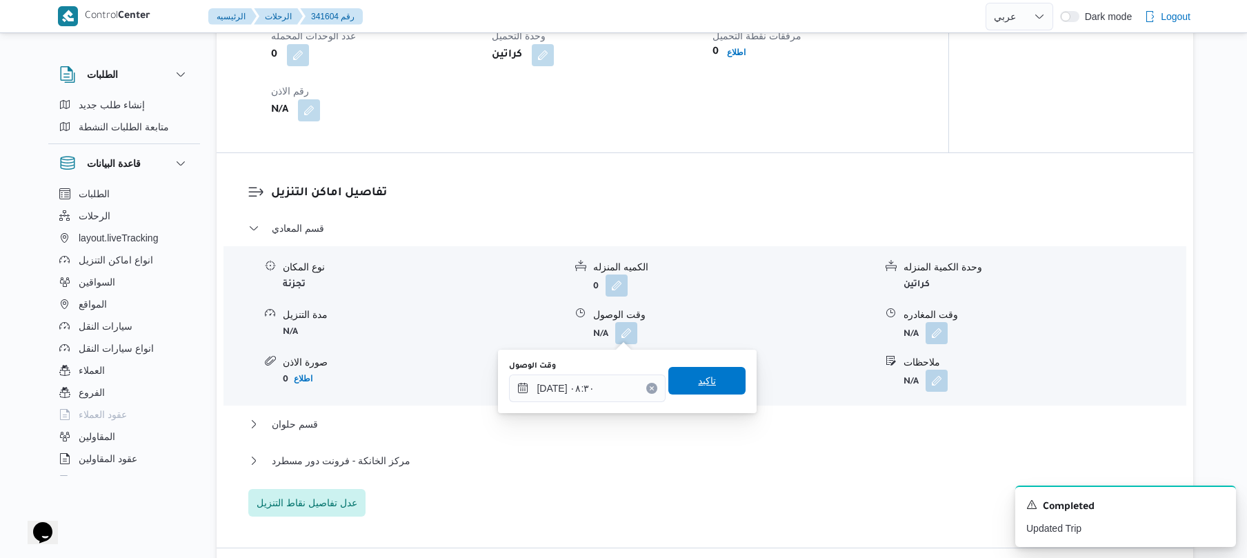
click at [700, 381] on span "تاكيد" at bounding box center [707, 381] width 18 height 17
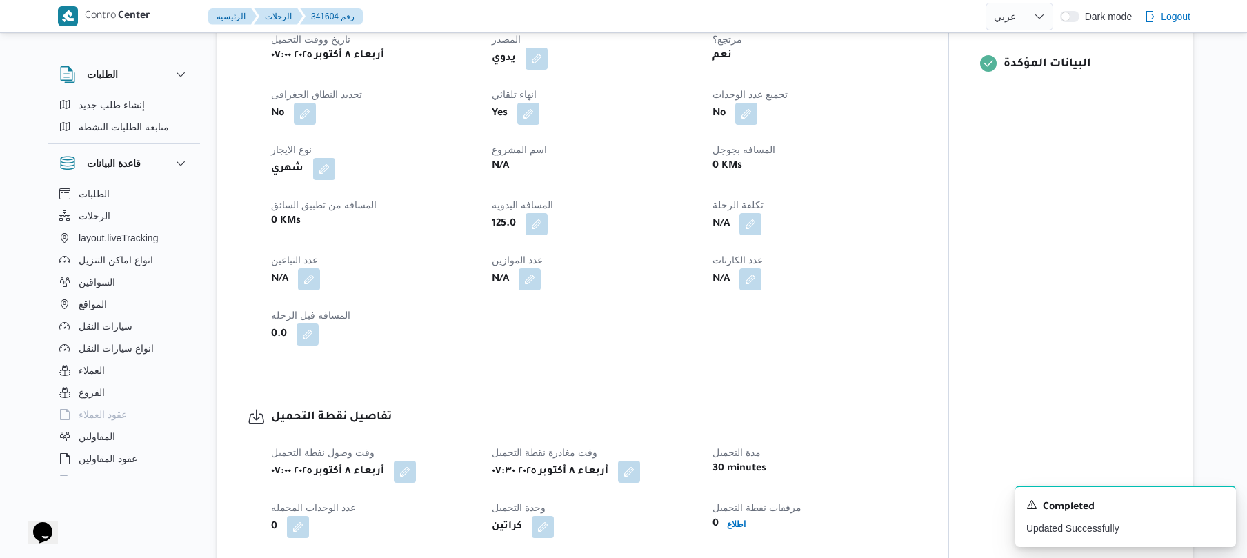
scroll to position [515, 0]
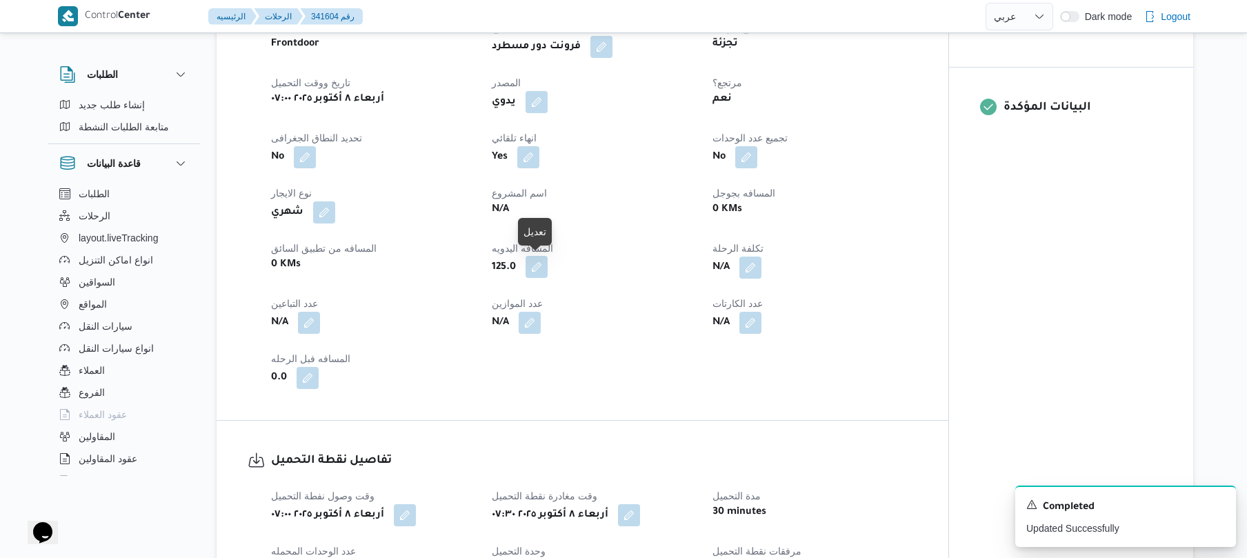
click at [535, 270] on button "button" at bounding box center [537, 267] width 22 height 22
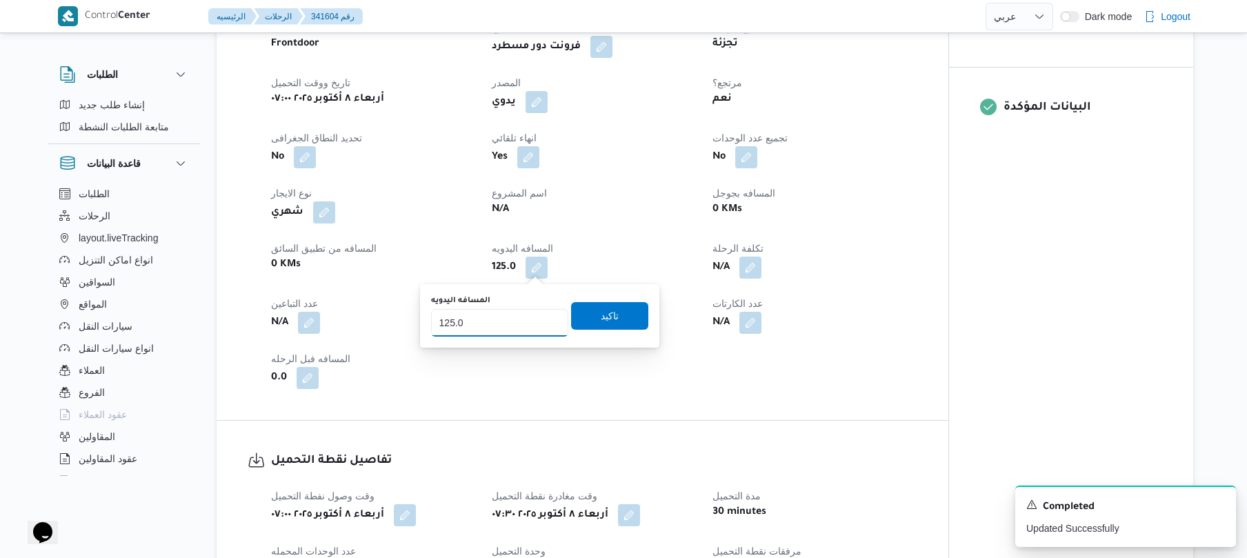
click at [508, 321] on input "125.0" at bounding box center [499, 323] width 137 height 28
type input "1"
type input "110"
click at [605, 313] on span "تاكيد" at bounding box center [610, 315] width 18 height 17
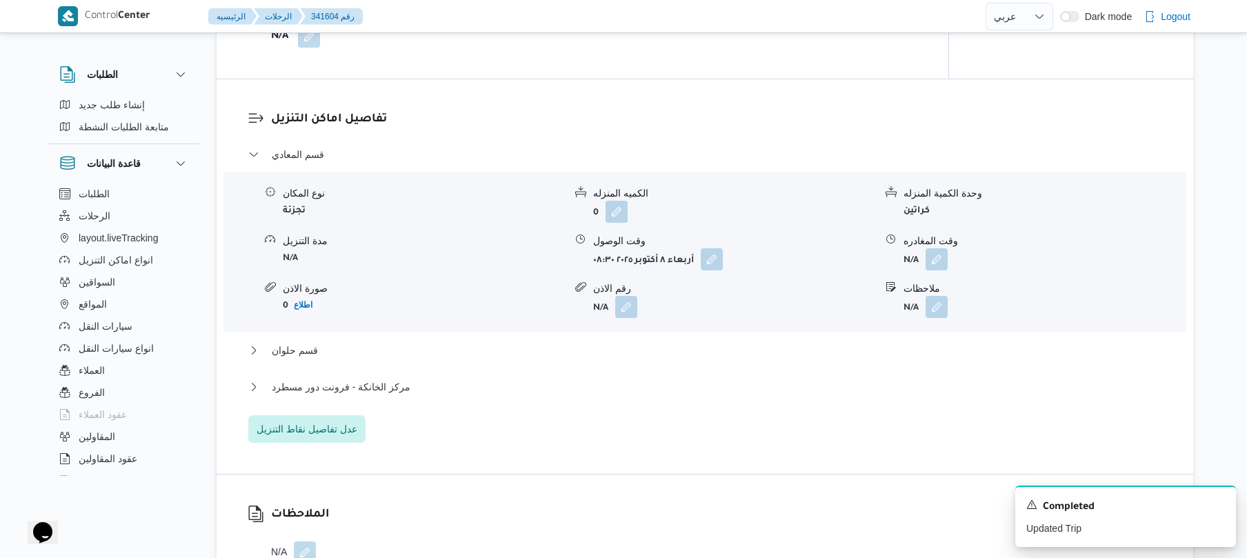
scroll to position [1140, 0]
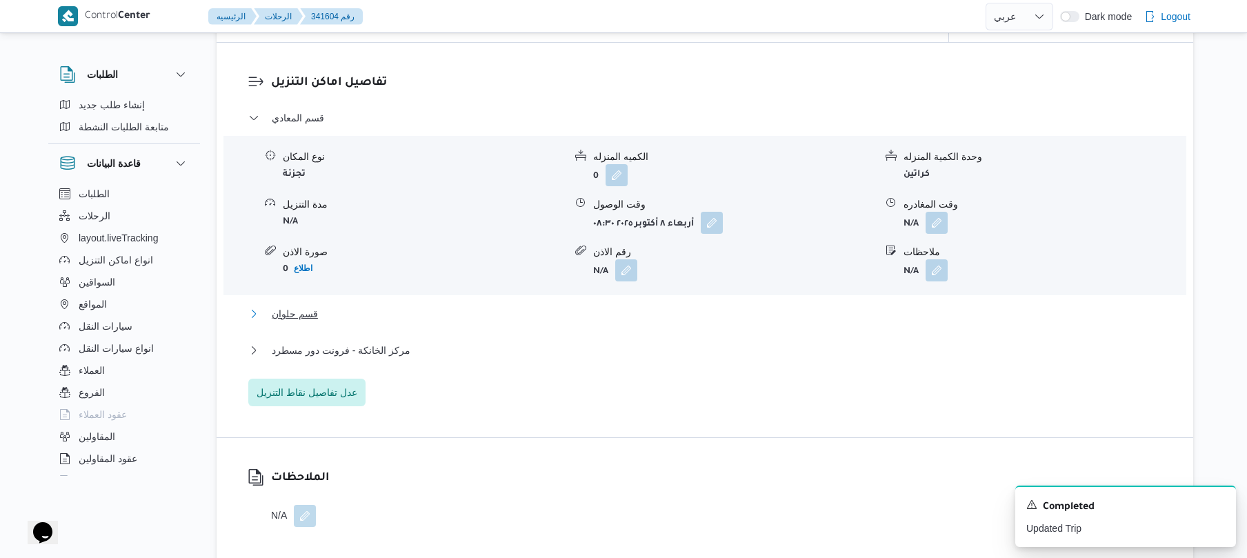
click at [605, 313] on button "قسم حلوان" at bounding box center [705, 314] width 914 height 17
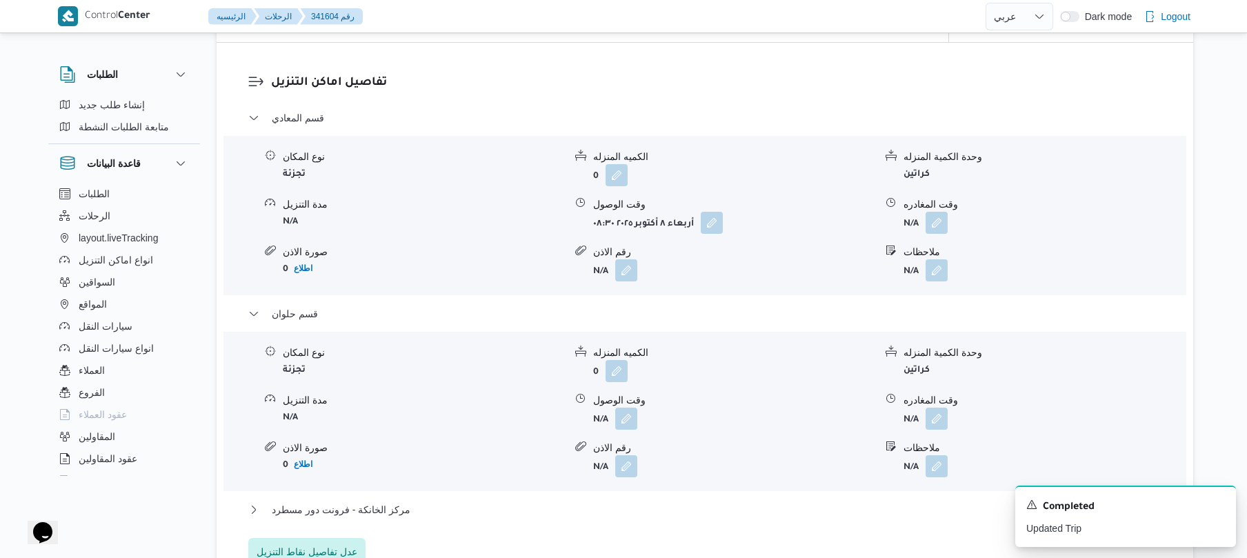
click at [489, 517] on div "مركز الخانكة - فرونت دور مسطرد" at bounding box center [705, 515] width 914 height 26
click at [498, 511] on button "مركز الخانكة - فرونت دور مسطرد" at bounding box center [705, 510] width 914 height 17
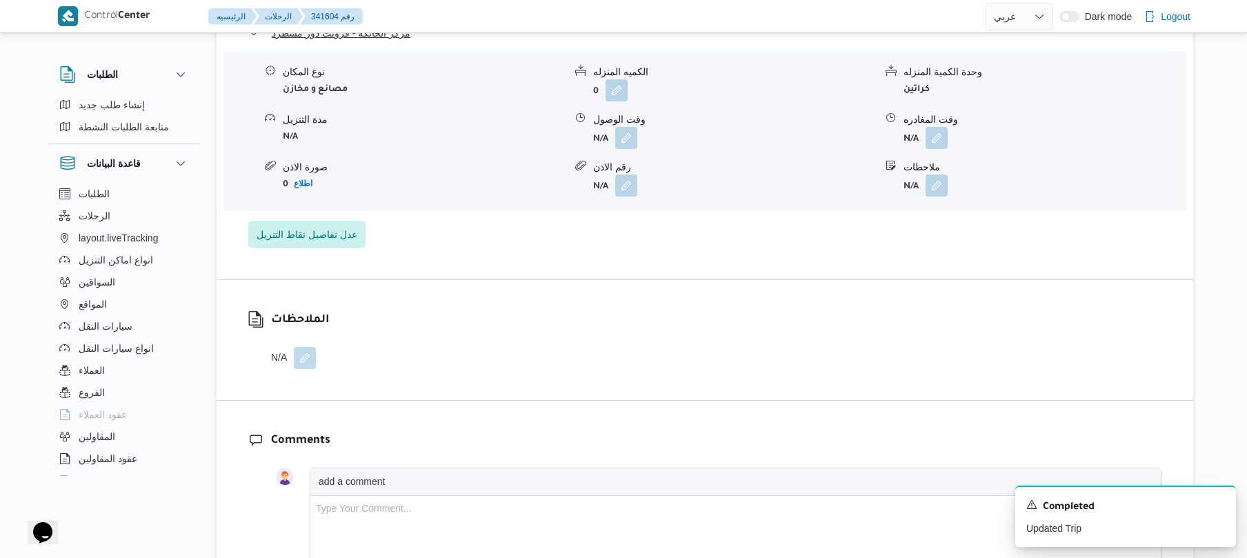
scroll to position [1618, 0]
click at [933, 134] on button "button" at bounding box center [937, 136] width 22 height 22
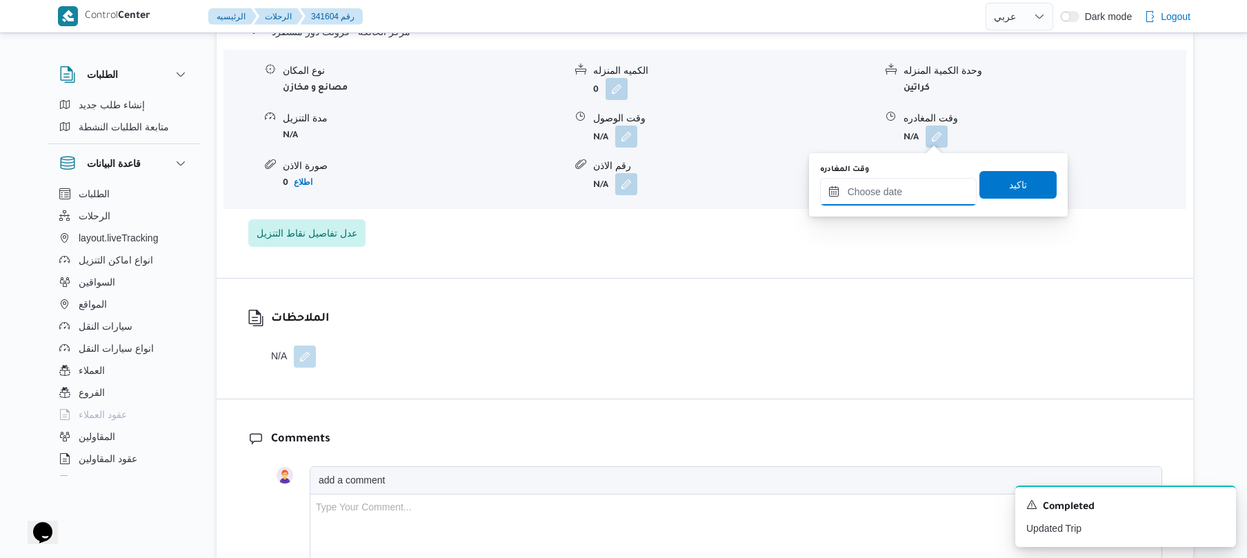
click at [889, 183] on input "وقت المغادره" at bounding box center [898, 192] width 157 height 28
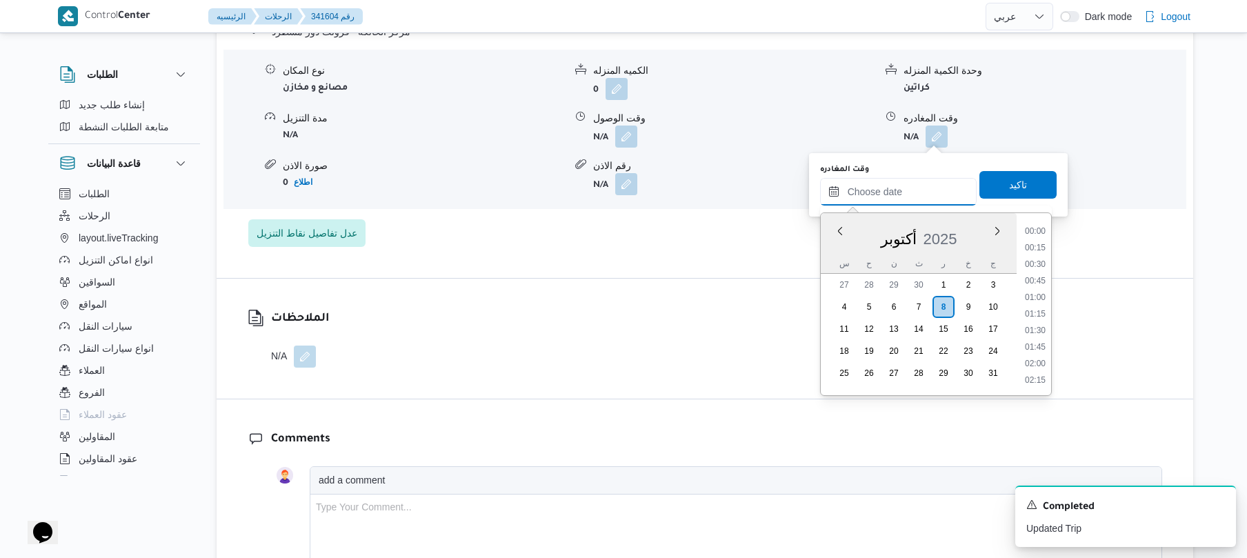
scroll to position [1276, 0]
click at [1043, 279] on li "20:00" at bounding box center [1036, 280] width 32 height 14
type input "٠٨/١٠/٢٠٢٥ ٢٠:٠٠"
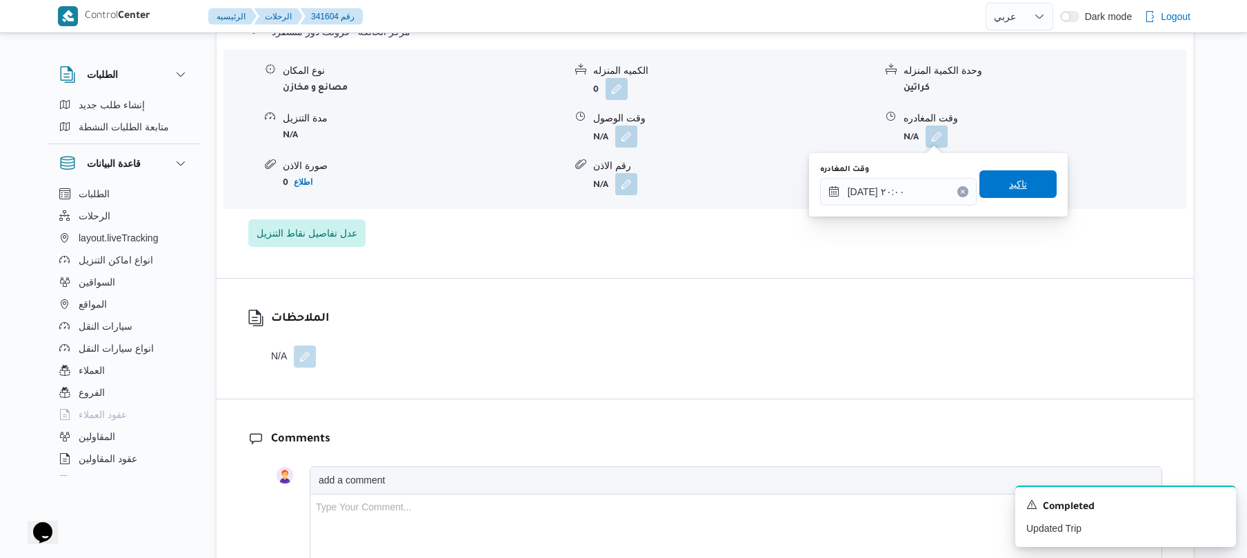
click at [1030, 182] on span "تاكيد" at bounding box center [1018, 184] width 77 height 28
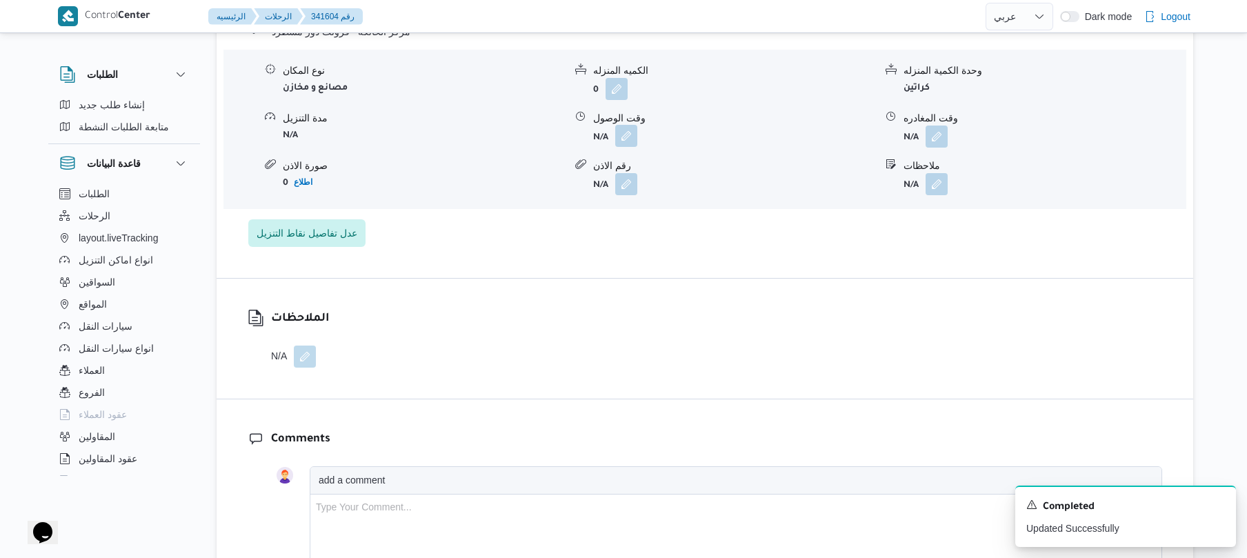
click at [628, 130] on button "button" at bounding box center [626, 136] width 22 height 22
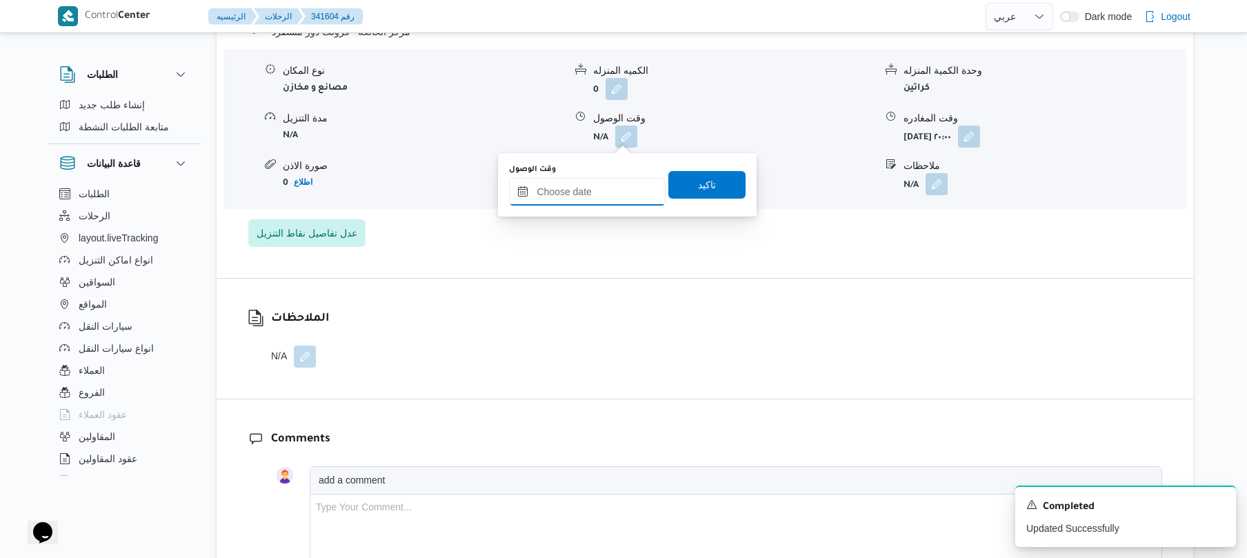
click at [615, 186] on input "وقت الوصول" at bounding box center [587, 192] width 157 height 28
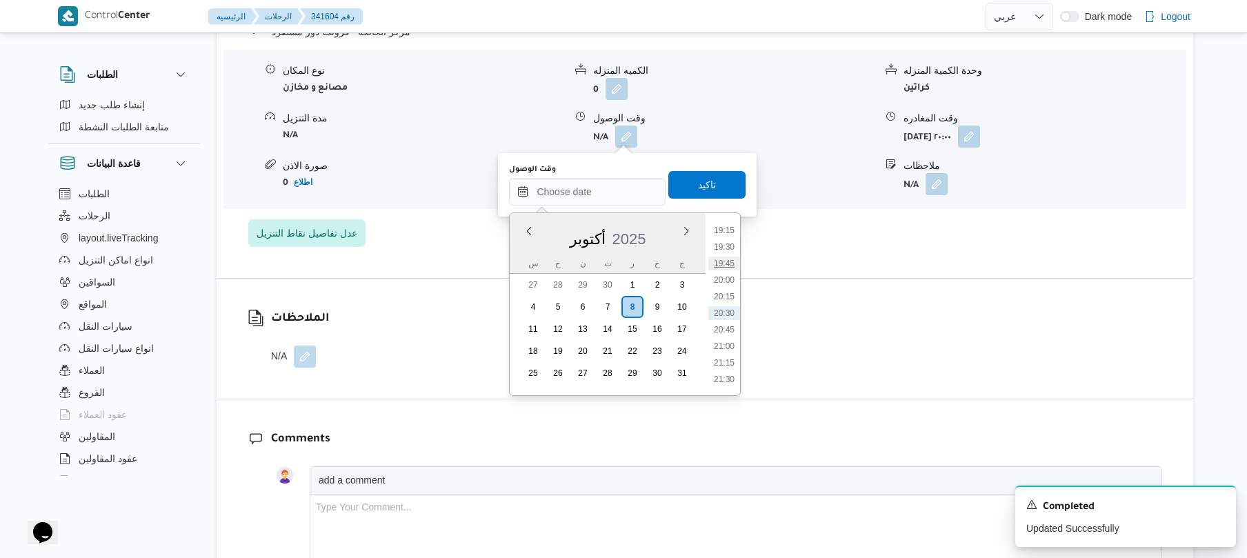
click at [731, 263] on li "19:45" at bounding box center [724, 264] width 32 height 14
type input "٠٨/١٠/٢٠٢٥ ١٩:٤٥"
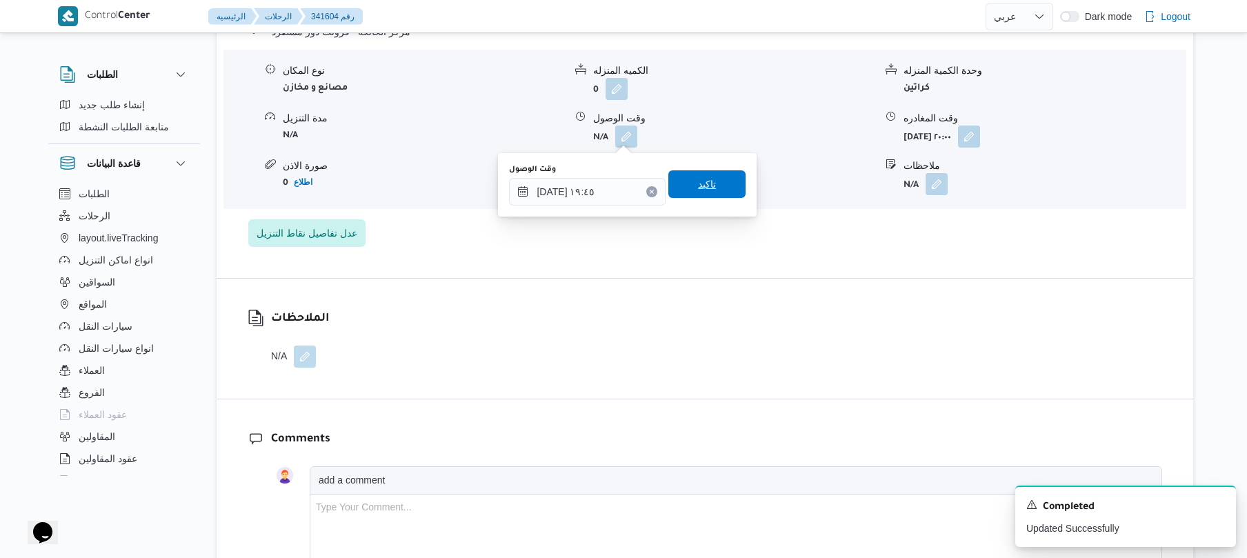
click at [704, 181] on span "تاكيد" at bounding box center [707, 184] width 18 height 17
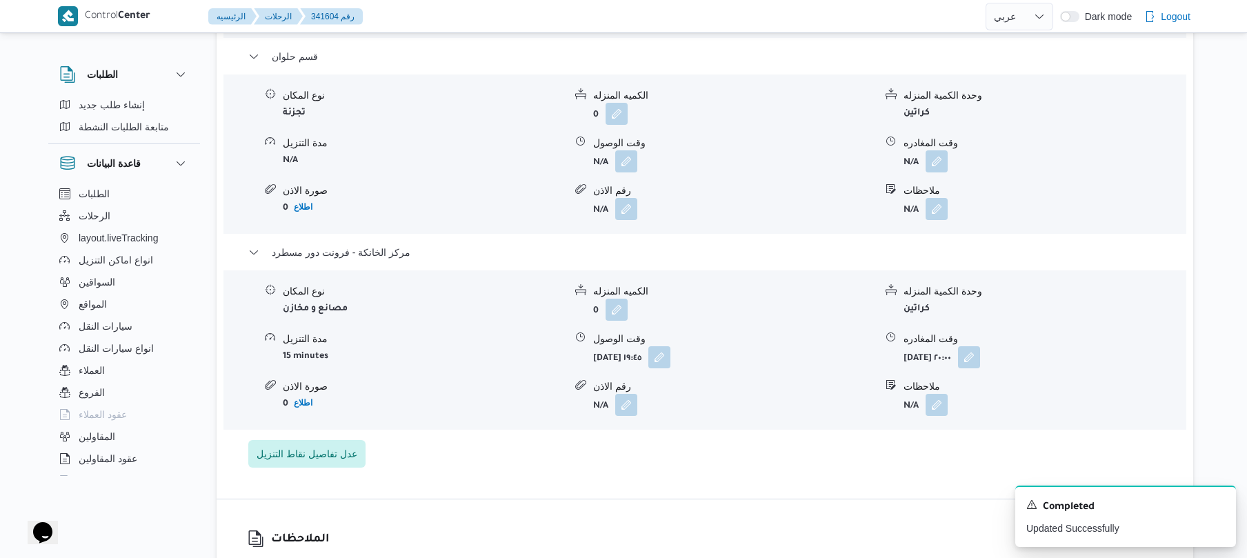
scroll to position [1361, 0]
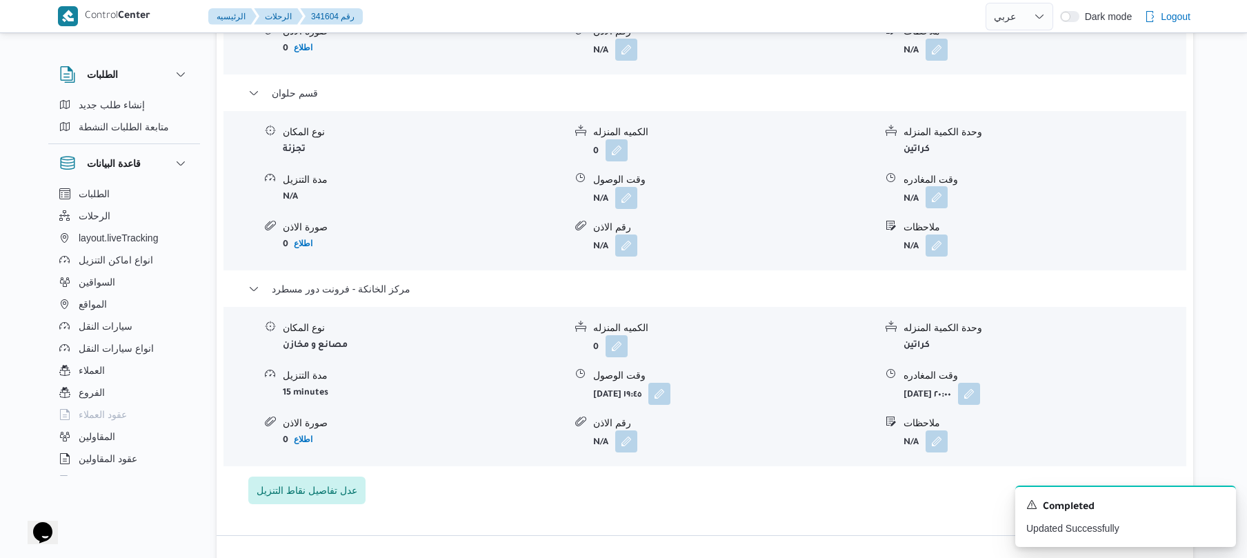
click at [935, 199] on button "button" at bounding box center [937, 197] width 22 height 22
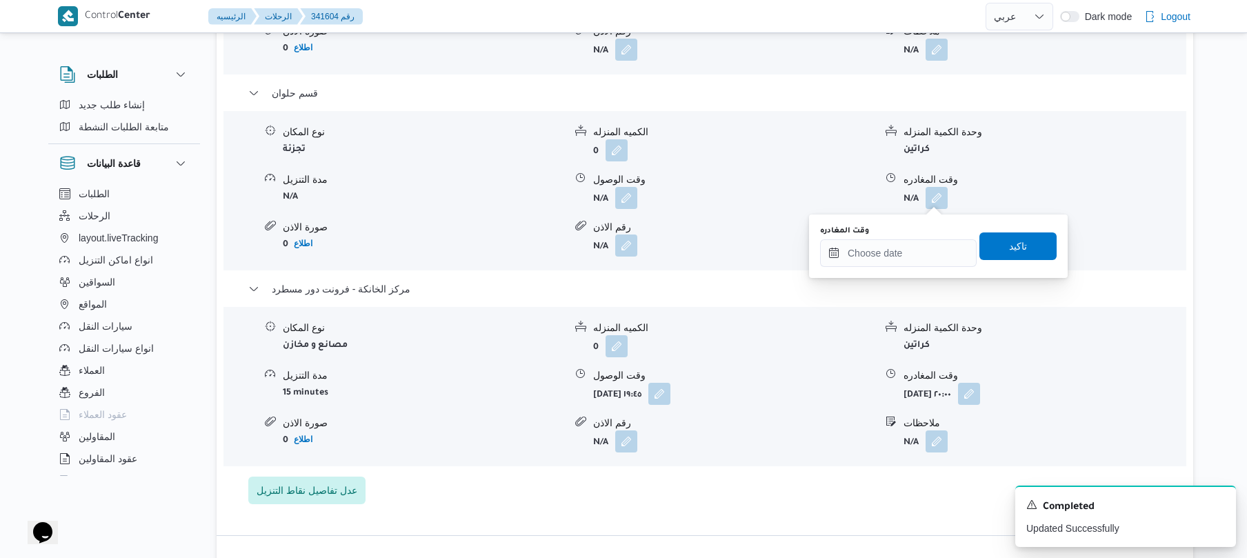
click at [895, 236] on div "وقت المغادره" at bounding box center [898, 246] width 157 height 41
click at [889, 254] on input "وقت المغادره" at bounding box center [898, 253] width 157 height 28
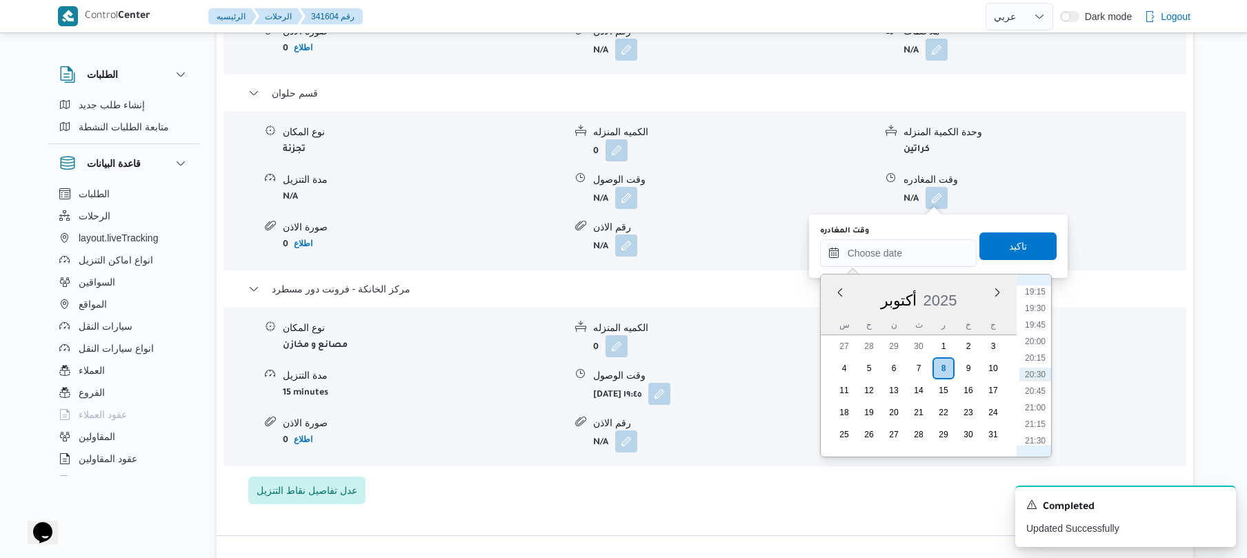
scroll to position [1140, 0]
click at [1038, 390] on li "18:45" at bounding box center [1036, 394] width 32 height 14
type input "٠٨/١٠/٢٠٢٥ ١٨:٤٥"
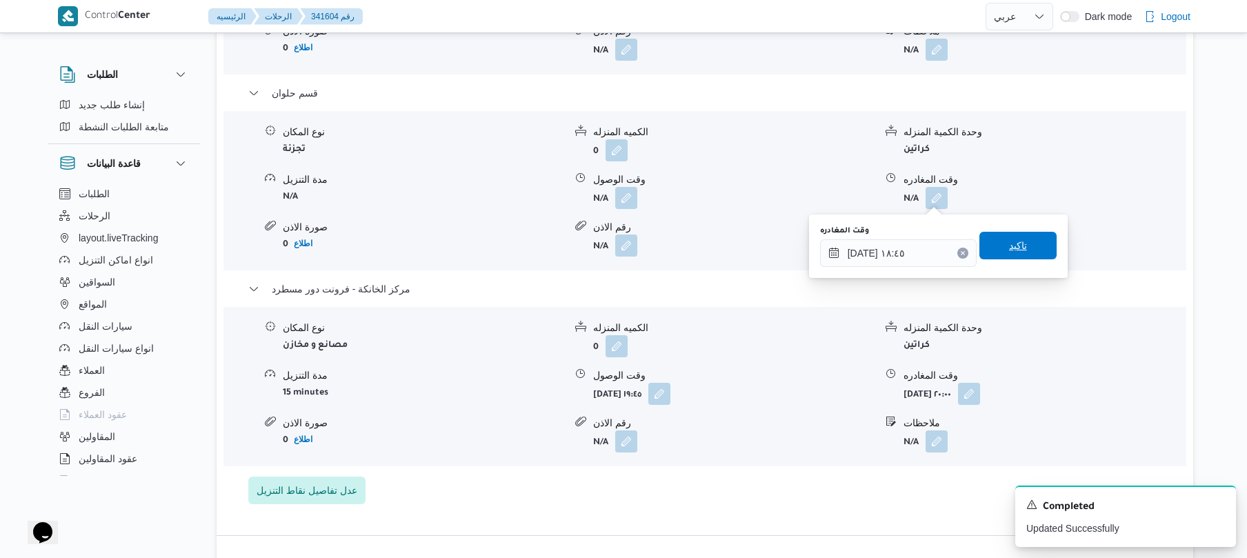
click at [1030, 252] on span "تاكيد" at bounding box center [1018, 246] width 77 height 28
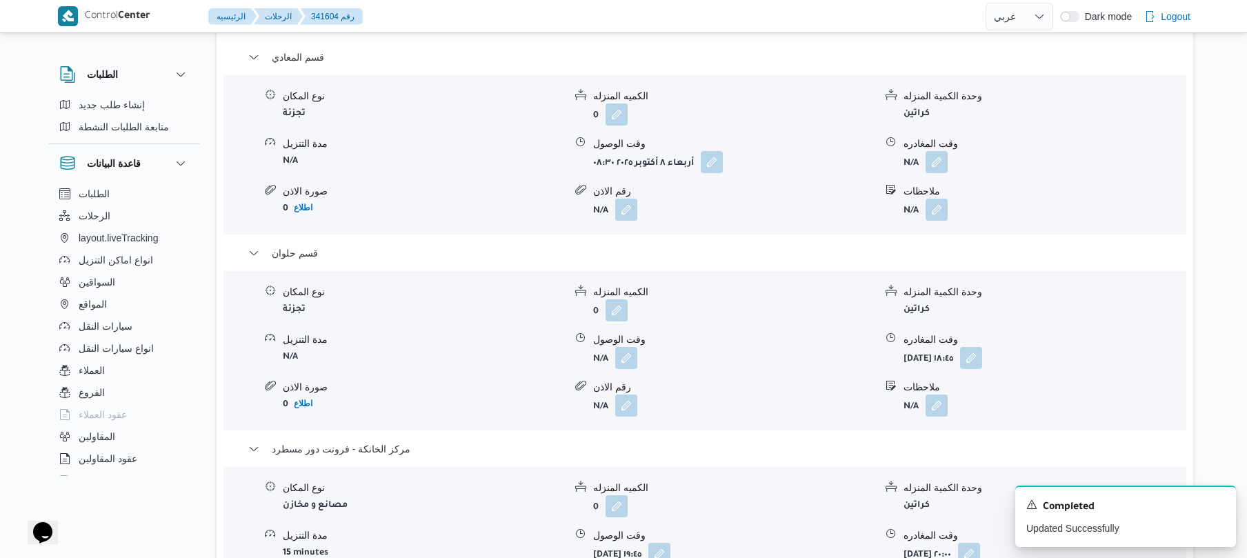
scroll to position [1177, 0]
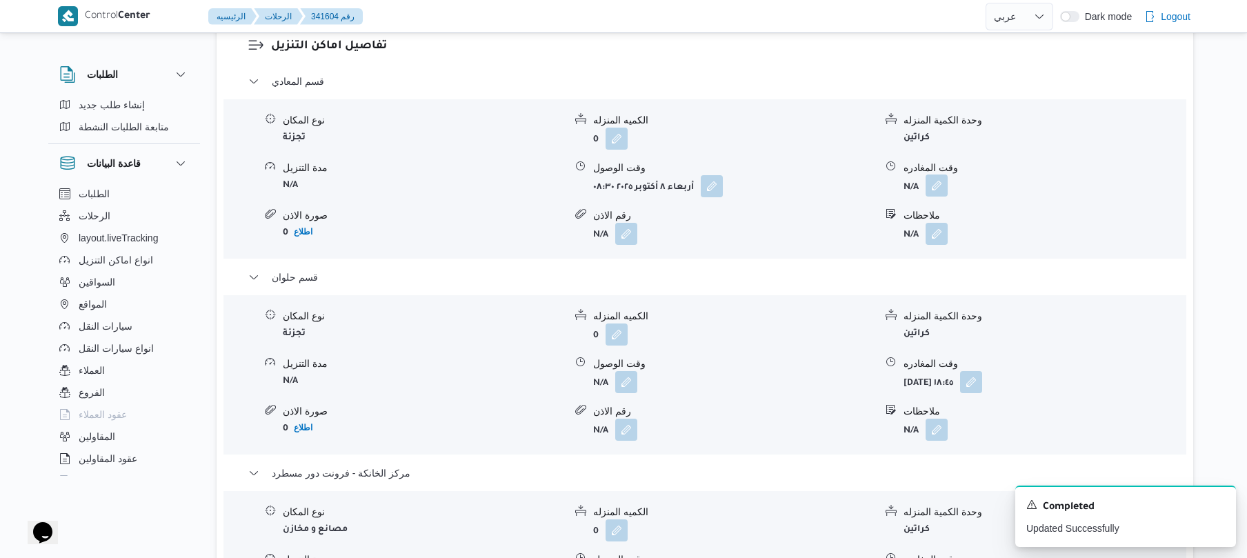
click at [931, 191] on button "button" at bounding box center [937, 186] width 22 height 22
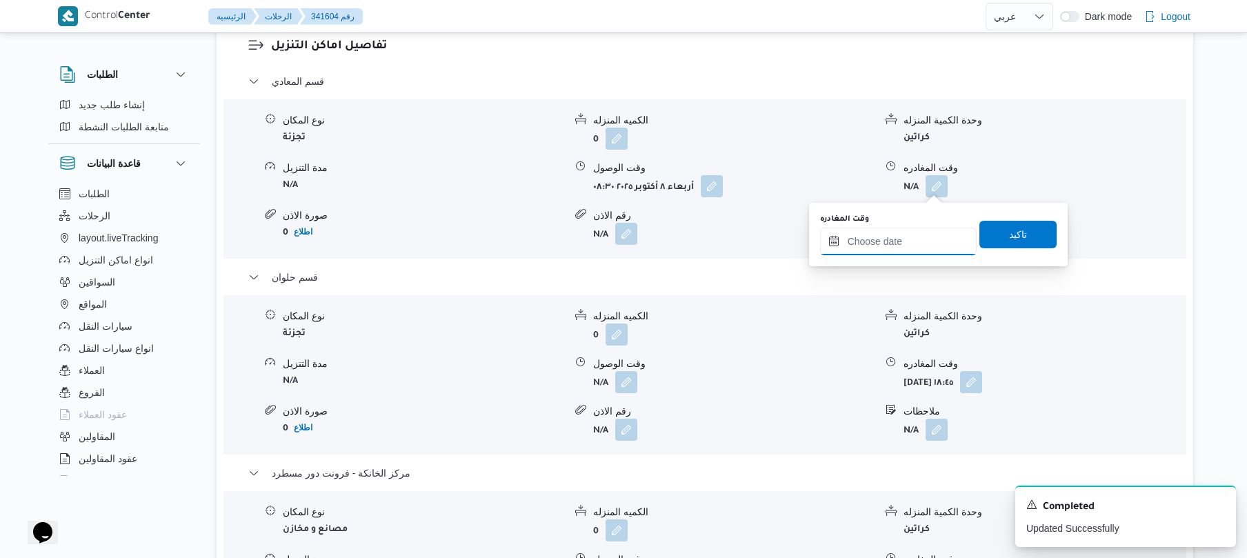
click at [884, 237] on input "وقت المغادره" at bounding box center [898, 242] width 157 height 28
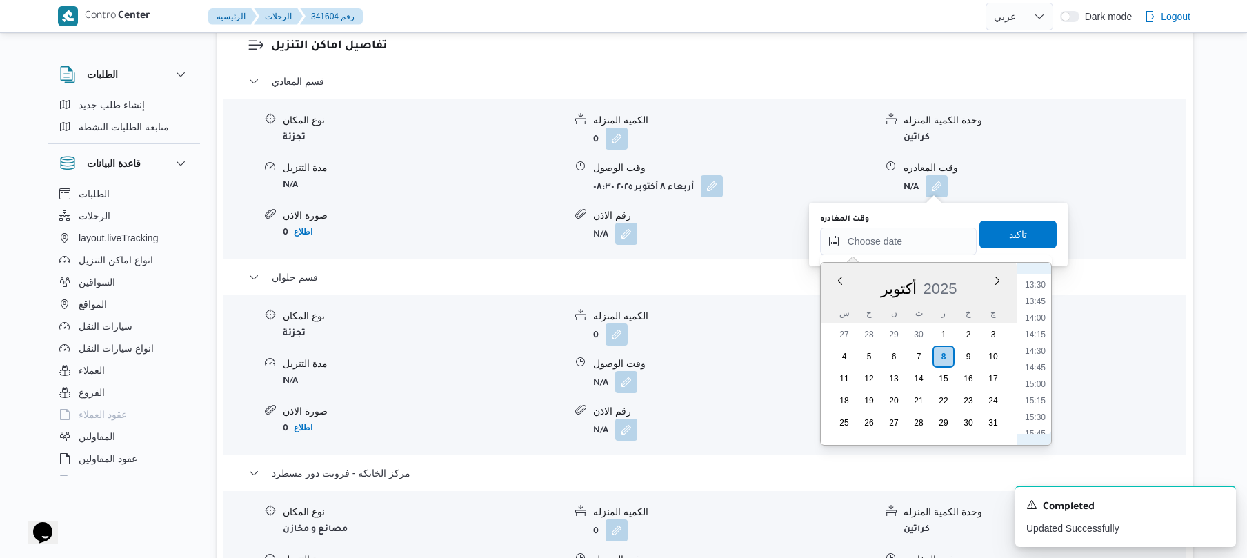
scroll to position [870, 0]
click at [1038, 291] on li "13:15" at bounding box center [1036, 288] width 32 height 14
type input "٠٨/١٠/٢٠٢٥ ١٣:١٥"
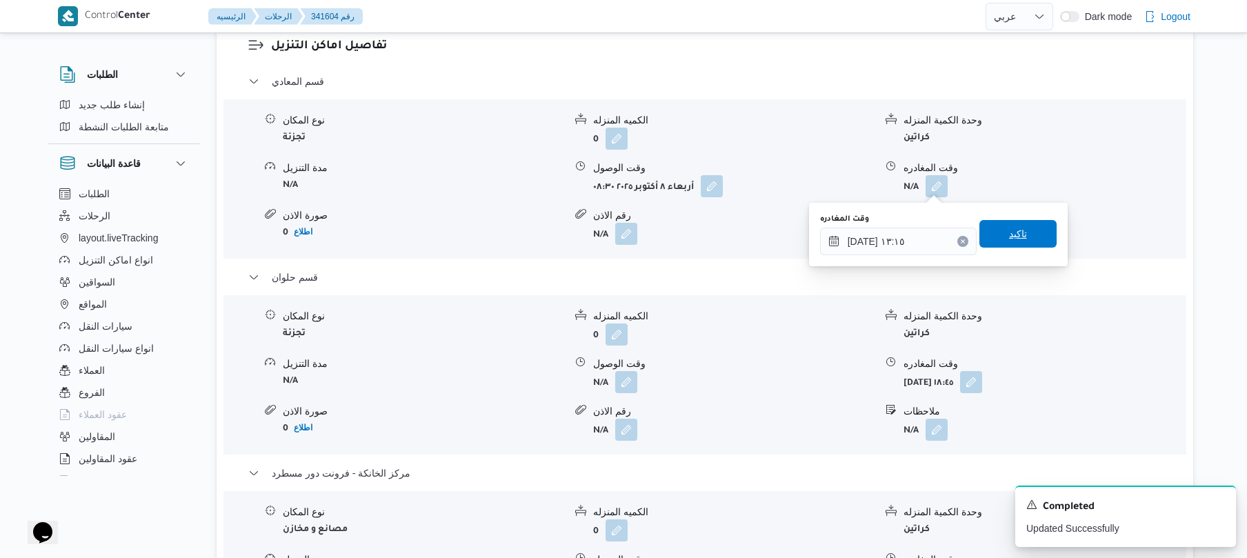
click at [1032, 235] on span "تاكيد" at bounding box center [1018, 234] width 77 height 28
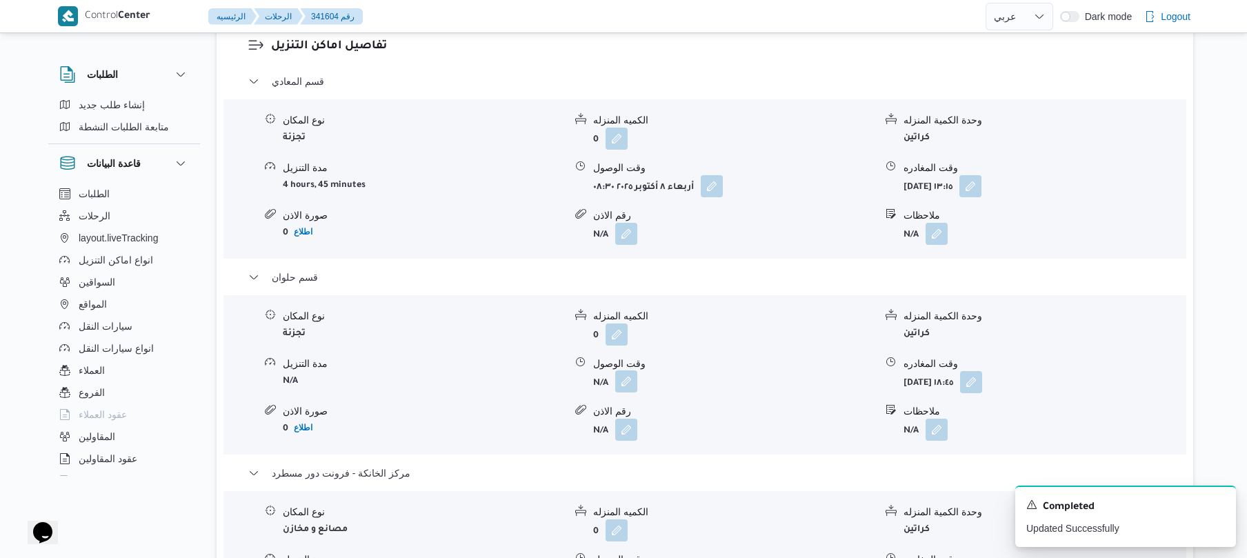
click at [627, 384] on button "button" at bounding box center [626, 381] width 22 height 22
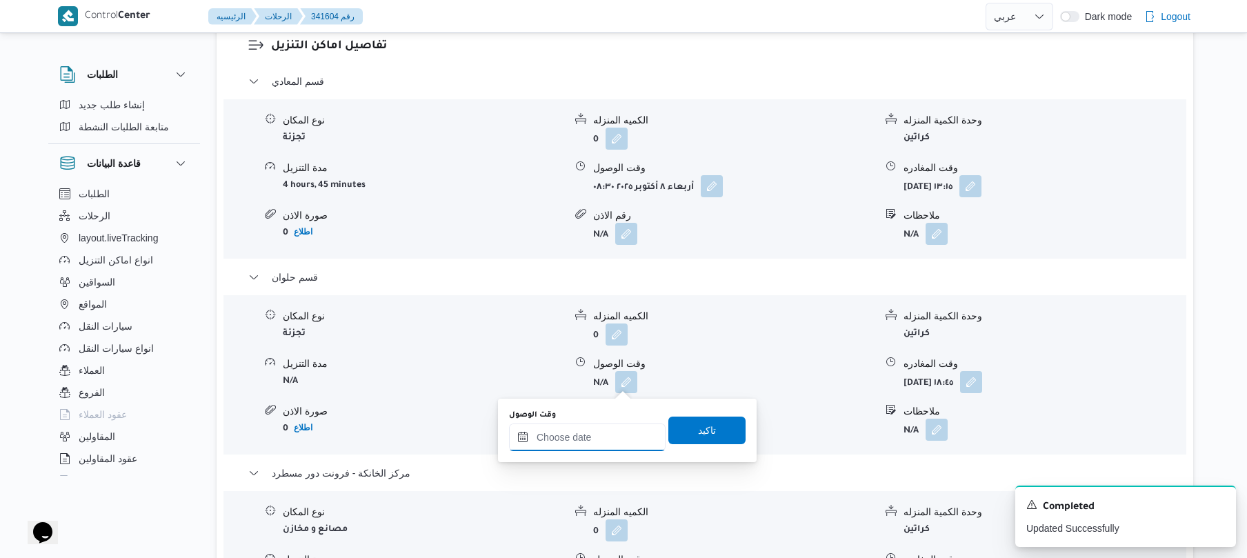
click at [592, 435] on input "وقت الوصول" at bounding box center [587, 438] width 157 height 28
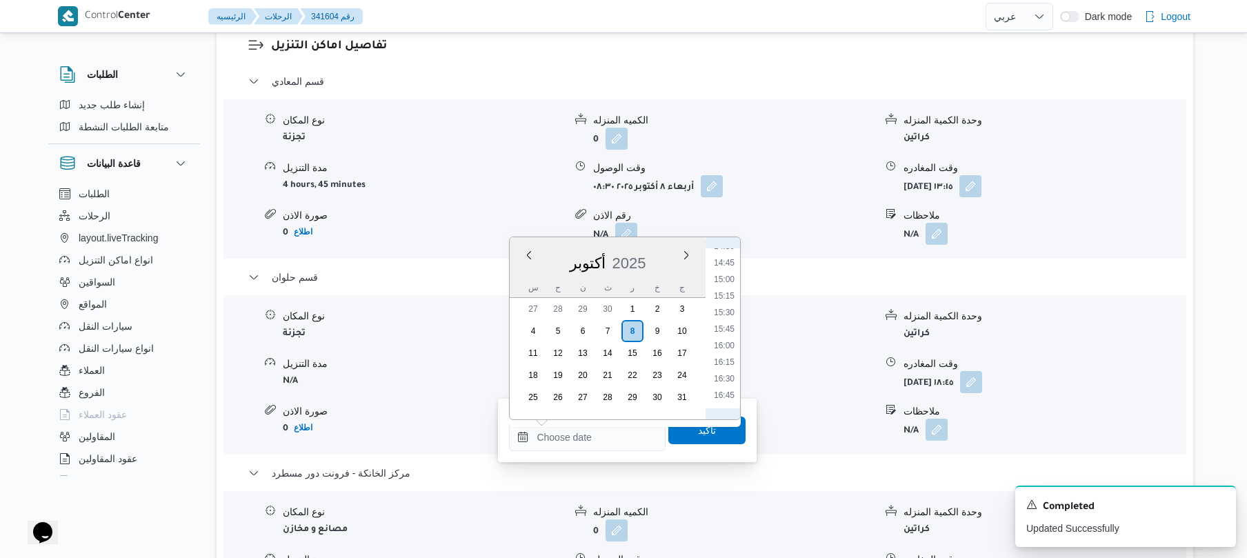
scroll to position [833, 0]
click at [724, 337] on li "13:45" at bounding box center [724, 333] width 32 height 14
type input "٠٨/١٠/٢٠٢٥ ١٣:٤٥"
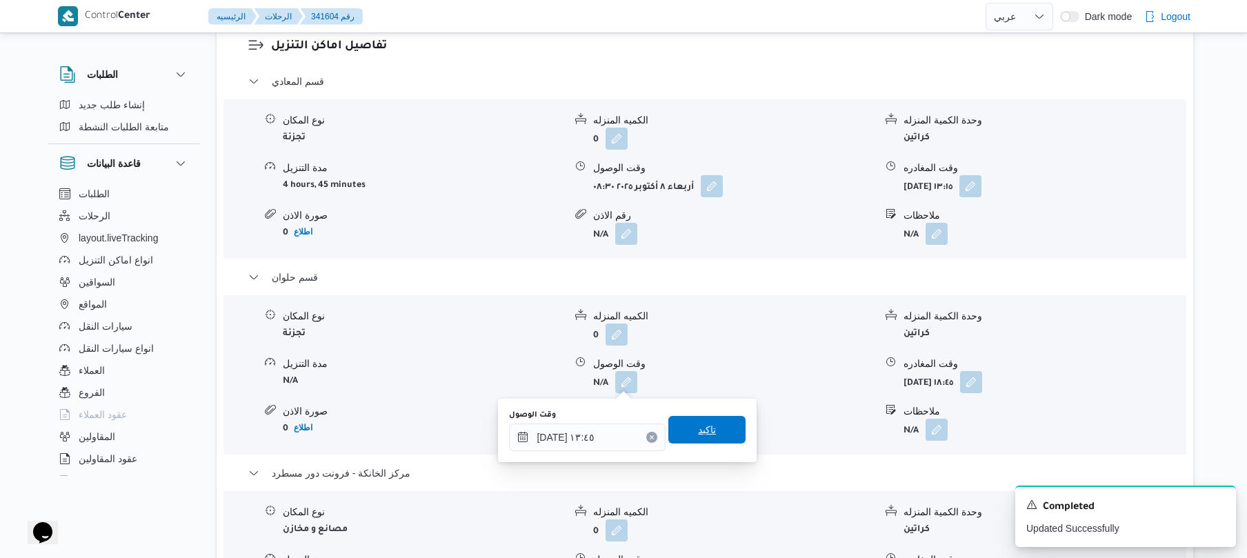
click at [698, 429] on span "تاكيد" at bounding box center [707, 429] width 18 height 17
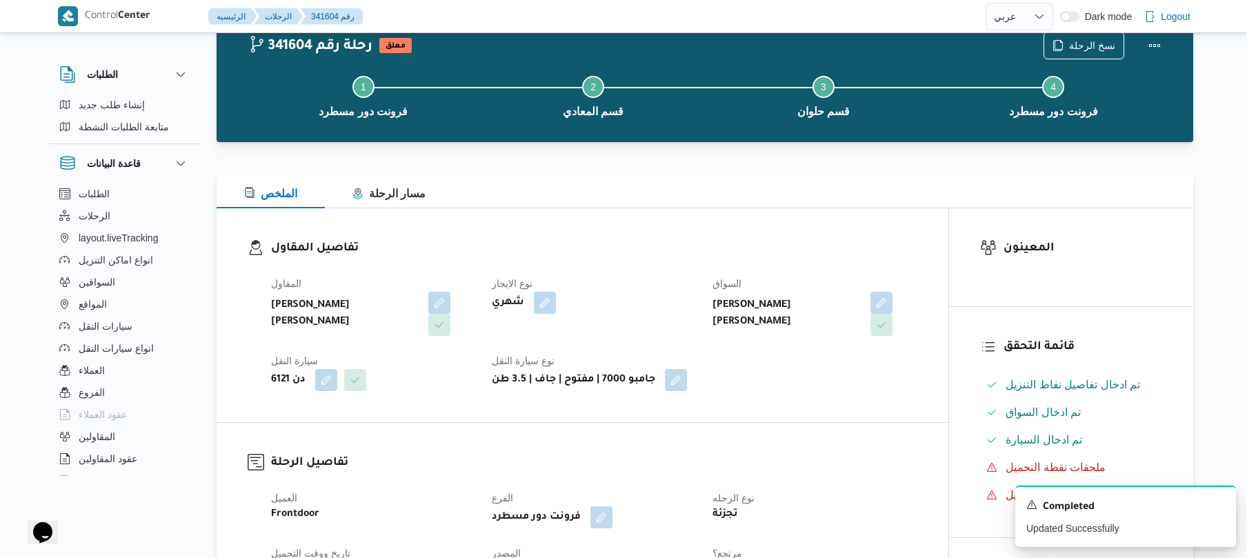
scroll to position [0, 0]
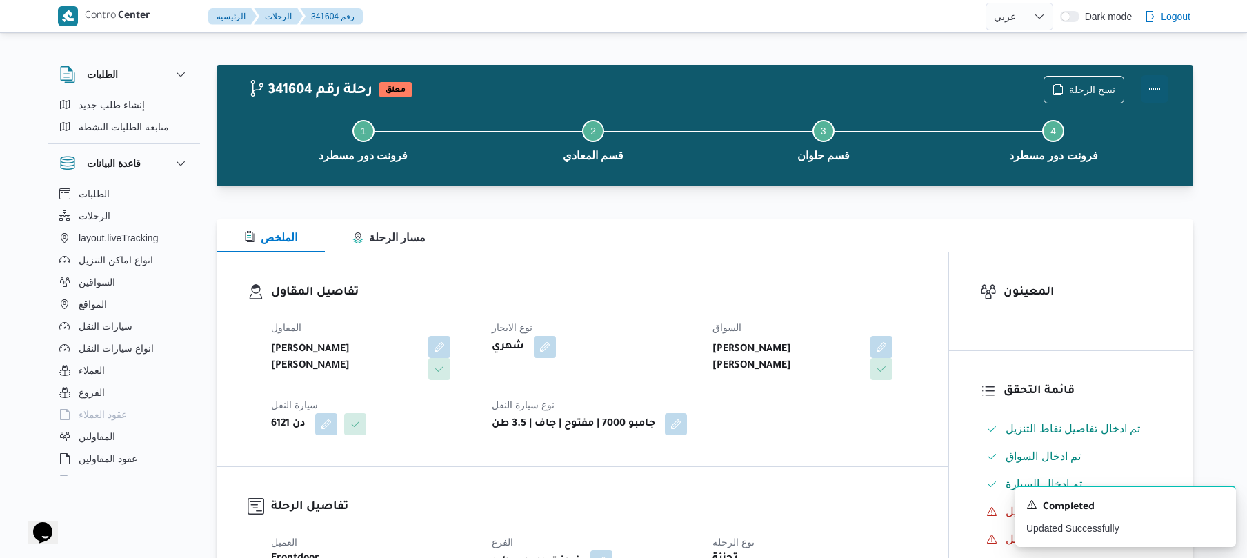
click at [1155, 81] on button "Actions" at bounding box center [1155, 89] width 28 height 28
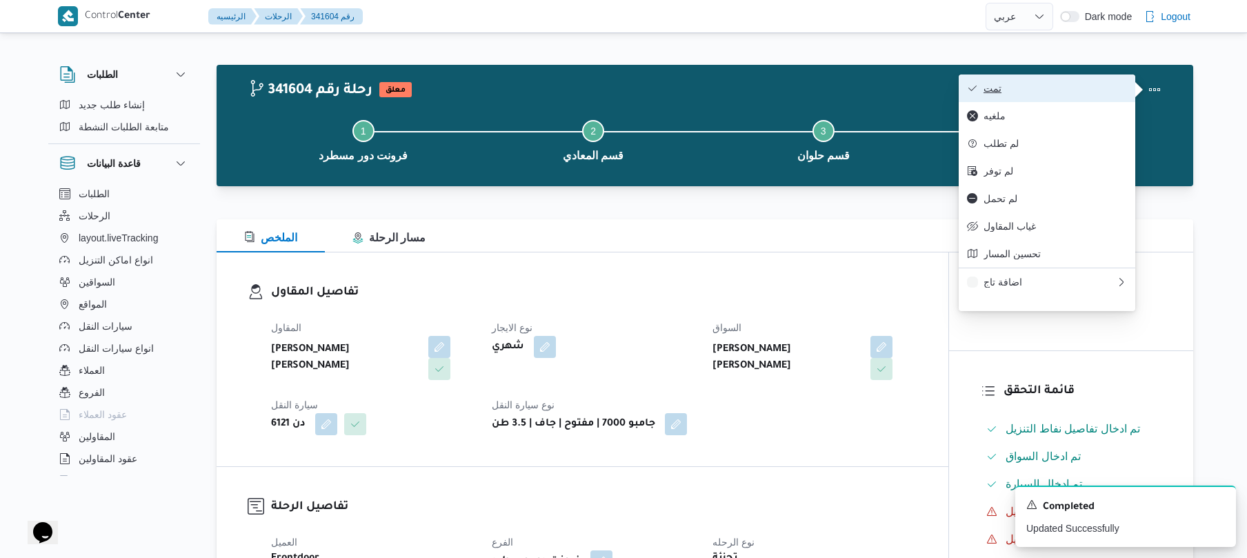
click at [1098, 91] on span "تمت" at bounding box center [1055, 88] width 143 height 11
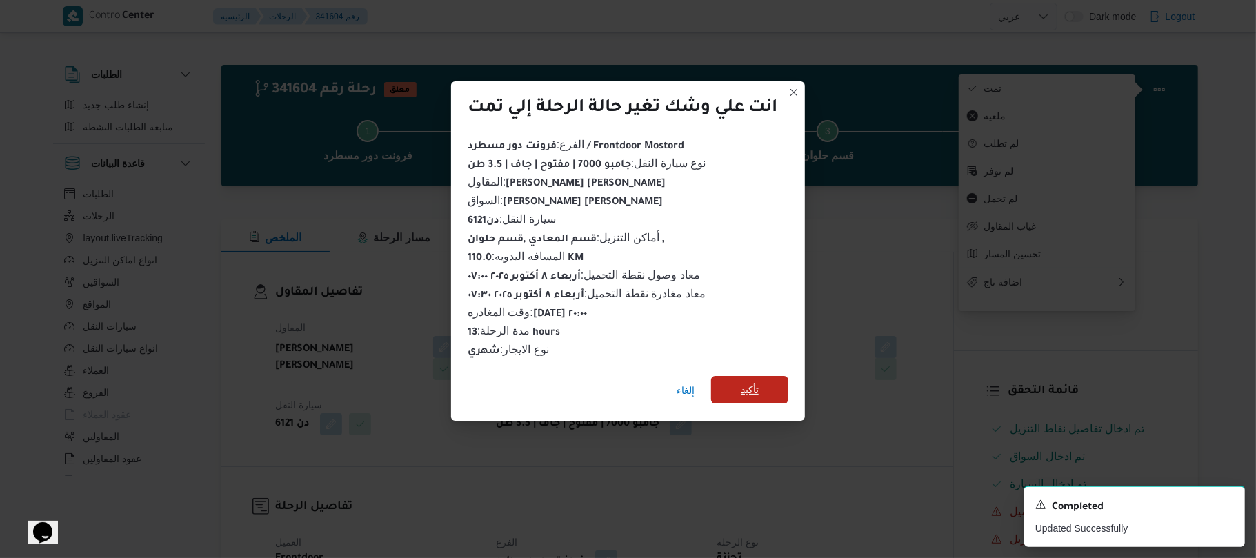
click at [763, 379] on span "تأكيد" at bounding box center [749, 390] width 77 height 28
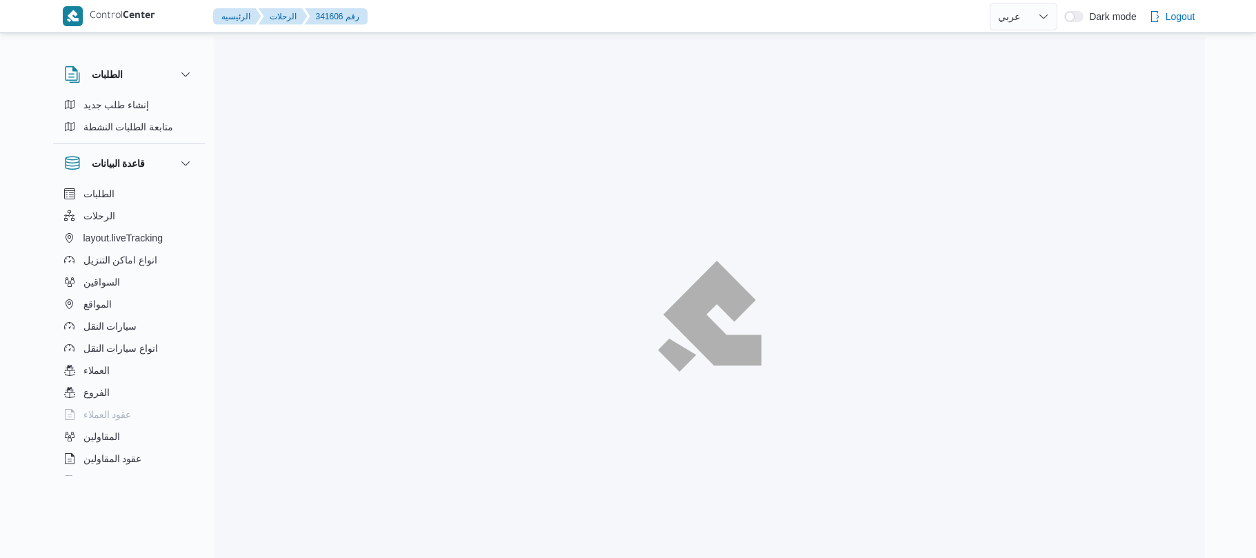
select select "ar"
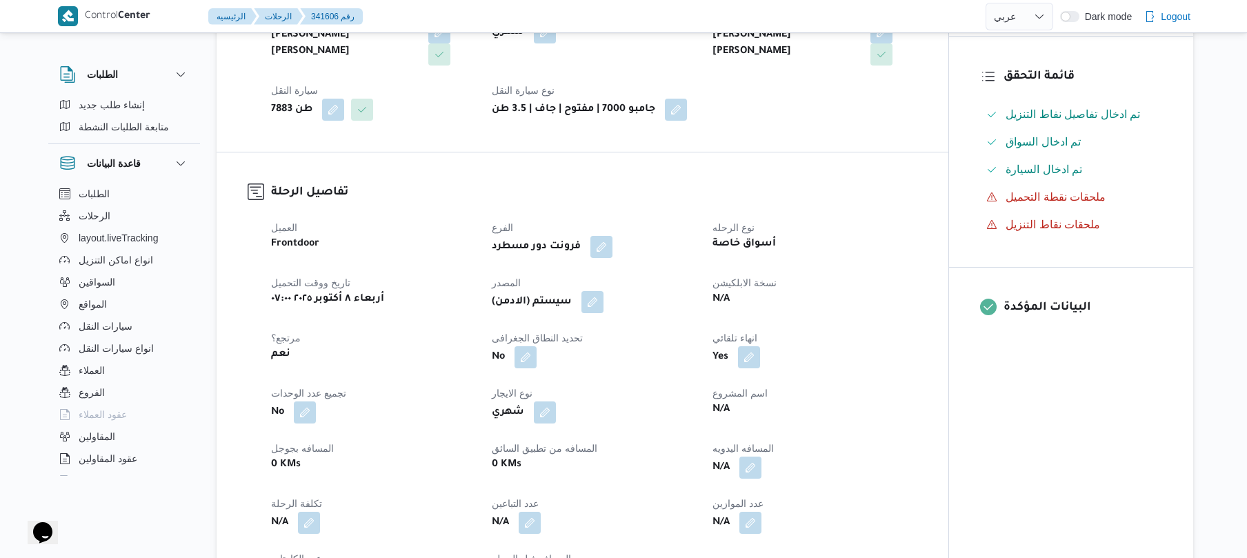
scroll to position [515, 0]
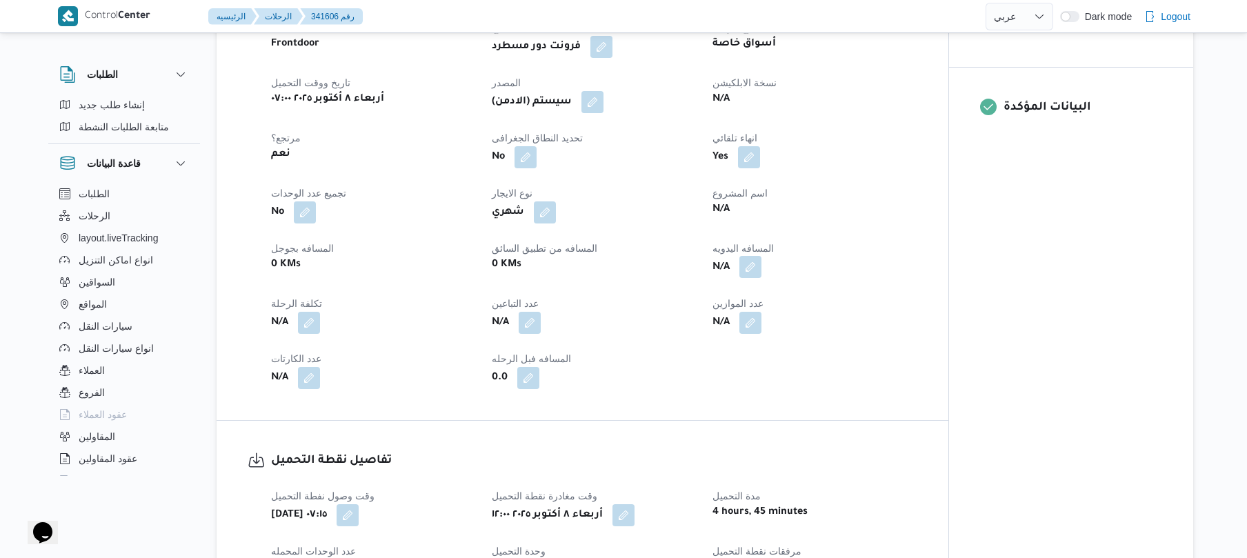
click at [748, 268] on button "button" at bounding box center [751, 267] width 22 height 22
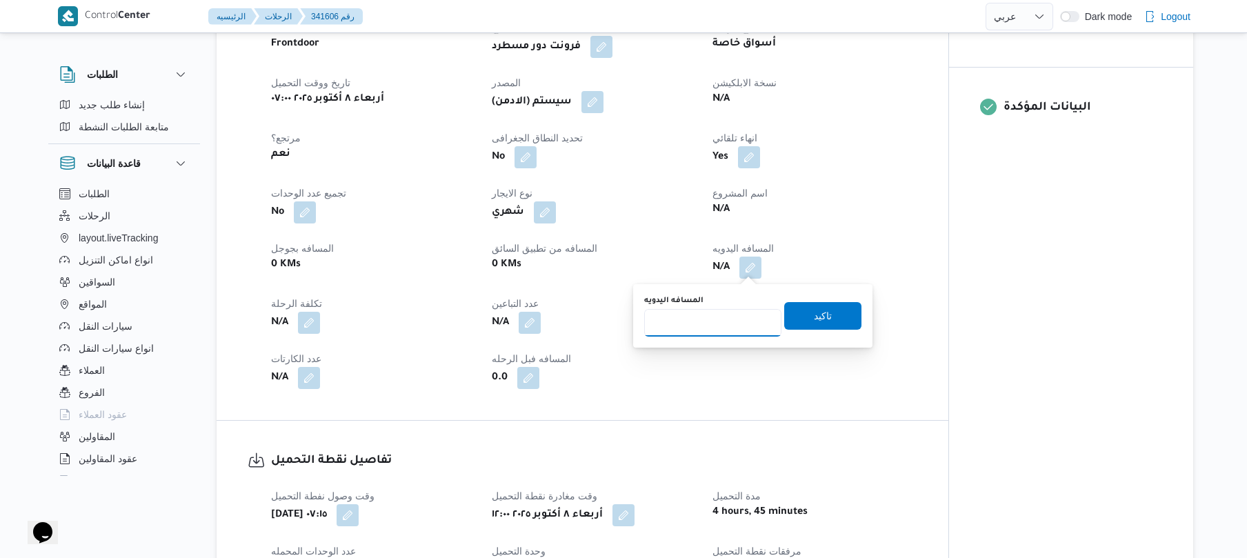
click at [701, 327] on input "المسافه اليدويه" at bounding box center [712, 323] width 137 height 28
type input "105"
click at [829, 301] on span "تاكيد" at bounding box center [822, 315] width 77 height 28
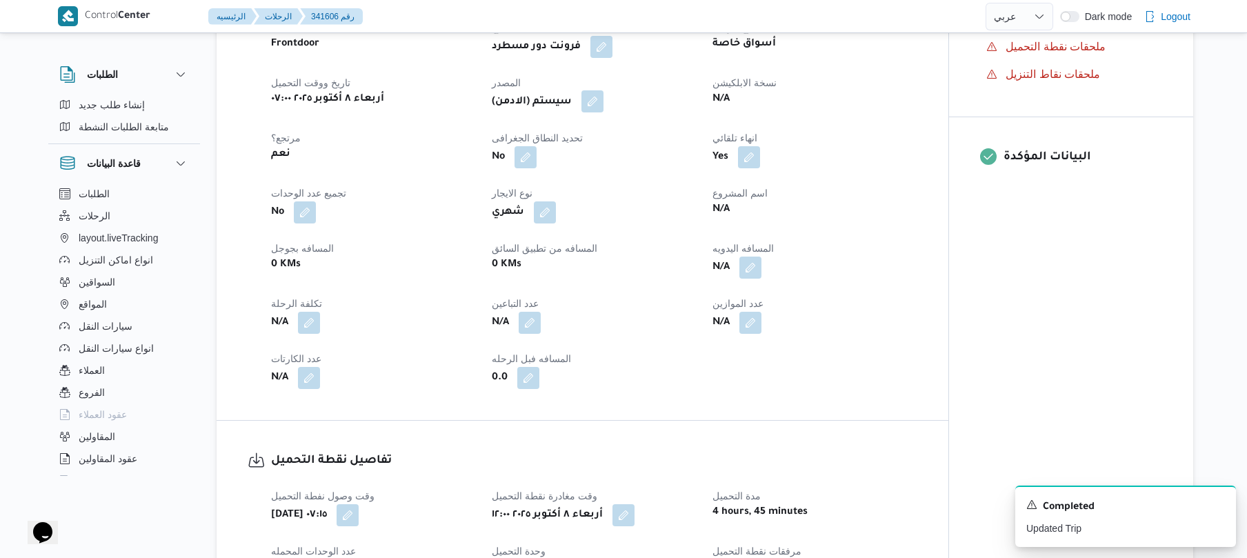
click at [599, 101] on button "button" at bounding box center [593, 101] width 22 height 22
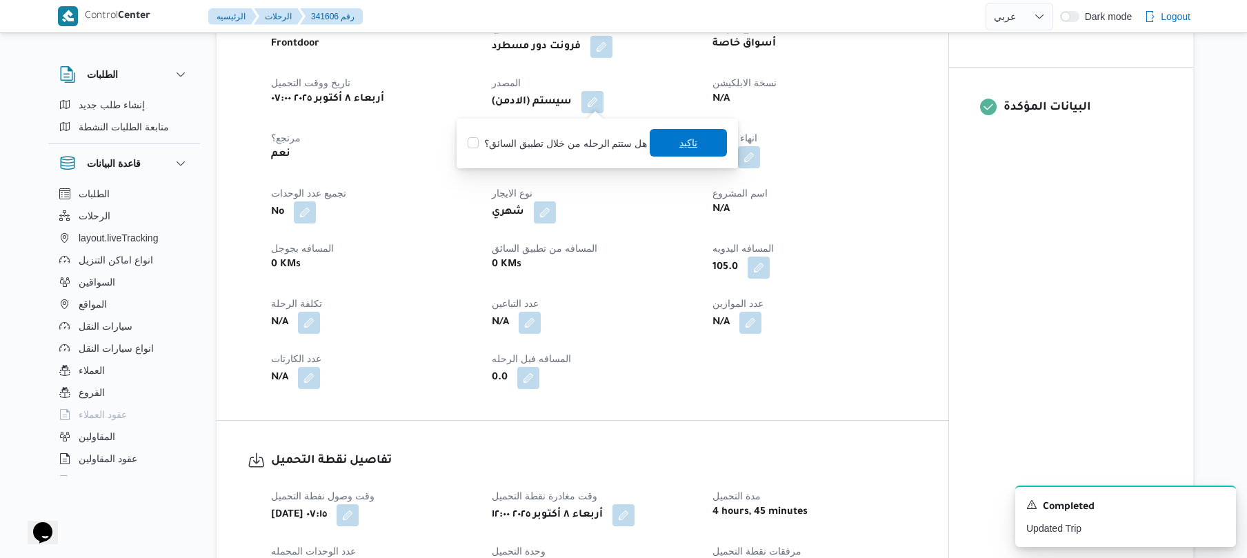
click at [680, 149] on span "تاكيد" at bounding box center [689, 143] width 18 height 17
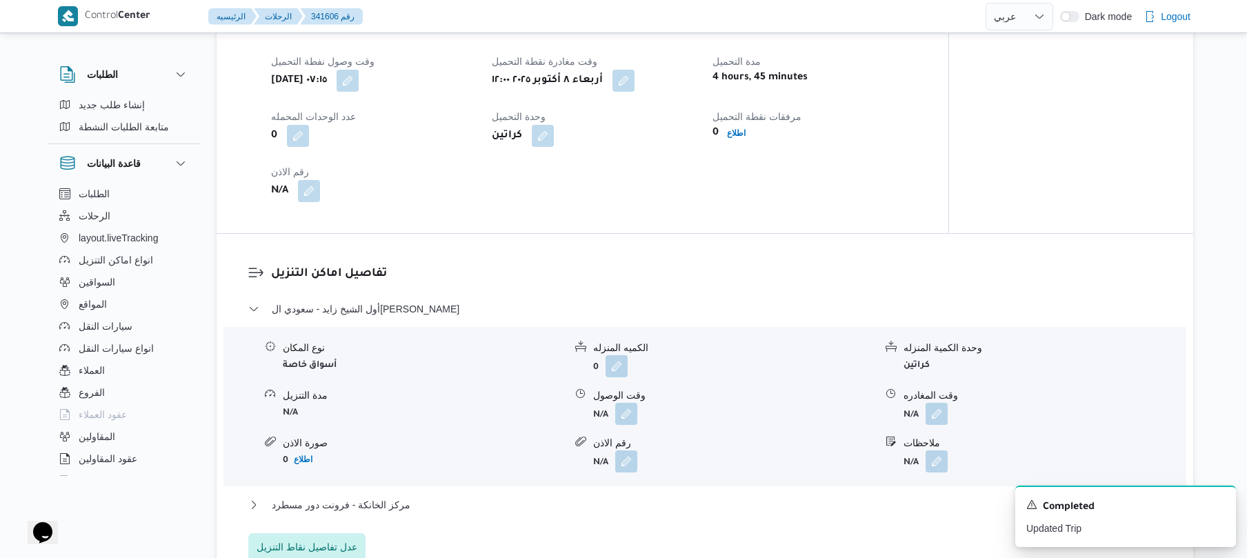
scroll to position [980, 0]
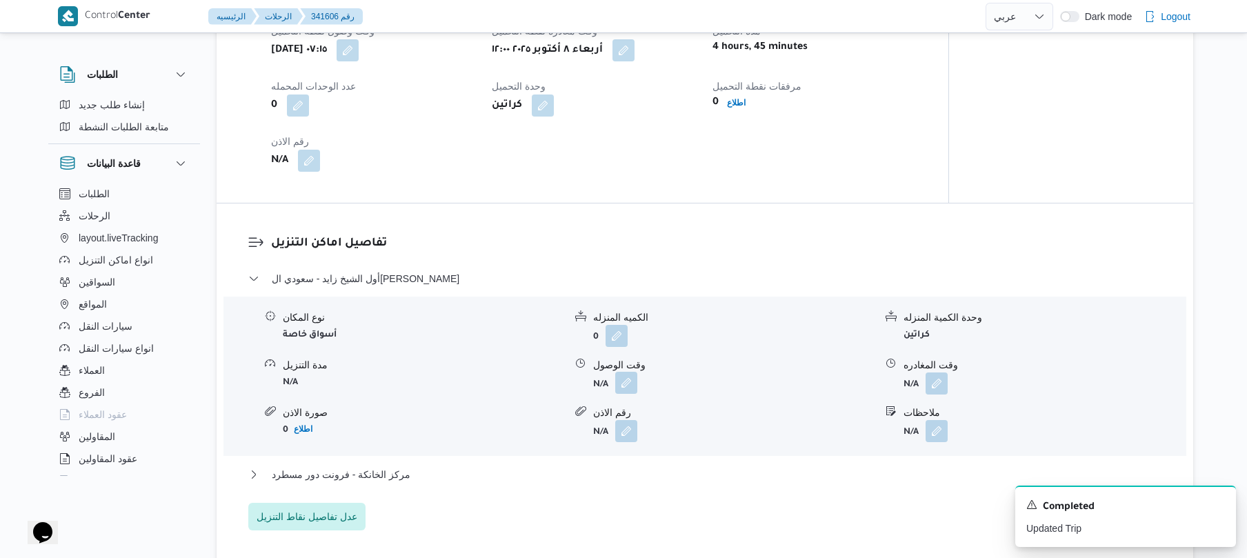
click at [630, 384] on button "button" at bounding box center [626, 383] width 22 height 22
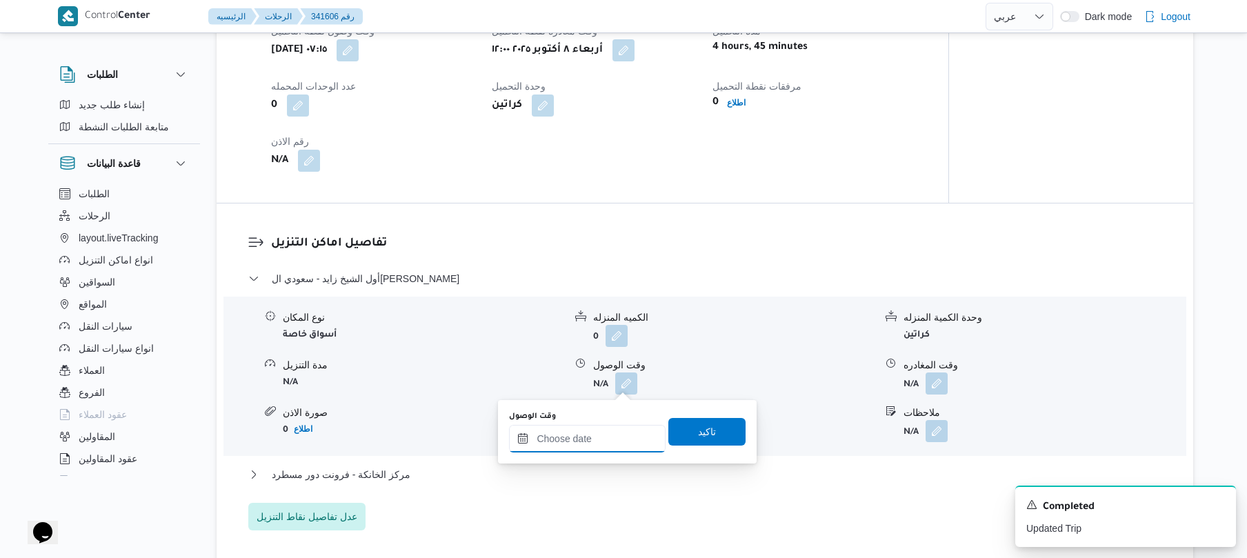
click at [586, 435] on input "وقت الوصول" at bounding box center [587, 439] width 157 height 28
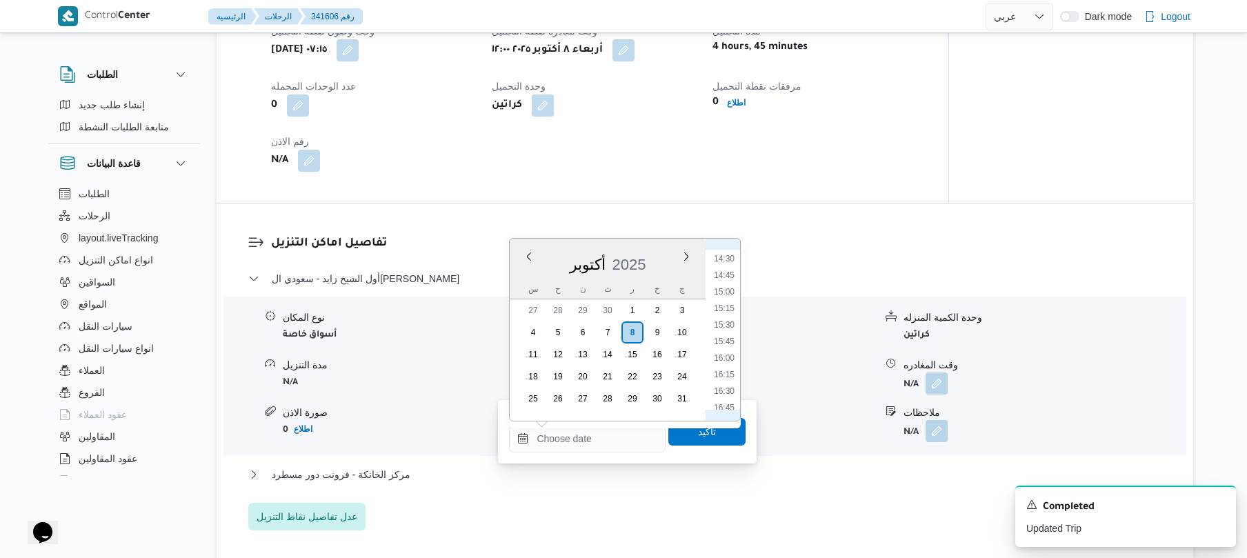
scroll to position [867, 0]
click at [728, 252] on li "13:00" at bounding box center [724, 251] width 32 height 14
type input "[DATE] ١٣:٠٠"
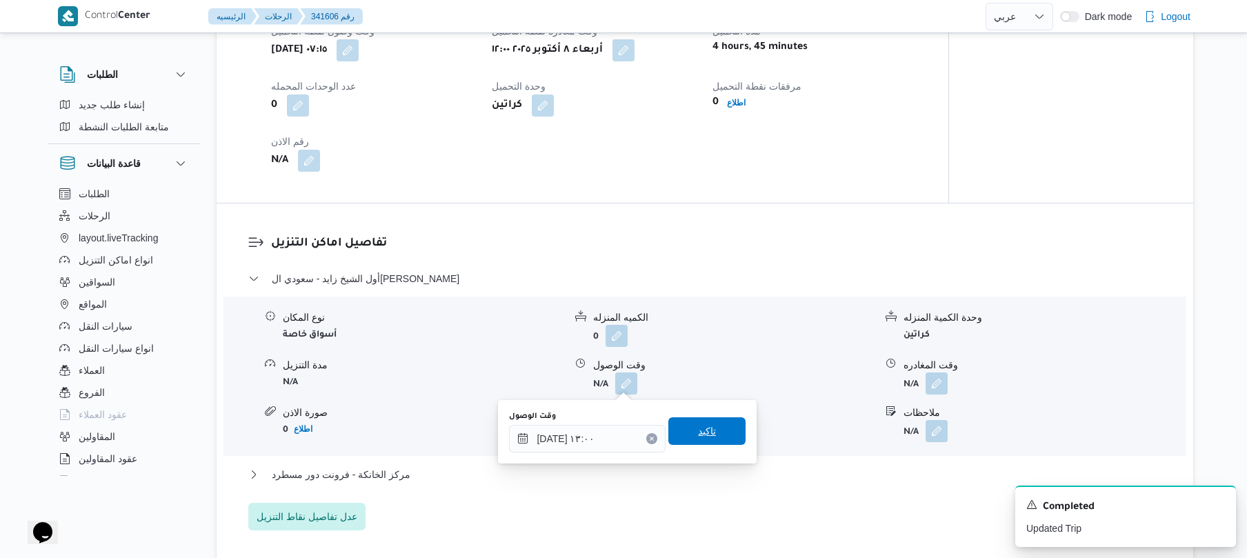
click at [698, 439] on span "تاكيد" at bounding box center [707, 431] width 18 height 17
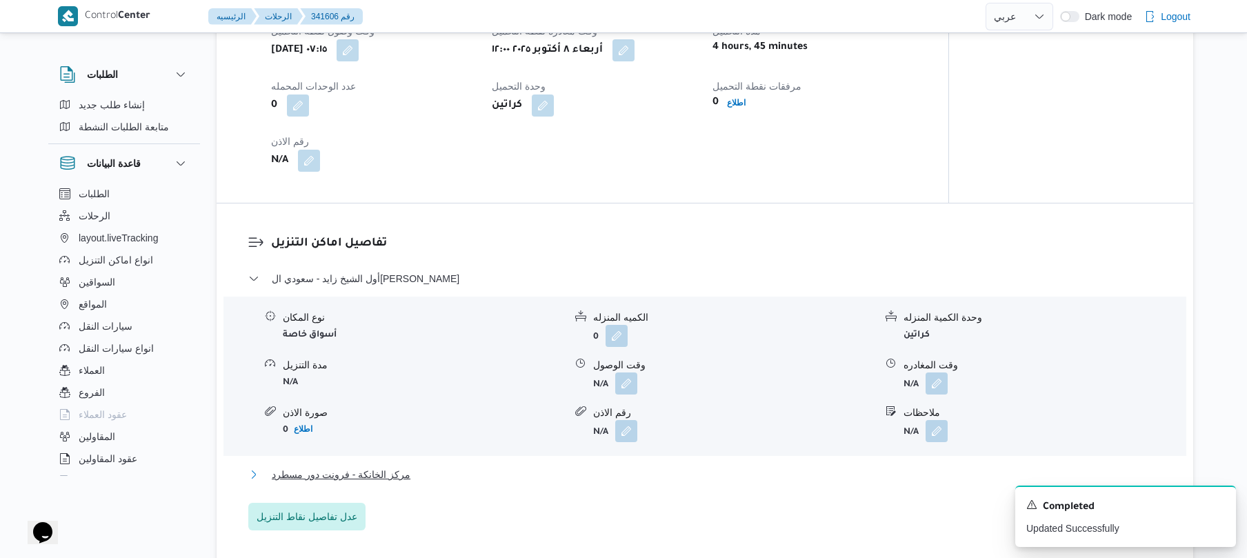
click at [586, 476] on button "مركز الخانكة - فرونت دور مسطرد" at bounding box center [705, 474] width 914 height 17
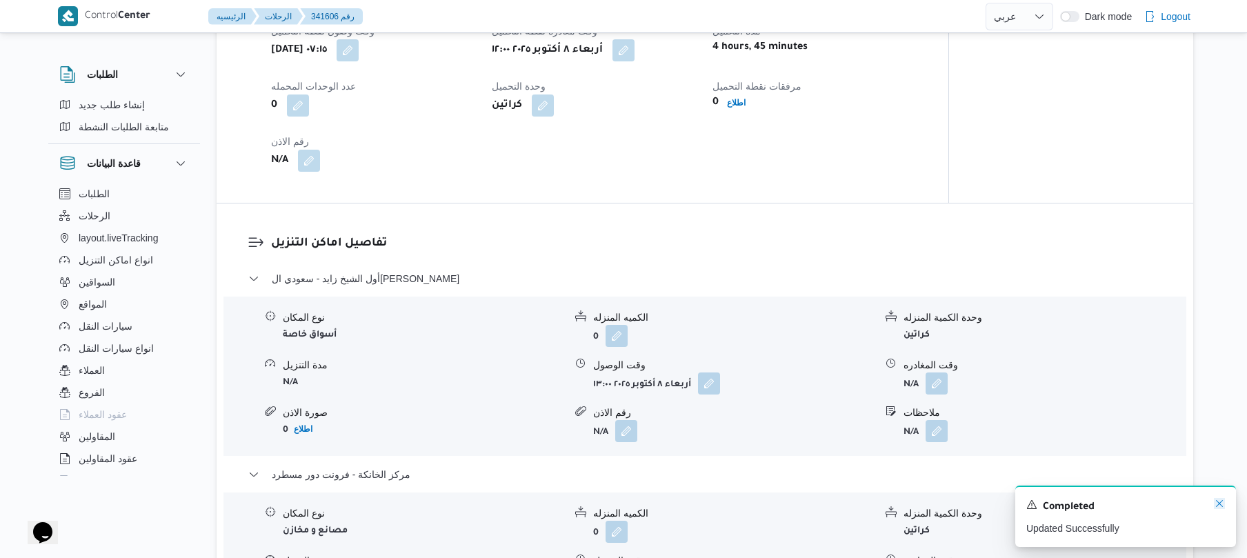
click at [1220, 505] on icon "Dismiss toast" at bounding box center [1219, 503] width 11 height 11
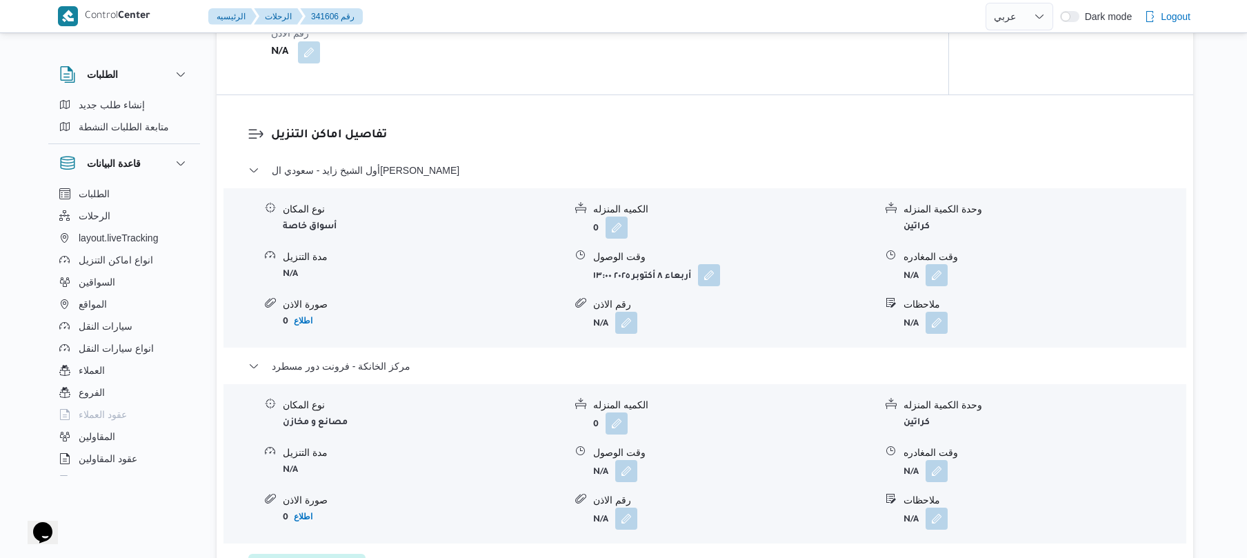
scroll to position [1237, 0]
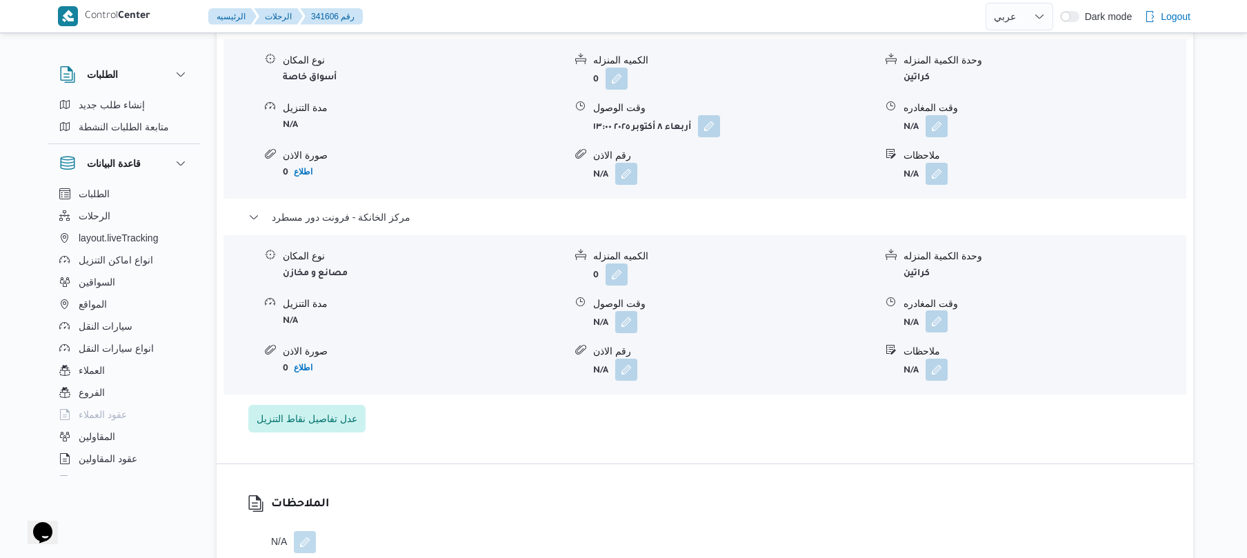
click at [940, 332] on button "button" at bounding box center [937, 321] width 22 height 22
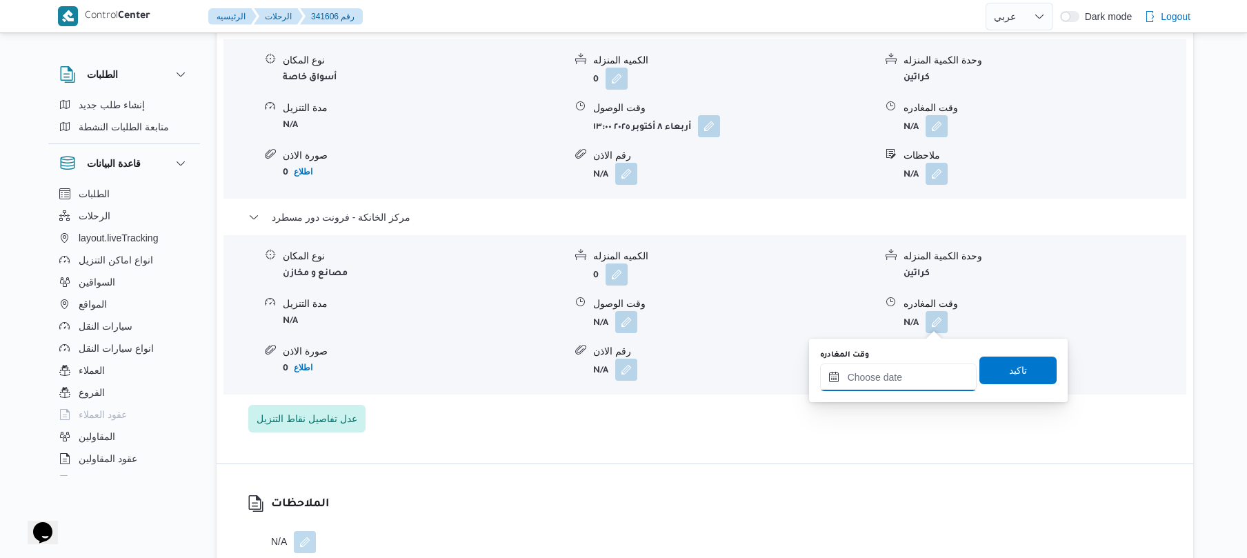
click at [898, 385] on input "وقت المغادره" at bounding box center [898, 378] width 157 height 28
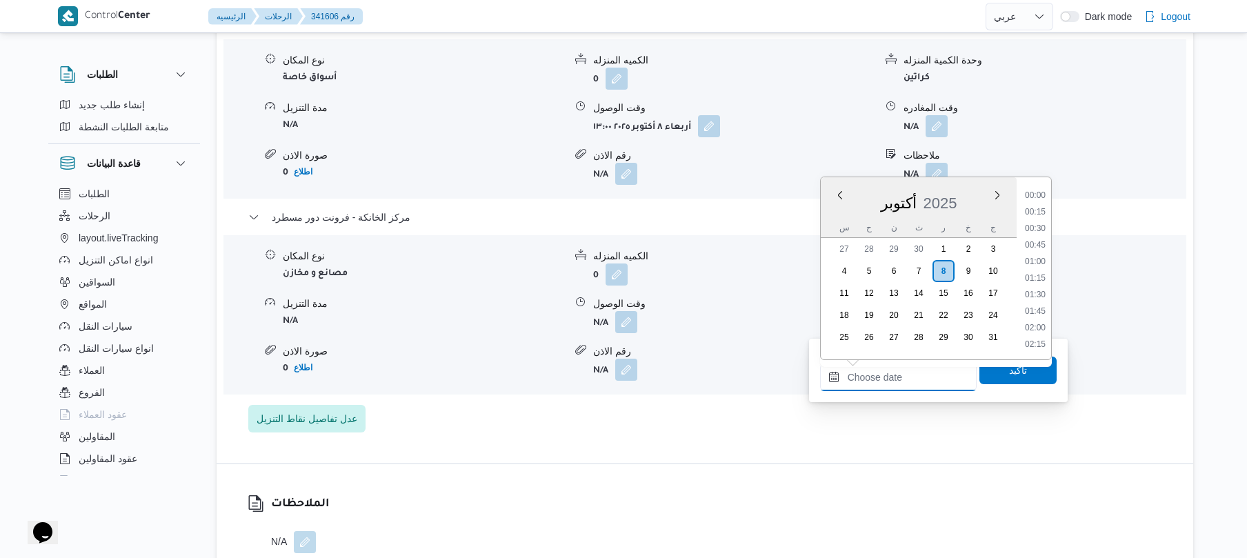
scroll to position [1276, 0]
click at [1038, 249] on li "20:00" at bounding box center [1036, 244] width 32 height 14
type input "[DATE] ٢٠:٠٠"
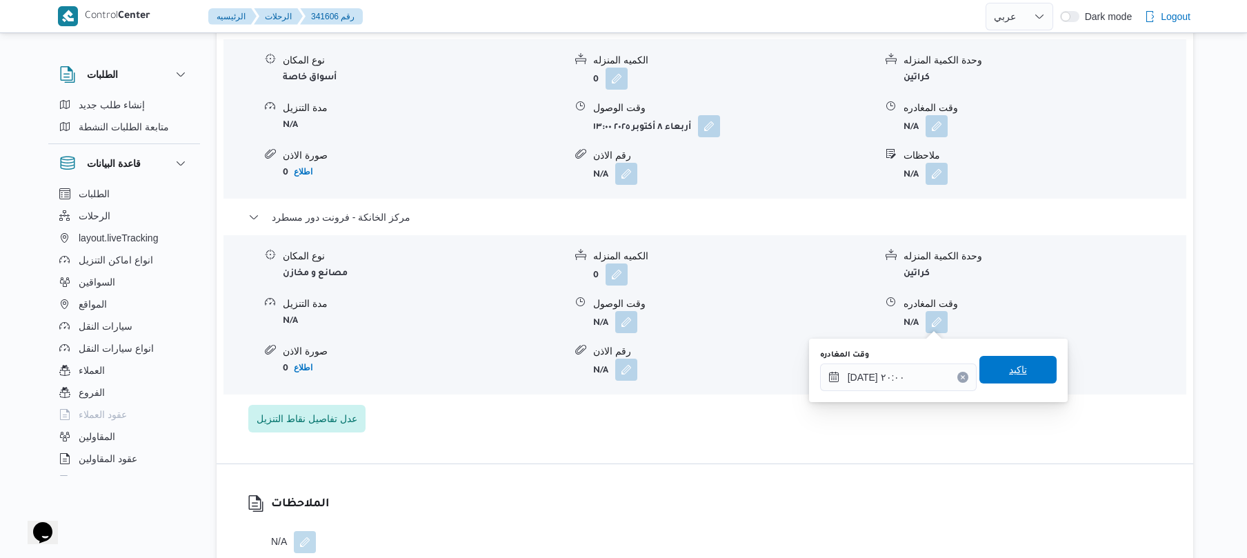
click at [1009, 370] on span "تاكيد" at bounding box center [1018, 369] width 18 height 17
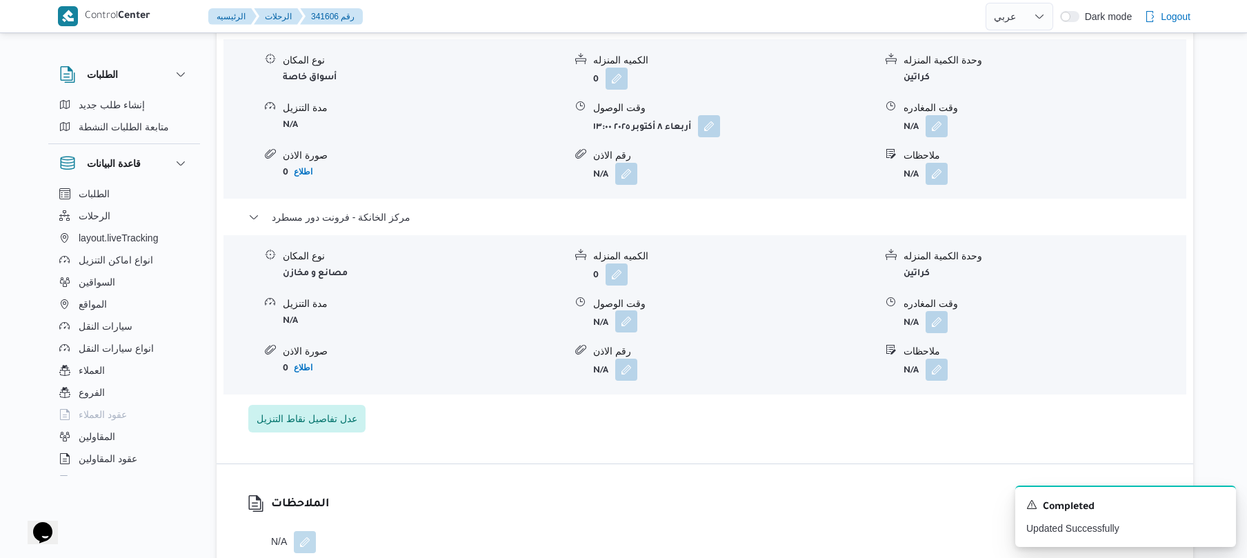
click at [637, 324] on button "button" at bounding box center [626, 321] width 22 height 22
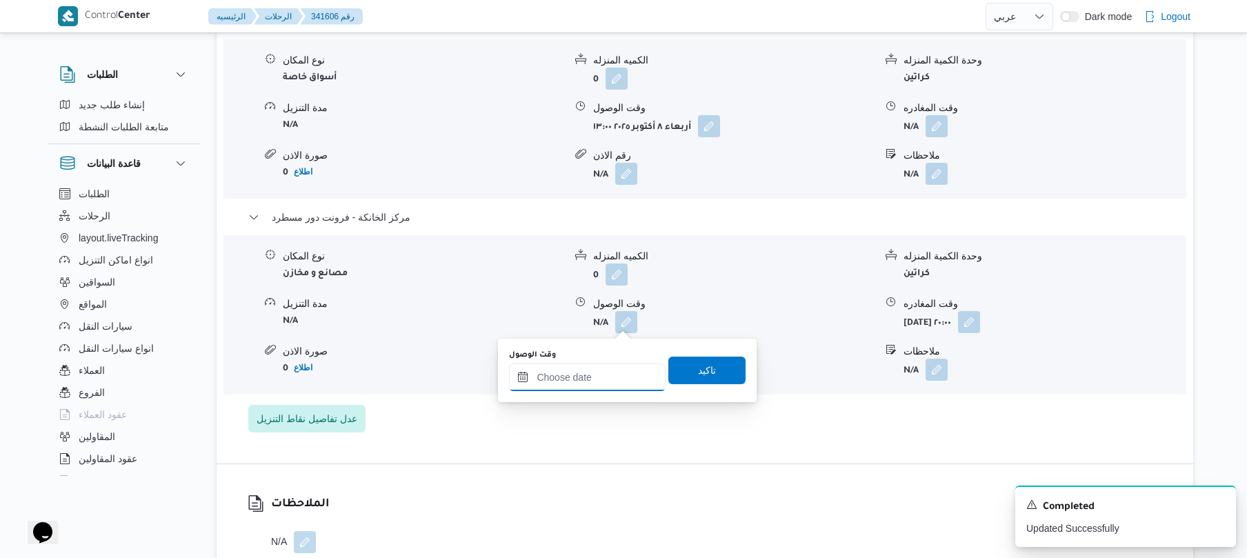
click at [614, 384] on input "وقت الوصول" at bounding box center [587, 378] width 157 height 28
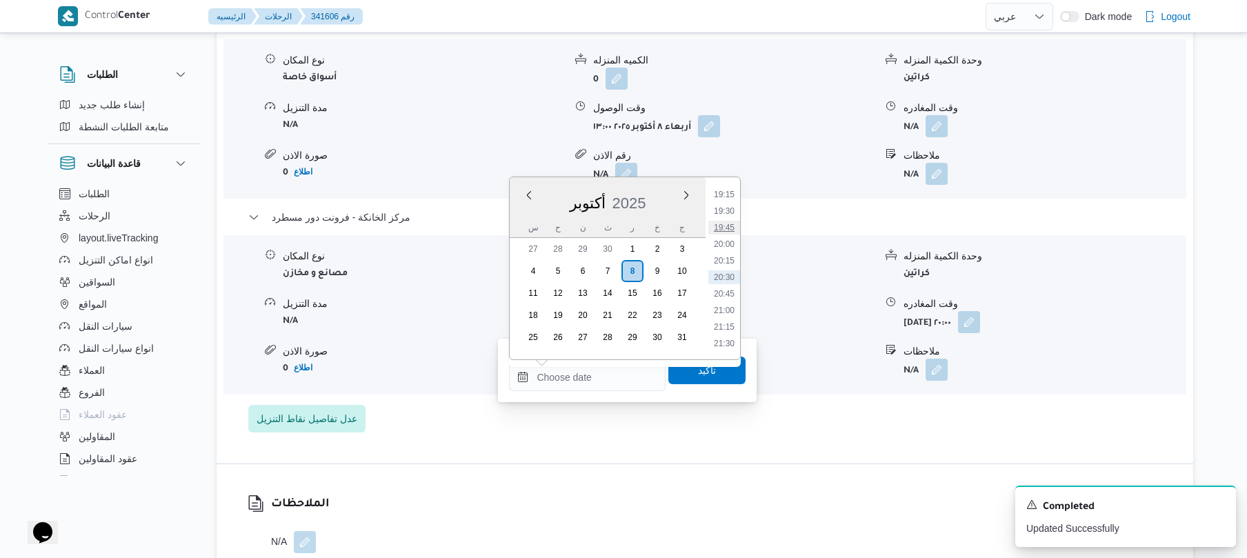
click at [731, 226] on li "19:45" at bounding box center [724, 228] width 32 height 14
type input "[DATE] ١٩:٤٥"
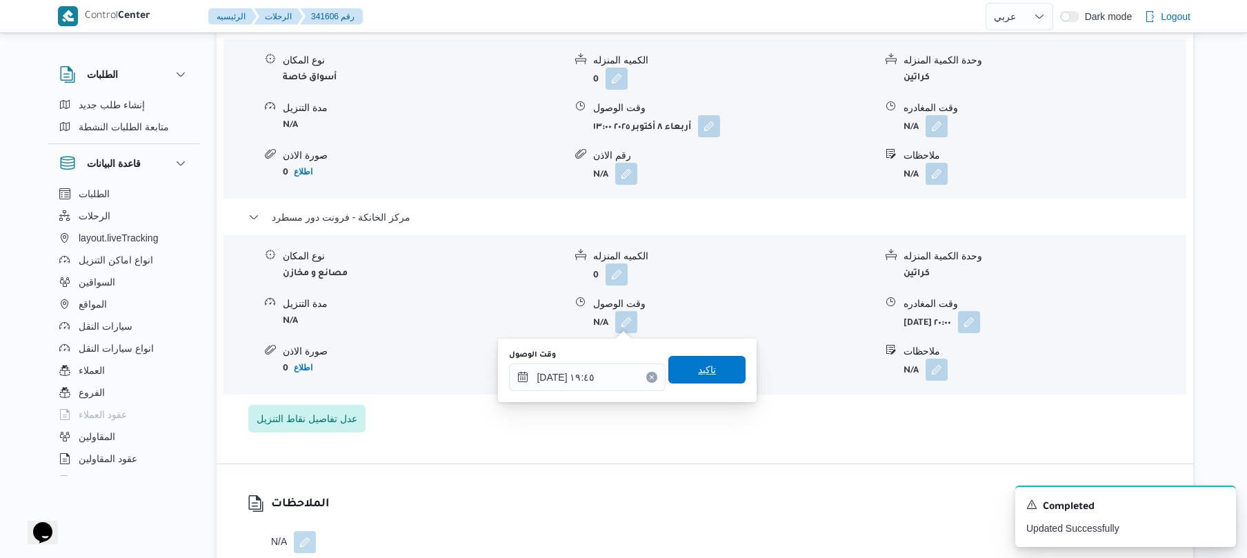
click at [712, 367] on span "تاكيد" at bounding box center [706, 370] width 77 height 28
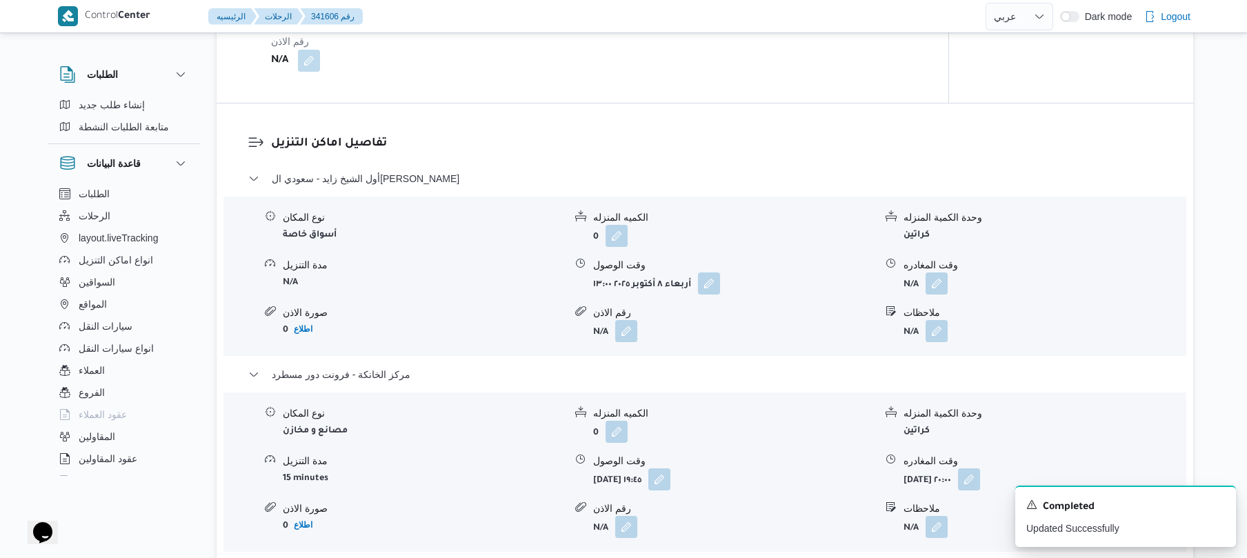
scroll to position [1053, 0]
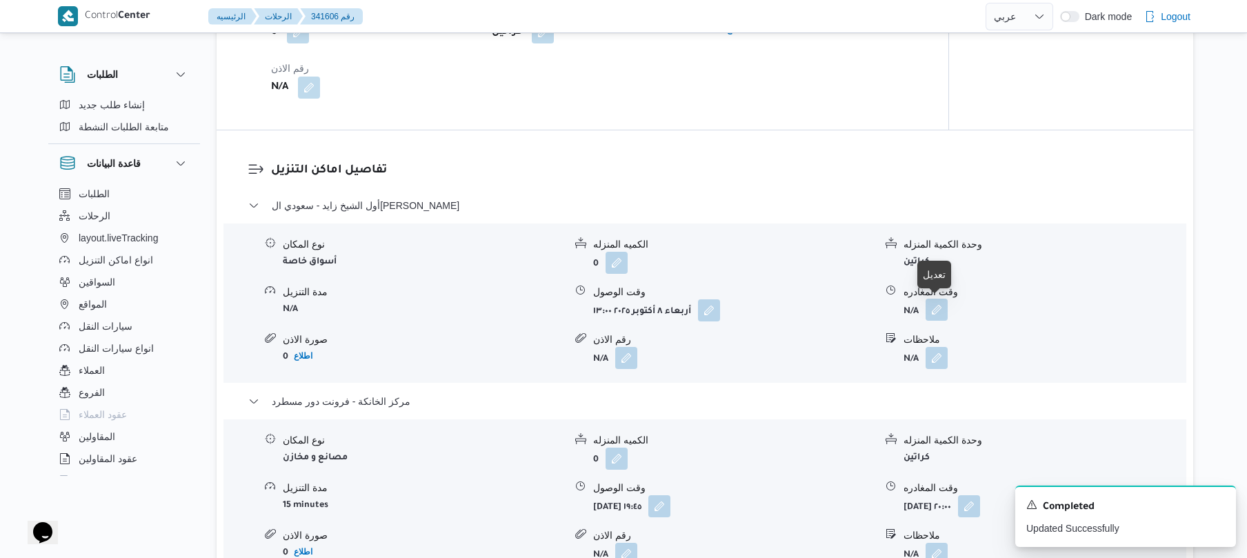
click at [938, 308] on button "button" at bounding box center [937, 310] width 22 height 22
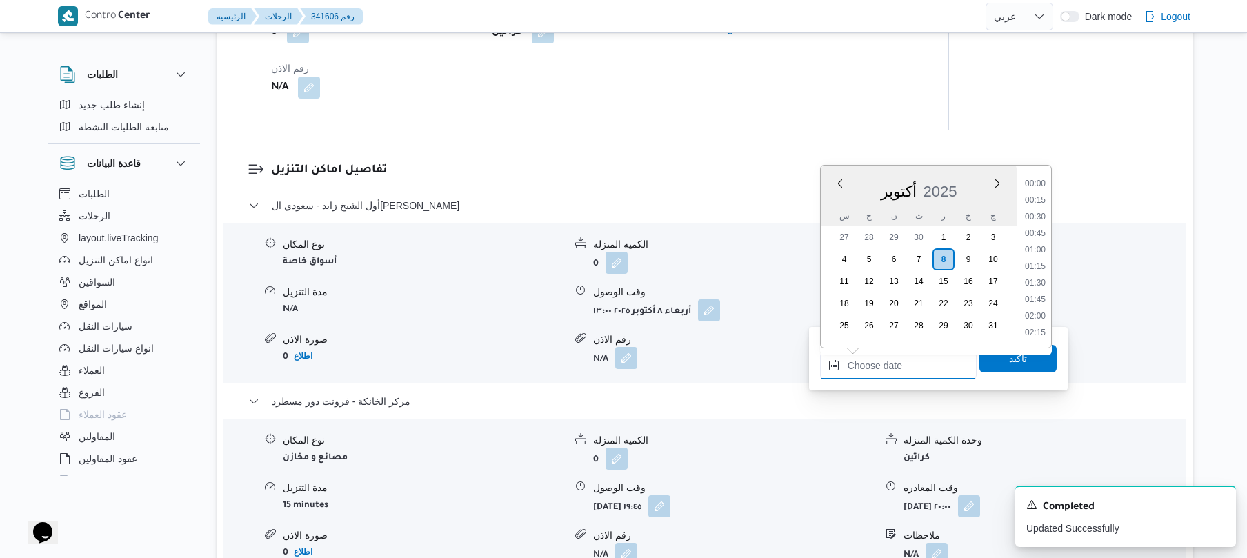
click at [886, 370] on input "وقت المغادره" at bounding box center [898, 366] width 157 height 28
click at [1041, 283] on li "18:45" at bounding box center [1036, 286] width 32 height 14
type input "[DATE] ١٨:٤٥"
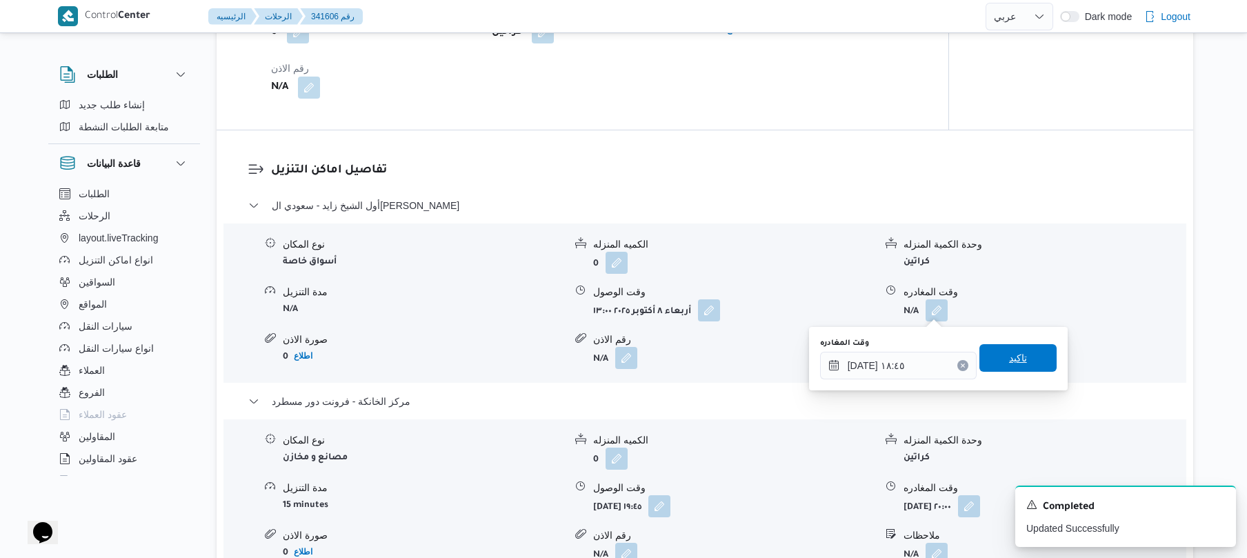
click at [1015, 353] on span "تاكيد" at bounding box center [1018, 358] width 18 height 17
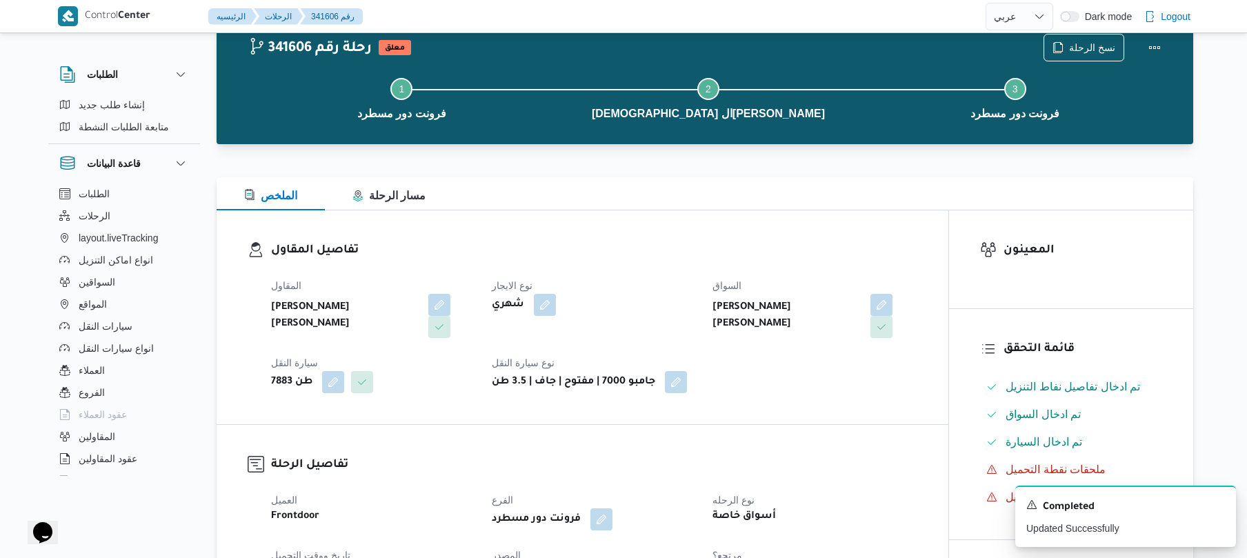
scroll to position [0, 0]
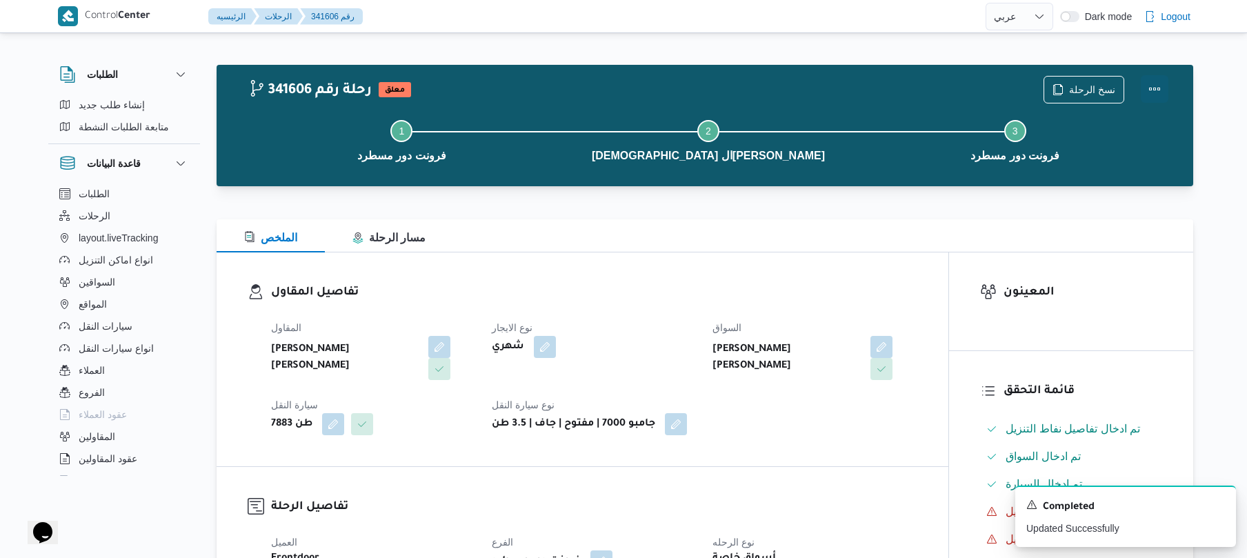
click at [1160, 94] on button "Actions" at bounding box center [1155, 89] width 28 height 28
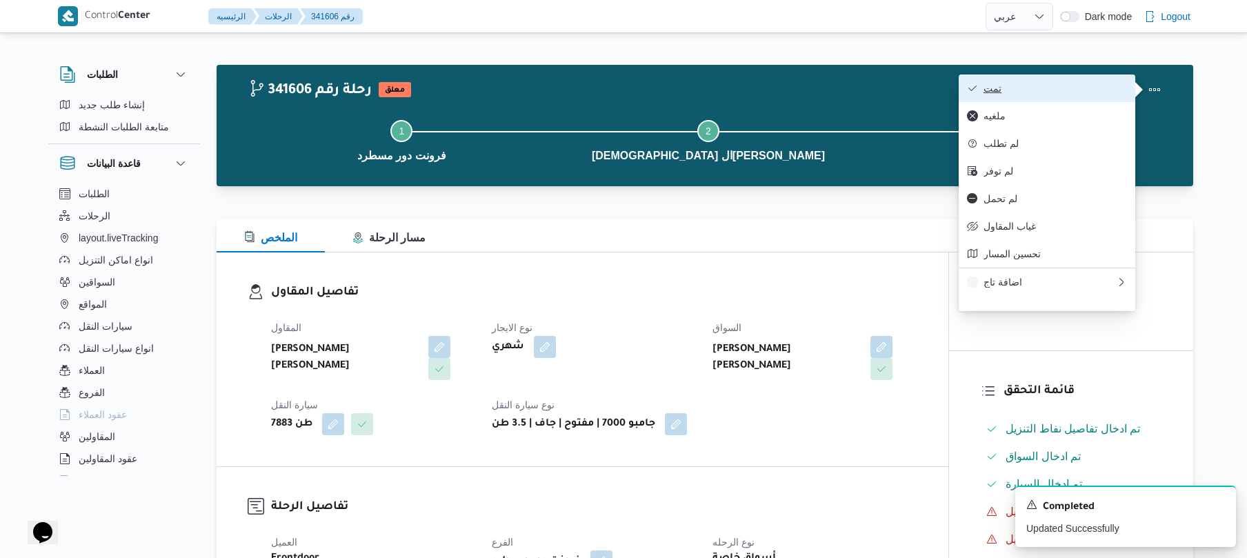
click at [1079, 97] on button "تمت" at bounding box center [1047, 89] width 177 height 28
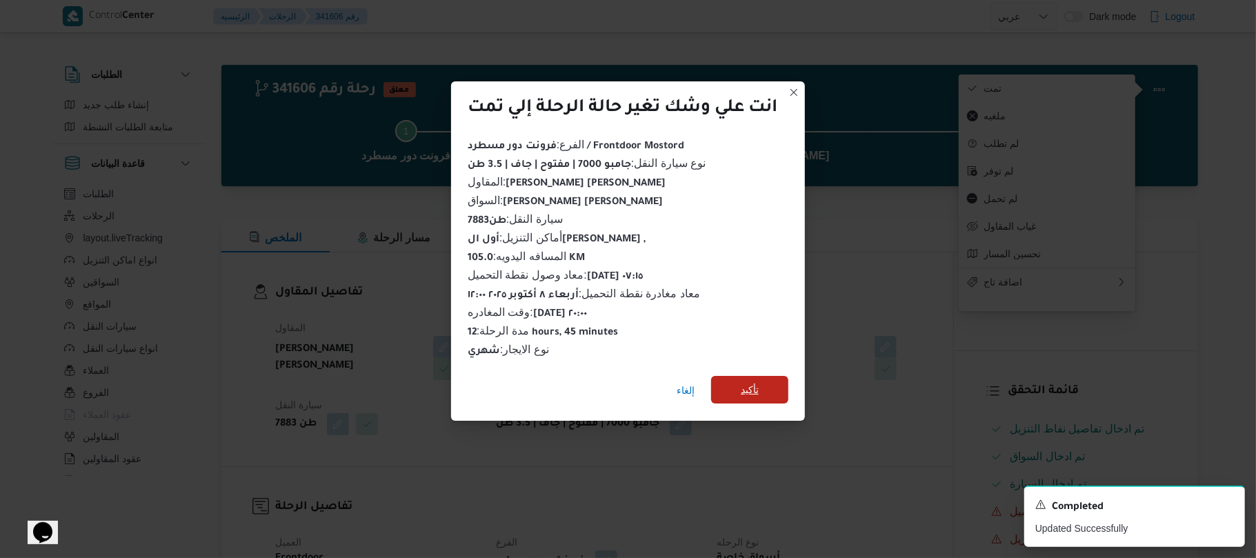
click at [777, 382] on span "تأكيد" at bounding box center [749, 390] width 77 height 28
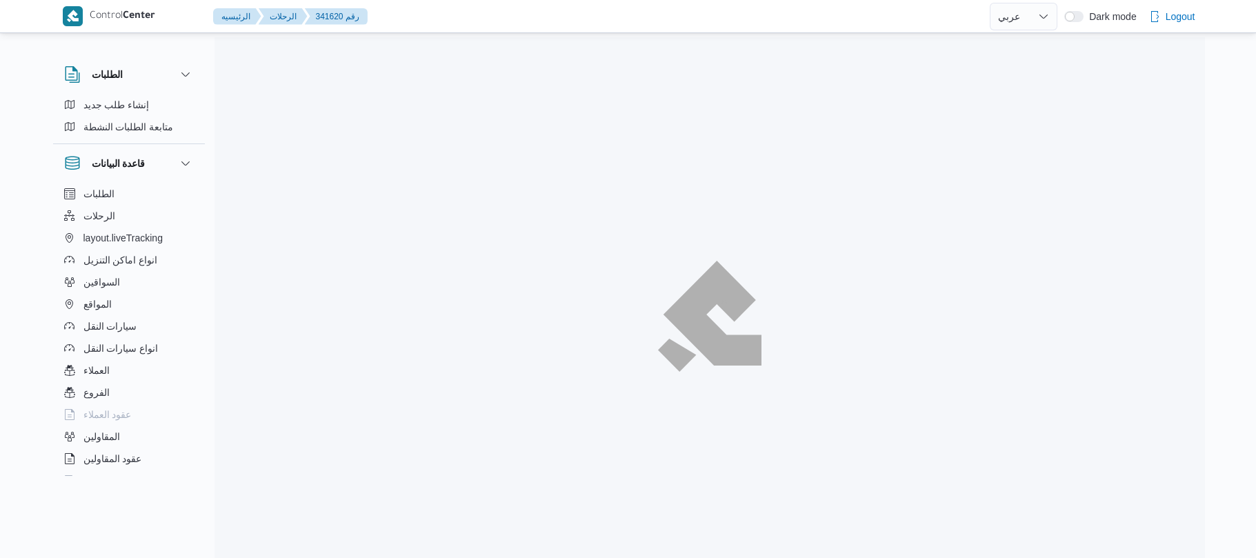
select select "ar"
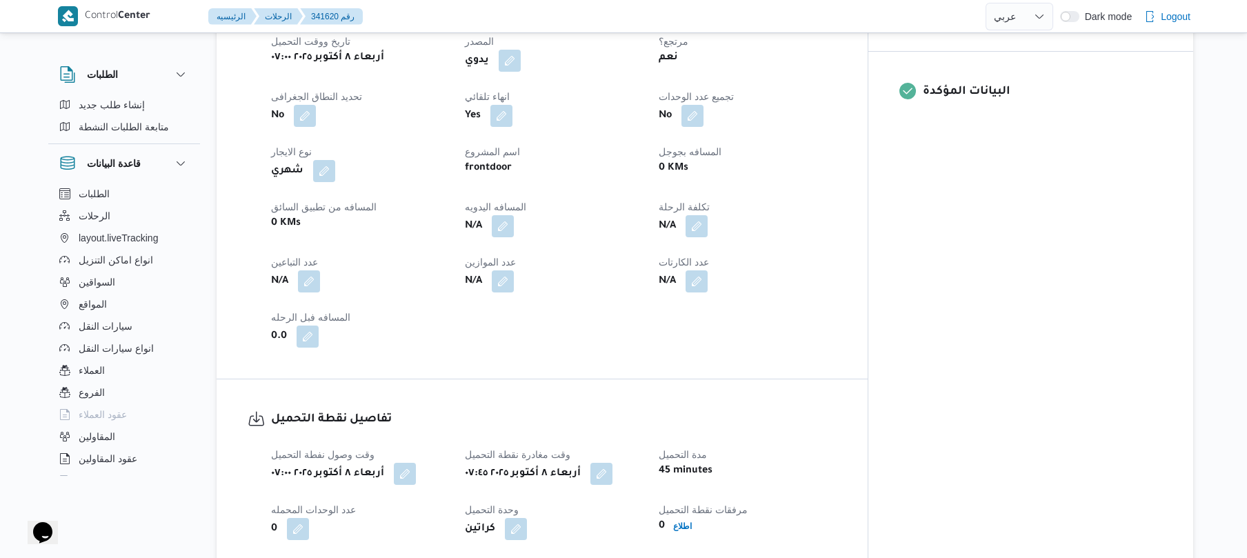
scroll to position [588, 0]
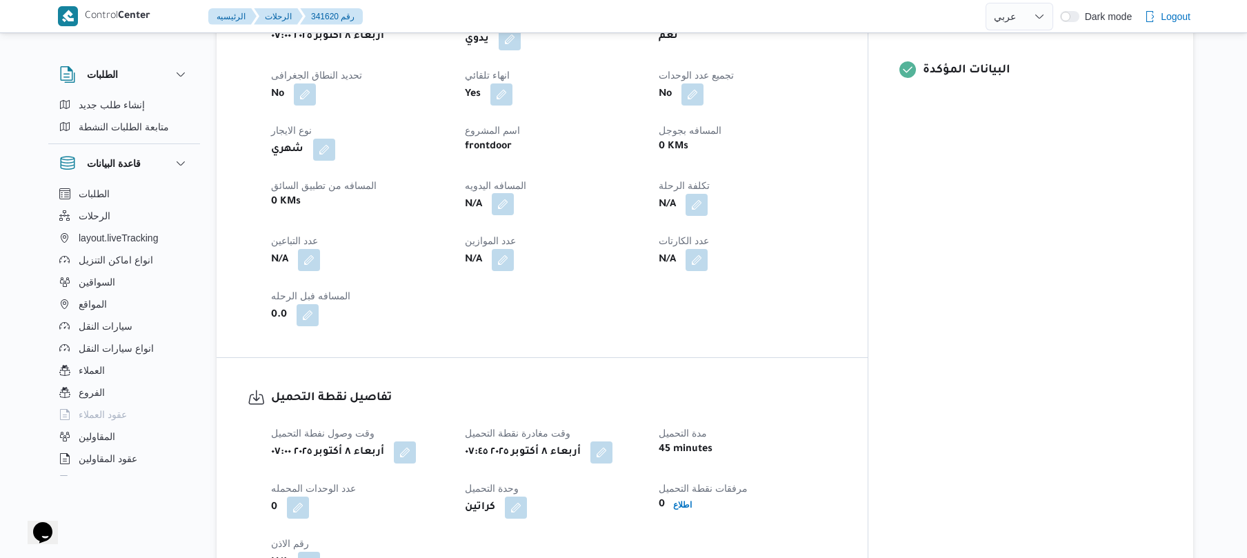
click at [514, 200] on button "button" at bounding box center [503, 204] width 22 height 22
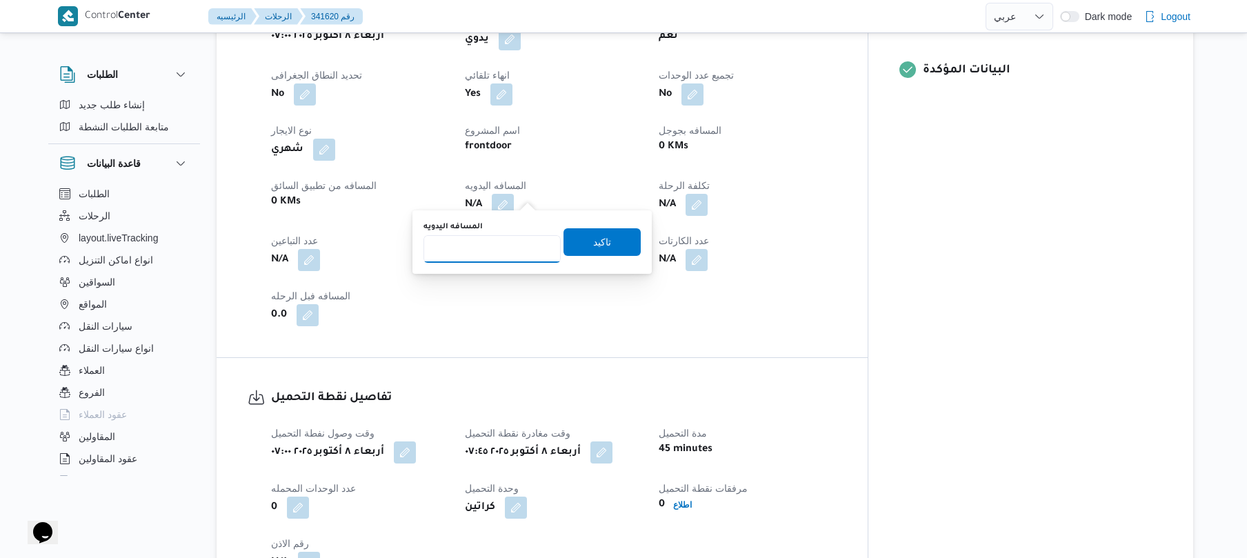
click at [517, 248] on input "المسافه اليدويه" at bounding box center [492, 249] width 137 height 28
type input "50"
click at [580, 240] on span "تاكيد" at bounding box center [602, 242] width 77 height 28
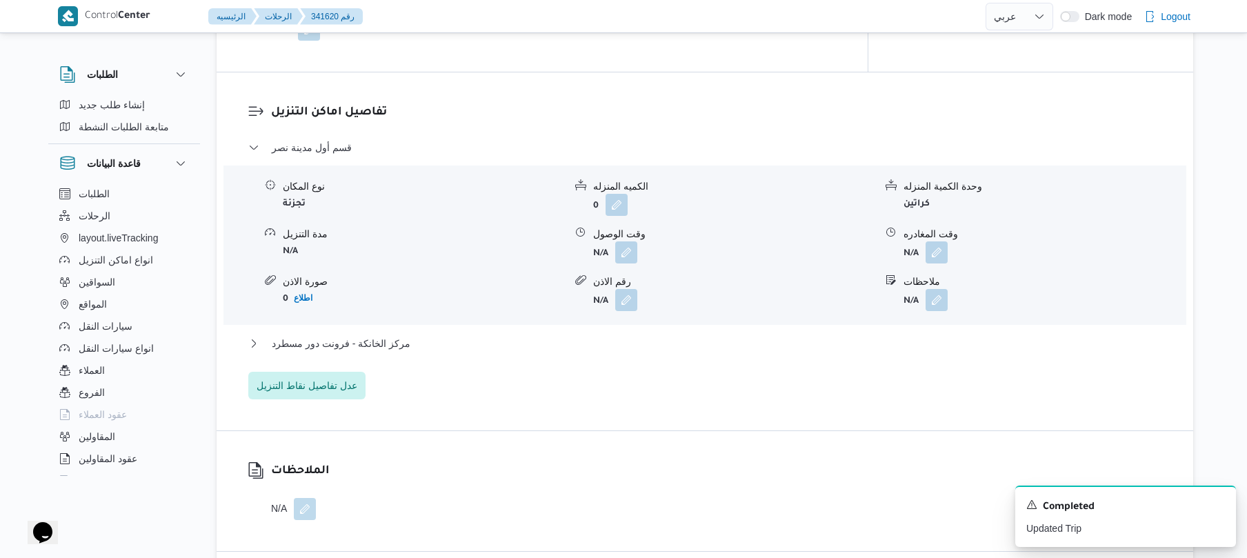
scroll to position [1214, 0]
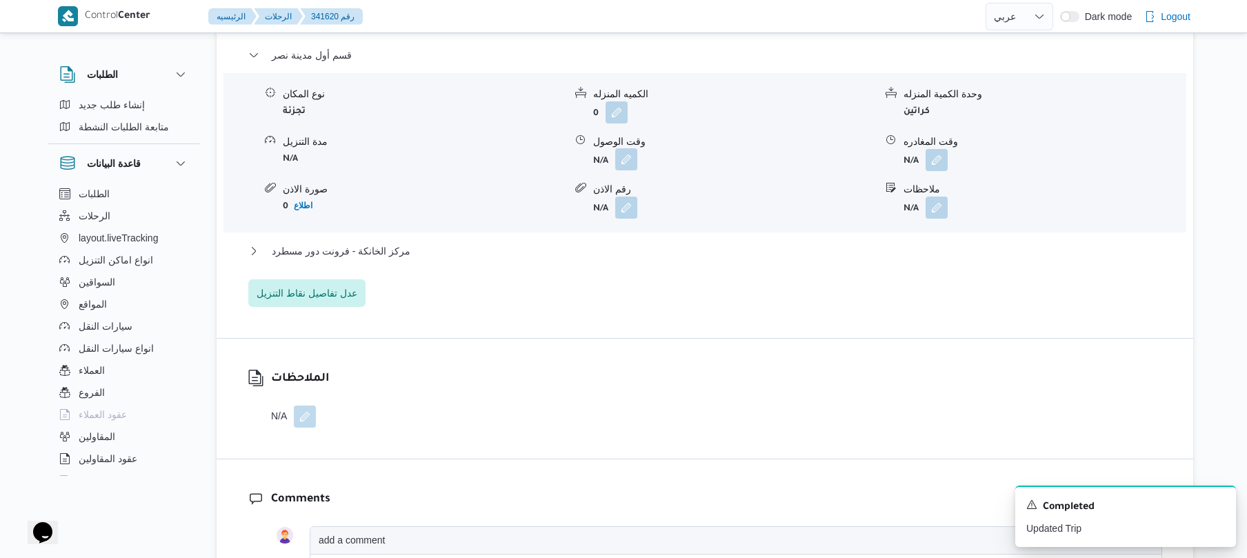
click at [625, 150] on button "button" at bounding box center [626, 159] width 22 height 22
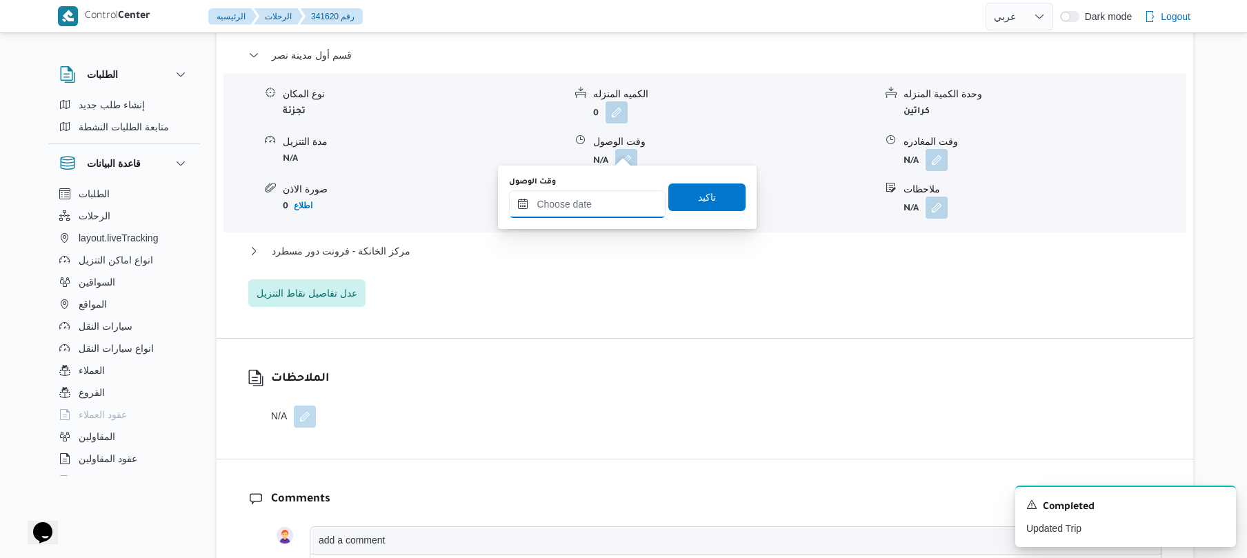
click at [586, 207] on input "وقت الوصول" at bounding box center [587, 204] width 157 height 28
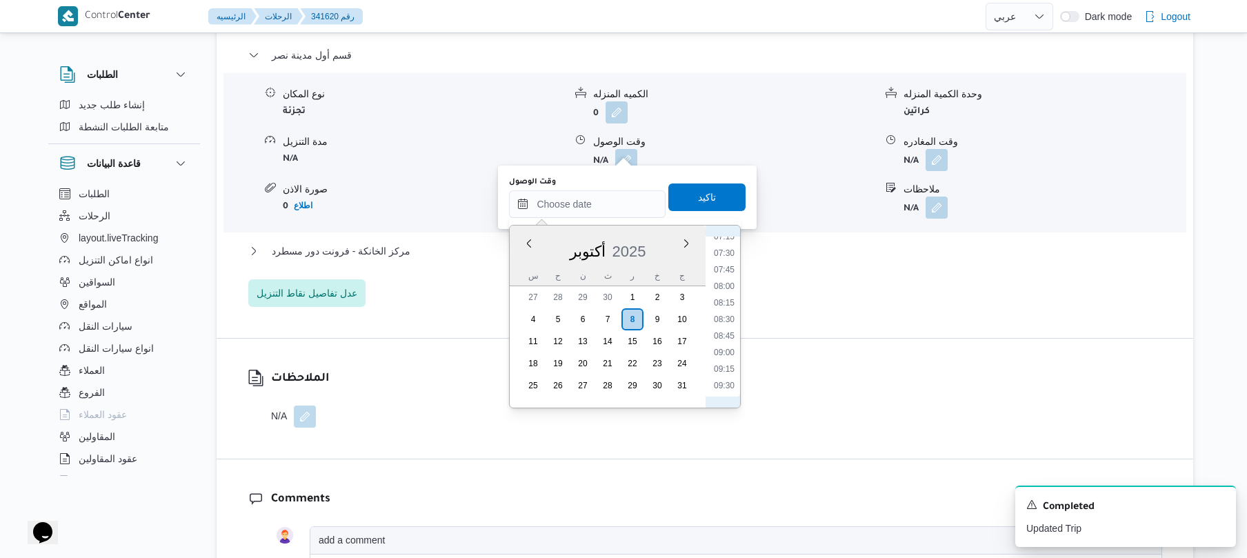
scroll to position [475, 0]
click at [724, 319] on li "08:15" at bounding box center [724, 315] width 32 height 14
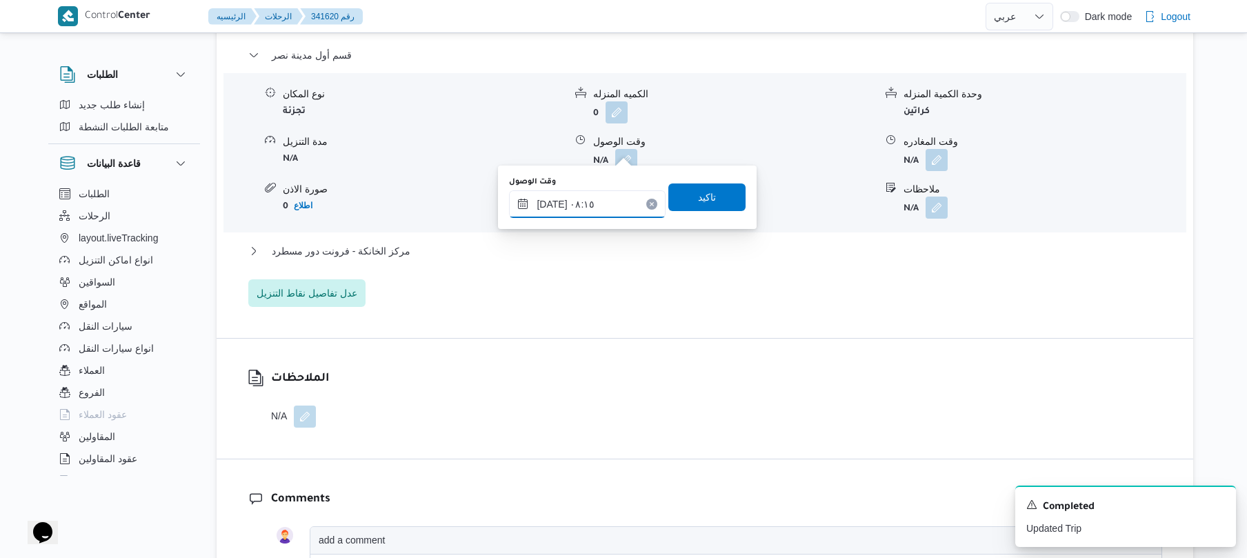
click at [555, 203] on input "[DATE] ٠٨:١٥" at bounding box center [587, 204] width 157 height 28
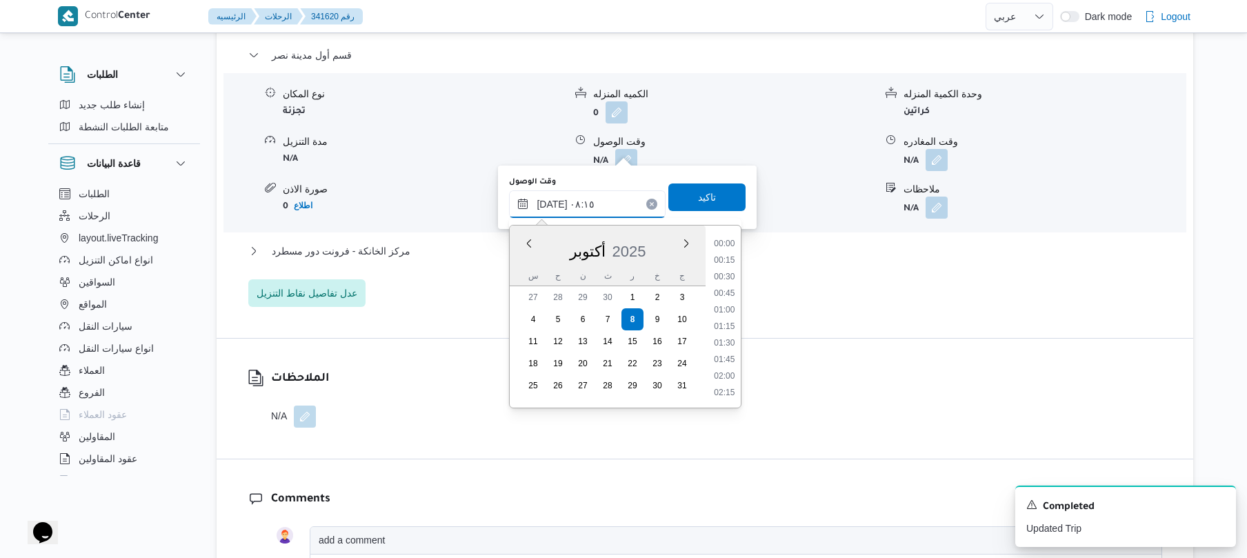
click at [555, 203] on input "[DATE] ٠٨:١٥" at bounding box center [587, 204] width 157 height 28
type input "[DATE] ٠٨:20"
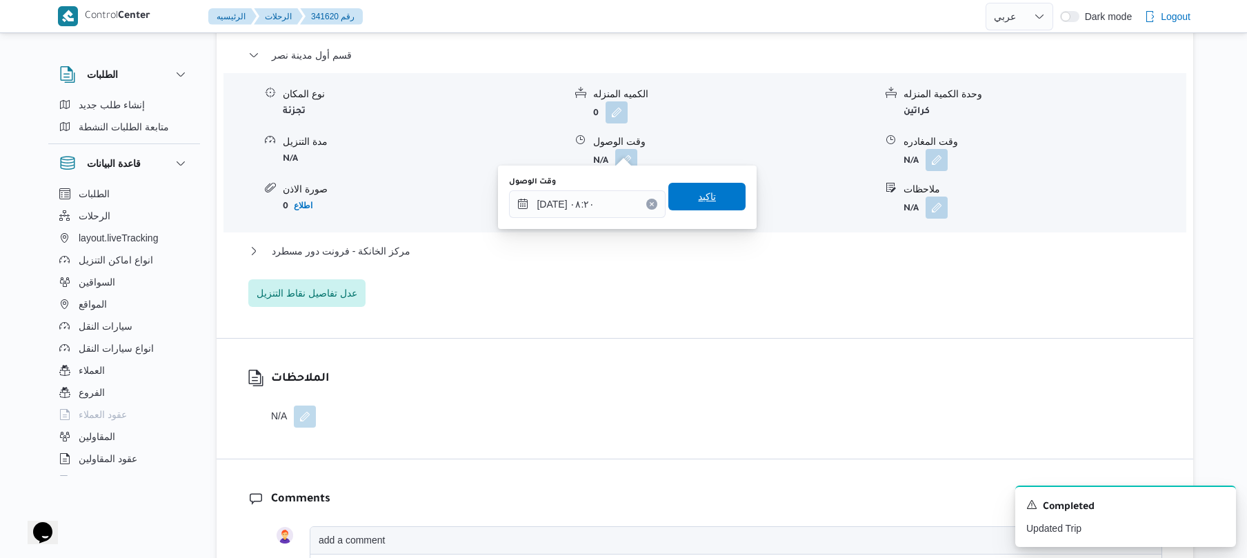
click at [698, 191] on span "تاكيد" at bounding box center [707, 196] width 18 height 17
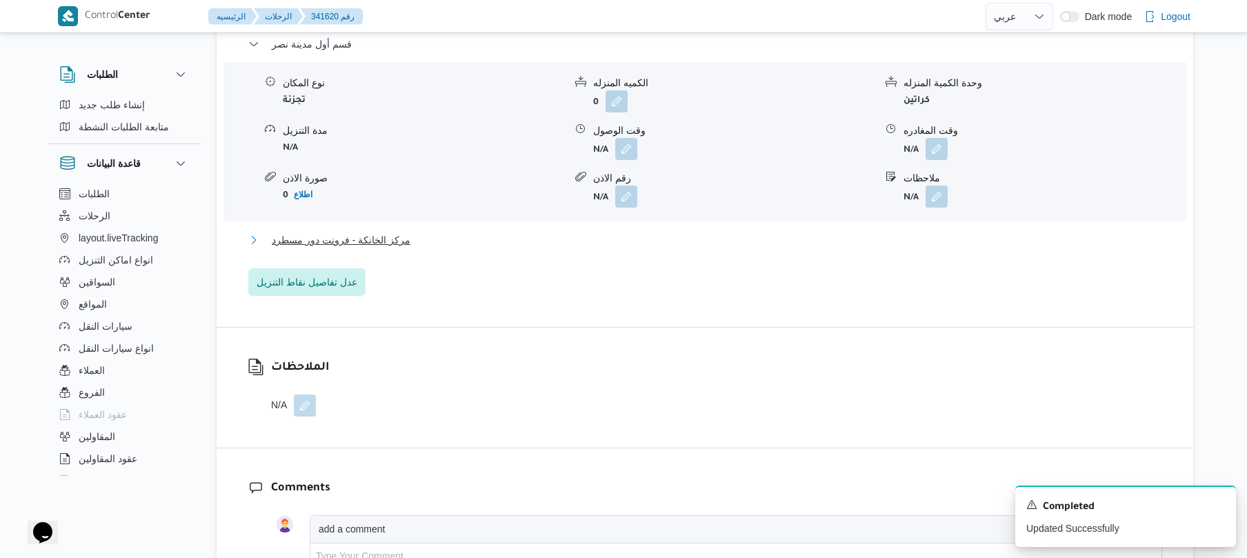
click at [584, 235] on button "مركز الخانكة - فرونت دور مسطرد" at bounding box center [705, 240] width 914 height 17
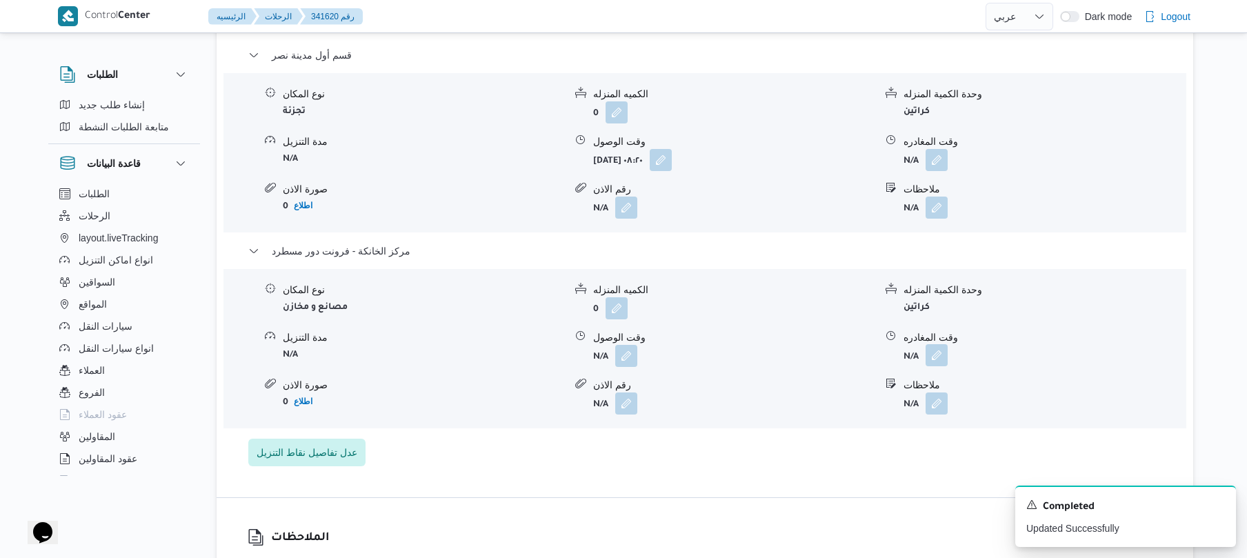
click at [940, 346] on button "button" at bounding box center [937, 355] width 22 height 22
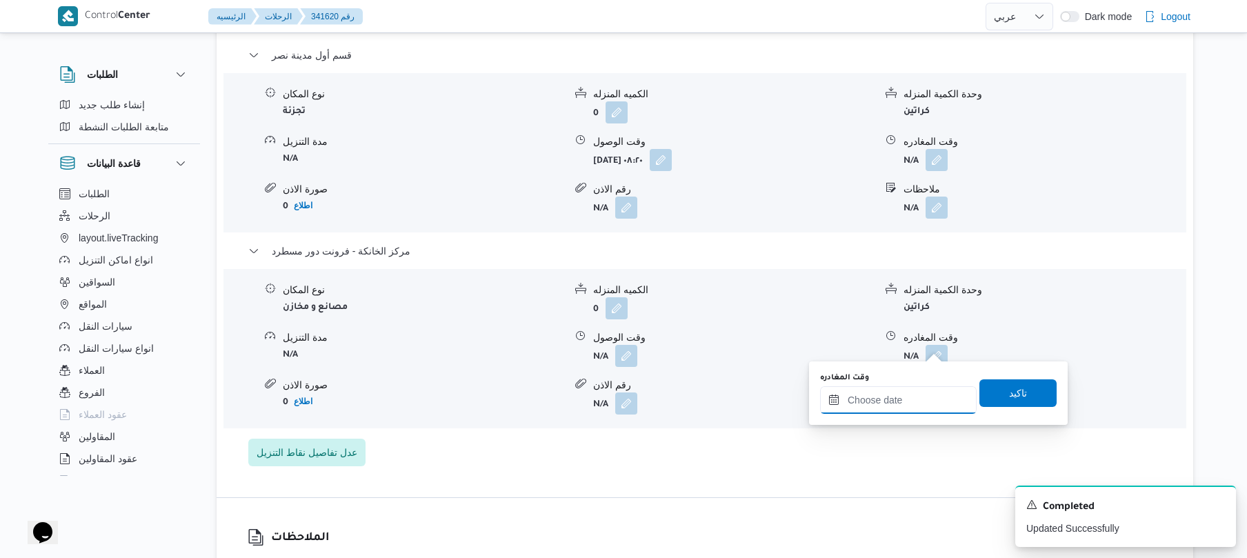
click at [884, 406] on input "وقت المغادره" at bounding box center [898, 400] width 157 height 28
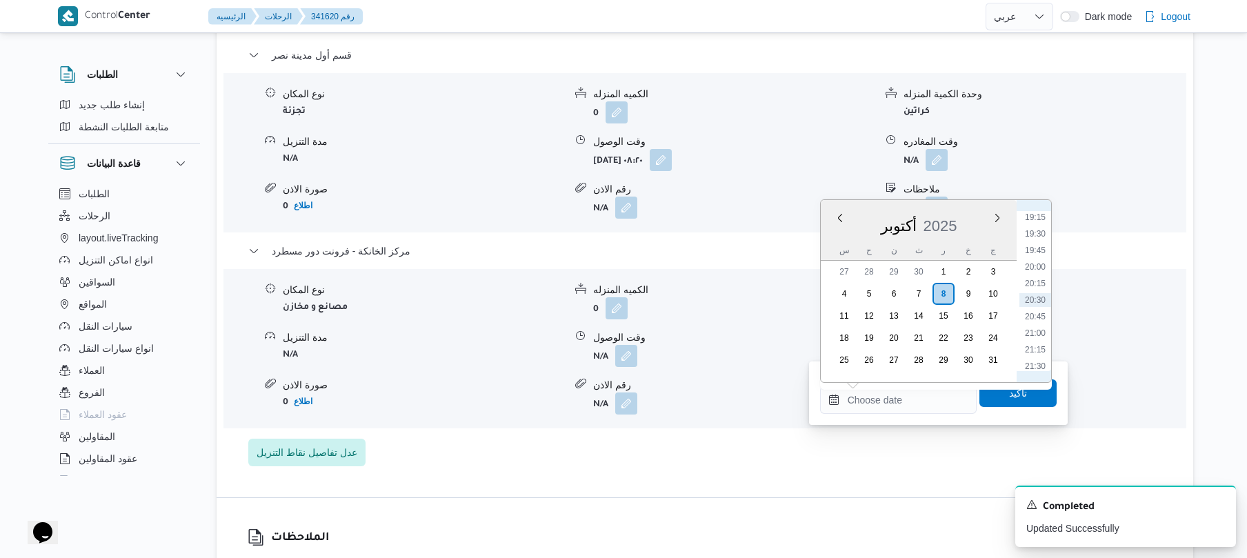
scroll to position [1140, 0]
click at [1038, 302] on li "18:30" at bounding box center [1036, 304] width 32 height 14
type input "[DATE] ١٨:٣٠"
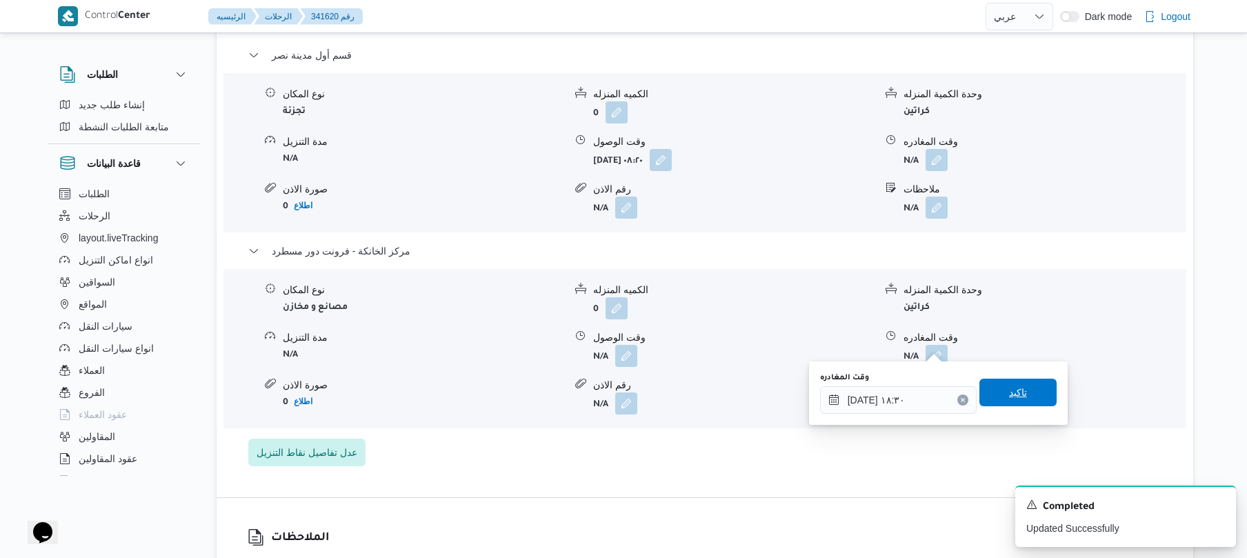
click at [1024, 381] on span "تاكيد" at bounding box center [1018, 393] width 77 height 28
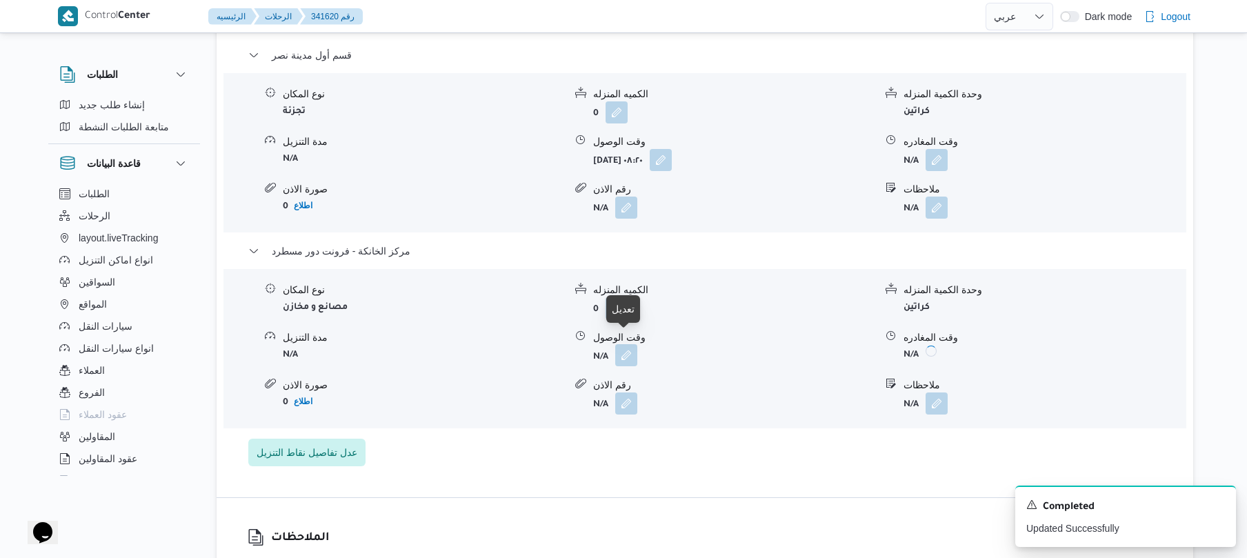
click at [629, 346] on button "button" at bounding box center [626, 355] width 22 height 22
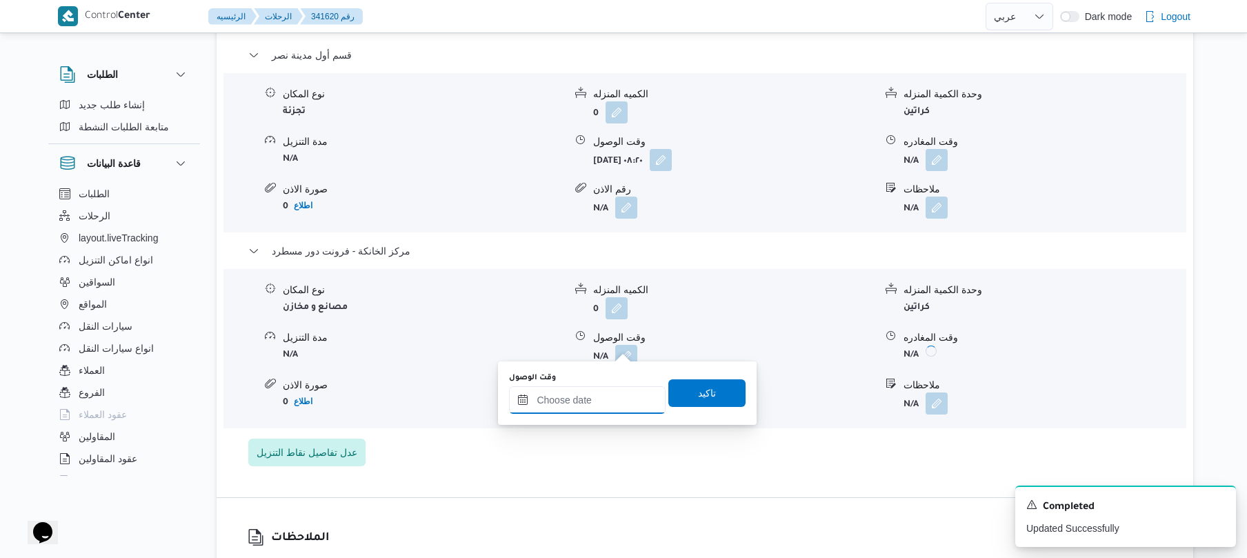
click at [599, 407] on input "وقت الوصول" at bounding box center [587, 400] width 157 height 28
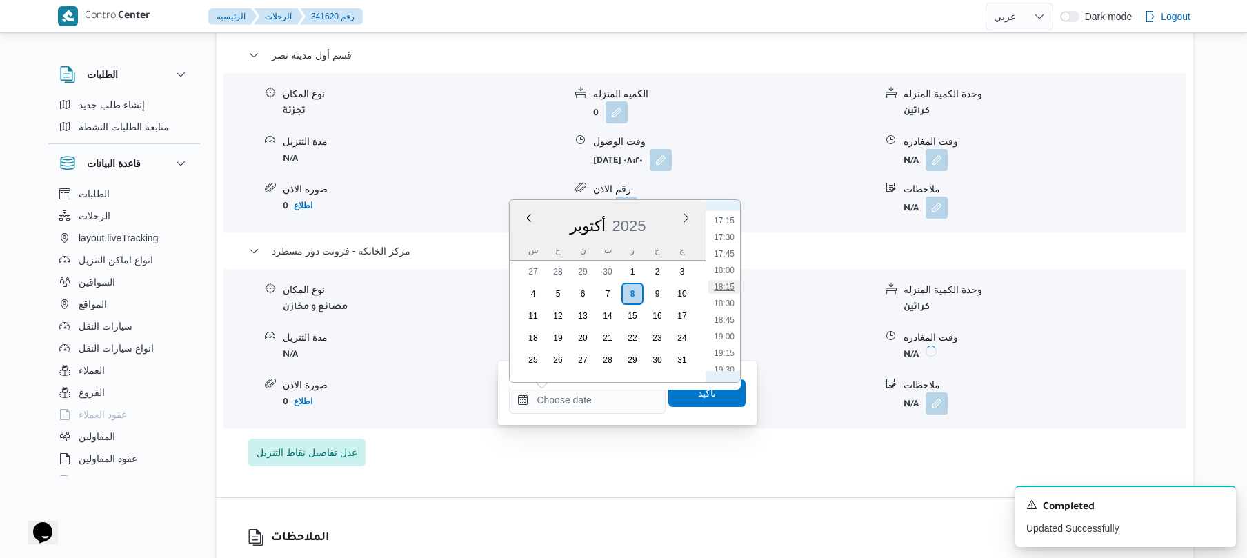
click at [730, 286] on li "18:15" at bounding box center [724, 287] width 32 height 14
type input "٠٨/١٠/٢٠٢٥ ١٨:١٥"
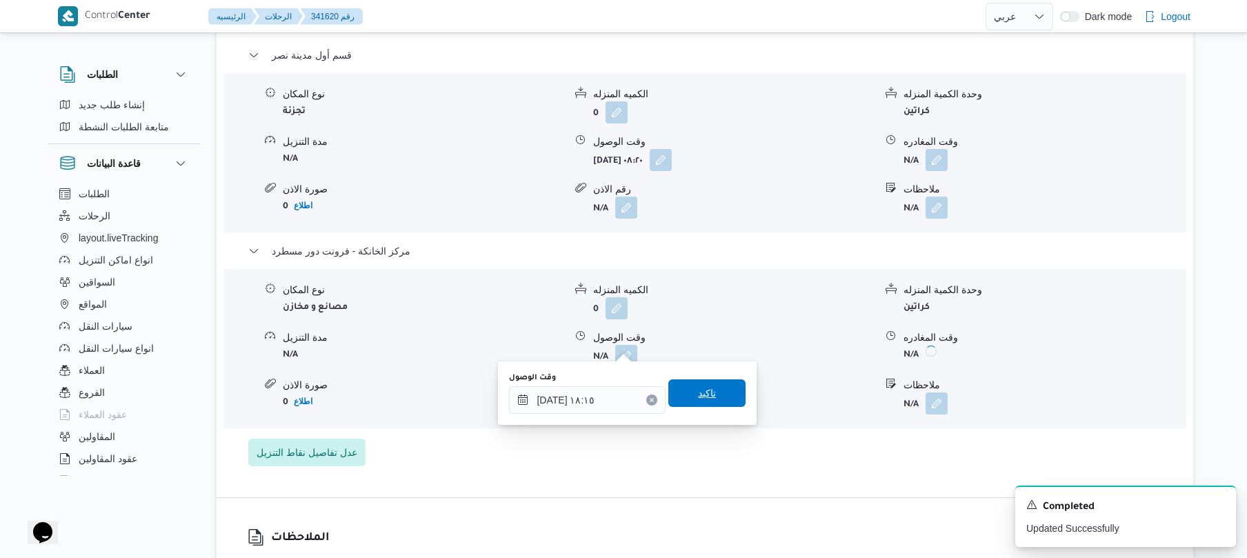
click at [708, 385] on span "تاكيد" at bounding box center [706, 393] width 77 height 28
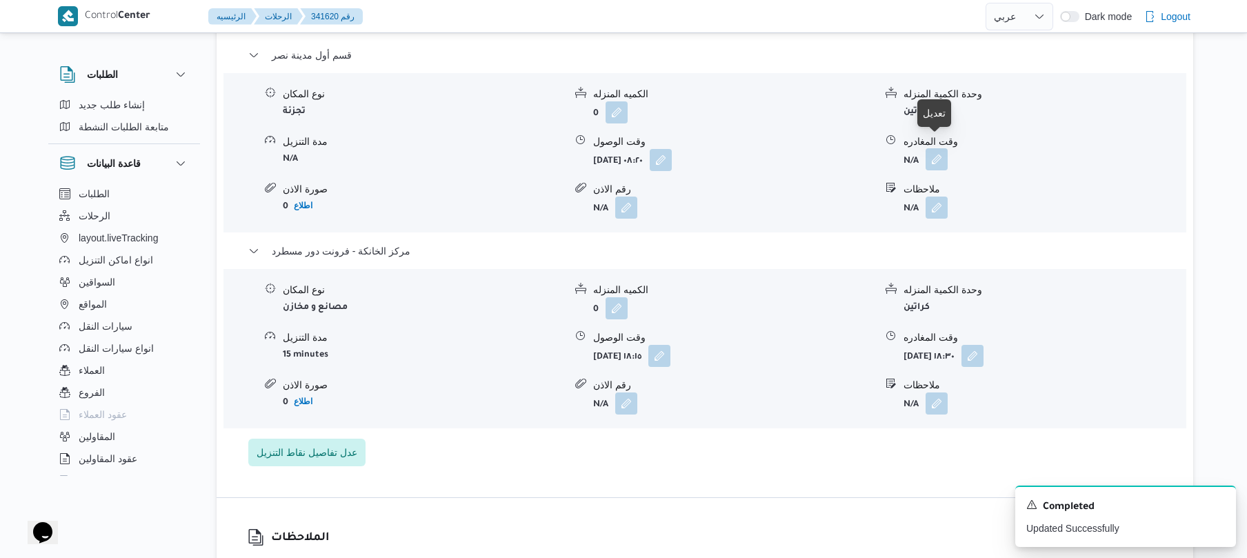
click at [935, 150] on button "button" at bounding box center [937, 159] width 22 height 22
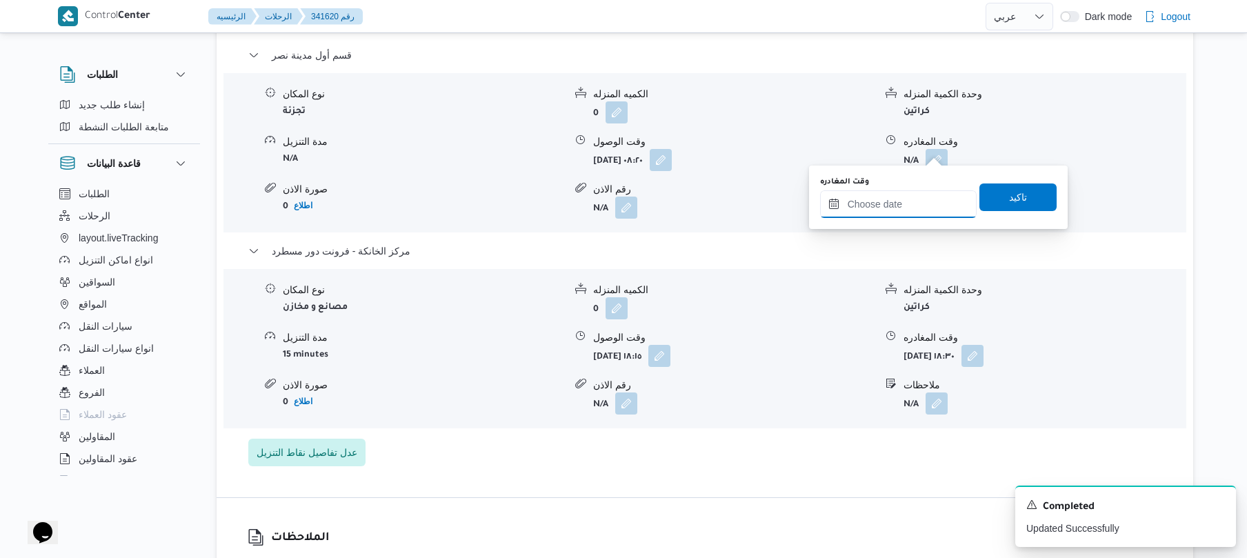
click at [889, 205] on input "وقت المغادره" at bounding box center [898, 204] width 157 height 28
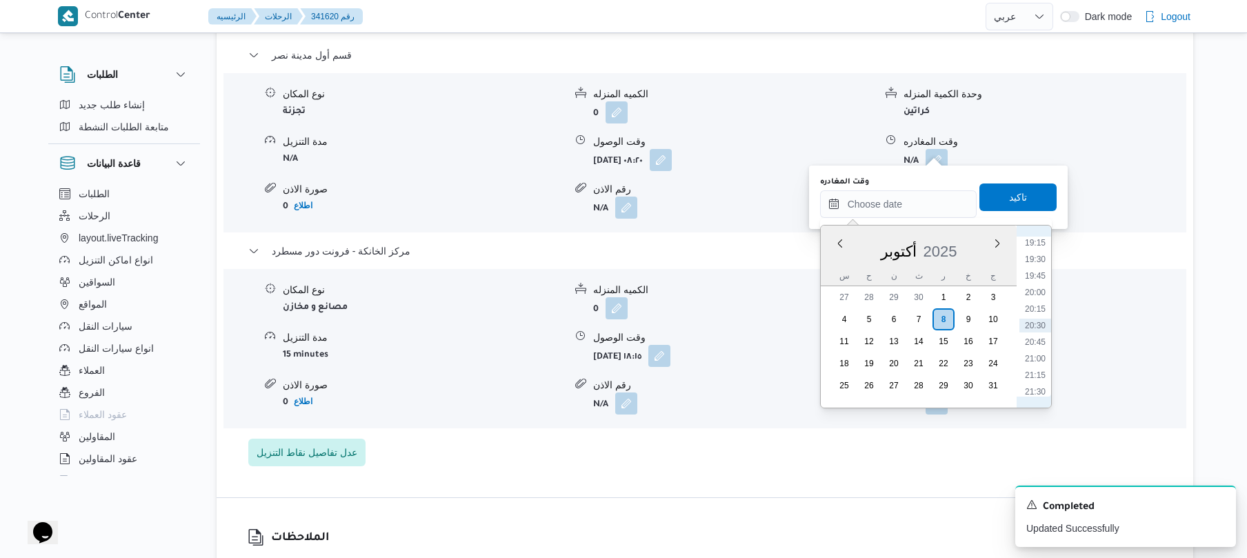
scroll to position [1140, 0]
click at [1041, 276] on li "17:45" at bounding box center [1036, 279] width 32 height 14
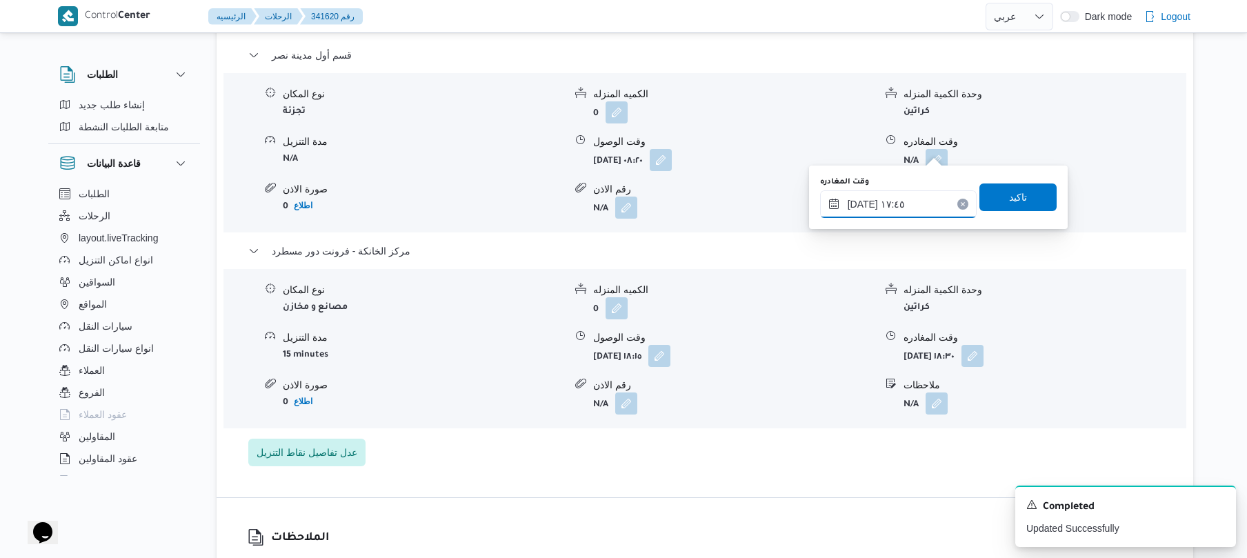
click at [864, 205] on input "[DATE] ١٧:٤٥" at bounding box center [898, 204] width 157 height 28
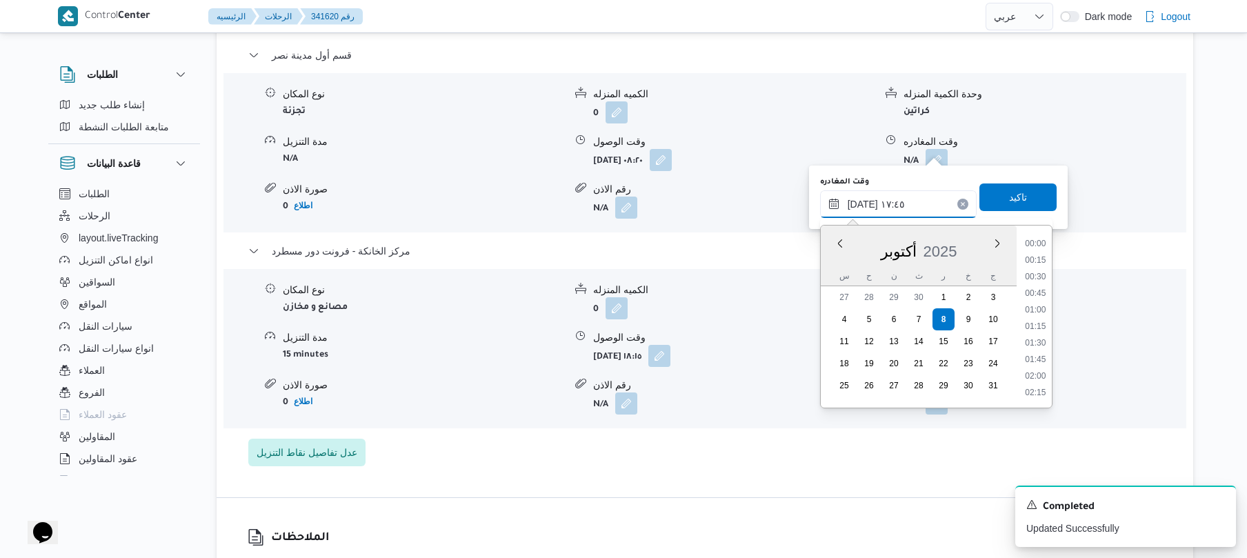
scroll to position [1093, 0]
type input "٠٨/١٠/٢٠٢٥ ١٧:40"
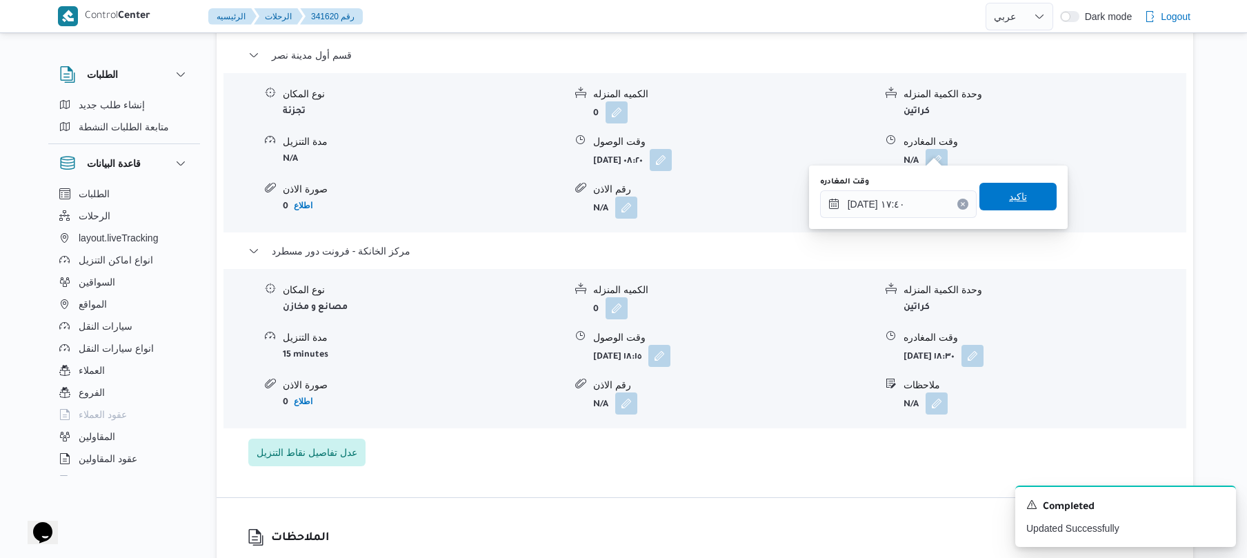
click at [1009, 196] on span "تاكيد" at bounding box center [1018, 196] width 18 height 17
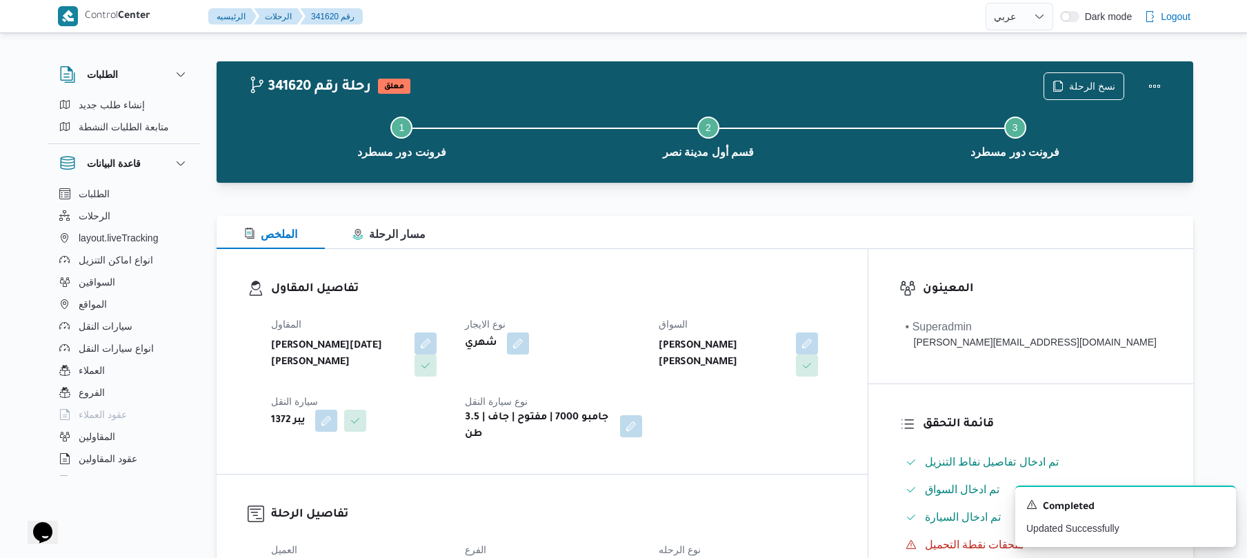
scroll to position [0, 0]
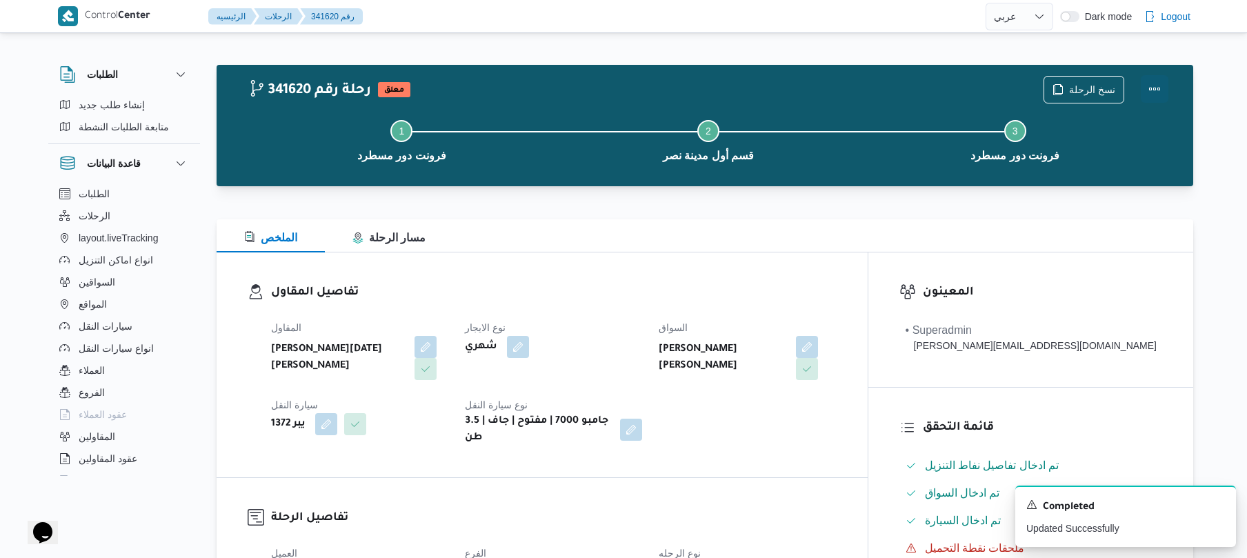
click at [1166, 95] on button "Actions" at bounding box center [1155, 89] width 28 height 28
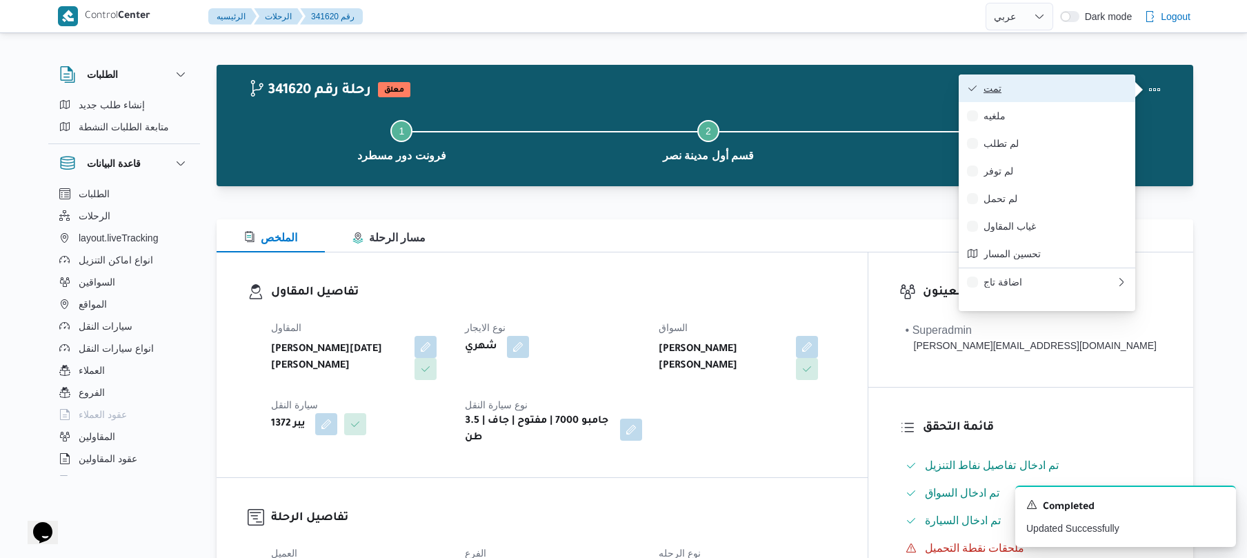
click at [1088, 90] on span "تمت" at bounding box center [1055, 88] width 143 height 11
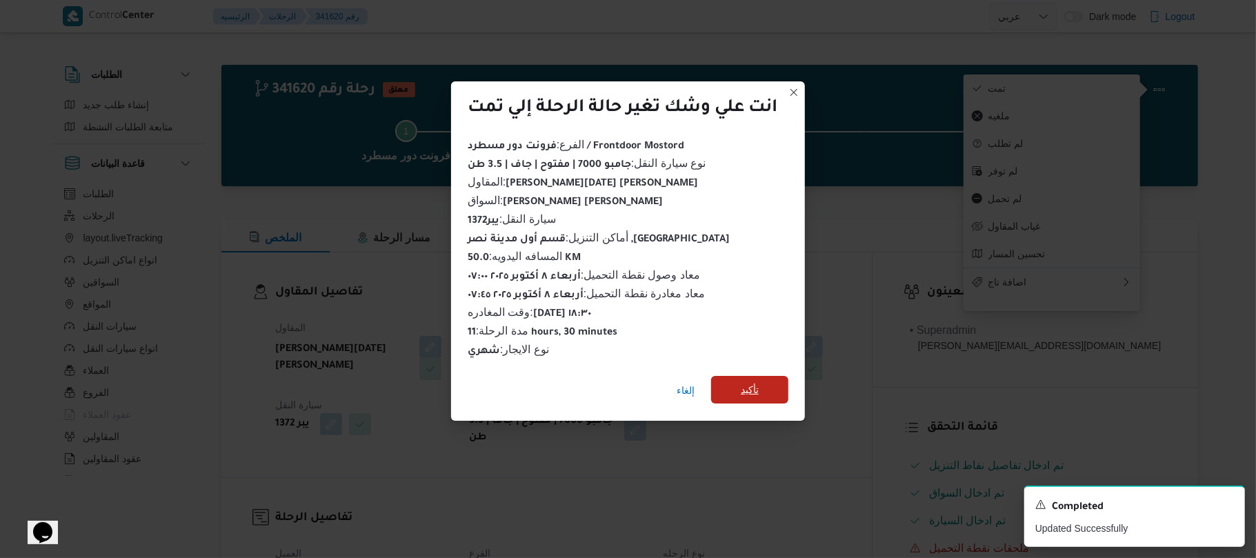
click at [752, 385] on span "تأكيد" at bounding box center [750, 389] width 18 height 17
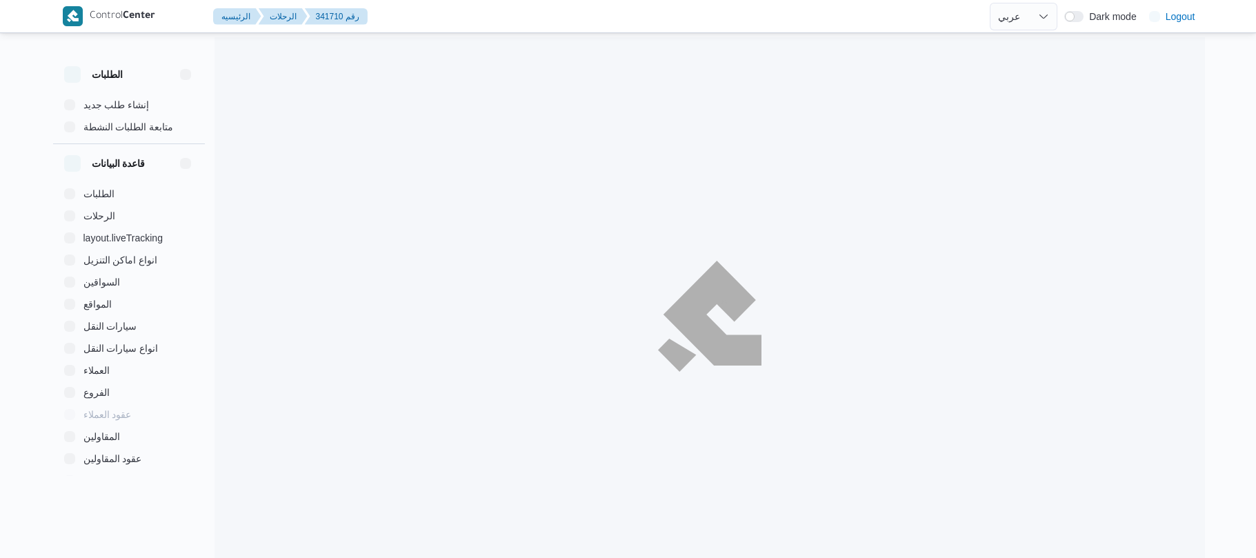
select select "ar"
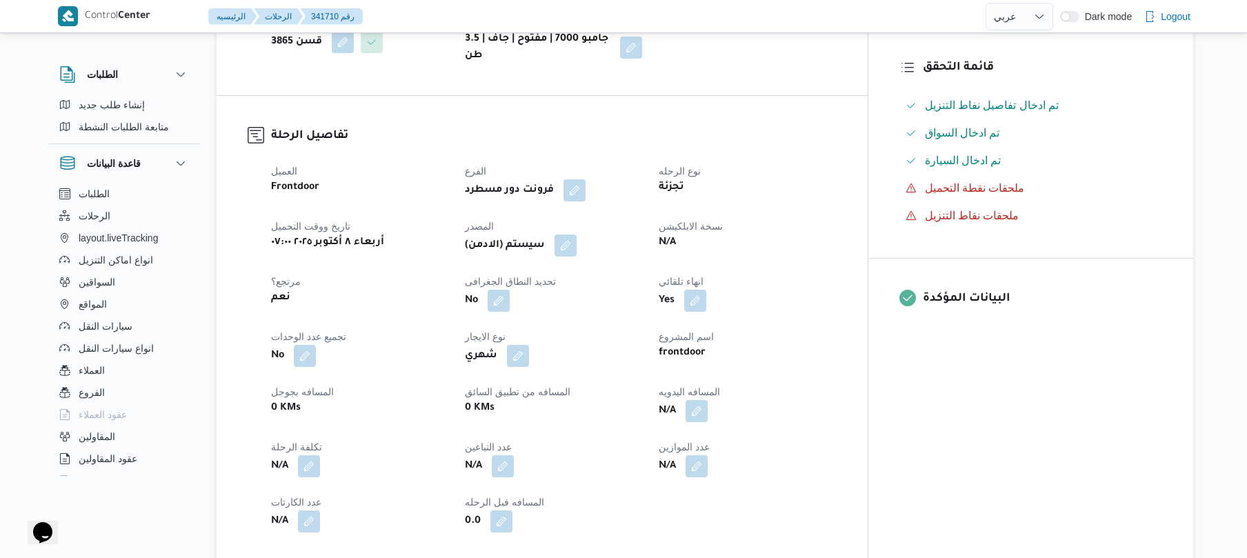
scroll to position [404, 0]
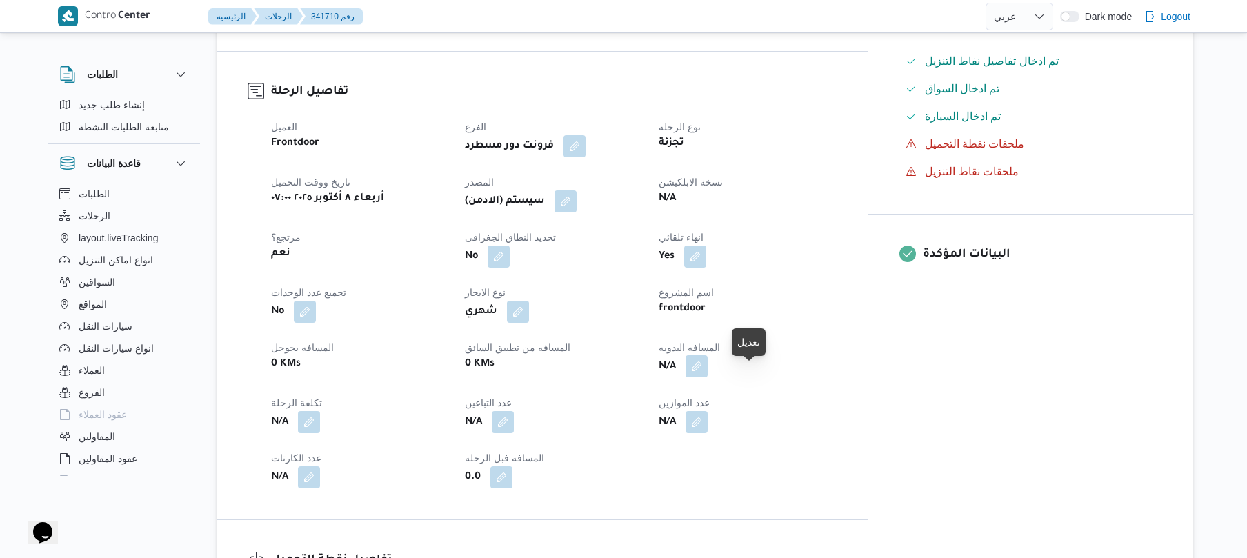
click at [708, 377] on button "button" at bounding box center [697, 366] width 22 height 22
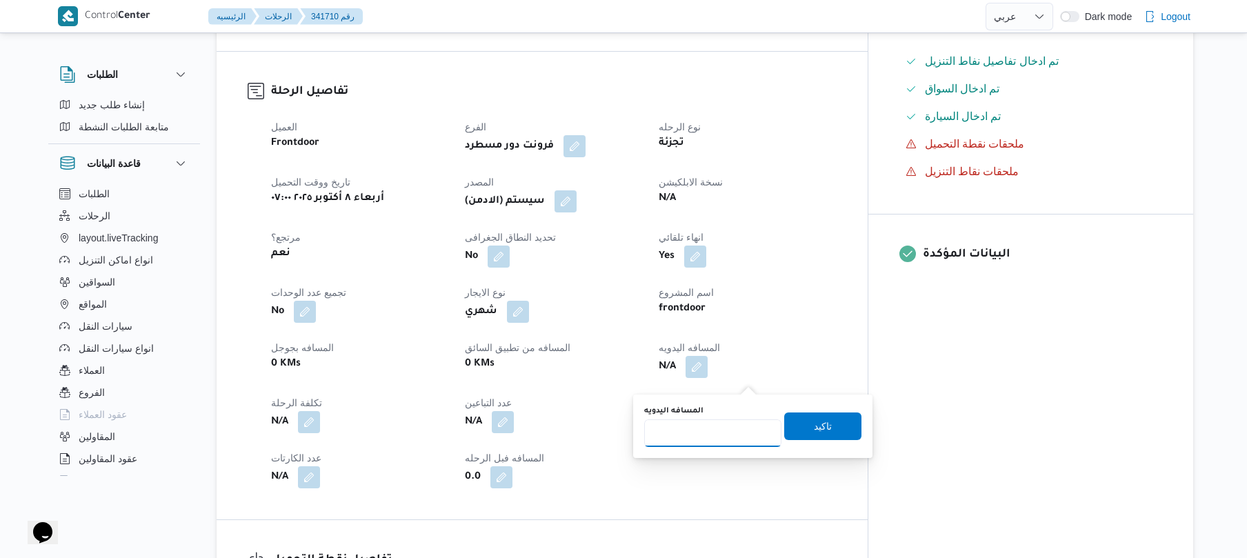
click at [696, 443] on input "المسافه اليدويه" at bounding box center [712, 433] width 137 height 28
type input "95"
click at [814, 428] on span "تاكيد" at bounding box center [823, 425] width 18 height 17
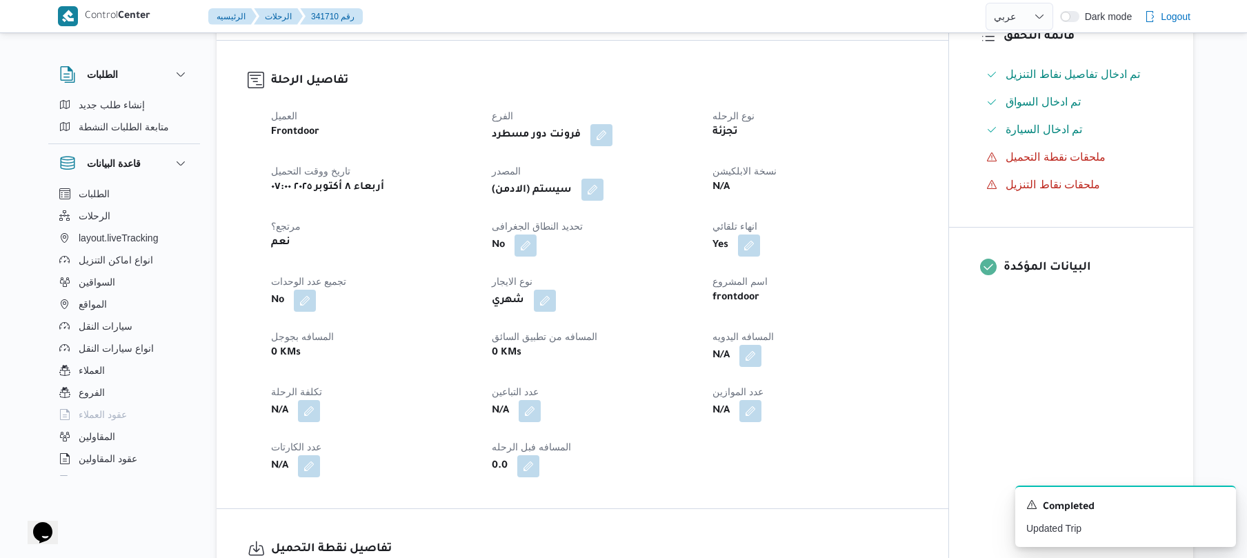
click at [591, 201] on button "button" at bounding box center [593, 190] width 22 height 22
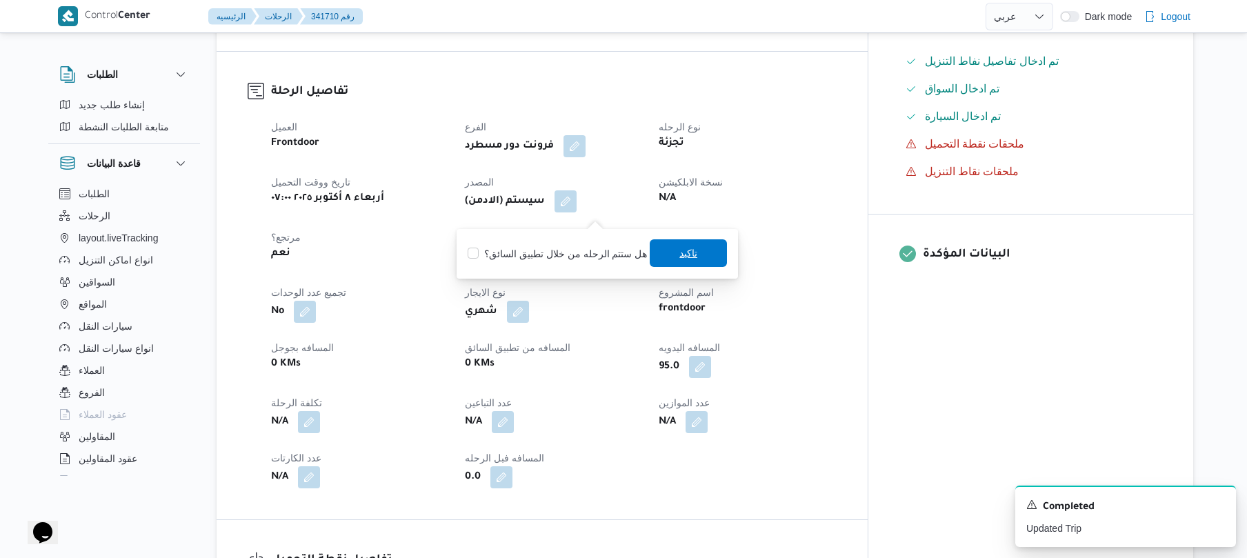
click at [680, 250] on span "تاكيد" at bounding box center [689, 253] width 18 height 17
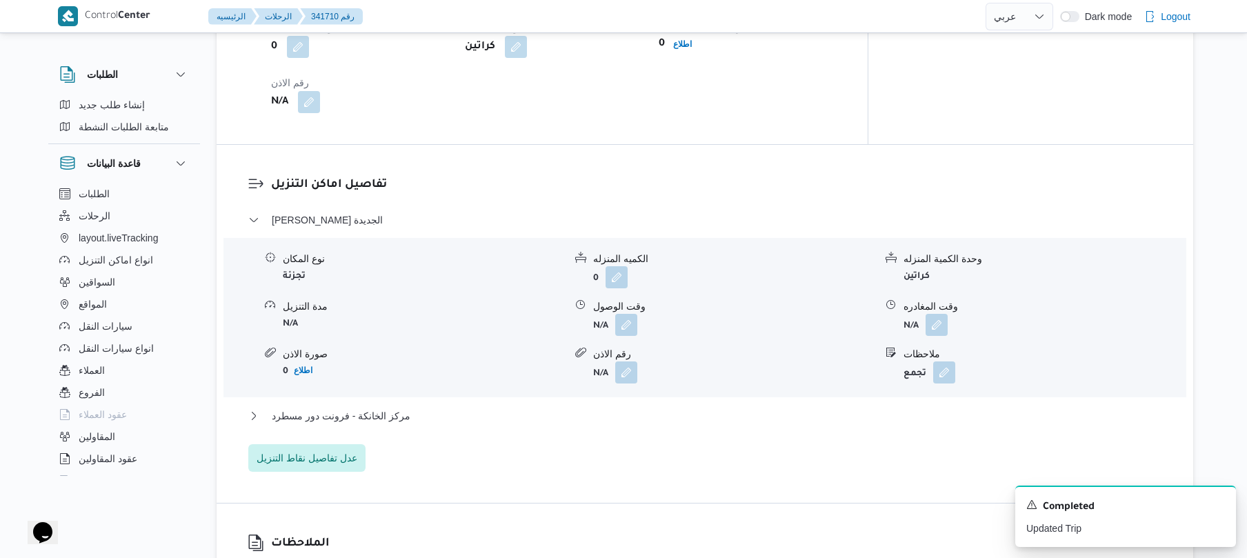
scroll to position [1177, 0]
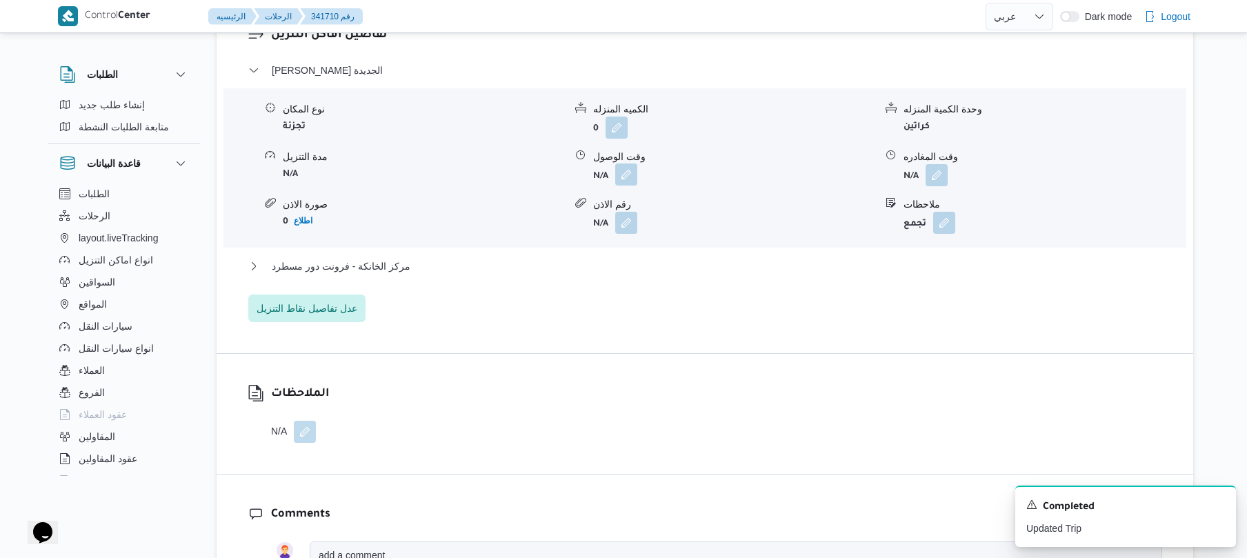
click at [627, 186] on button "button" at bounding box center [626, 174] width 22 height 22
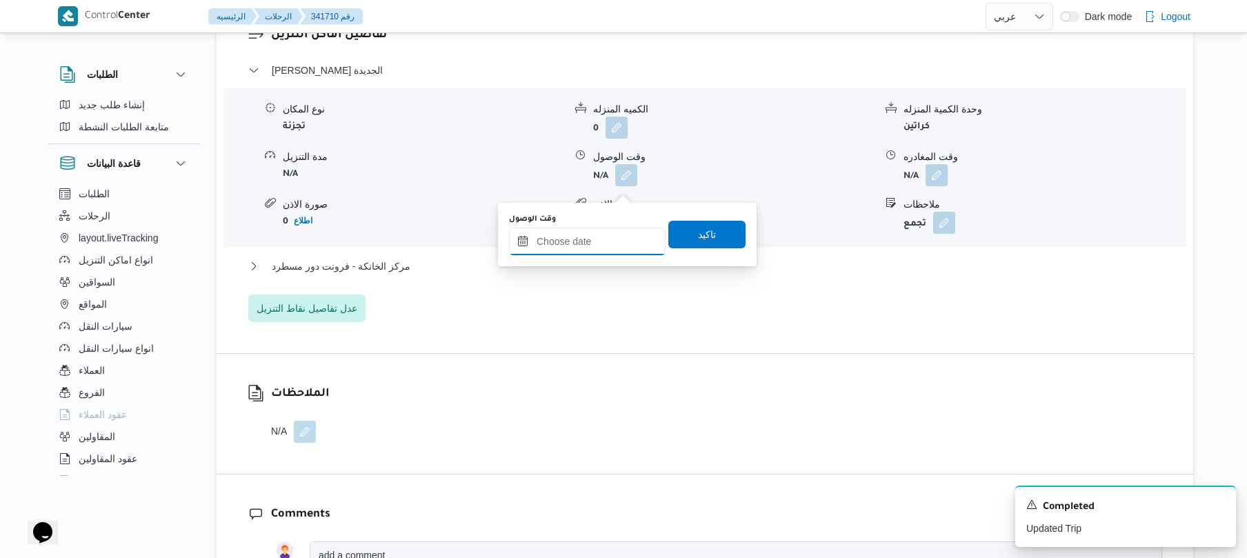
click at [604, 236] on input "وقت الوصول" at bounding box center [587, 242] width 157 height 28
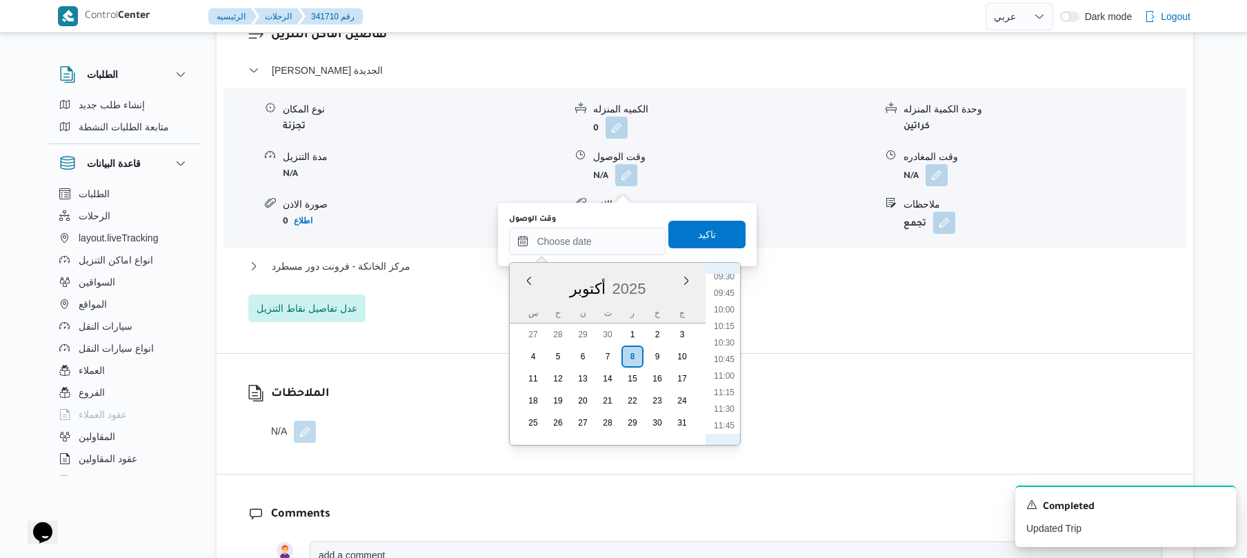
scroll to position [498, 0]
click at [723, 346] on li "08:30" at bounding box center [724, 346] width 32 height 14
type input "٠٨/١٠/٢٠٢٥ ٠٨:٣٠"
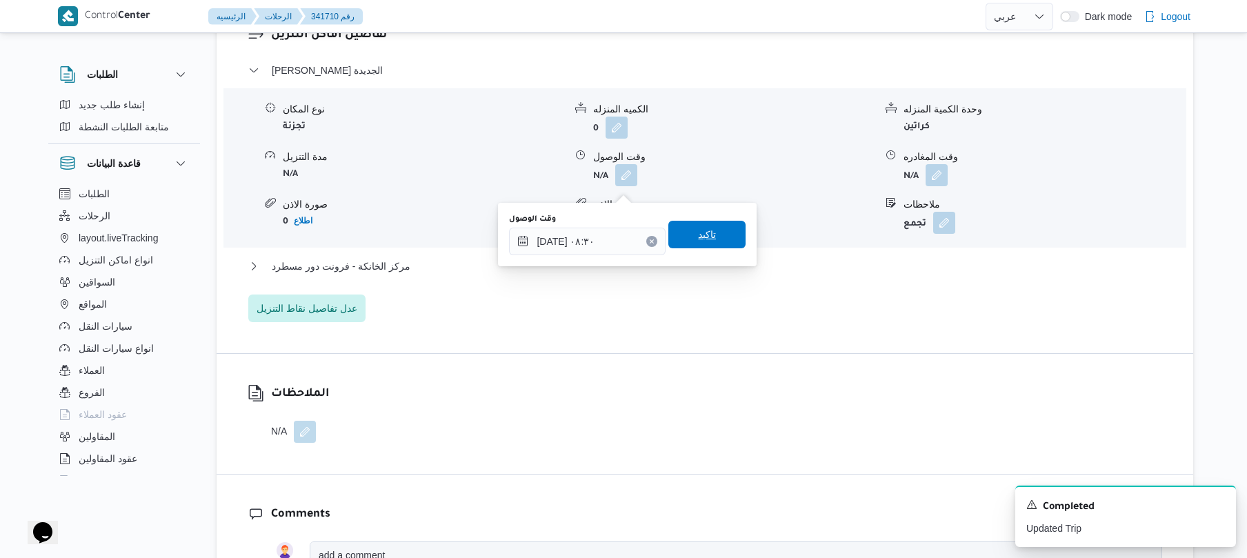
click at [723, 235] on span "تاكيد" at bounding box center [706, 235] width 77 height 28
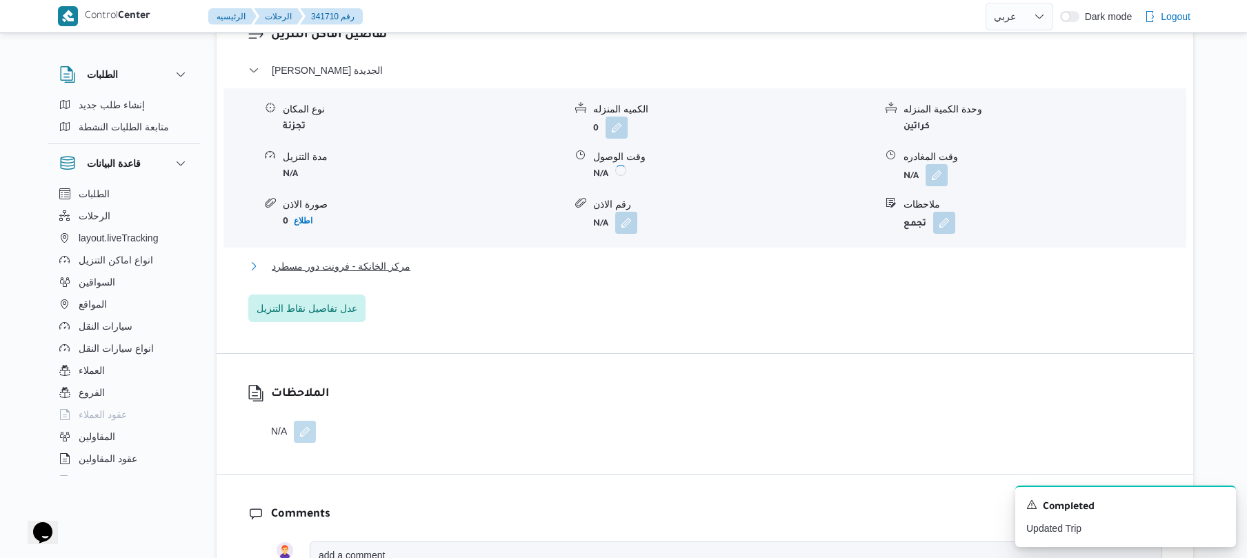
click at [698, 268] on button "مركز الخانكة - فرونت دور مسطرد" at bounding box center [705, 266] width 914 height 17
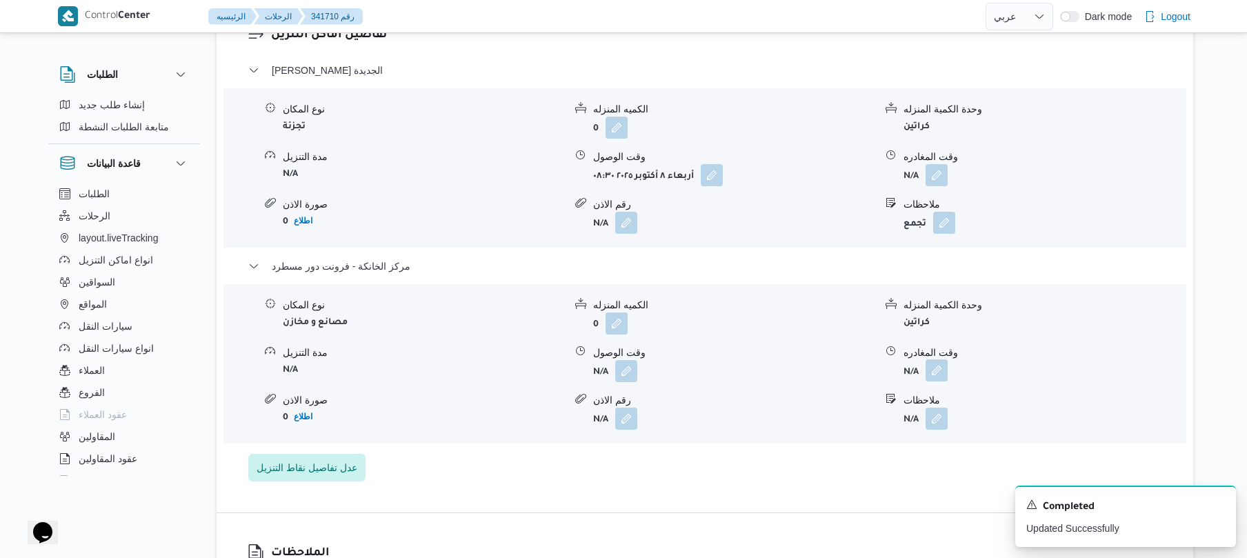
click at [933, 379] on button "button" at bounding box center [937, 370] width 22 height 22
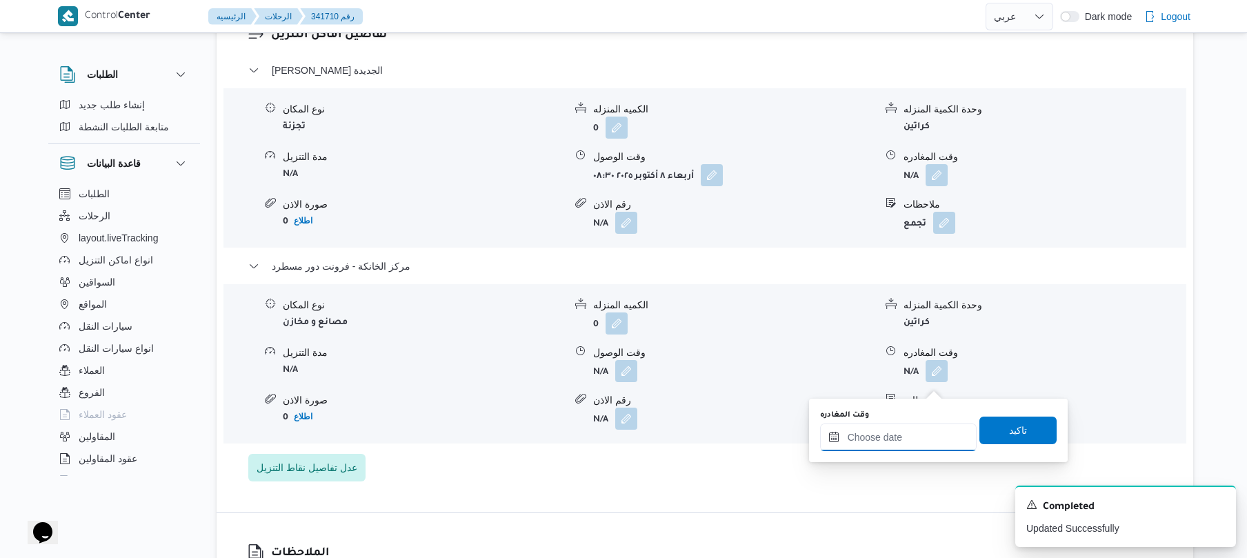
click at [884, 428] on div at bounding box center [898, 438] width 157 height 28
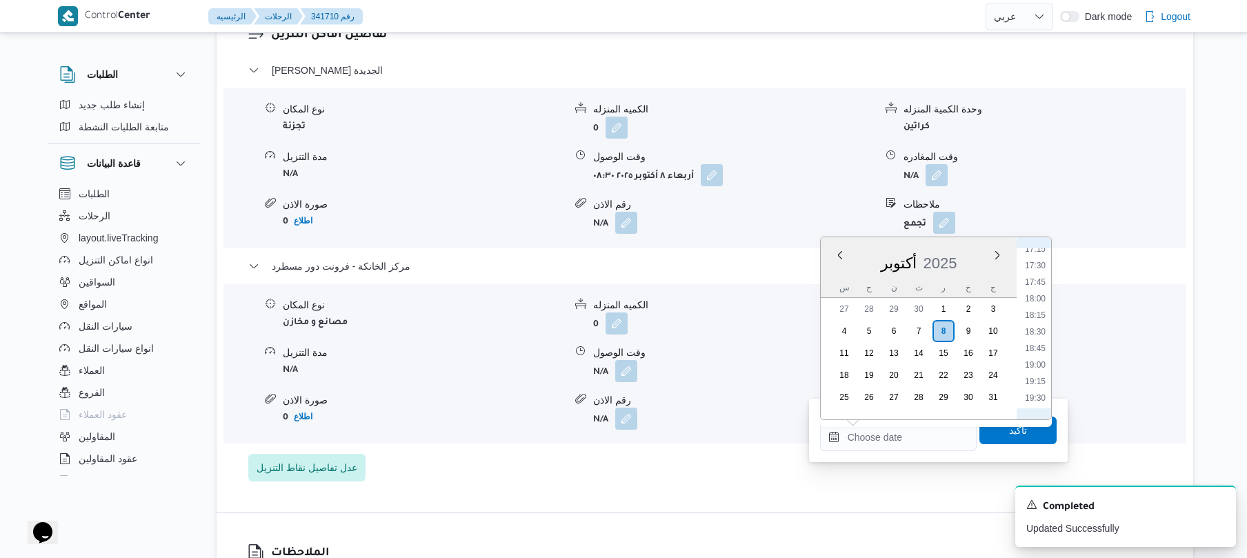
scroll to position [1140, 0]
click at [1038, 353] on li "18:45" at bounding box center [1036, 357] width 32 height 14
type input "٠٨/١٠/٢٠٢٥ ١٨:٤٥"
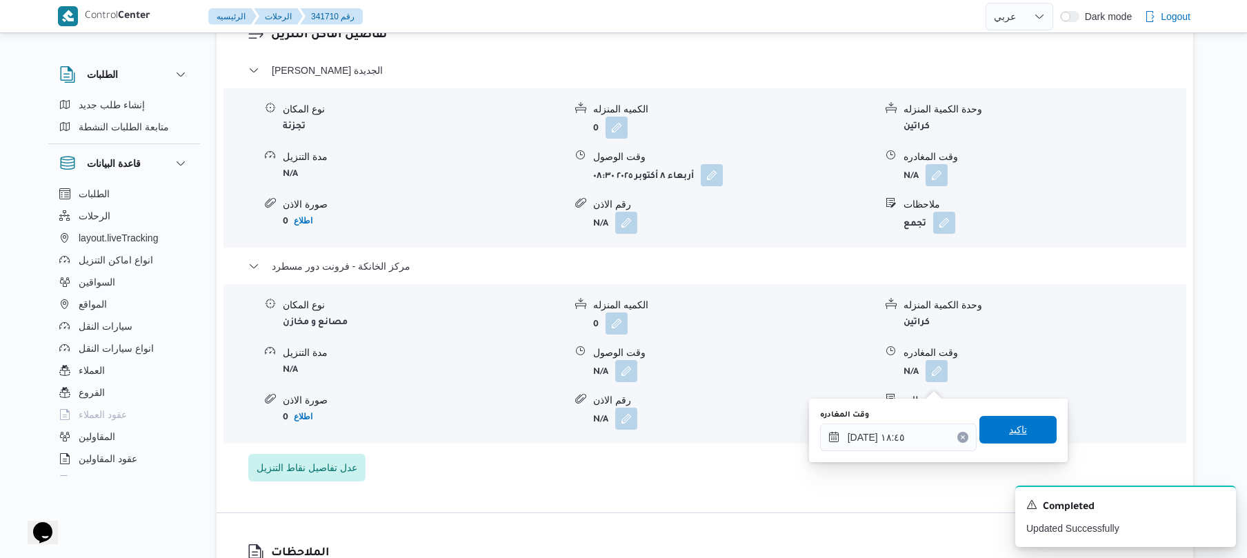
click at [1011, 421] on span "تاكيد" at bounding box center [1018, 430] width 77 height 28
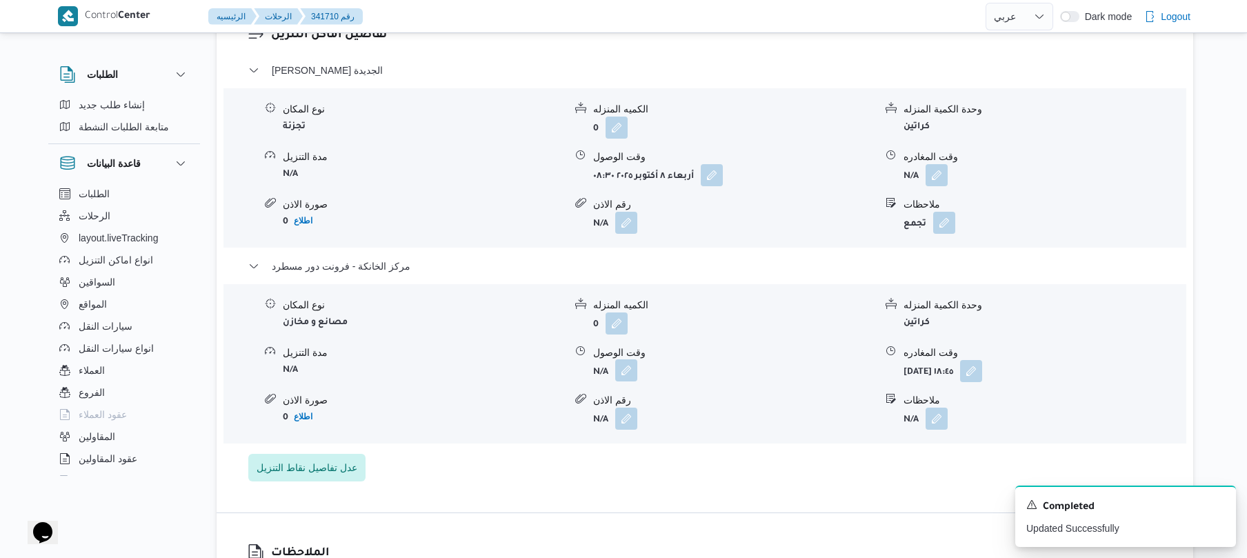
click at [624, 376] on button "button" at bounding box center [626, 370] width 22 height 22
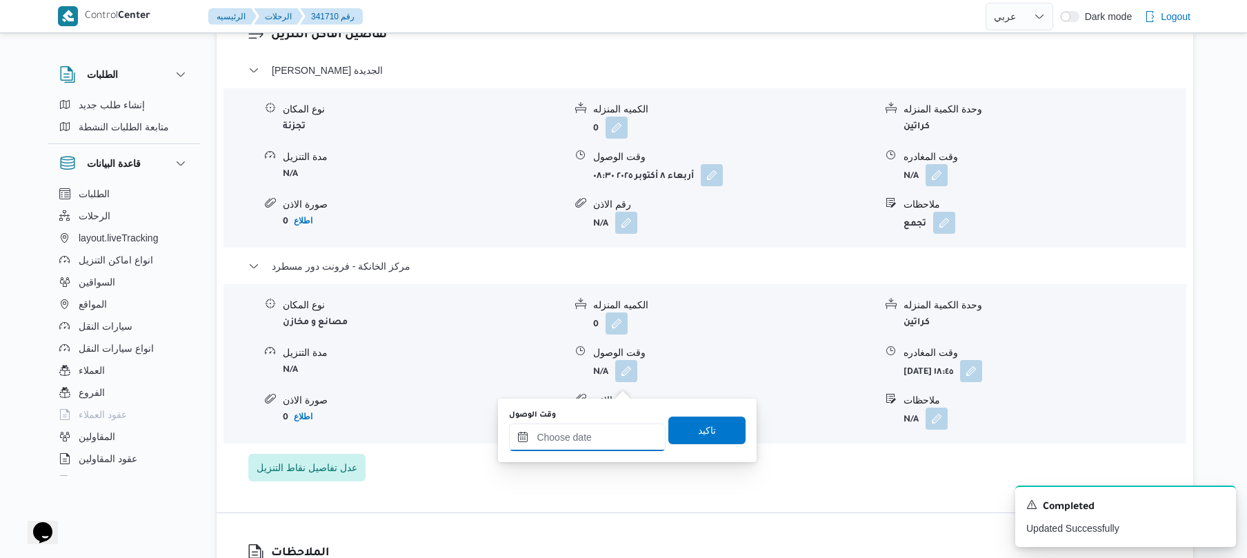
click at [591, 439] on input "وقت الوصول" at bounding box center [587, 438] width 157 height 28
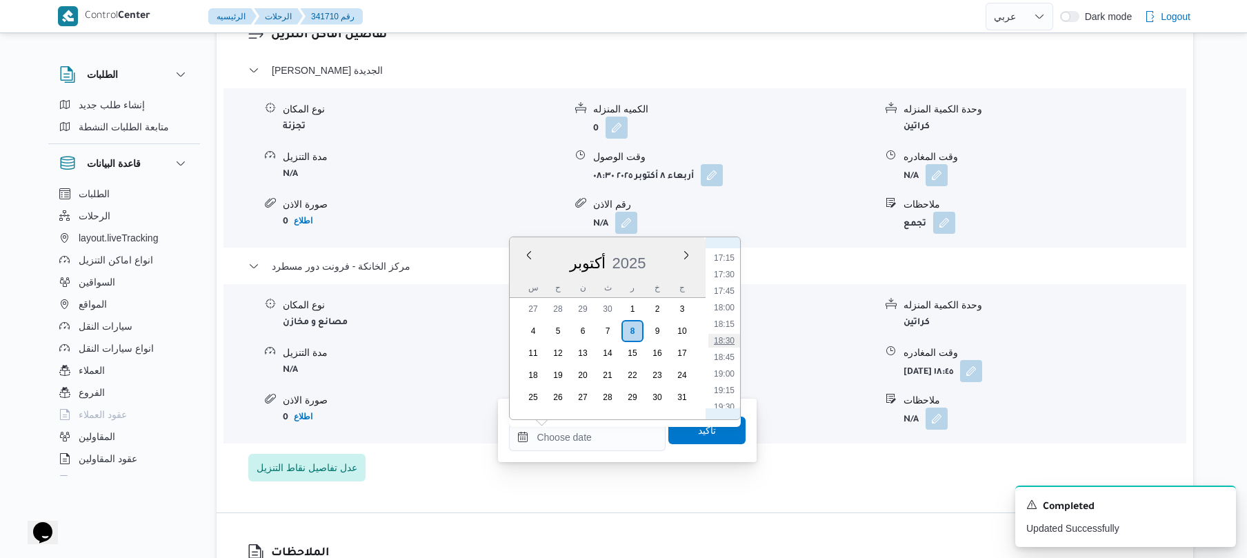
click at [724, 341] on li "18:30" at bounding box center [724, 341] width 32 height 14
type input "٠٨/١٠/٢٠٢٥ ١٨:٣٠"
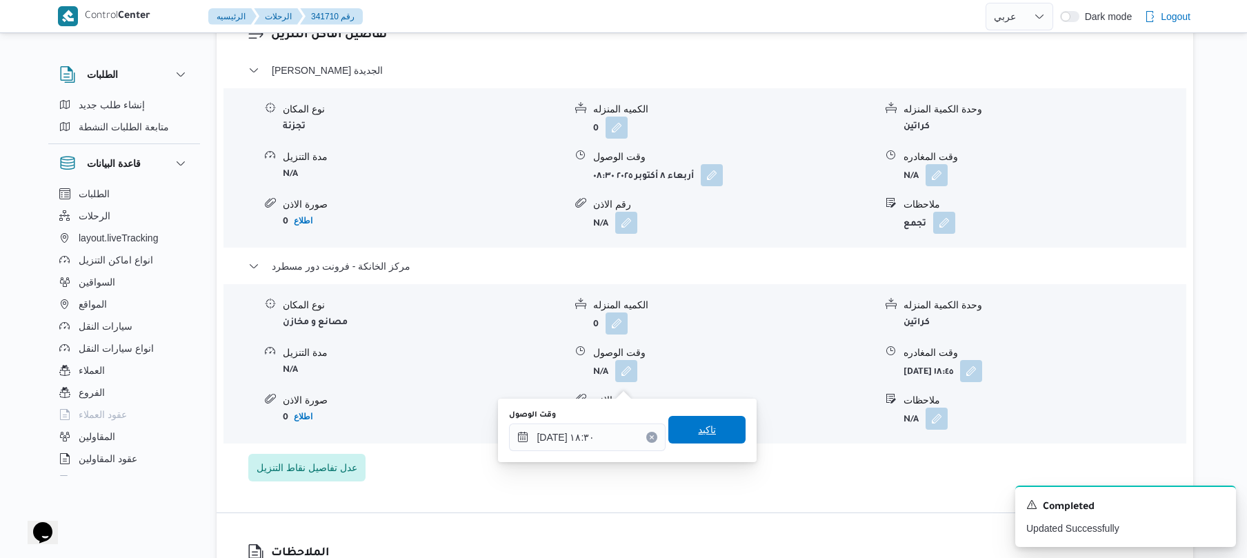
click at [698, 431] on span "تاكيد" at bounding box center [707, 429] width 18 height 17
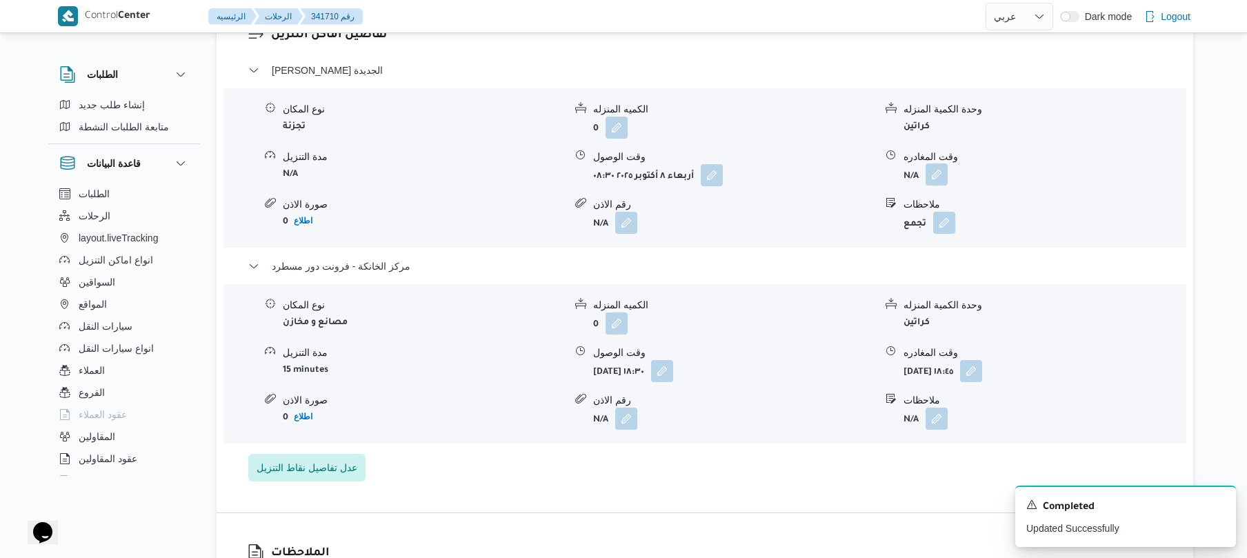
click at [939, 183] on button "button" at bounding box center [937, 174] width 22 height 22
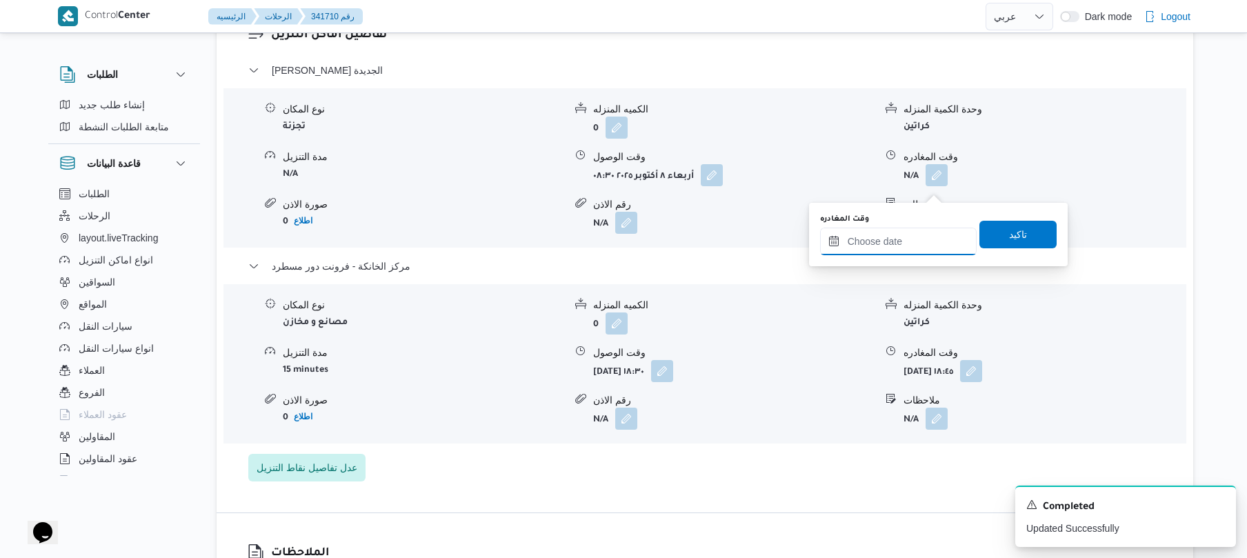
click at [916, 244] on input "وقت المغادره" at bounding box center [898, 242] width 157 height 28
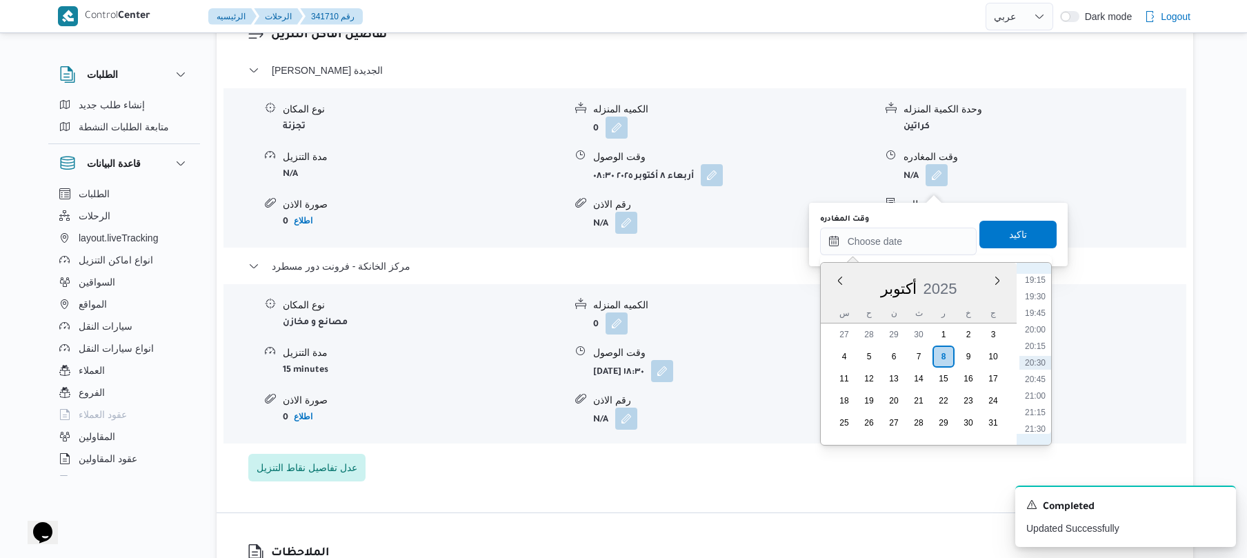
scroll to position [1140, 0]
click at [1038, 312] on li "17:45" at bounding box center [1036, 316] width 32 height 14
type input "٠٨/١٠/٢٠٢٥ ١٧:٤٥"
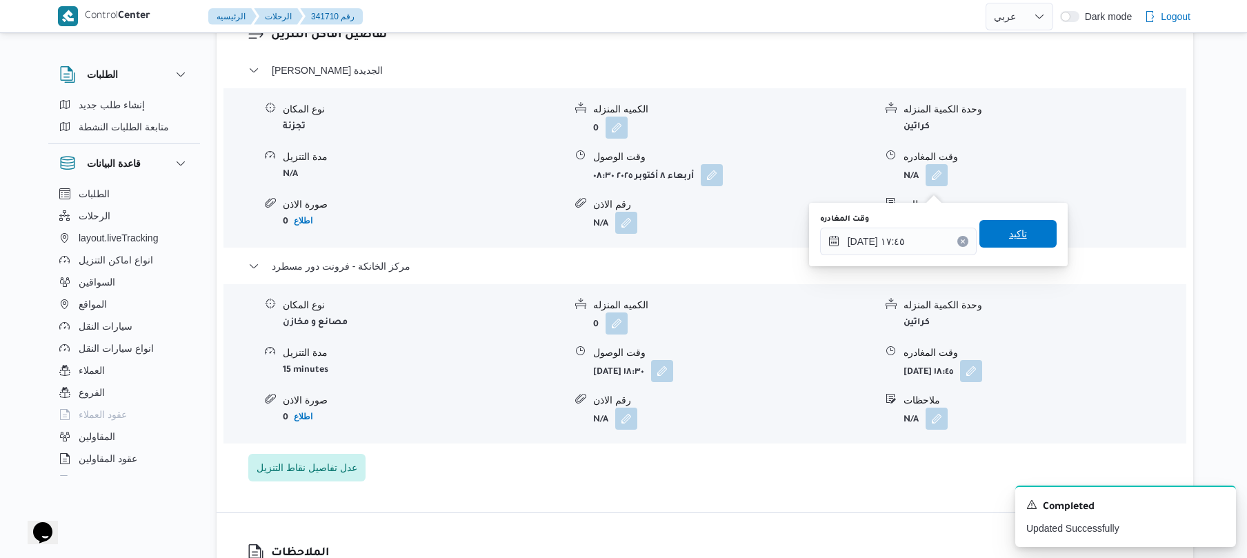
click at [1027, 236] on span "تاكيد" at bounding box center [1018, 234] width 77 height 28
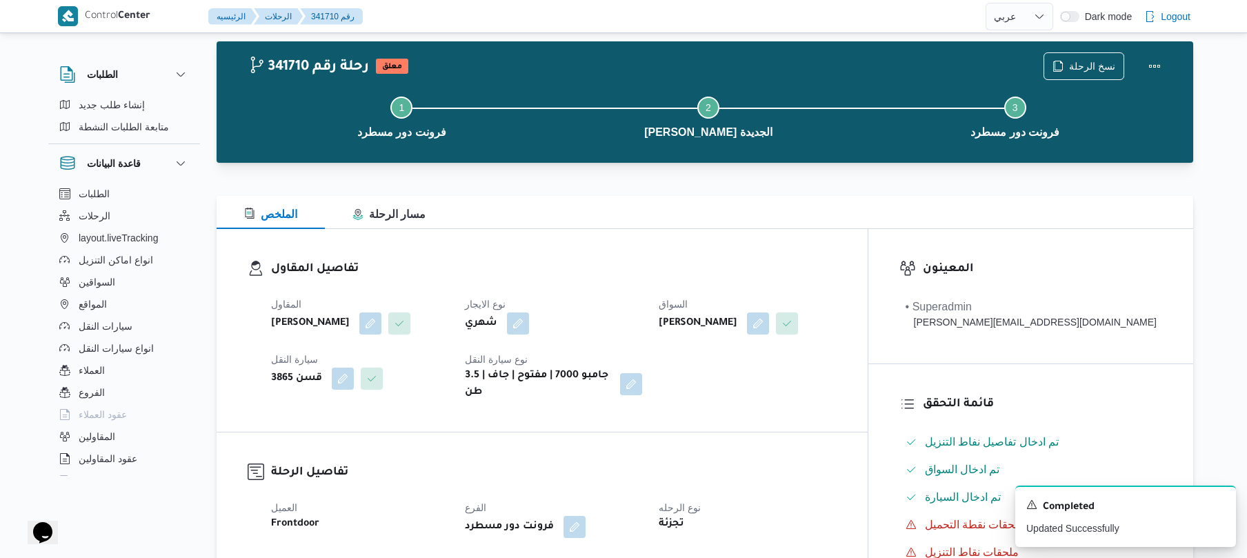
scroll to position [0, 0]
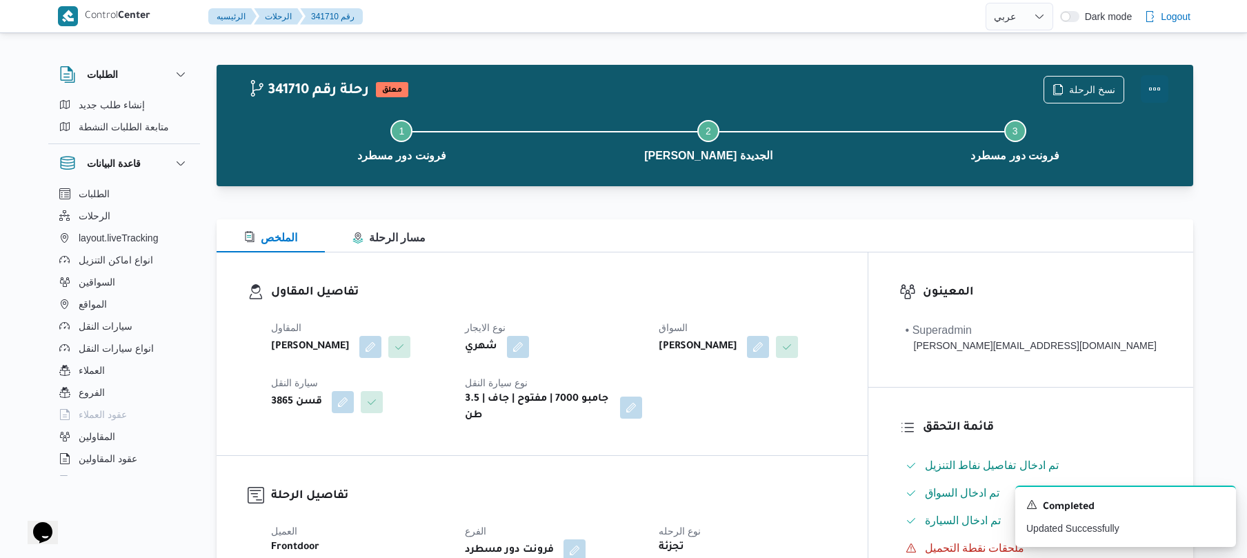
click at [1154, 88] on button "Actions" at bounding box center [1155, 89] width 28 height 28
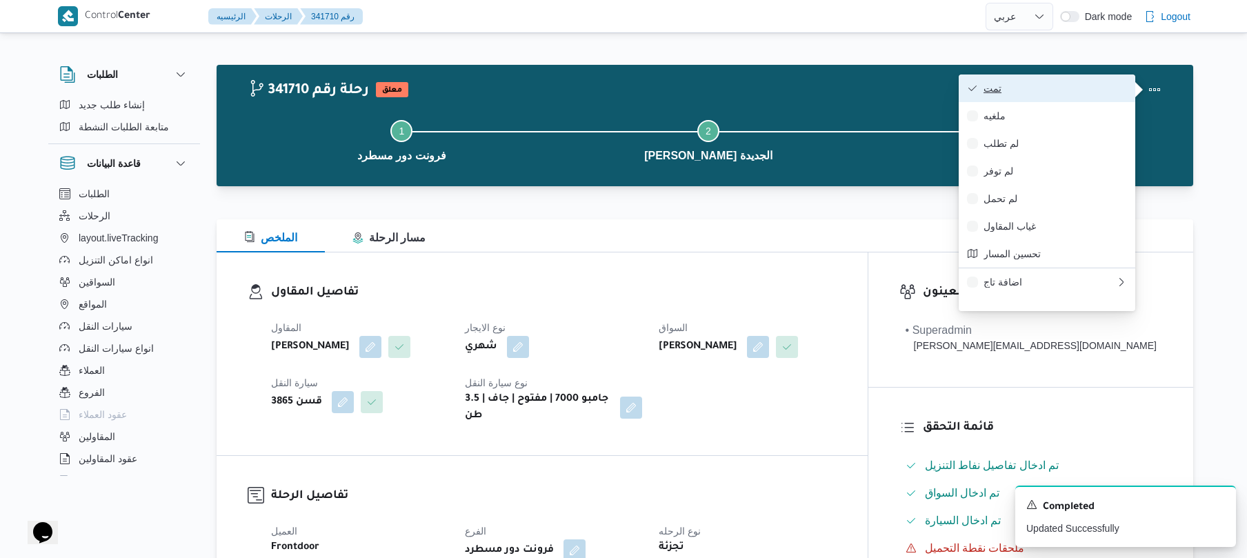
click at [1102, 89] on span "تمت" at bounding box center [1055, 88] width 143 height 11
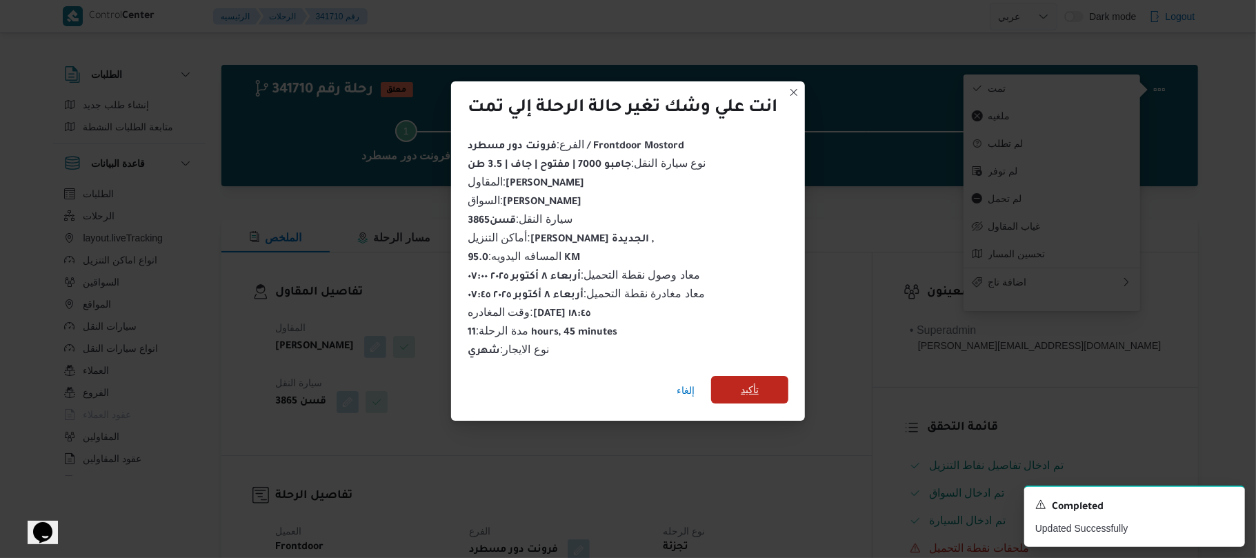
click at [748, 382] on span "تأكيد" at bounding box center [750, 389] width 18 height 17
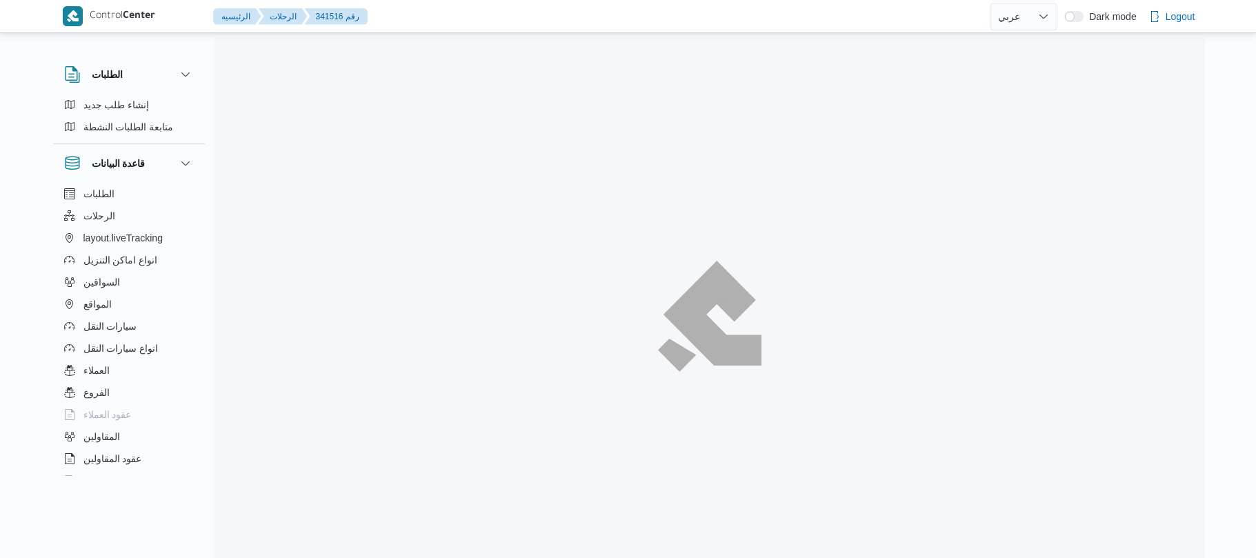
select select "ar"
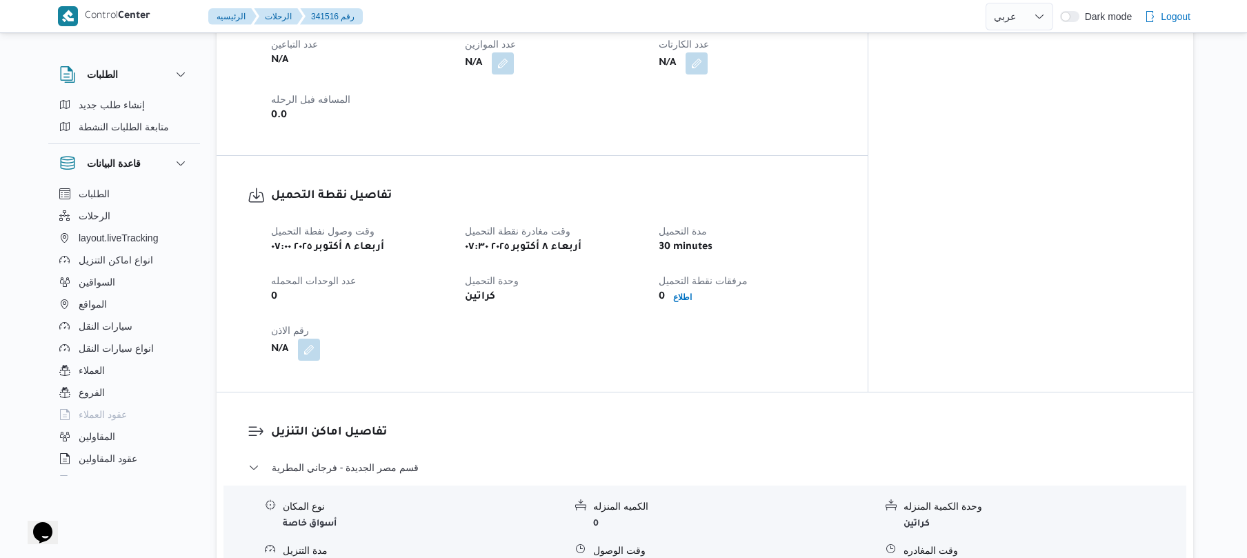
scroll to position [1224, 0]
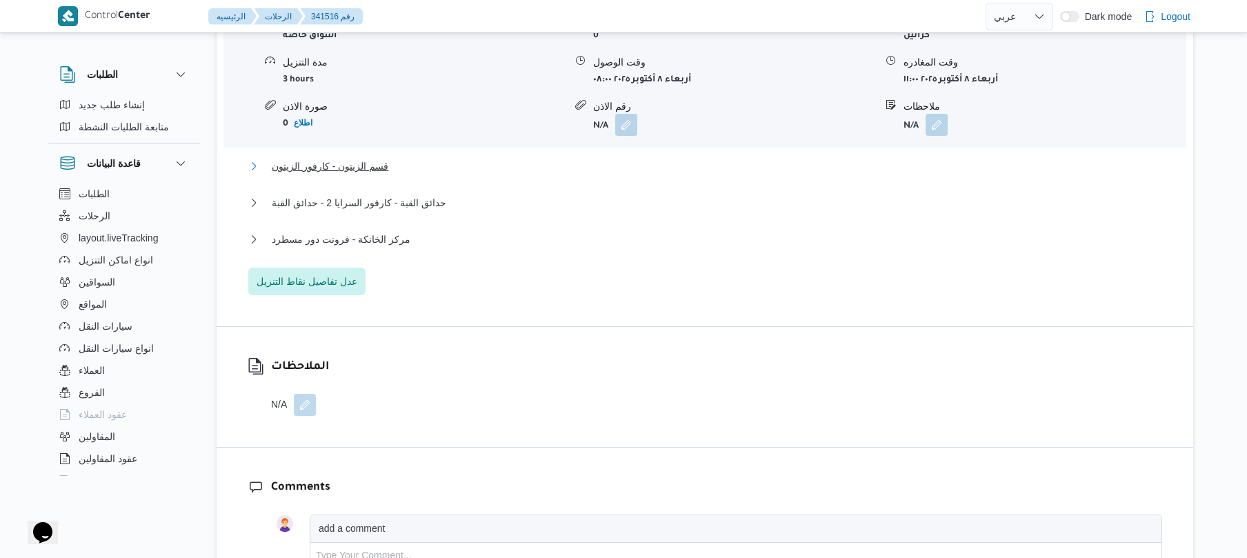
click at [672, 158] on button "قسم الزيتون - كارفور الزيتون" at bounding box center [705, 166] width 914 height 17
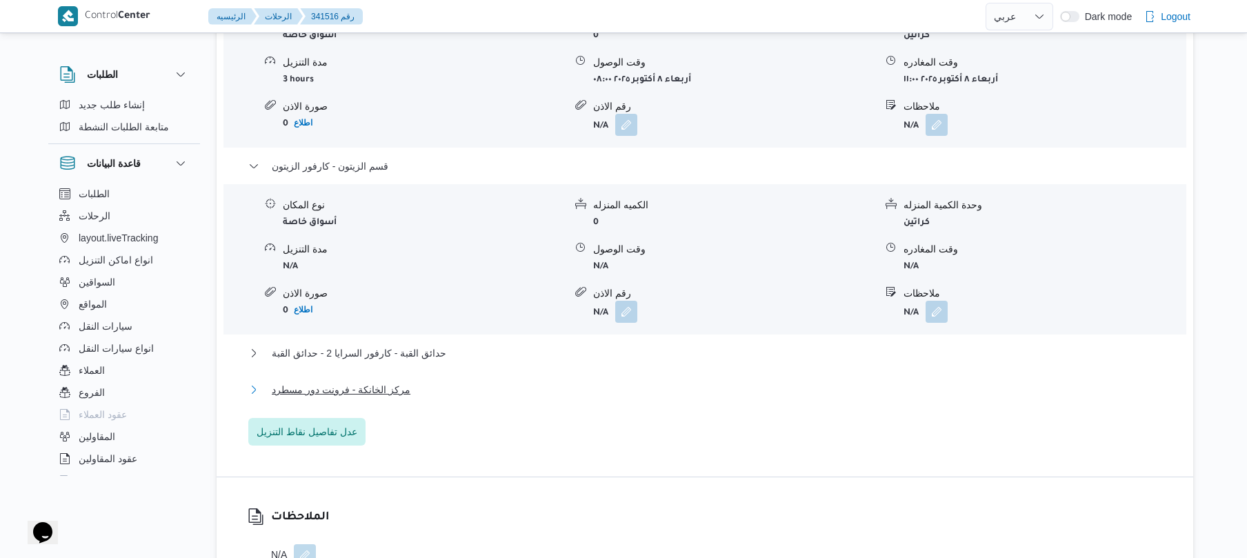
click at [622, 381] on button "مركز الخانكة - فرونت دور مسطرد" at bounding box center [705, 389] width 914 height 17
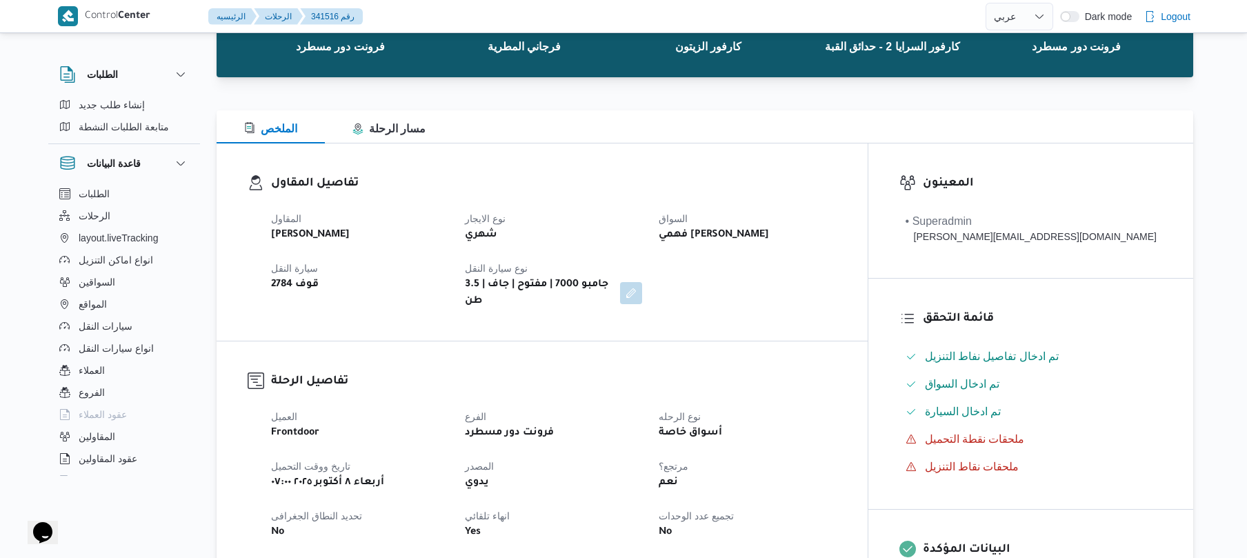
scroll to position [73, 0]
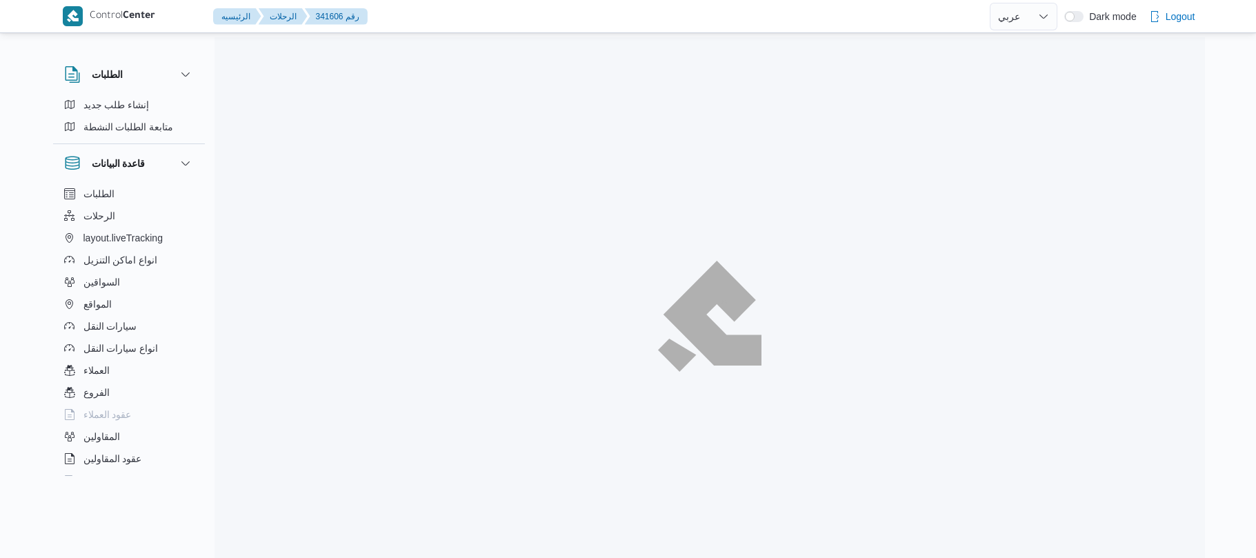
select select "ar"
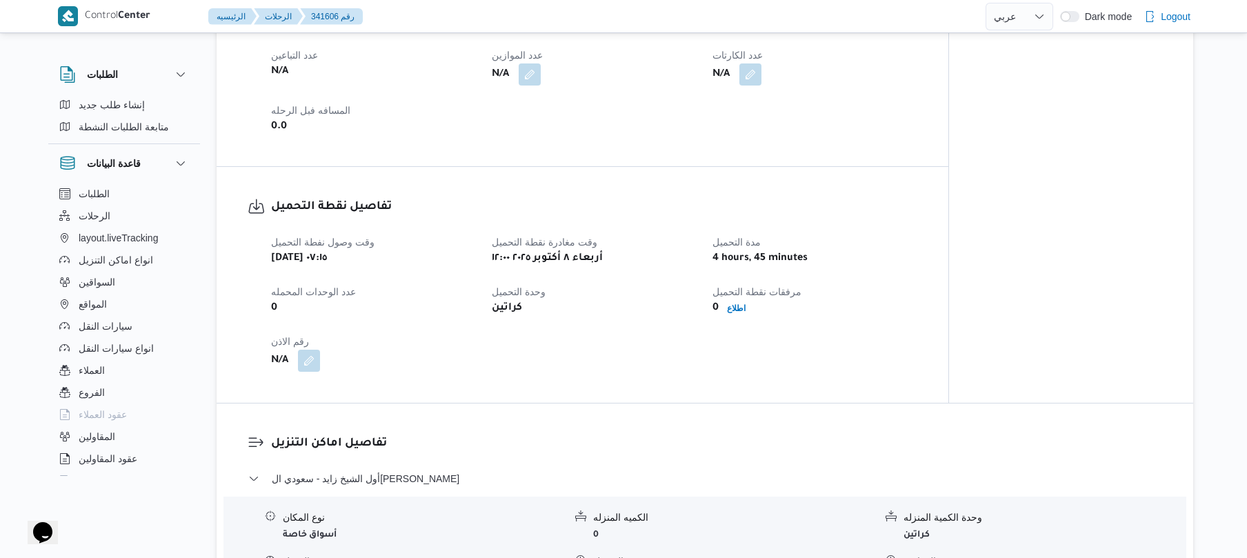
scroll to position [657, 0]
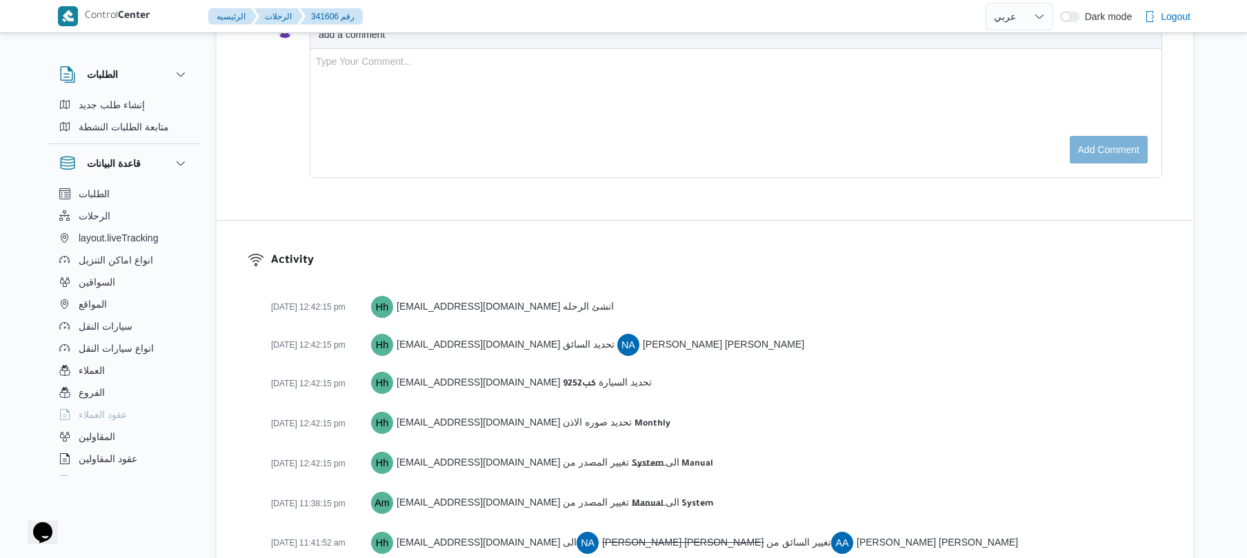
scroll to position [2122, 0]
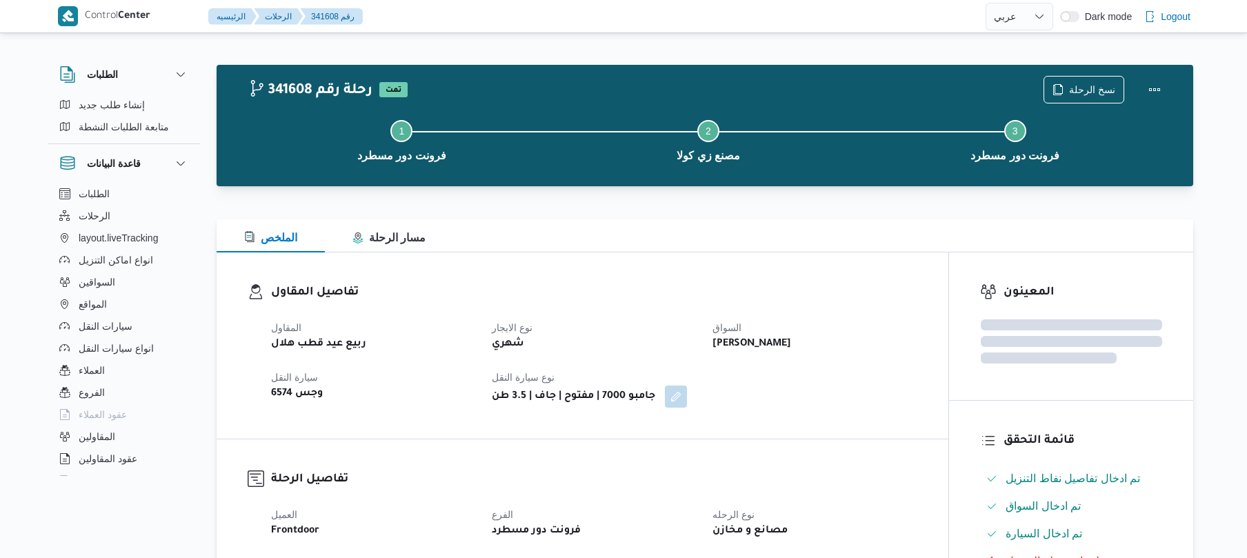
select select "ar"
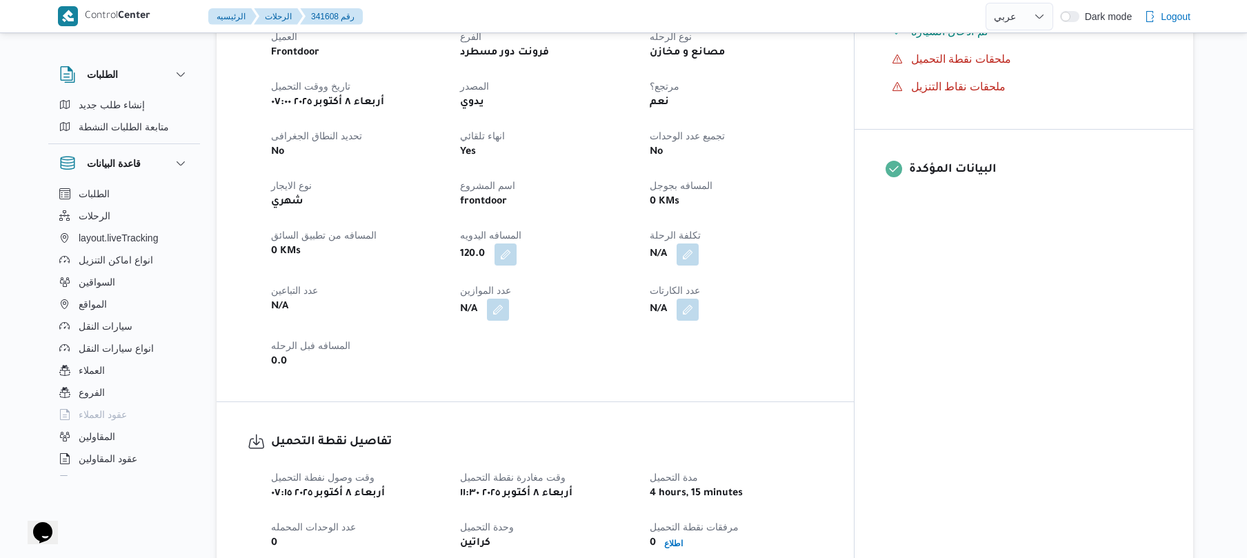
scroll to position [497, 0]
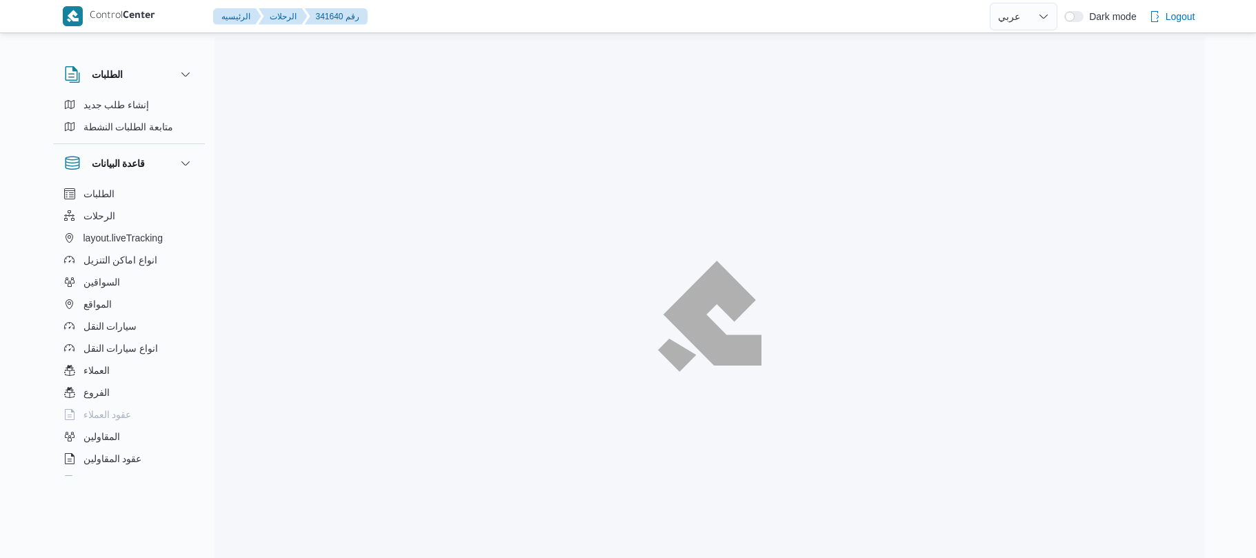
select select "ar"
